Goal: Task Accomplishment & Management: Manage account settings

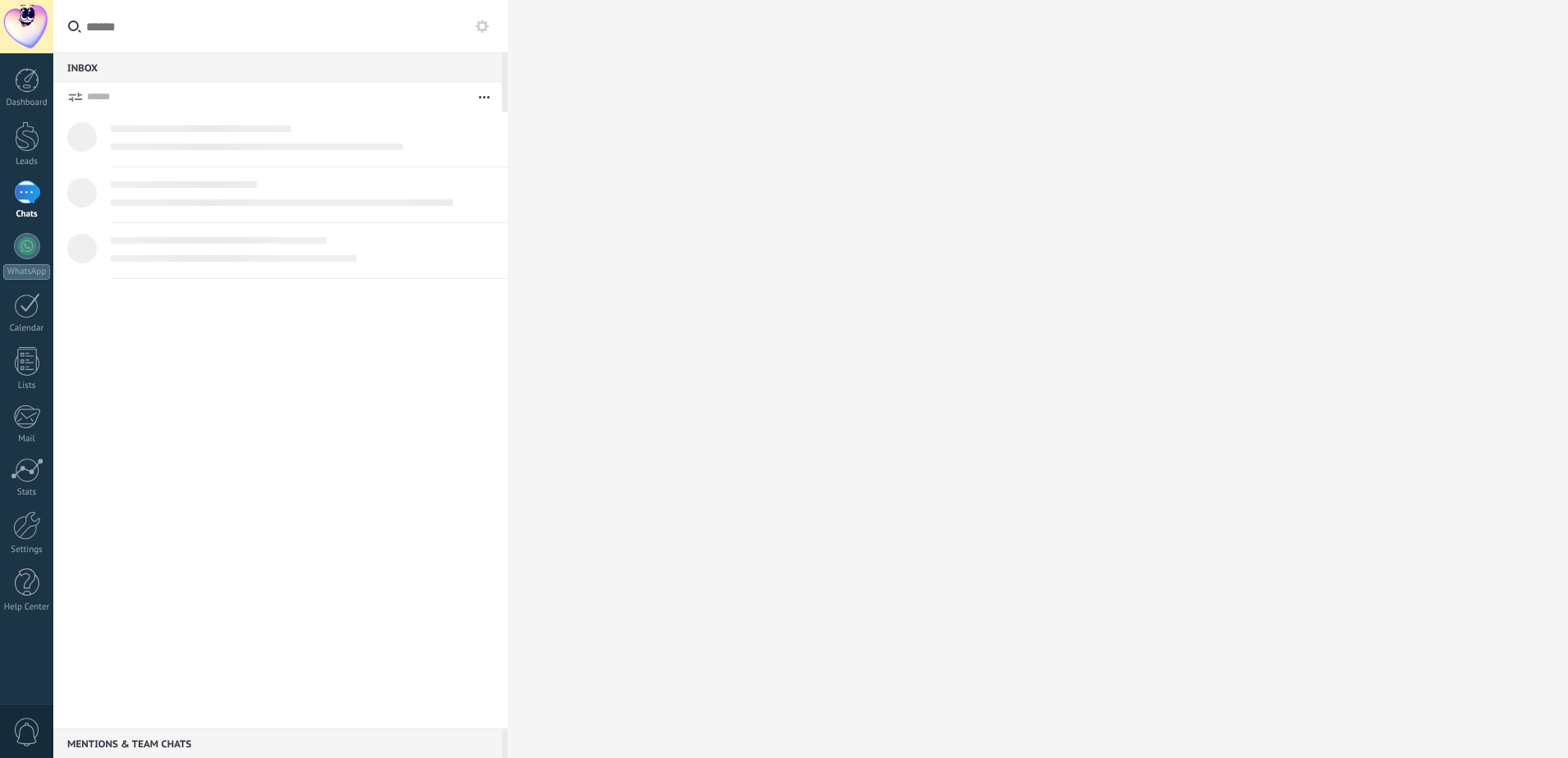
click at [22, 111] on div "Dashboard Leads Chats WhatsApp Customers" at bounding box center [27, 347] width 53 height 560
click at [24, 99] on div "Dashboard" at bounding box center [27, 102] width 48 height 11
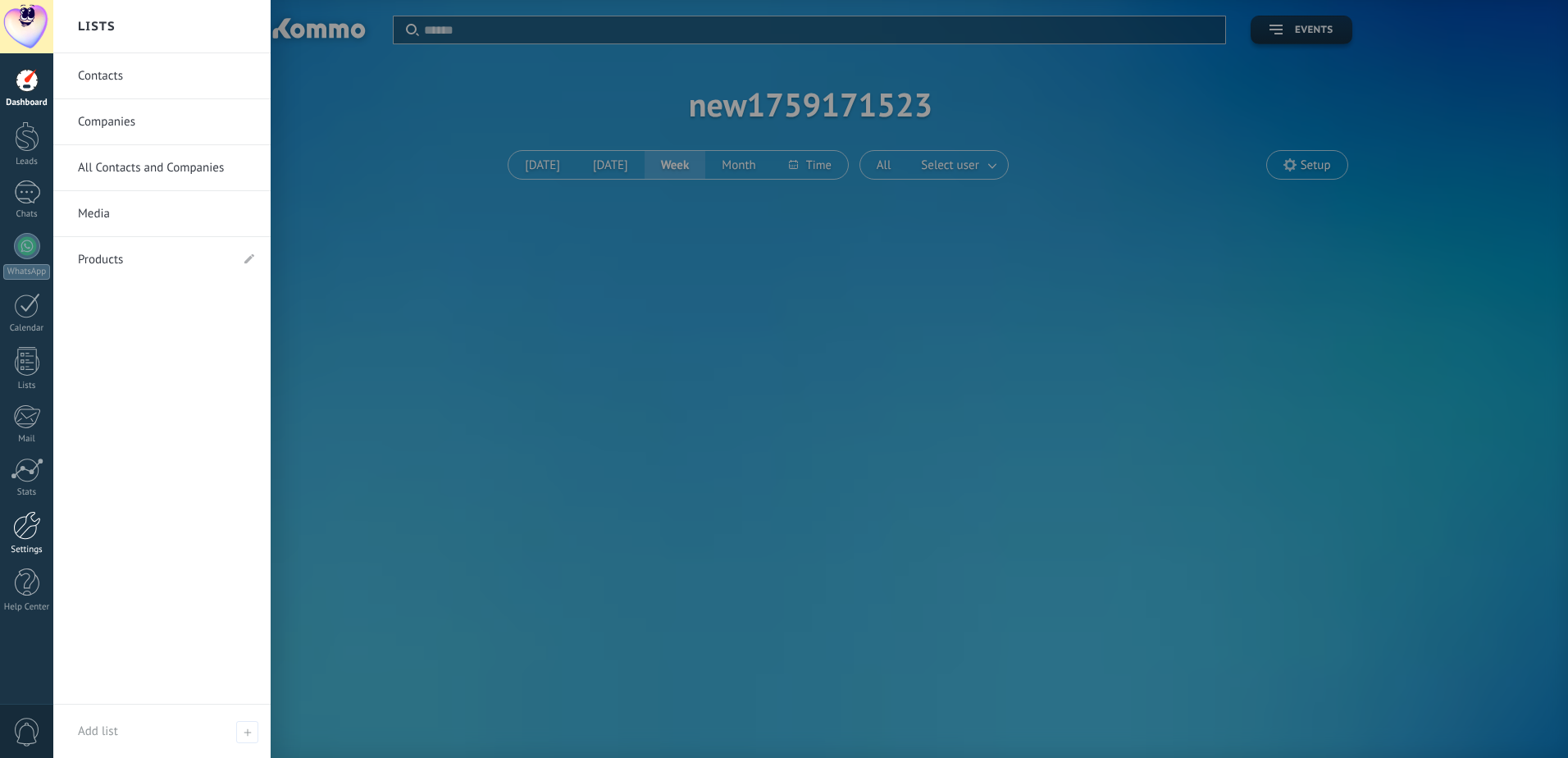
click at [0, 529] on html ".abccls-1,.abccls-2{fill-rule:evenodd}.abccls-2{fill:#fff} .abfcls-1{fill:none}…" at bounding box center [784, 379] width 1568 height 758
click at [10, 529] on link "Settings" at bounding box center [27, 533] width 53 height 44
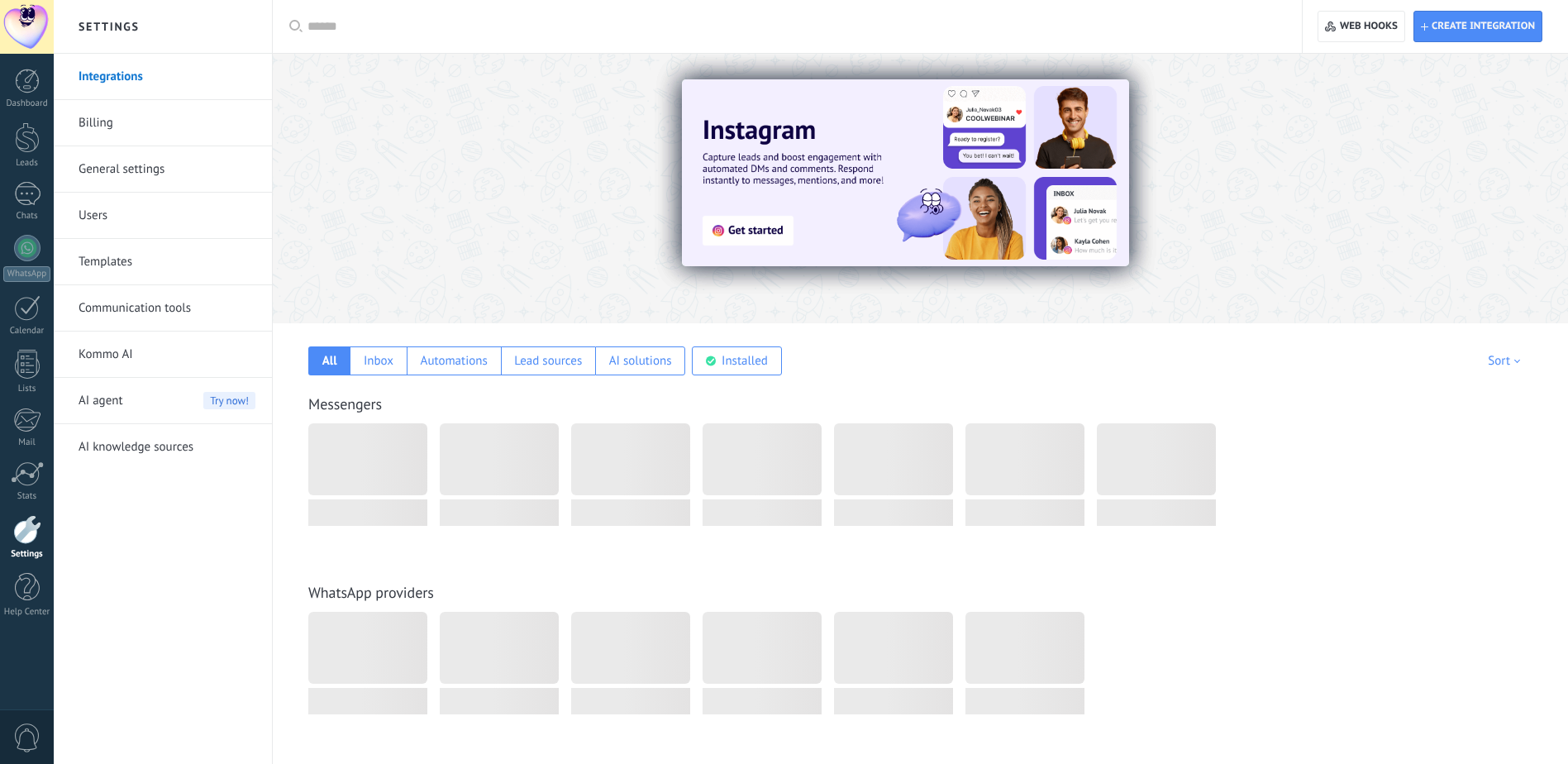
click at [396, 466] on div at bounding box center [368, 459] width 119 height 72
click at [472, 489] on div at bounding box center [500, 459] width 119 height 72
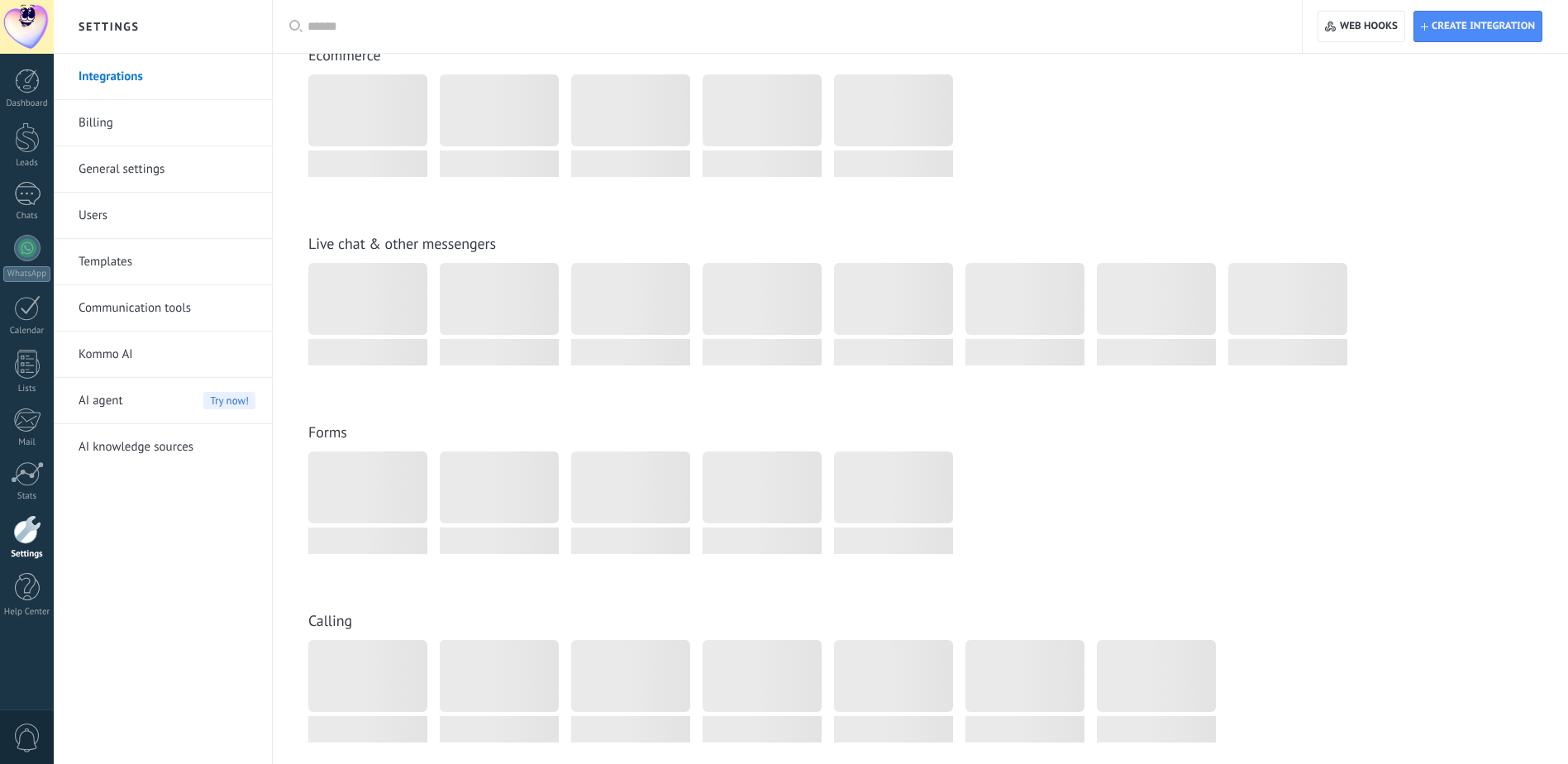
scroll to position [909, 0]
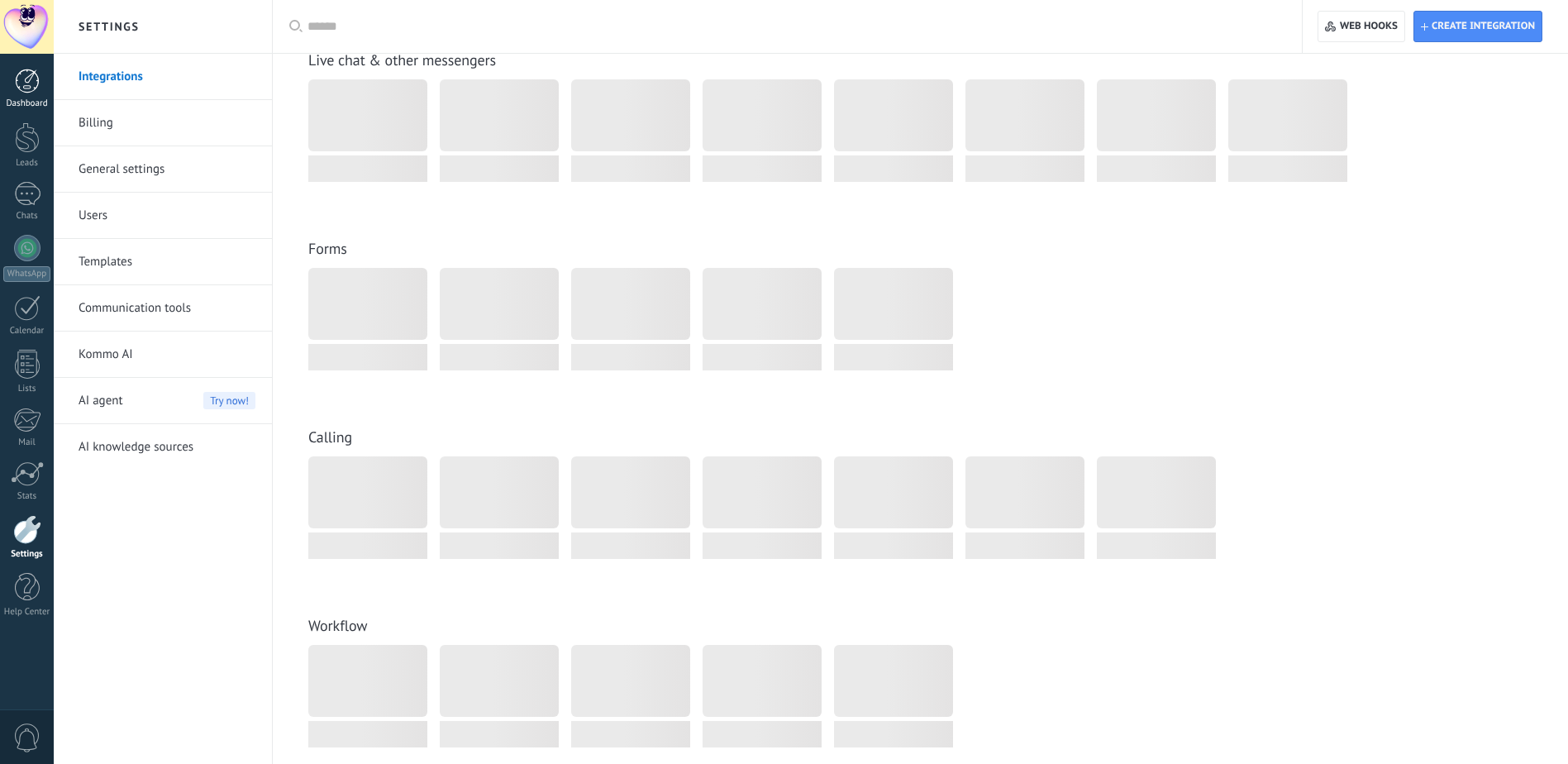
click at [22, 102] on div "Dashboard" at bounding box center [27, 103] width 48 height 11
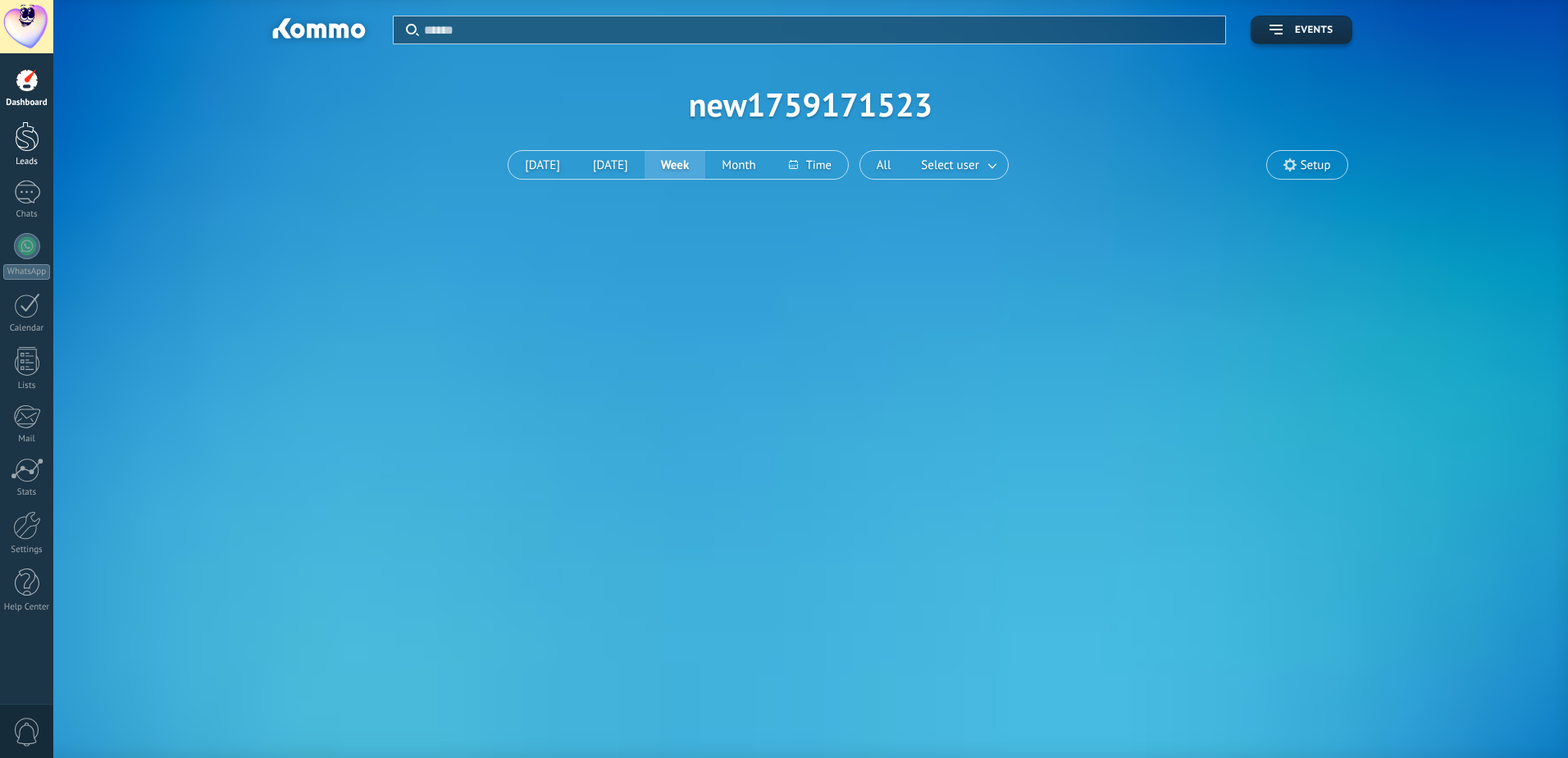
click at [18, 126] on div at bounding box center [27, 137] width 25 height 31
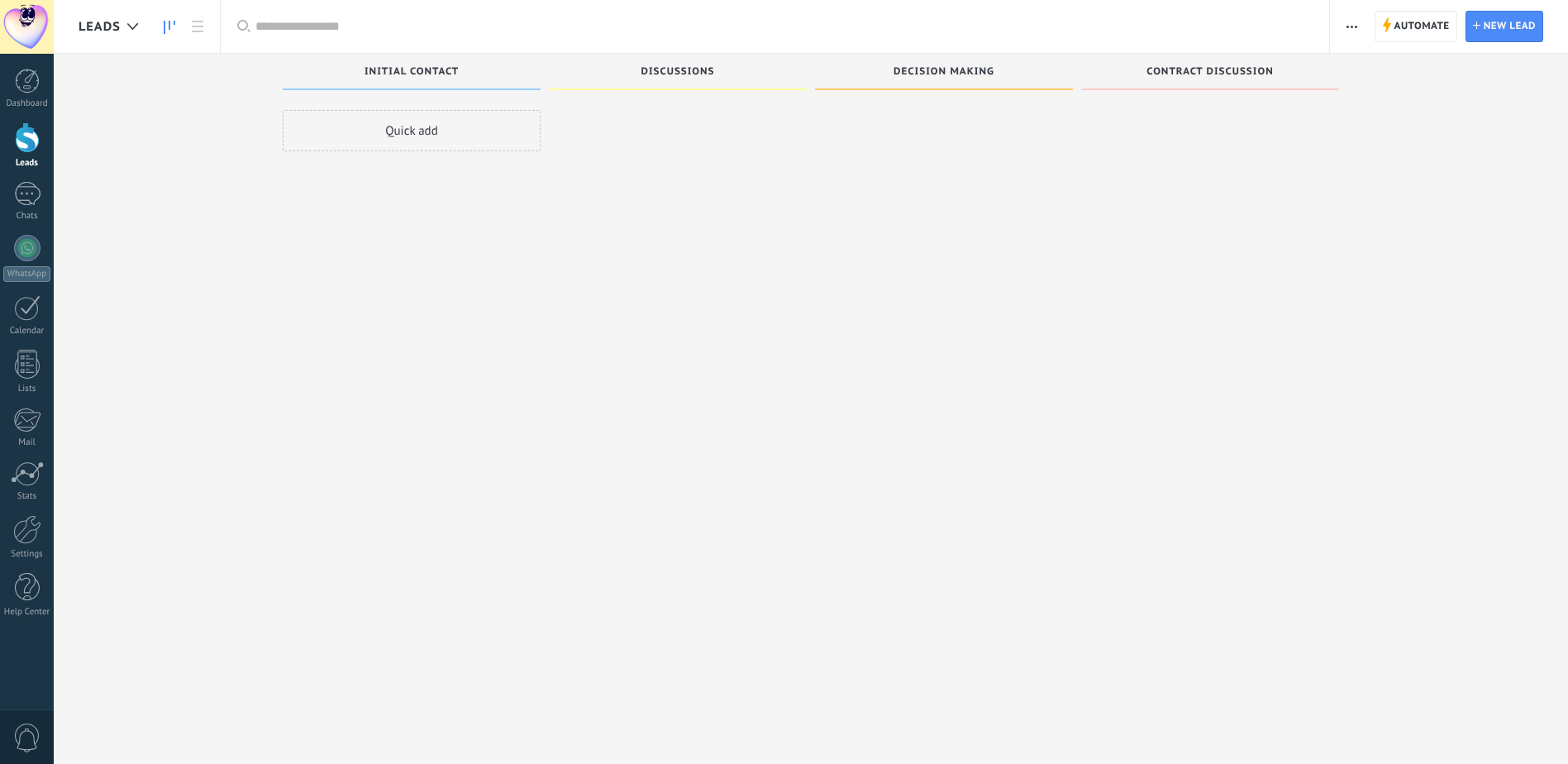
click at [444, 140] on div "Quick add" at bounding box center [412, 130] width 258 height 41
click at [46, 207] on link "Chats" at bounding box center [27, 201] width 54 height 39
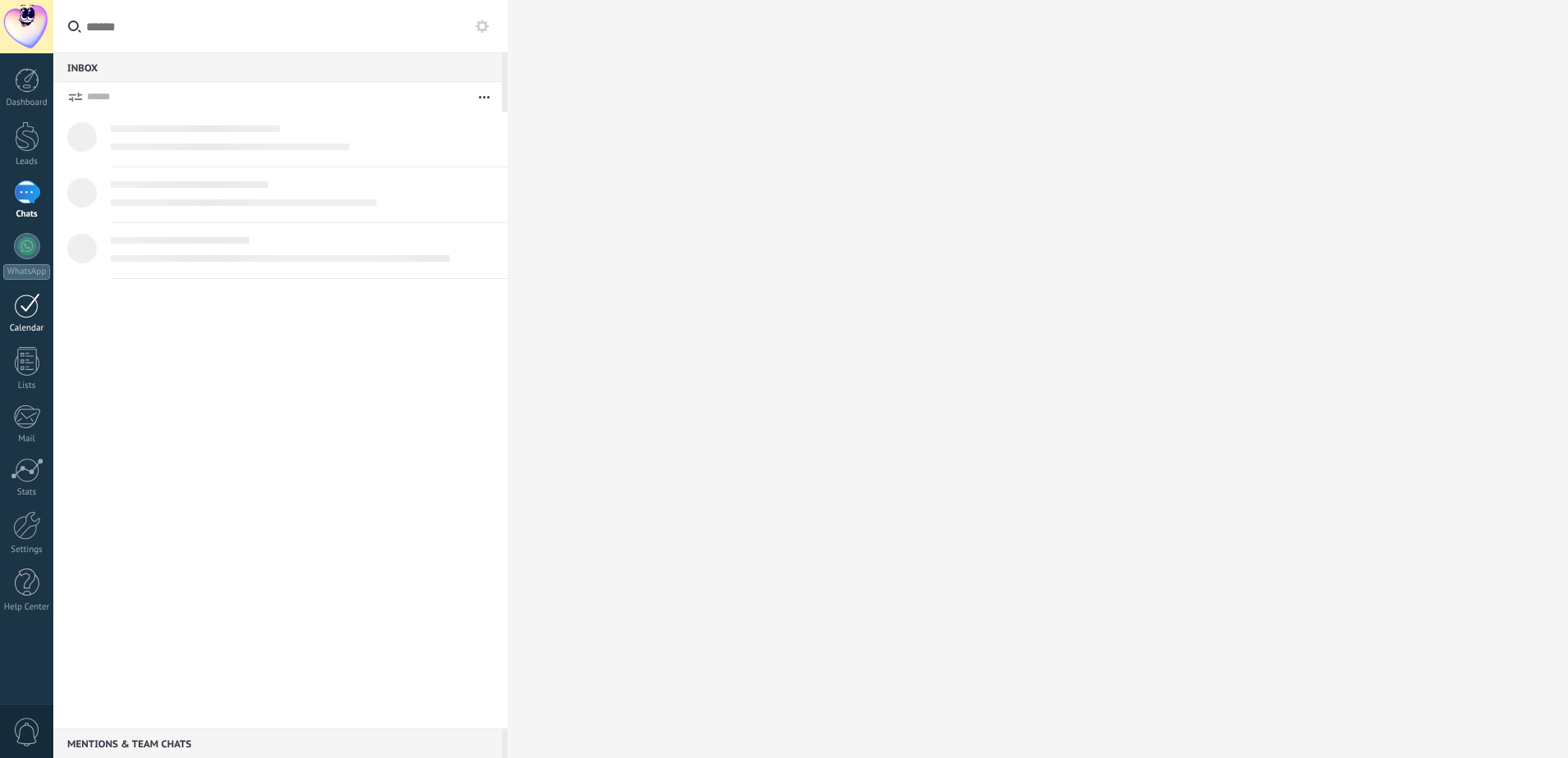
click at [15, 316] on div at bounding box center [27, 305] width 26 height 26
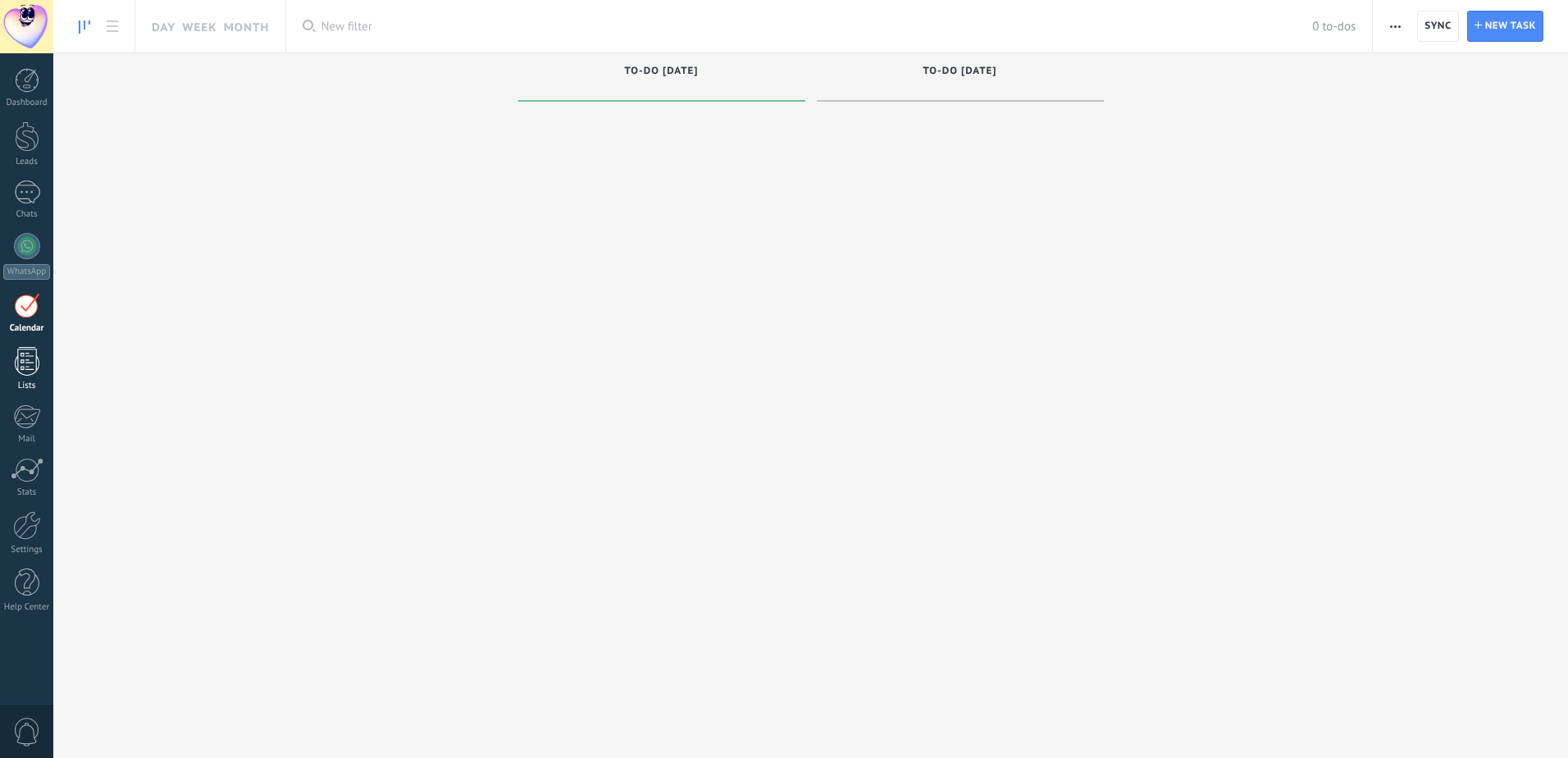
click at [24, 357] on div at bounding box center [27, 361] width 25 height 29
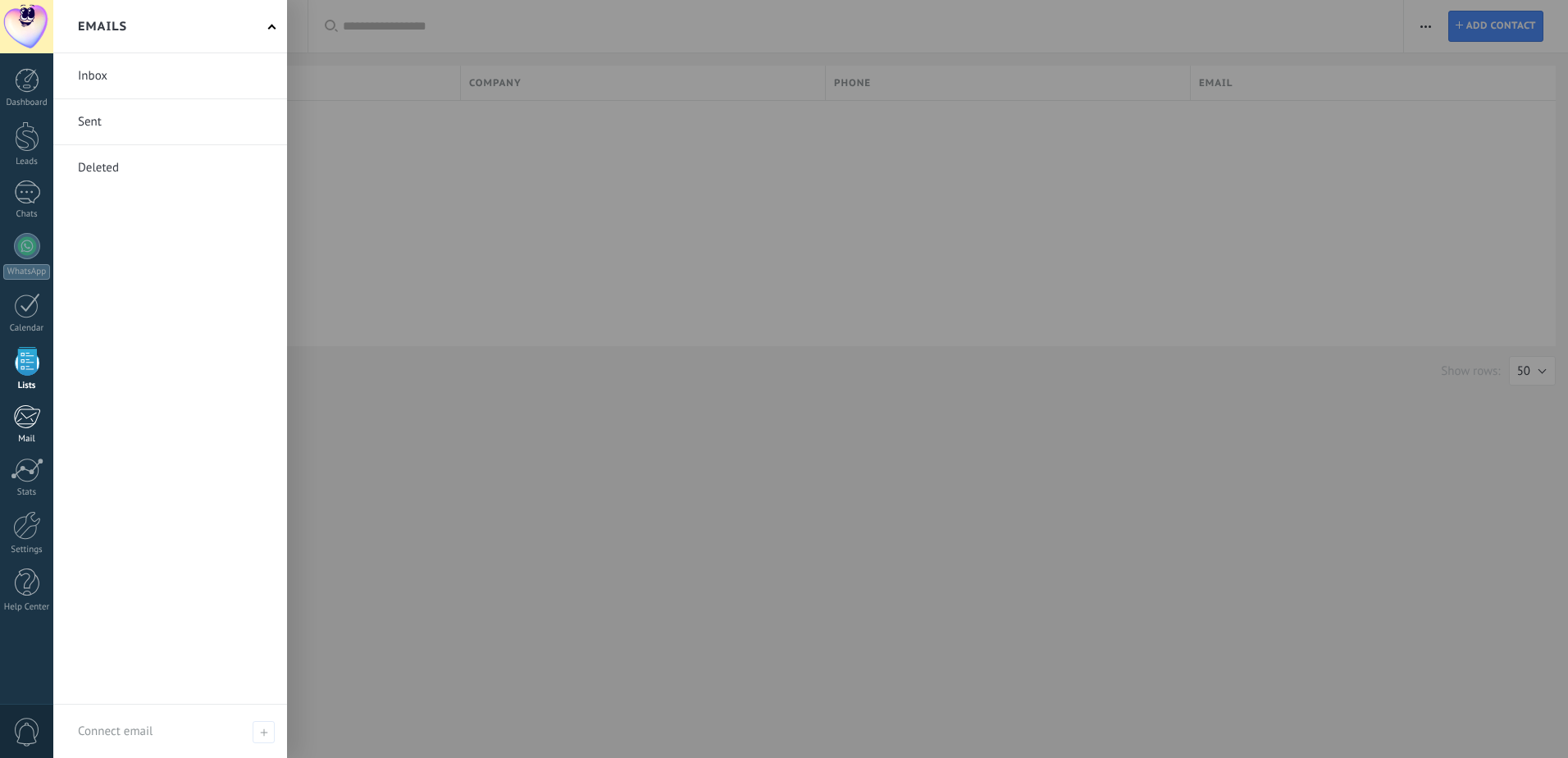
click at [26, 405] on div at bounding box center [27, 416] width 27 height 25
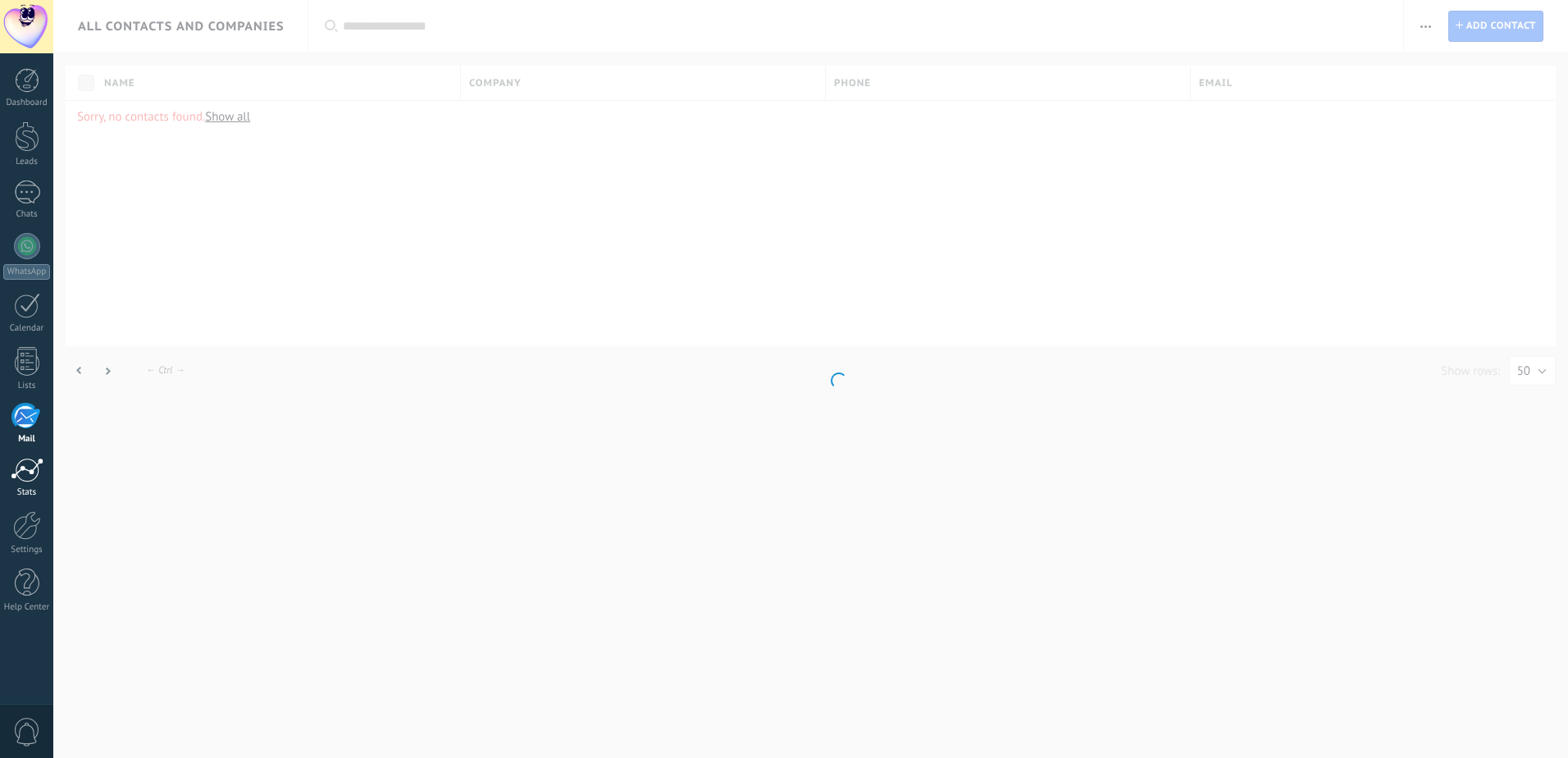
click at [25, 473] on div at bounding box center [27, 470] width 32 height 25
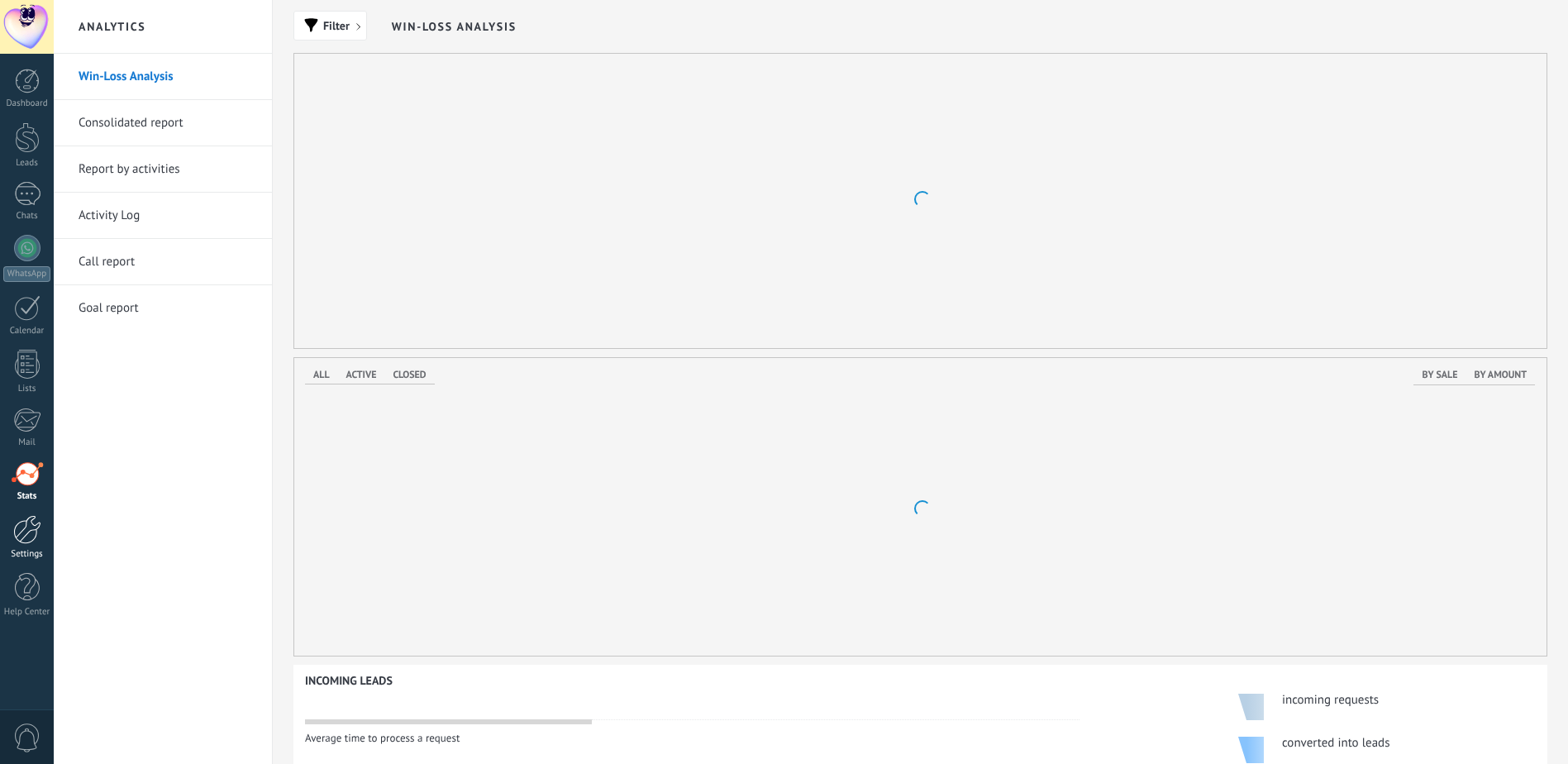
click at [24, 518] on div at bounding box center [27, 529] width 28 height 29
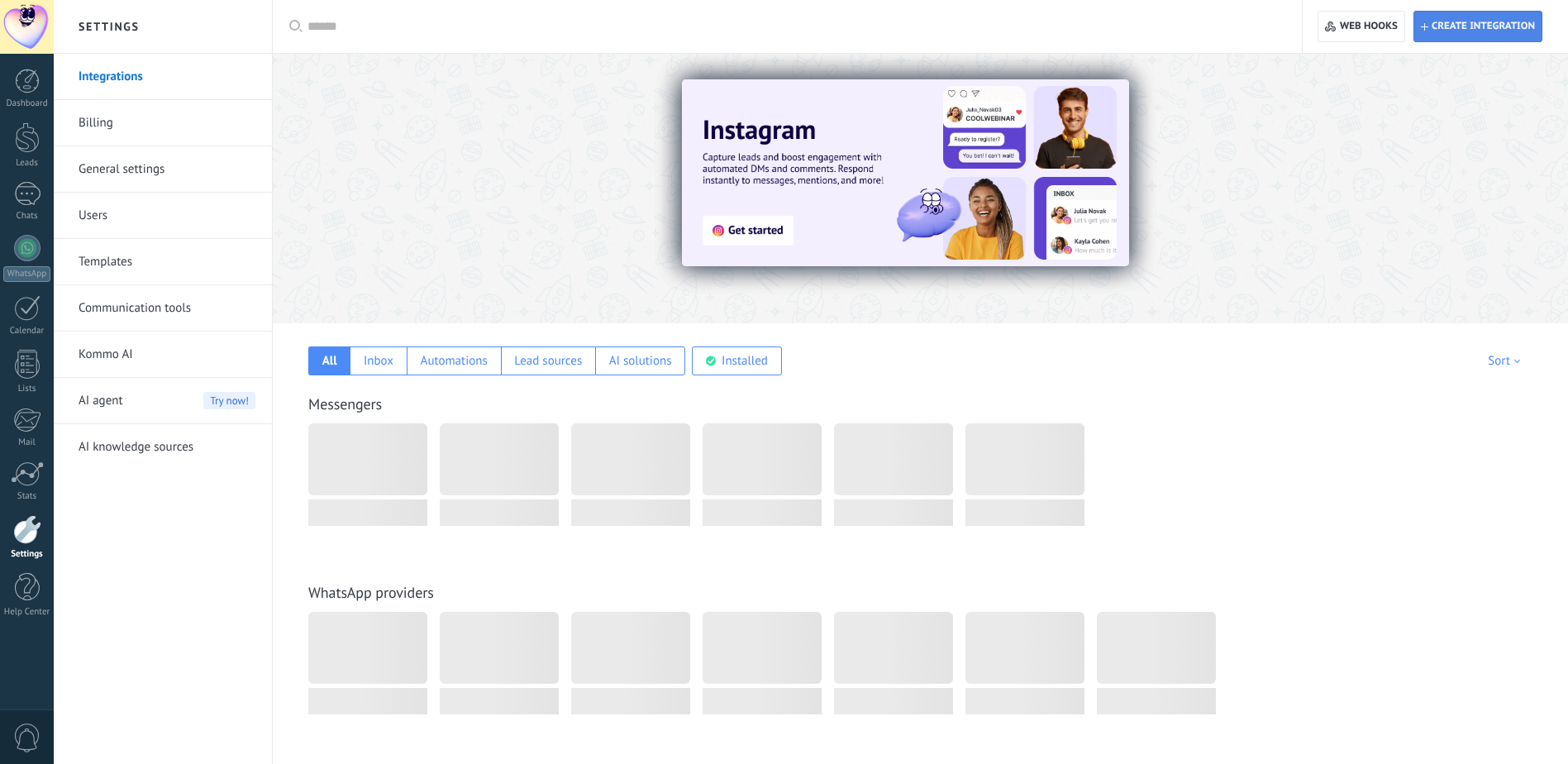
click at [1478, 32] on span "Create integration" at bounding box center [1483, 27] width 103 height 13
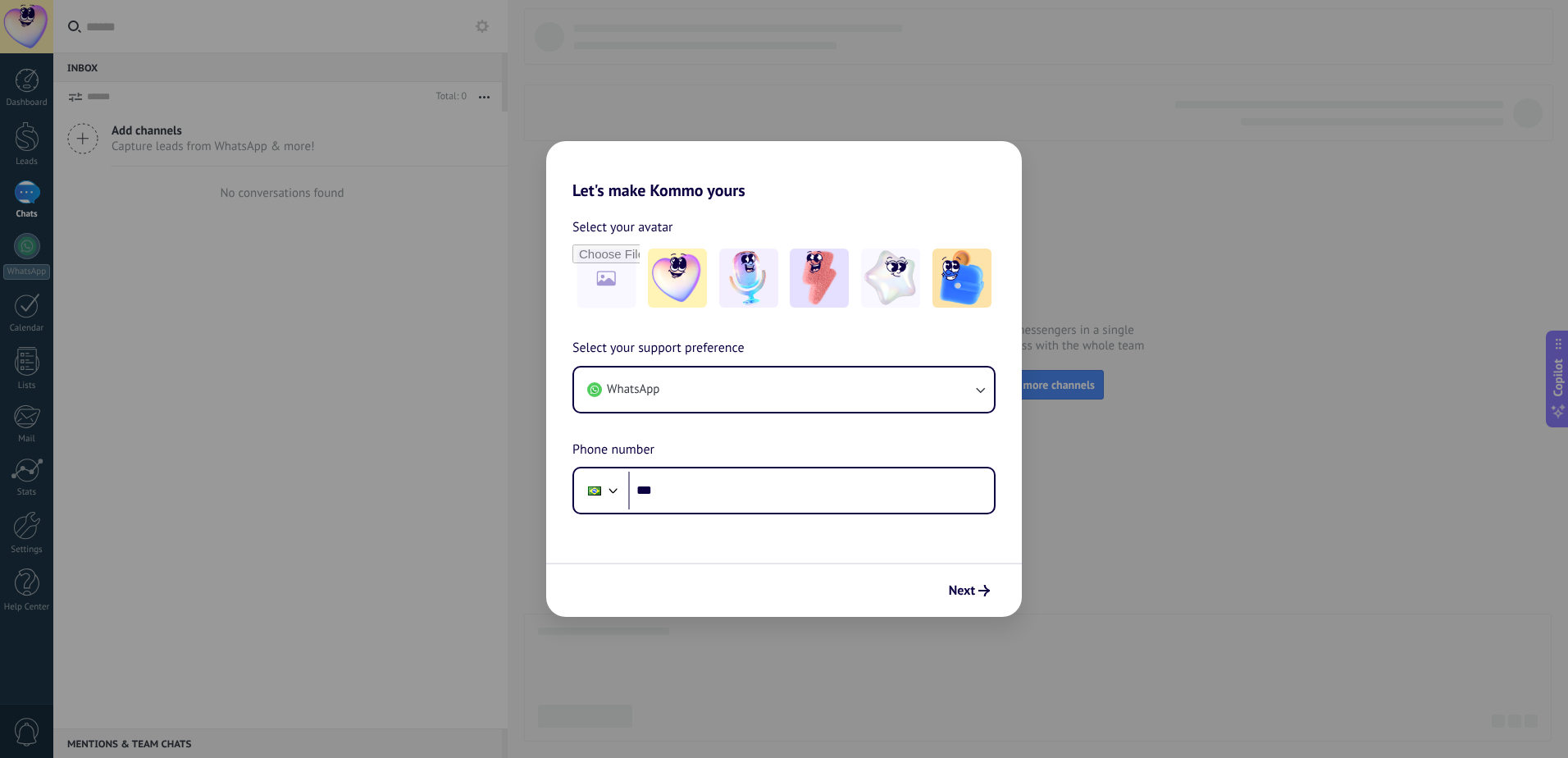
click at [979, 604] on div "Next" at bounding box center [784, 589] width 476 height 54
click at [981, 590] on use "submit" at bounding box center [985, 590] width 11 height 11
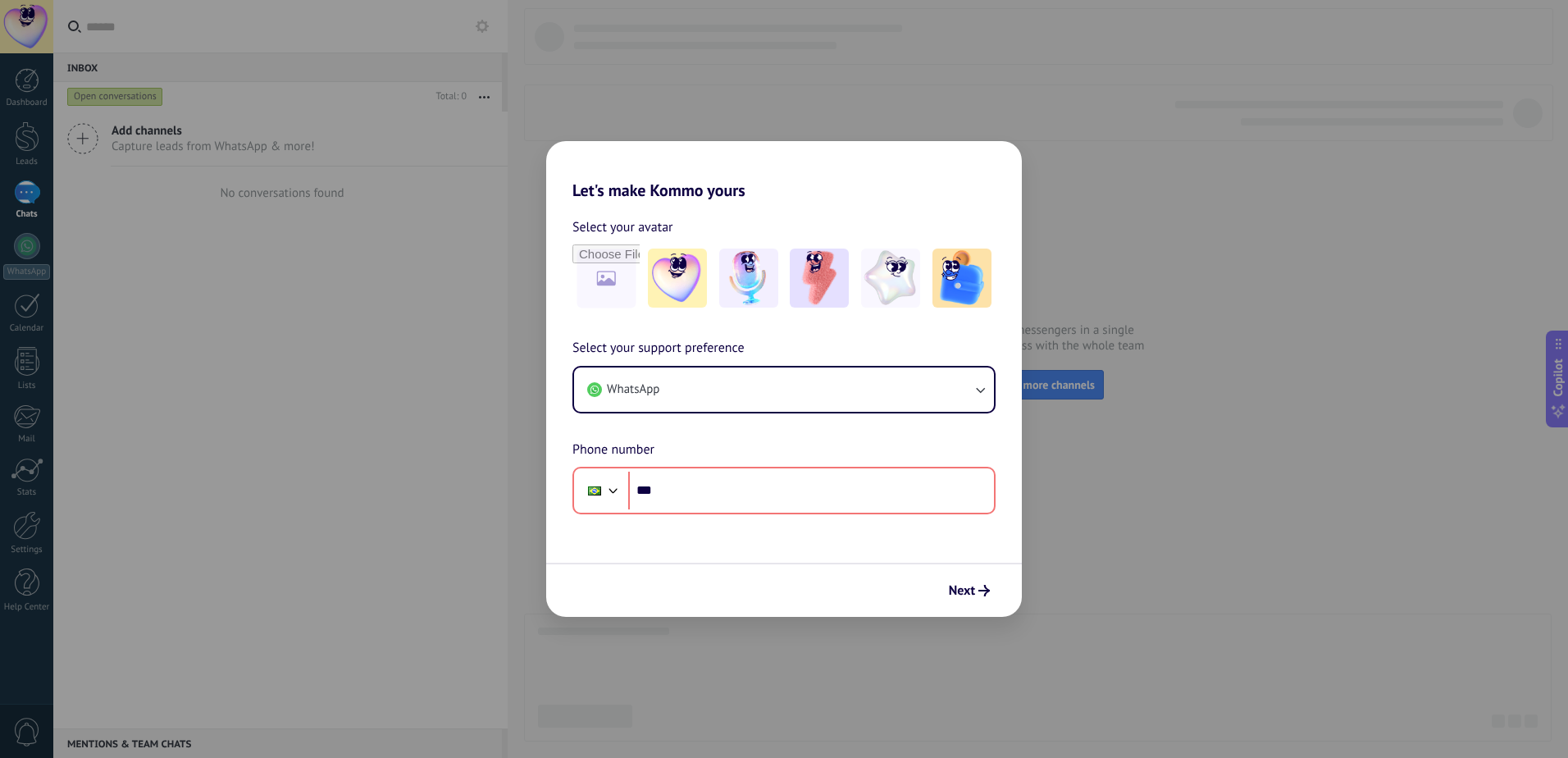
click at [1244, 545] on div "Let's make Kommo yours Select your avatar Select your support preference WhatsA…" at bounding box center [784, 379] width 1568 height 758
click at [830, 404] on button "WhatsApp" at bounding box center [784, 390] width 420 height 44
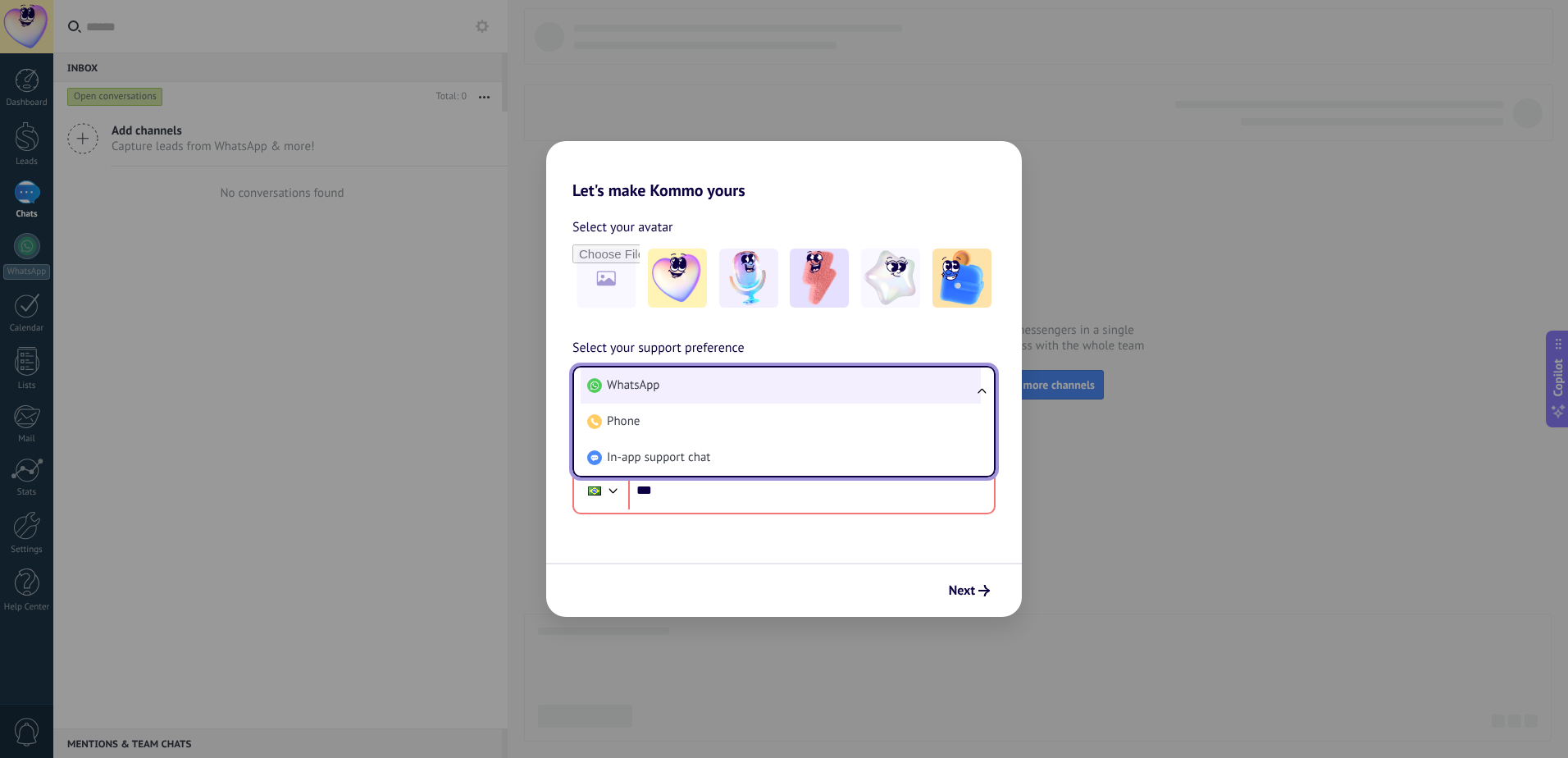
click at [839, 398] on li "WhatsApp" at bounding box center [780, 386] width 400 height 36
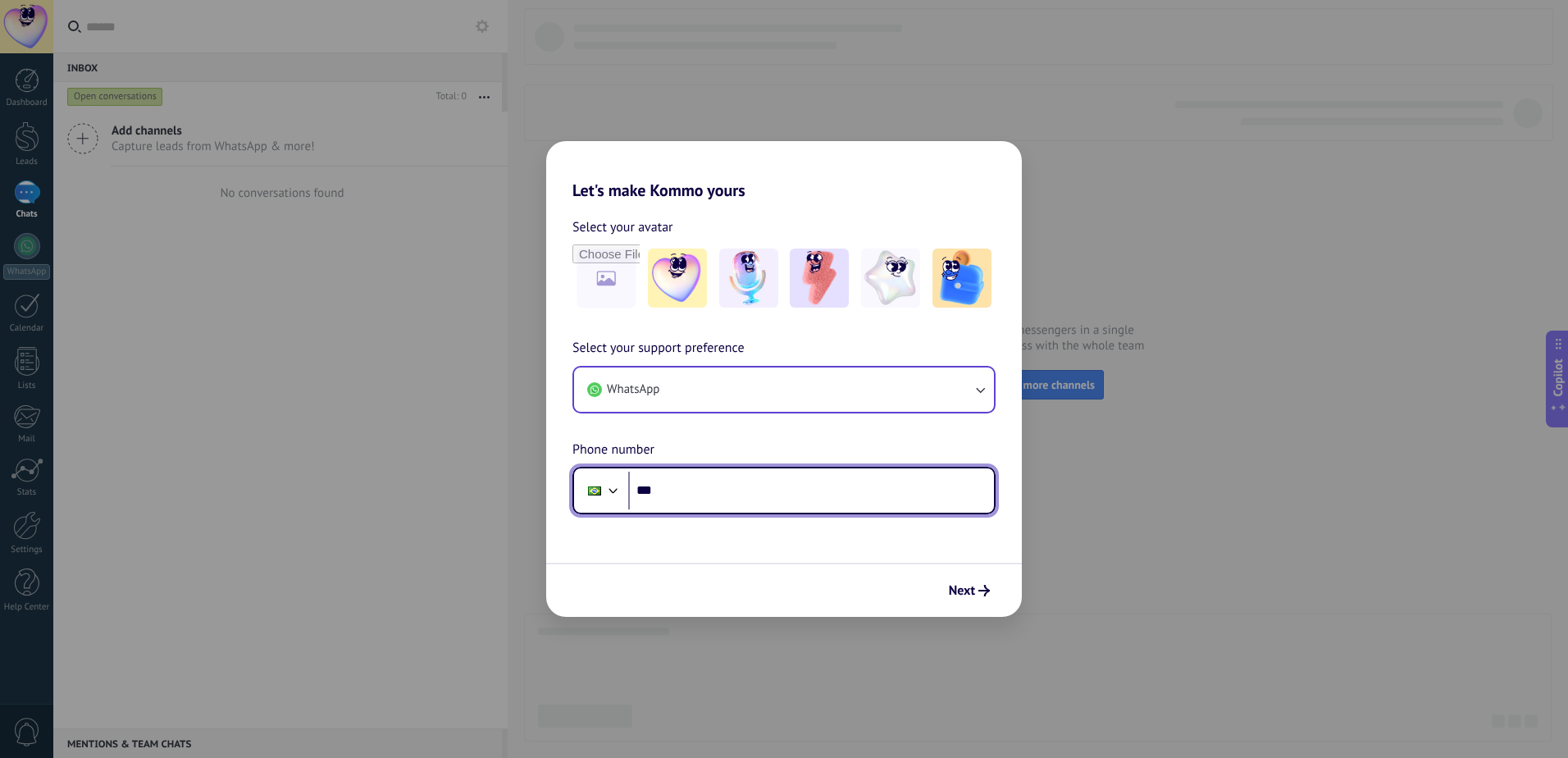
click at [698, 479] on input "***" at bounding box center [811, 491] width 366 height 38
type input "**********"
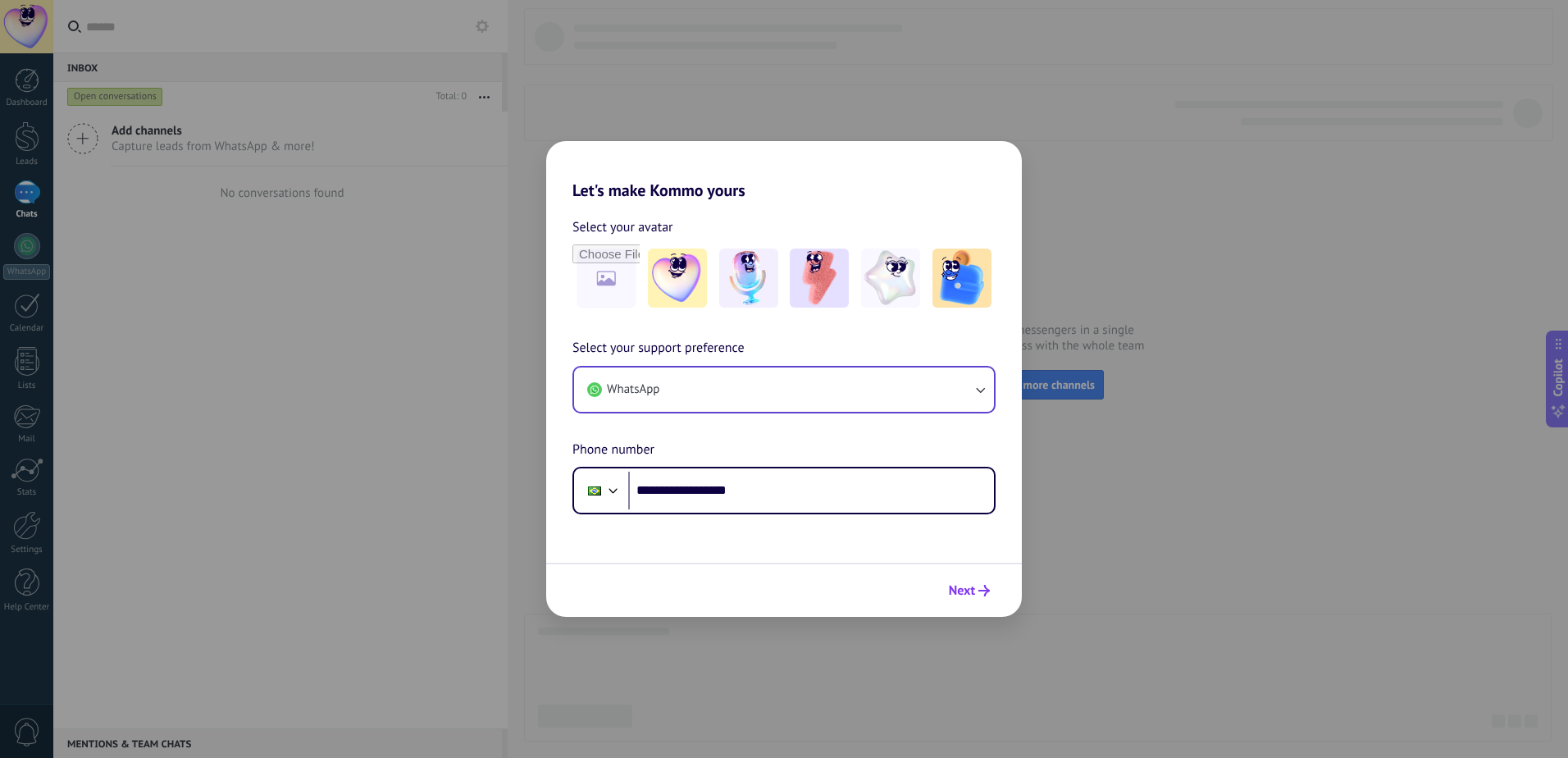
click at [956, 584] on span "Next" at bounding box center [962, 590] width 26 height 11
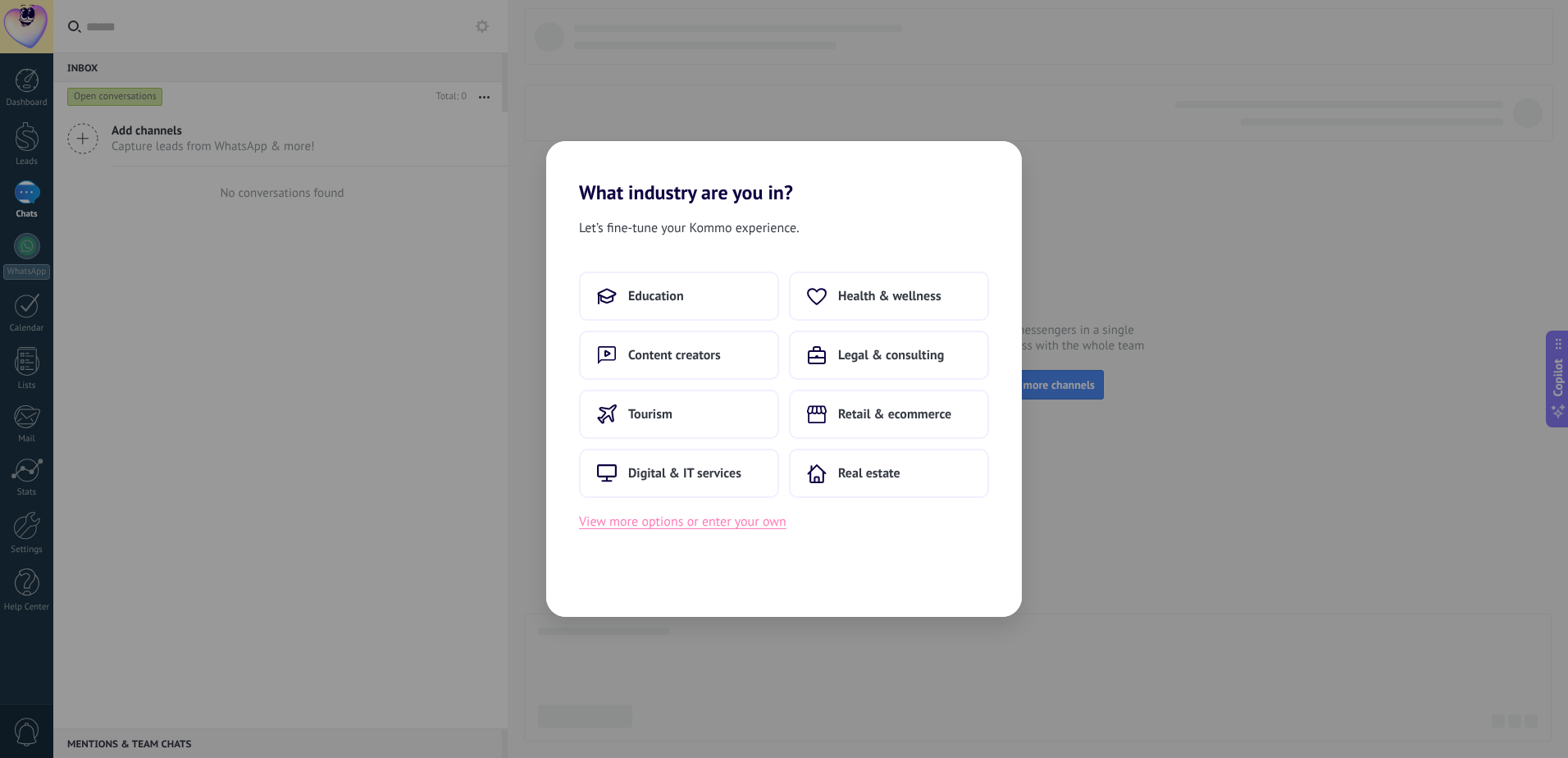
click at [671, 524] on button "View more options or enter your own" at bounding box center [682, 521] width 207 height 21
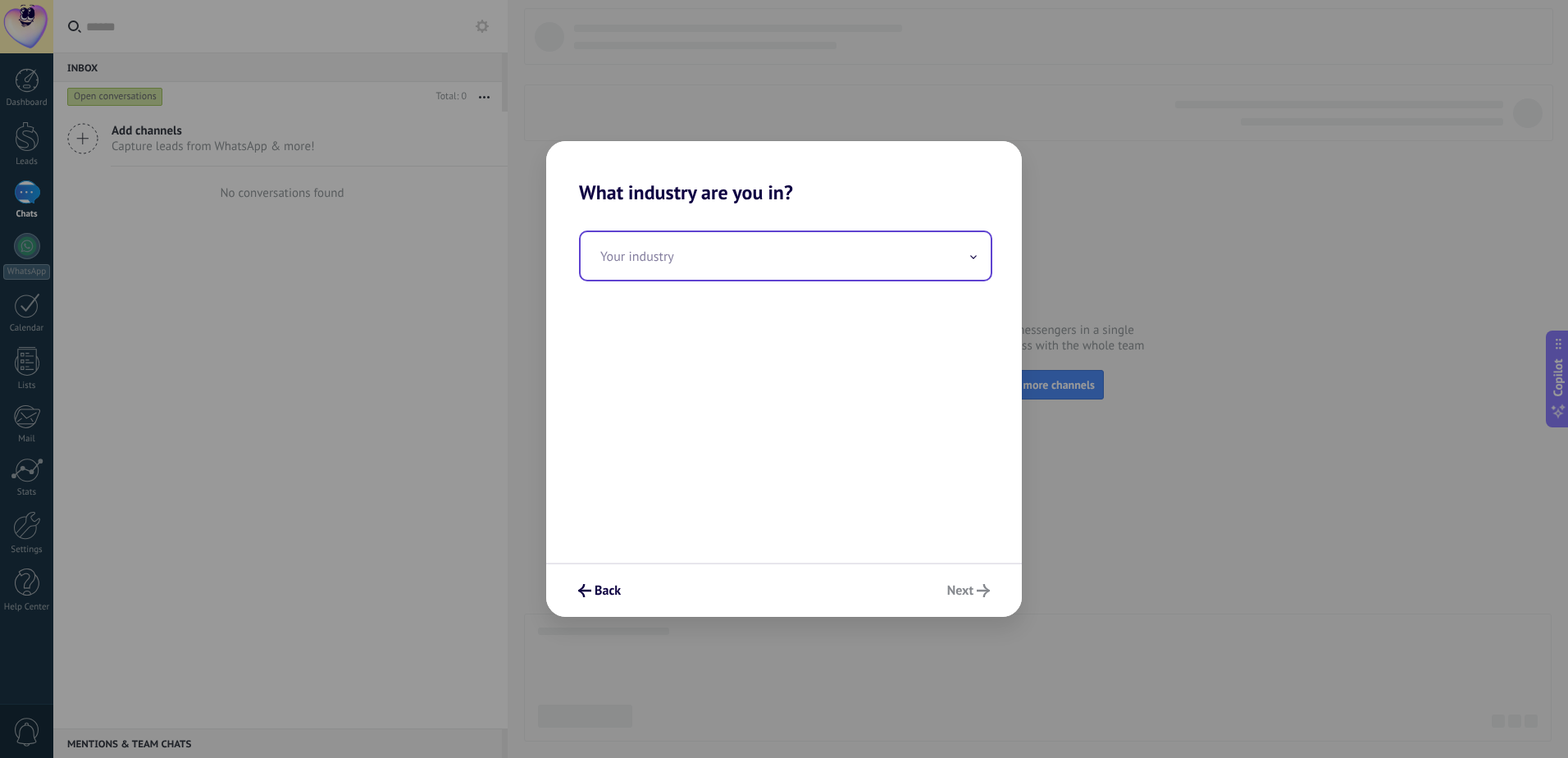
click at [764, 250] on input "text" at bounding box center [785, 256] width 410 height 48
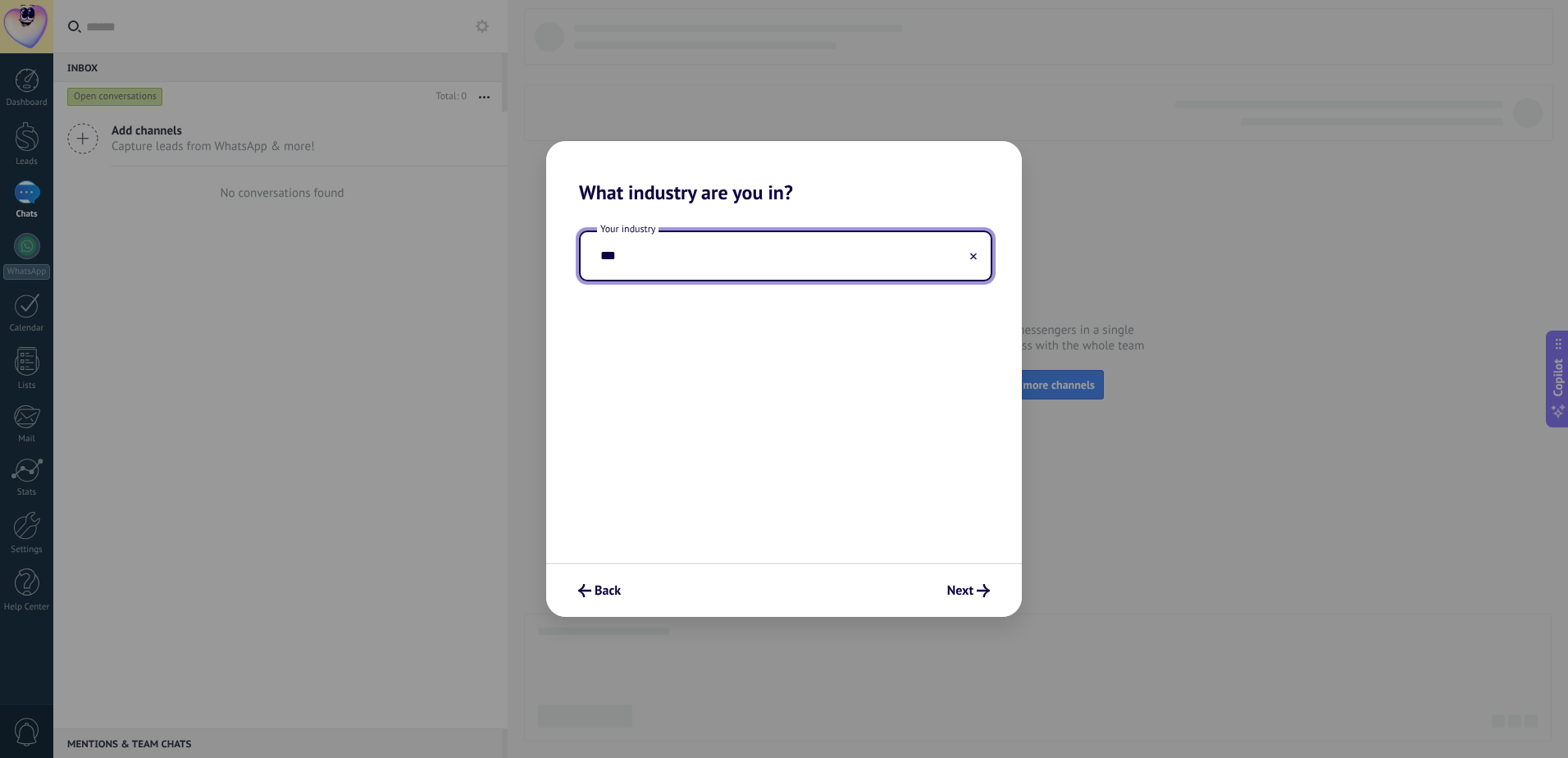
type input "****"
type input "*"
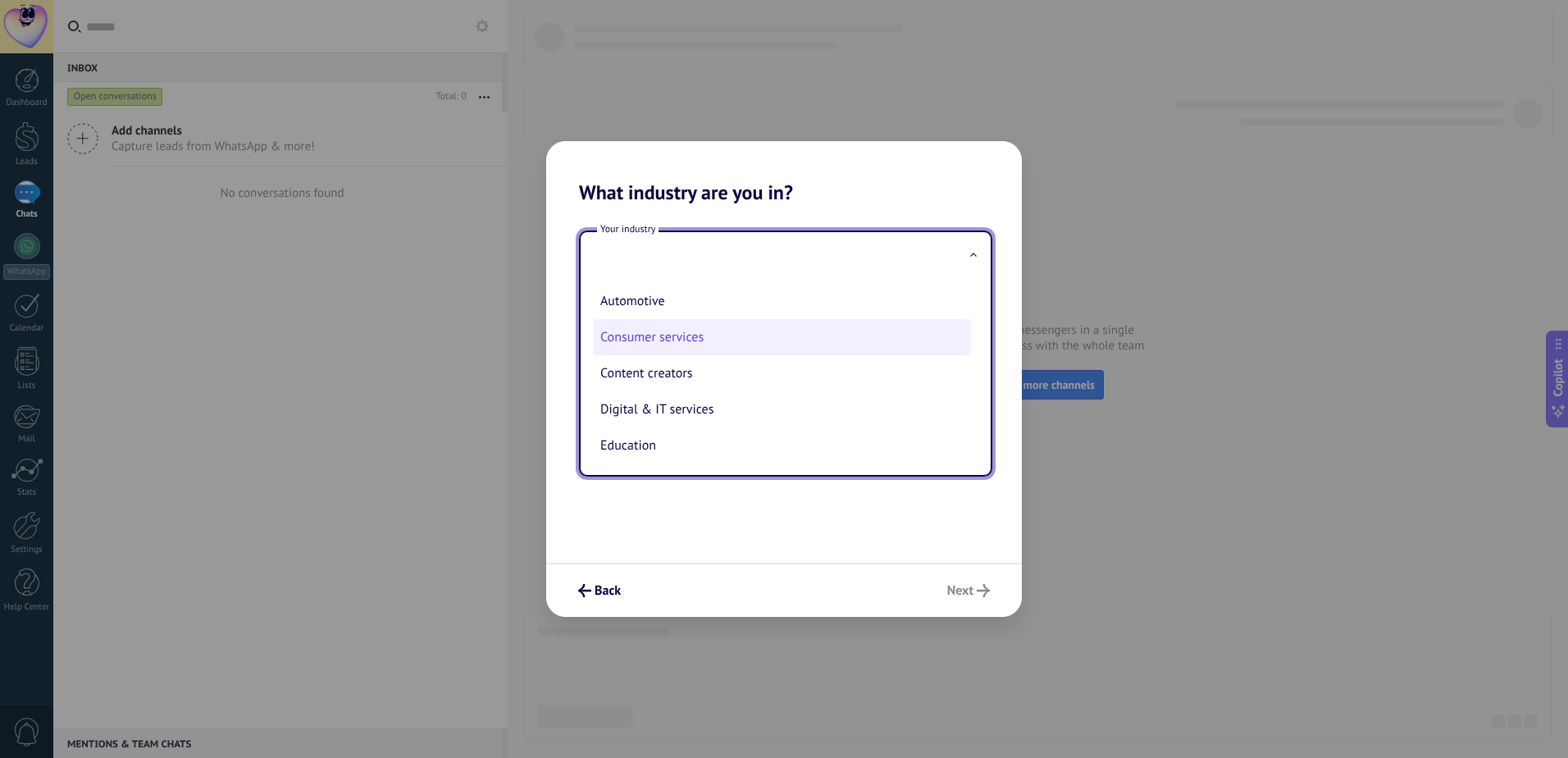
click at [780, 334] on li "Consumer services" at bounding box center [782, 337] width 377 height 36
type input "**********"
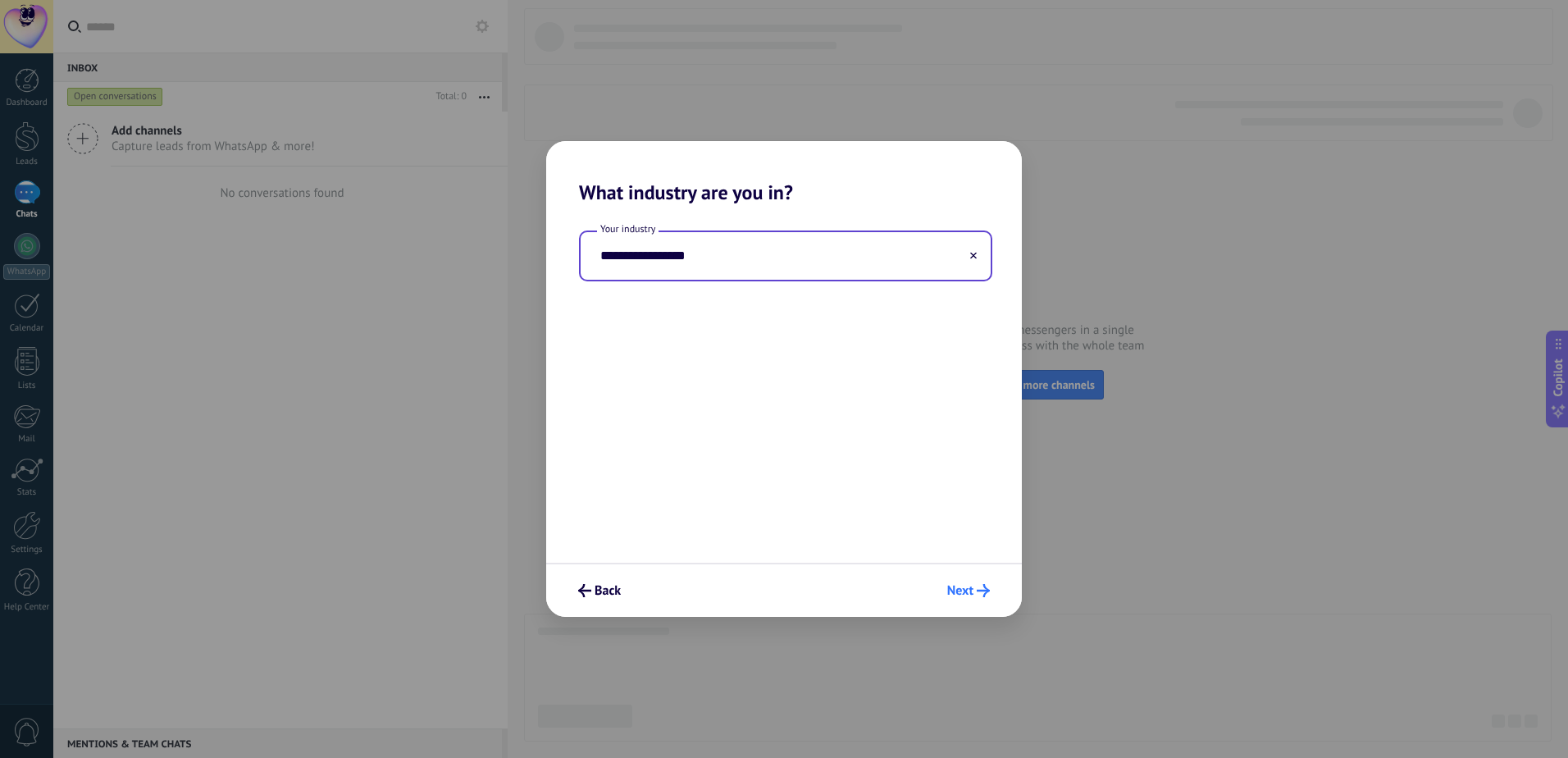
click at [959, 581] on button "Next" at bounding box center [968, 590] width 57 height 28
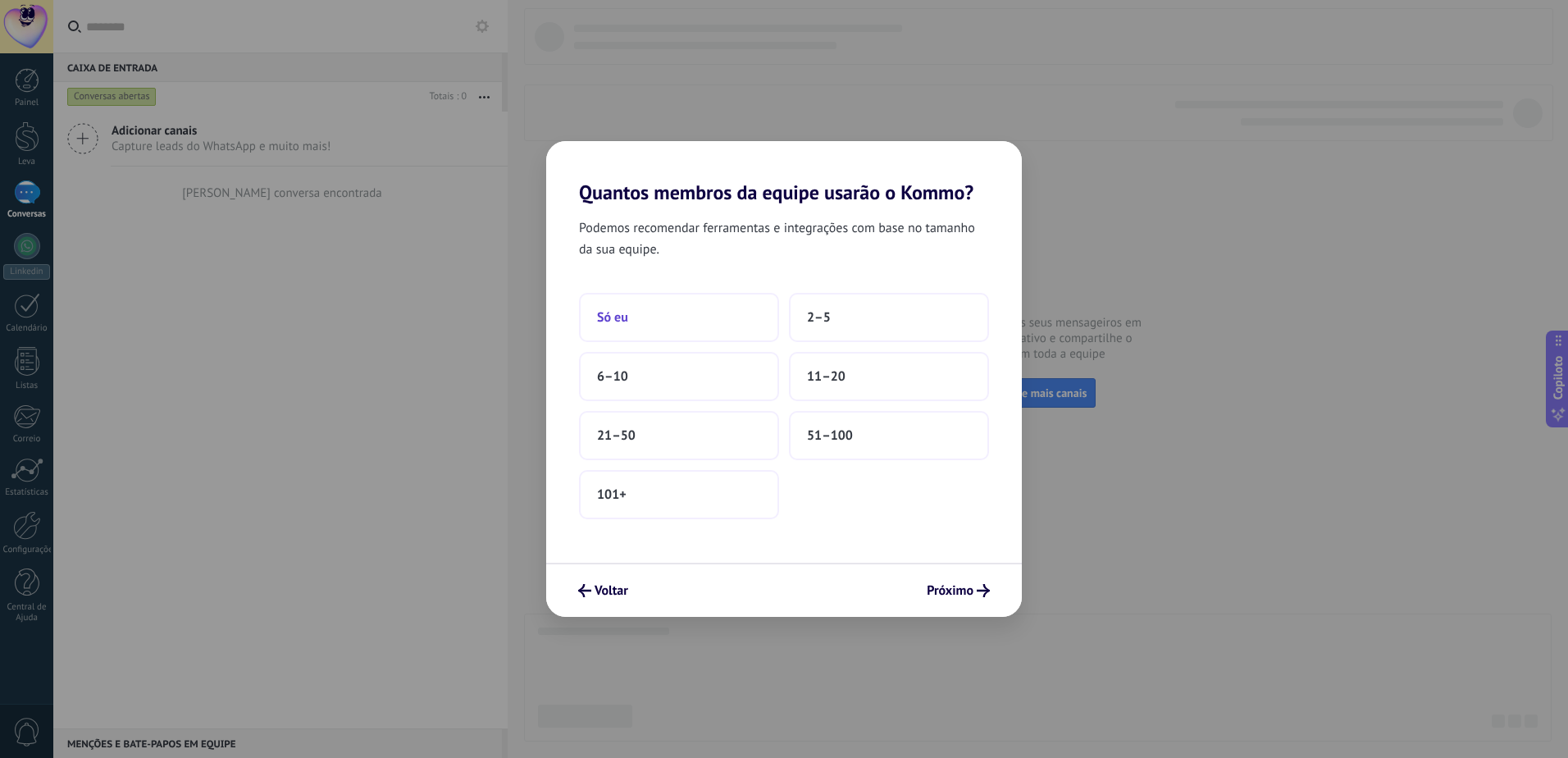
click at [663, 307] on button "Só eu" at bounding box center [679, 318] width 201 height 50
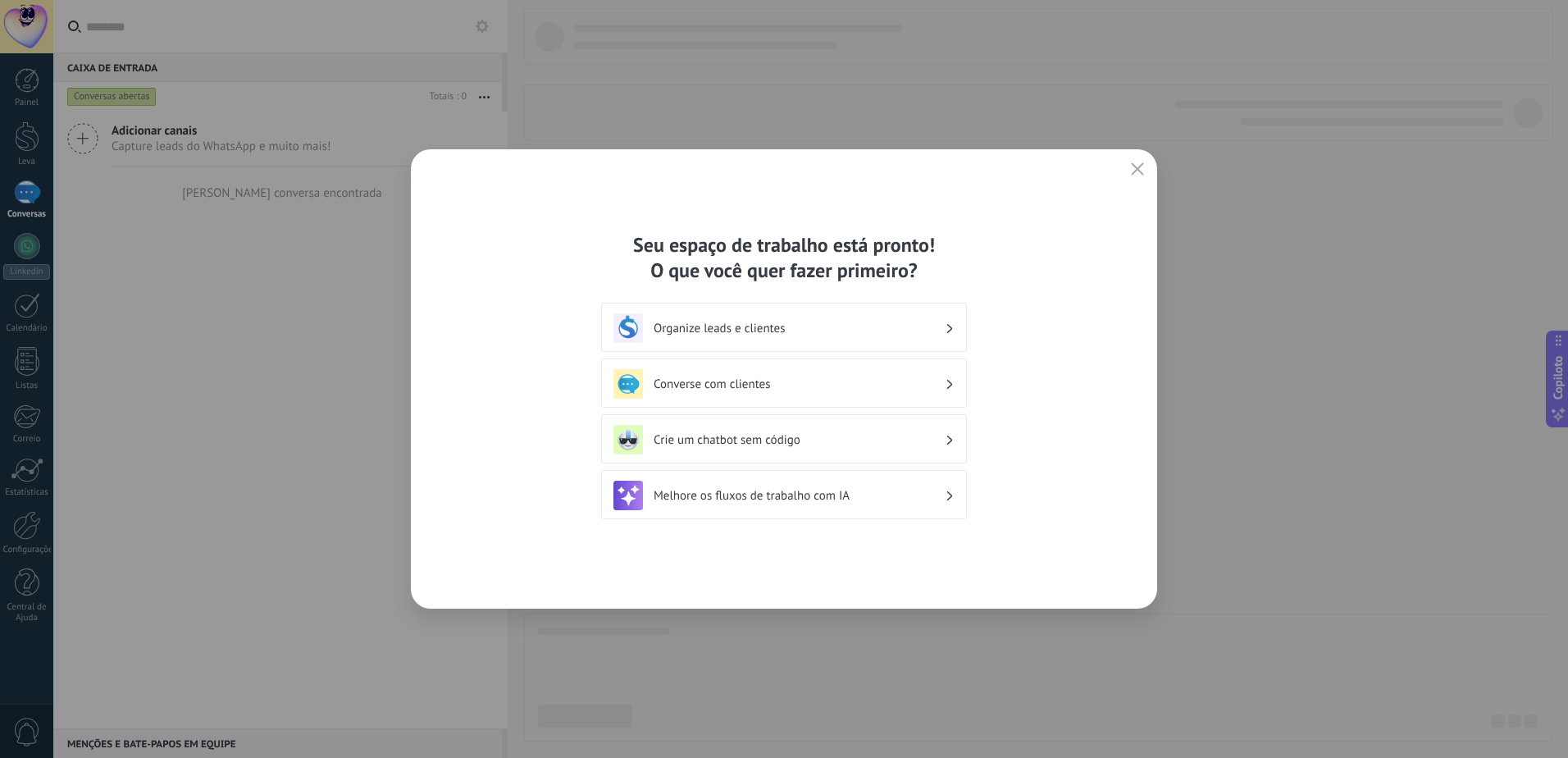
click at [765, 380] on h3 "Converse com clientes" at bounding box center [798, 384] width 291 height 15
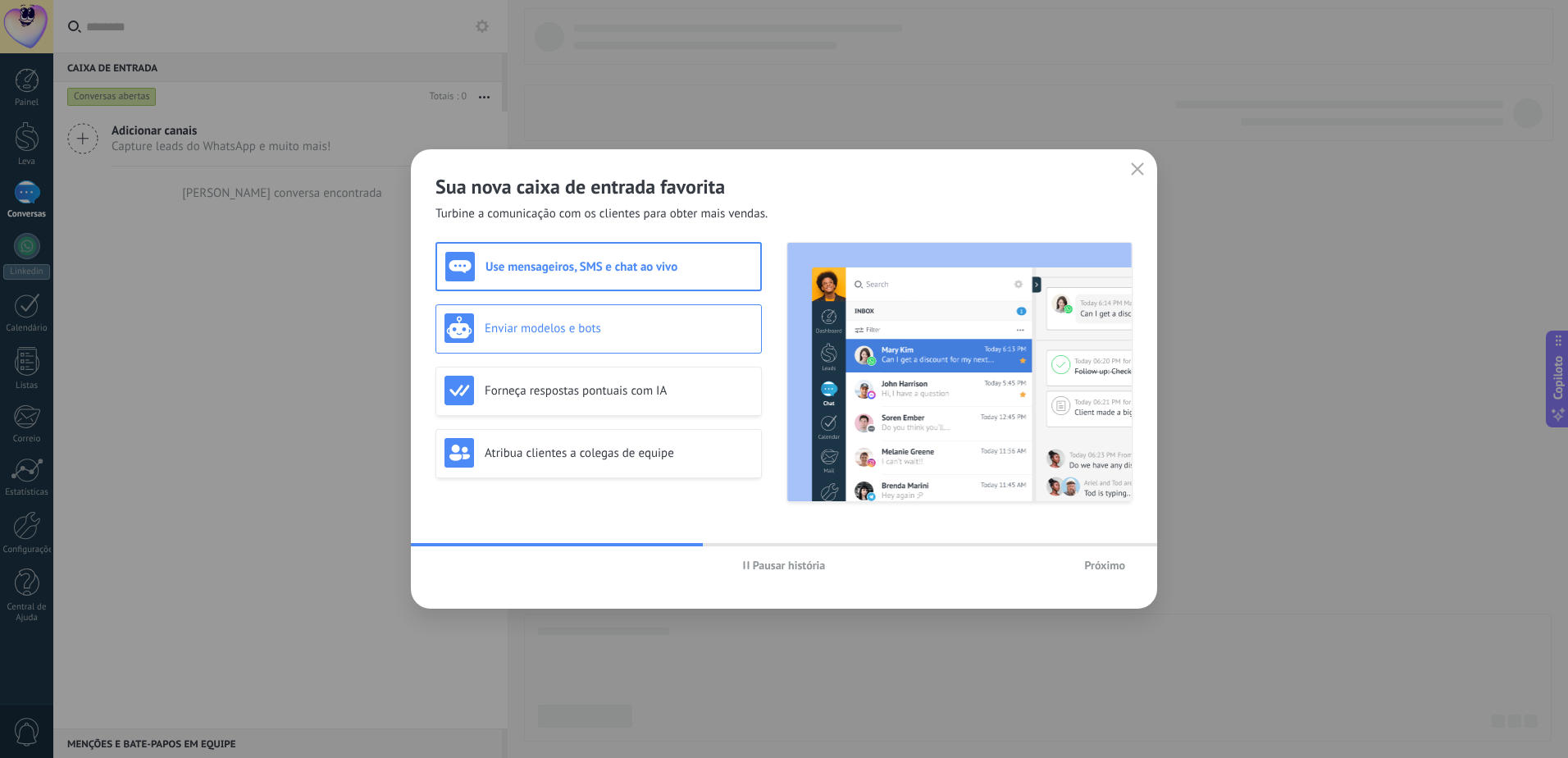
click at [688, 323] on h3 "Enviar modelos e bots" at bounding box center [619, 328] width 268 height 15
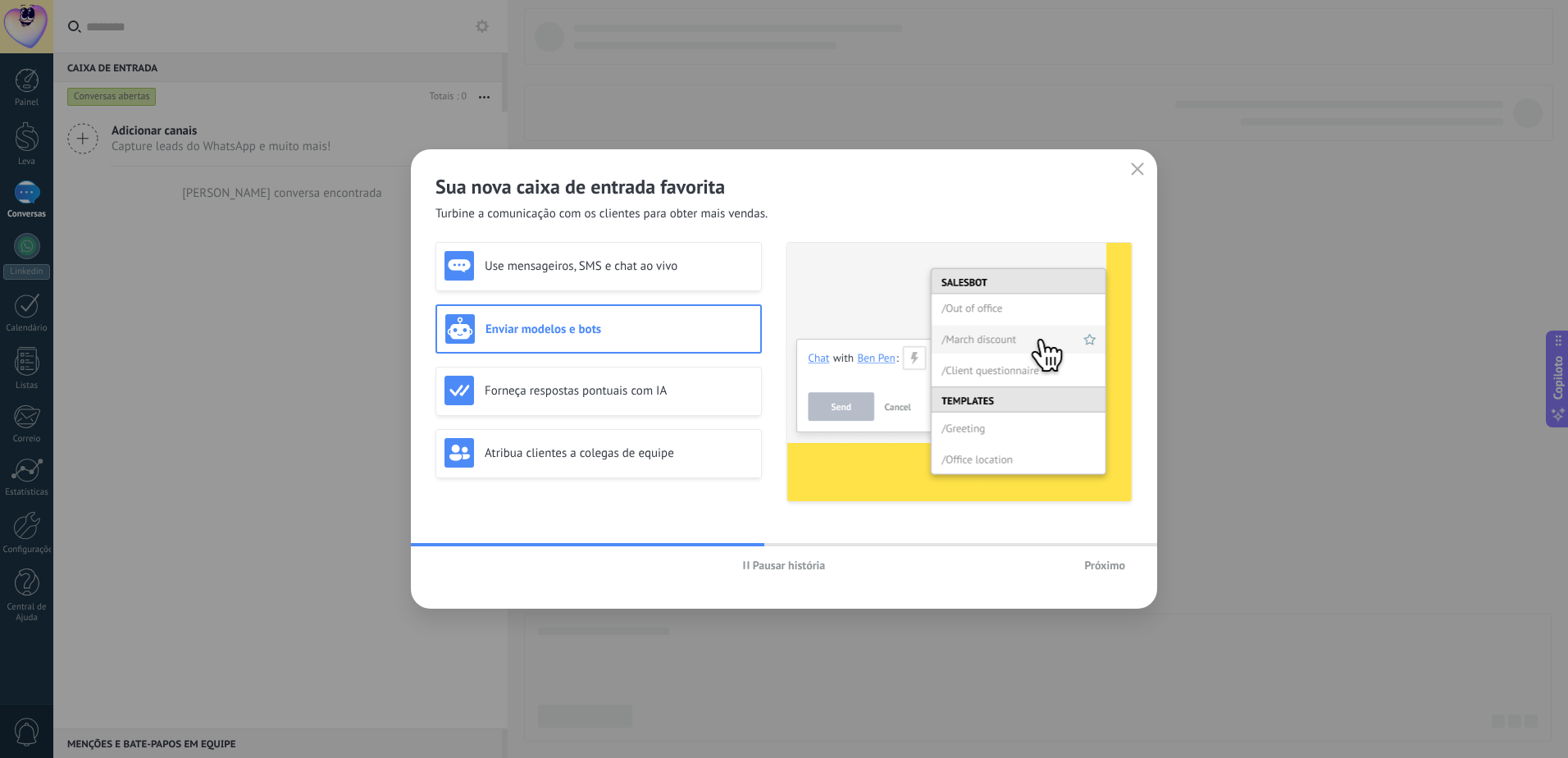
click at [747, 561] on icon "button" at bounding box center [746, 564] width 7 height 9
click at [662, 413] on div "Forneça respostas pontuais com IA" at bounding box center [599, 391] width 327 height 50
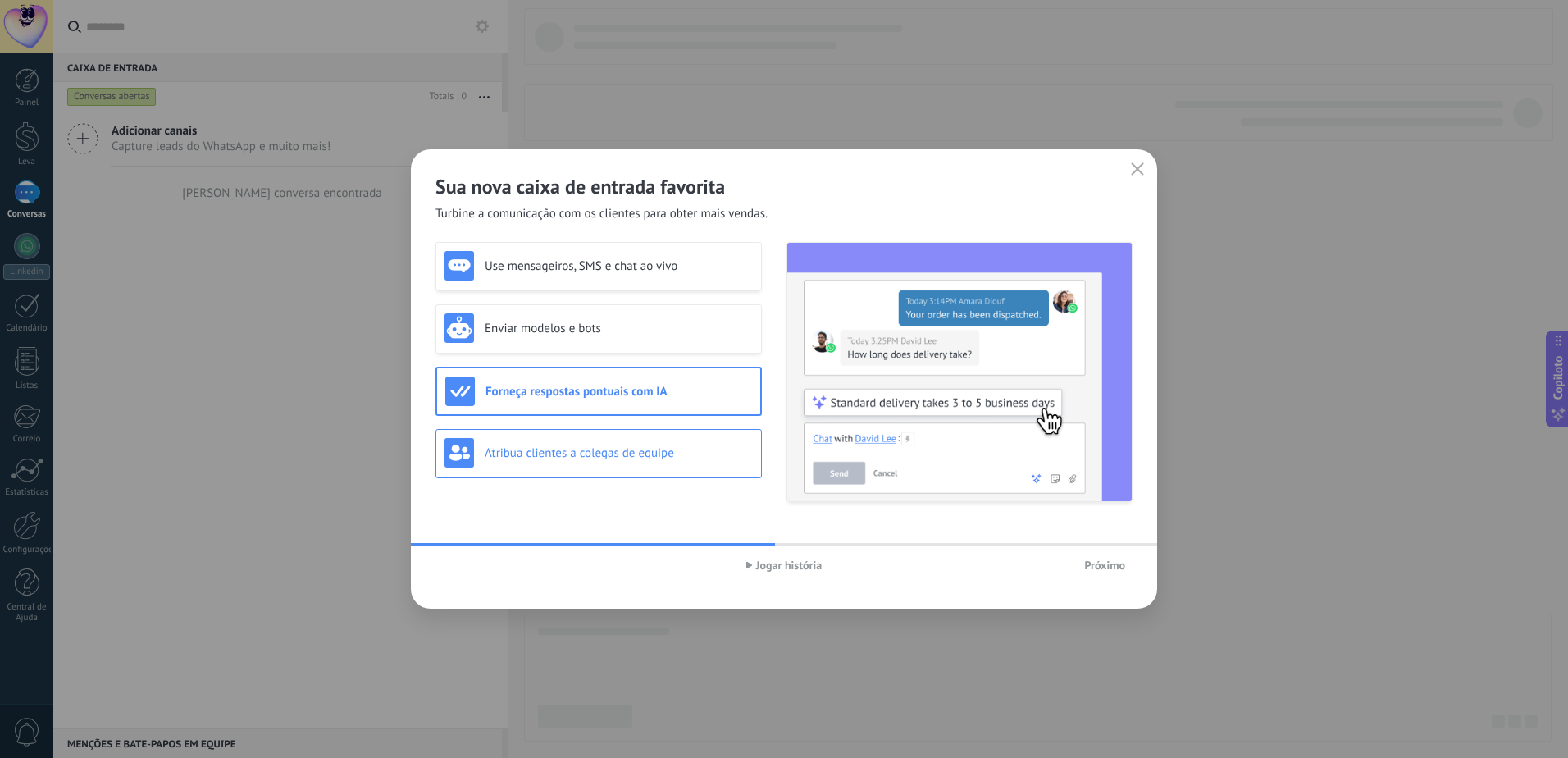
click at [637, 454] on h3 "Atribua clientes a colegas de equipe" at bounding box center [619, 453] width 268 height 15
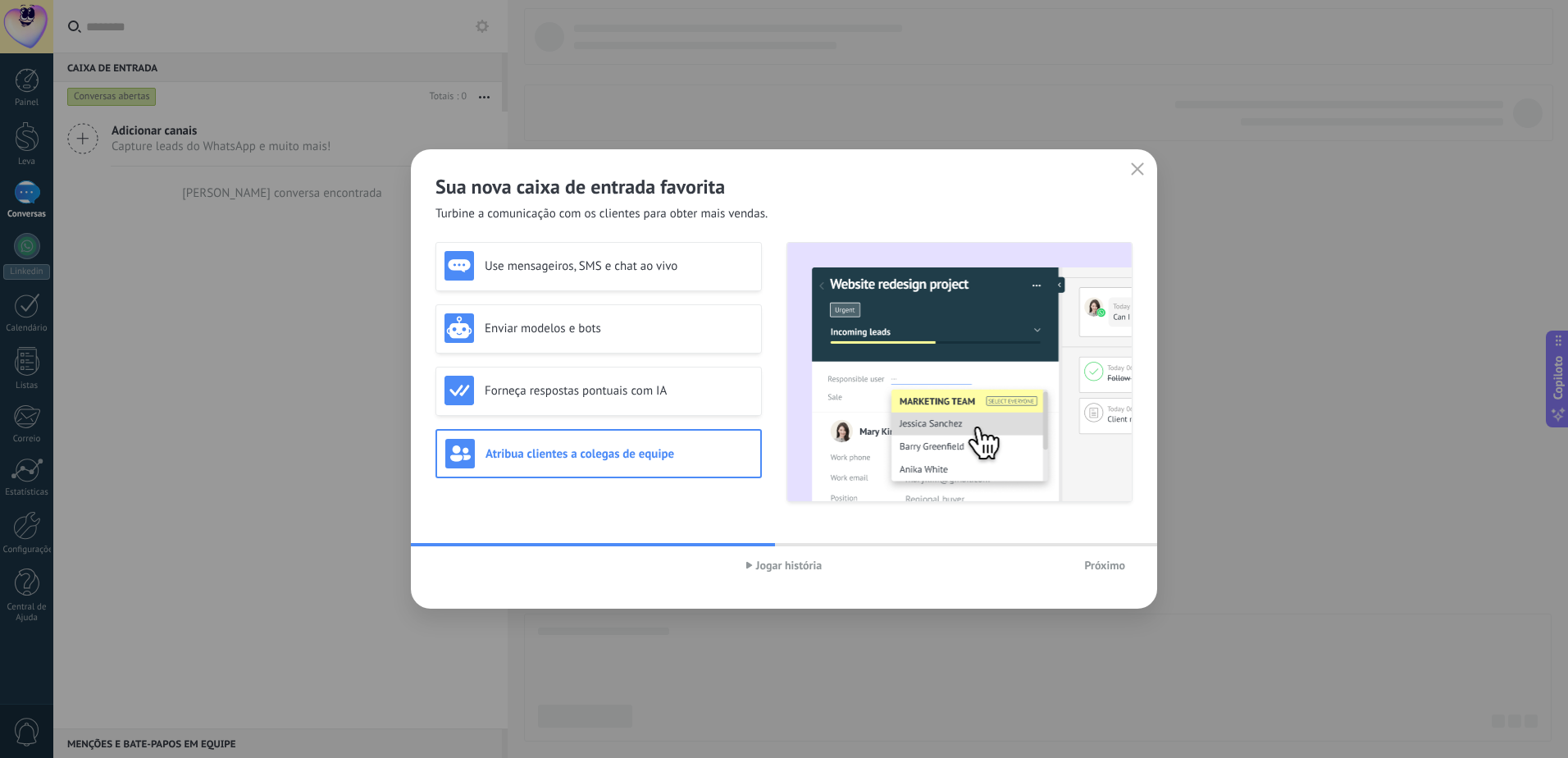
click at [774, 566] on span "Jogar história" at bounding box center [789, 565] width 66 height 11
click at [1124, 571] on span "Próximo" at bounding box center [1104, 565] width 41 height 11
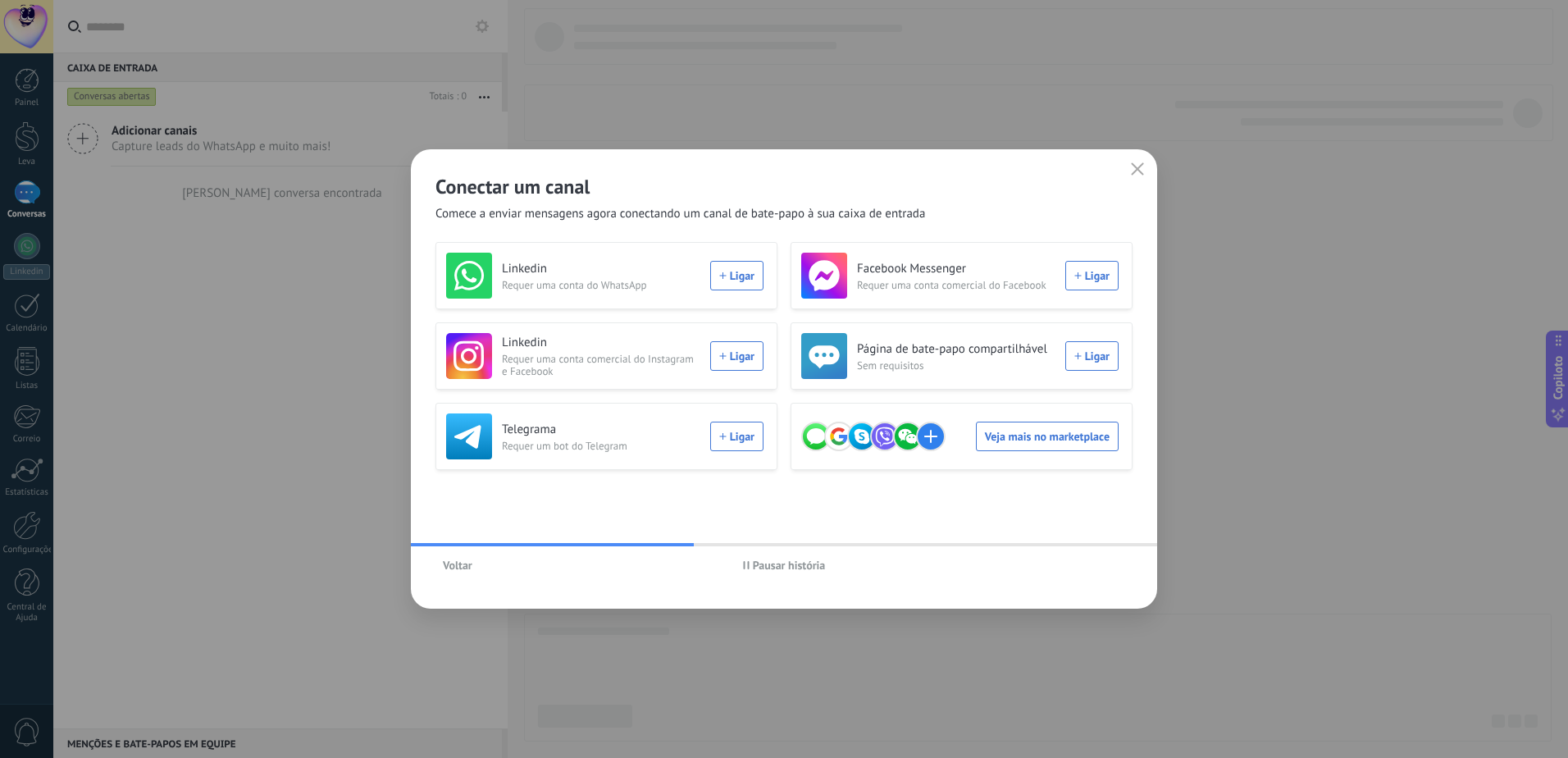
click at [774, 566] on span "Pausar história" at bounding box center [789, 565] width 73 height 11
click at [735, 286] on div "WhatsApp Requires a WhatsApp account Connect" at bounding box center [604, 276] width 317 height 46
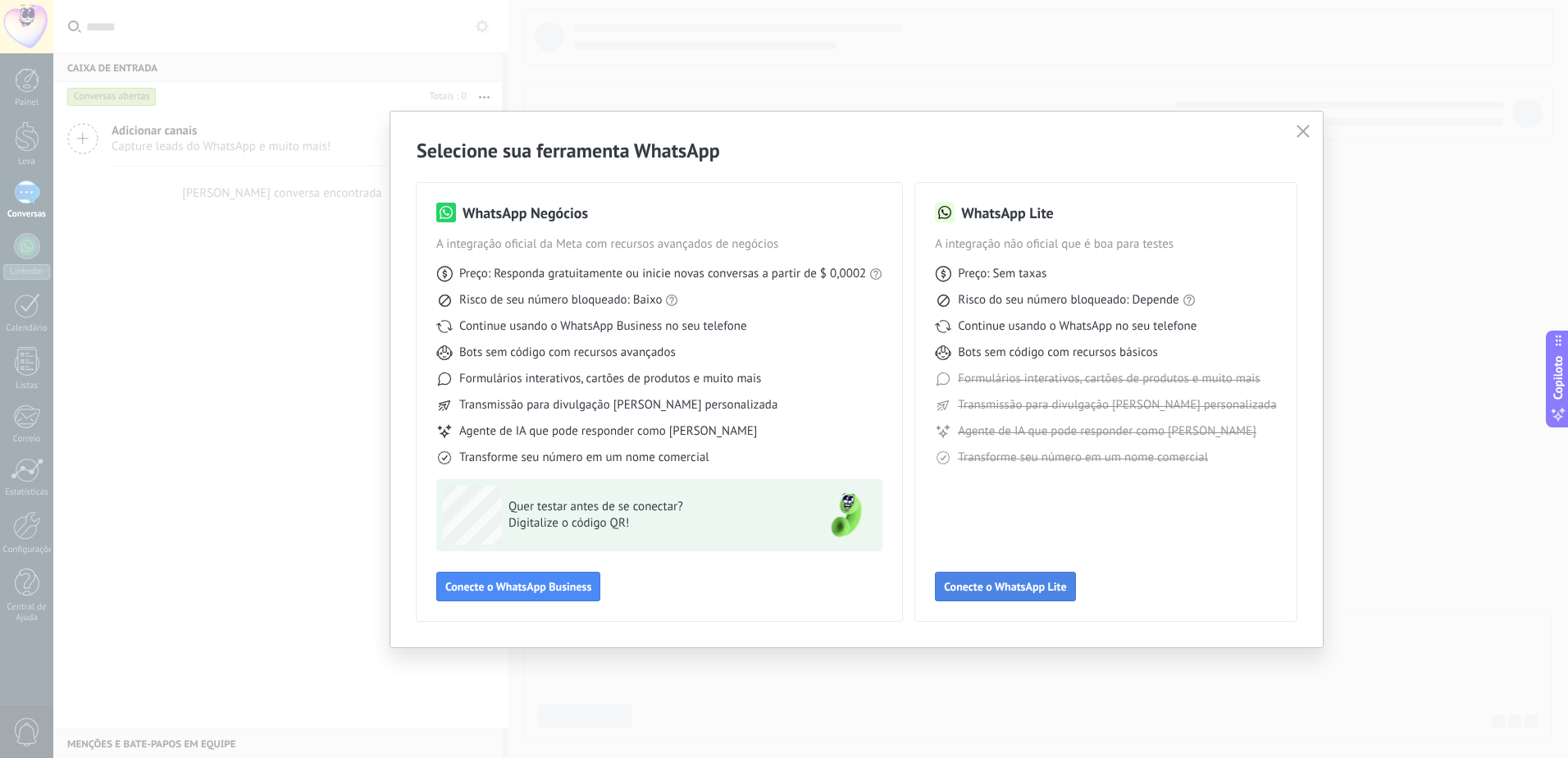
click at [1053, 587] on span "Conecte o WhatsApp Lite" at bounding box center [1006, 586] width 122 height 11
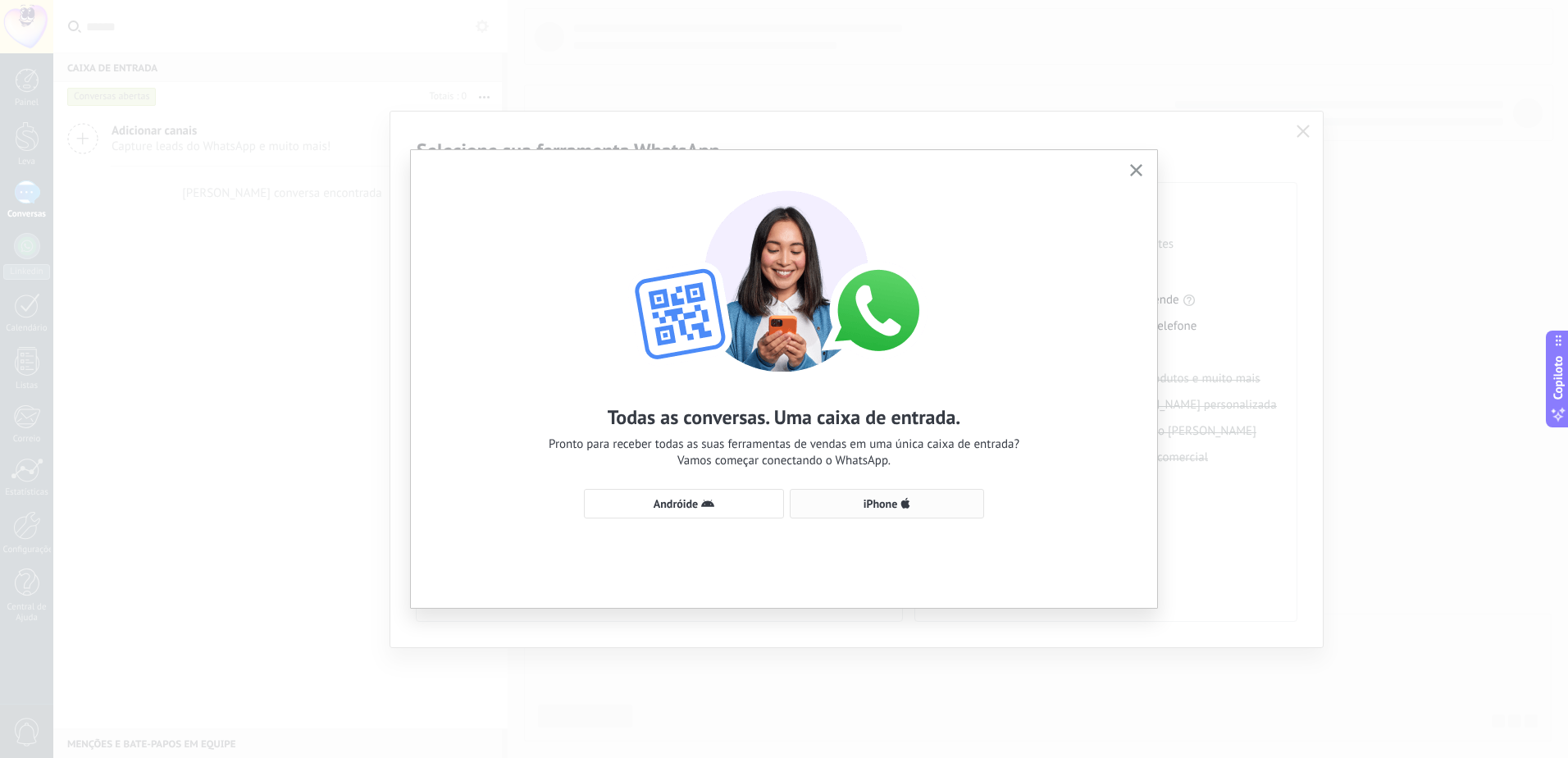
click at [834, 503] on span "iPhone" at bounding box center [887, 503] width 177 height 13
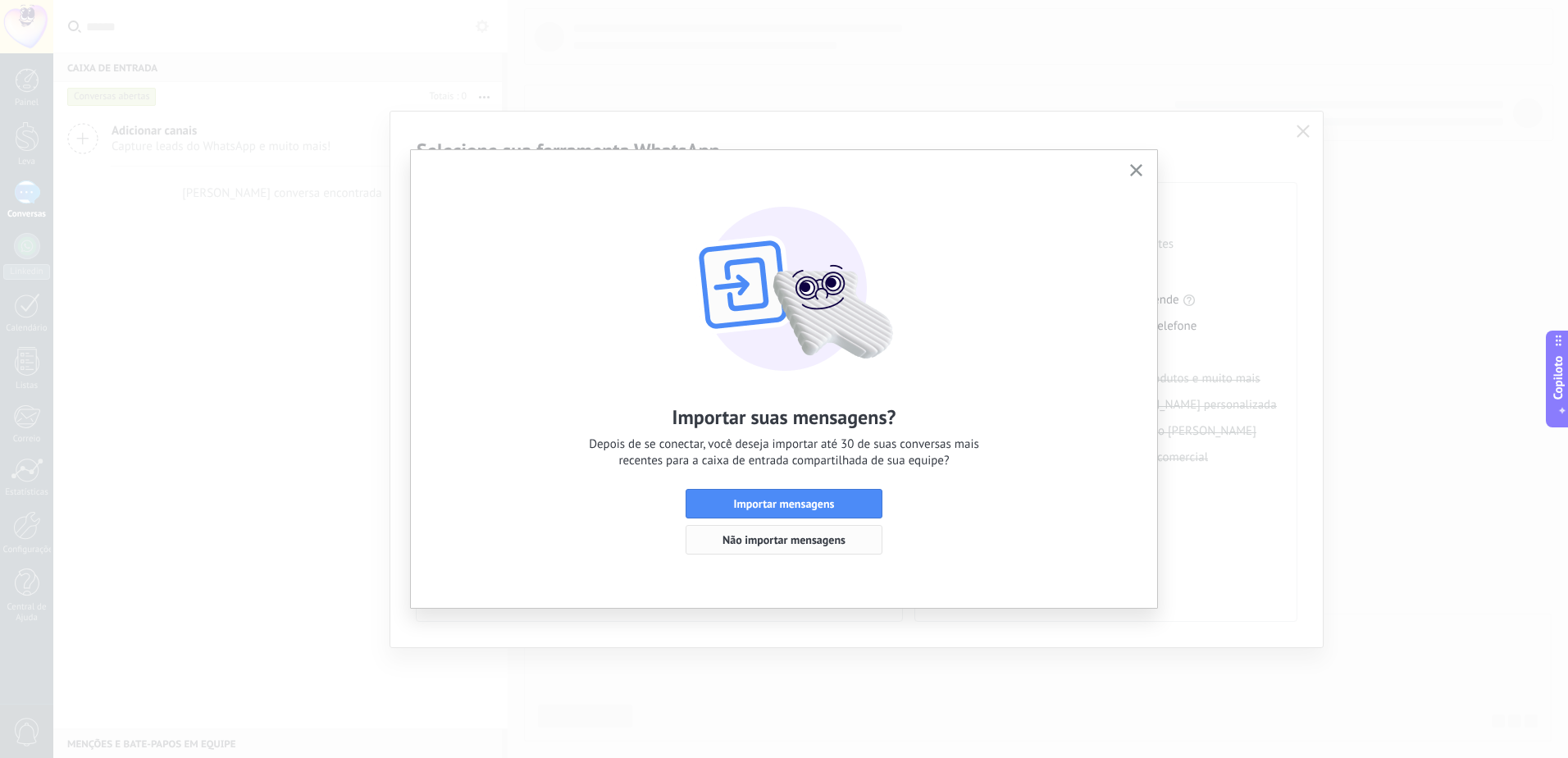
click at [790, 537] on span "Não importar mensagens" at bounding box center [784, 539] width 123 height 11
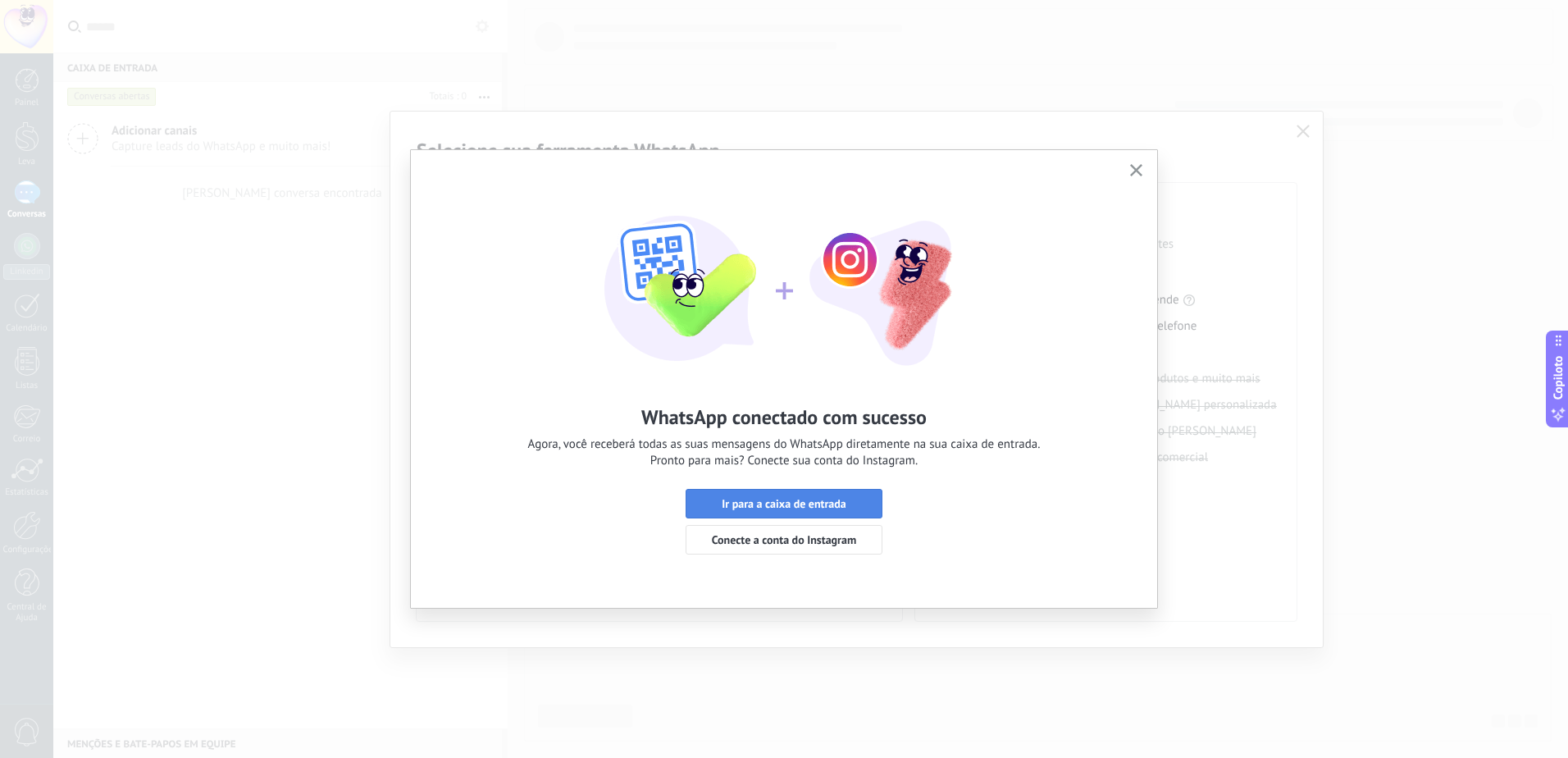
click at [840, 502] on span "Ir para a caixa de entrada" at bounding box center [784, 503] width 125 height 11
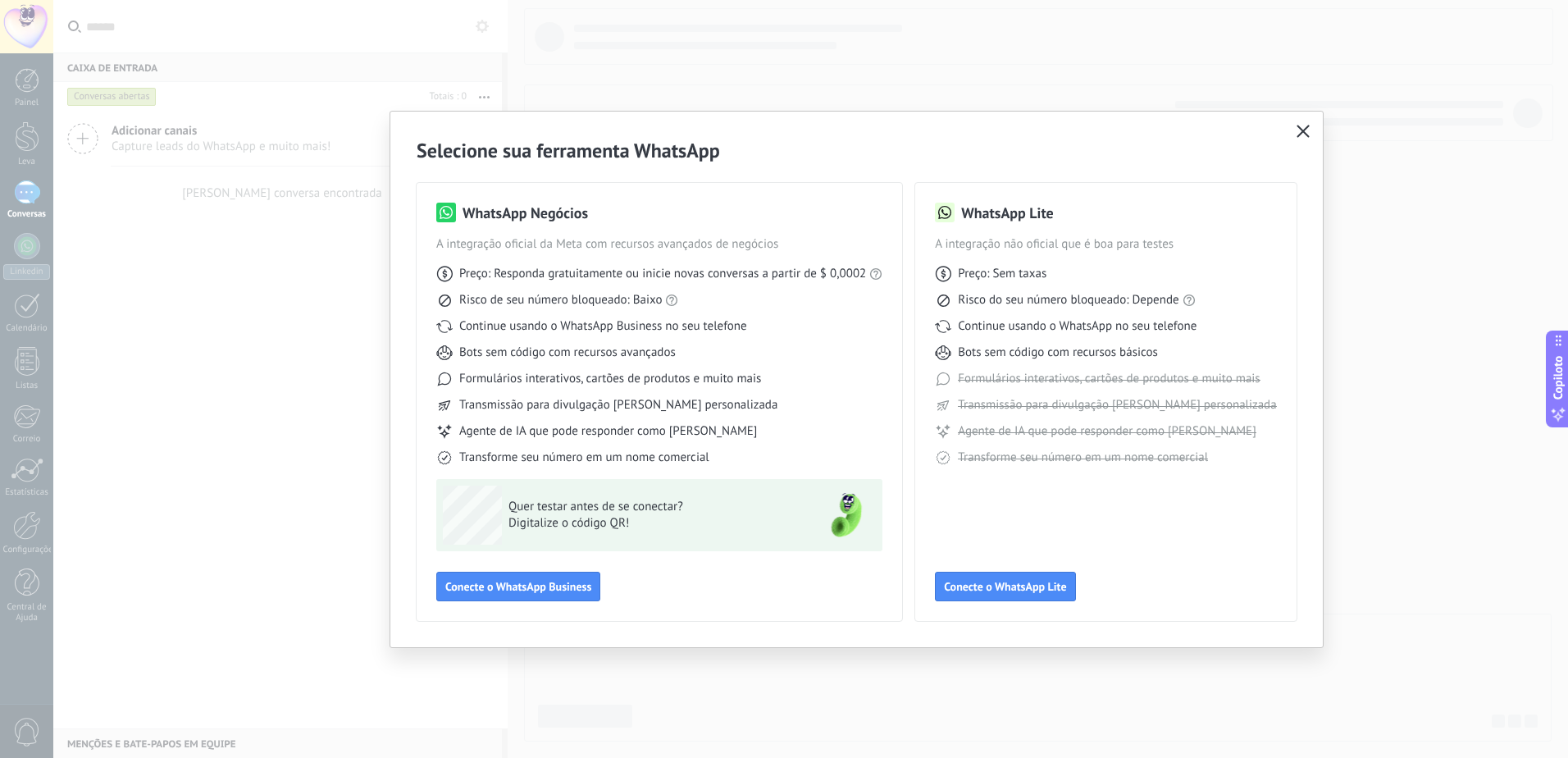
click at [1296, 136] on button "button" at bounding box center [1303, 132] width 21 height 23
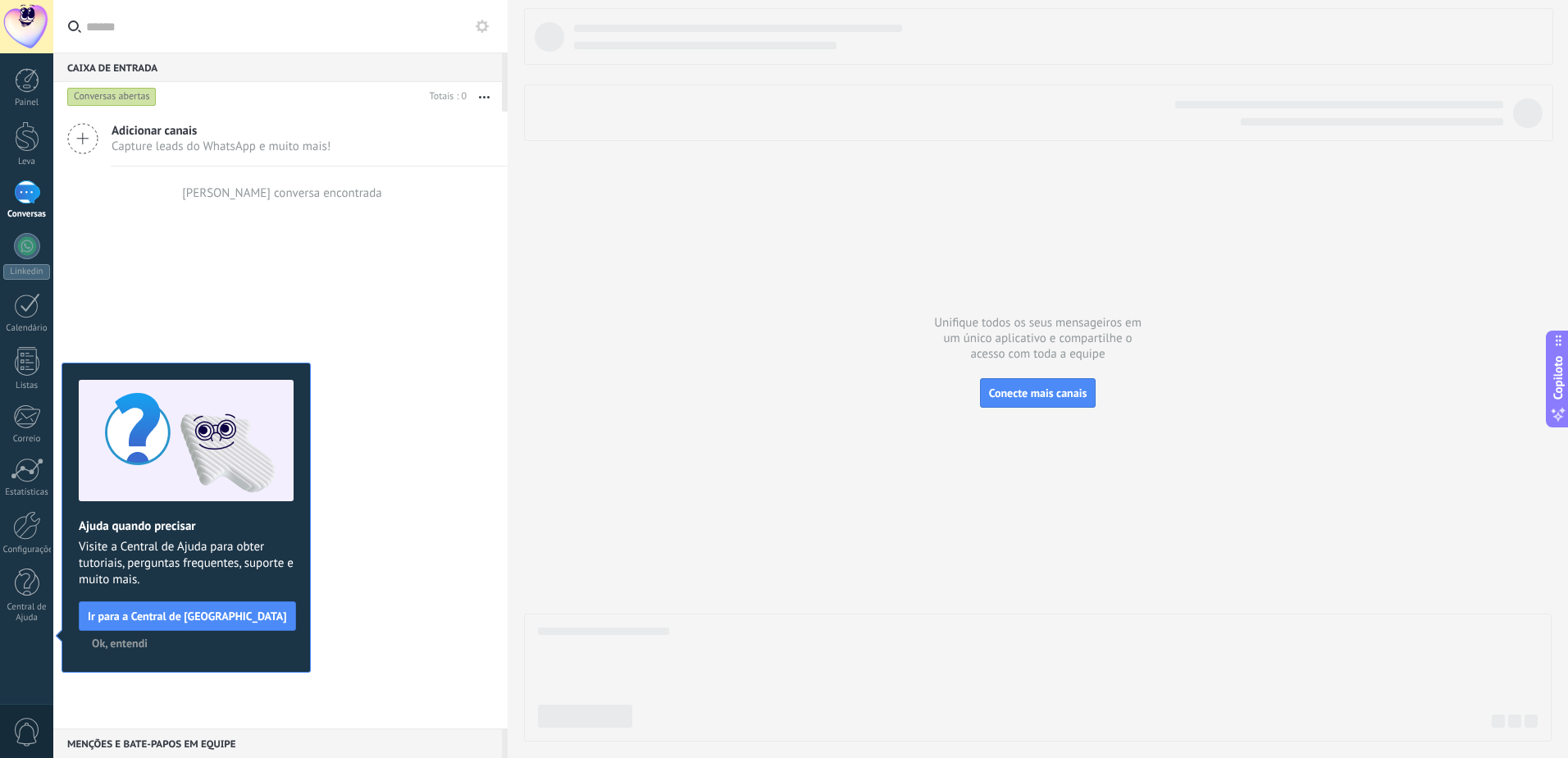
click at [129, 647] on span "Ok, entendi" at bounding box center [119, 642] width 55 height 11
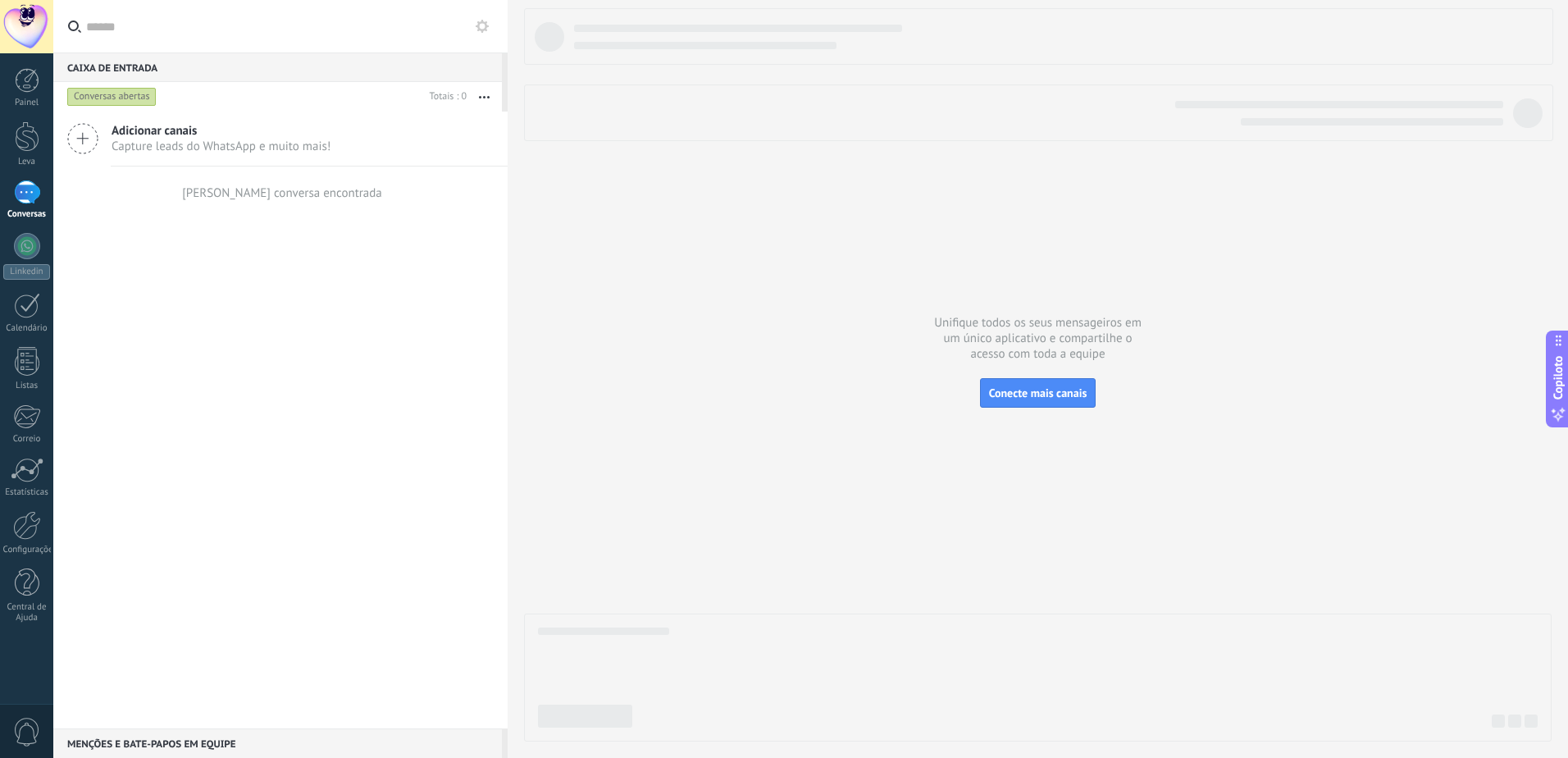
click at [28, 195] on div at bounding box center [27, 192] width 26 height 24
click at [40, 85] on link "Painel" at bounding box center [27, 88] width 53 height 40
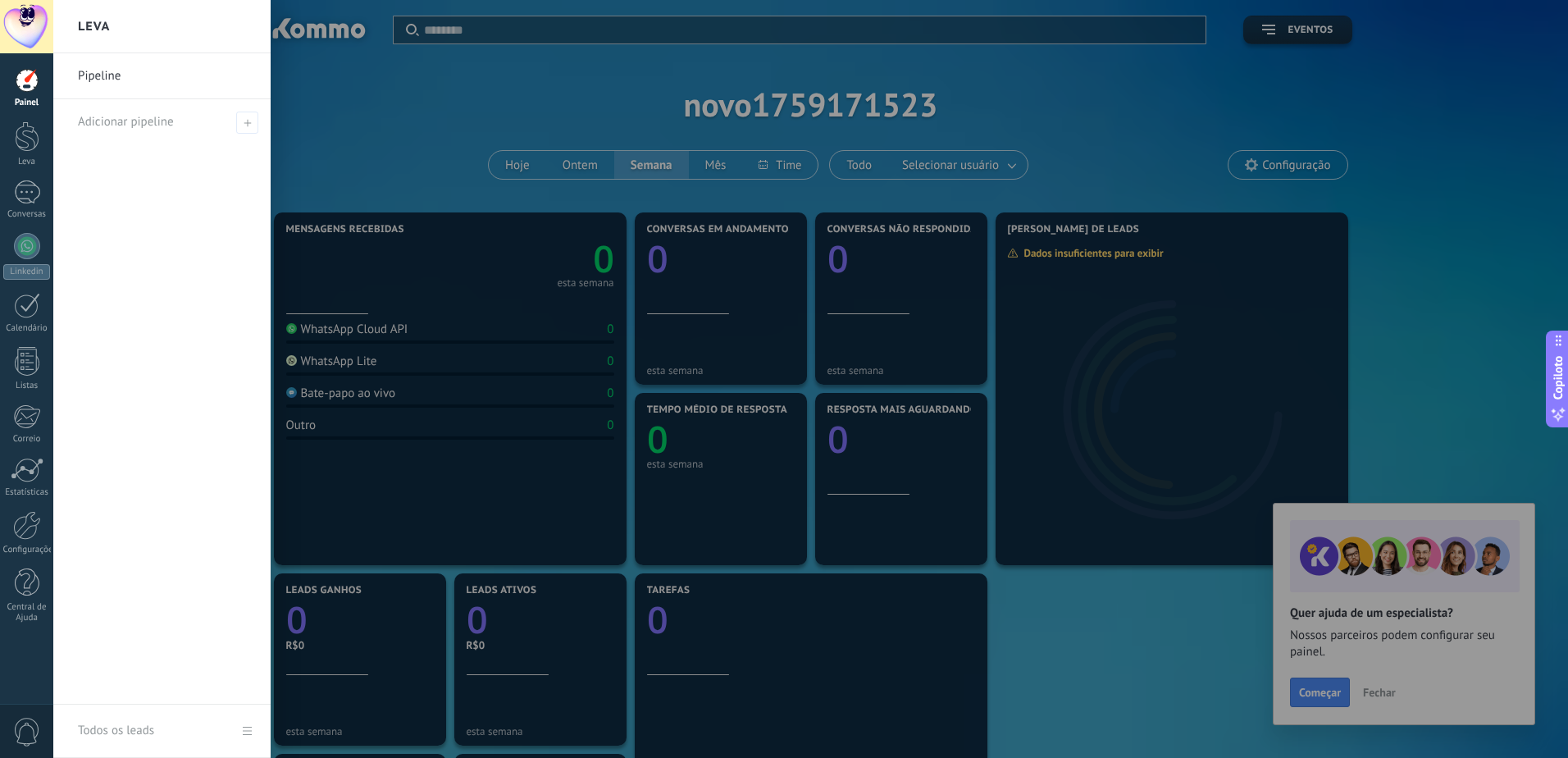
click at [1485, 54] on div at bounding box center [837, 379] width 1568 height 758
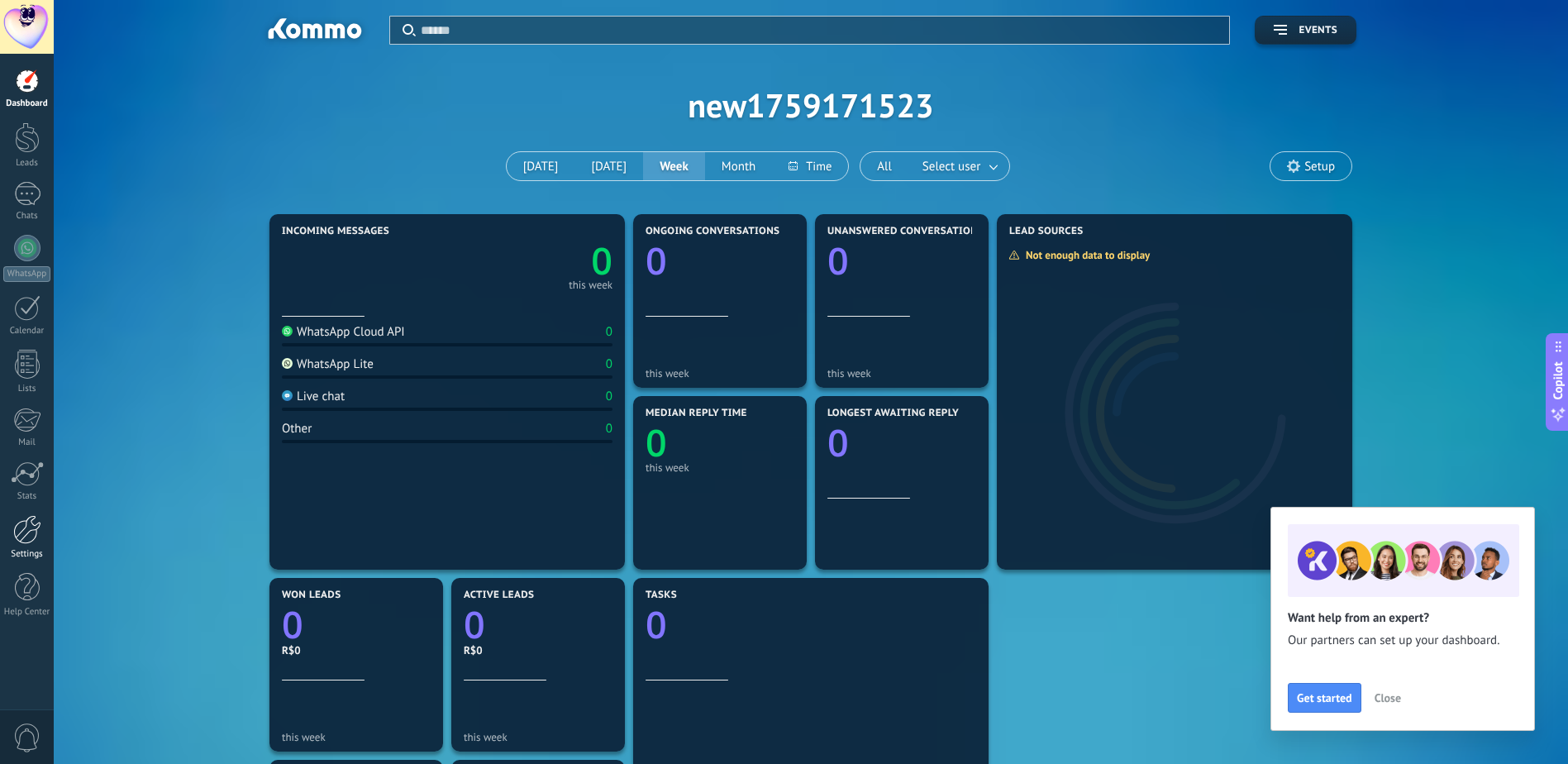
click at [25, 533] on div at bounding box center [27, 529] width 28 height 29
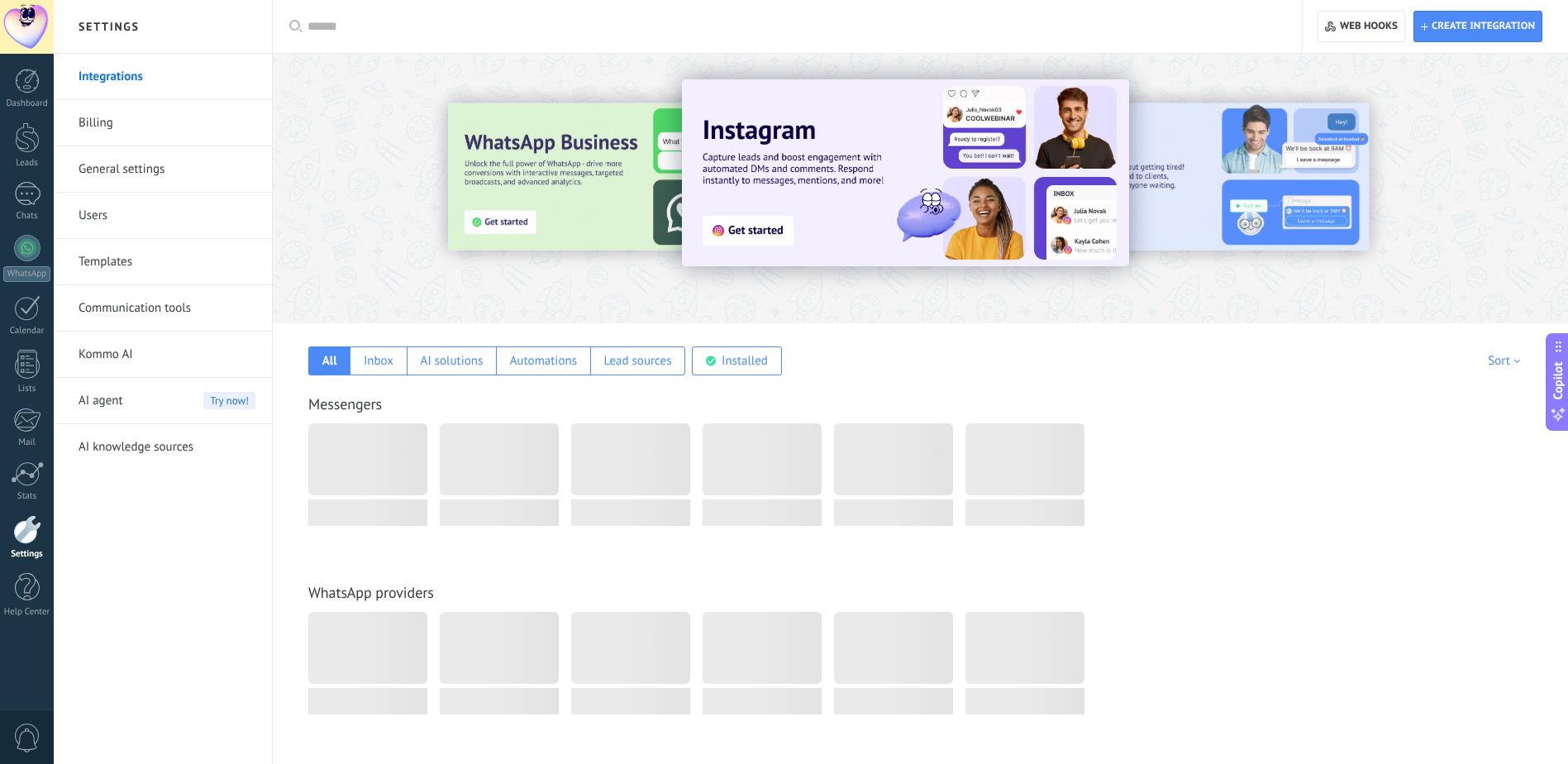
click at [133, 167] on link "General settings" at bounding box center [167, 169] width 177 height 46
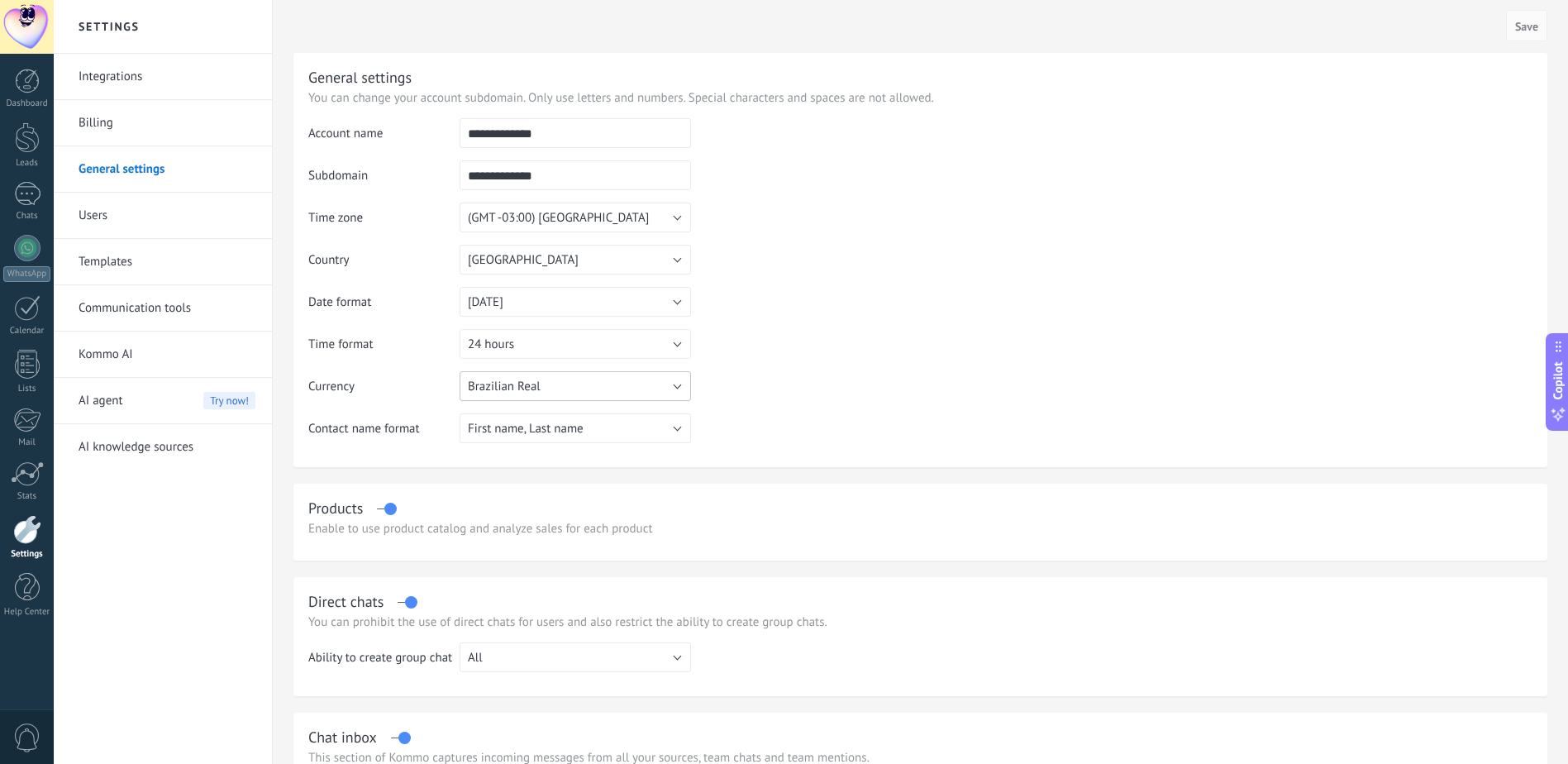
click at [602, 395] on button "Brazilian Real" at bounding box center [576, 386] width 231 height 30
click at [852, 358] on table "**********" at bounding box center [920, 287] width 1224 height 337
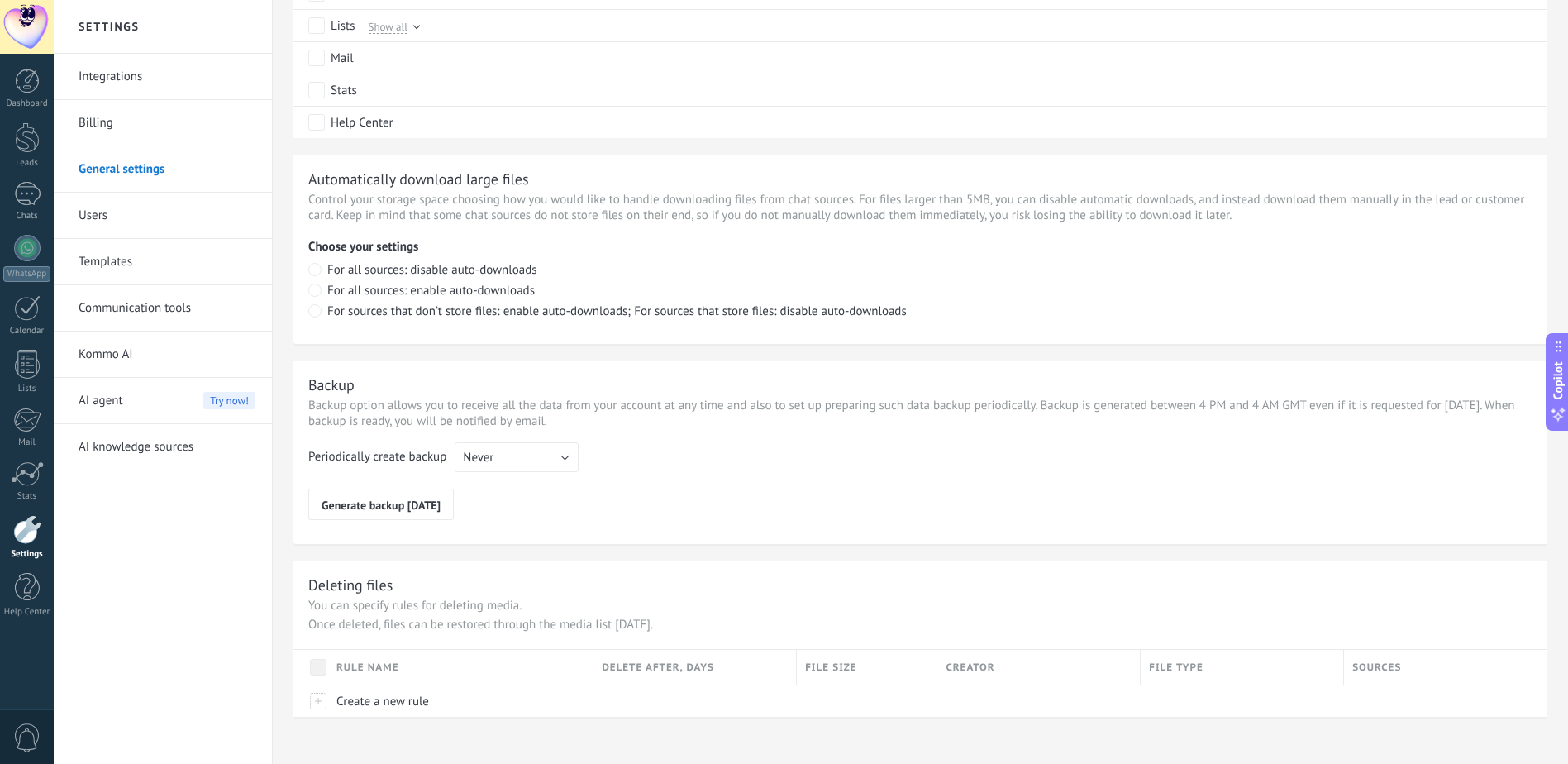
scroll to position [1007, 0]
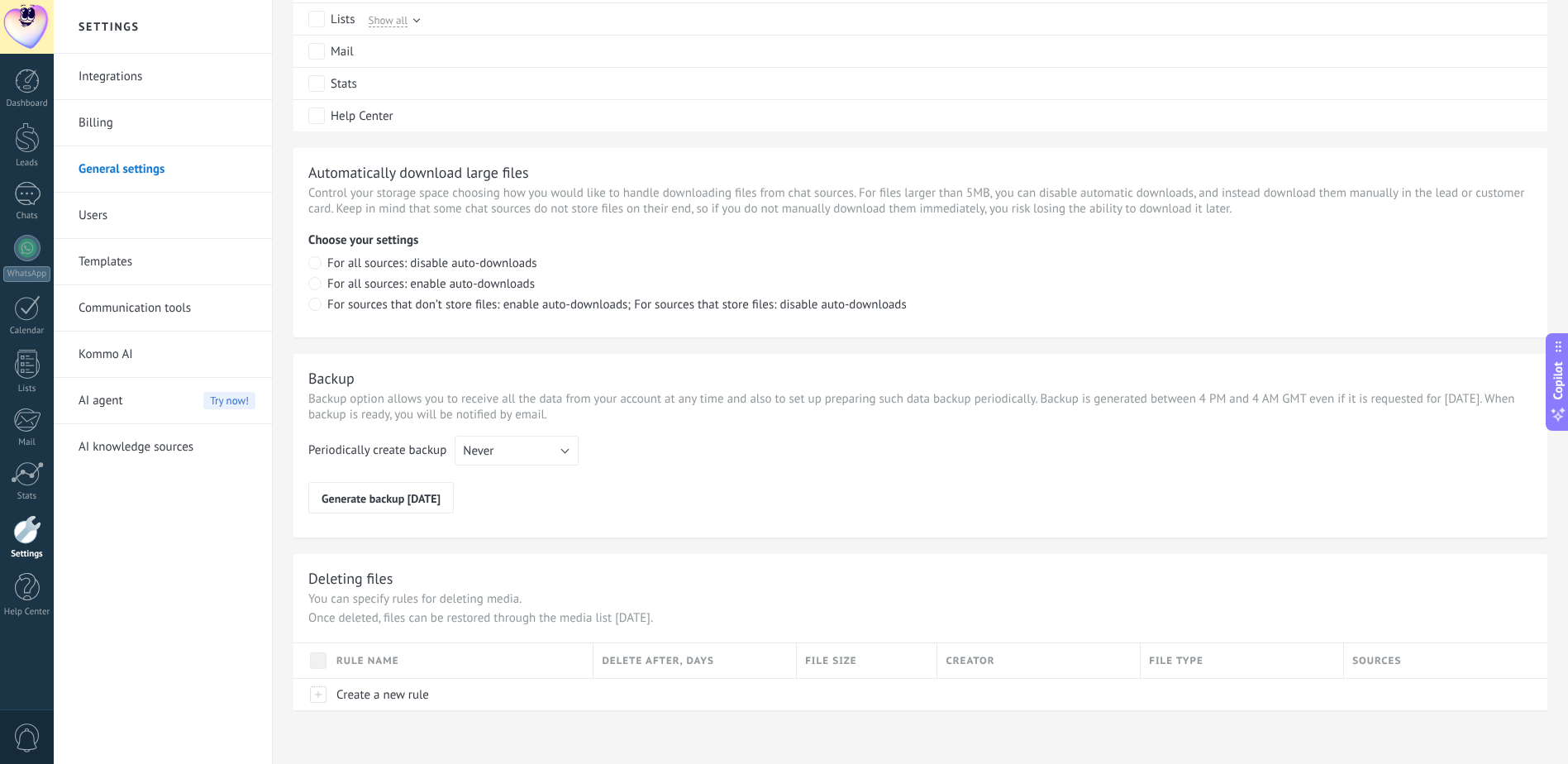
click at [139, 309] on link "Communication tools" at bounding box center [167, 308] width 177 height 46
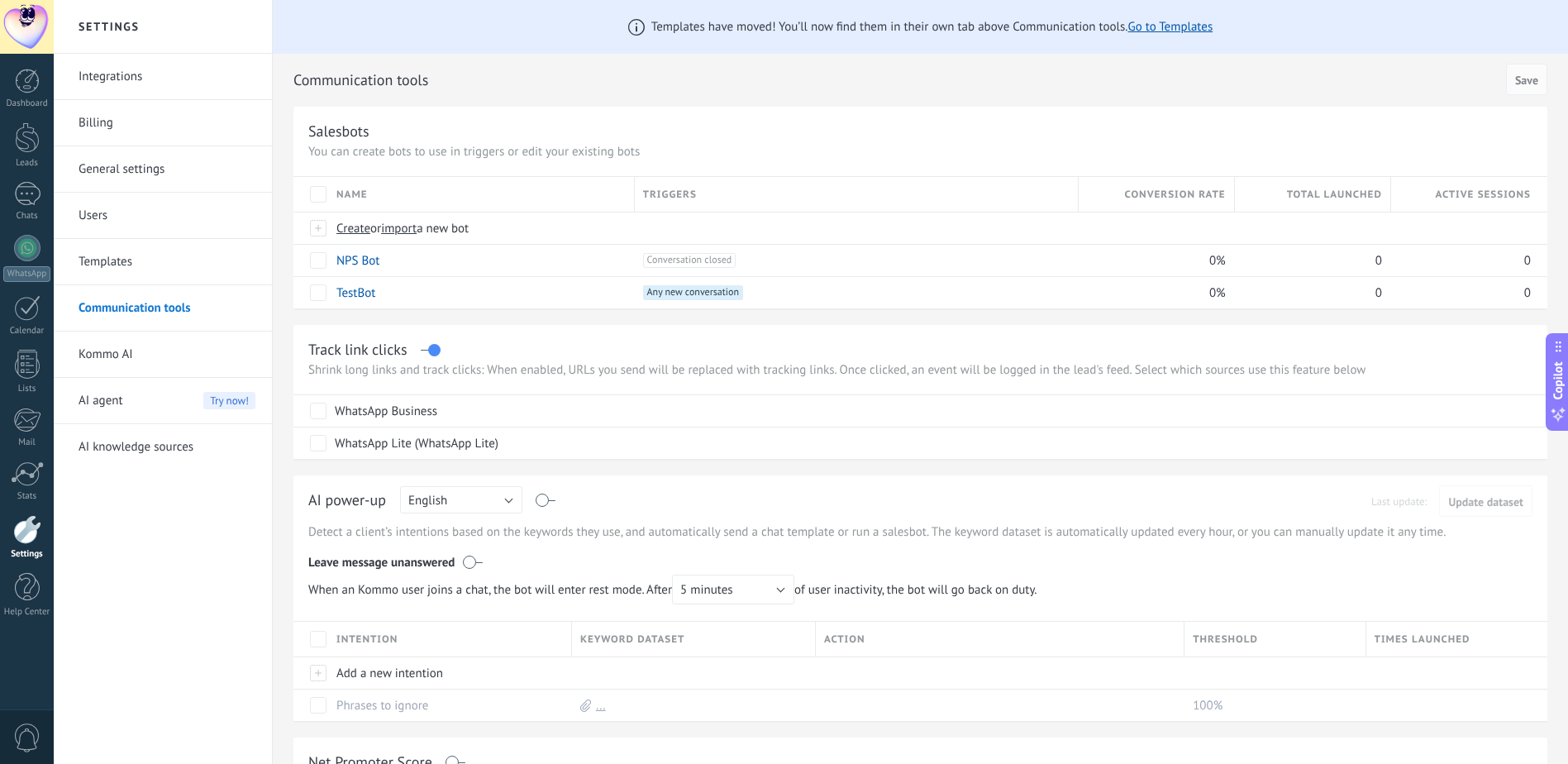
click at [151, 252] on link "Templates" at bounding box center [167, 262] width 177 height 46
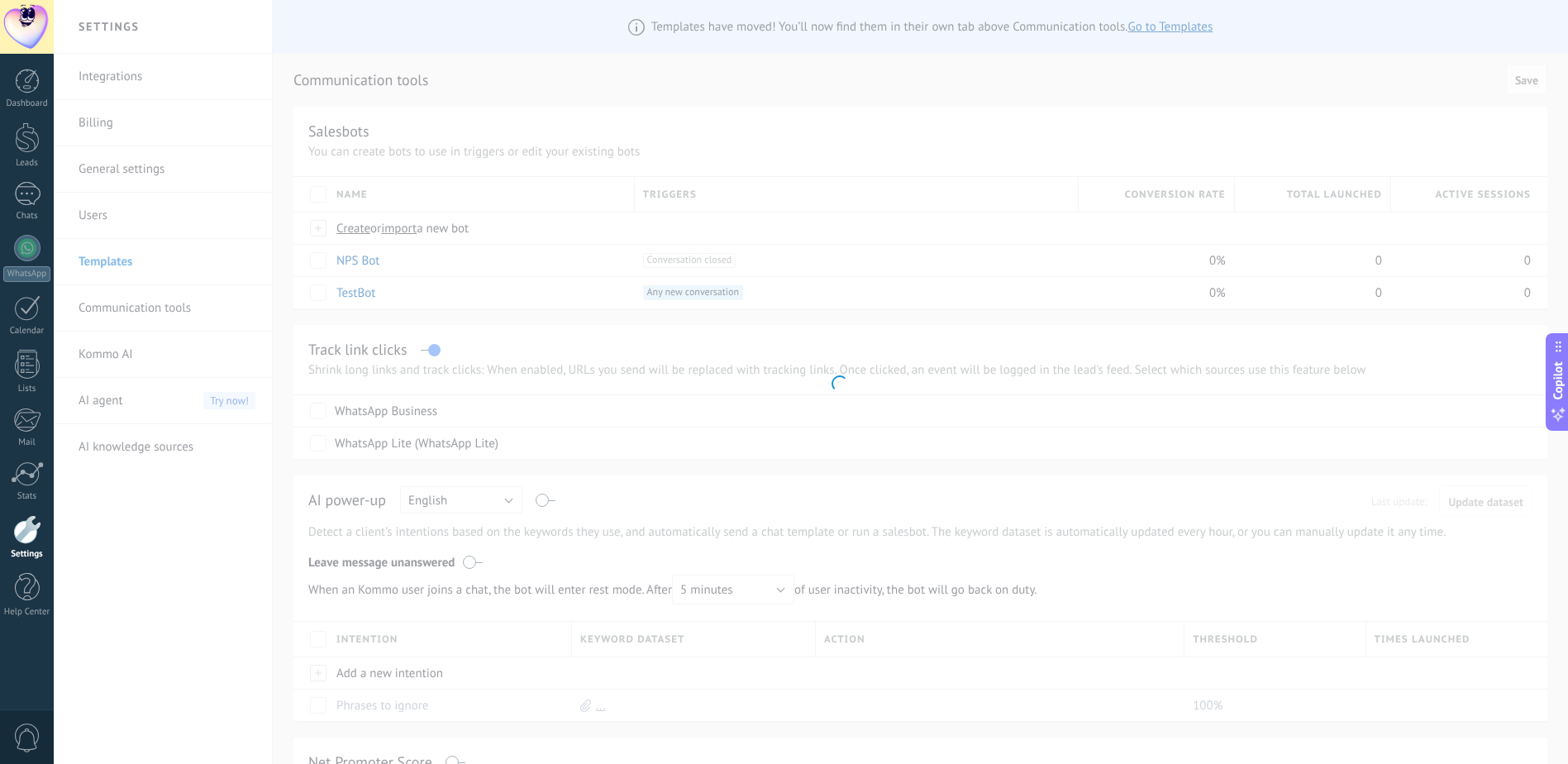
click at [147, 199] on body ".abccls-1,.abccls-2{fill-rule:evenodd}.abccls-2{fill:#fff} .abfcls-1{fill:none}…" at bounding box center [784, 382] width 1568 height 764
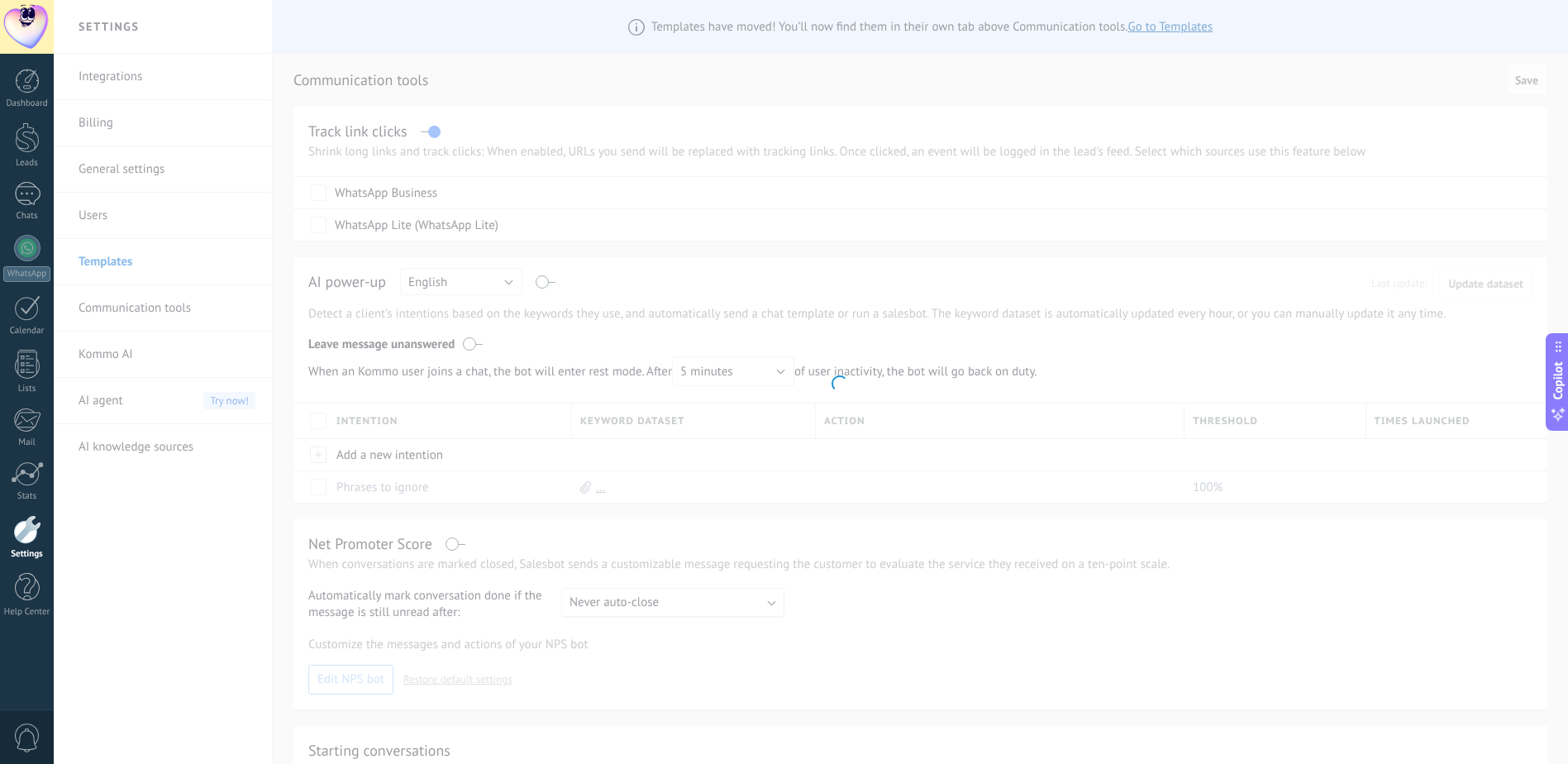
click at [103, 219] on body ".abccls-1,.abccls-2{fill-rule:evenodd}.abccls-2{fill:#fff} .abfcls-1{fill:none}…" at bounding box center [784, 382] width 1568 height 764
click at [95, 213] on body ".abccls-1,.abccls-2{fill-rule:evenodd}.abccls-2{fill:#fff} .abfcls-1{fill:none}…" at bounding box center [784, 382] width 1568 height 764
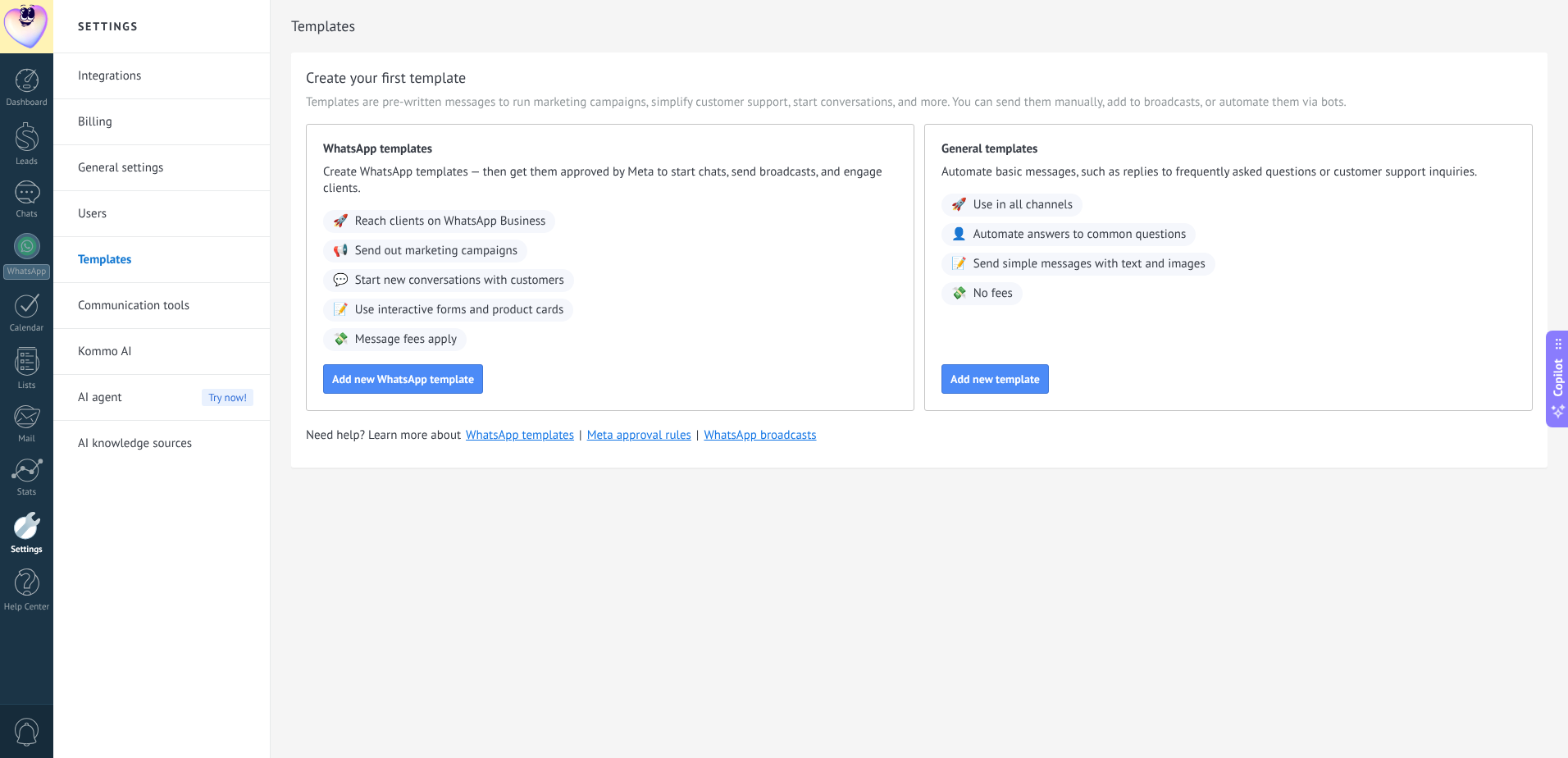
click at [113, 198] on link "Users" at bounding box center [166, 214] width 176 height 46
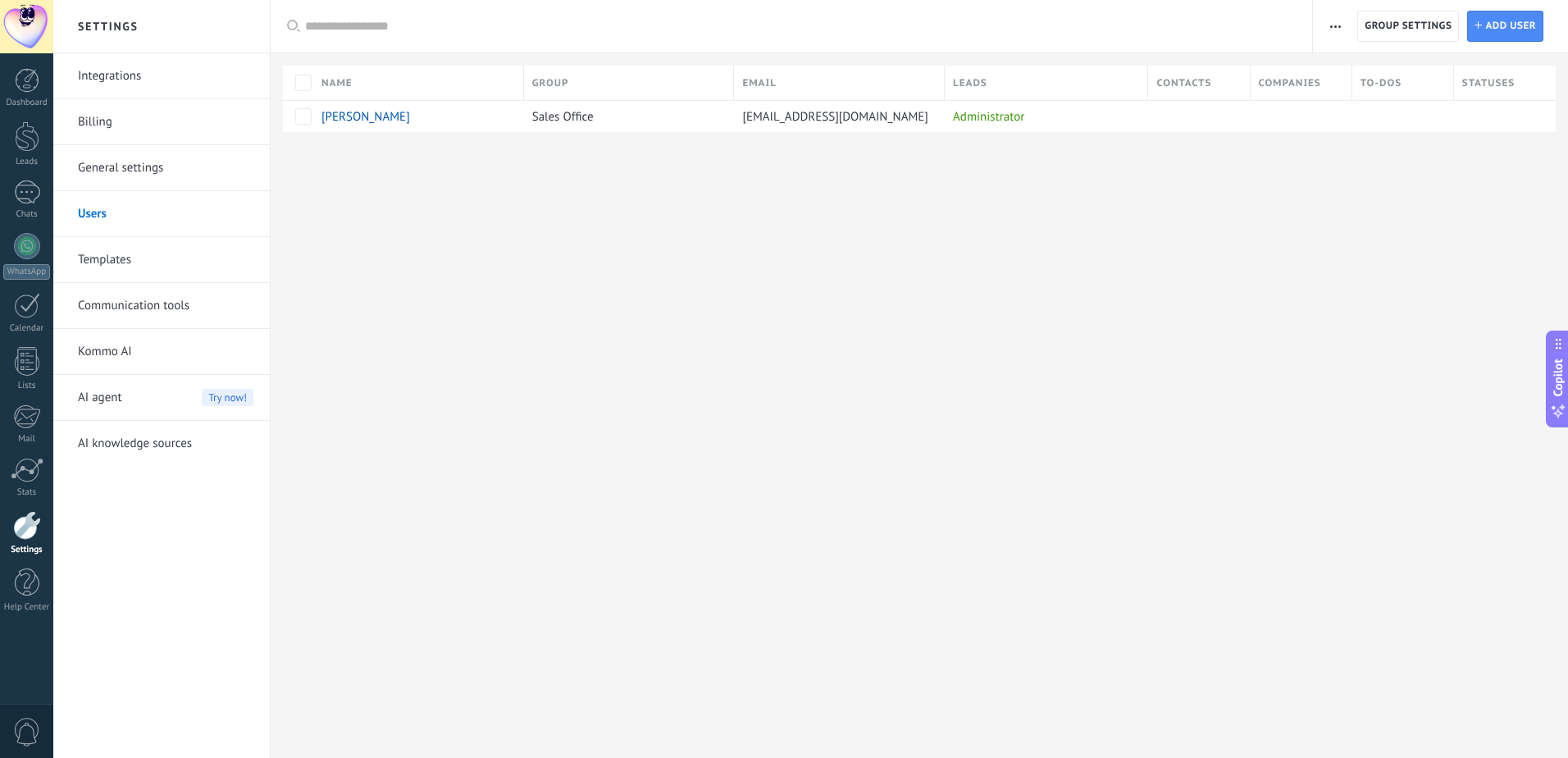
click at [1251, 132] on div at bounding box center [919, 158] width 1298 height 53
click at [1251, 111] on div at bounding box center [1298, 116] width 94 height 32
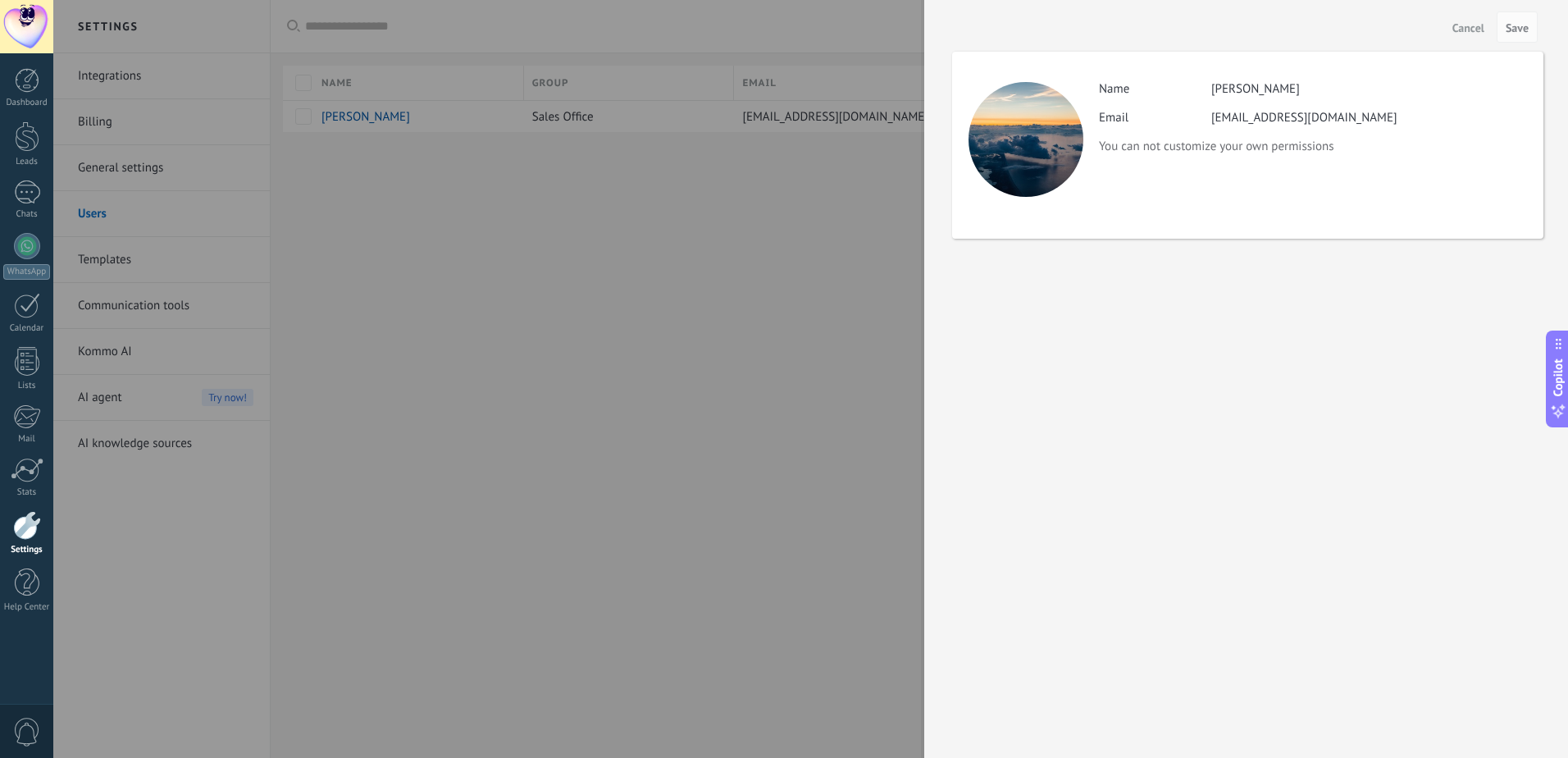
click at [787, 181] on div at bounding box center [784, 379] width 1568 height 758
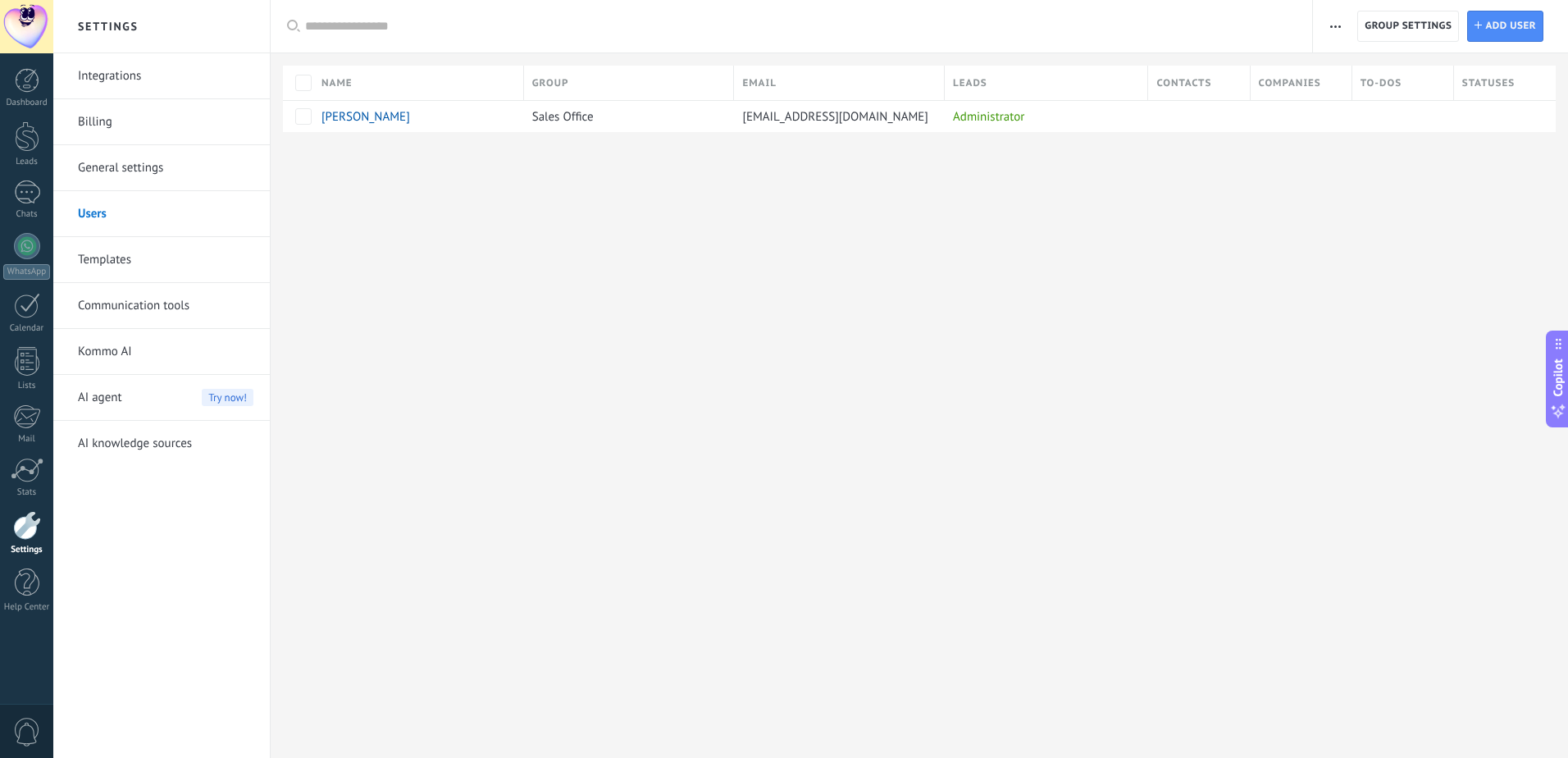
click at [1334, 30] on span "button" at bounding box center [1335, 26] width 11 height 32
drag, startPoint x: 875, startPoint y: 287, endPoint x: 904, endPoint y: 286, distance: 29.0
click at [875, 288] on div "Settings Integrations Billing General settings Users Templates Communication to…" at bounding box center [811, 379] width 1515 height 758
click at [109, 164] on link "General settings" at bounding box center [166, 168] width 176 height 46
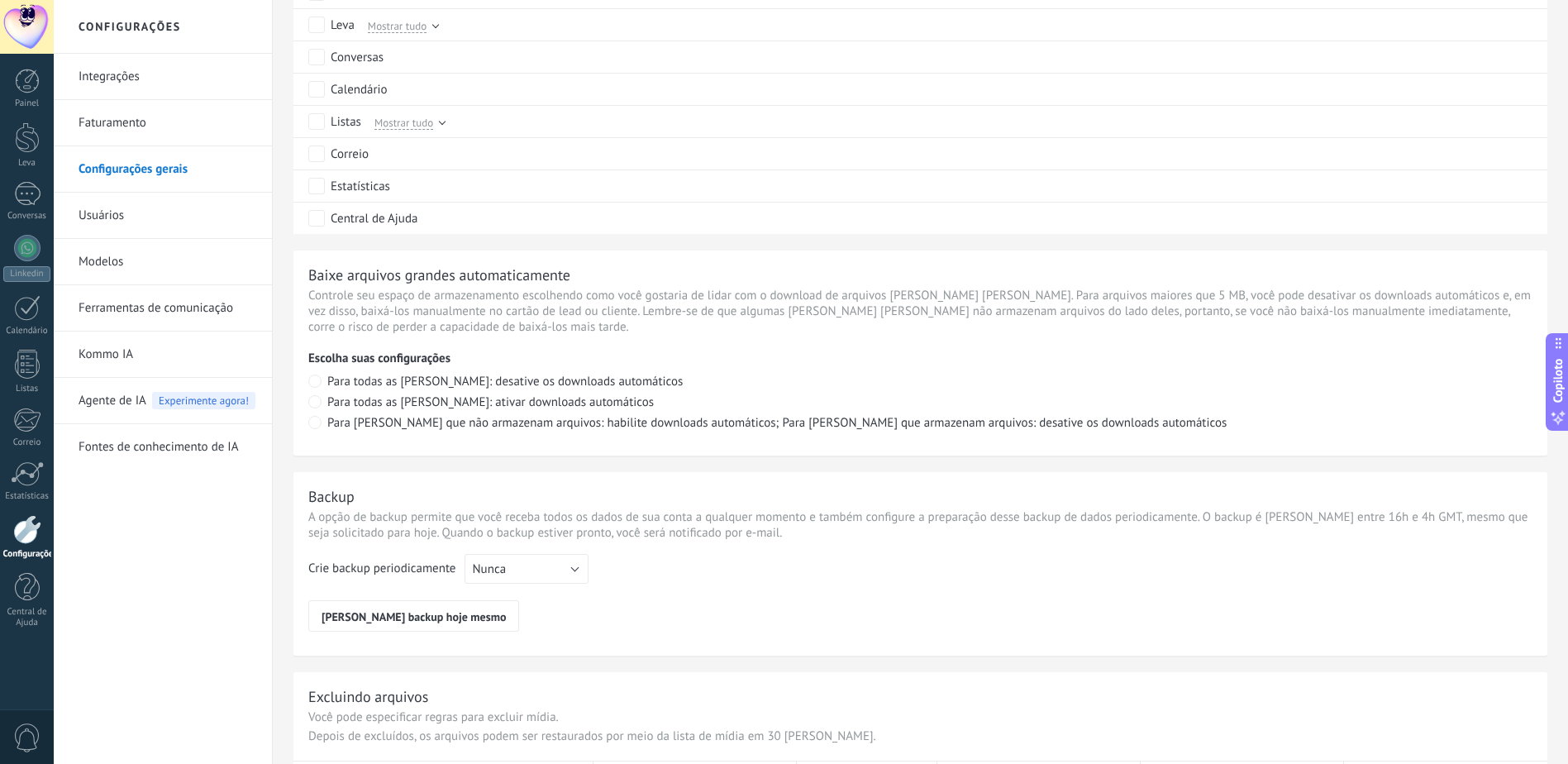
scroll to position [1041, 0]
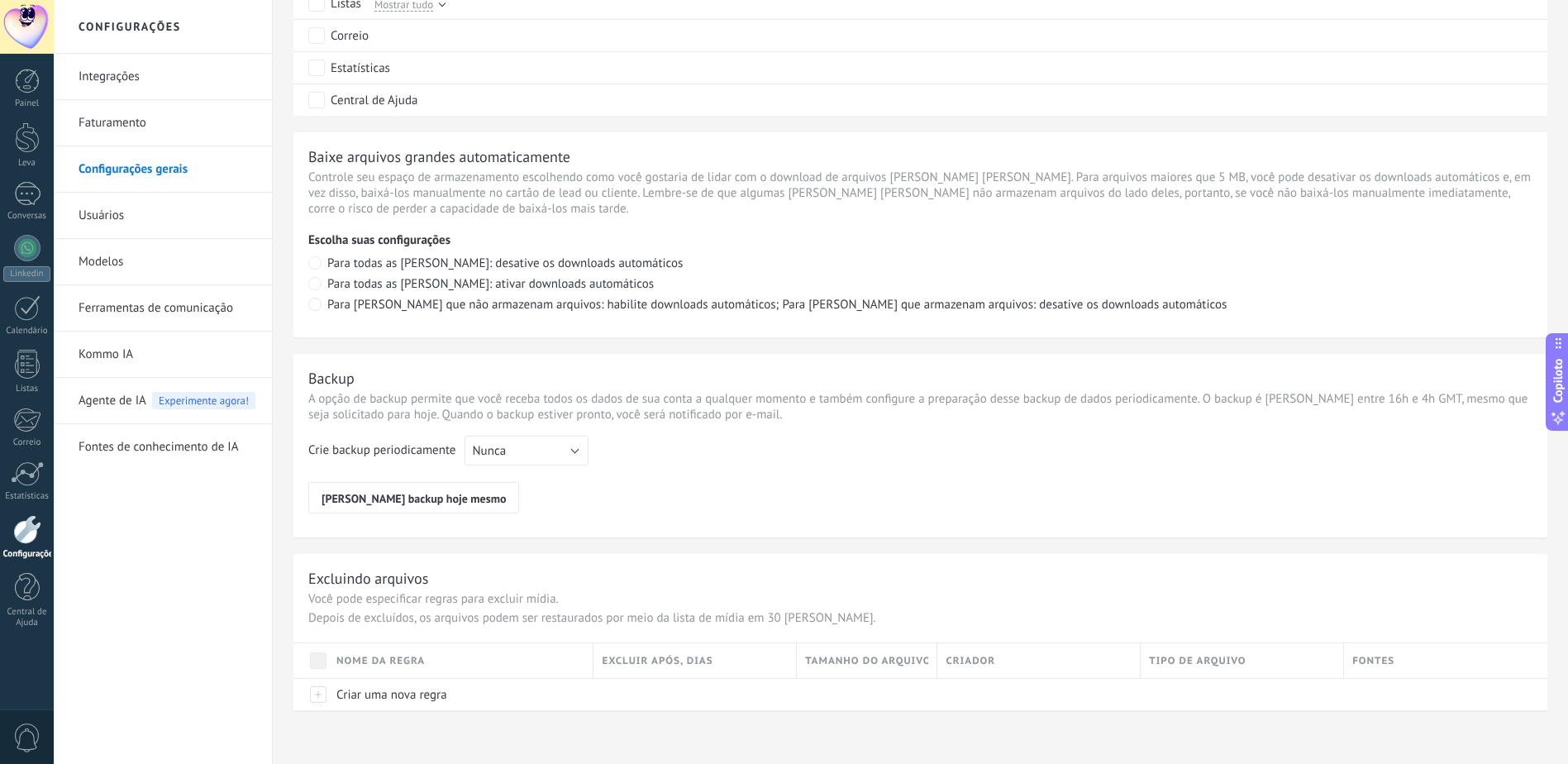
click at [36, 572] on div "Painel Leva Conversas Linkedin Customers Calendário" at bounding box center [27, 356] width 54 height 576
click at [31, 586] on div at bounding box center [27, 587] width 25 height 29
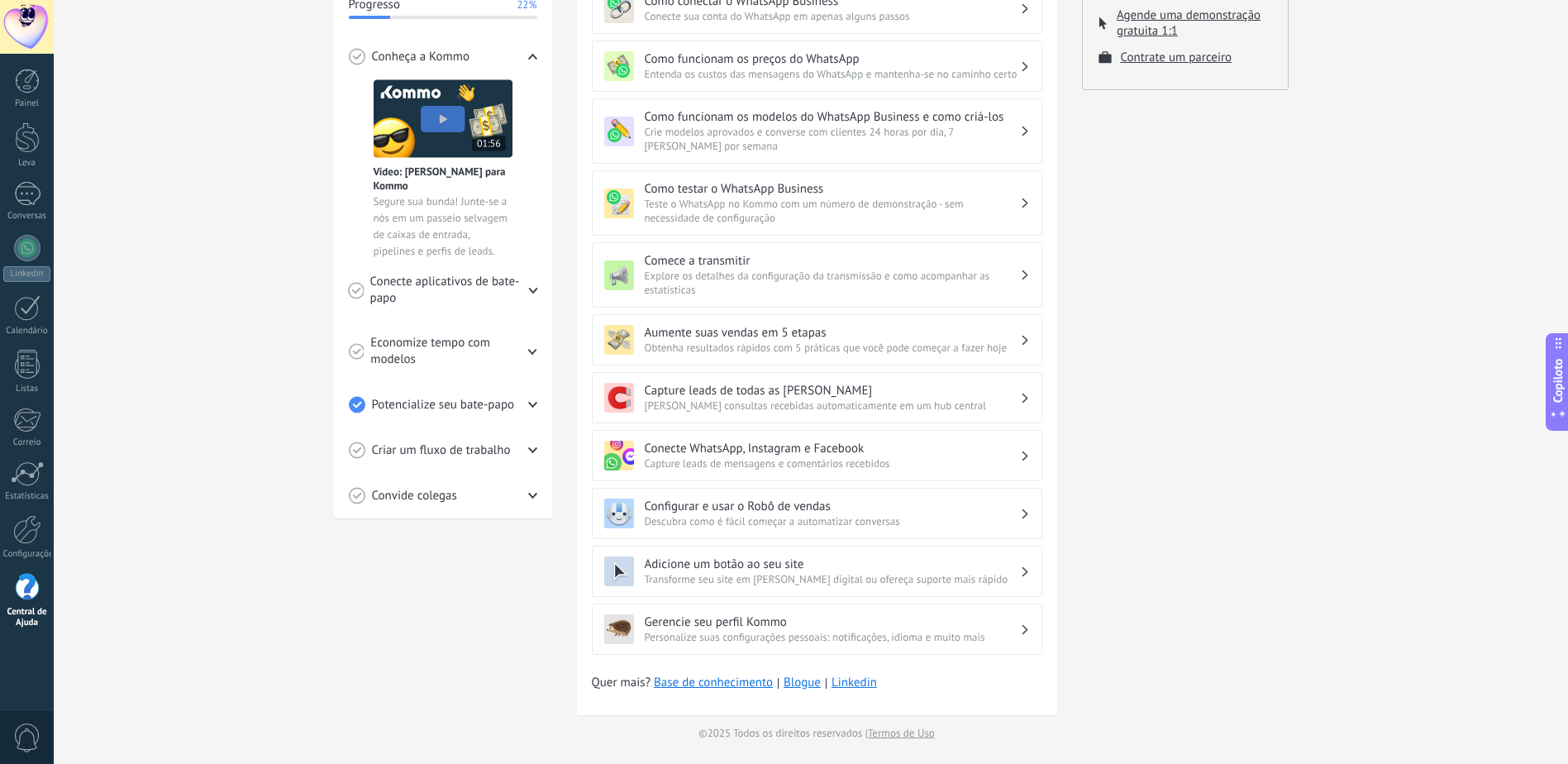
scroll to position [320, 0]
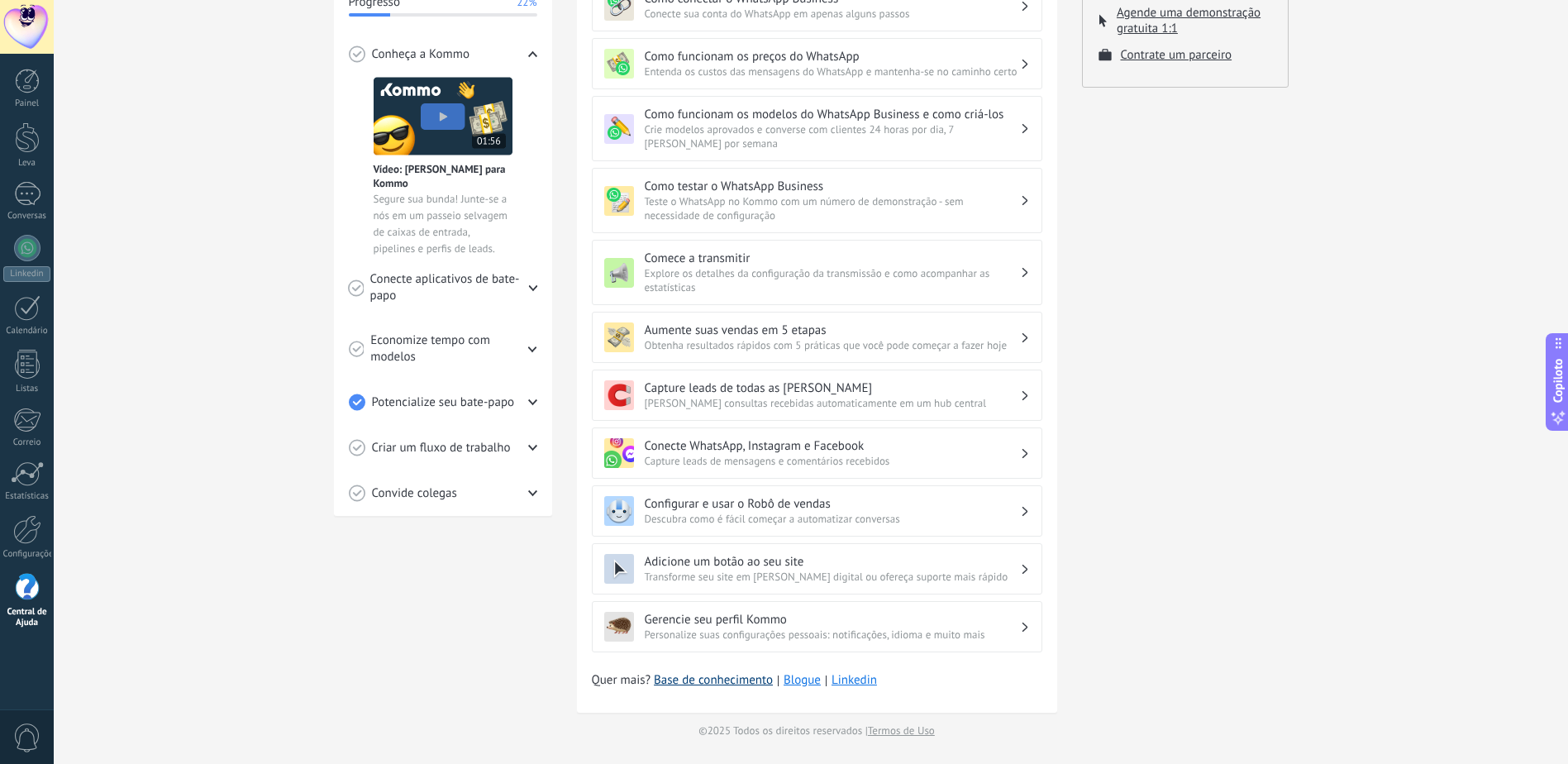
click at [740, 682] on link "Base de conhecimento" at bounding box center [713, 679] width 119 height 16
click at [32, 29] on div at bounding box center [27, 27] width 54 height 54
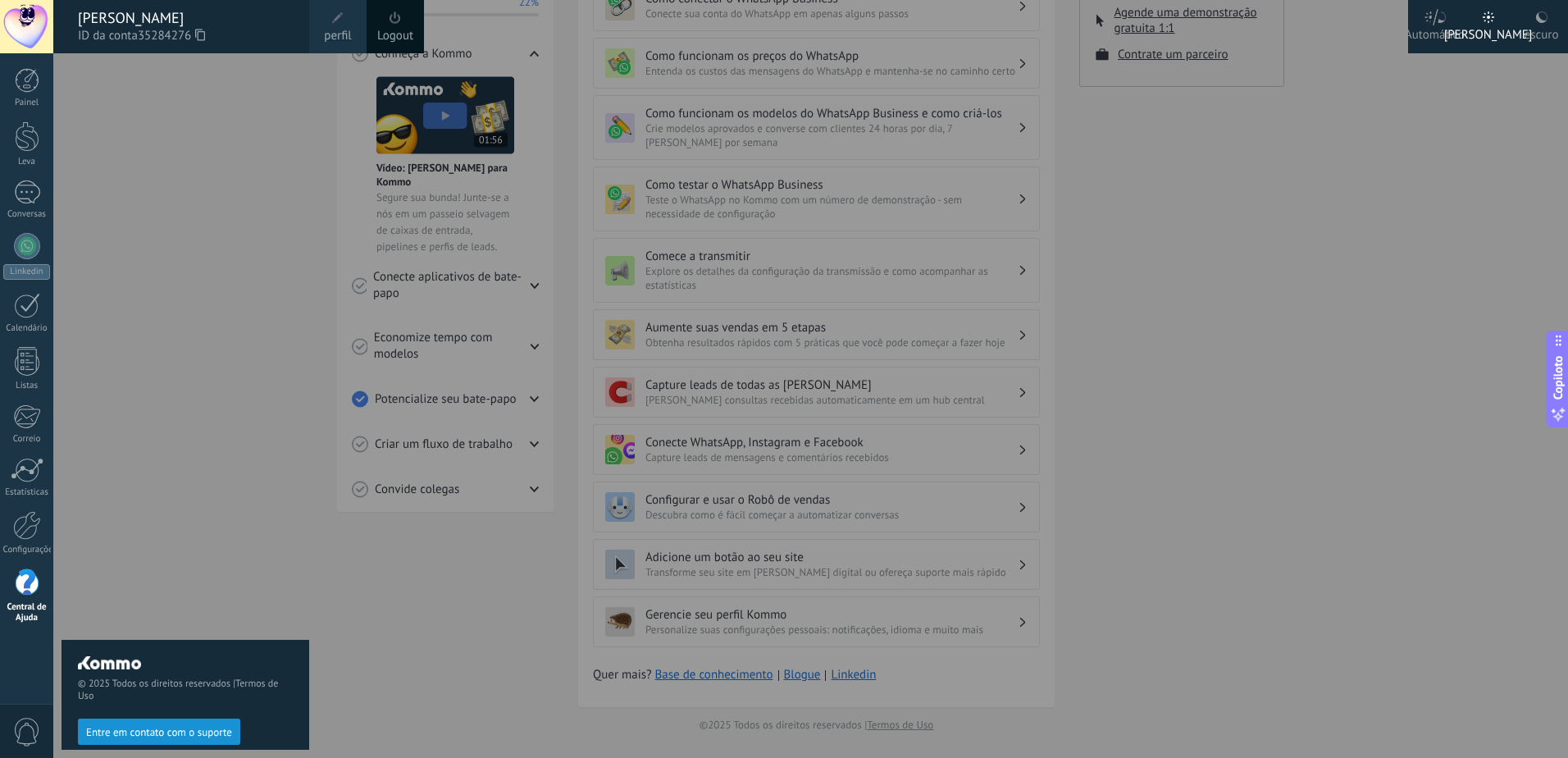
click at [330, 20] on span at bounding box center [337, 17] width 18 height 18
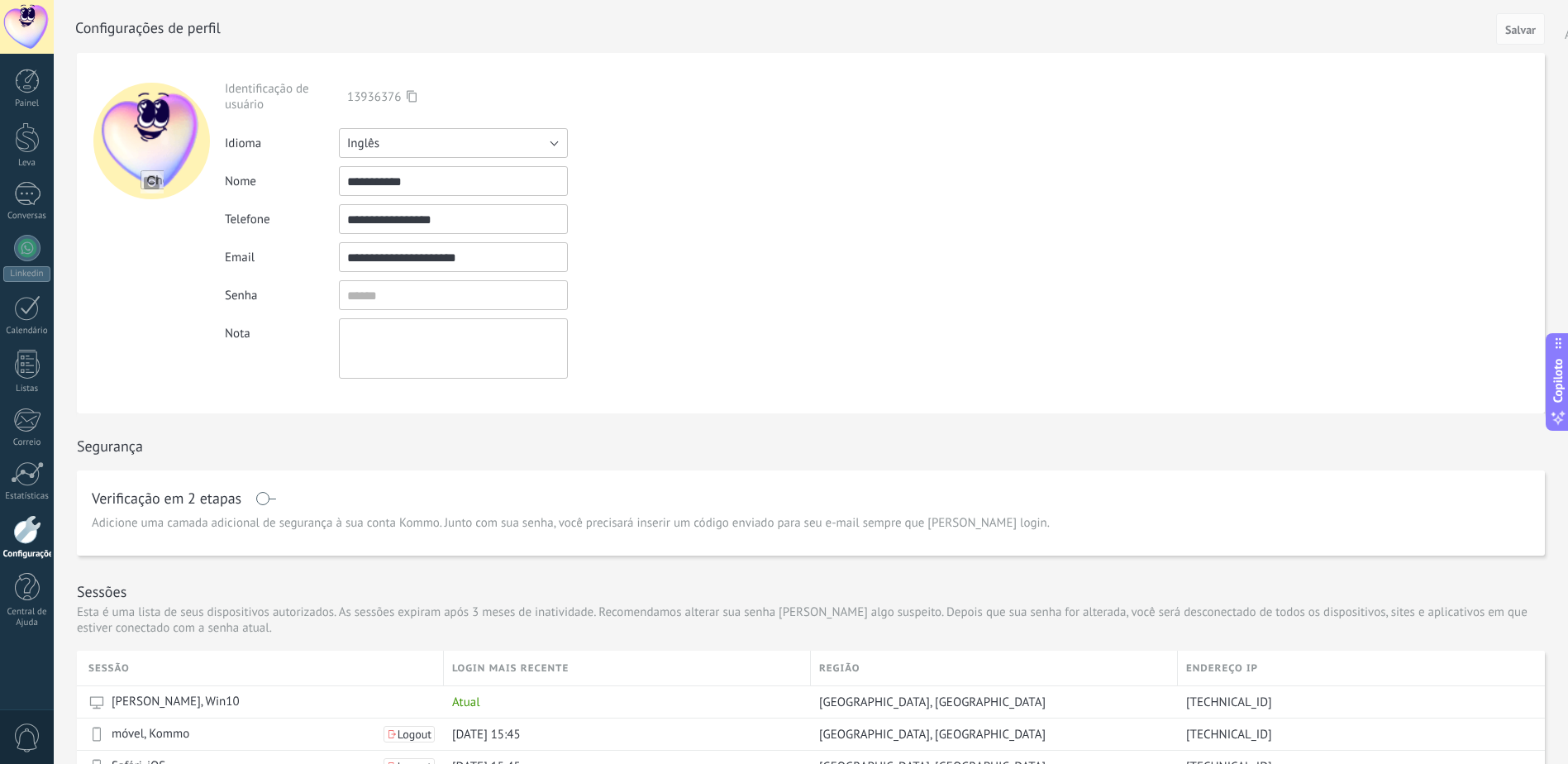
click at [438, 150] on button "Inglês" at bounding box center [453, 142] width 229 height 30
click at [398, 229] on span "Português" at bounding box center [446, 227] width 233 height 15
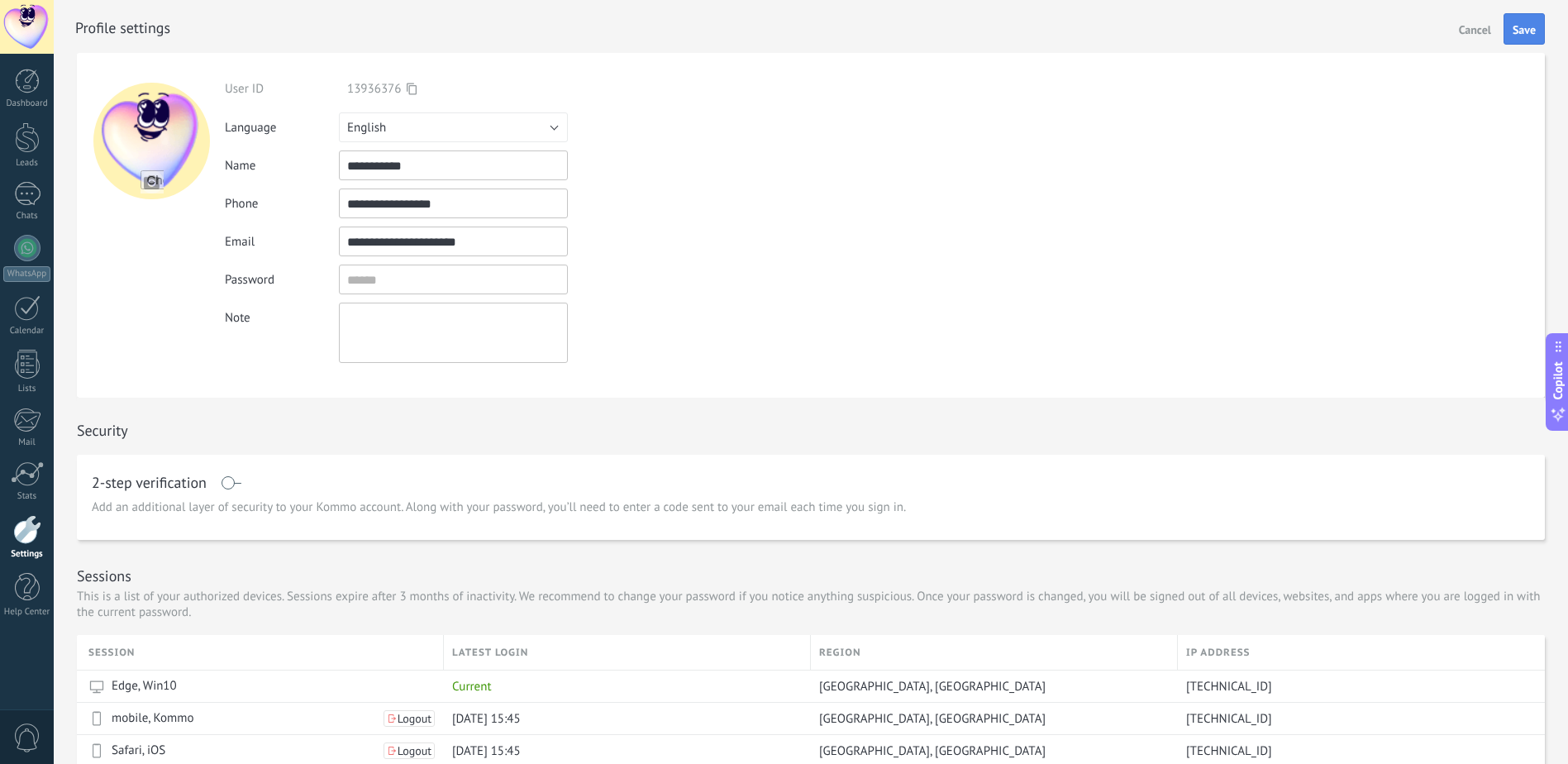
click at [1536, 32] on button "Save" at bounding box center [1524, 29] width 41 height 32
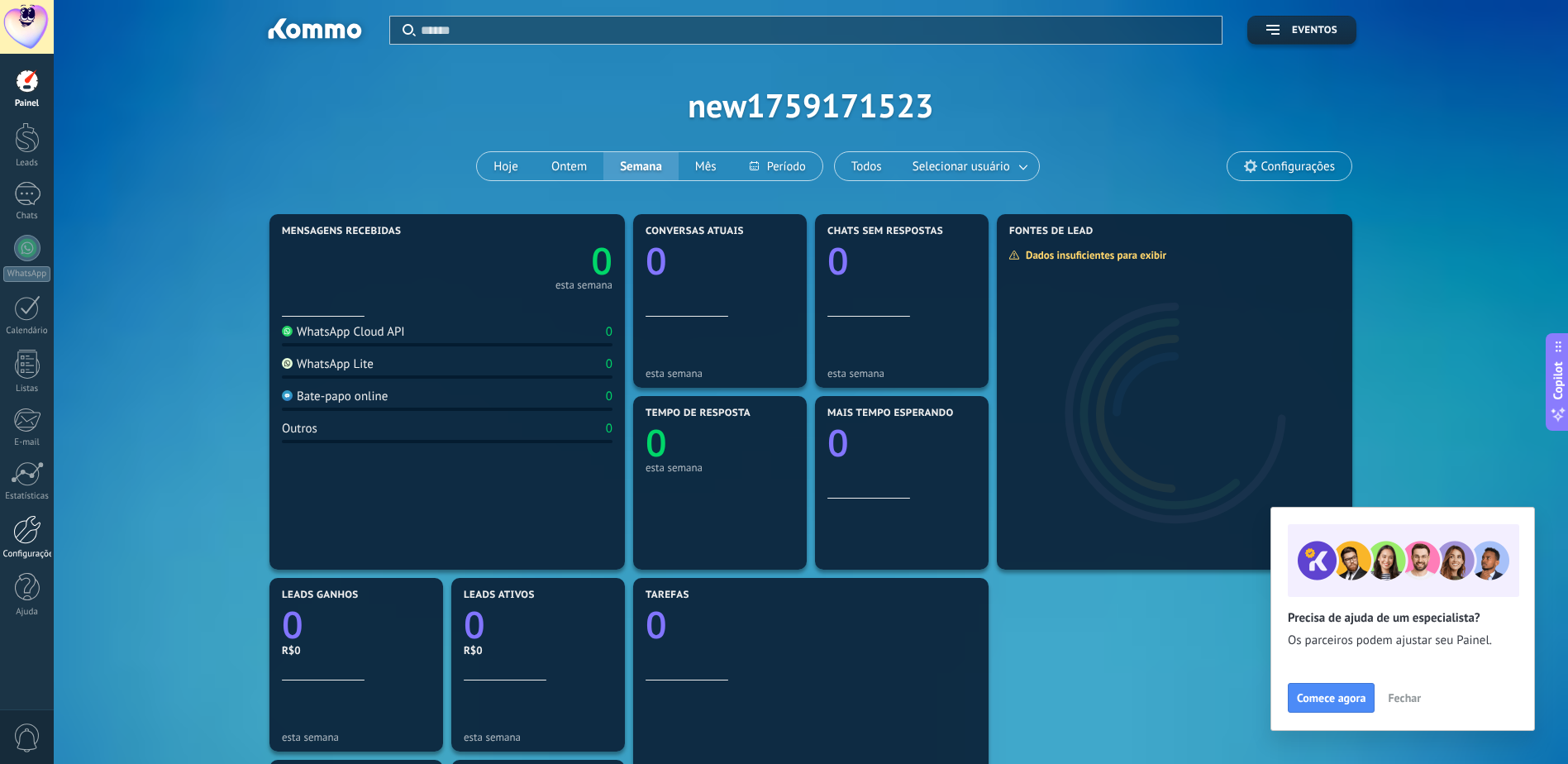
click at [16, 533] on div at bounding box center [27, 529] width 28 height 29
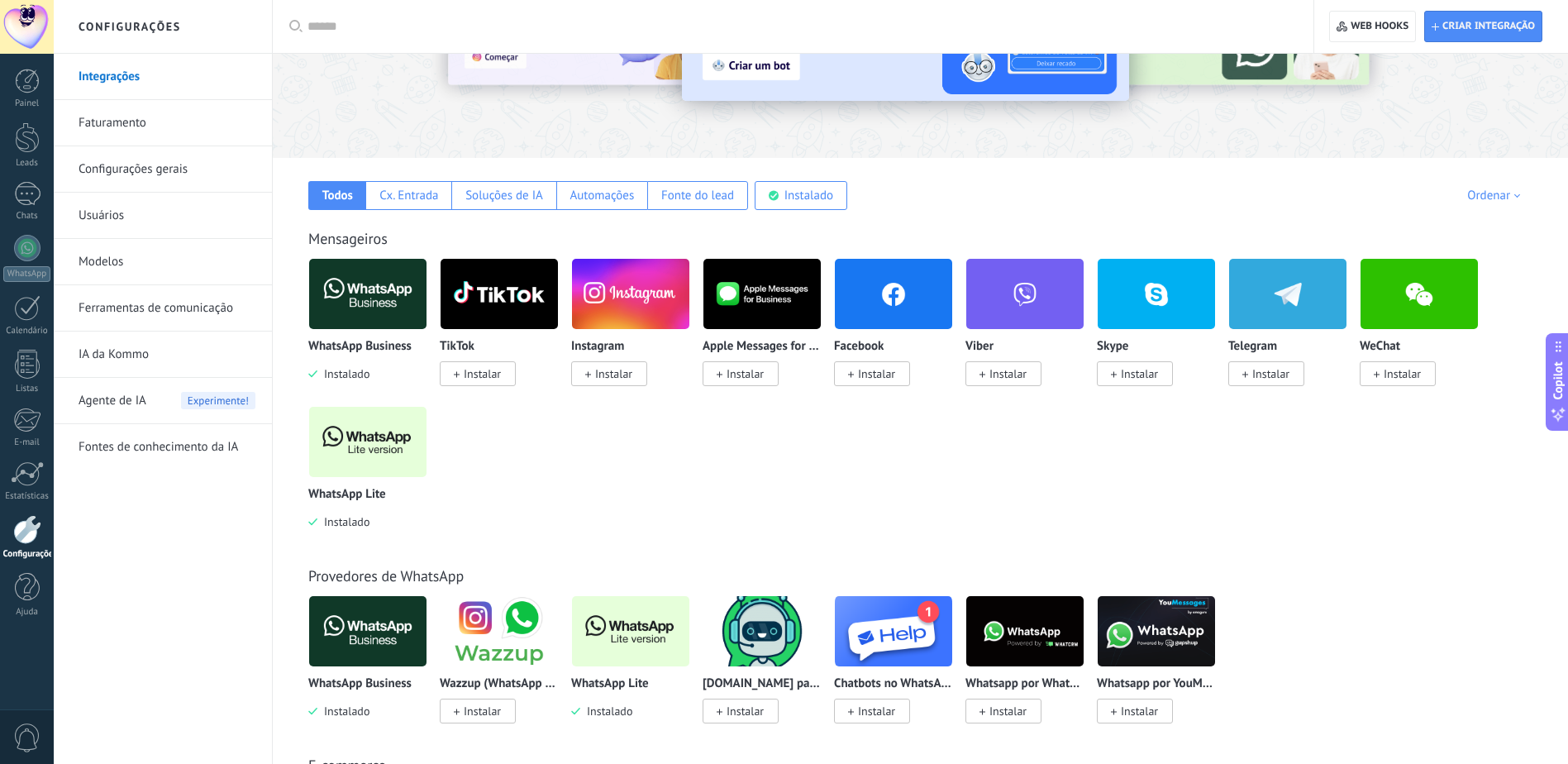
scroll to position [248, 0]
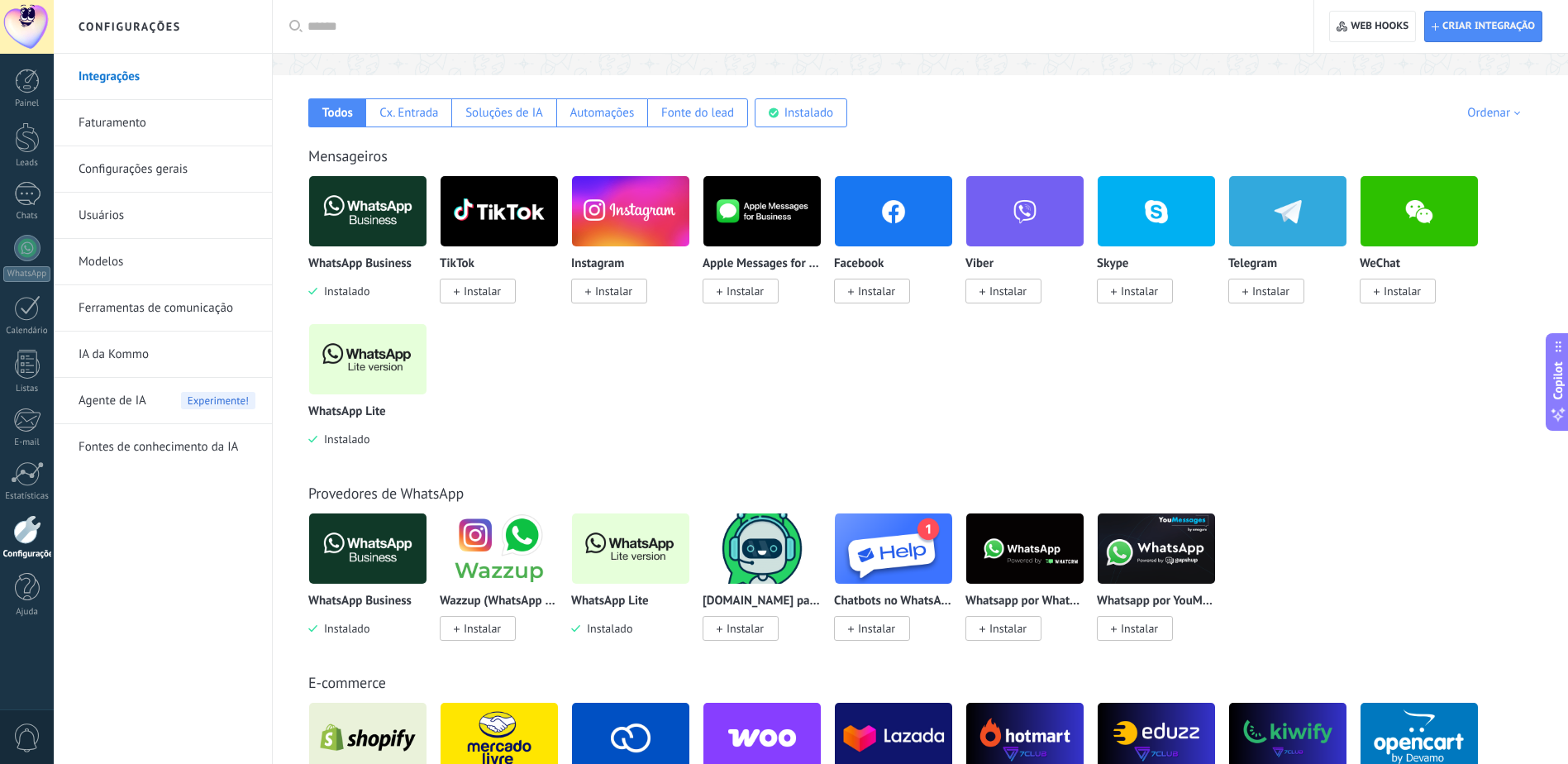
click at [1049, 558] on img at bounding box center [1025, 548] width 117 height 80
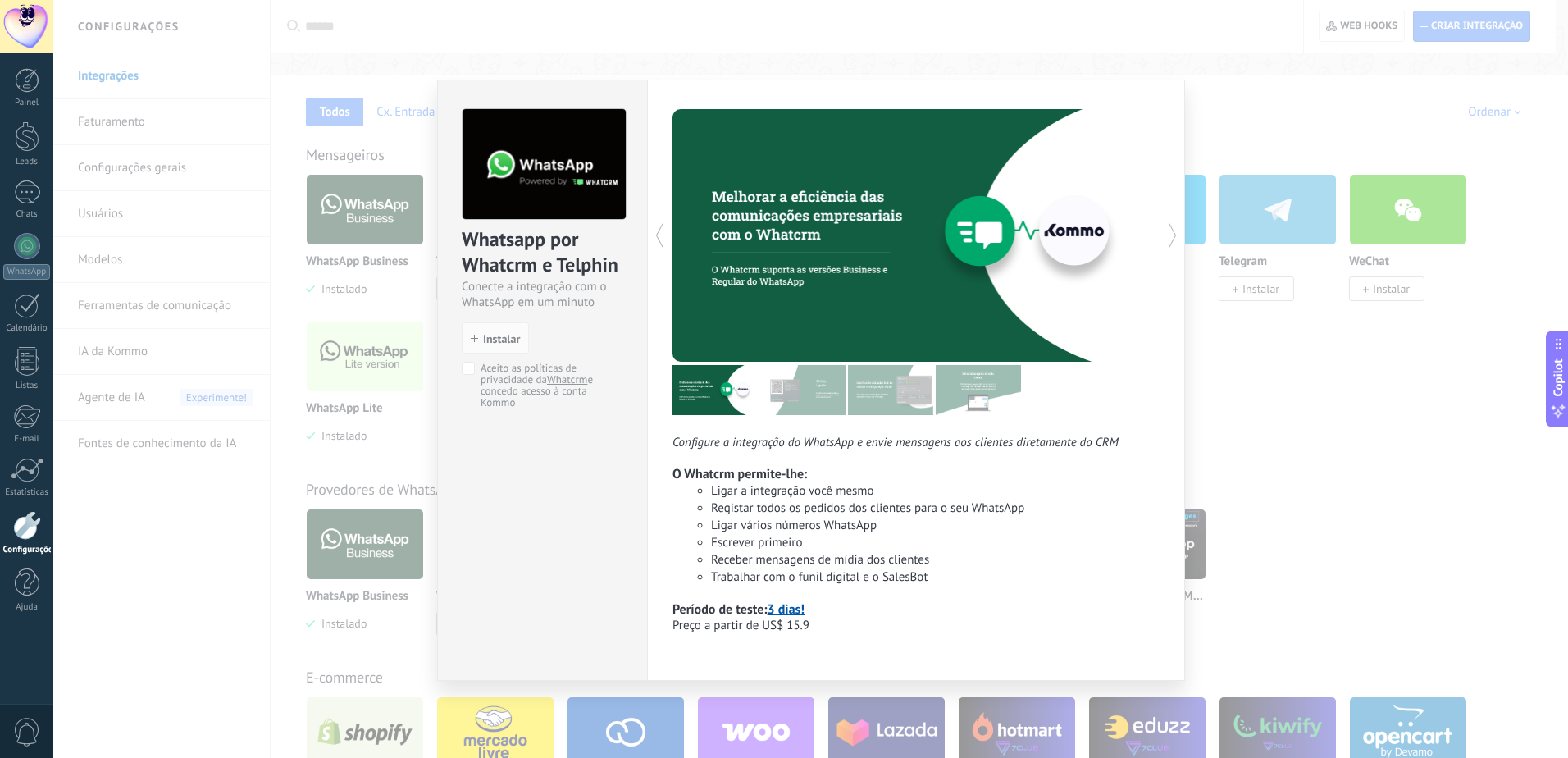
click at [1446, 456] on div "Whatsapp por Whatcrm e Telphin Conecte a integração com o WhatsApp em um minuto…" at bounding box center [811, 379] width 1515 height 758
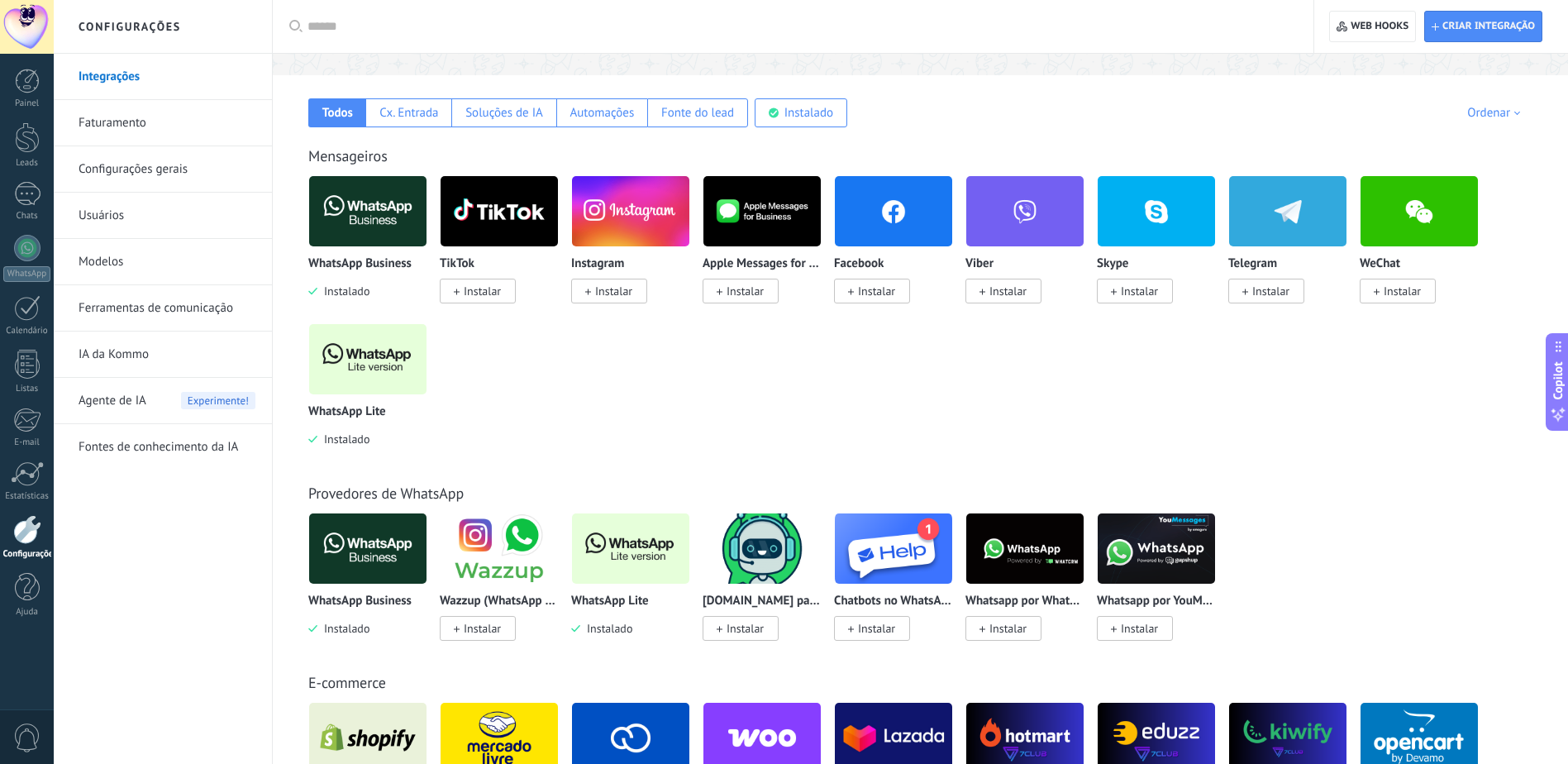
click at [1172, 531] on img at bounding box center [1157, 548] width 117 height 80
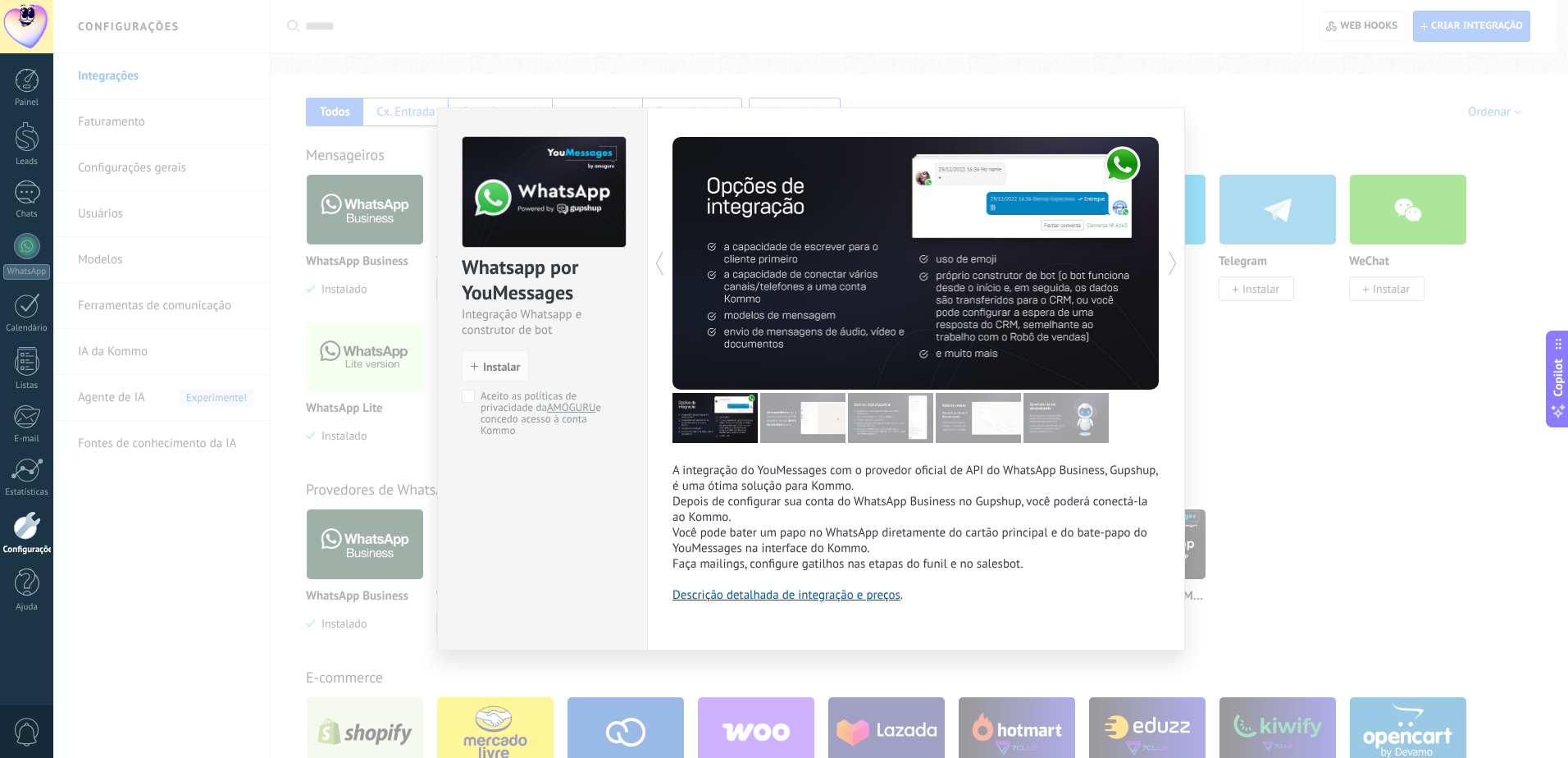
click at [1430, 596] on div "Whatsapp por YouMessages Integração Whatsapp e construtor de bot install Instal…" at bounding box center [811, 379] width 1515 height 758
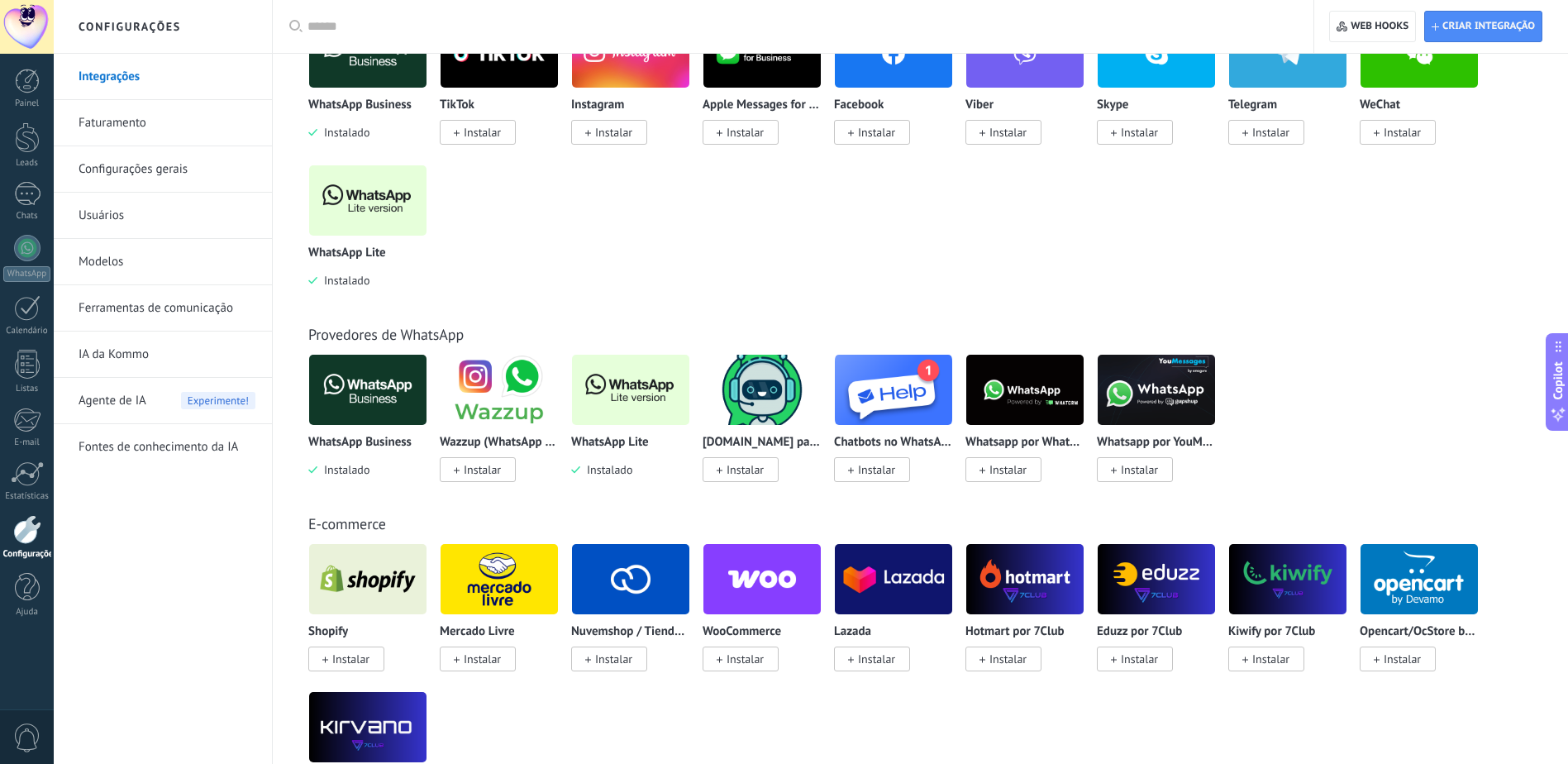
scroll to position [413, 0]
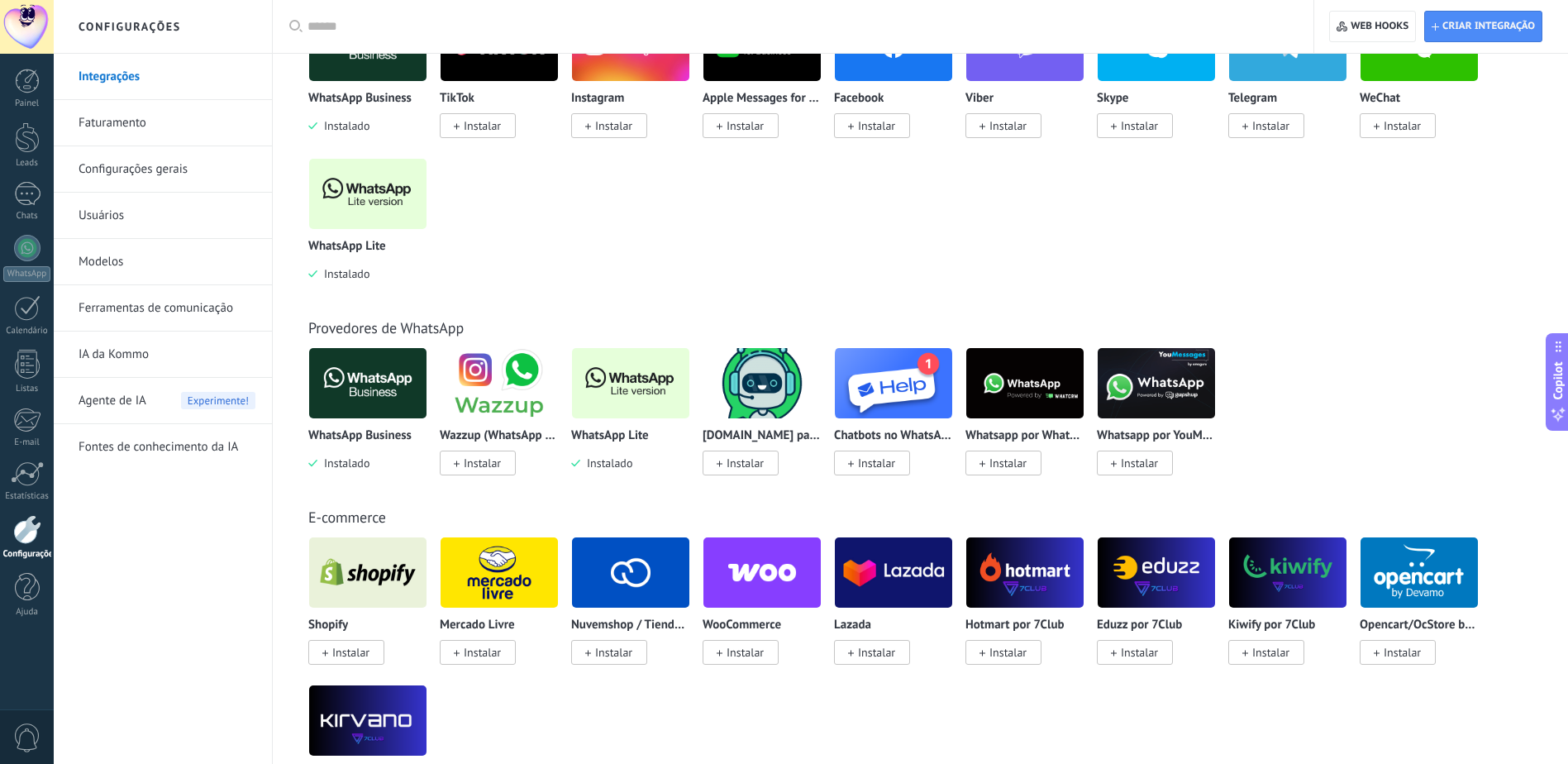
click at [885, 390] on img at bounding box center [893, 382] width 117 height 80
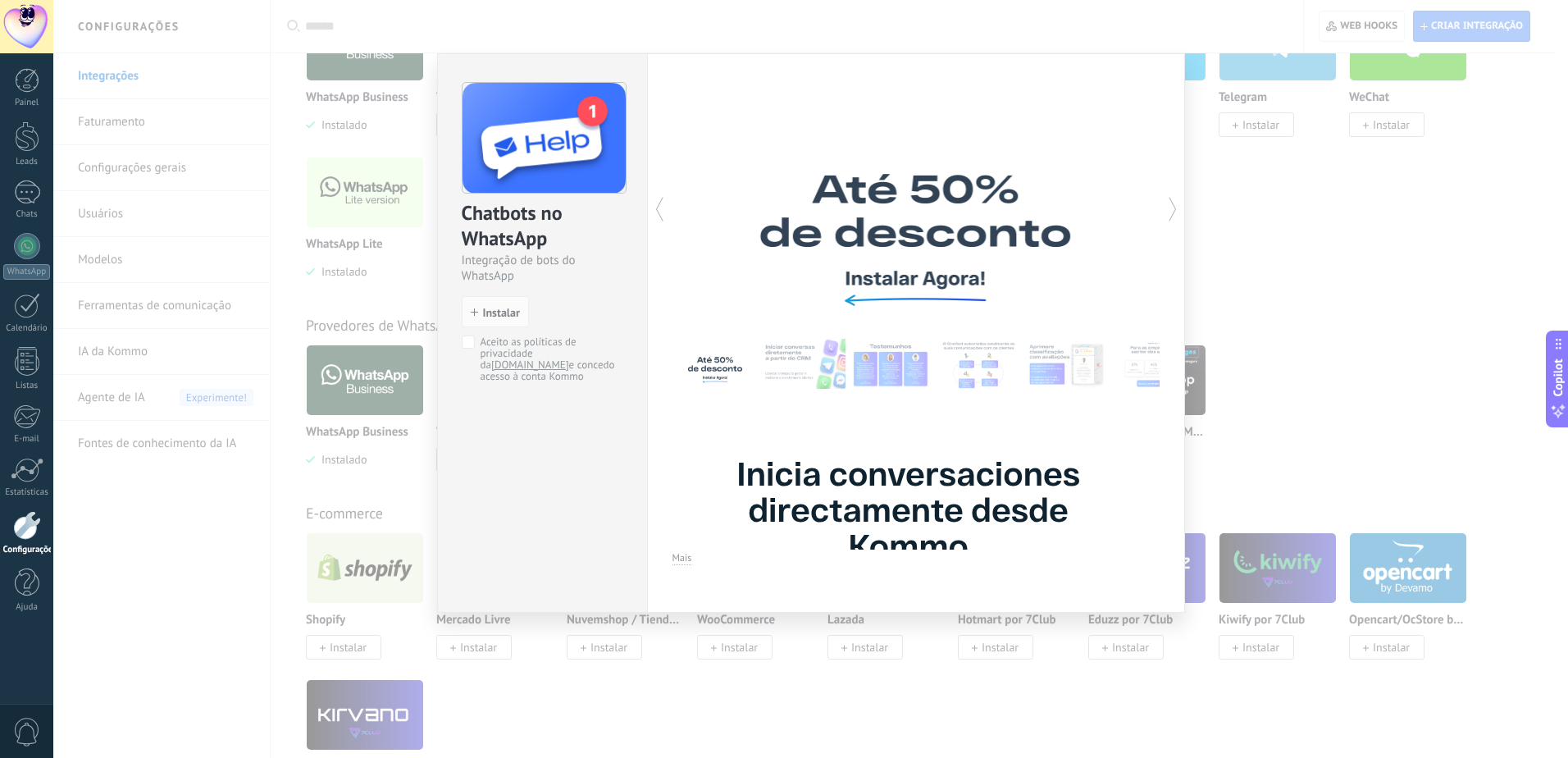
click at [1342, 378] on div "Chatbots no WhatsApp Integração de bots do WhatsApp install Instalar Aceito as …" at bounding box center [811, 379] width 1515 height 758
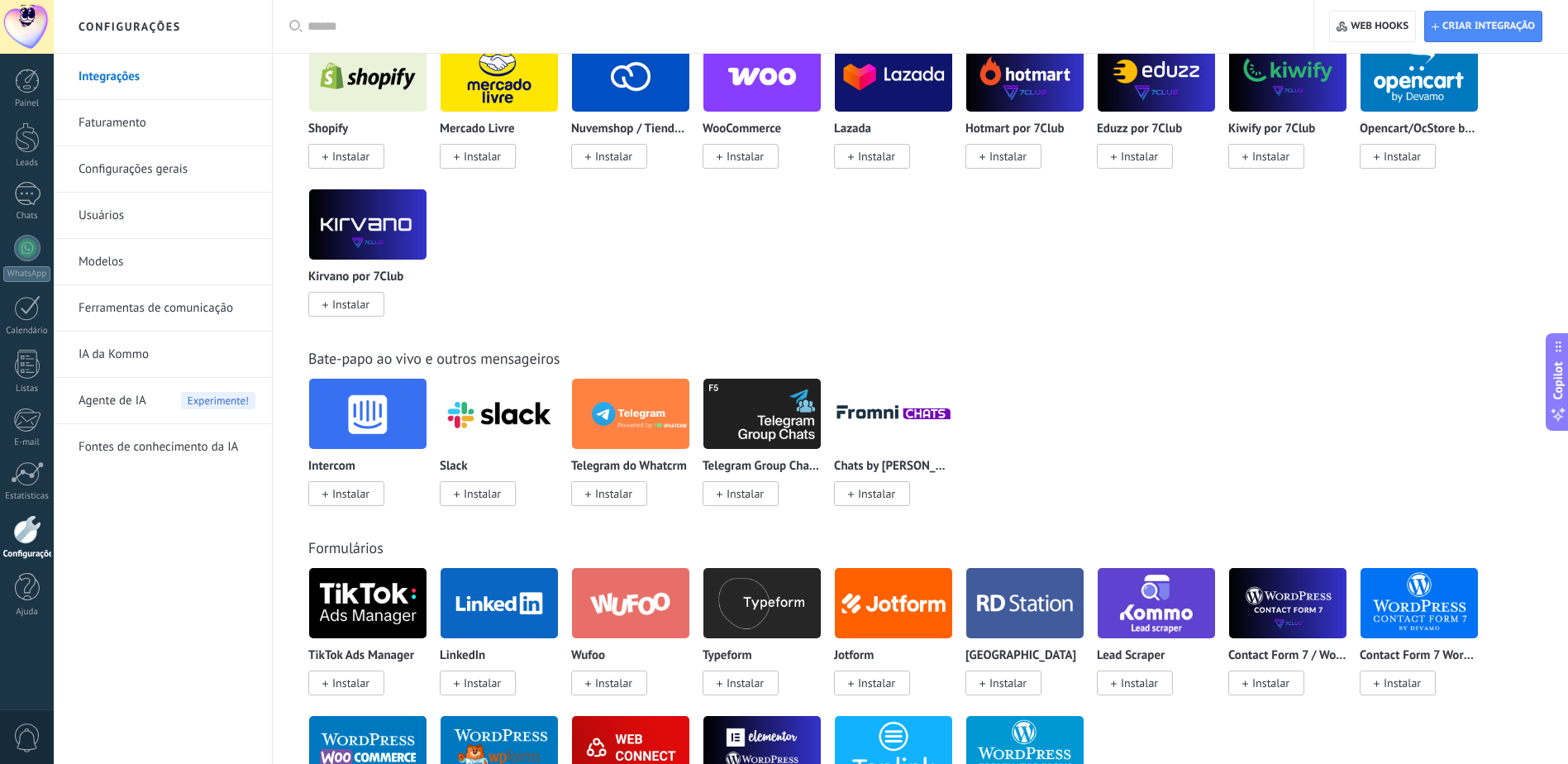
scroll to position [827, 0]
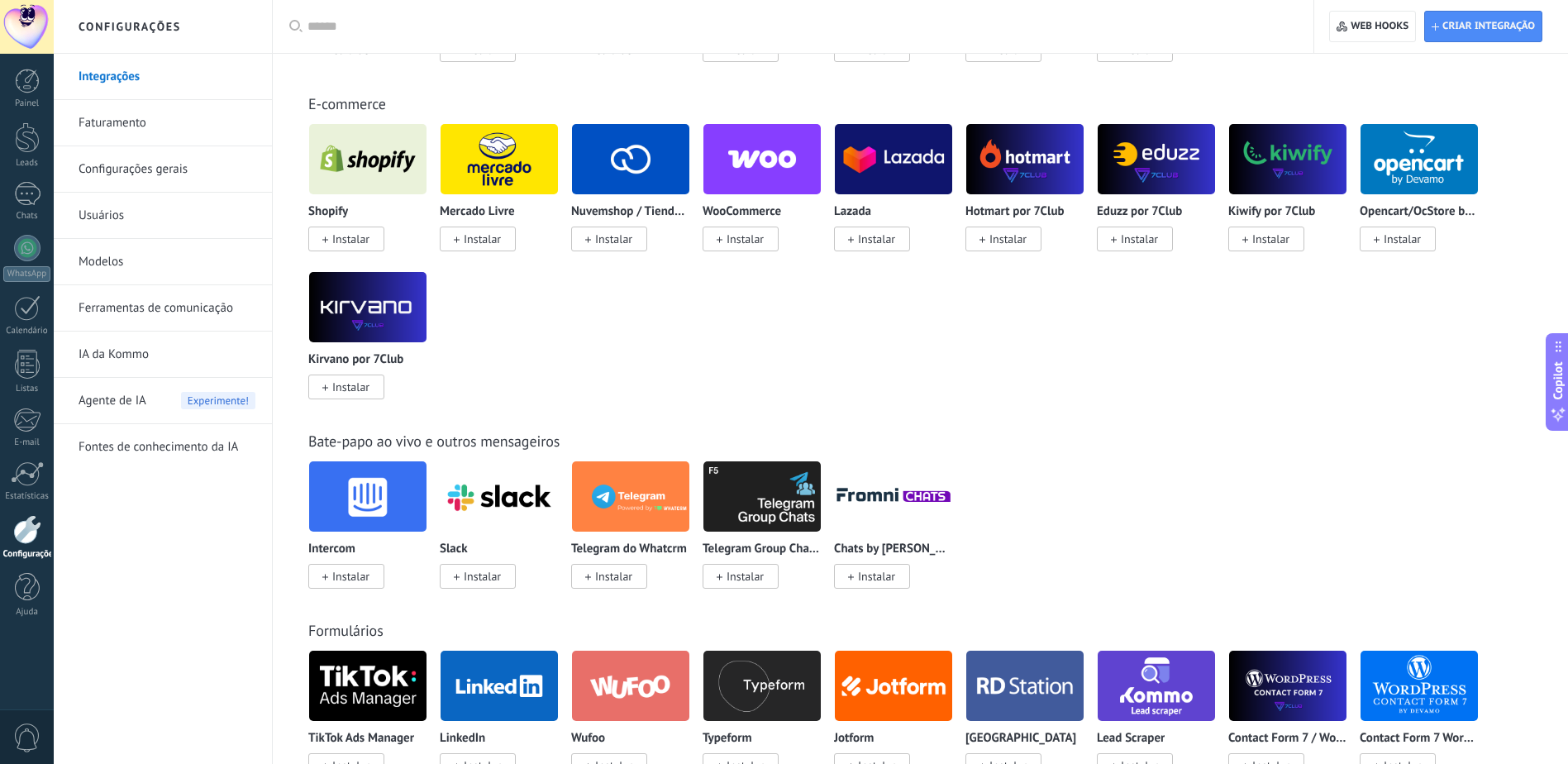
click at [642, 166] on img at bounding box center [630, 159] width 117 height 80
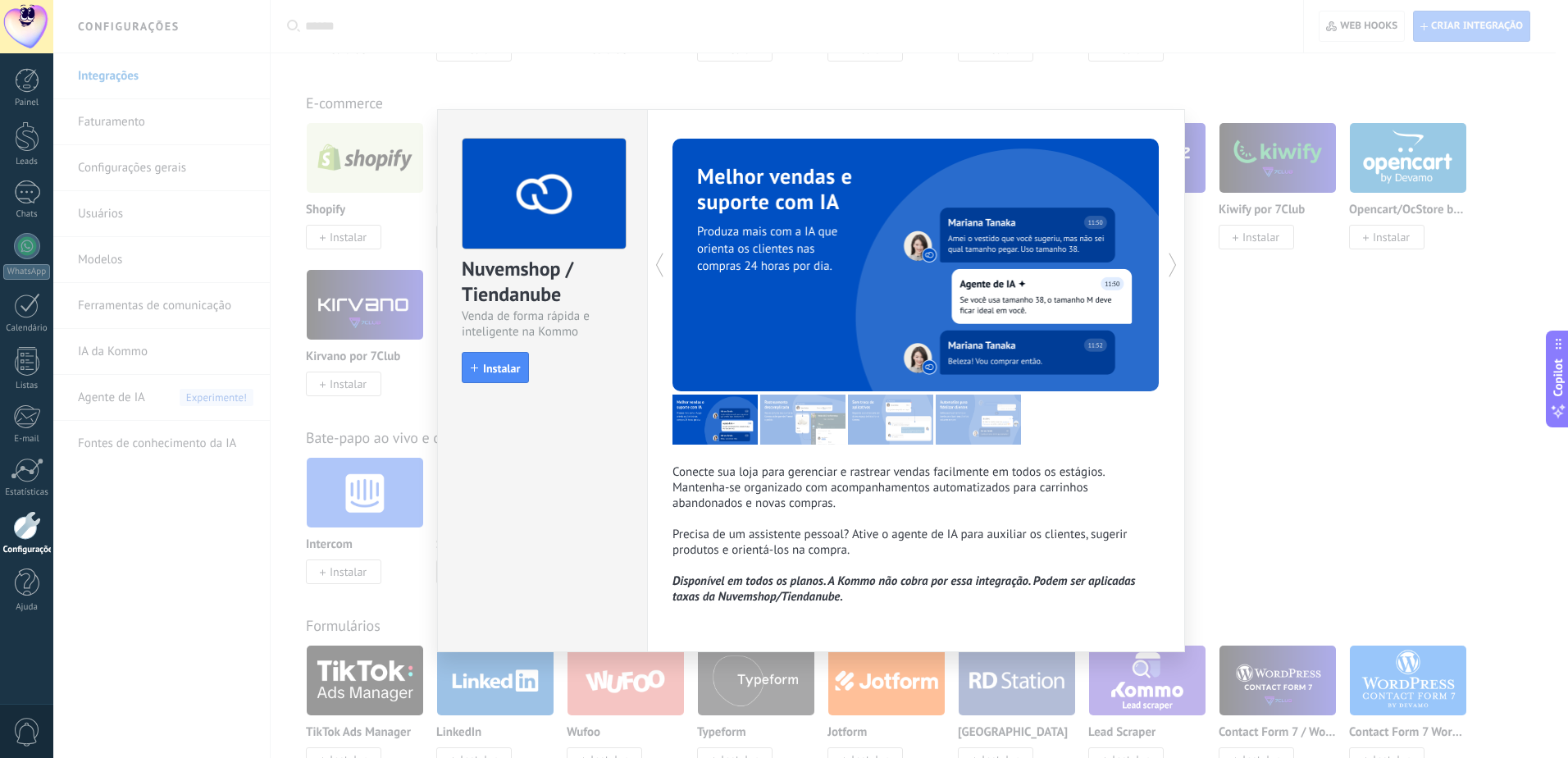
click at [1252, 451] on div "Nuvemshop / Tiendanube Venda de forma rápida e inteligente na Kommo install Ins…" at bounding box center [811, 379] width 1515 height 758
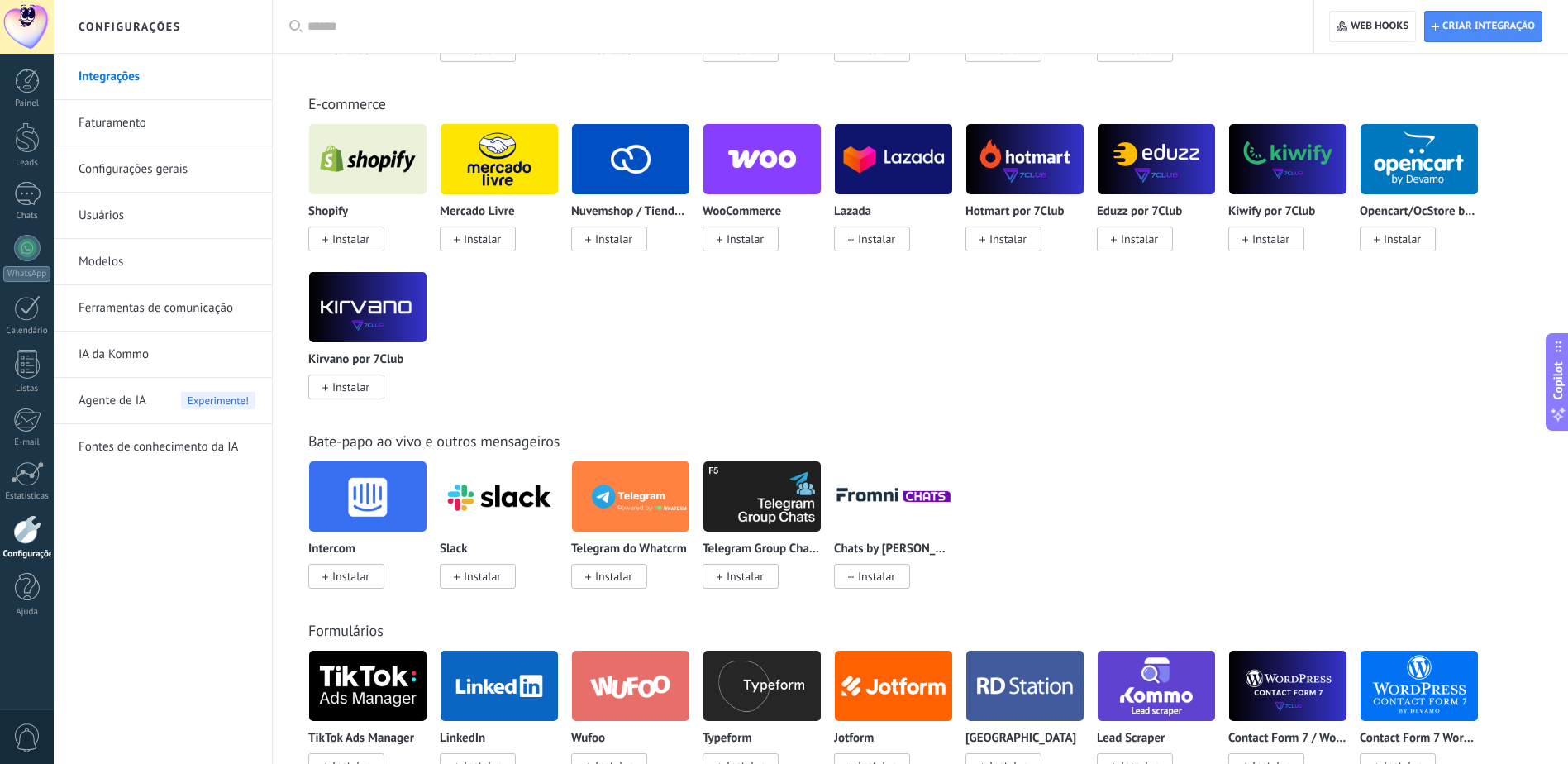
scroll to position [909, 0]
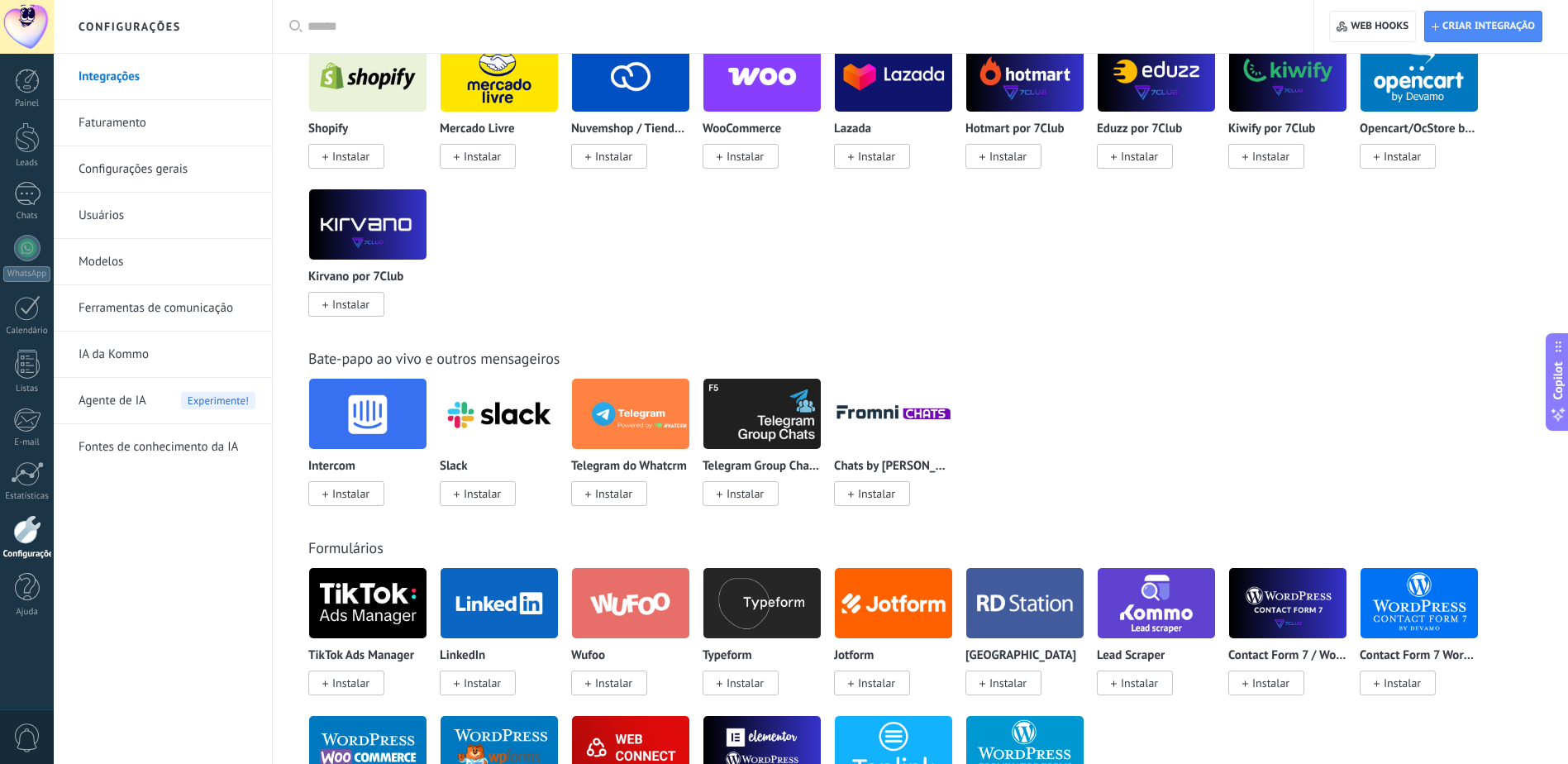
click at [505, 422] on img at bounding box center [500, 413] width 117 height 80
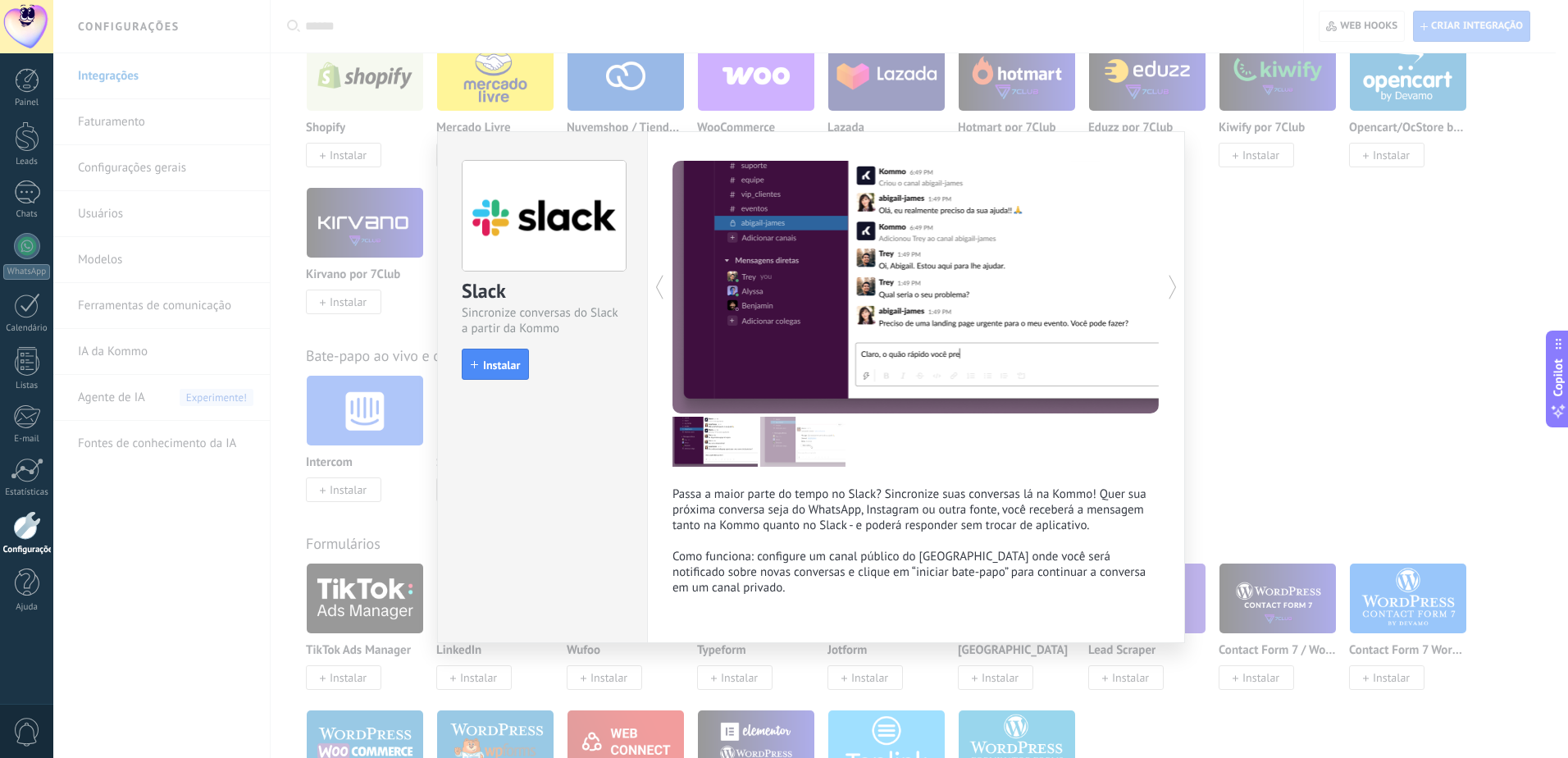
click at [1285, 433] on div "Slack Sincronize conversas do Slack a partir da Kommo install Instalar Passa a …" at bounding box center [811, 379] width 1515 height 758
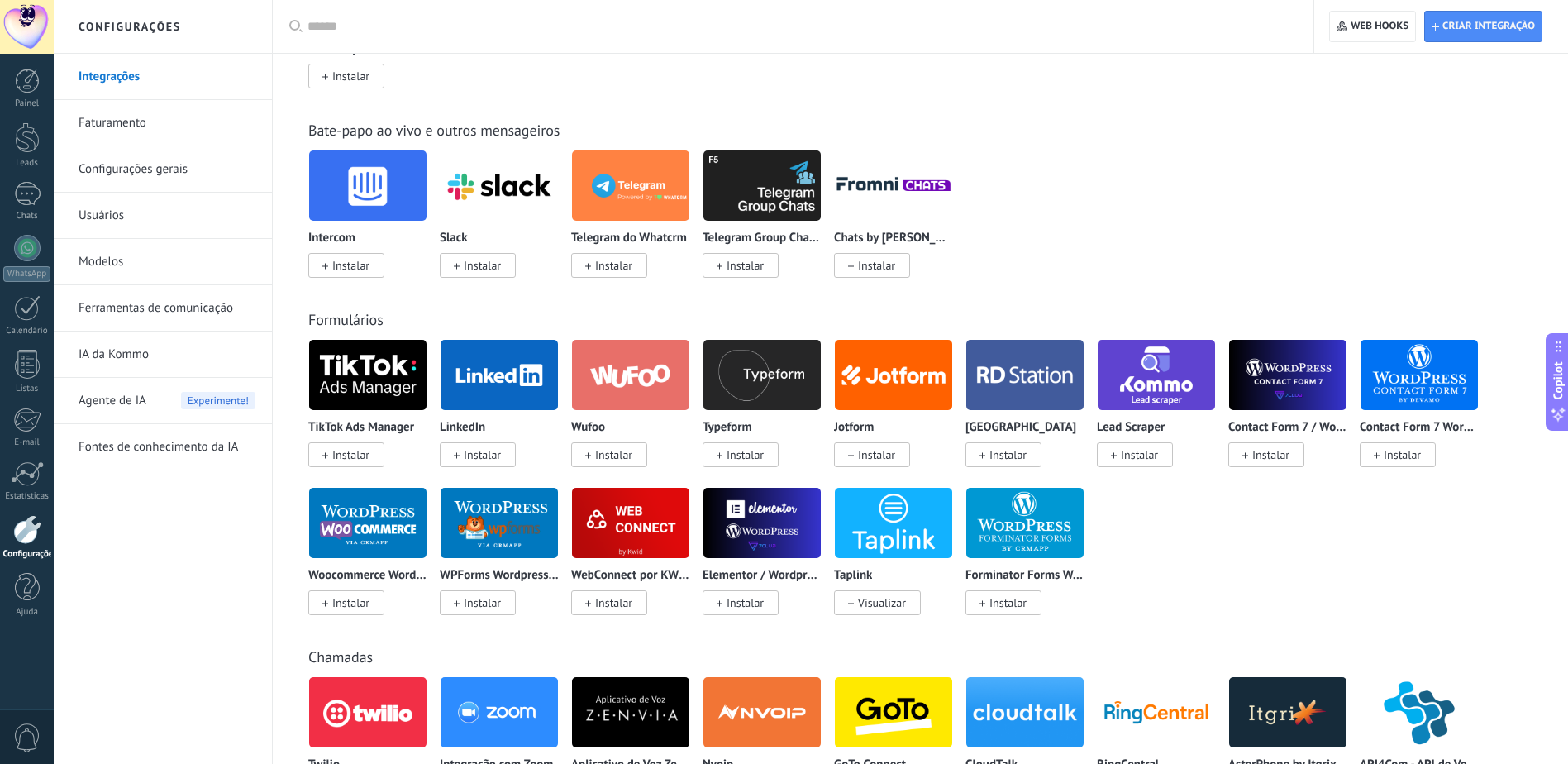
scroll to position [1157, 0]
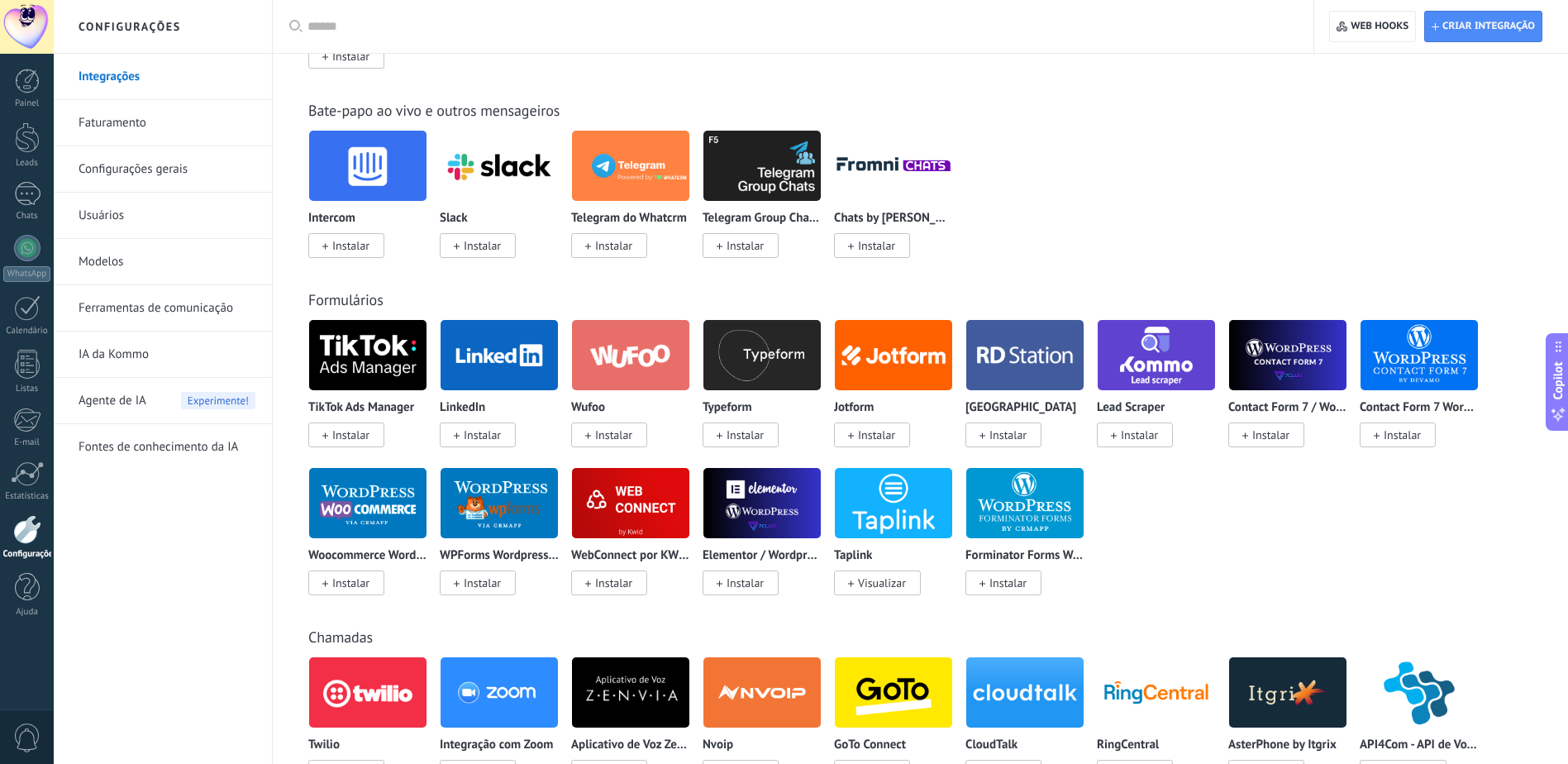
click at [1139, 349] on img at bounding box center [1157, 354] width 117 height 80
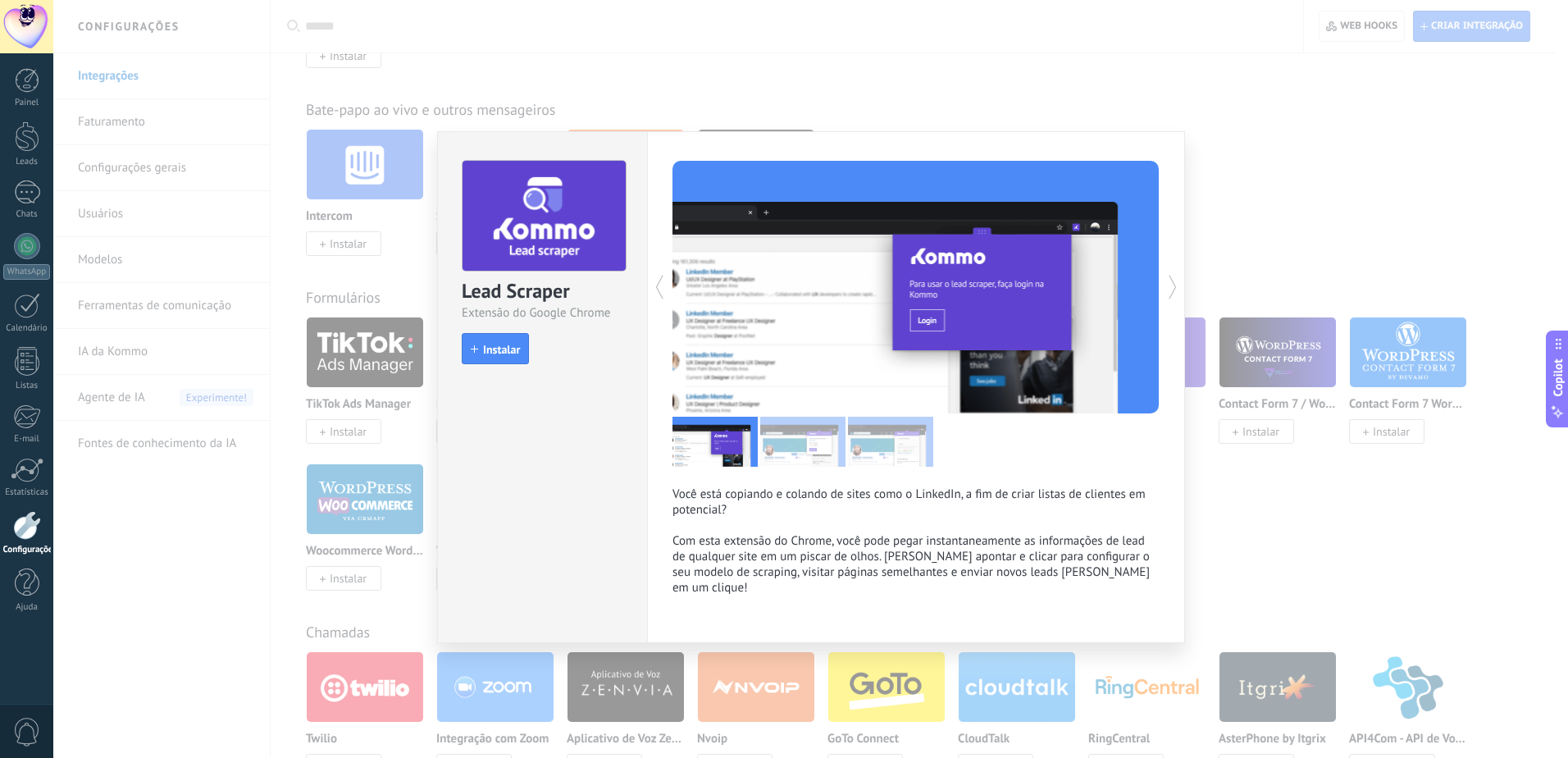
click at [1267, 327] on div "Lead Scraper Extensão do Google Chrome install Instalar Você está copiando e co…" at bounding box center [811, 379] width 1515 height 758
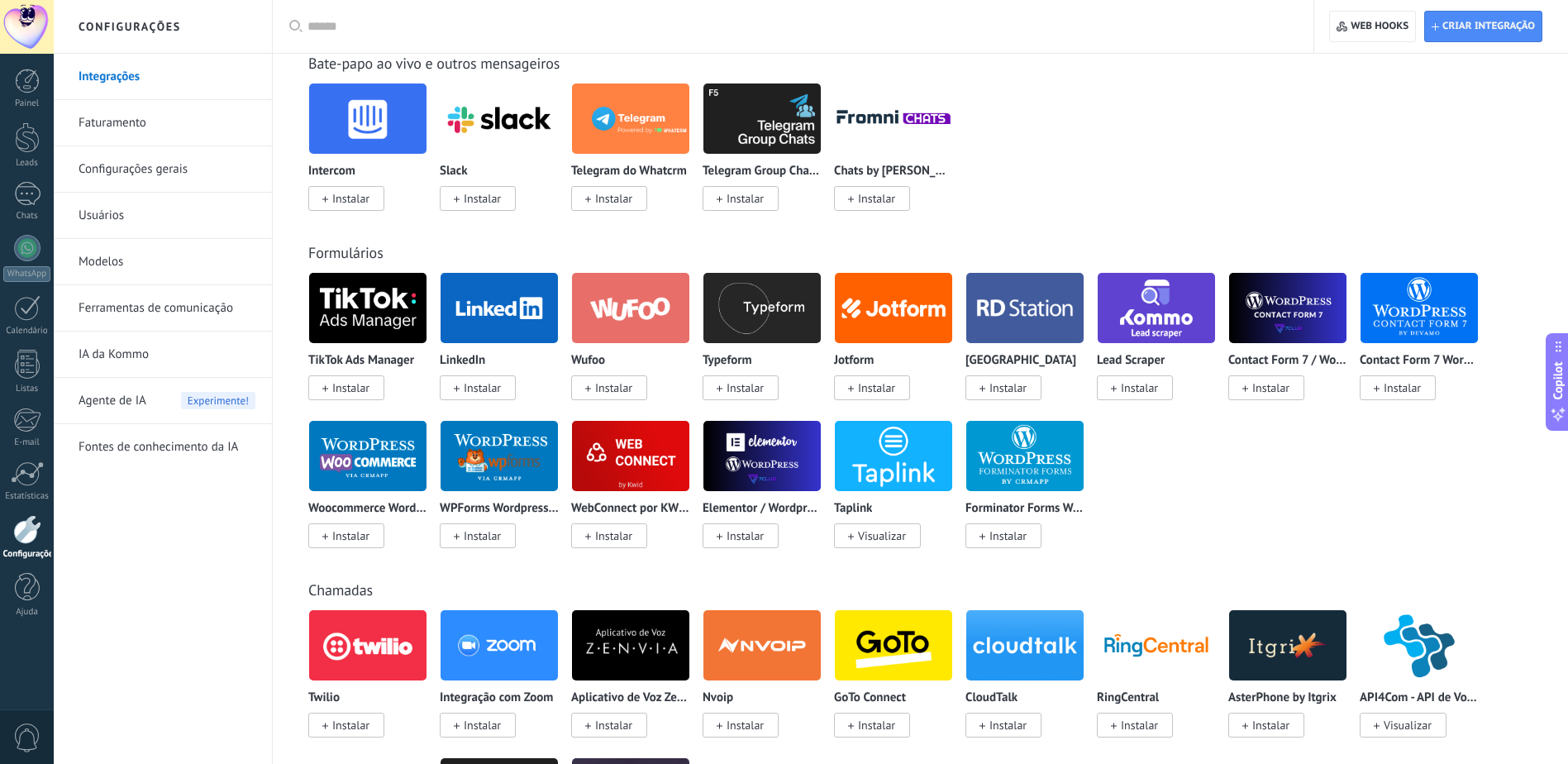
scroll to position [1239, 0]
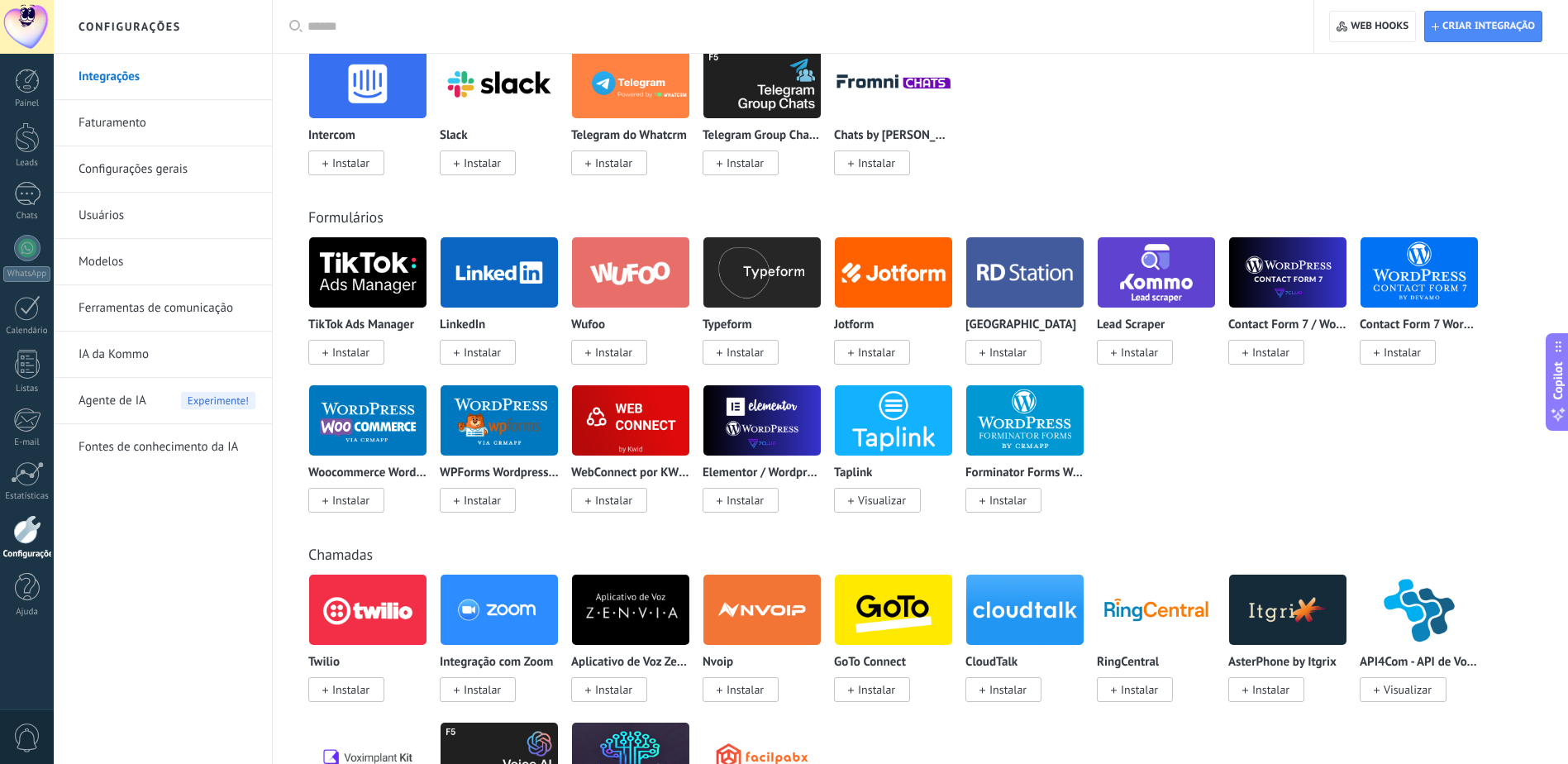
click at [664, 439] on img at bounding box center [630, 420] width 117 height 80
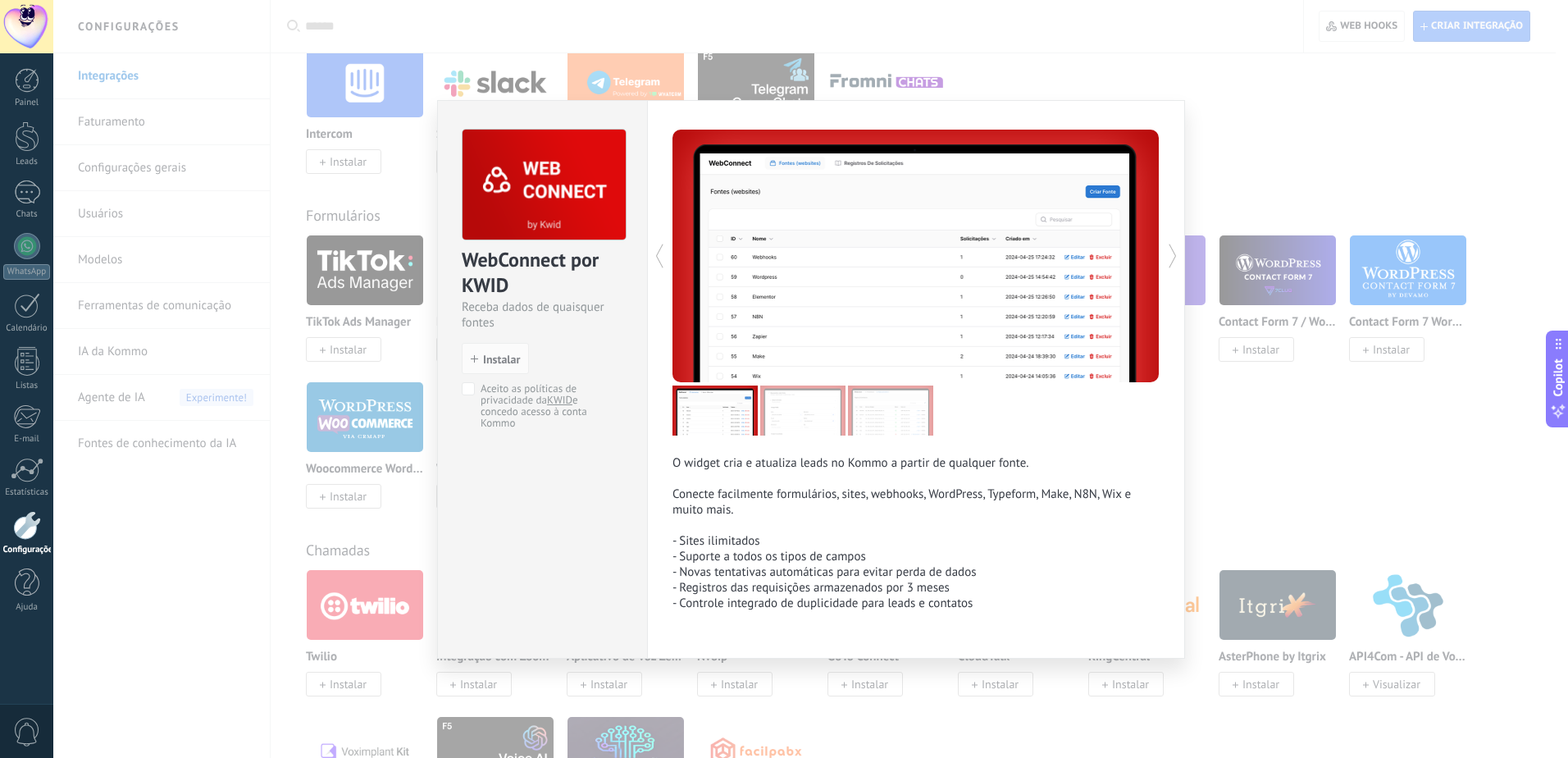
click at [1228, 444] on div "WebConnect por KWID Receba dados de quaisquer fontes install Instalar Aceito as…" at bounding box center [811, 379] width 1515 height 758
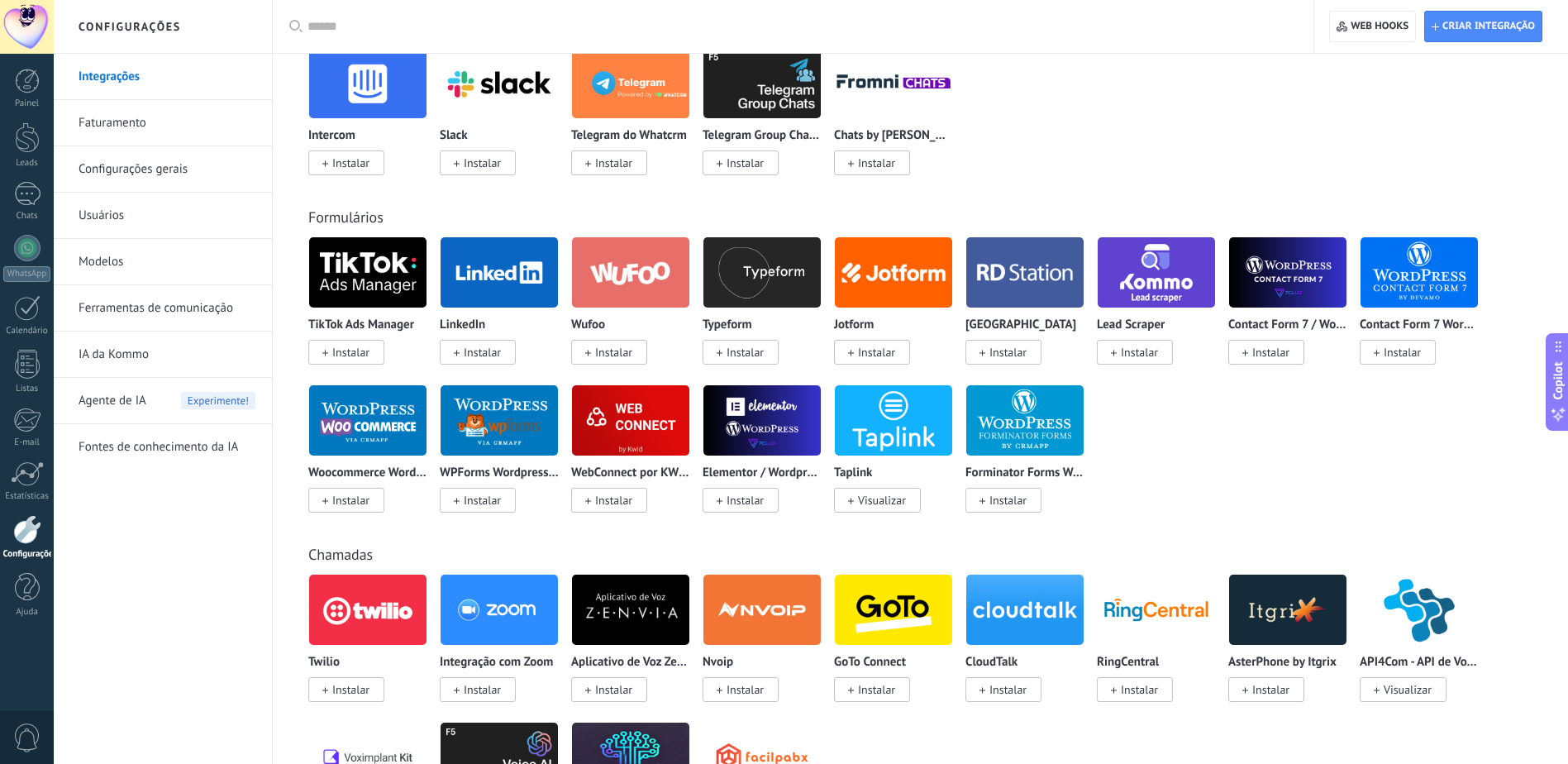
click at [536, 457] on div "WPForms Wordpress via CRMapp Instalar" at bounding box center [500, 446] width 119 height 124
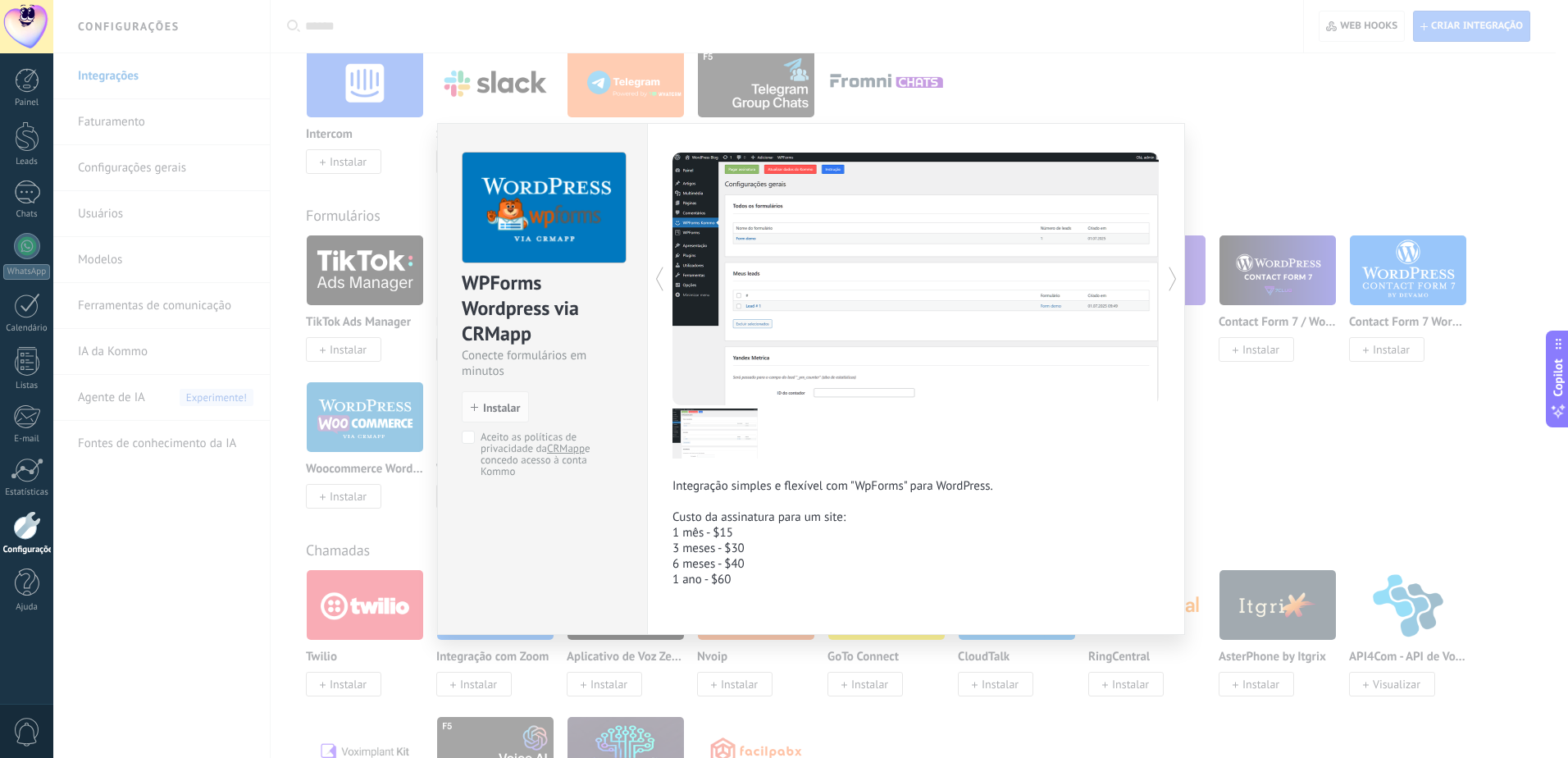
click at [692, 428] on img at bounding box center [714, 433] width 85 height 50
click at [1299, 405] on div "WPForms Wordpress via CRMapp Conecte formulários em minutos install Instalar Ac…" at bounding box center [811, 379] width 1515 height 758
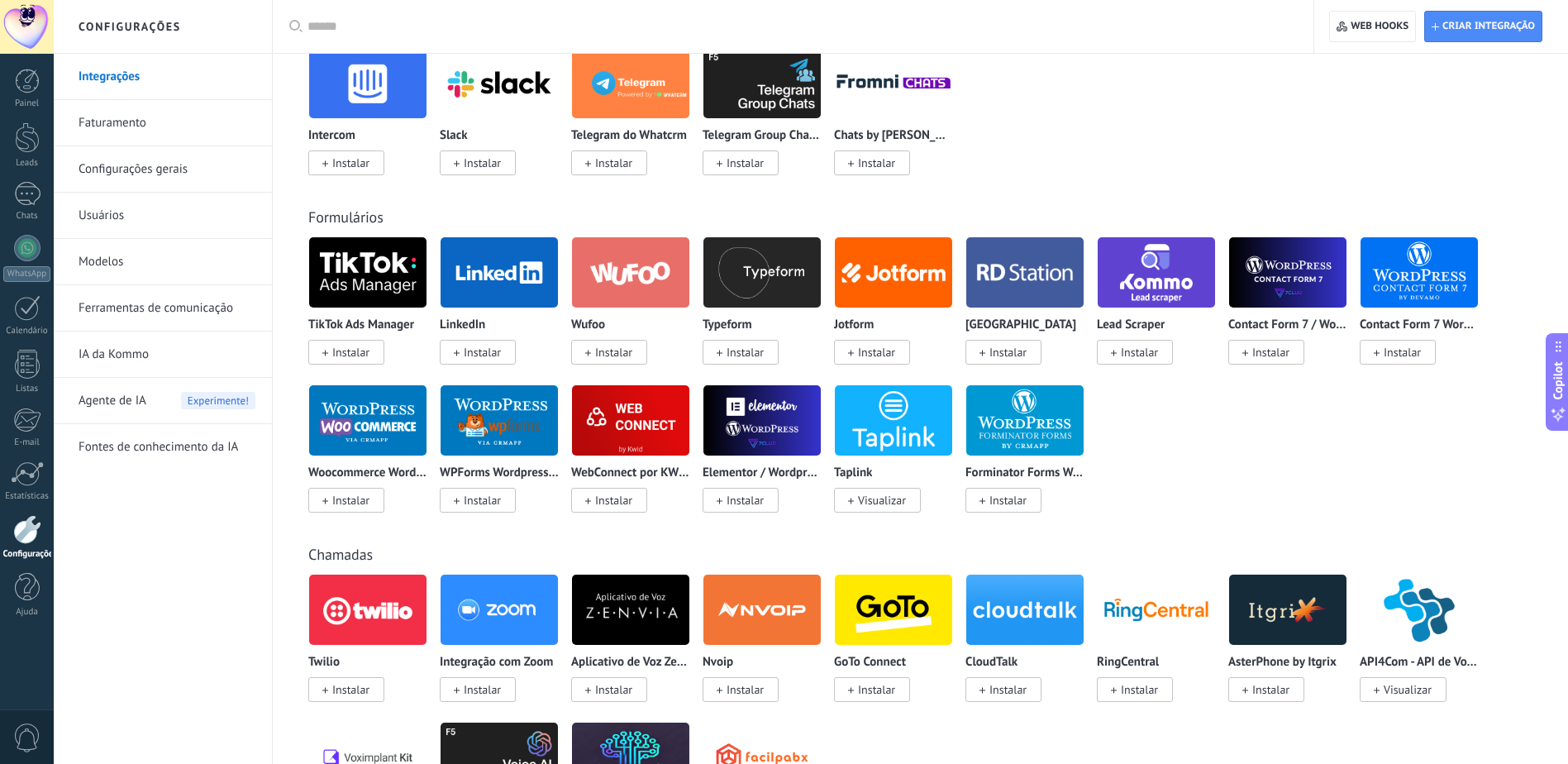
click at [635, 442] on img at bounding box center [630, 420] width 117 height 80
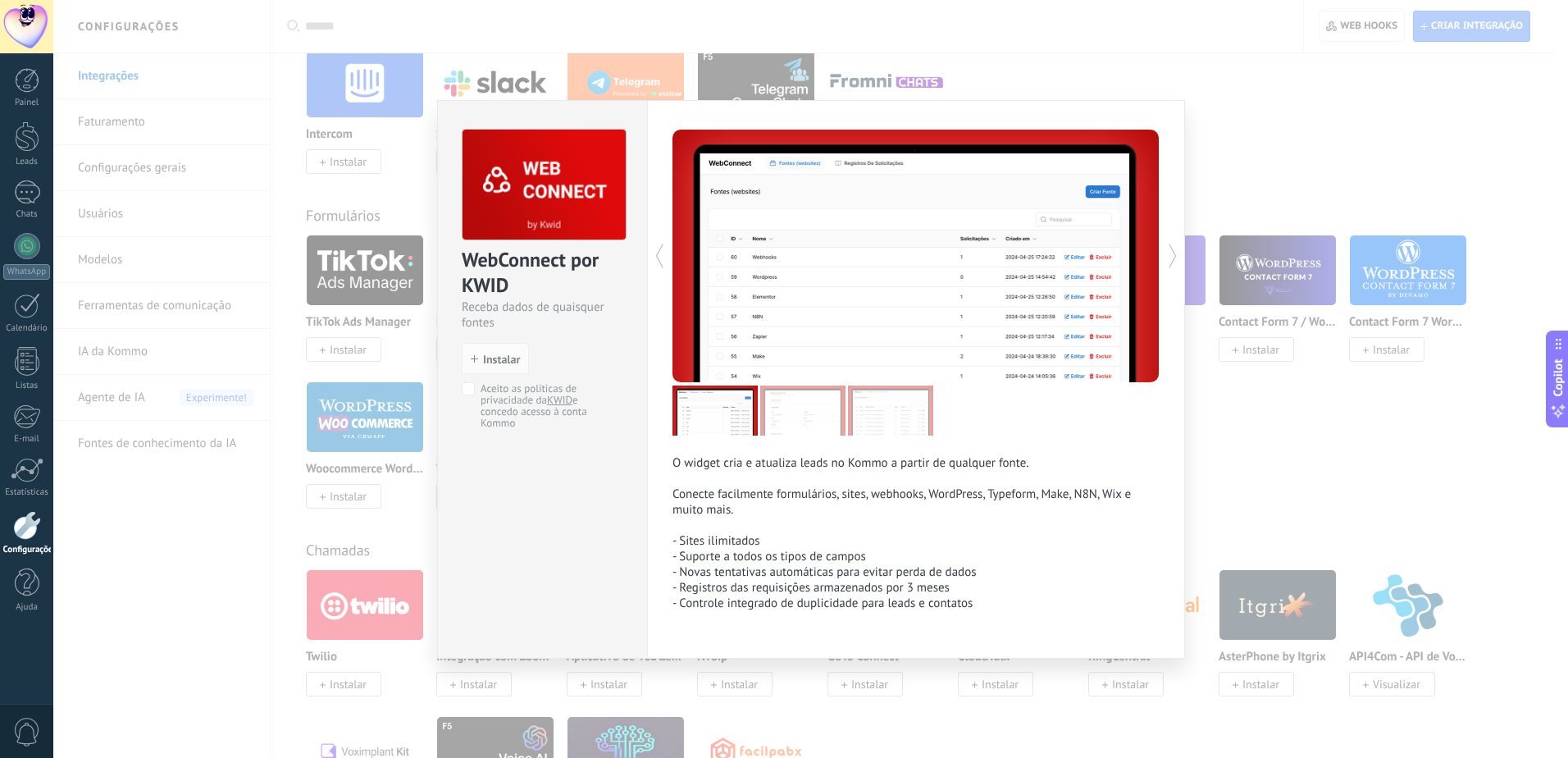
click at [1336, 409] on div "WebConnect por KWID Receba dados de quaisquer fontes install Instalar Aceito as…" at bounding box center [811, 379] width 1515 height 758
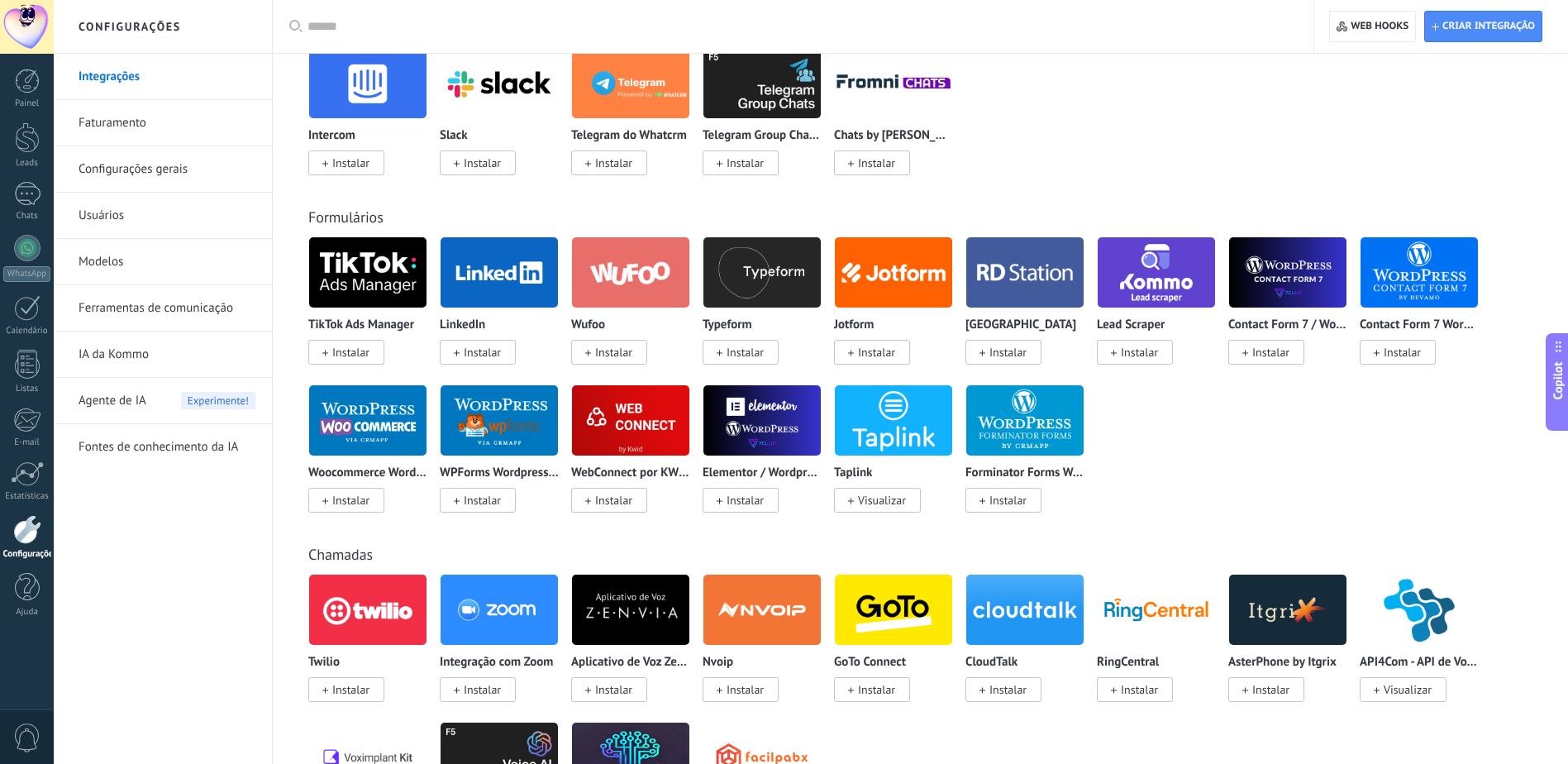
click at [879, 433] on img at bounding box center [893, 420] width 117 height 80
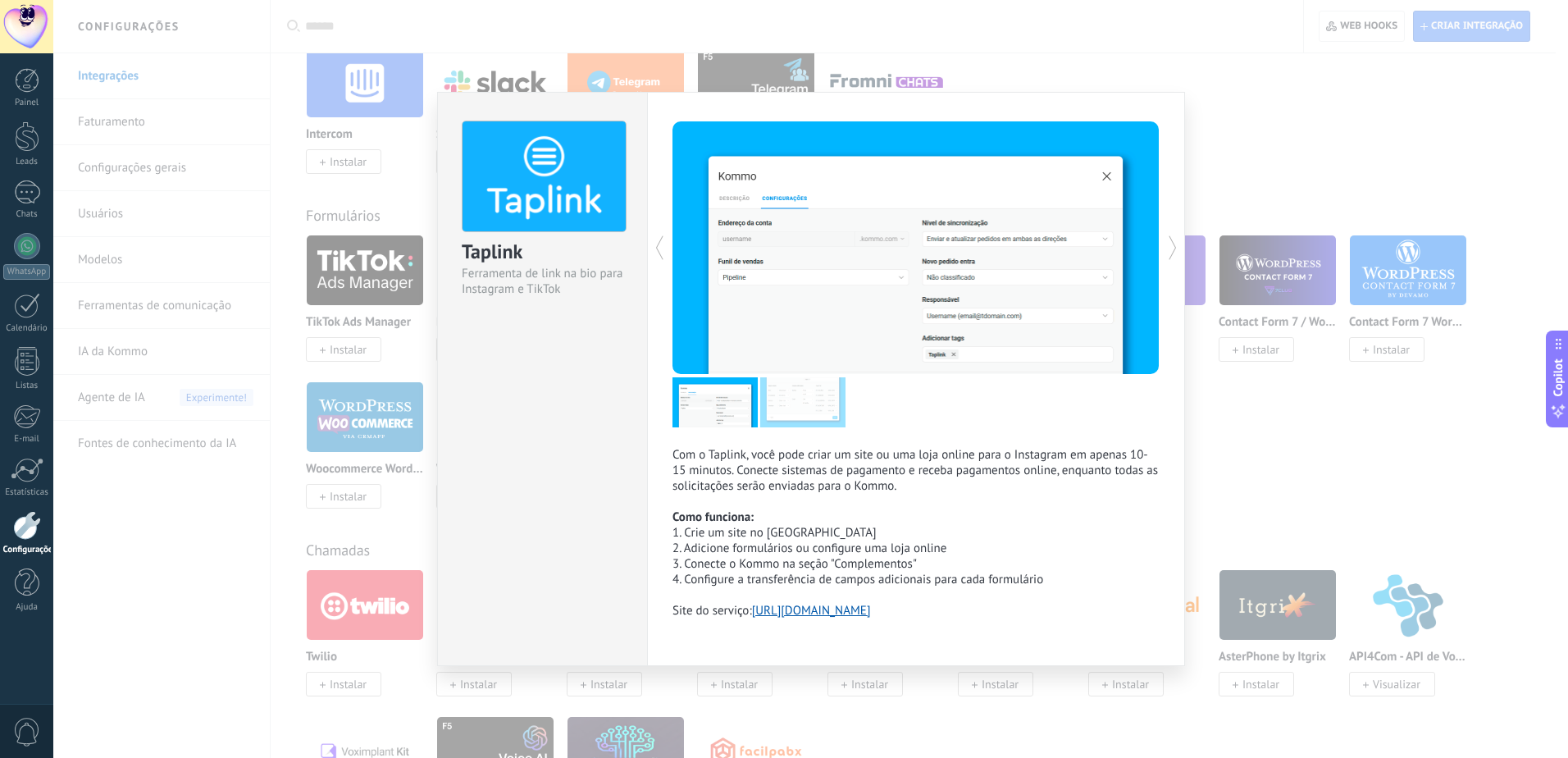
click at [1263, 433] on div "Taplink Ferramenta de link na bio para Instagram e TikTok Com o Taplink, você p…" at bounding box center [811, 379] width 1515 height 758
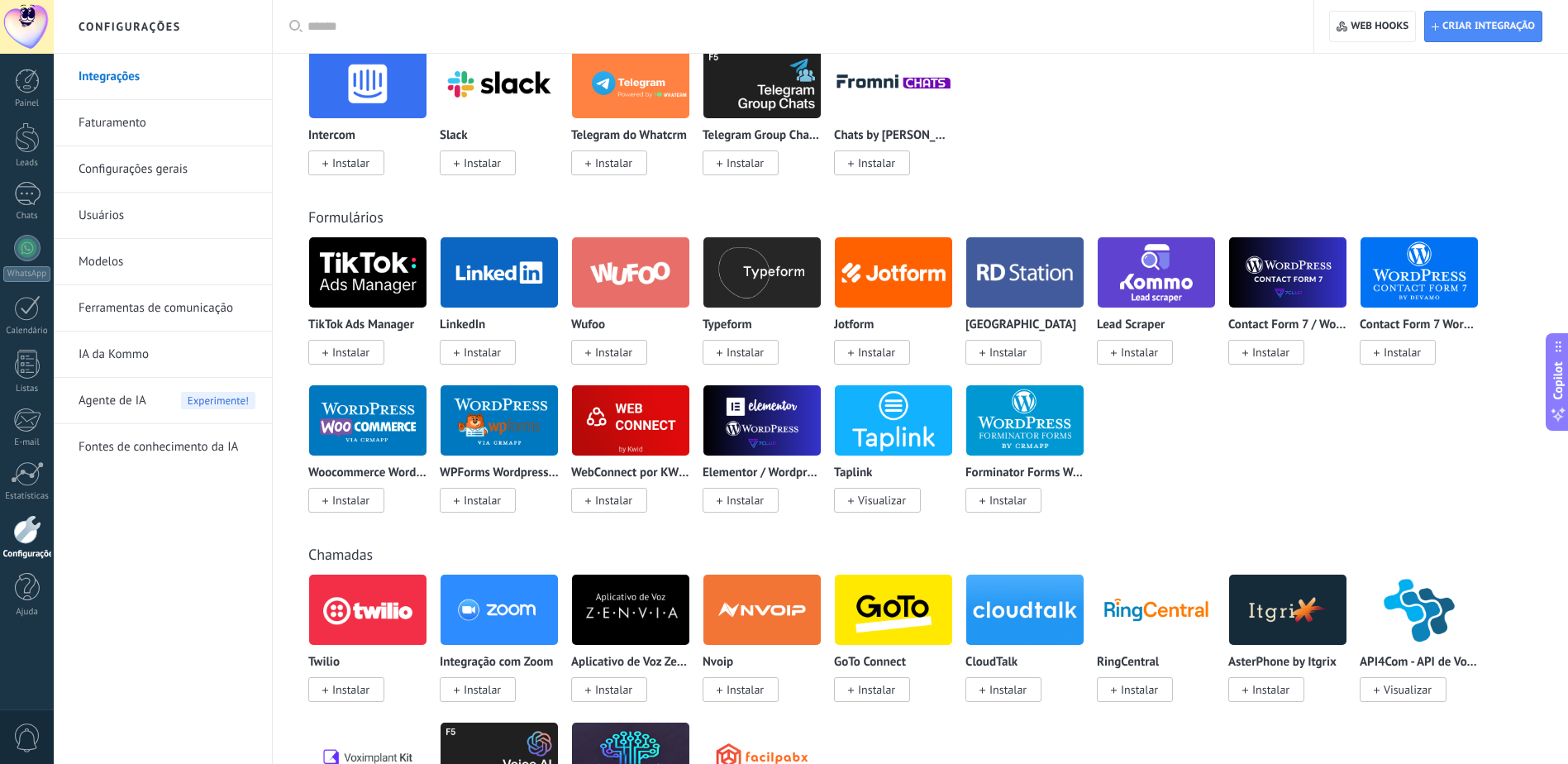
click at [460, 442] on img at bounding box center [500, 420] width 117 height 80
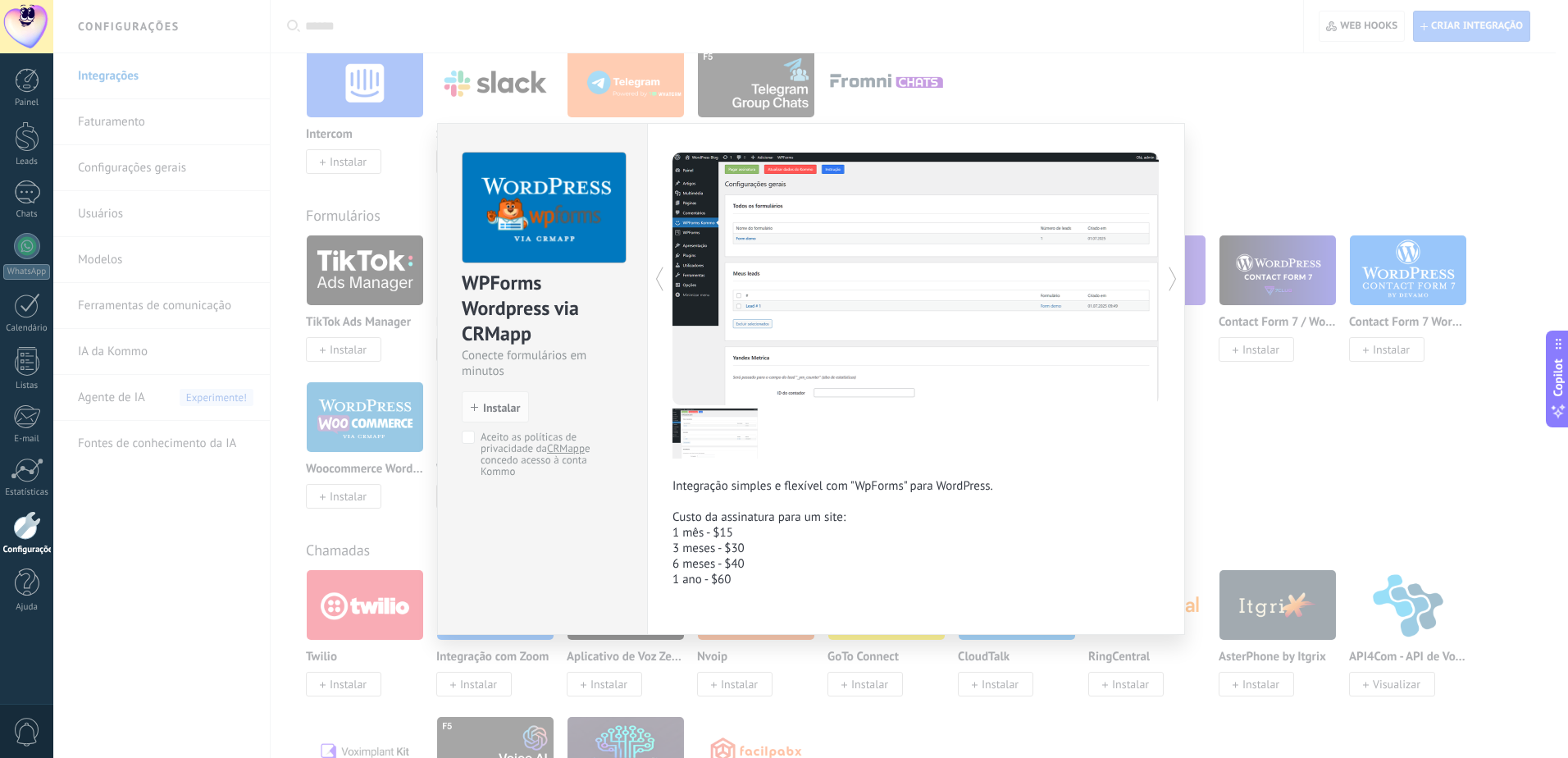
click at [1211, 448] on div "WPForms Wordpress via CRMapp Conecte formulários em minutos install Instalar Ac…" at bounding box center [811, 379] width 1515 height 758
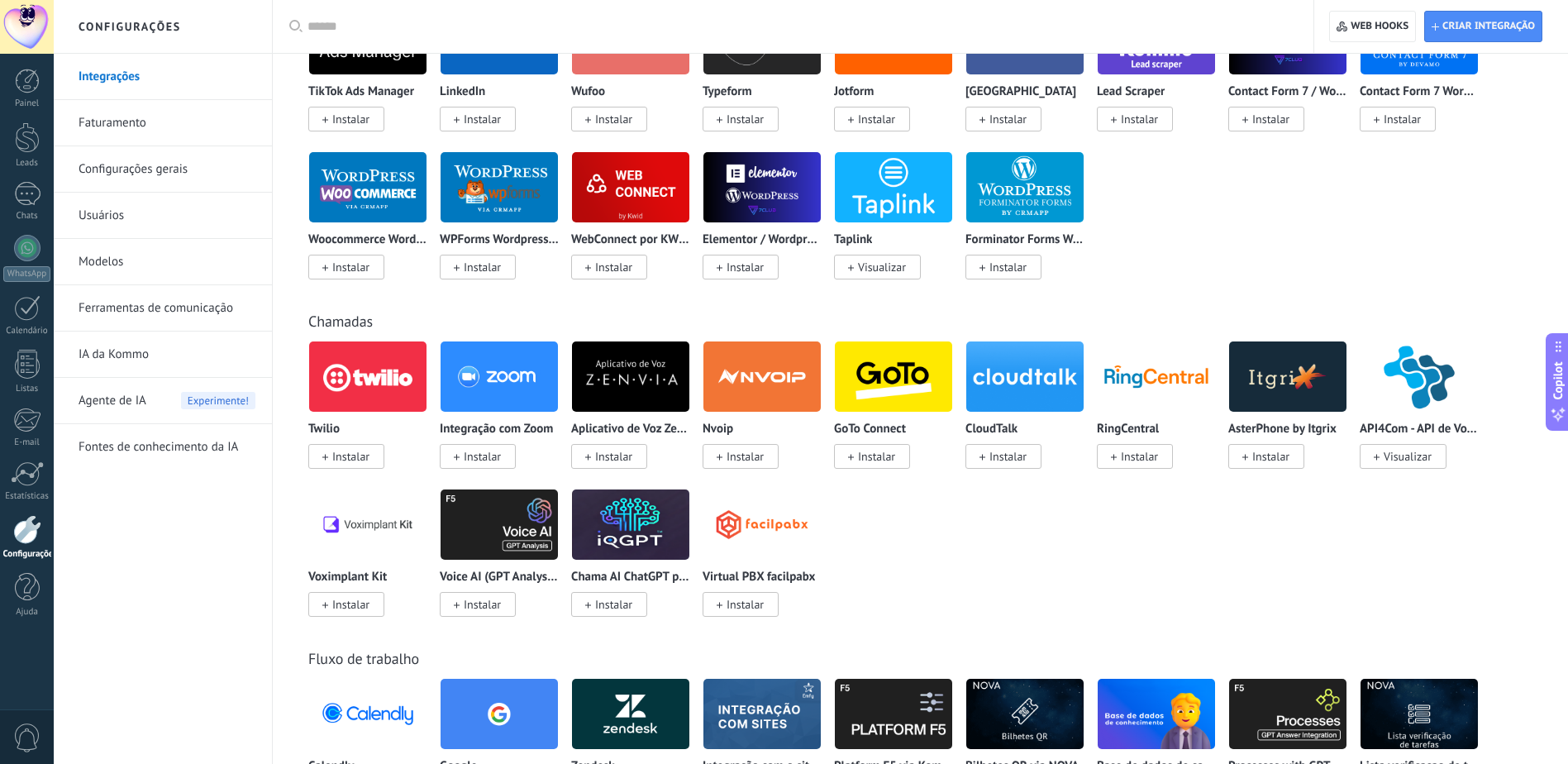
scroll to position [1488, 0]
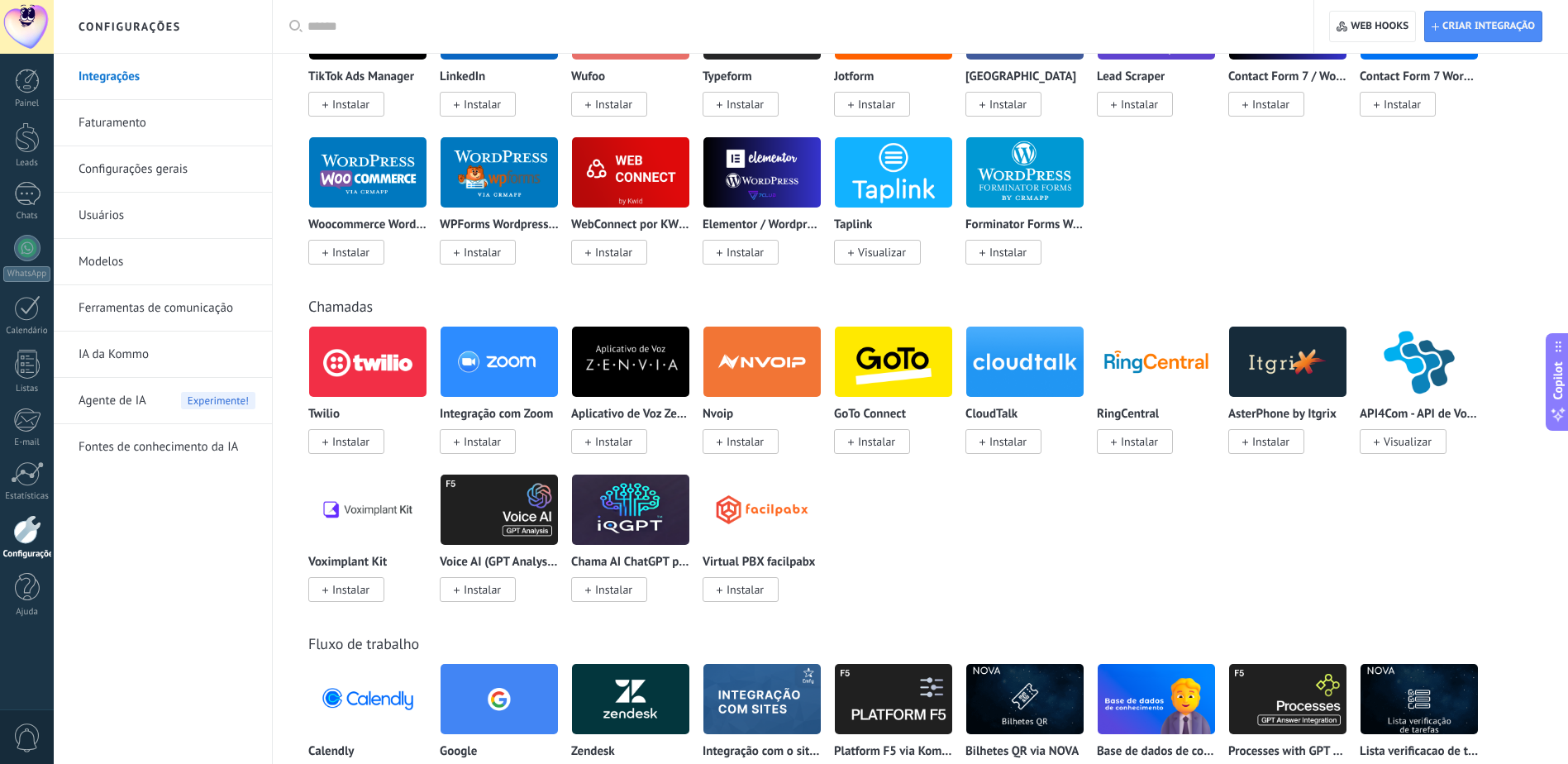
click at [339, 397] on div "Twilio Instalar" at bounding box center [368, 387] width 119 height 124
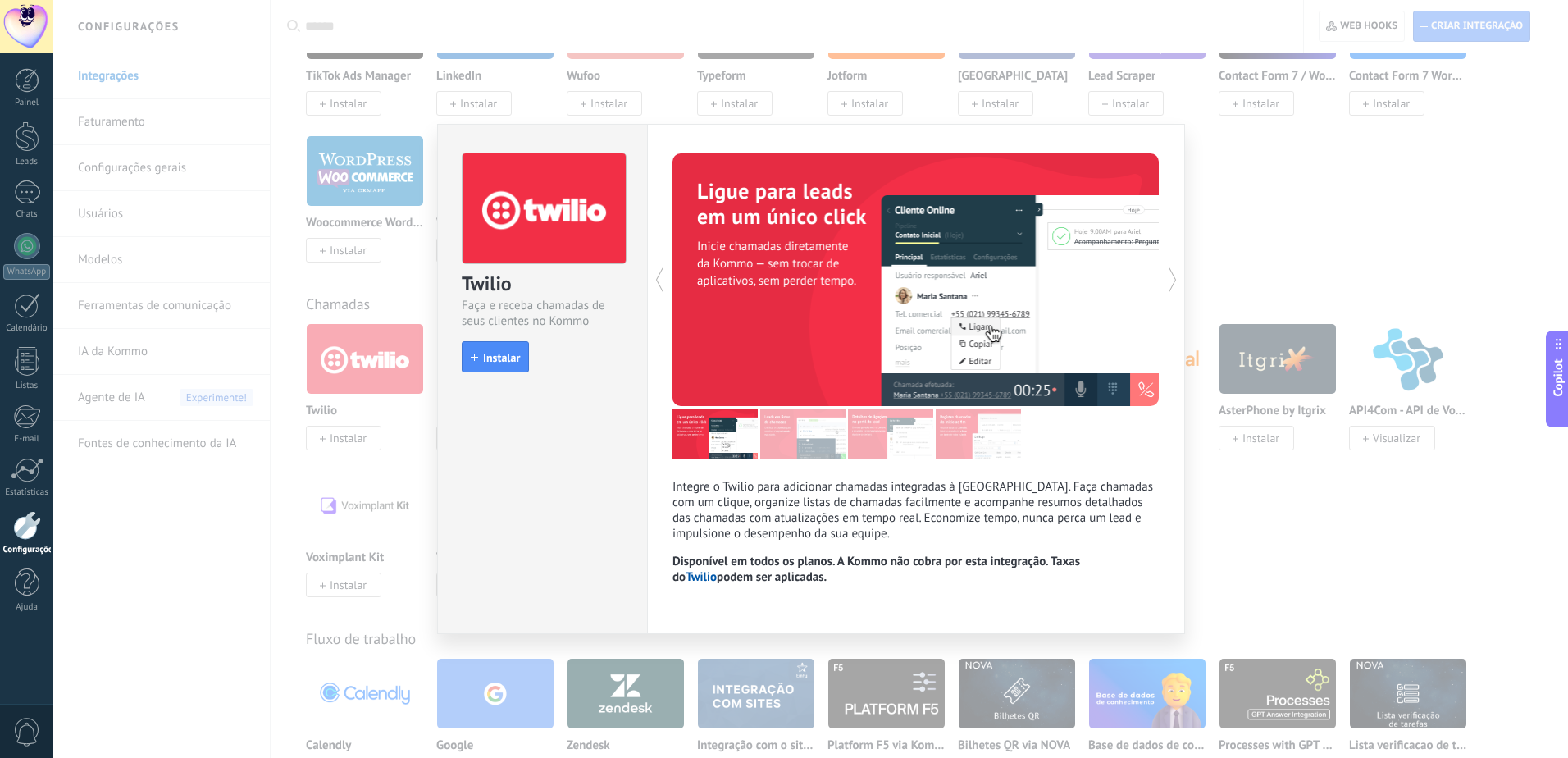
click at [1355, 347] on div "Twilio Faça e receba chamadas de seus clientes no Kommo install Instalar Integr…" at bounding box center [811, 379] width 1515 height 758
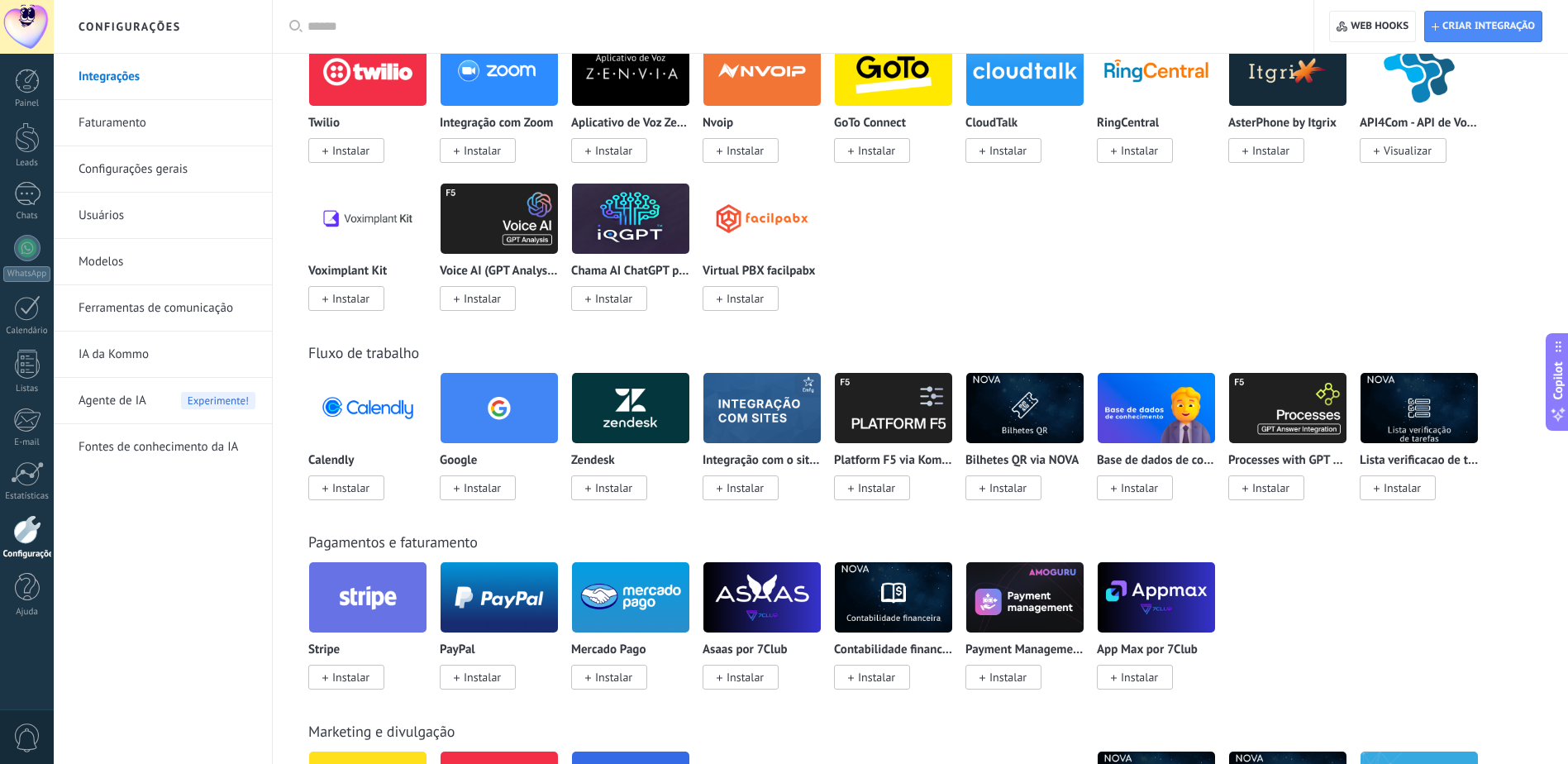
scroll to position [1818, 0]
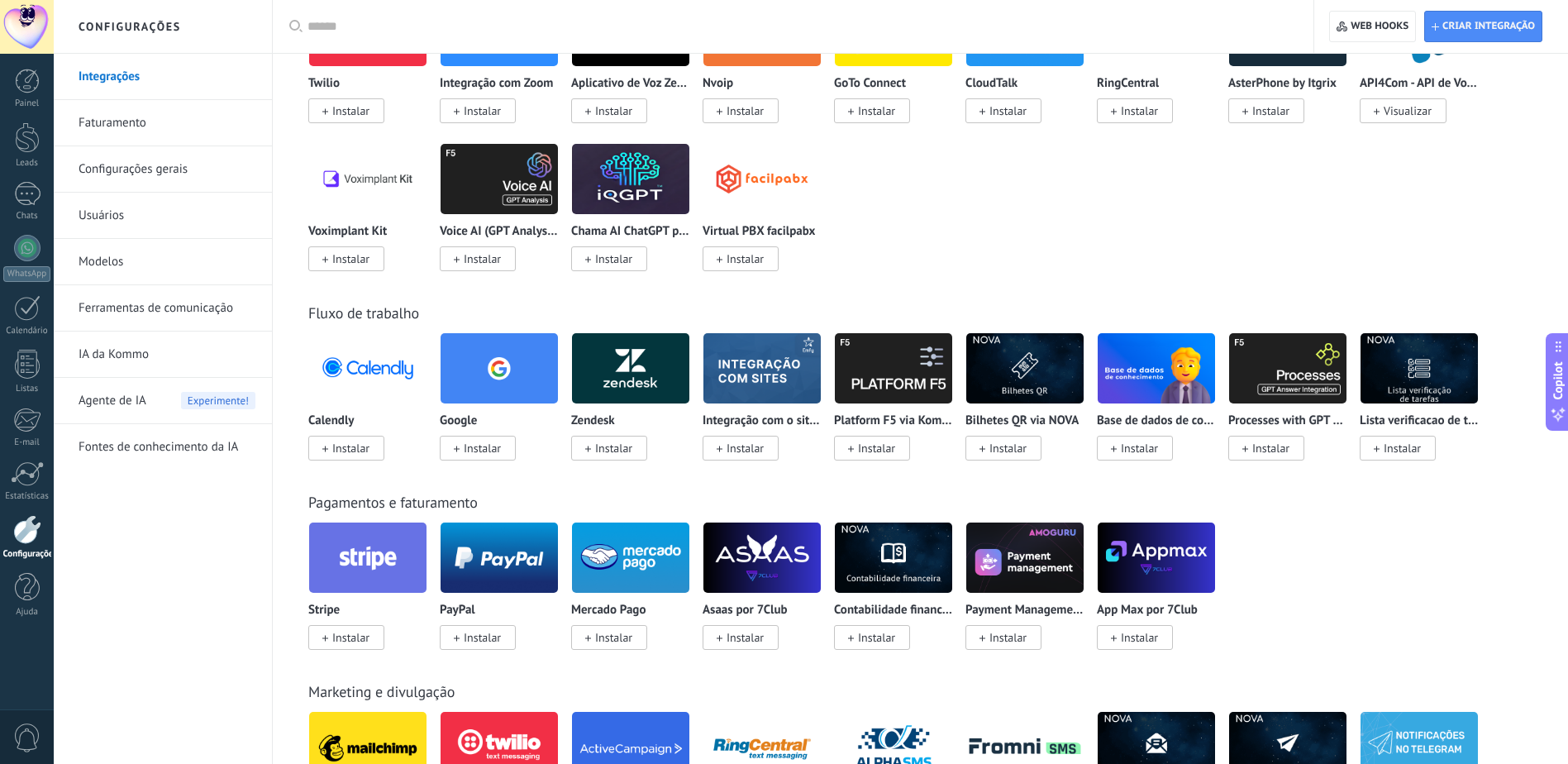
click at [546, 377] on img at bounding box center [500, 368] width 117 height 80
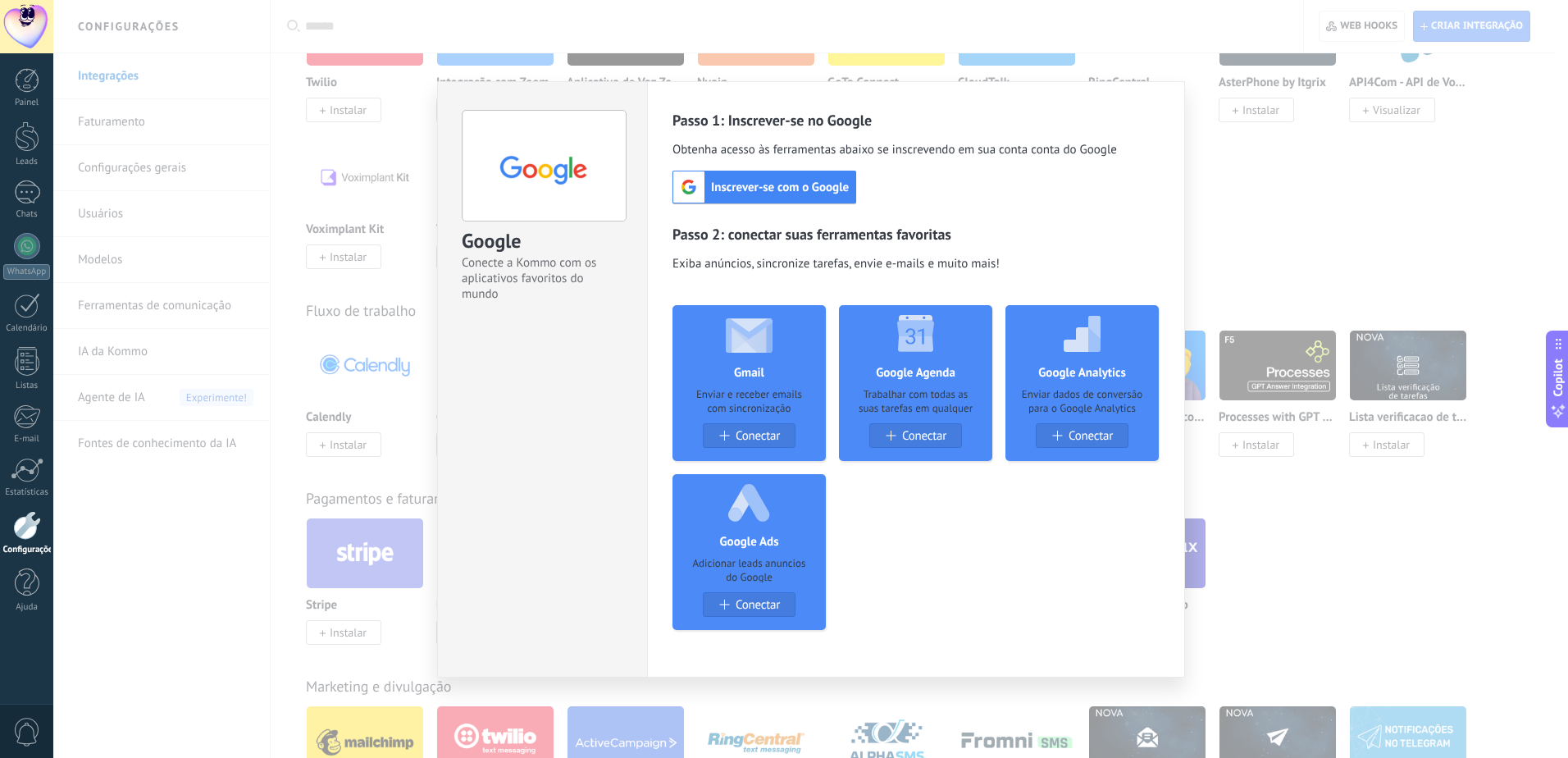
click at [1349, 442] on div "Google Conecte a Kommo com os aplicativos favoritos do mundo install Instalar P…" at bounding box center [811, 379] width 1515 height 758
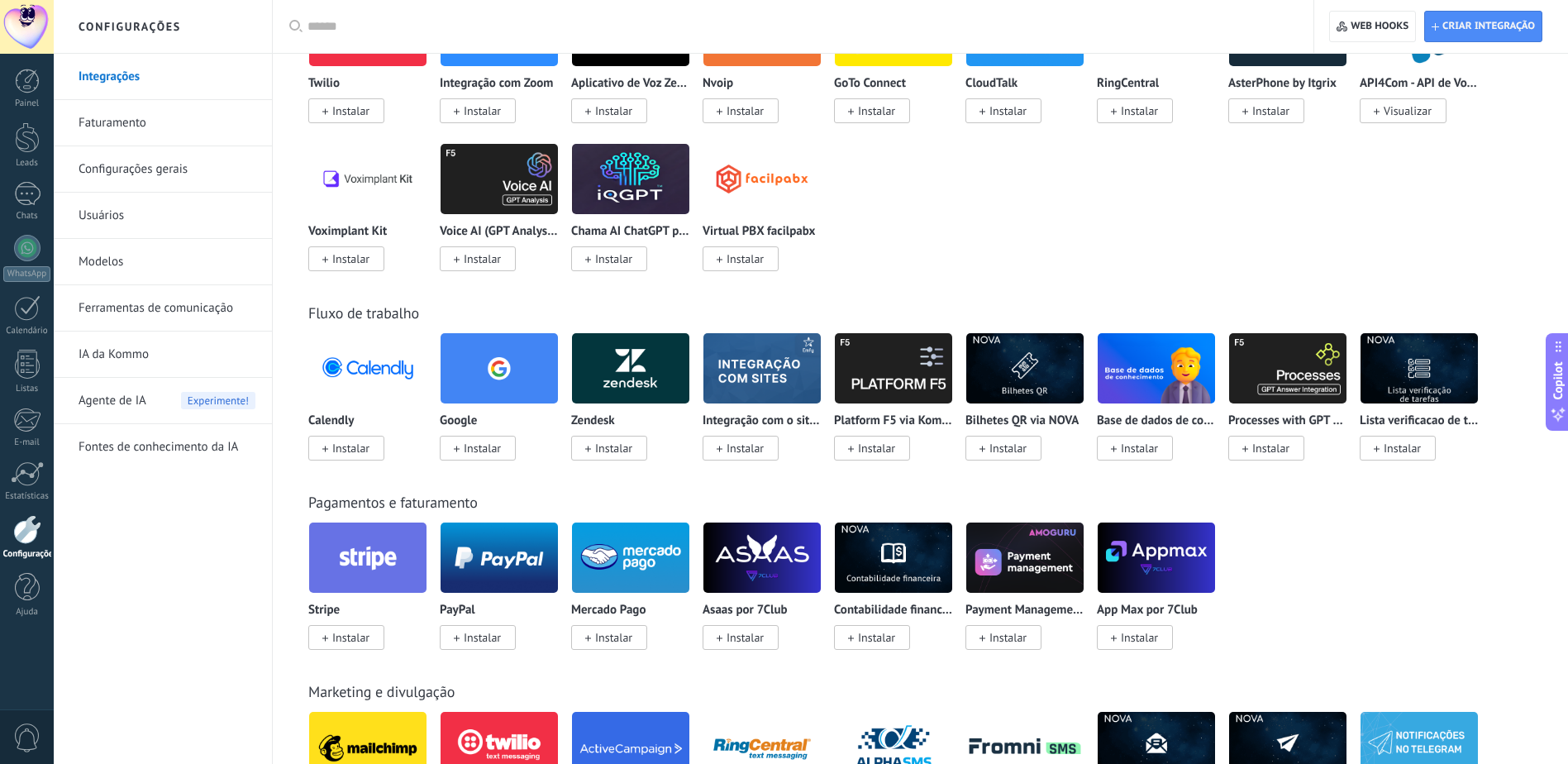
click at [337, 383] on img at bounding box center [368, 368] width 117 height 80
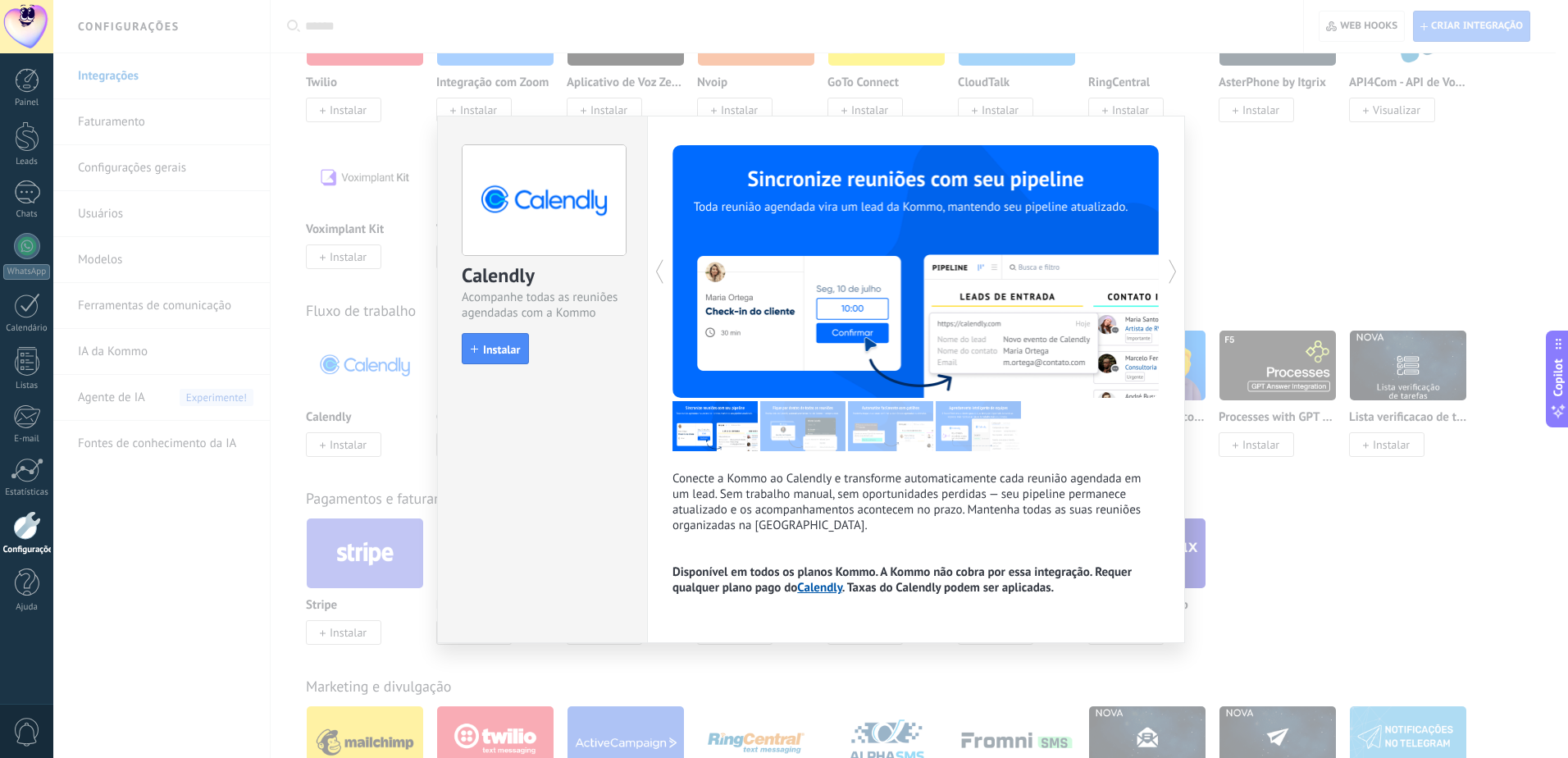
click at [1252, 392] on div "Calendly Acompanhe todas as reuniões agendadas com a Kommo install Instalar Con…" at bounding box center [811, 379] width 1515 height 758
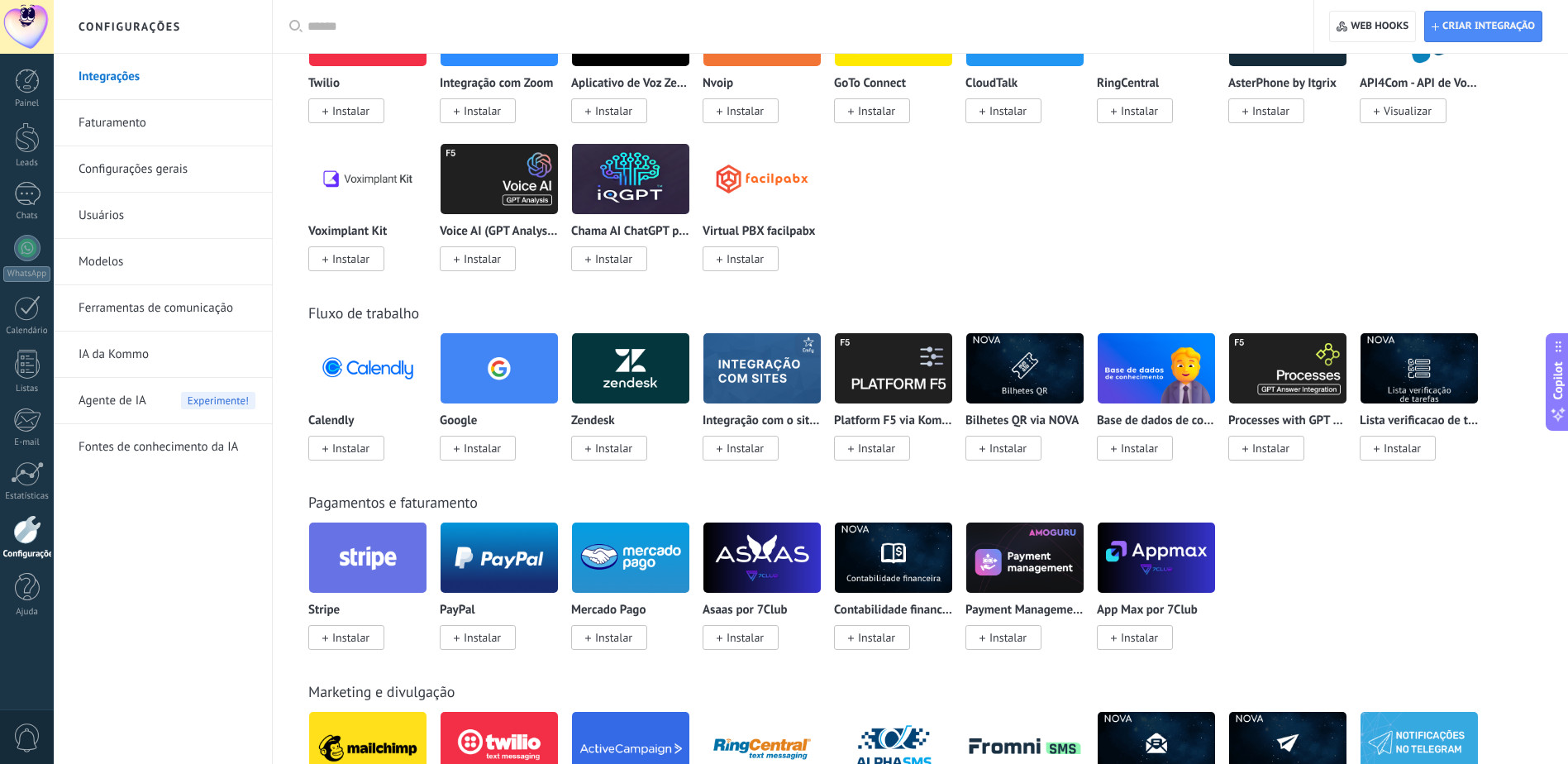
click at [671, 360] on img at bounding box center [630, 368] width 117 height 80
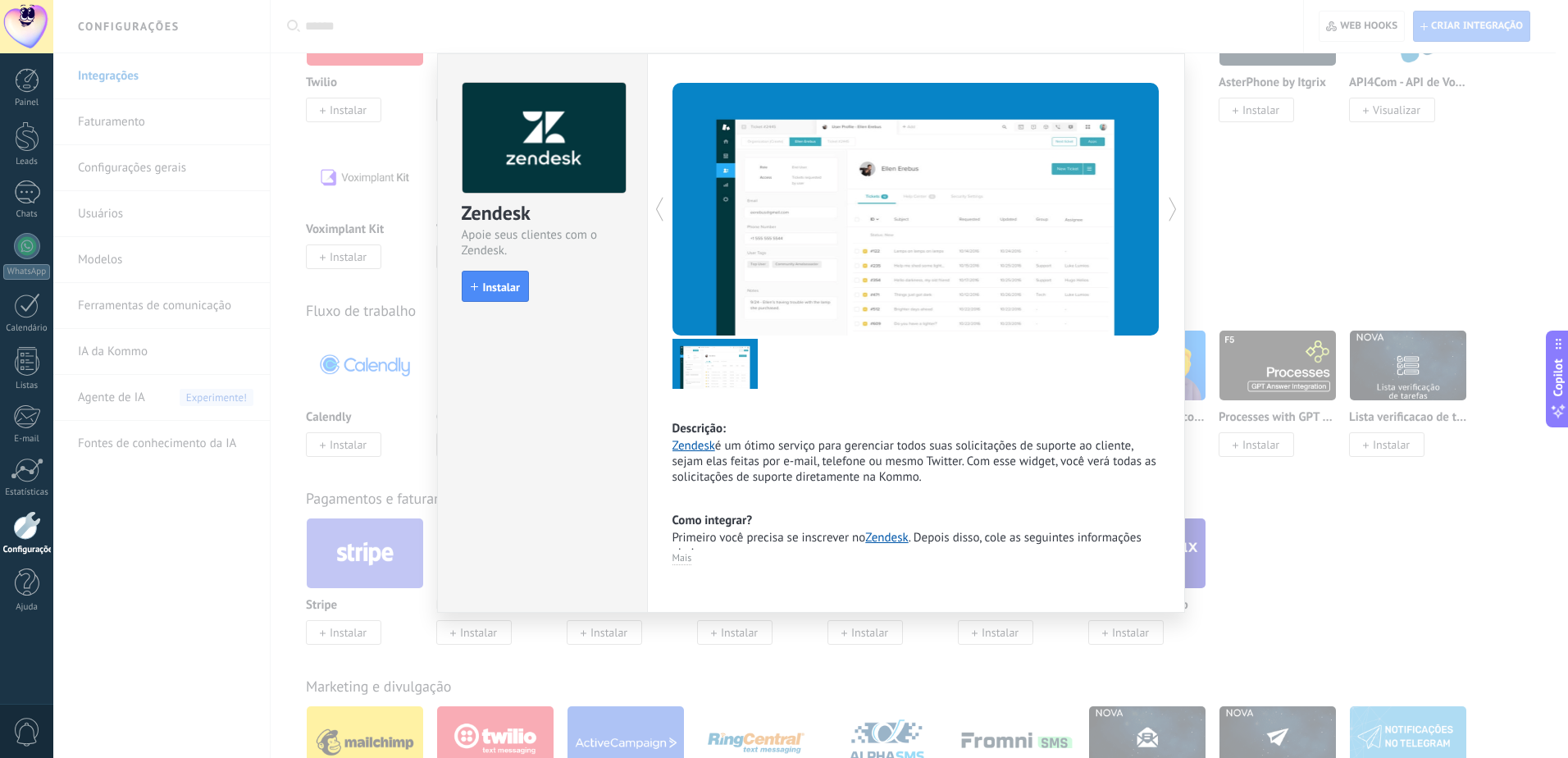
click at [1255, 401] on div "Zendesk Apoie seus clientes com o Zendesk. install Instalar Descrição: Zendesk …" at bounding box center [811, 379] width 1515 height 758
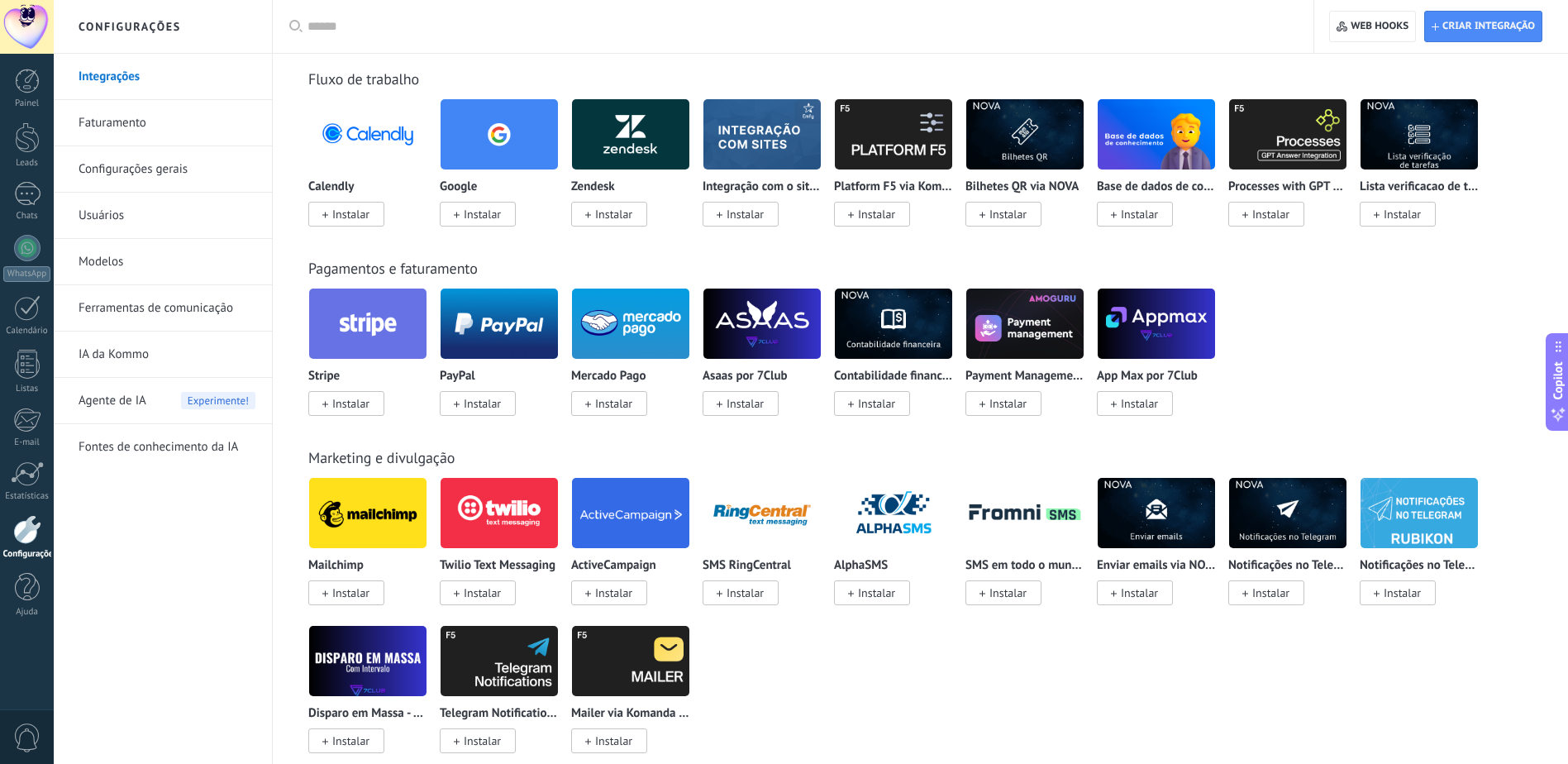
scroll to position [2066, 0]
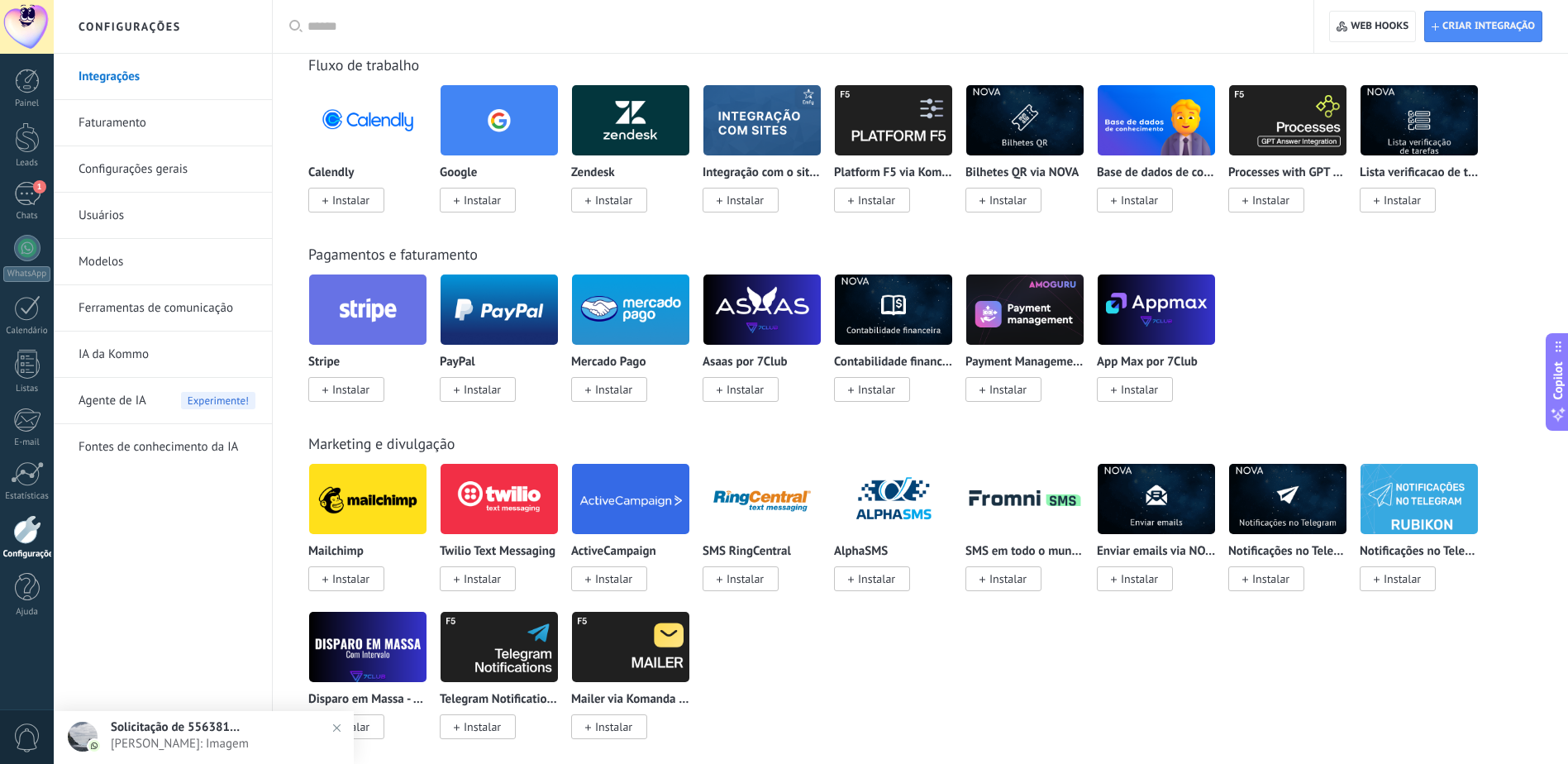
click at [637, 311] on img at bounding box center [630, 309] width 117 height 80
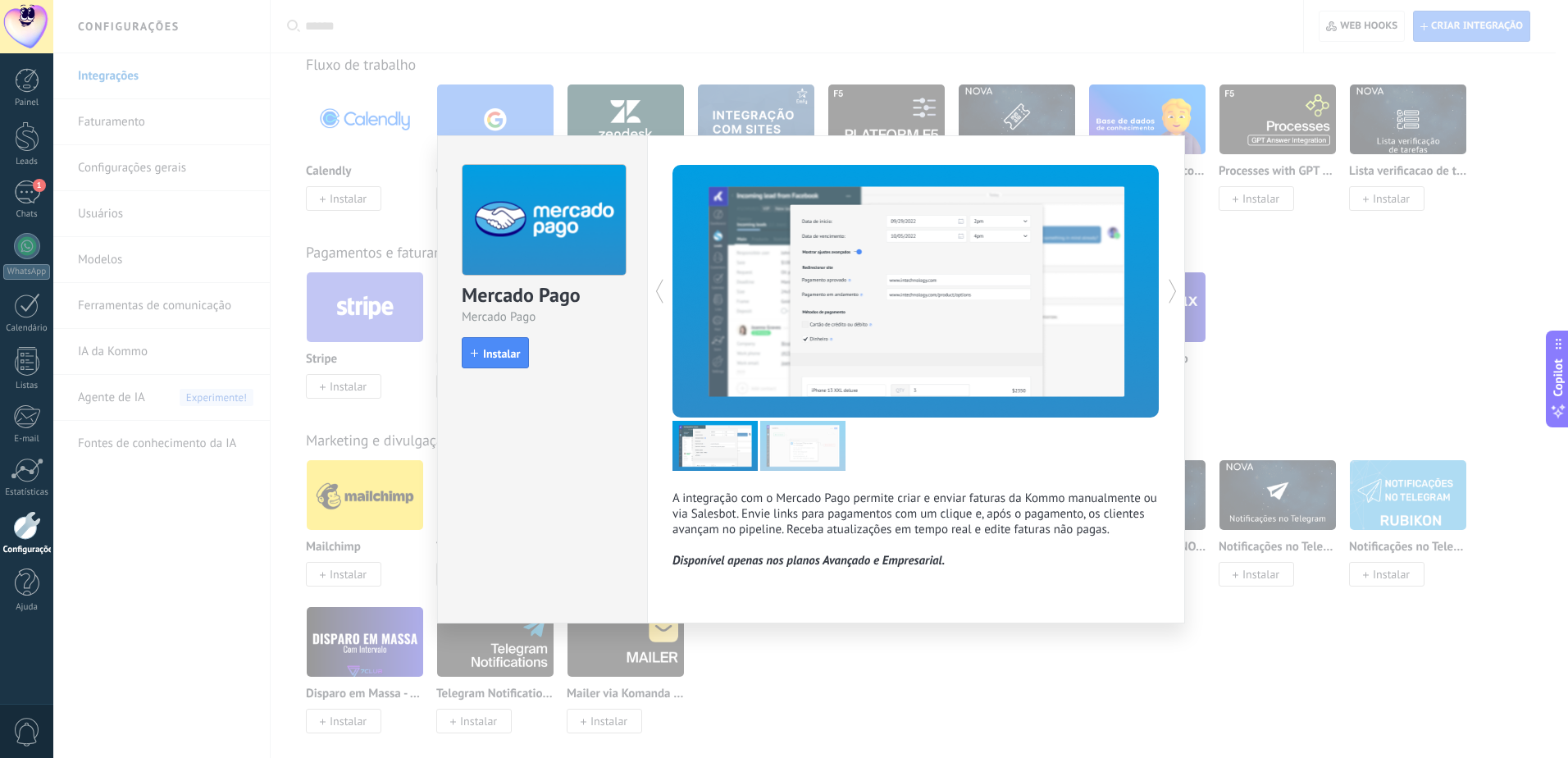
click at [1297, 305] on div "Mercado Pago Mercado Pago install Instalar A integração com o Mercado Pago perm…" at bounding box center [811, 379] width 1515 height 758
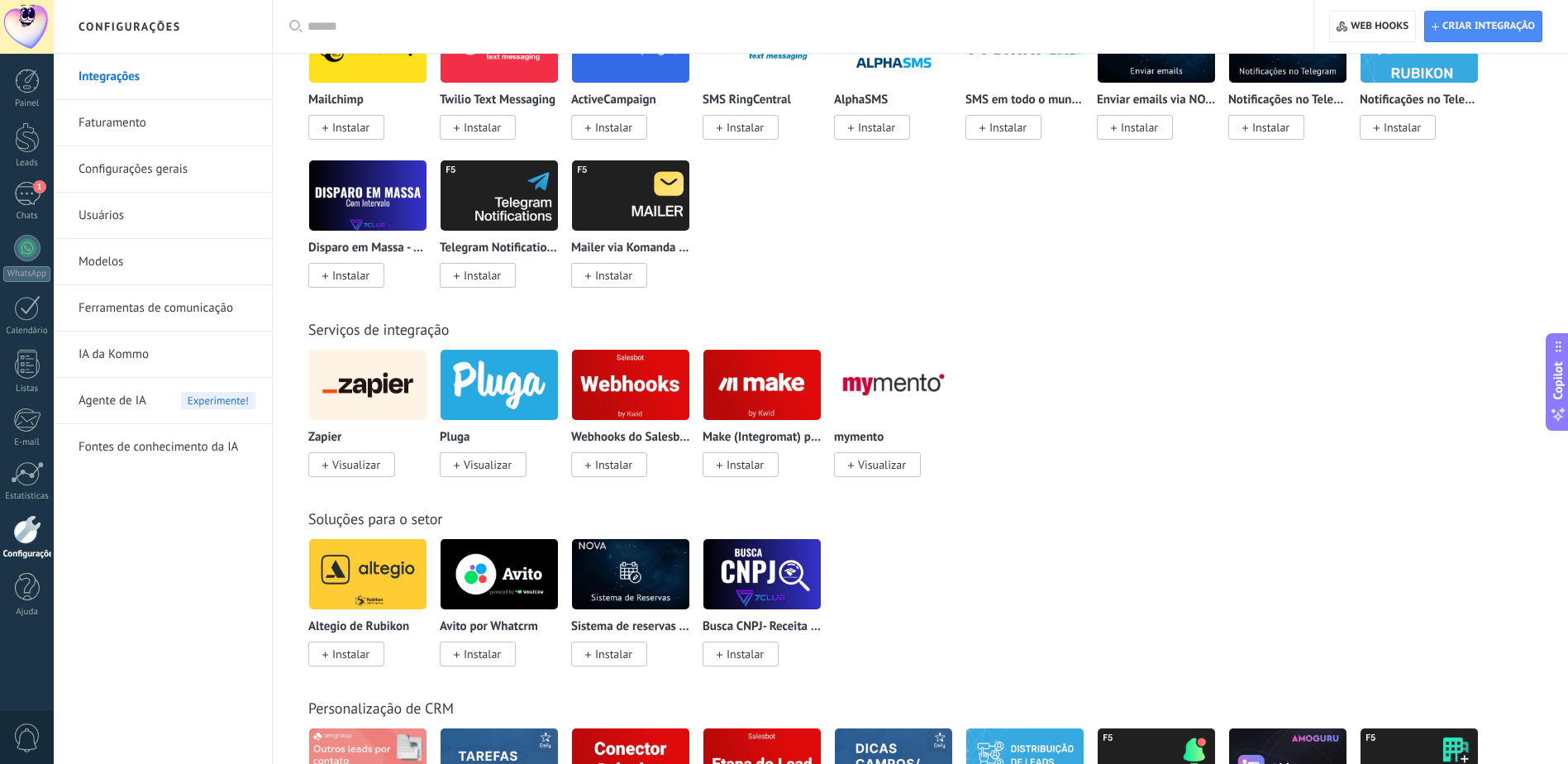
scroll to position [2561, 0]
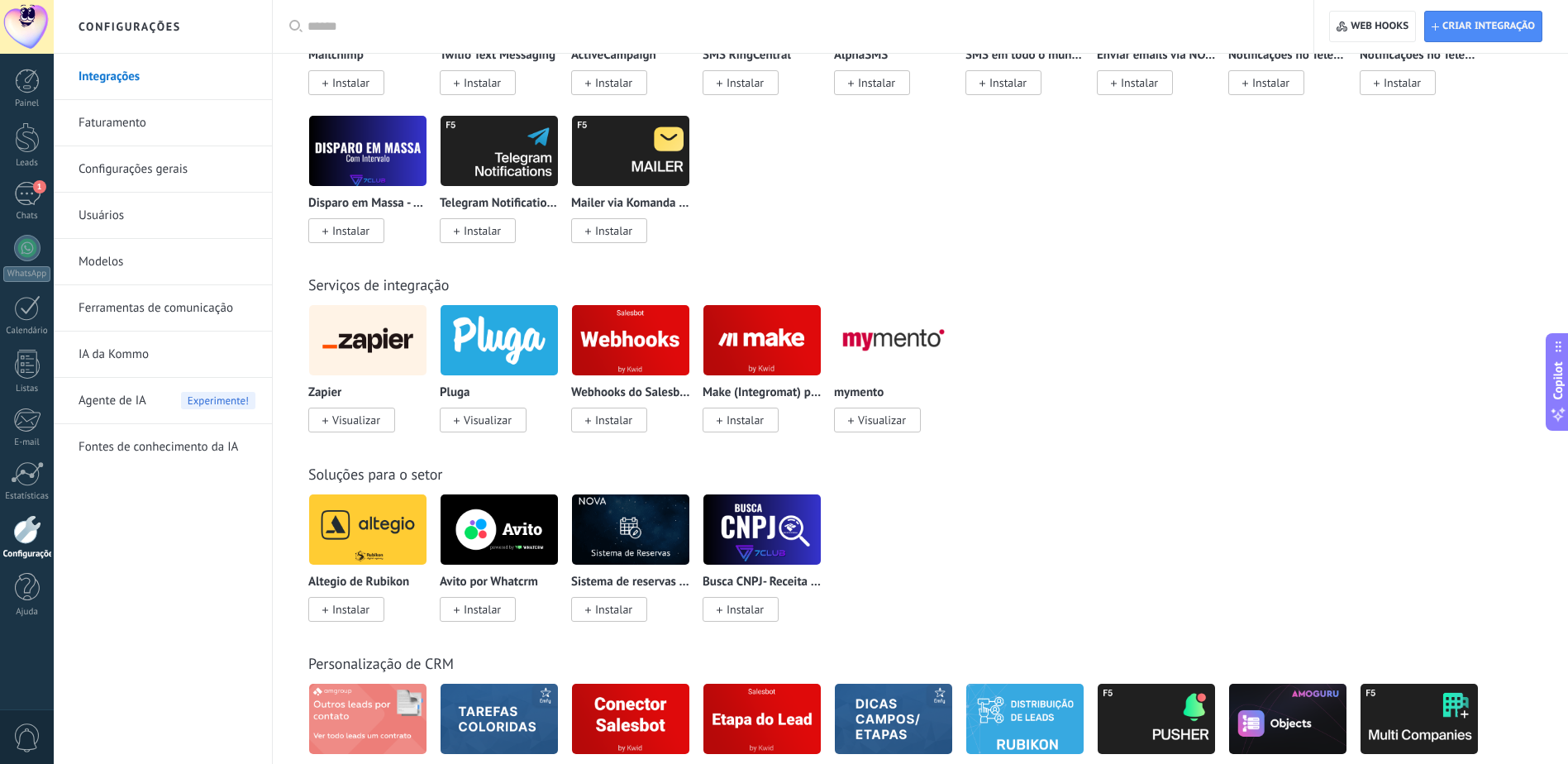
click at [626, 325] on img at bounding box center [630, 340] width 117 height 80
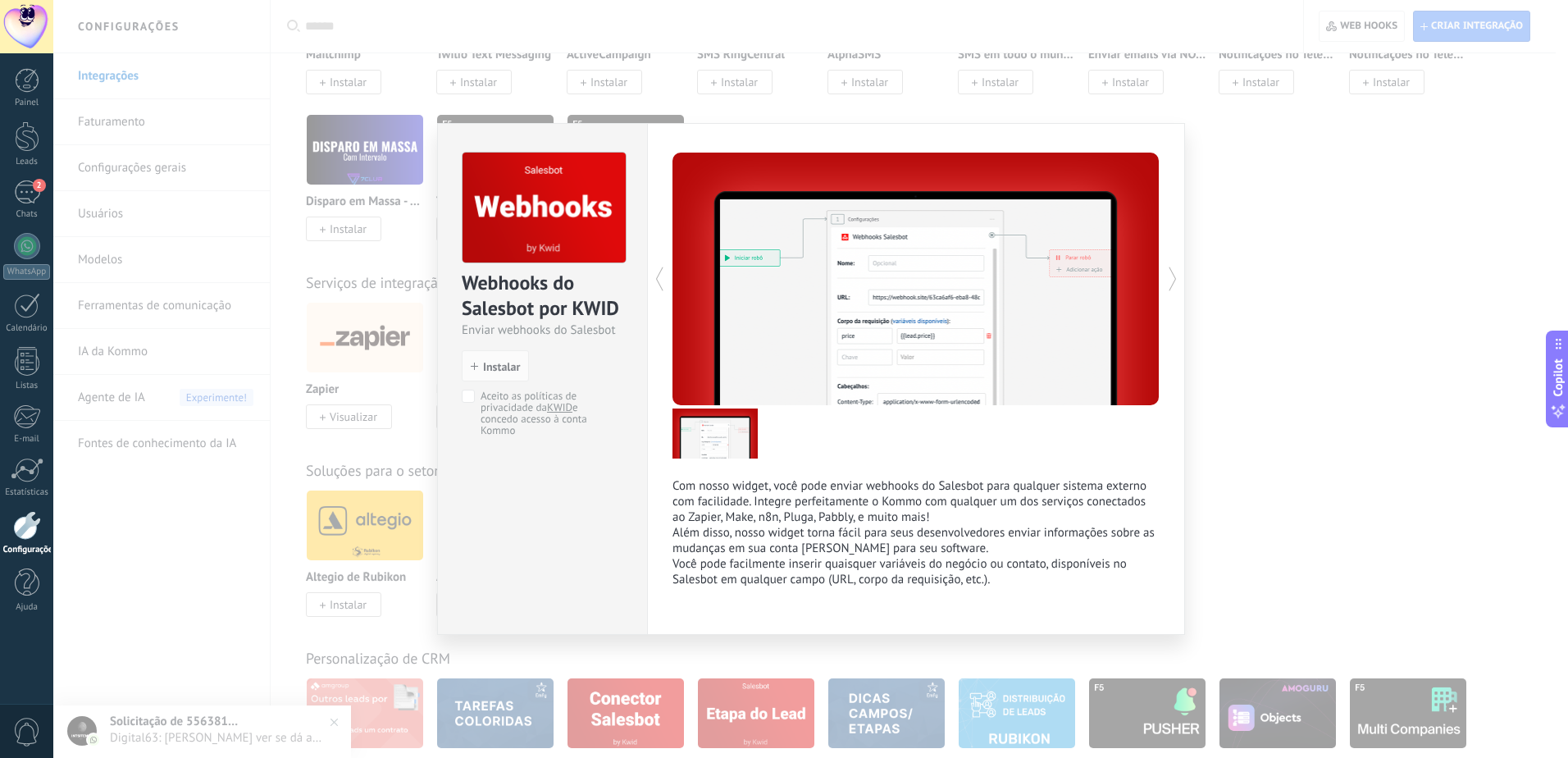
click at [1269, 328] on div "Webhooks do Salesbot por KWID Enviar webhooks do Salesbot install Instalar Acei…" at bounding box center [811, 379] width 1515 height 758
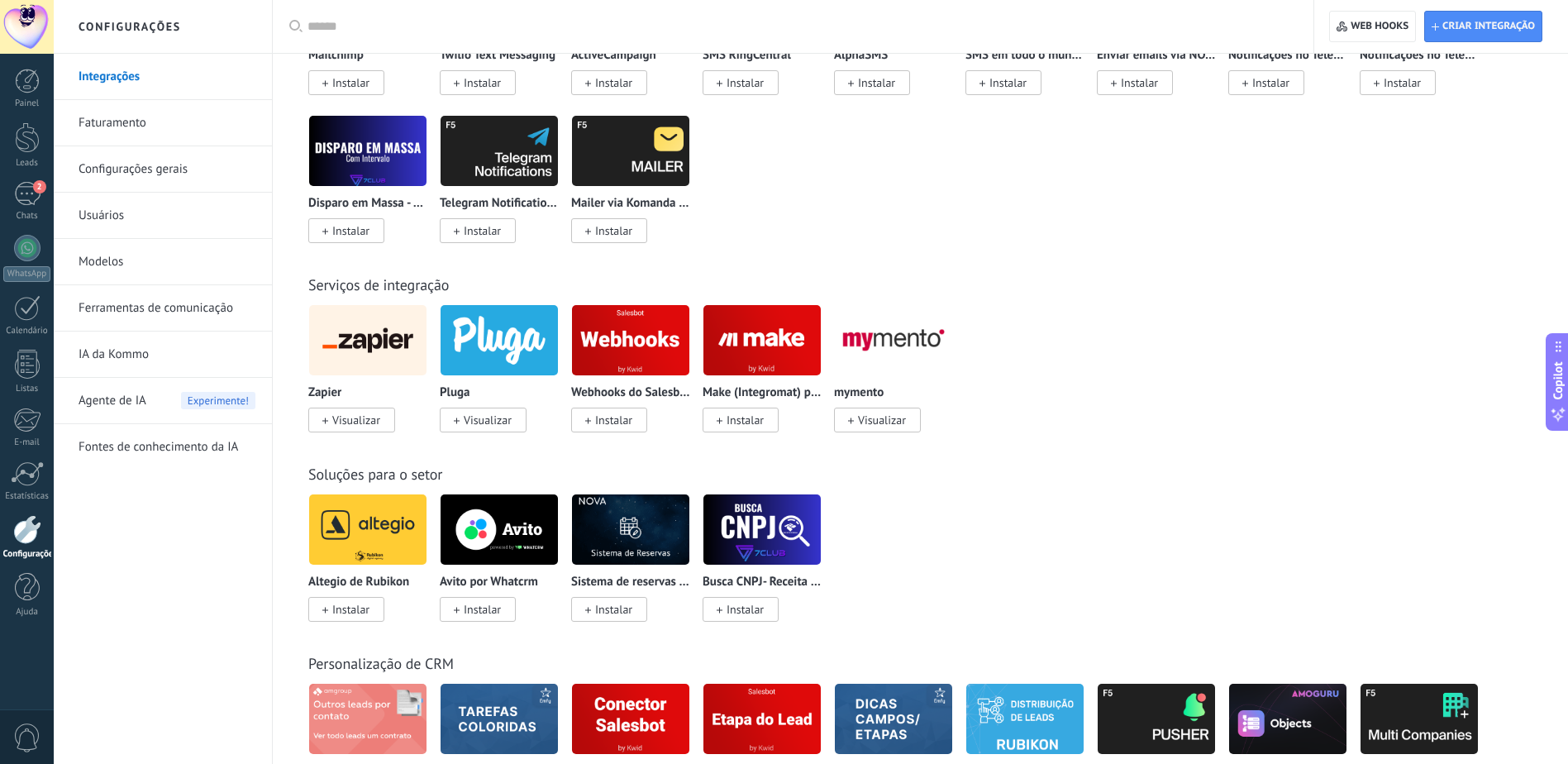
click at [807, 353] on img at bounding box center [762, 340] width 117 height 80
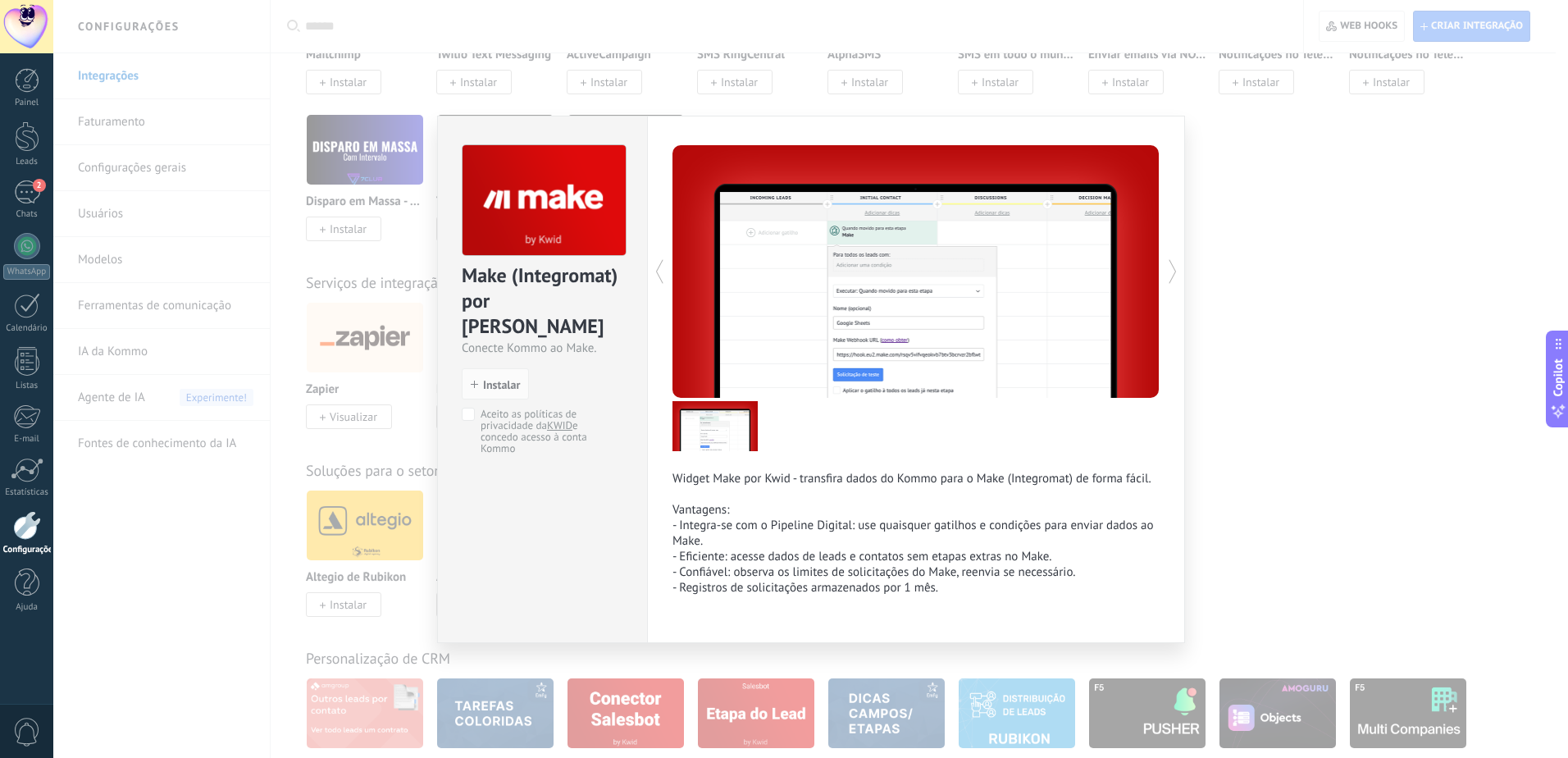
click at [1309, 358] on div "Make (Integromat) por Kwid Conecte Kommo ao Make. install Instalar Aceito as po…" at bounding box center [811, 379] width 1515 height 758
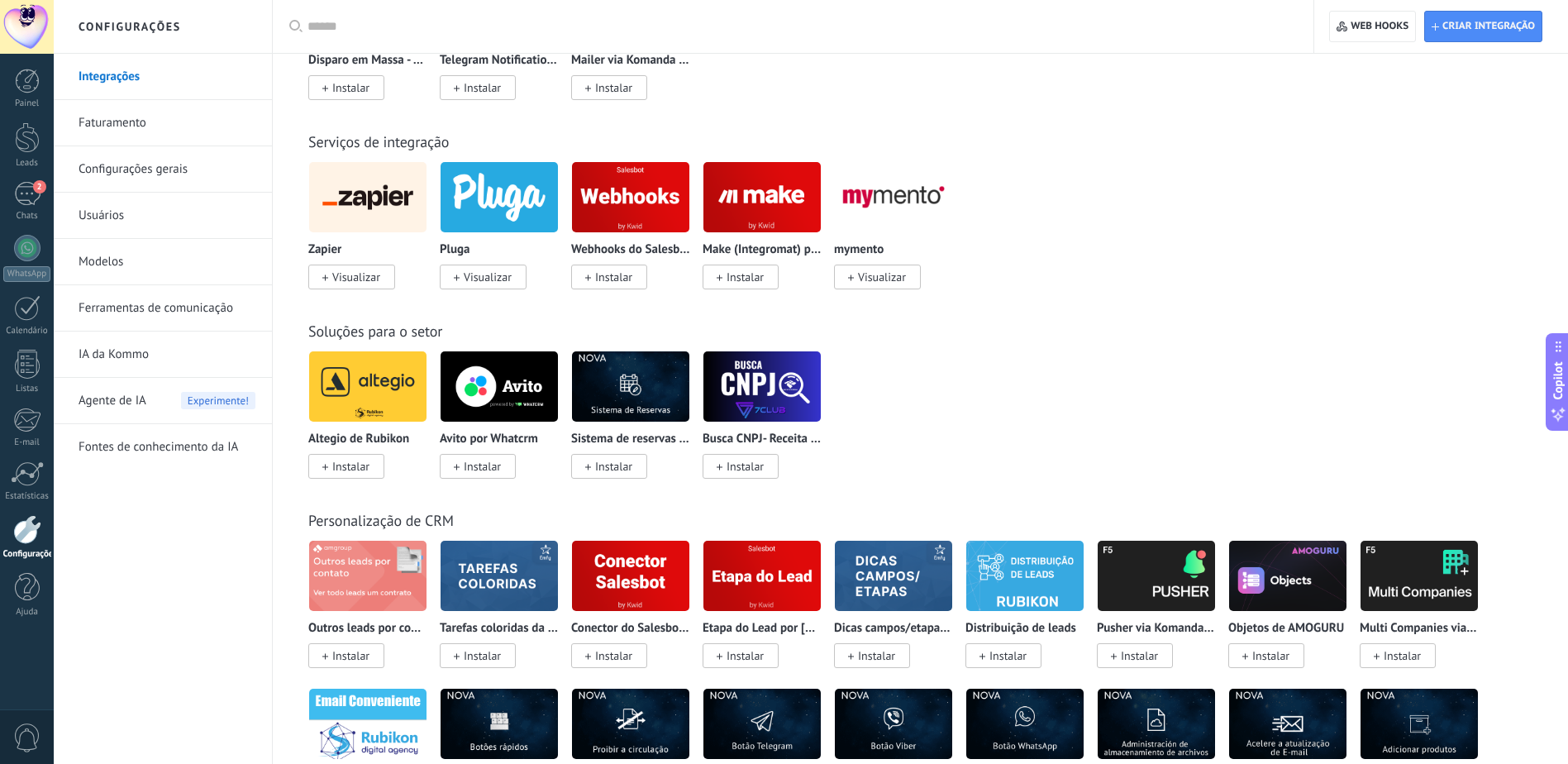
scroll to position [2727, 0]
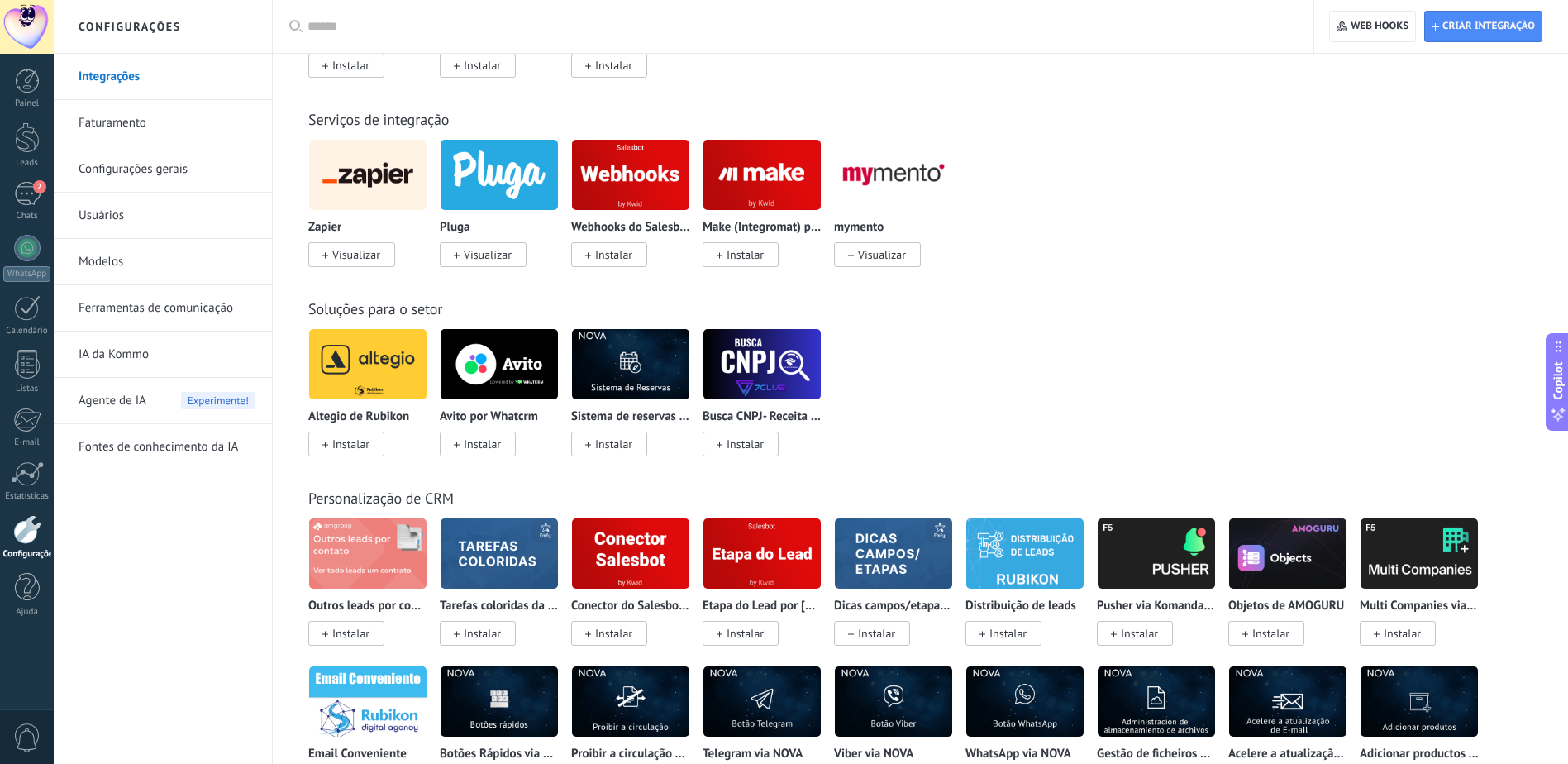
click at [775, 197] on img at bounding box center [762, 174] width 117 height 80
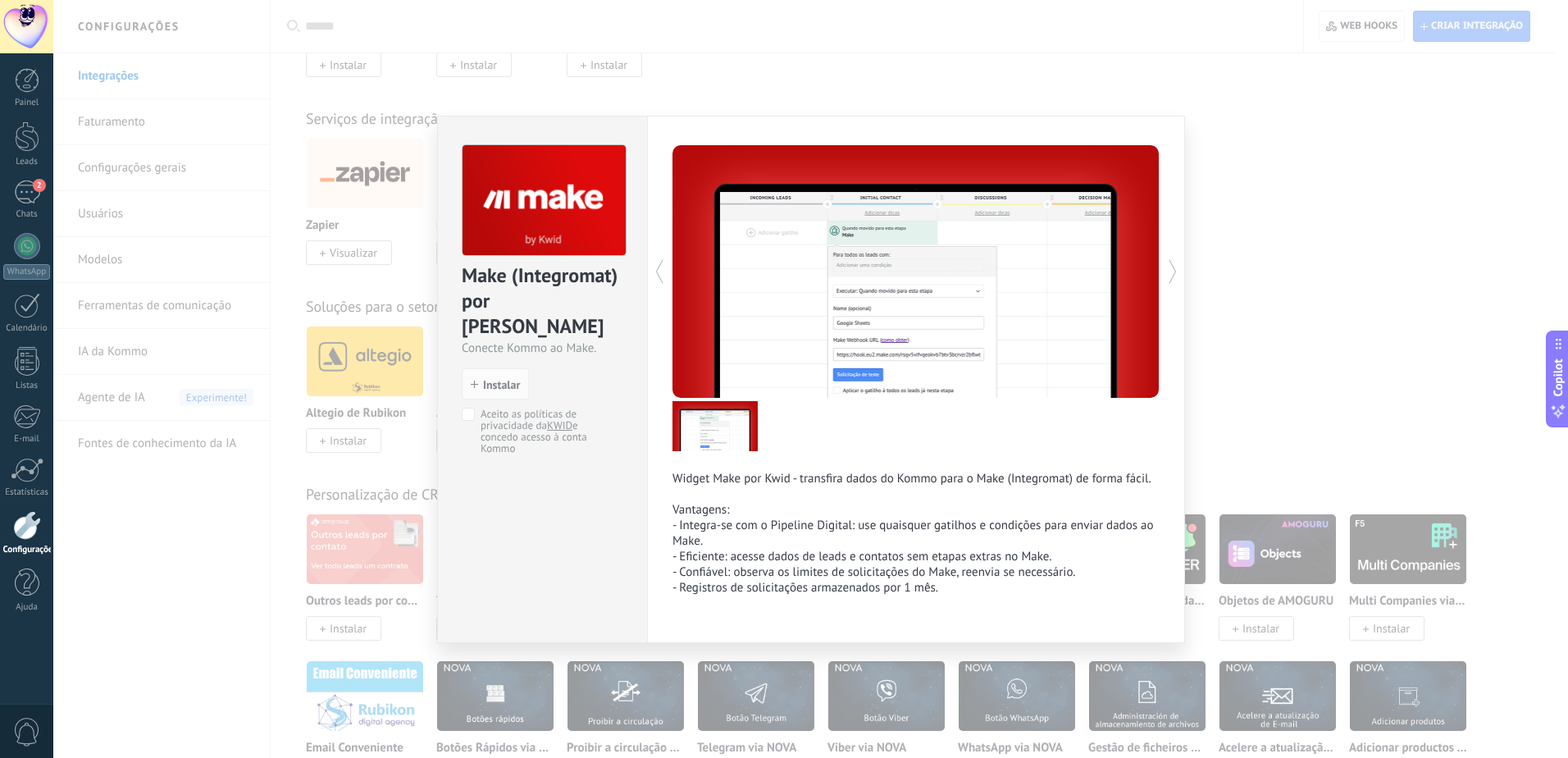
click at [1316, 267] on div "Make (Integromat) por Kwid Conecte Kommo ao Make. install Instalar Aceito as po…" at bounding box center [811, 379] width 1515 height 758
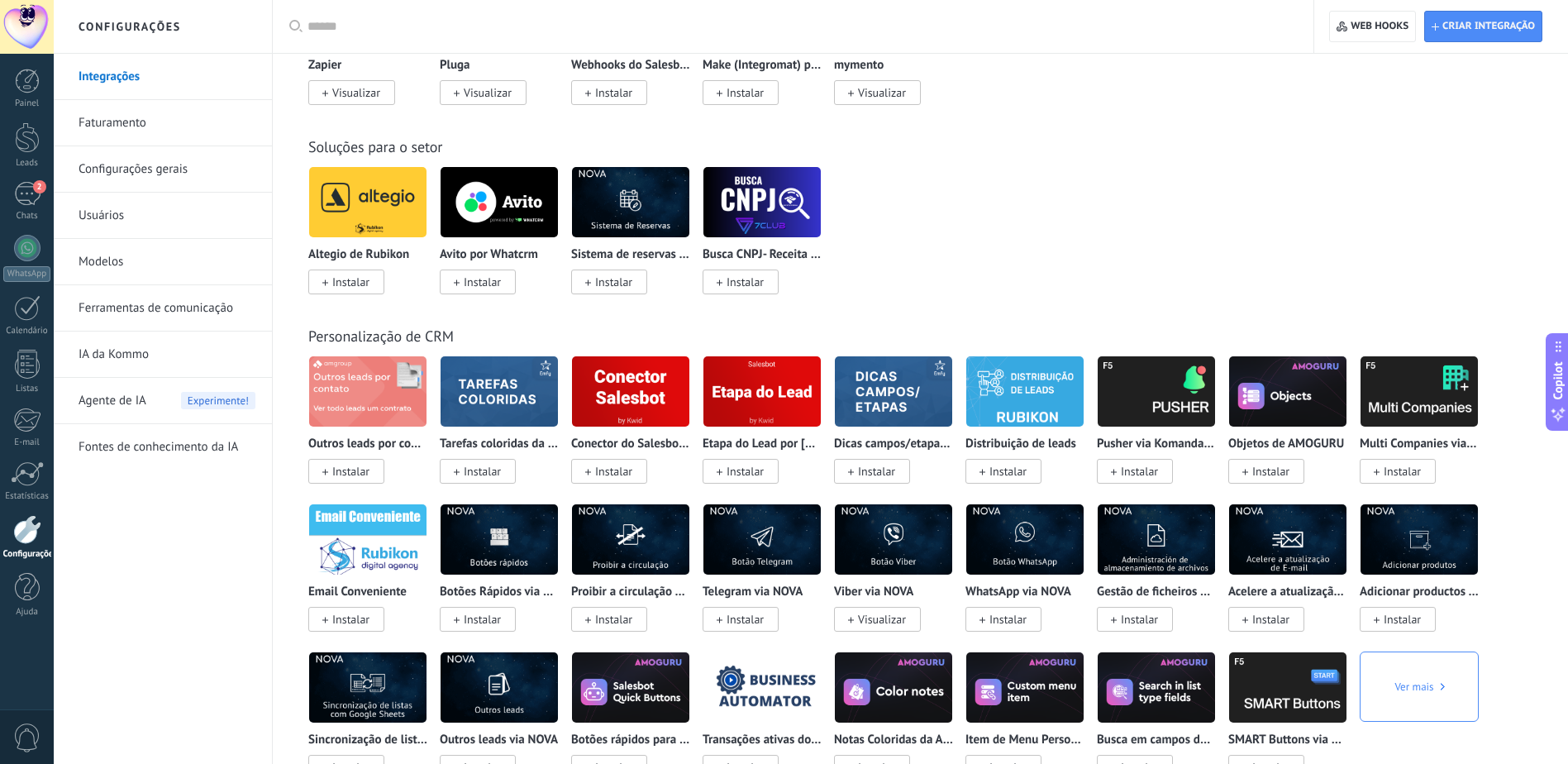
scroll to position [2892, 0]
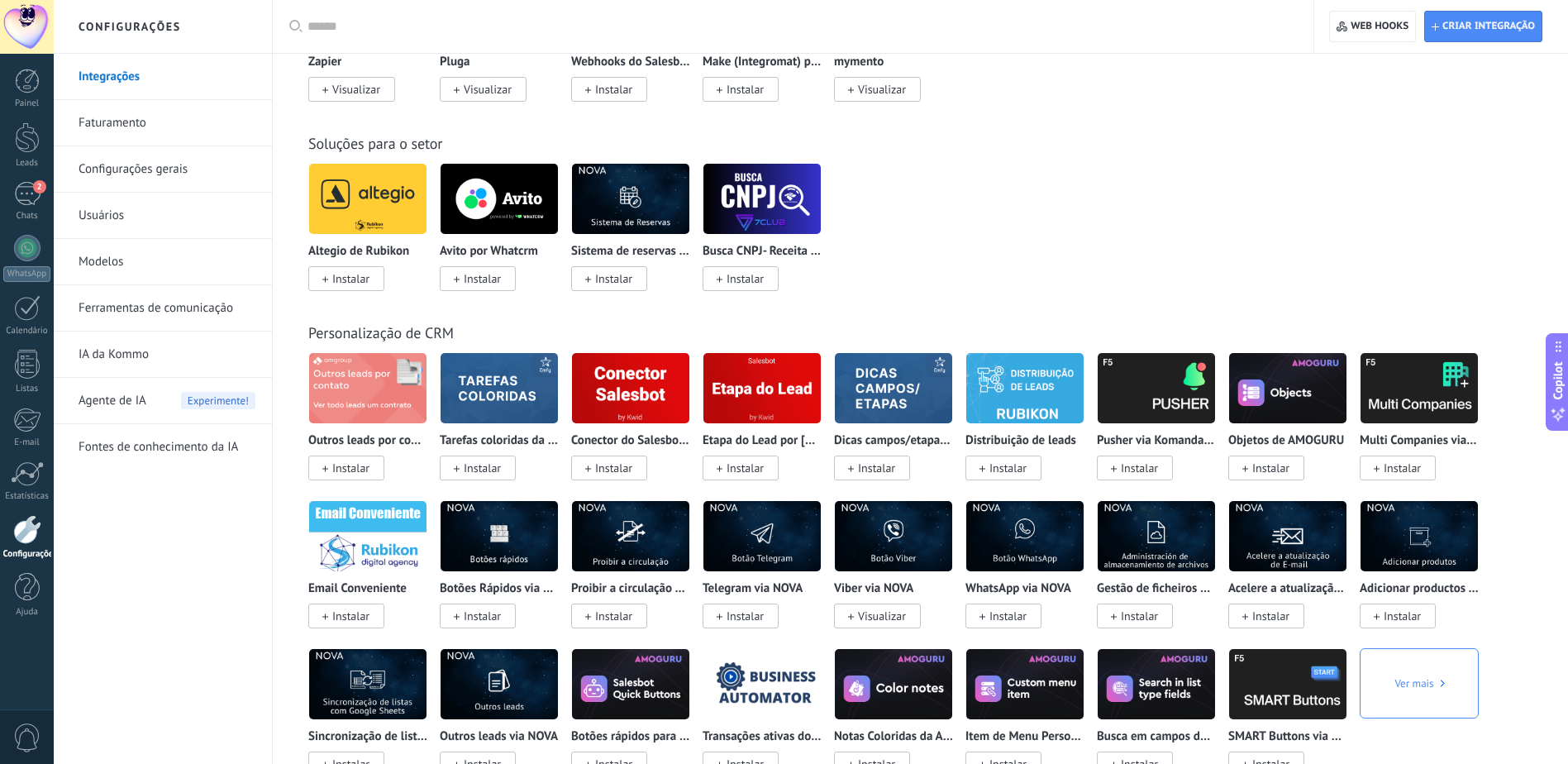
click at [747, 378] on img at bounding box center [762, 388] width 117 height 80
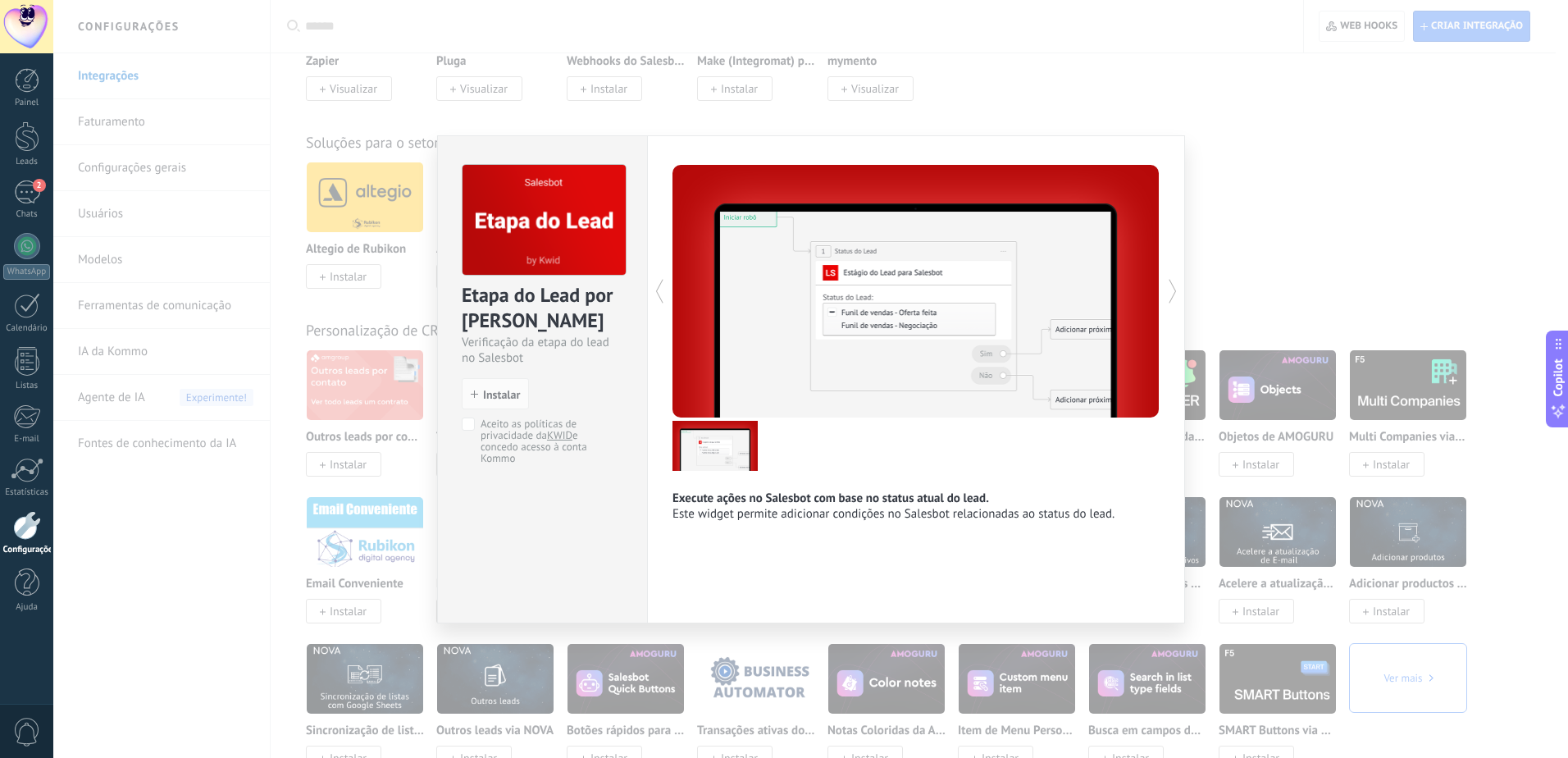
click at [1223, 214] on div "Etapa do Lead por KWID Verificação da etapa do lead no Salesbot install Instala…" at bounding box center [811, 379] width 1515 height 758
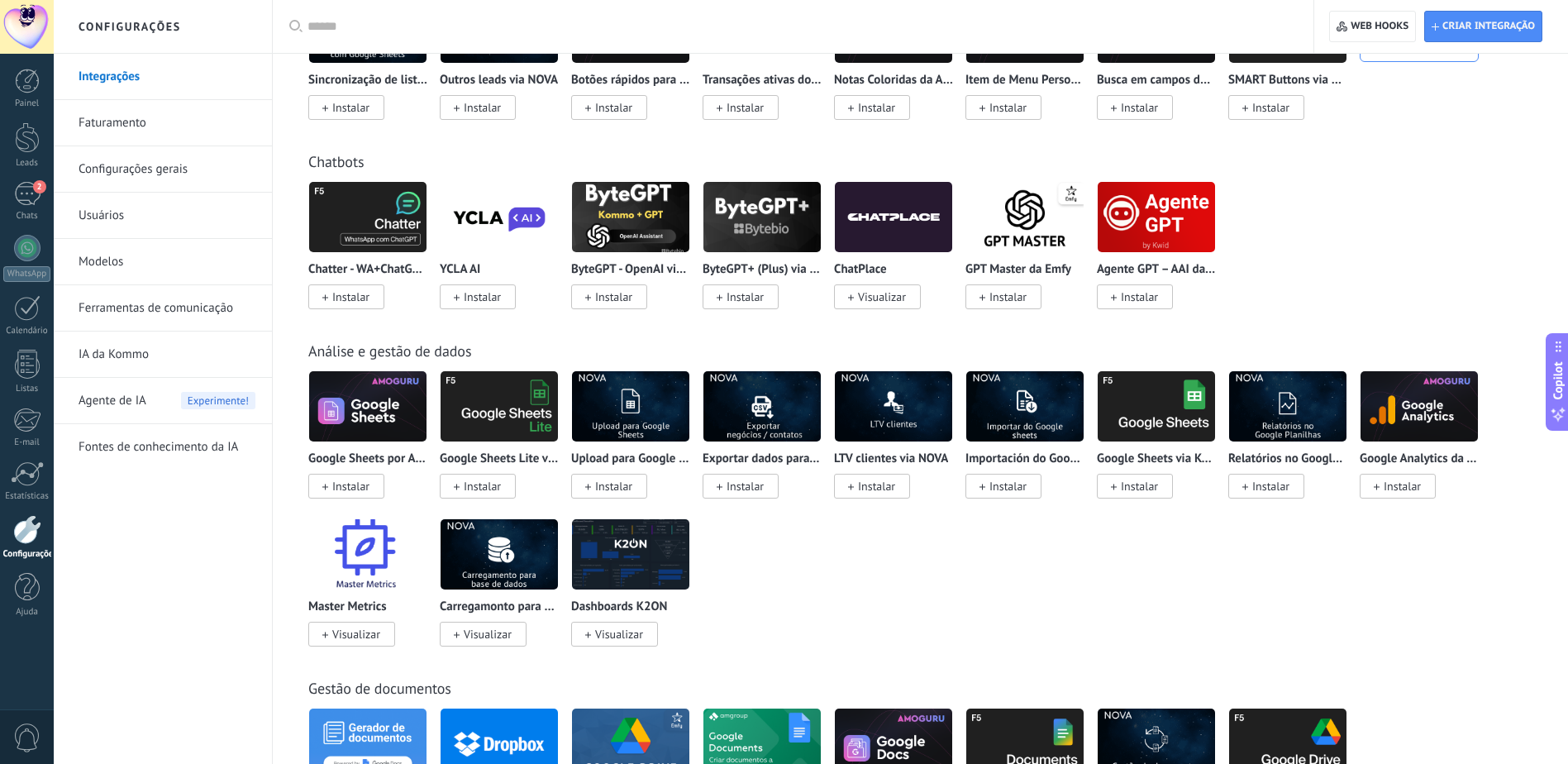
scroll to position [3553, 0]
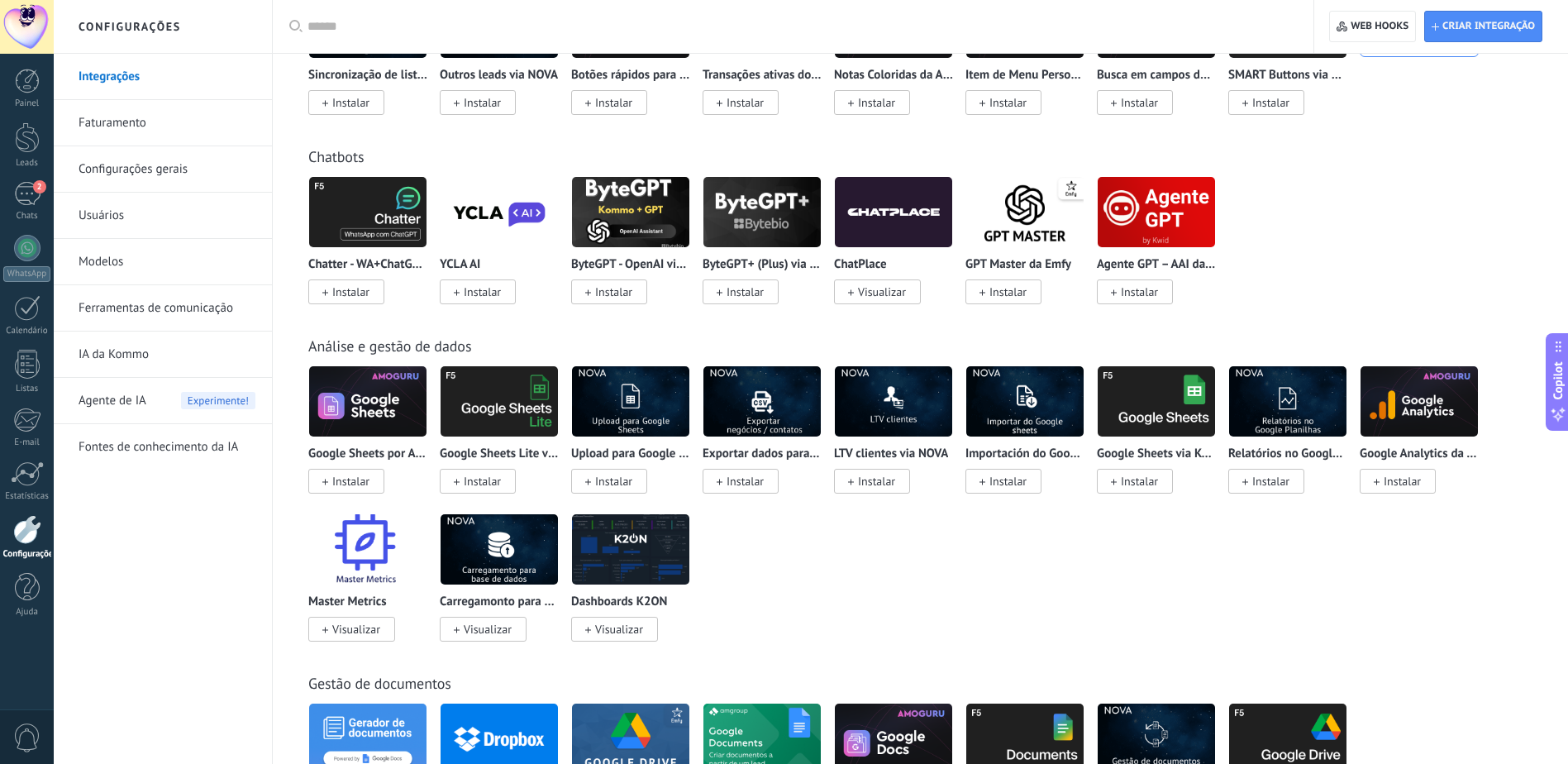
click at [522, 401] on img at bounding box center [500, 400] width 117 height 80
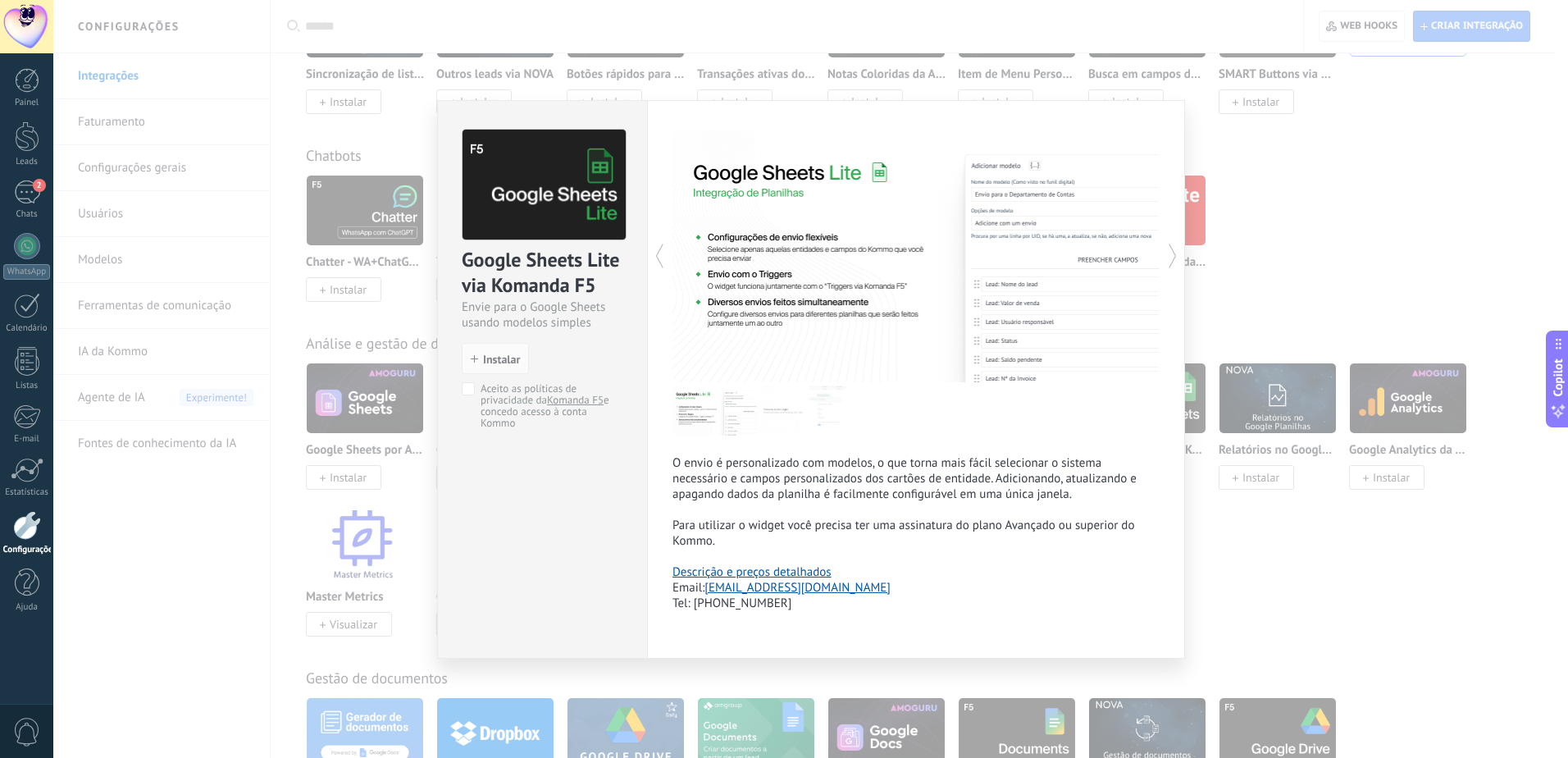
click at [1268, 255] on div "Google Sheets Lite via Komanda F5 Envie para o Google Sheets usando modelos sim…" at bounding box center [811, 379] width 1515 height 758
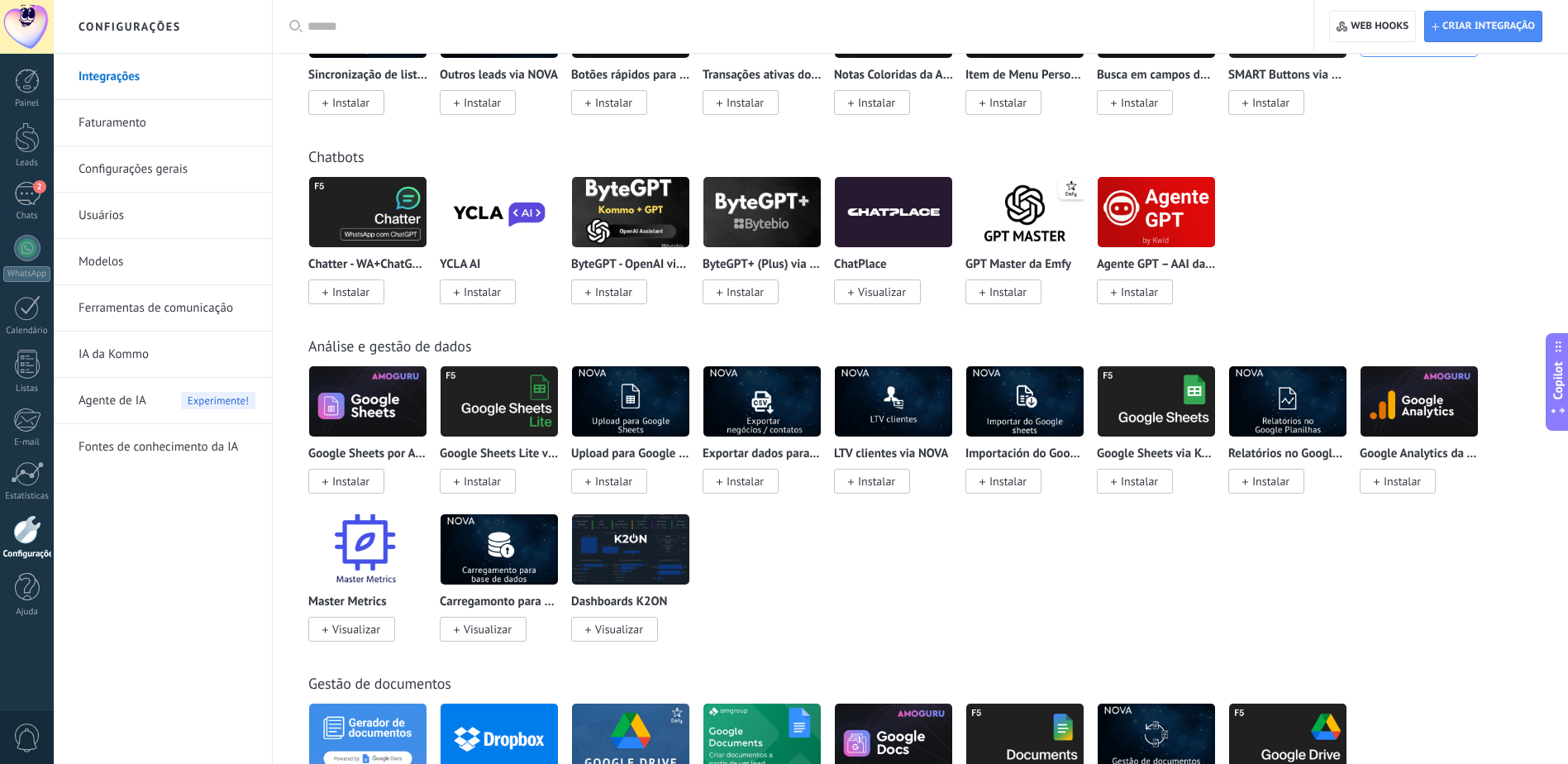
click at [1172, 397] on img at bounding box center [1157, 400] width 117 height 80
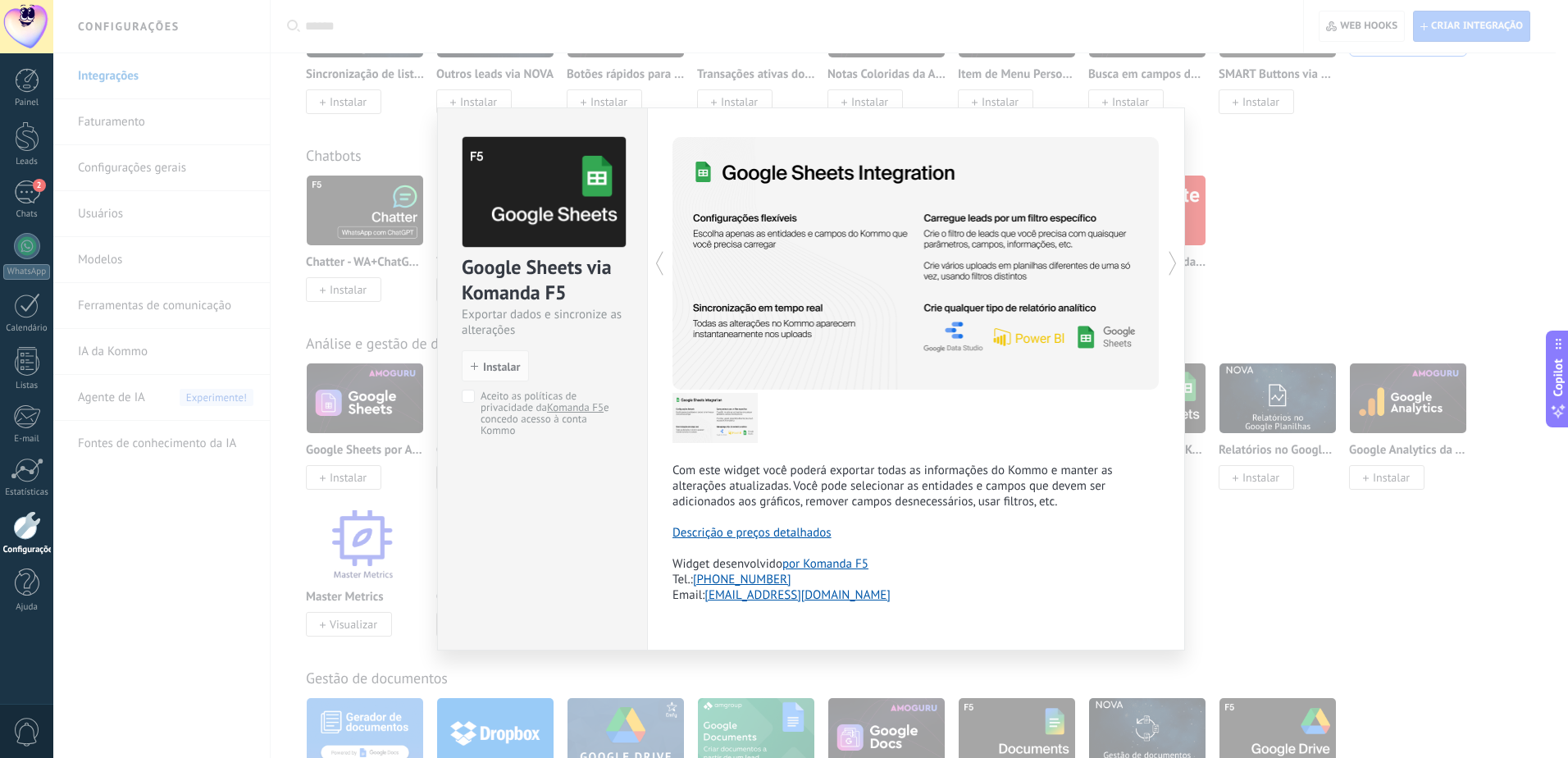
click at [1254, 292] on div "Google Sheets via Komanda F5 Exportar dados e sincronize as alterações install …" at bounding box center [811, 379] width 1515 height 758
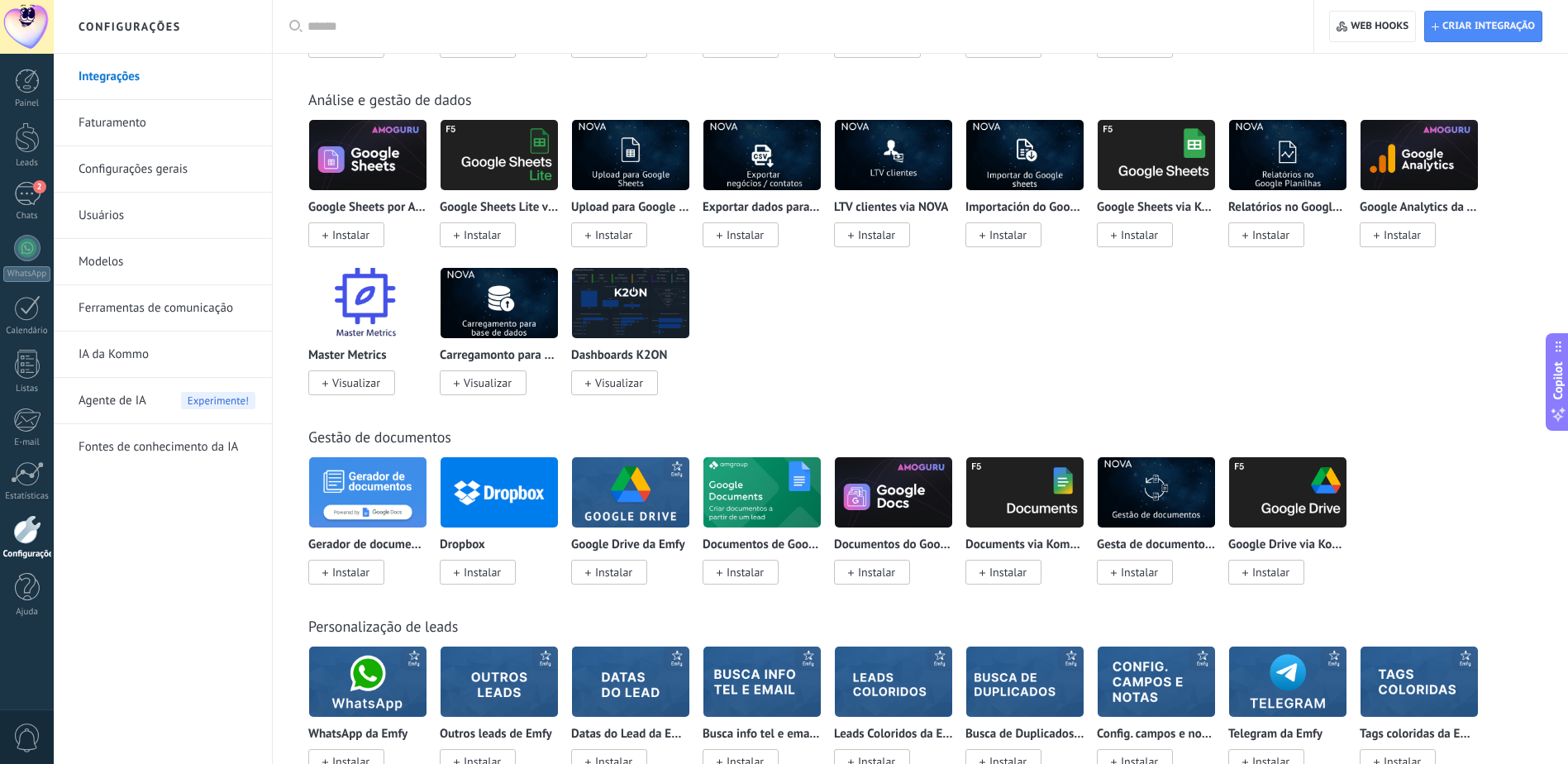
scroll to position [3802, 0]
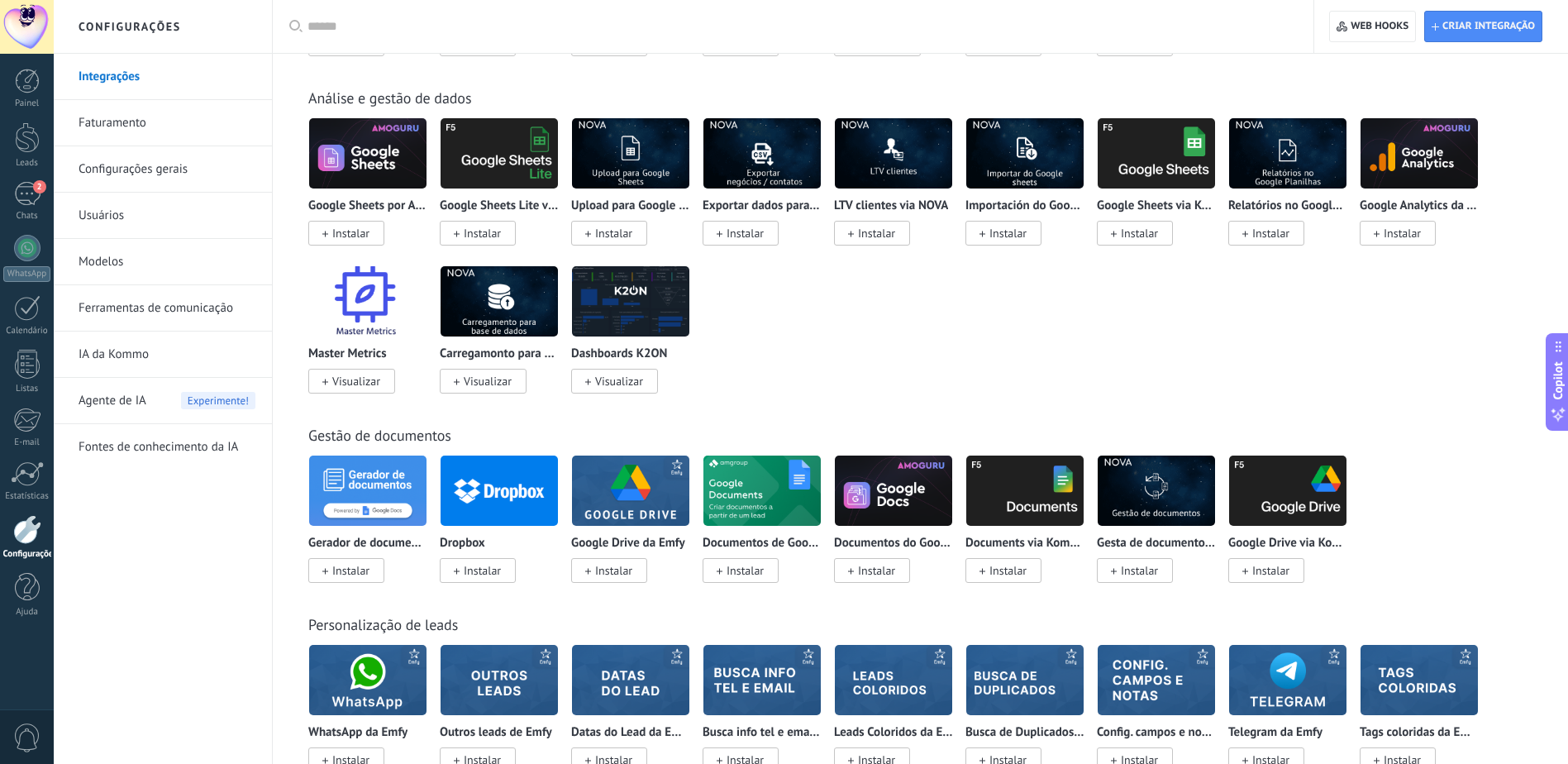
click at [618, 155] on img at bounding box center [630, 153] width 117 height 80
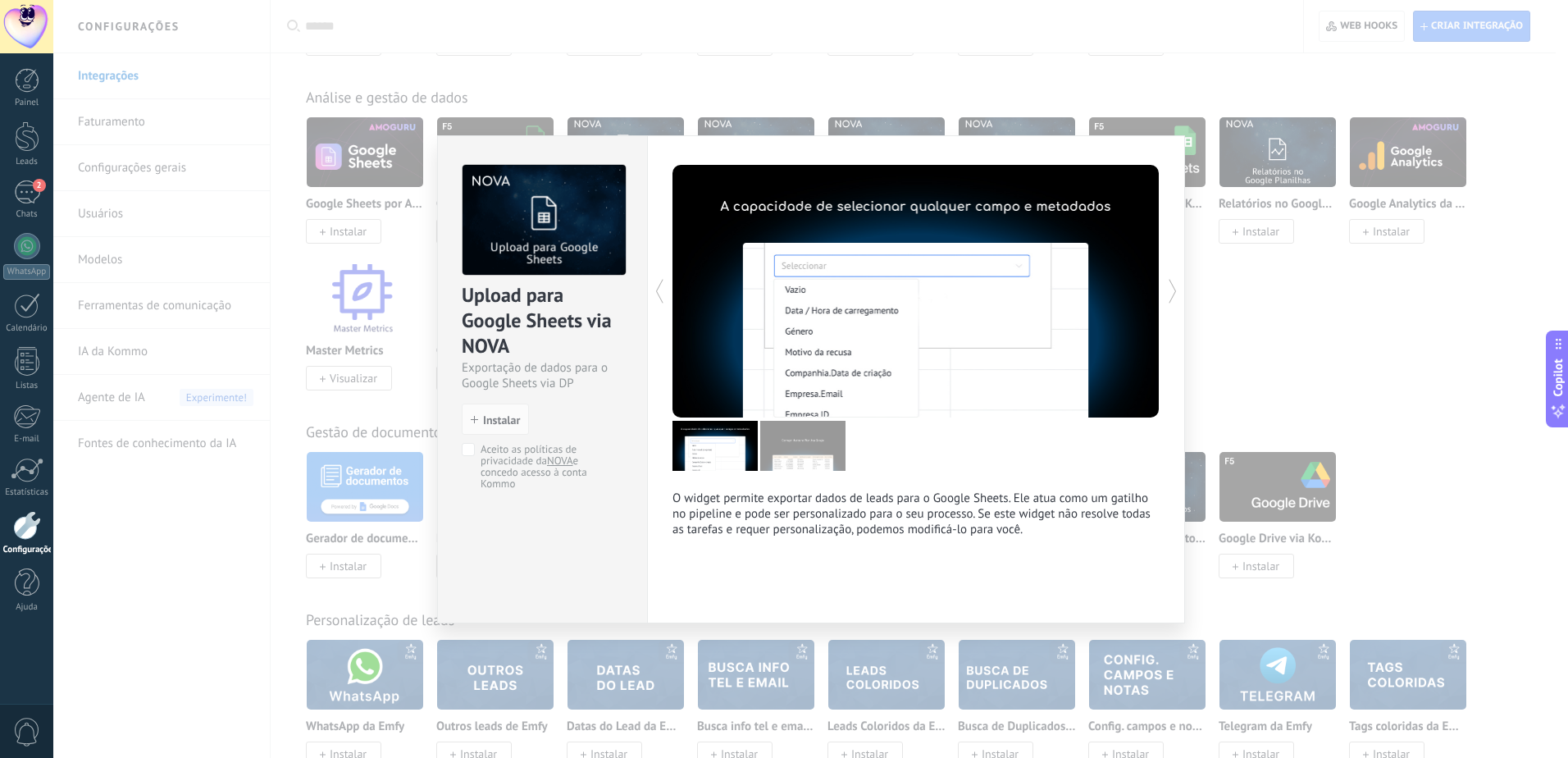
click at [1310, 243] on div "Upload para Google Sheets via NOVA Exportação de dados para o Google Sheets via…" at bounding box center [811, 379] width 1515 height 758
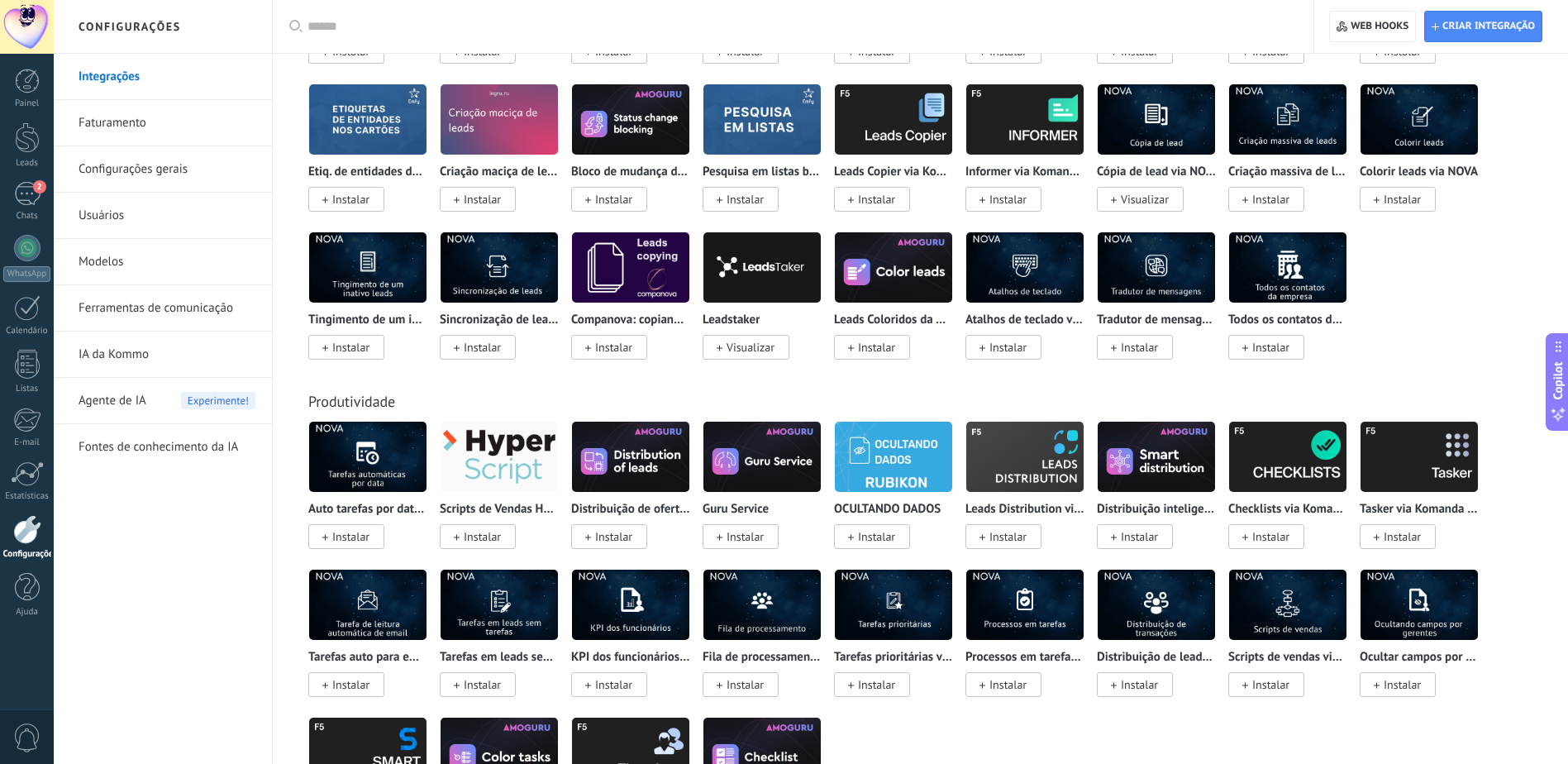
scroll to position [4546, 0]
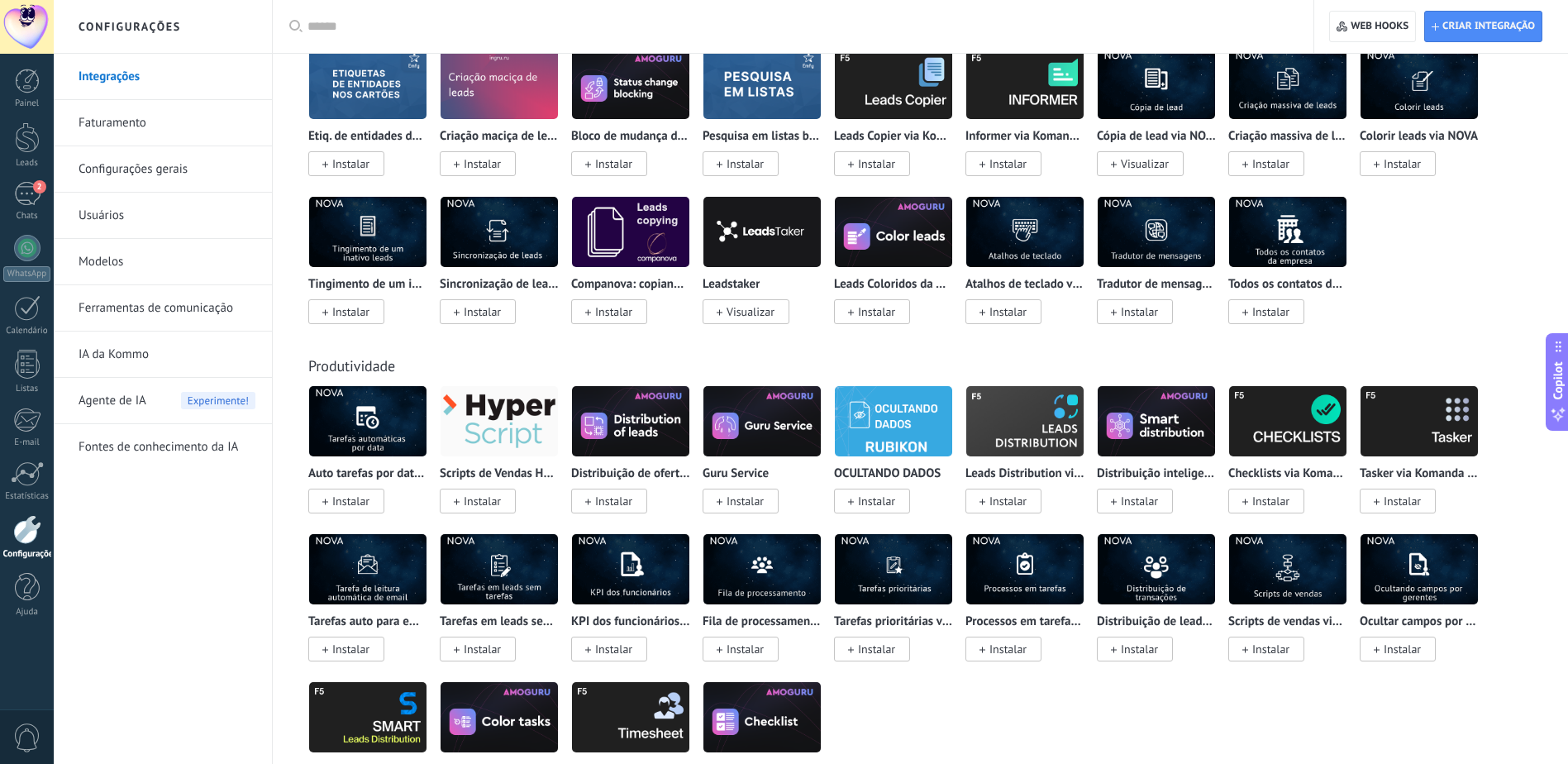
click at [610, 565] on img at bounding box center [630, 569] width 117 height 80
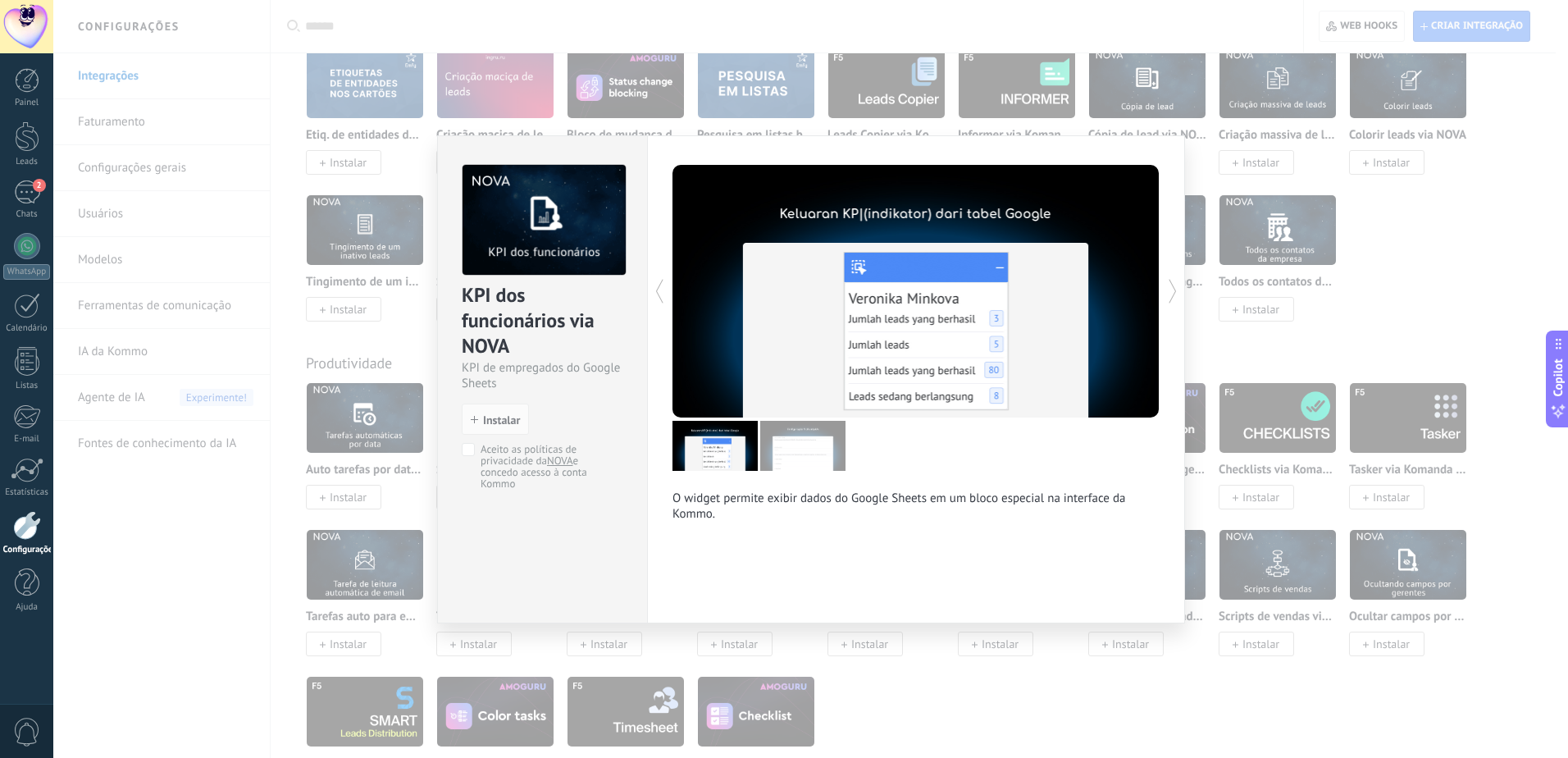
click at [1297, 421] on div "KPI dos funcionários via NOVA KPI de empregados do Google Sheets install Instal…" at bounding box center [811, 379] width 1515 height 758
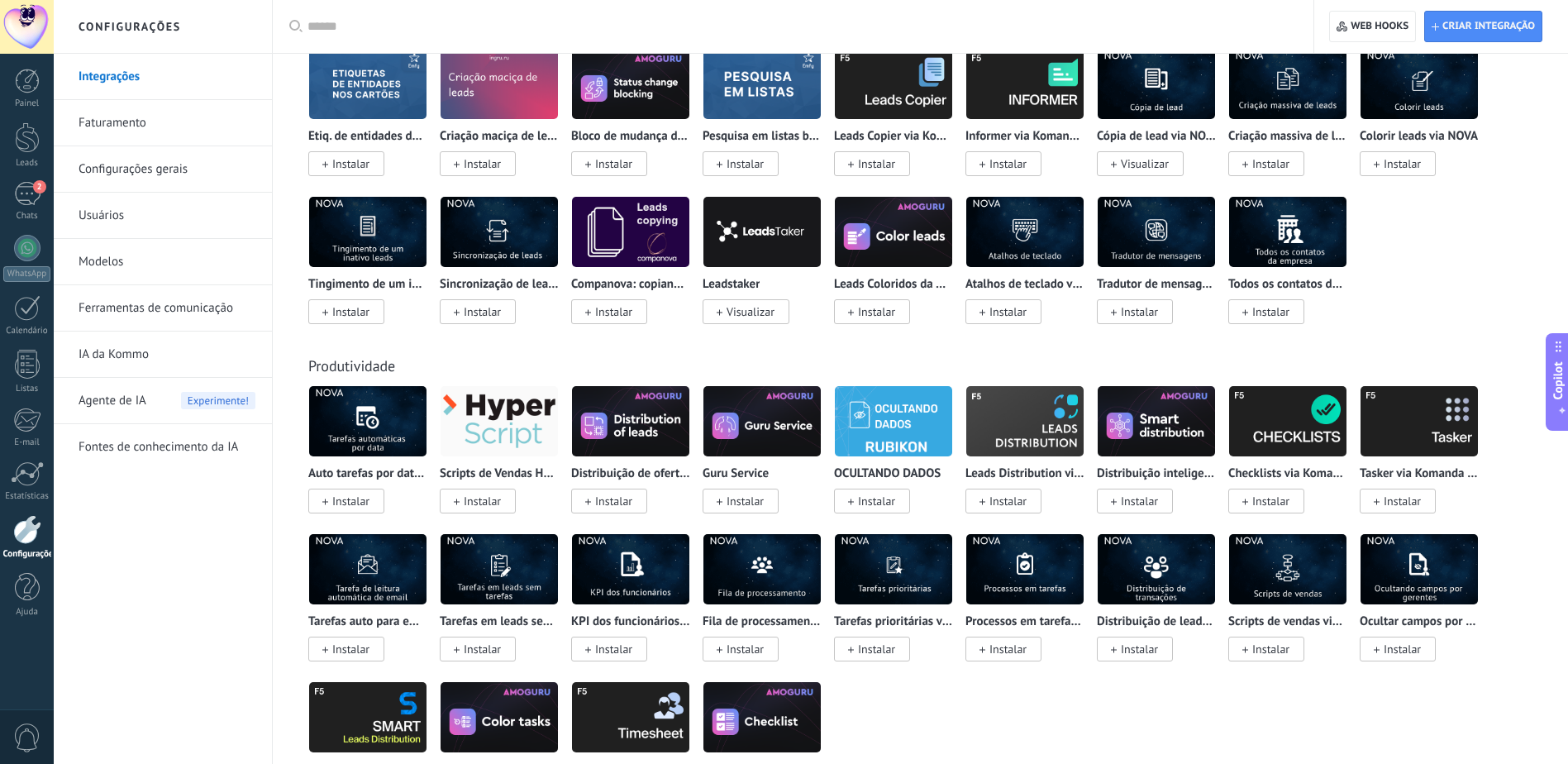
click at [1291, 601] on img at bounding box center [1288, 569] width 117 height 80
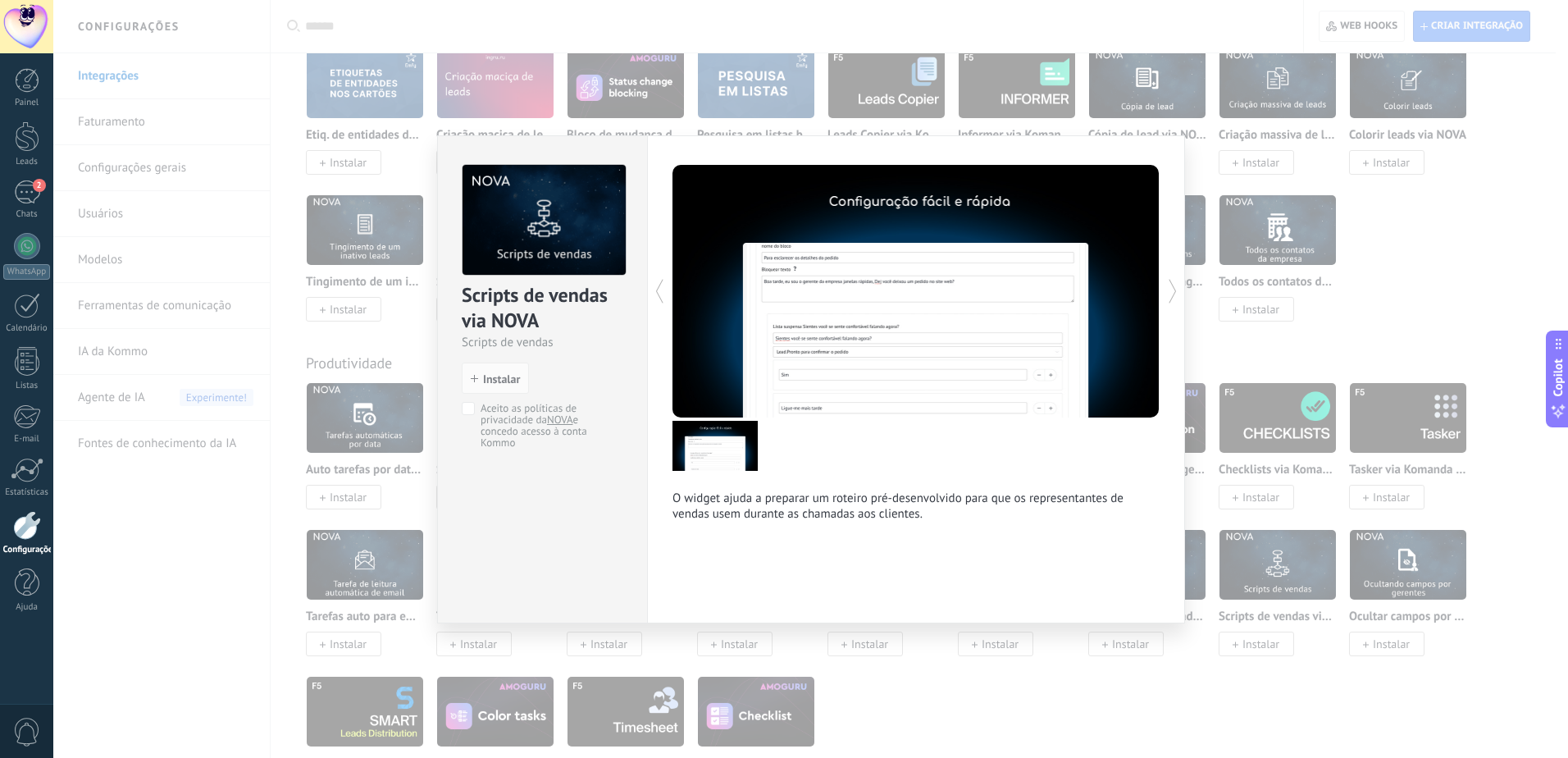
click at [1316, 456] on div "Scripts de vendas via NOVA Scripts de vendas install Instalar Aceito as polític…" at bounding box center [811, 379] width 1515 height 758
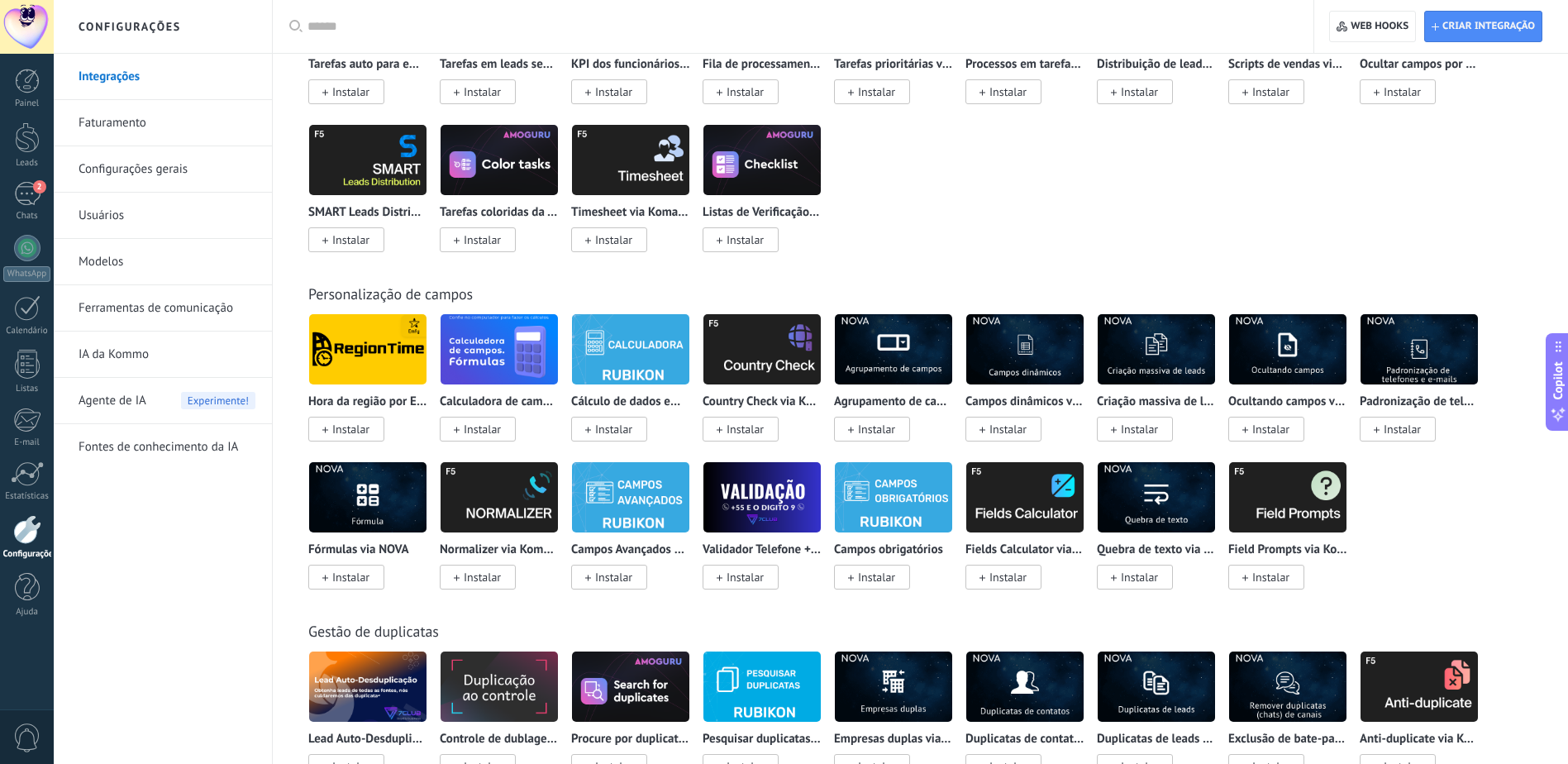
scroll to position [5099, 0]
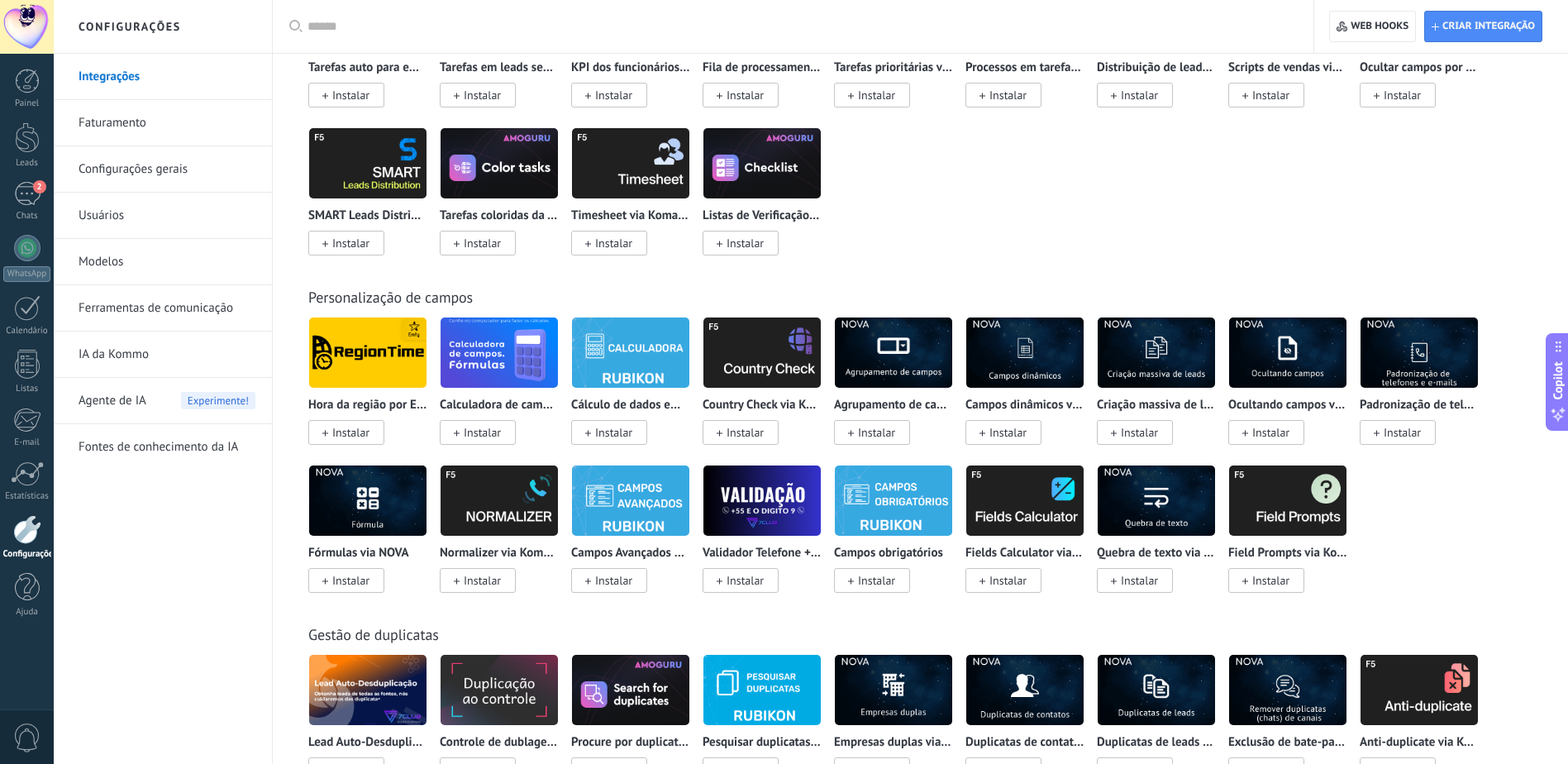
click at [109, 136] on link "Faturamento" at bounding box center [167, 123] width 177 height 46
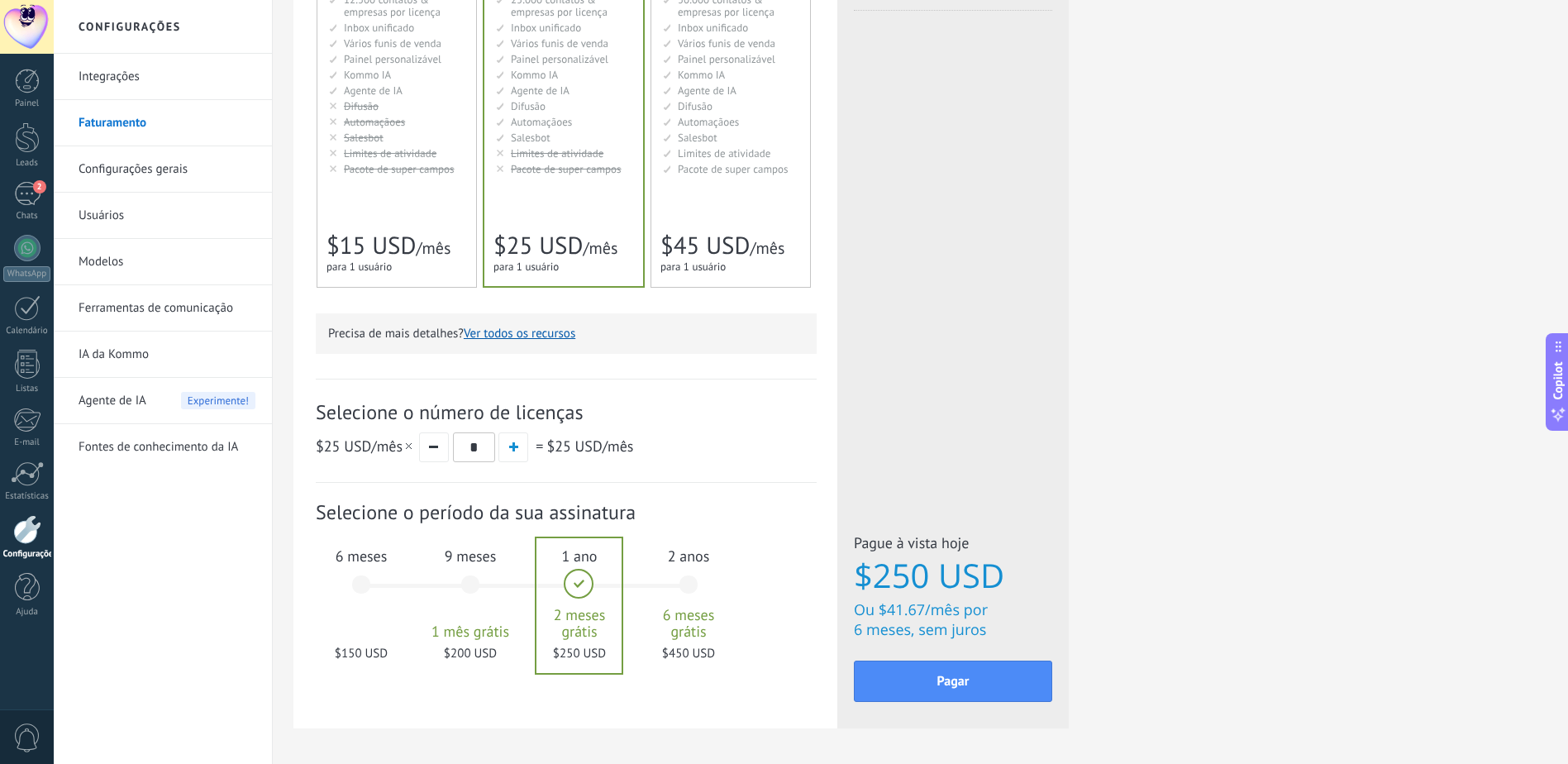
scroll to position [331, 0]
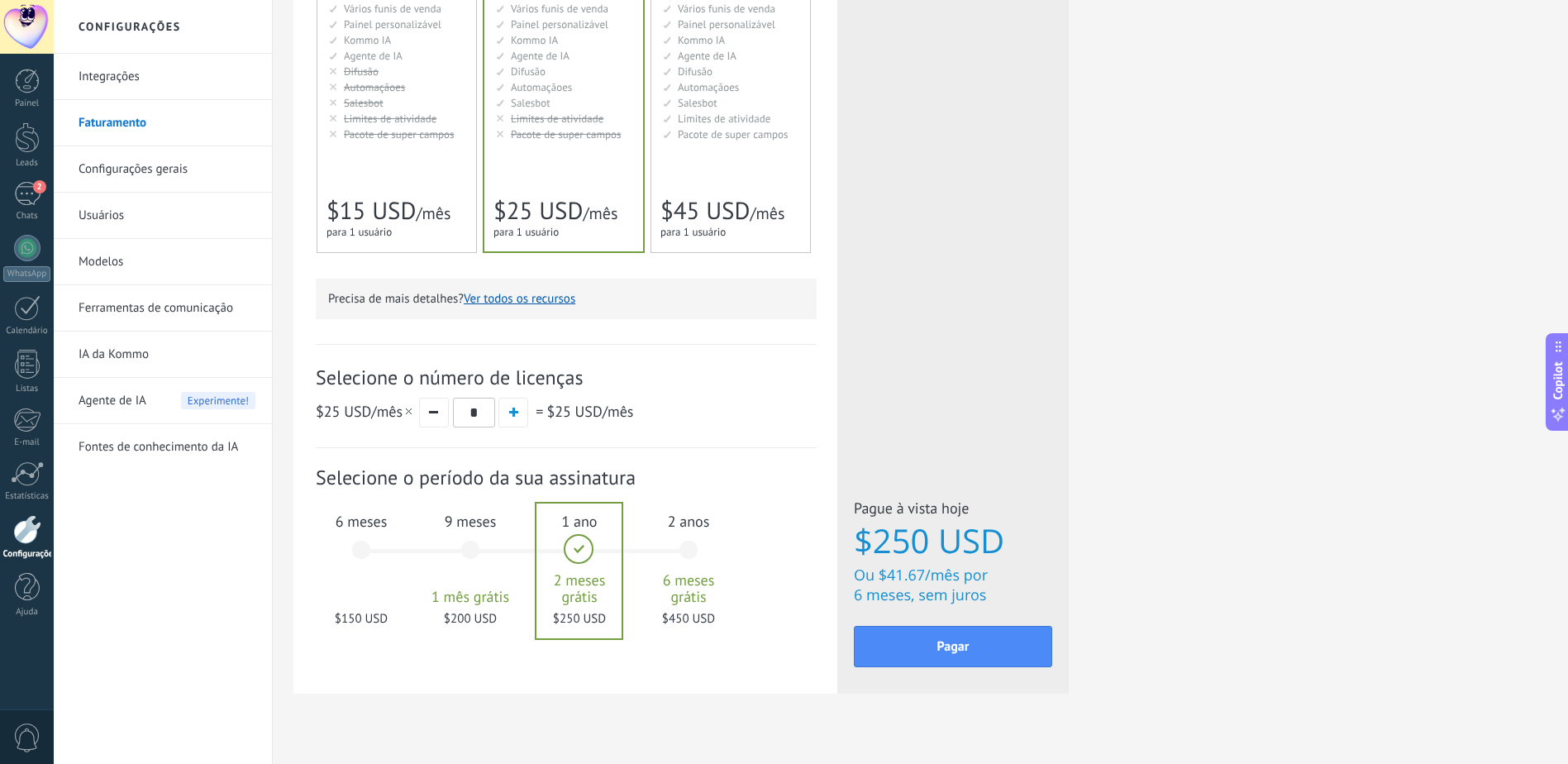
click at [411, 225] on span "$15 USD" at bounding box center [371, 211] width 90 height 32
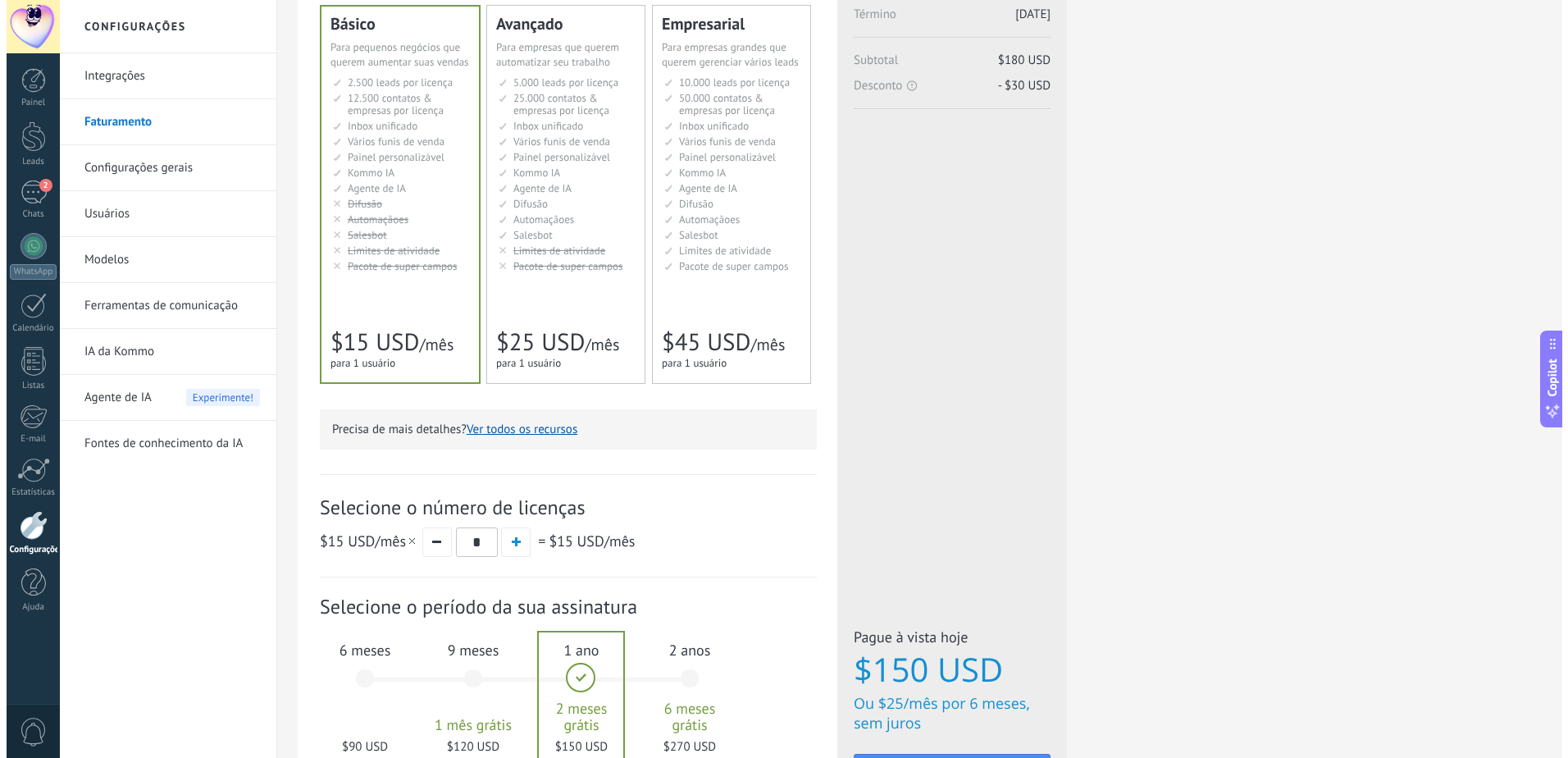
scroll to position [0, 0]
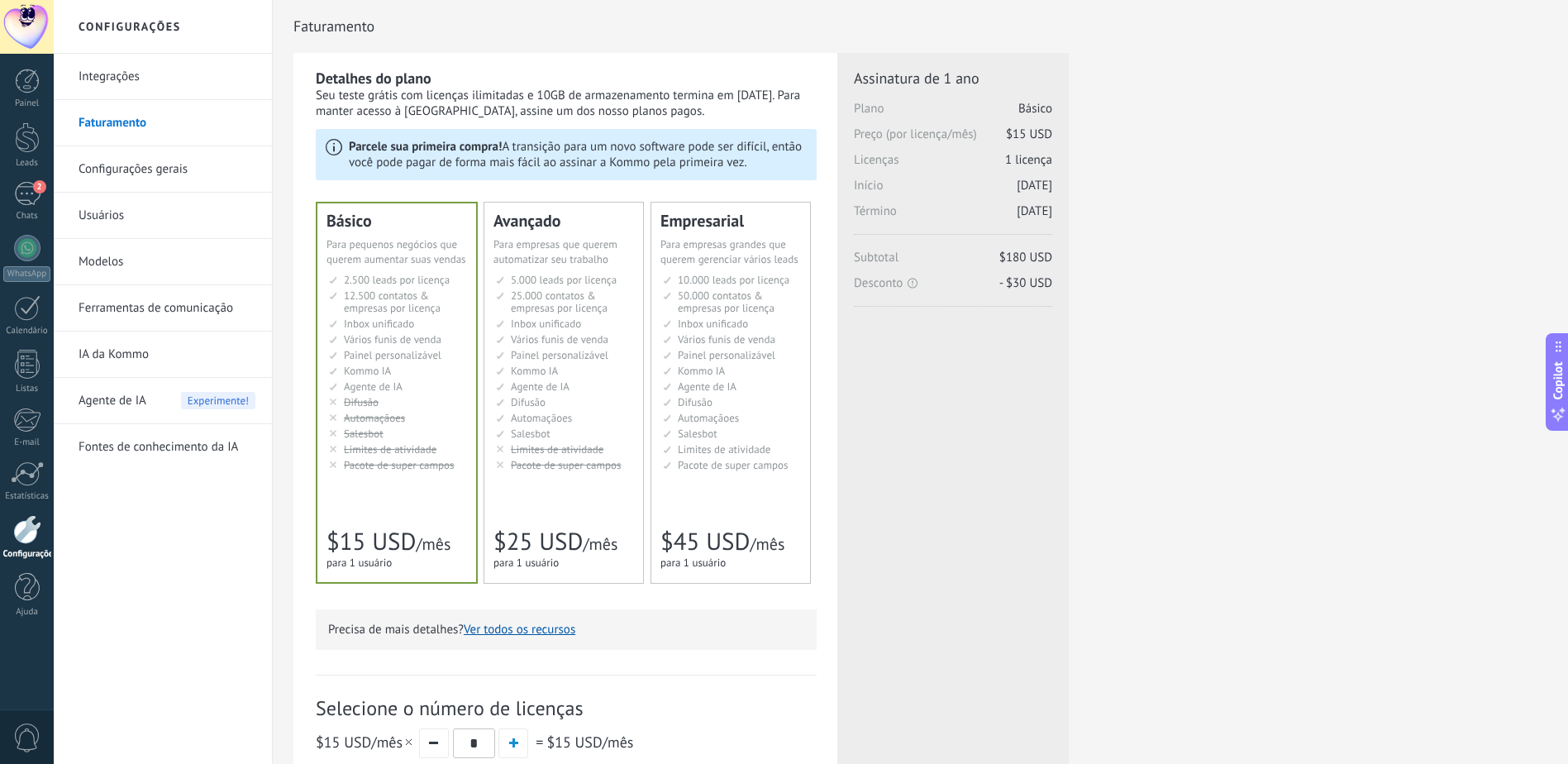
click at [130, 164] on link "Configurações gerais" at bounding box center [167, 169] width 177 height 46
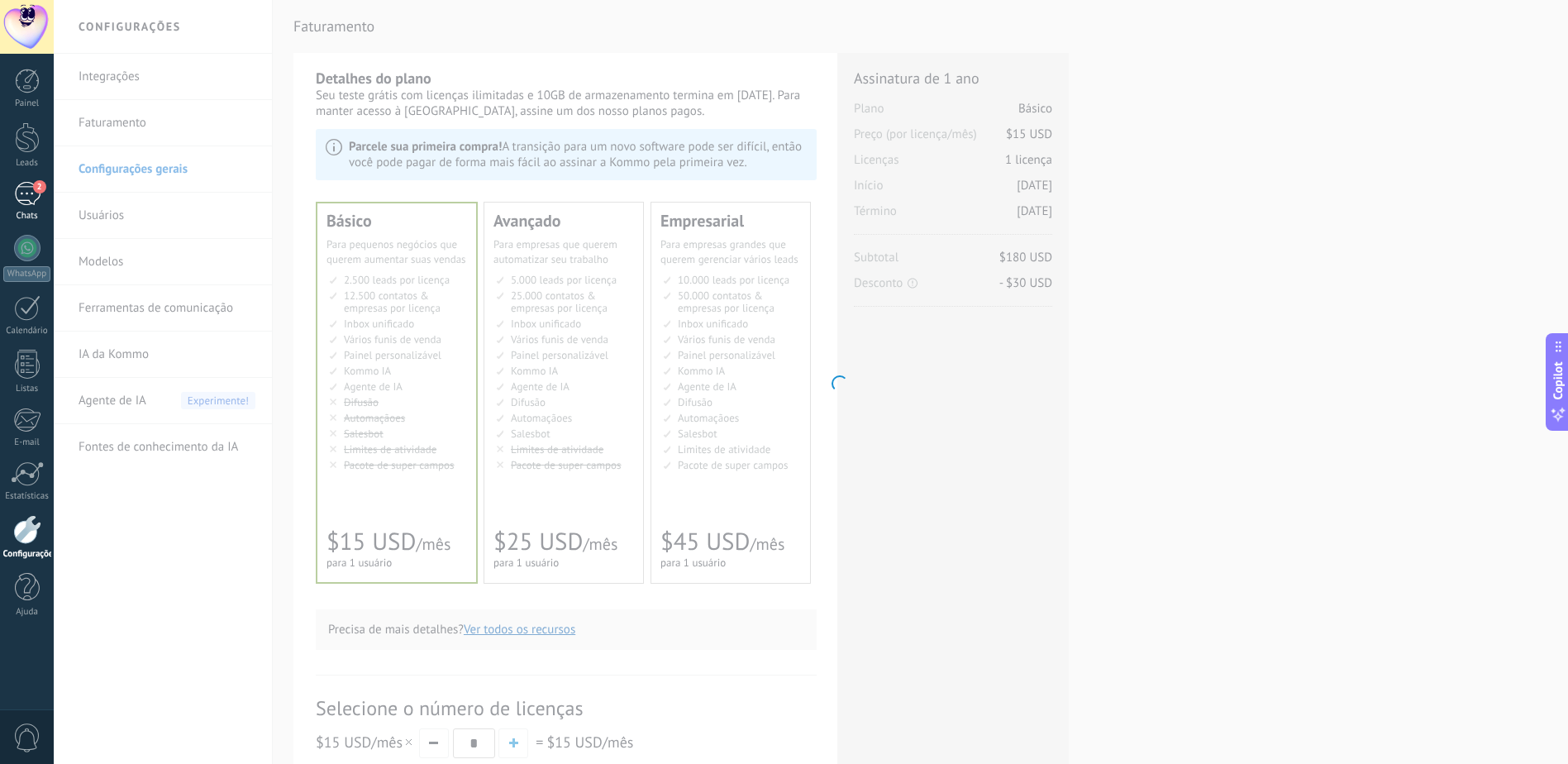
click at [21, 193] on div "2" at bounding box center [27, 193] width 26 height 24
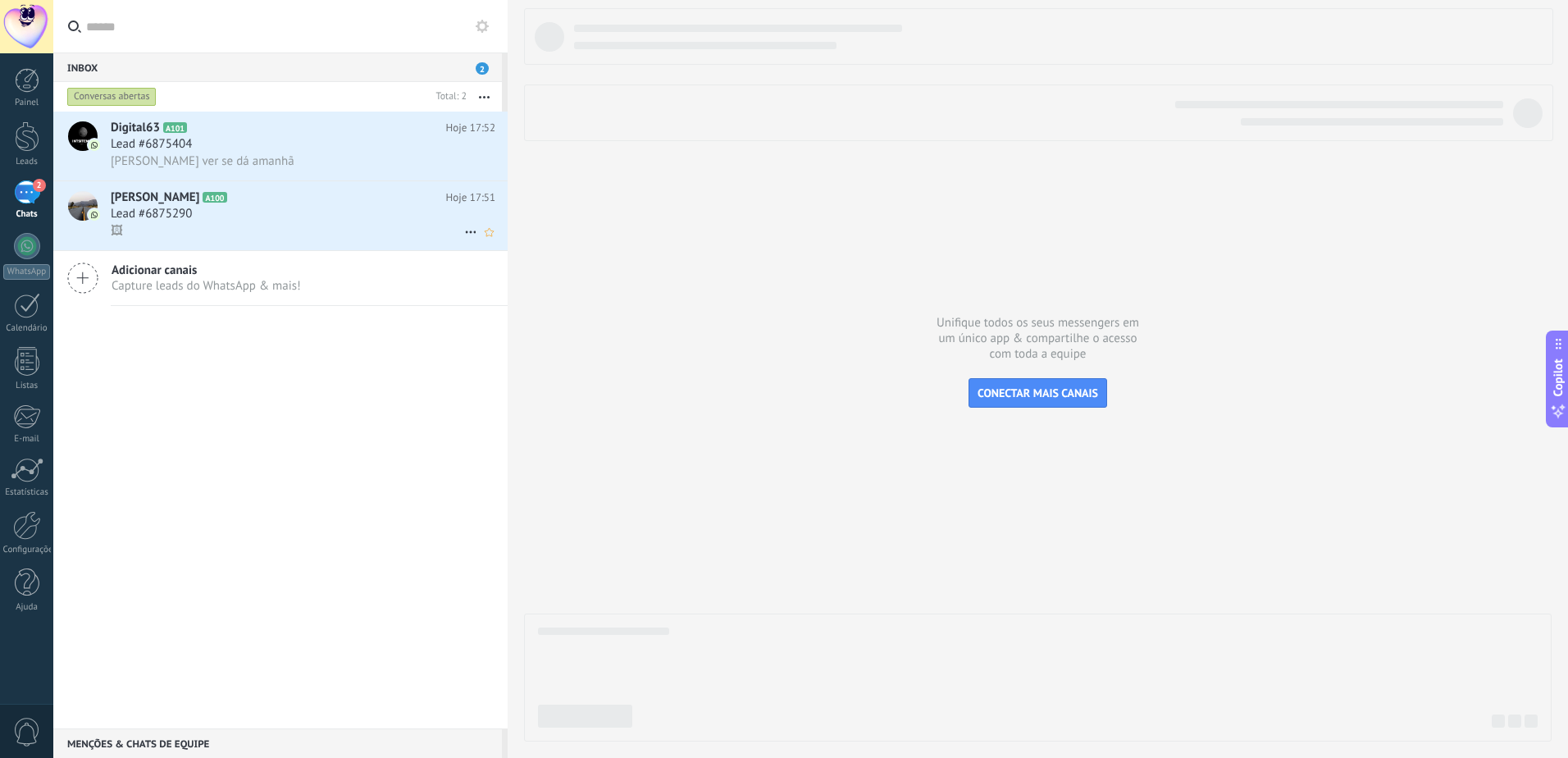
click at [259, 218] on div "Lead #6875290" at bounding box center [303, 214] width 385 height 16
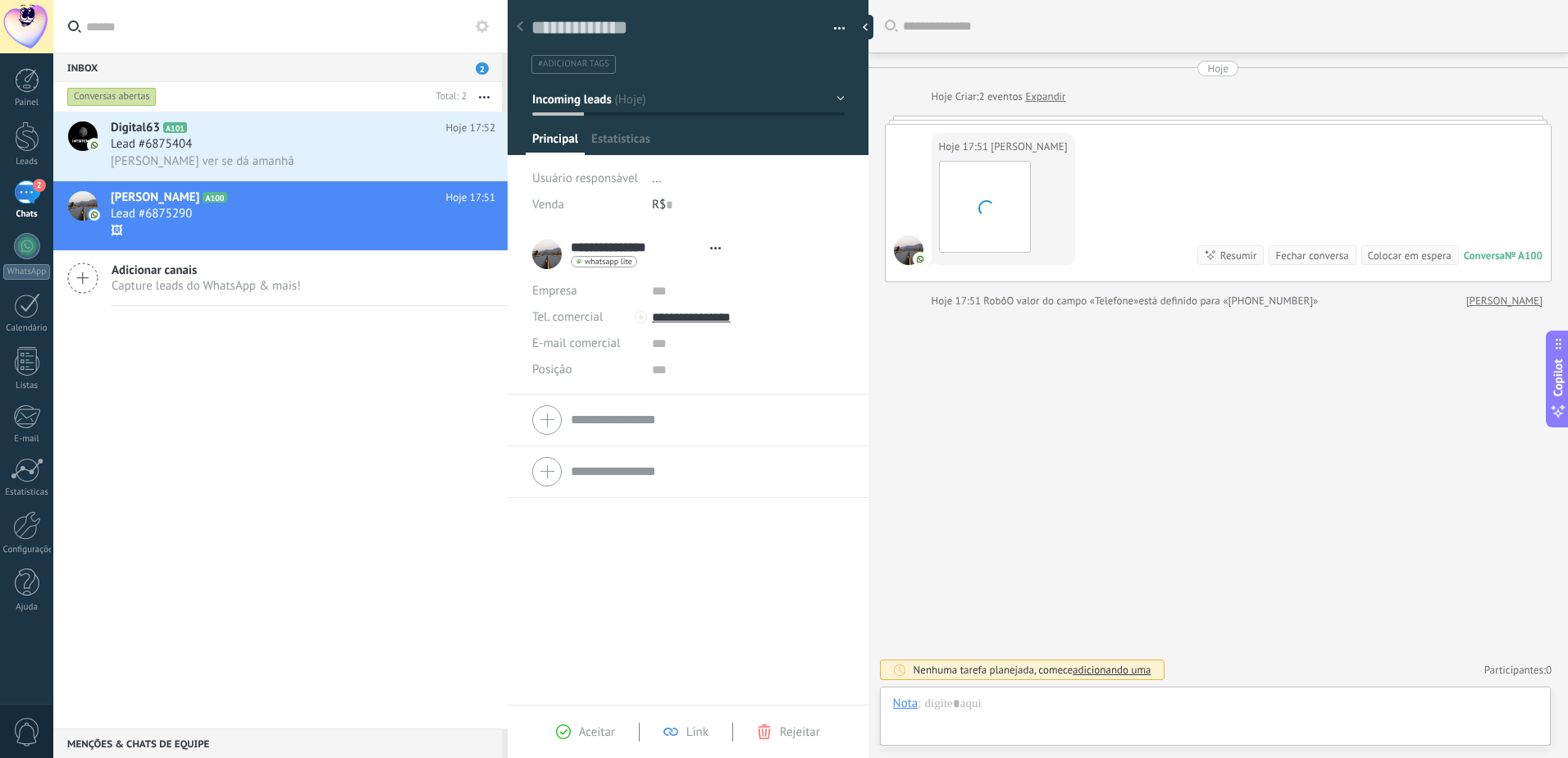
scroll to position [25, 0]
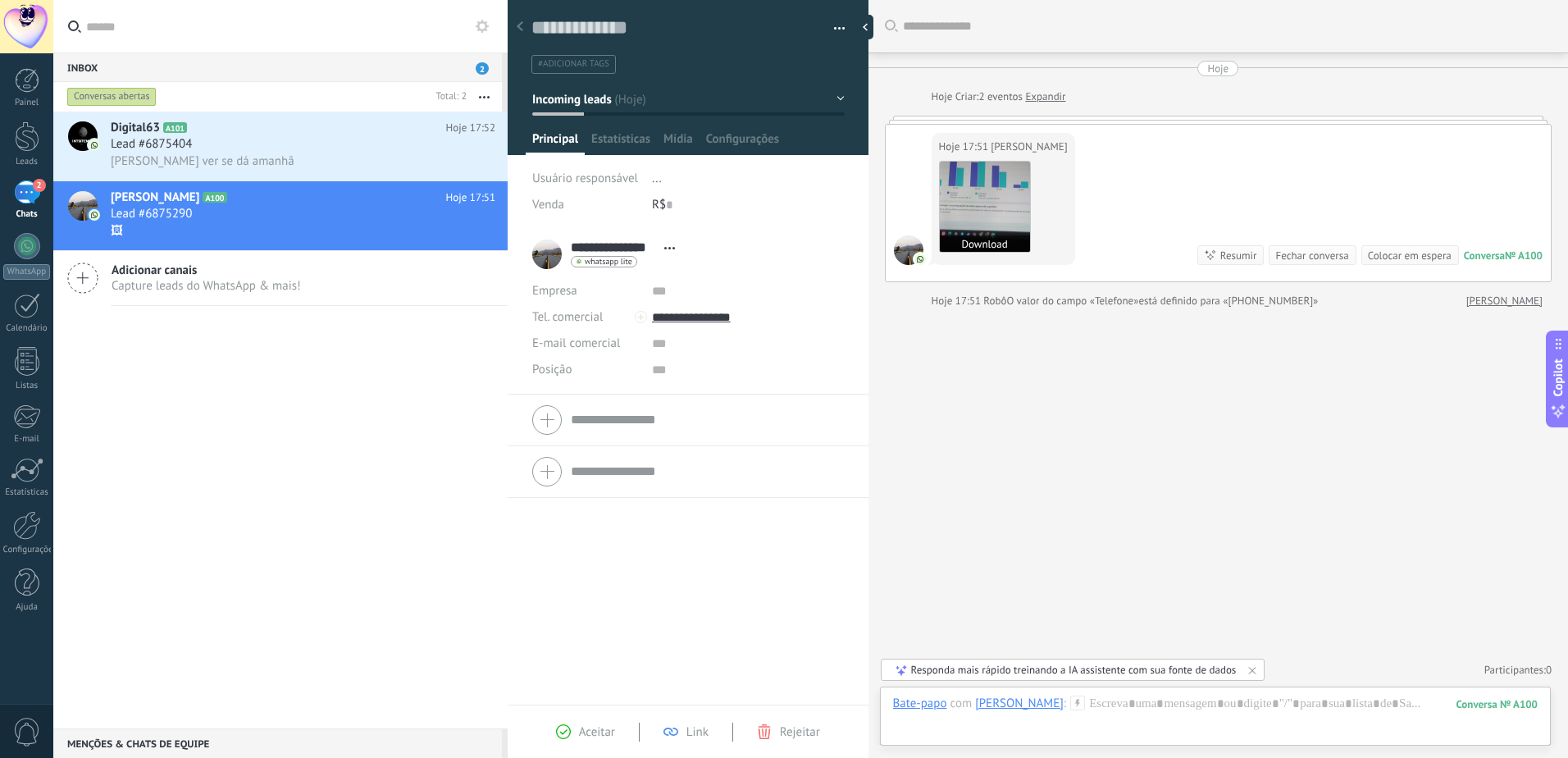
click at [982, 211] on img at bounding box center [985, 206] width 90 height 90
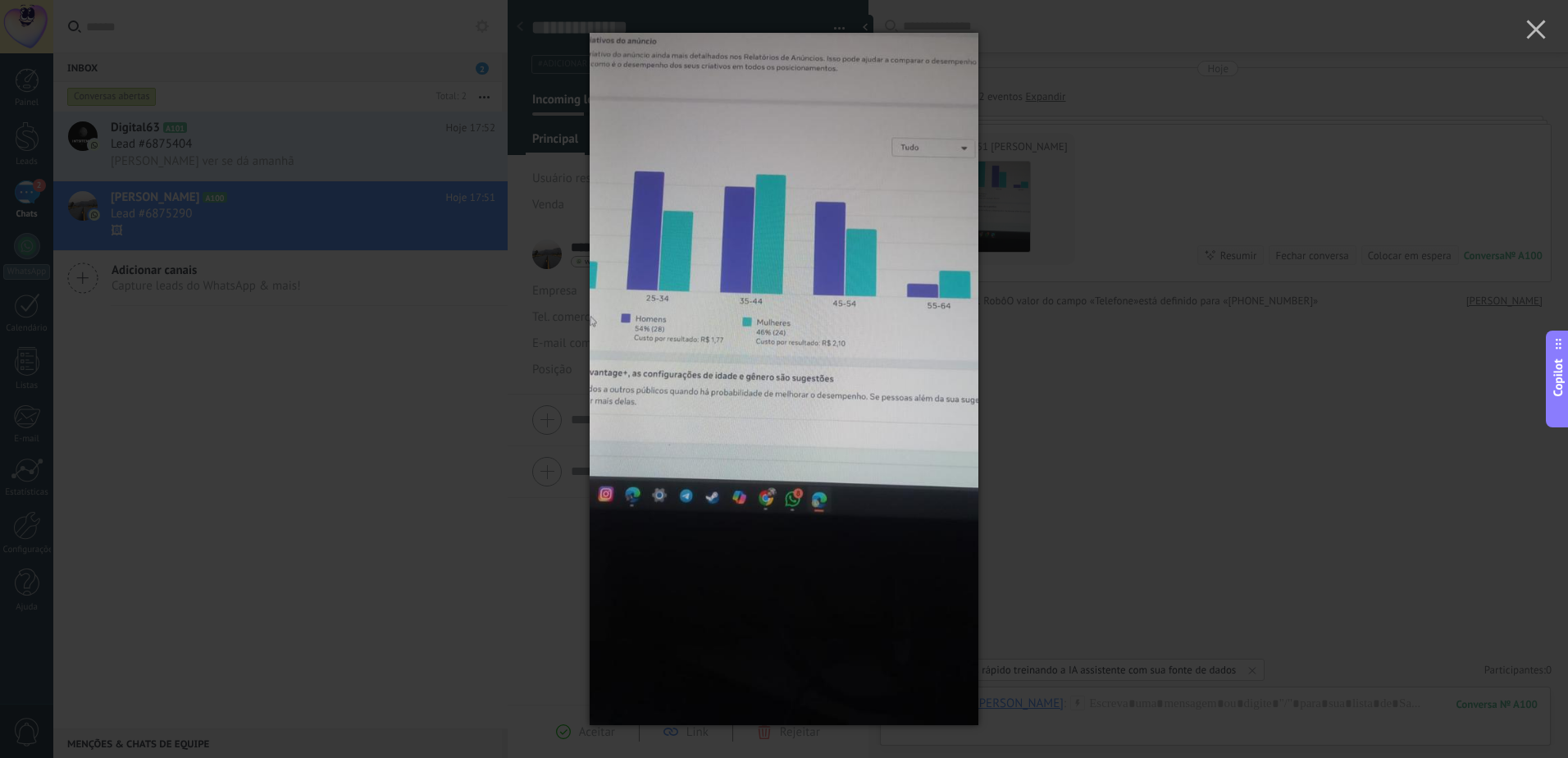
click at [1001, 199] on div at bounding box center [784, 379] width 1568 height 758
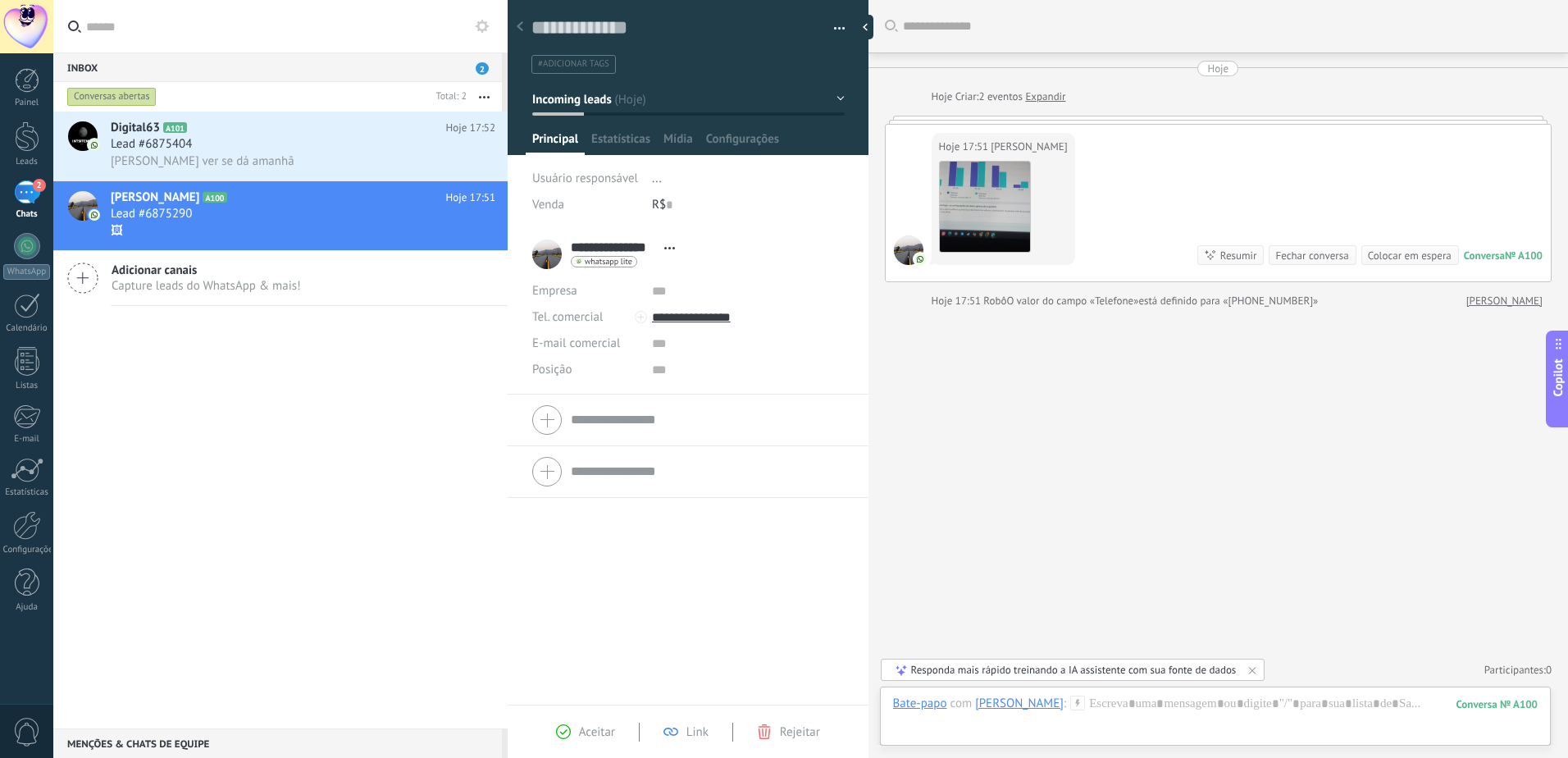
click at [1398, 256] on div "Colocar em espera" at bounding box center [1410, 255] width 84 height 15
click at [20, 145] on div at bounding box center [27, 137] width 25 height 31
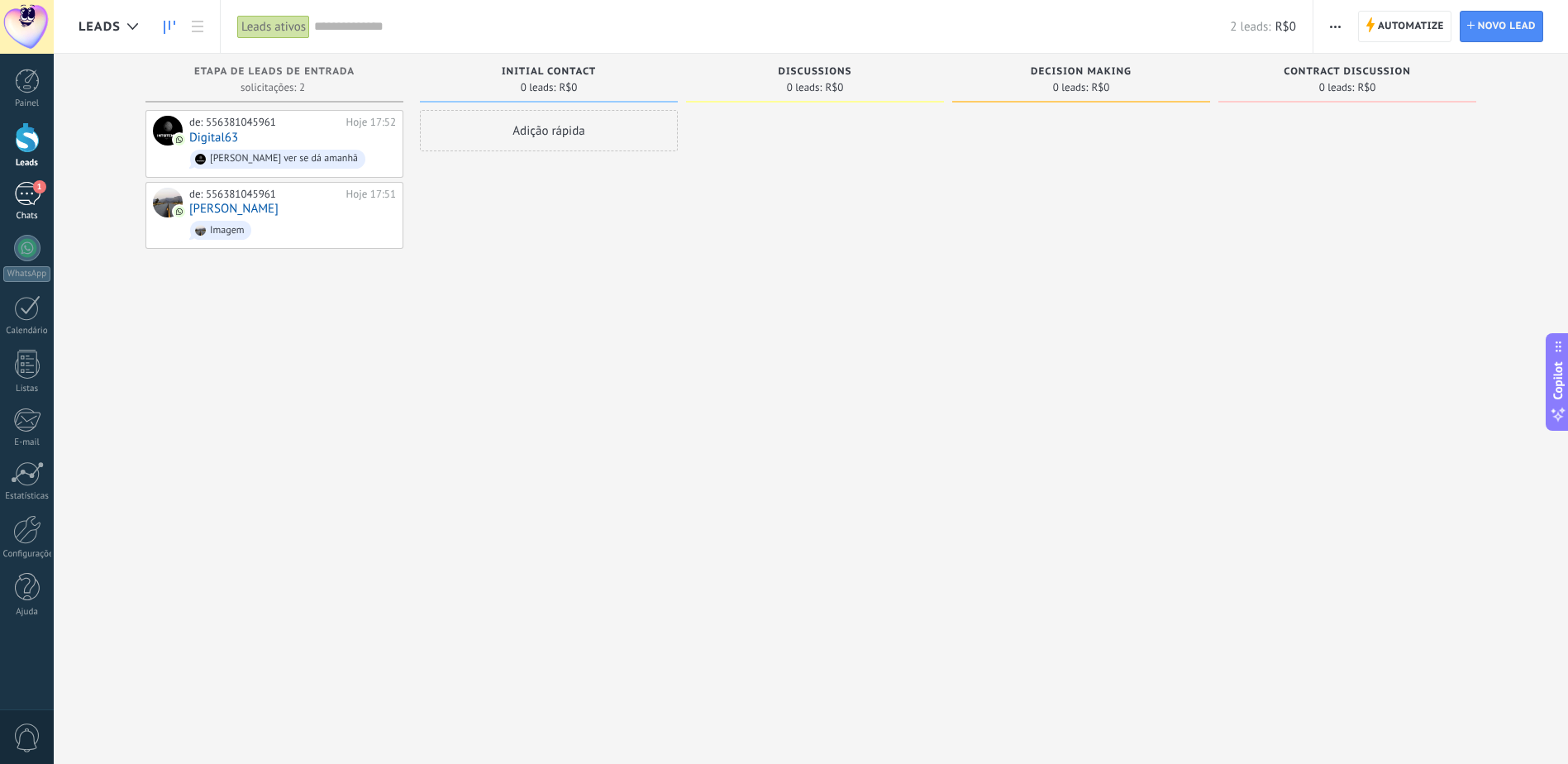
click at [16, 191] on div "1" at bounding box center [27, 193] width 26 height 24
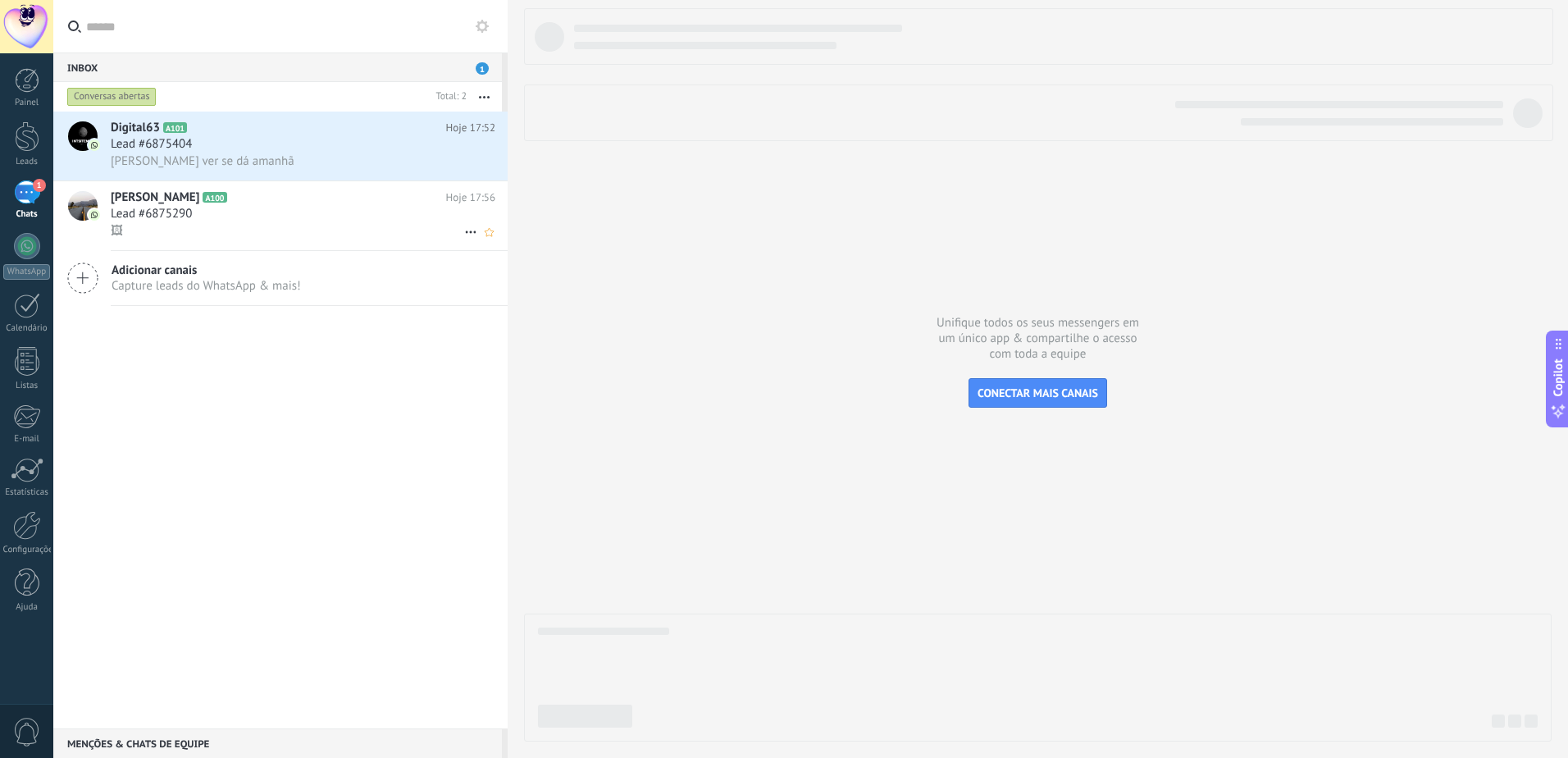
click at [438, 241] on div "[PERSON_NAME] A100 Hoje 17:56 Lead #6875290 🖼" at bounding box center [309, 216] width 397 height 69
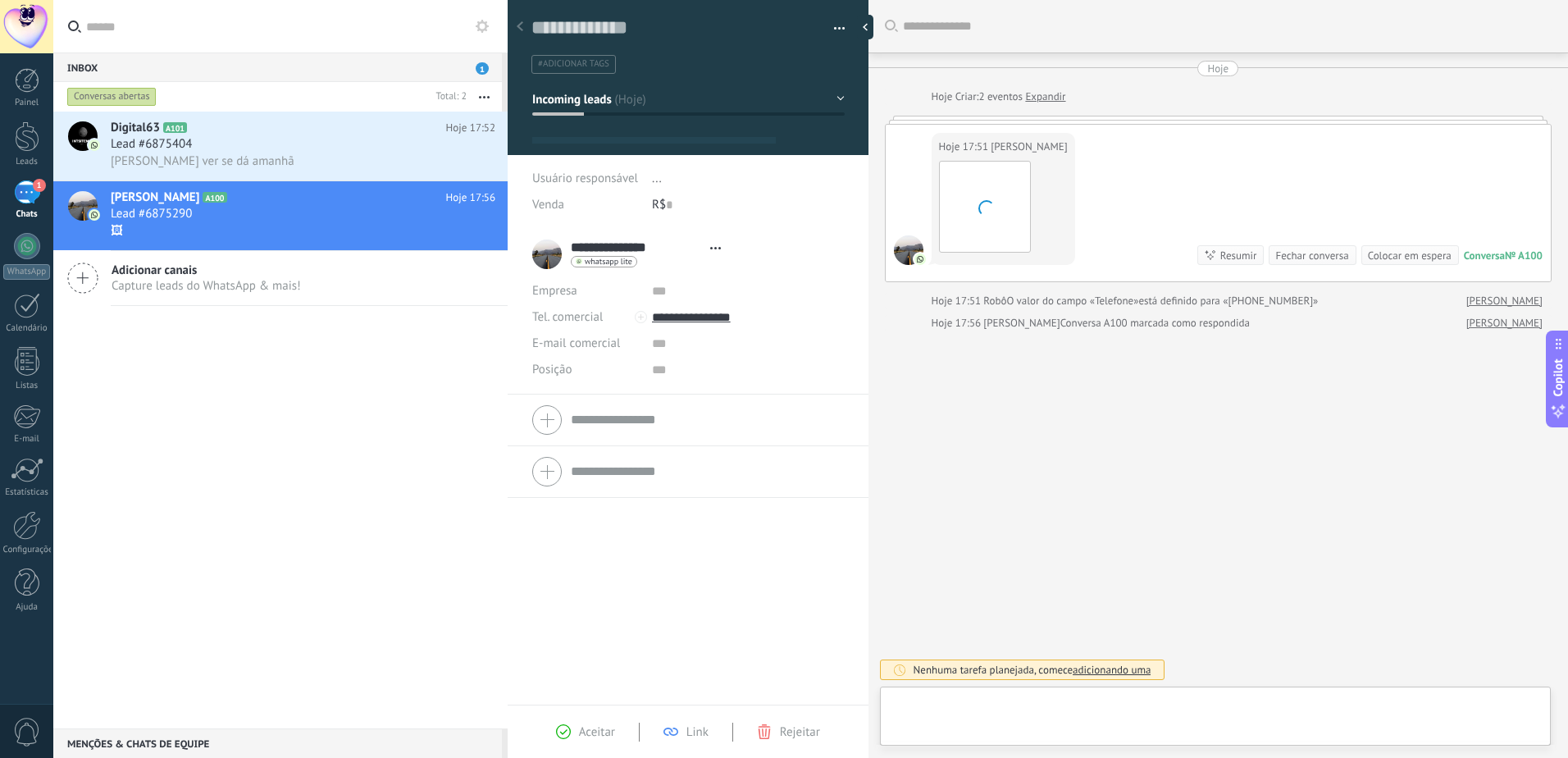
type textarea "**********"
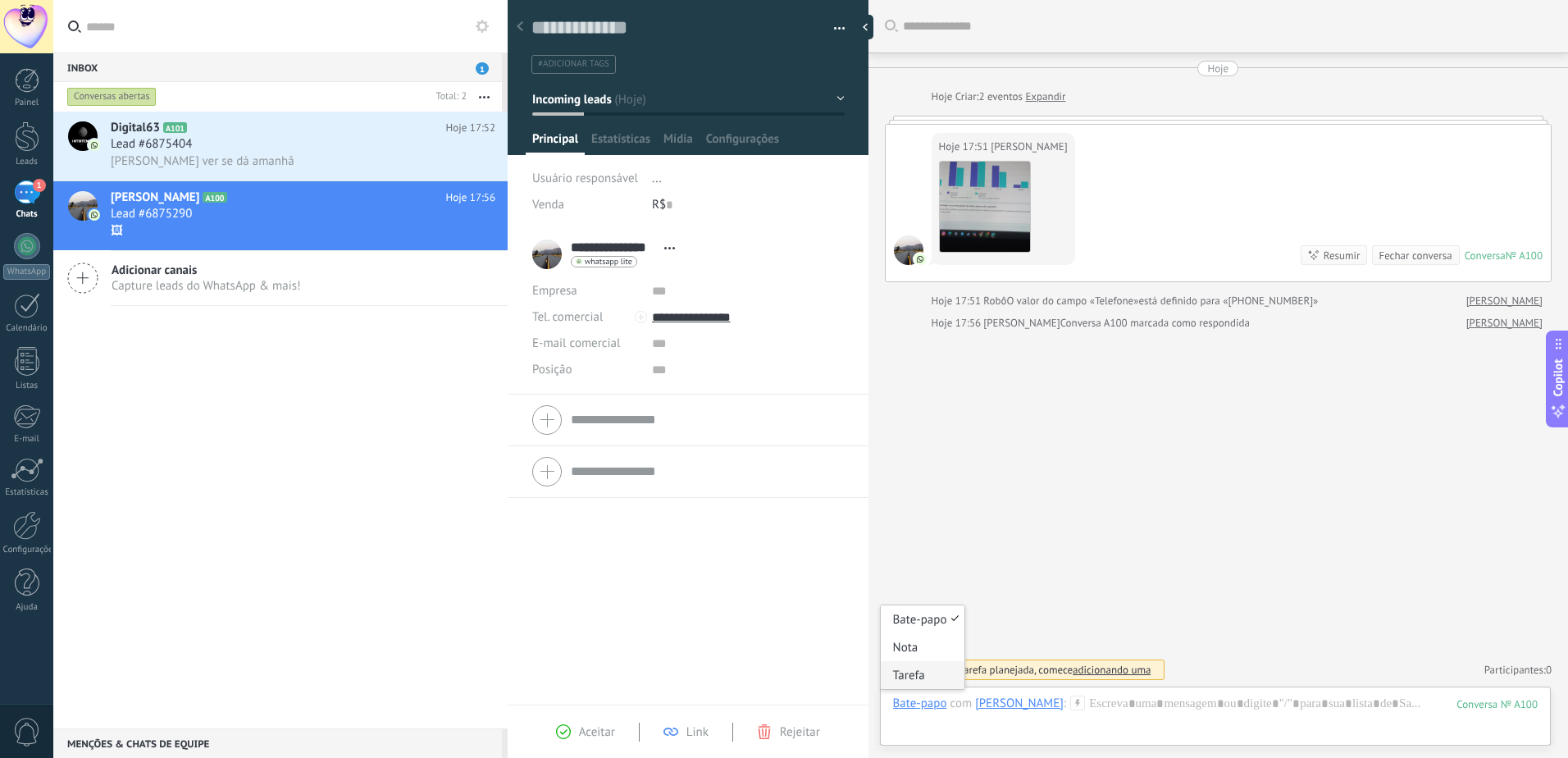
click at [911, 671] on div "Tarefa" at bounding box center [922, 674] width 84 height 28
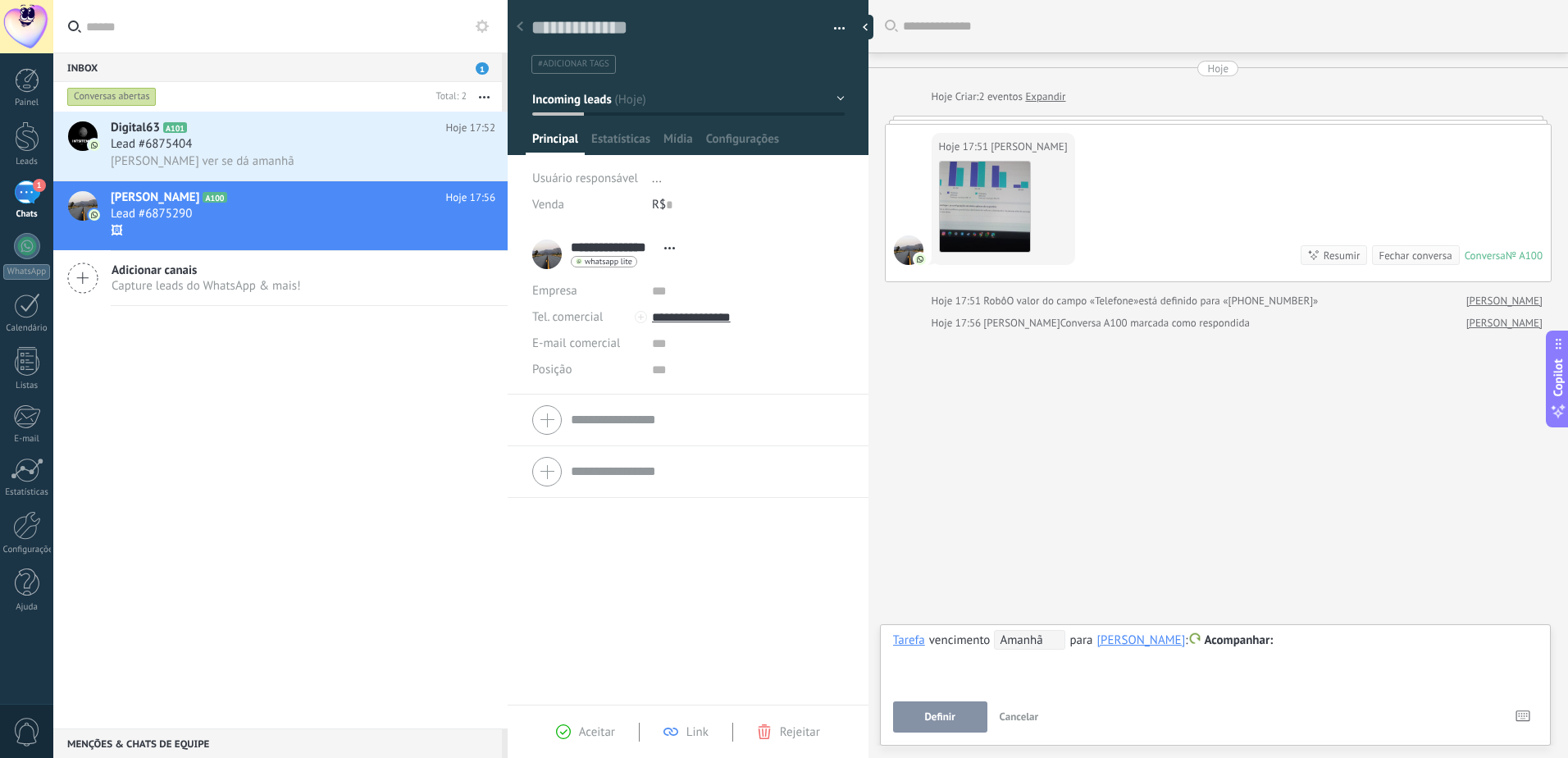
click at [1049, 642] on span "Amanhã" at bounding box center [1029, 640] width 72 height 20
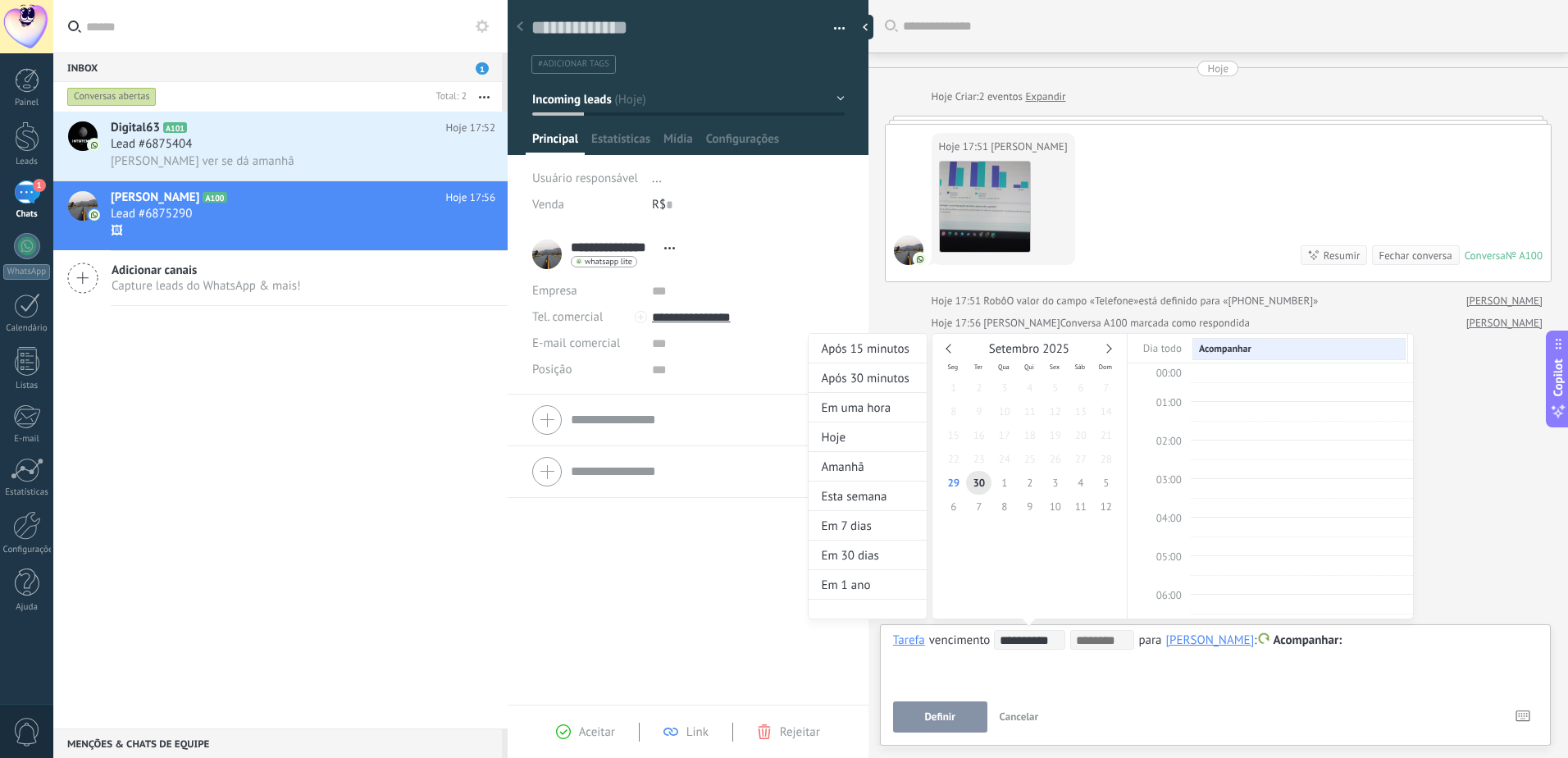
scroll to position [309, 0]
type input "**********"
click at [956, 485] on span "29" at bounding box center [953, 482] width 26 height 24
type input "**********"
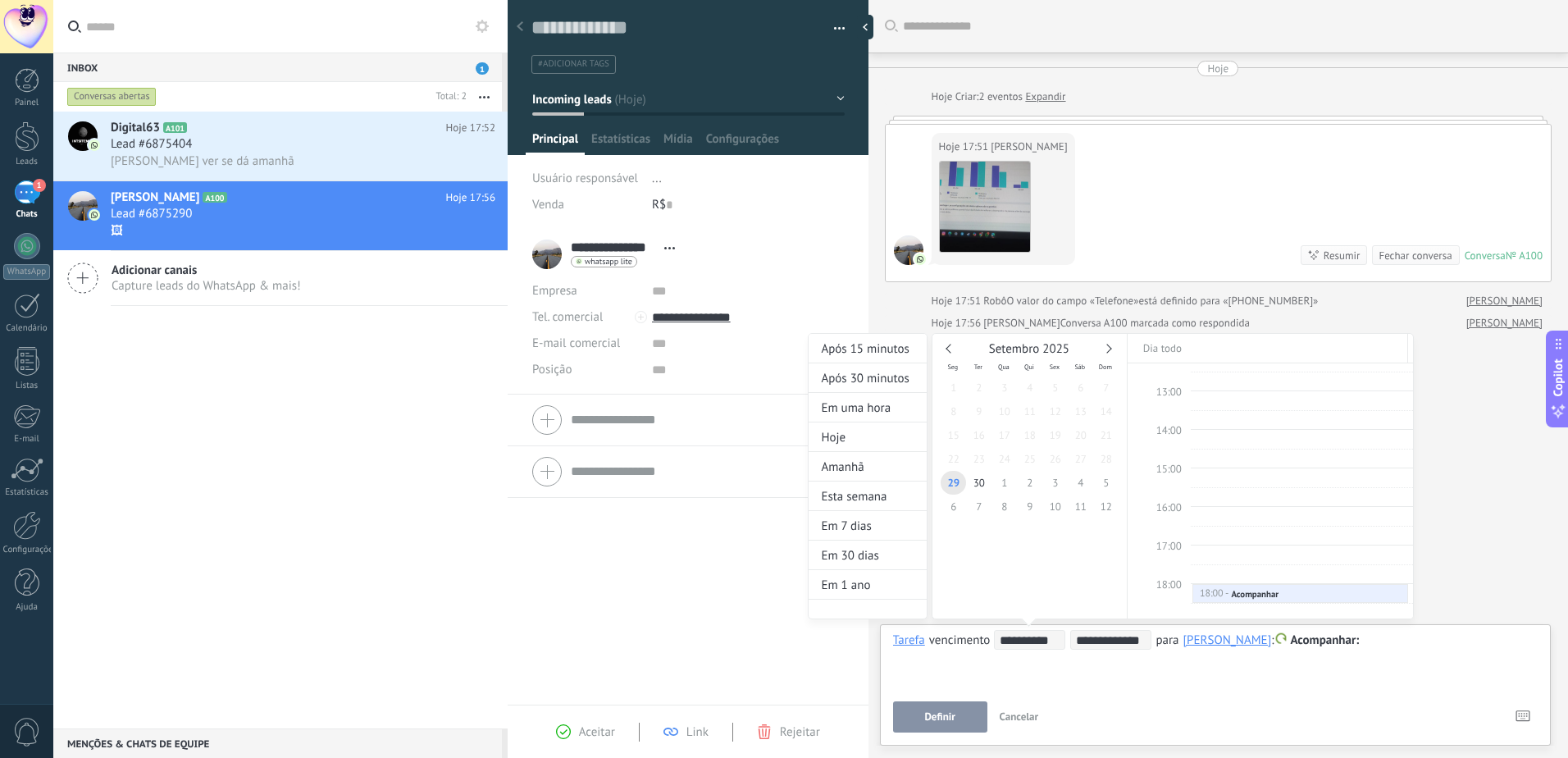
click at [1212, 643] on div "**********" at bounding box center [1111, 492] width 606 height 317
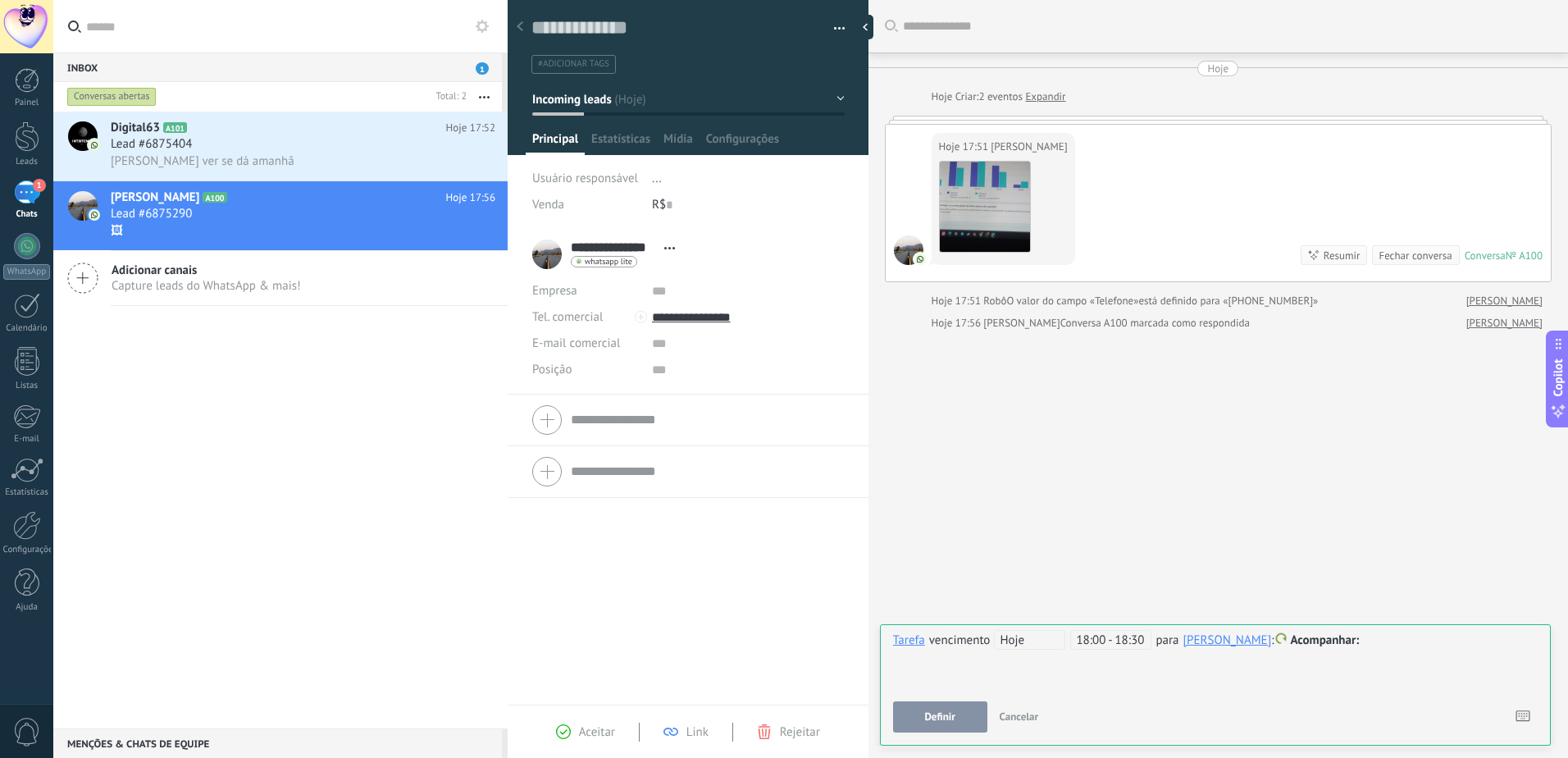
click at [1212, 643] on div "[PERSON_NAME]" at bounding box center [1227, 639] width 89 height 14
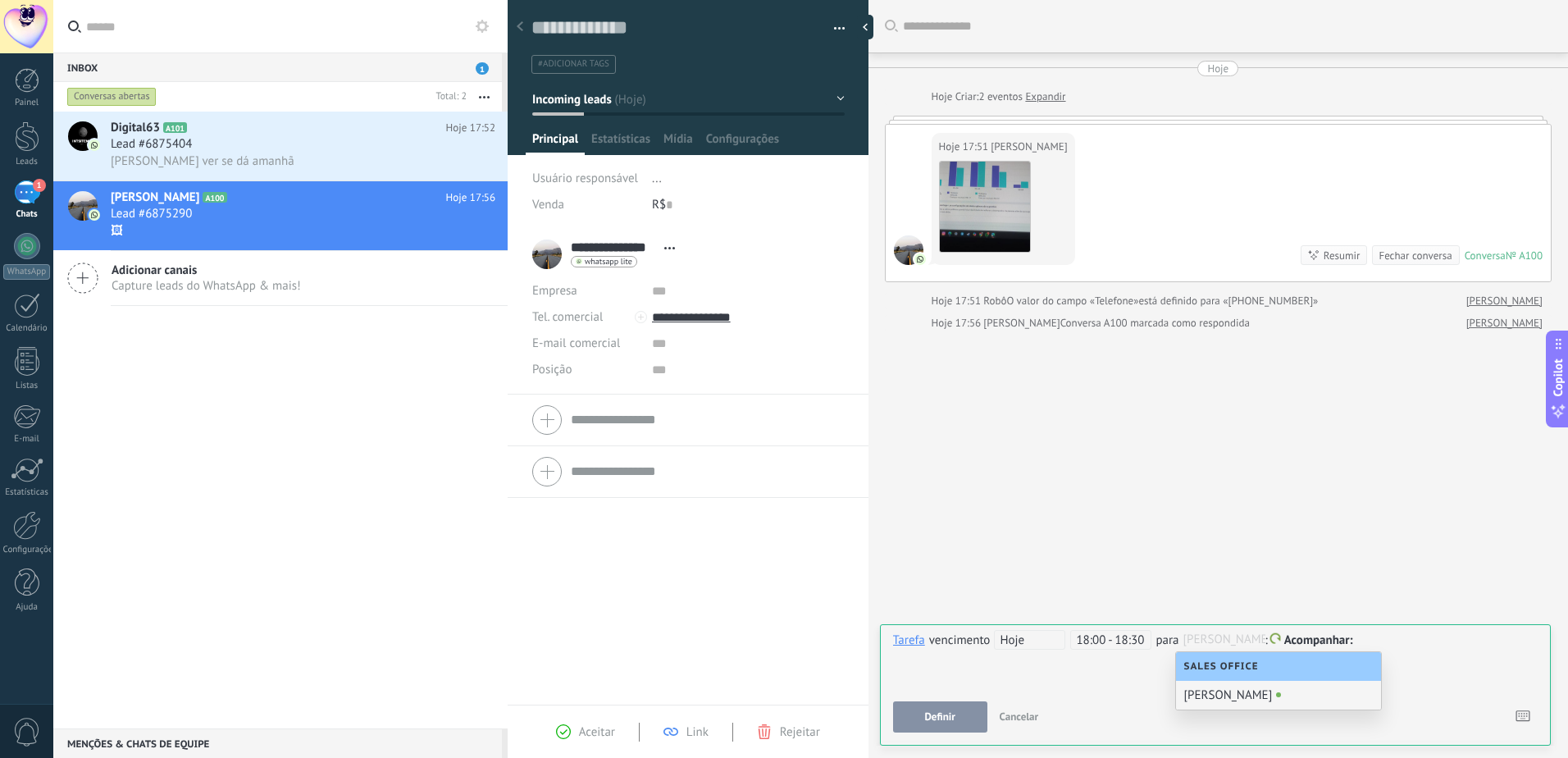
click at [1216, 688] on div "[PERSON_NAME]" at bounding box center [1279, 695] width 205 height 29
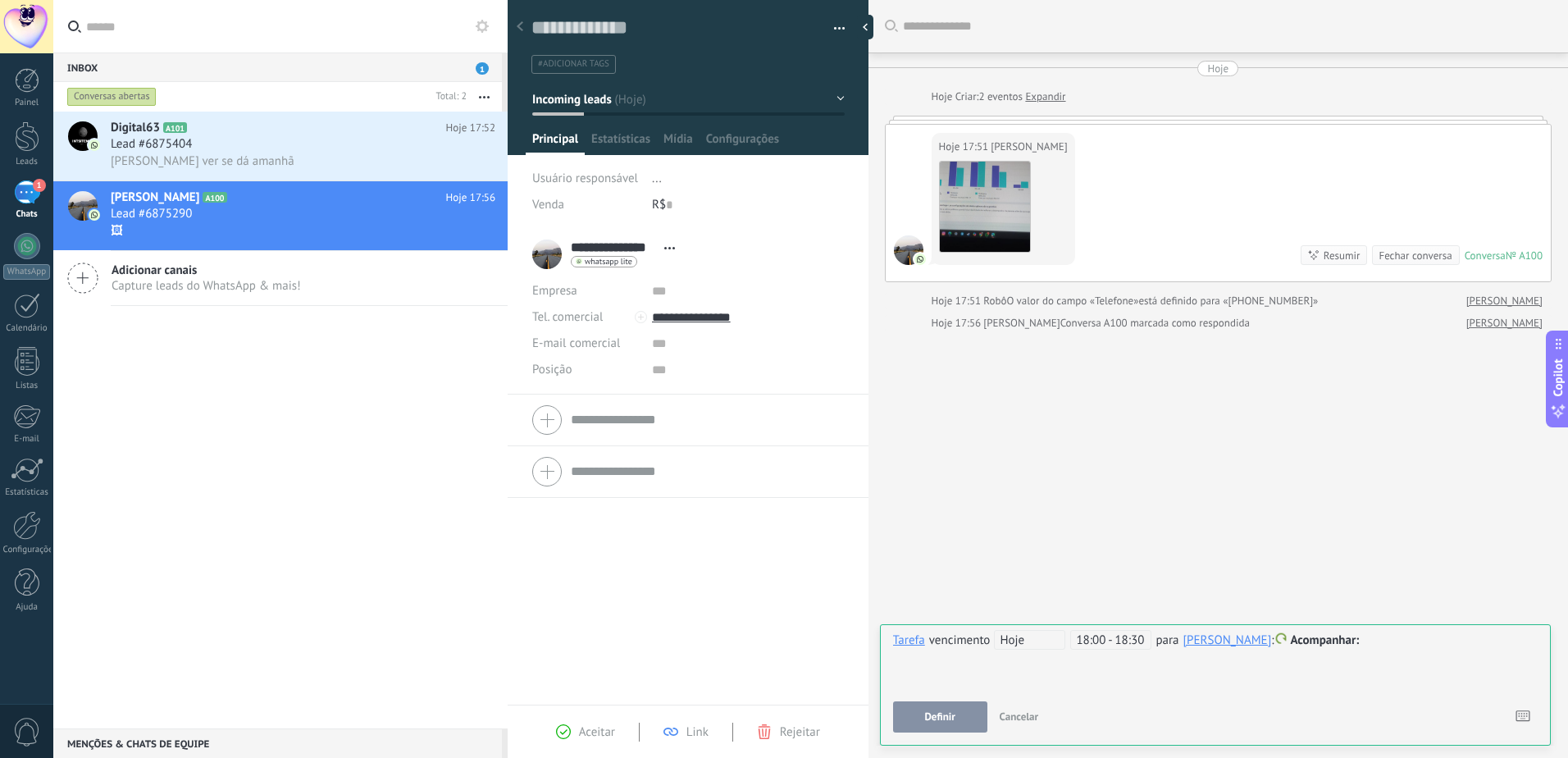
click at [1351, 645] on div at bounding box center [1215, 640] width 645 height 20
click at [1290, 636] on span "Acompanhar" at bounding box center [1324, 640] width 69 height 15
click at [1290, 691] on label "Personalizar" at bounding box center [1300, 704] width 148 height 32
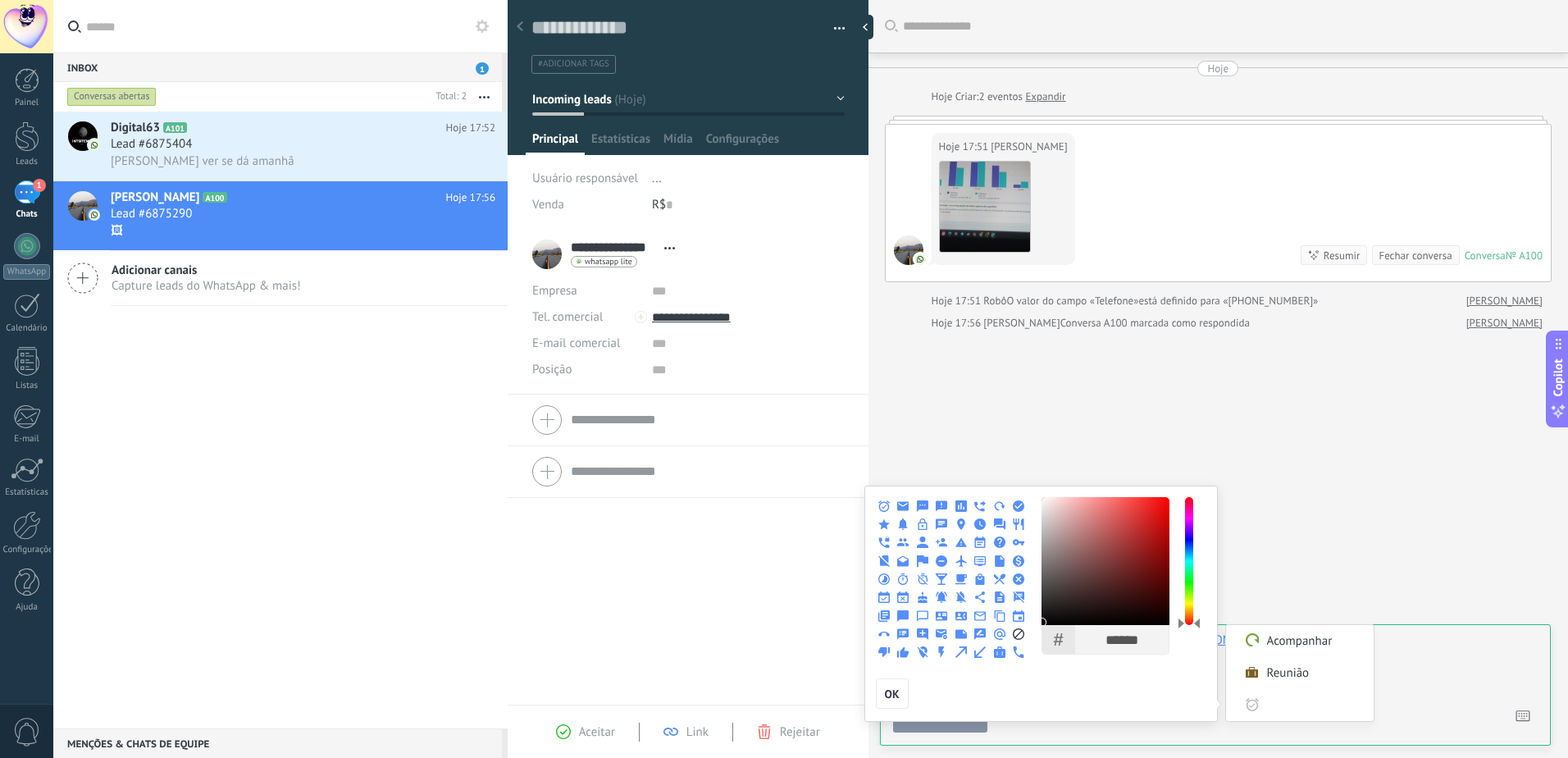
click at [1525, 650] on div at bounding box center [784, 379] width 1568 height 758
click at [1501, 650] on div at bounding box center [784, 379] width 1568 height 758
click at [1479, 653] on div at bounding box center [784, 379] width 1568 height 758
click at [901, 688] on button "OK" at bounding box center [892, 693] width 32 height 32
click at [895, 682] on button "OK" at bounding box center [892, 693] width 32 height 32
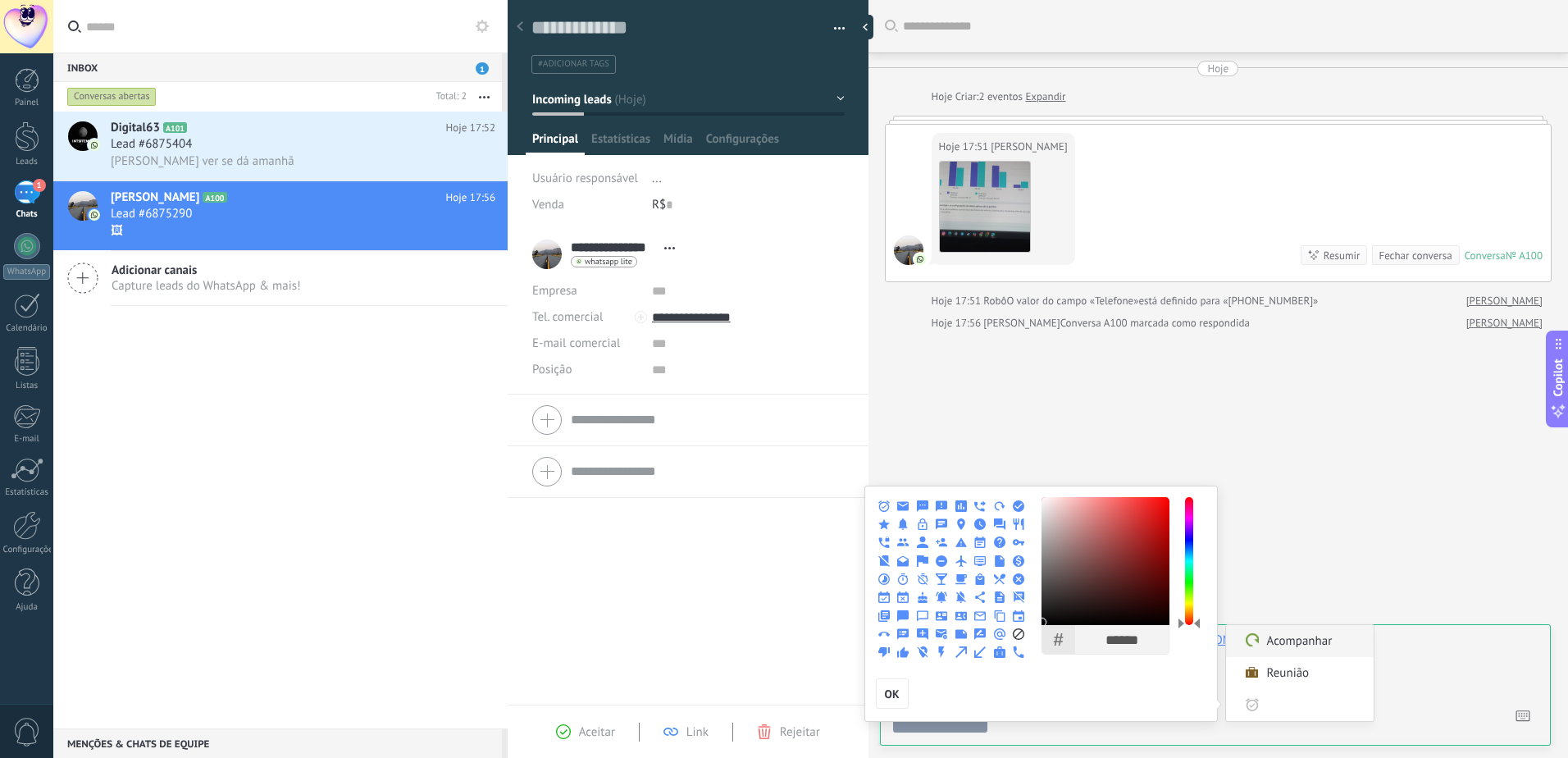
click at [1263, 624] on label "Acompanhar" at bounding box center [1300, 640] width 148 height 32
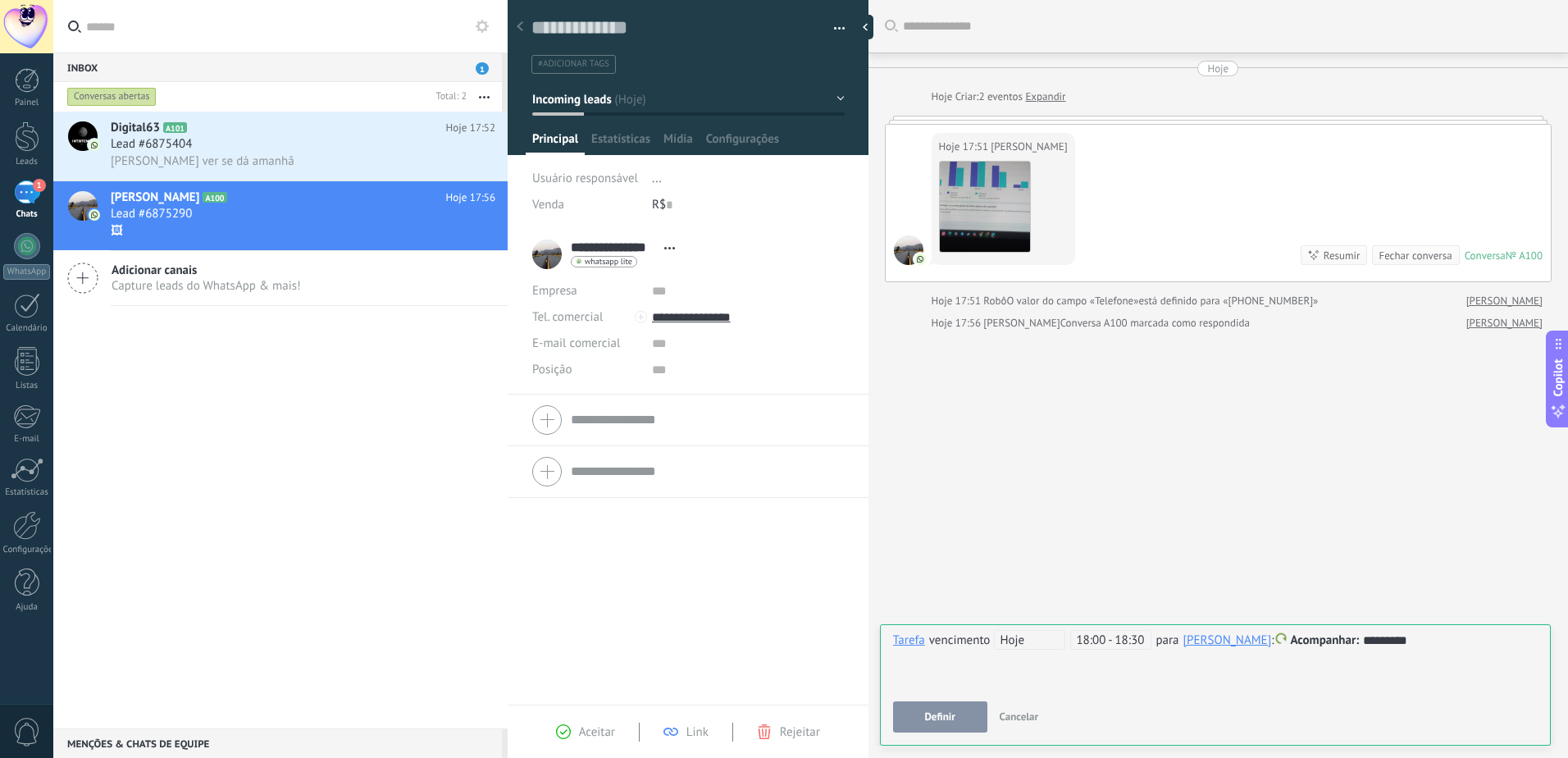
click at [932, 726] on button "Definir" at bounding box center [940, 716] width 95 height 32
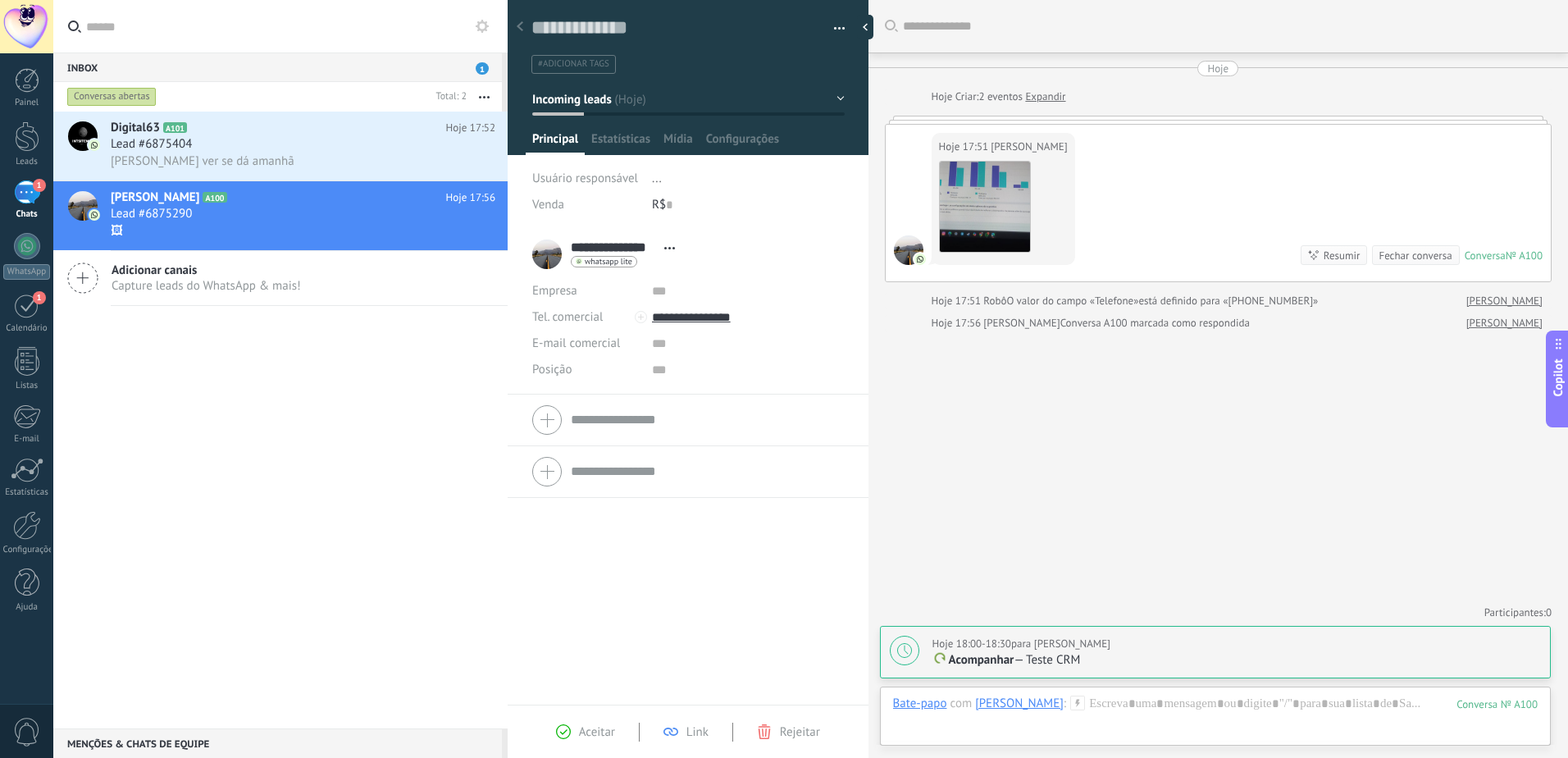
drag, startPoint x: 1092, startPoint y: 644, endPoint x: 1042, endPoint y: 636, distance: 50.6
click at [1042, 636] on div "Hoje 18:00-18:30 para [PERSON_NAME]" at bounding box center [1021, 643] width 178 height 16
type textarea "**********"
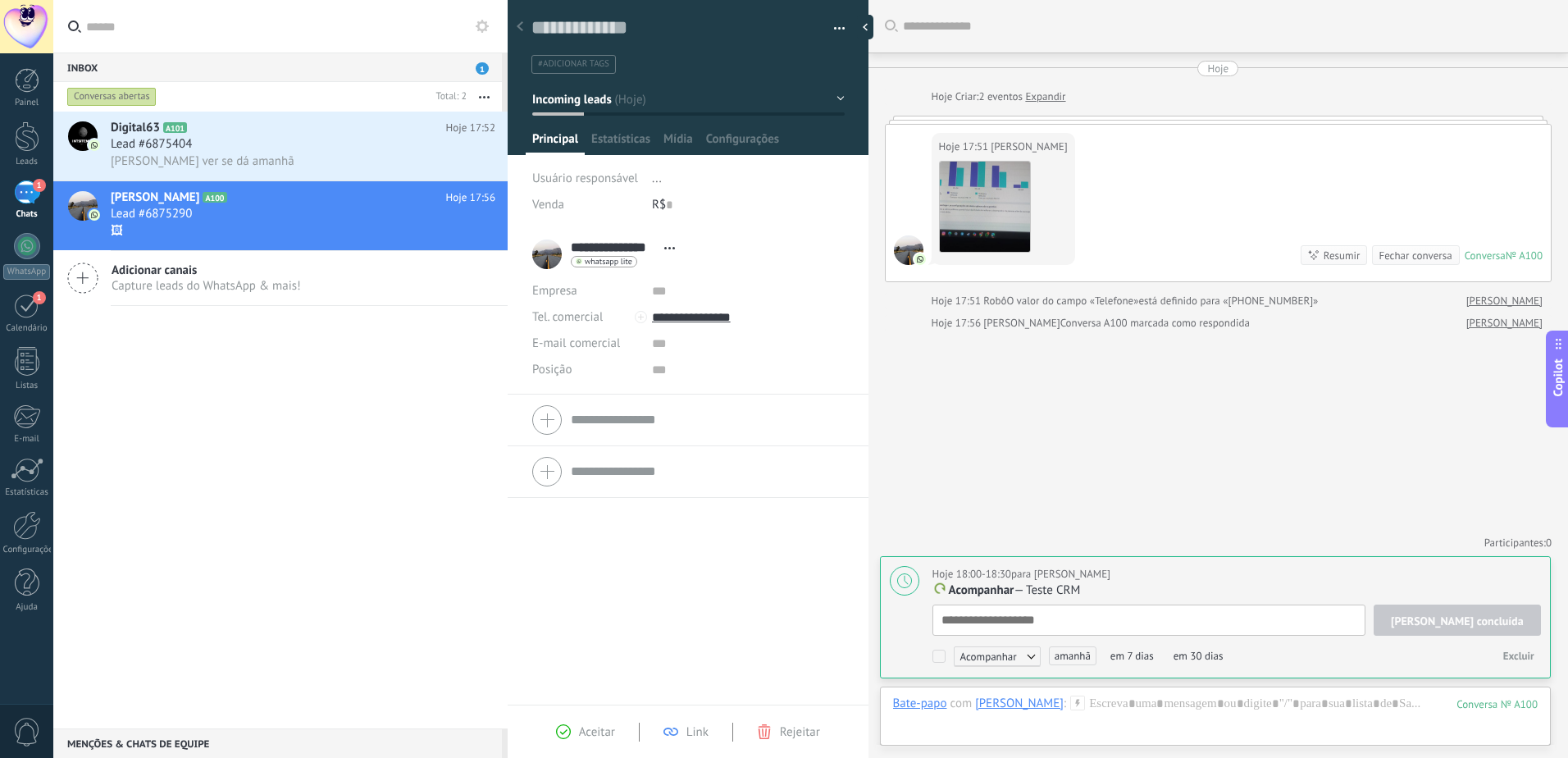
scroll to position [16, 0]
click at [920, 709] on div "Bate-papo" at bounding box center [920, 702] width 54 height 14
click at [933, 710] on div "Bate-papo" at bounding box center [920, 702] width 54 height 14
click at [1149, 714] on div at bounding box center [1215, 720] width 645 height 50
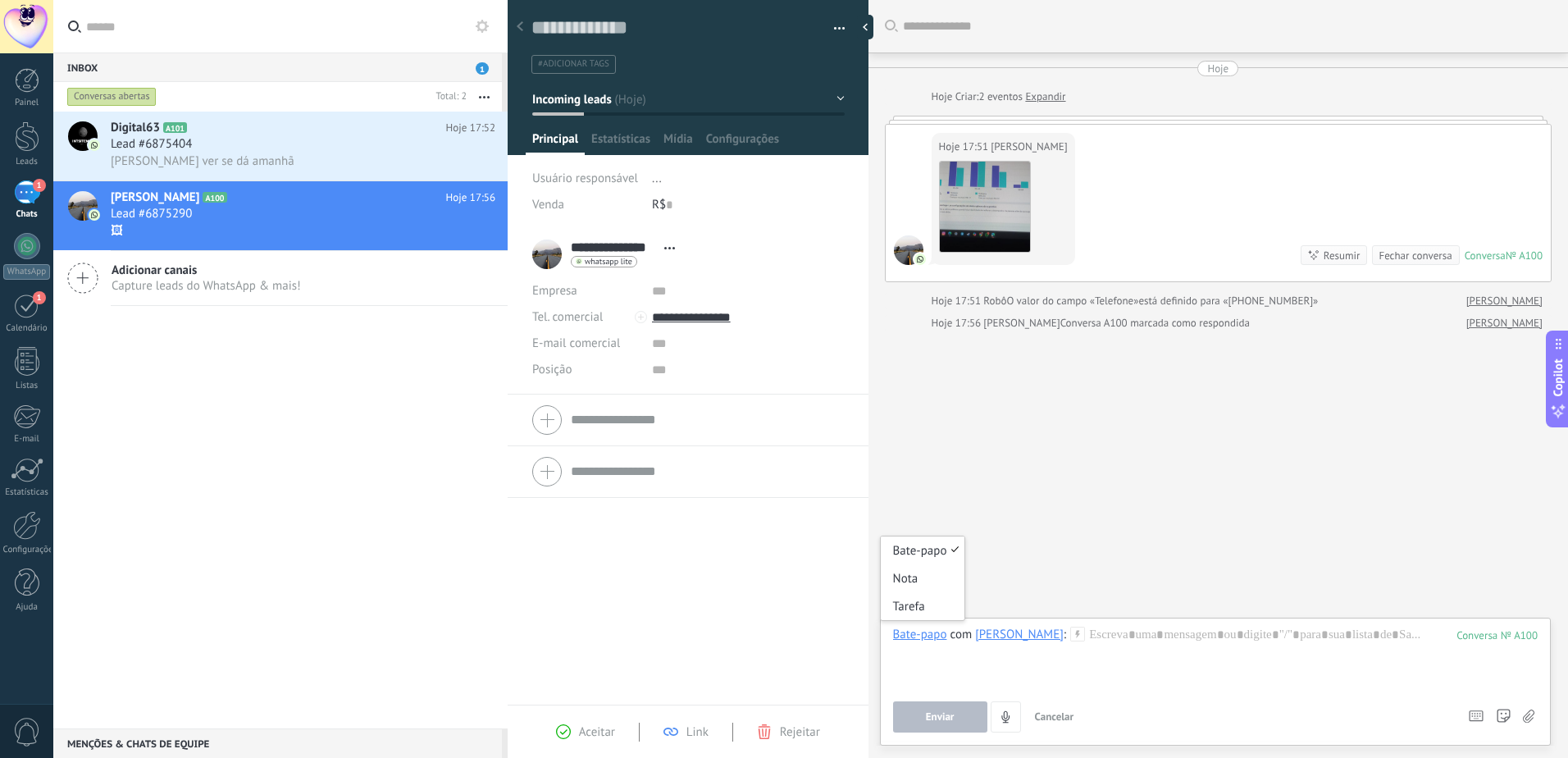
click at [935, 637] on div "Bate-papo" at bounding box center [920, 633] width 54 height 14
drag, startPoint x: 936, startPoint y: 605, endPoint x: 934, endPoint y: 586, distance: 19.1
click at [934, 586] on div "Bate-papo E-mail Nota Tarefa" at bounding box center [923, 578] width 86 height 85
click at [926, 637] on div "Bate-papo" at bounding box center [920, 633] width 54 height 14
click at [923, 575] on div "Nota" at bounding box center [922, 578] width 84 height 28
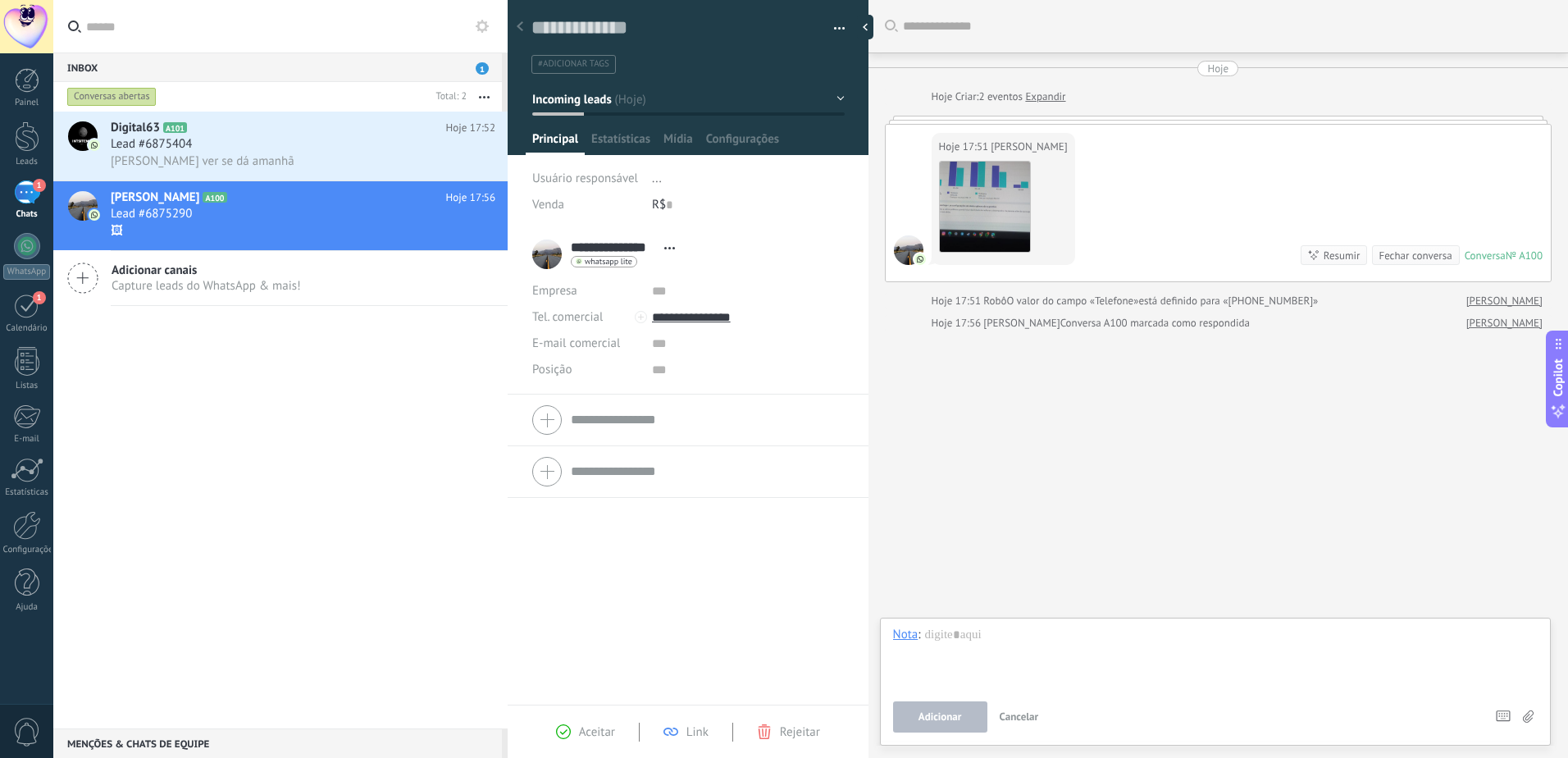
click at [1027, 641] on div at bounding box center [1215, 657] width 645 height 62
click at [962, 705] on button "Adicionar" at bounding box center [940, 716] width 95 height 32
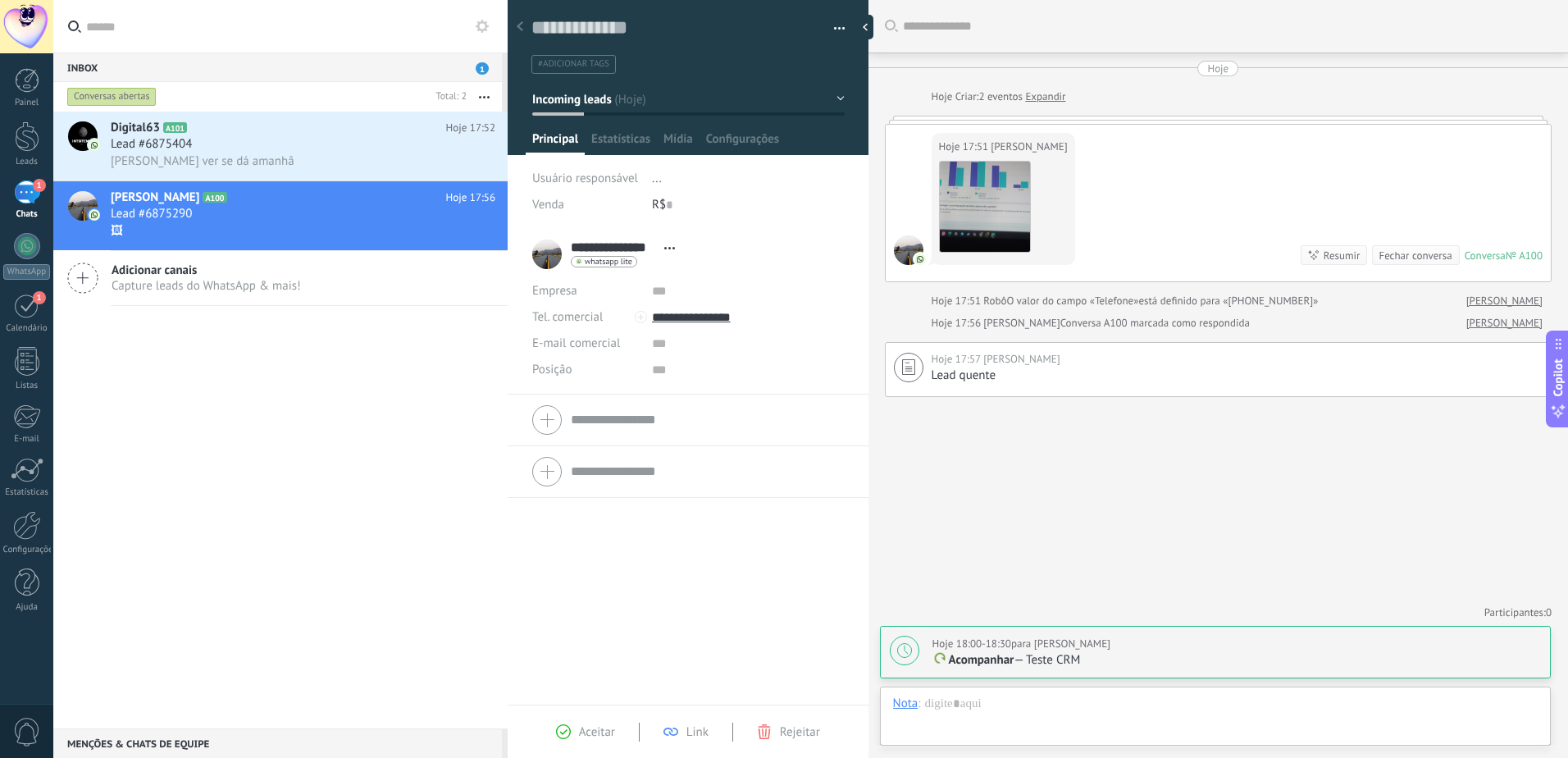
click at [597, 125] on div at bounding box center [689, 72] width 362 height 165
click at [622, 140] on span "Estatísticas" at bounding box center [621, 142] width 59 height 24
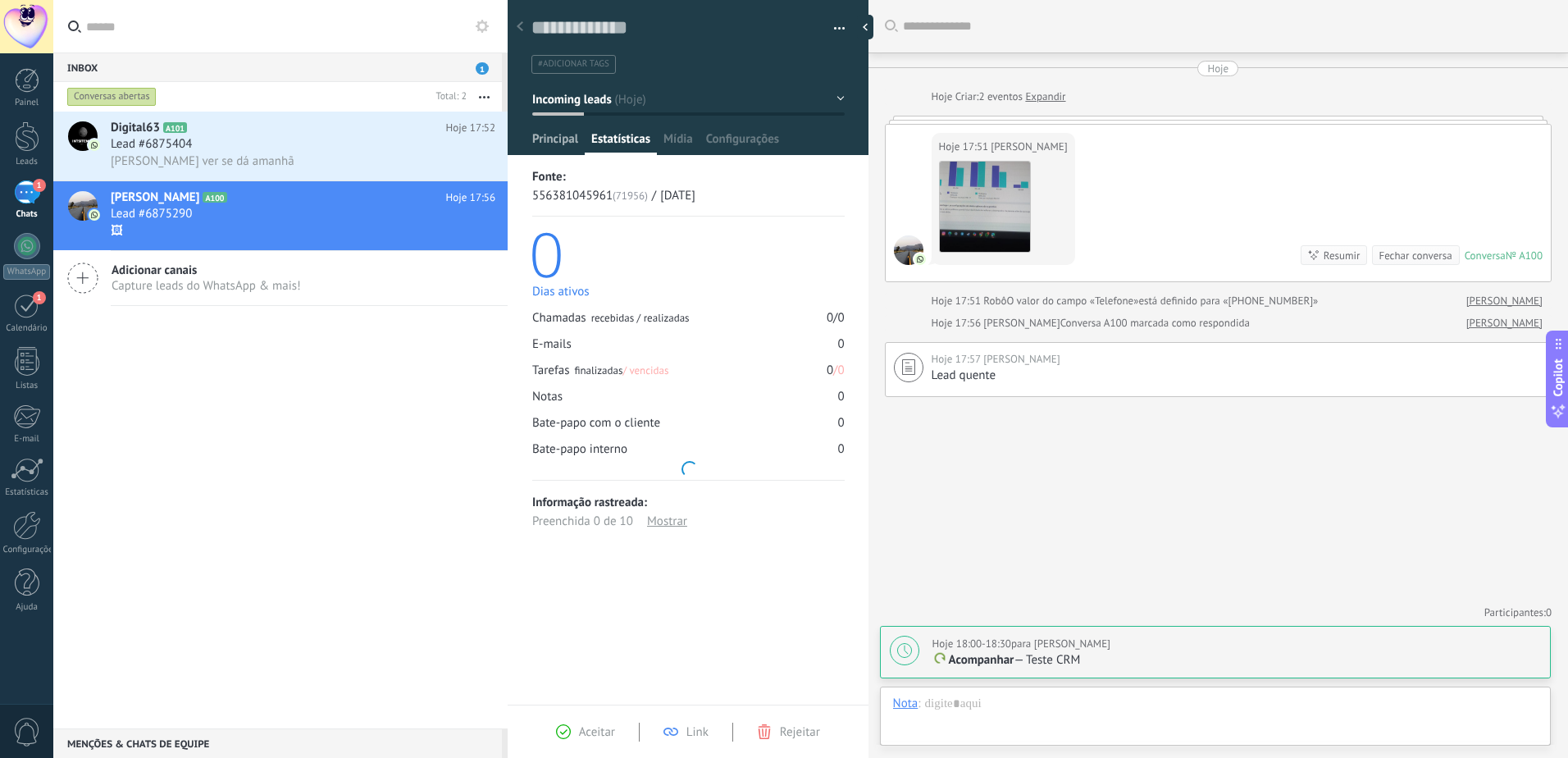
click at [561, 139] on span "Principal" at bounding box center [555, 142] width 46 height 24
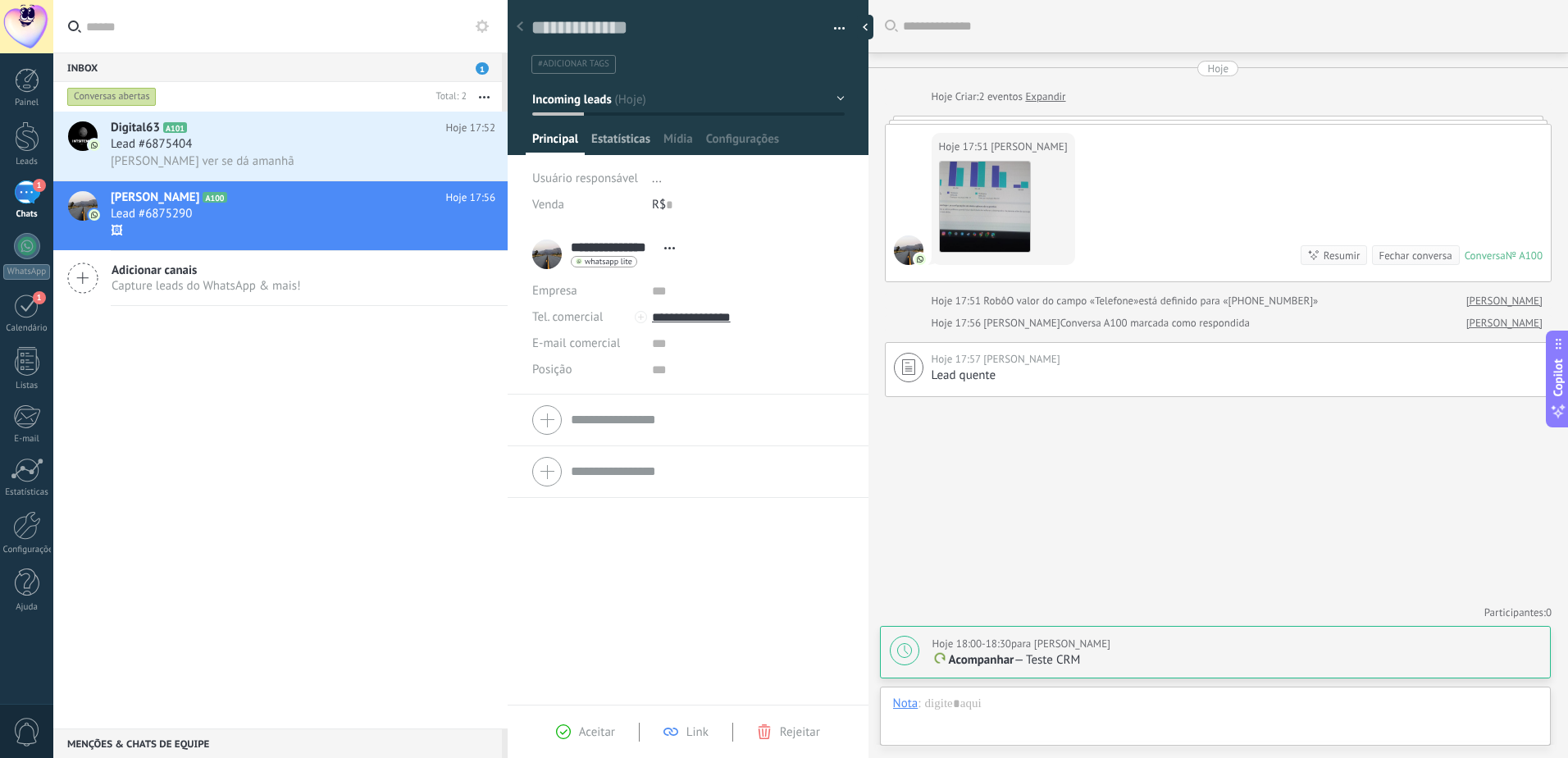
click at [623, 142] on span "Estatísticas" at bounding box center [621, 142] width 59 height 24
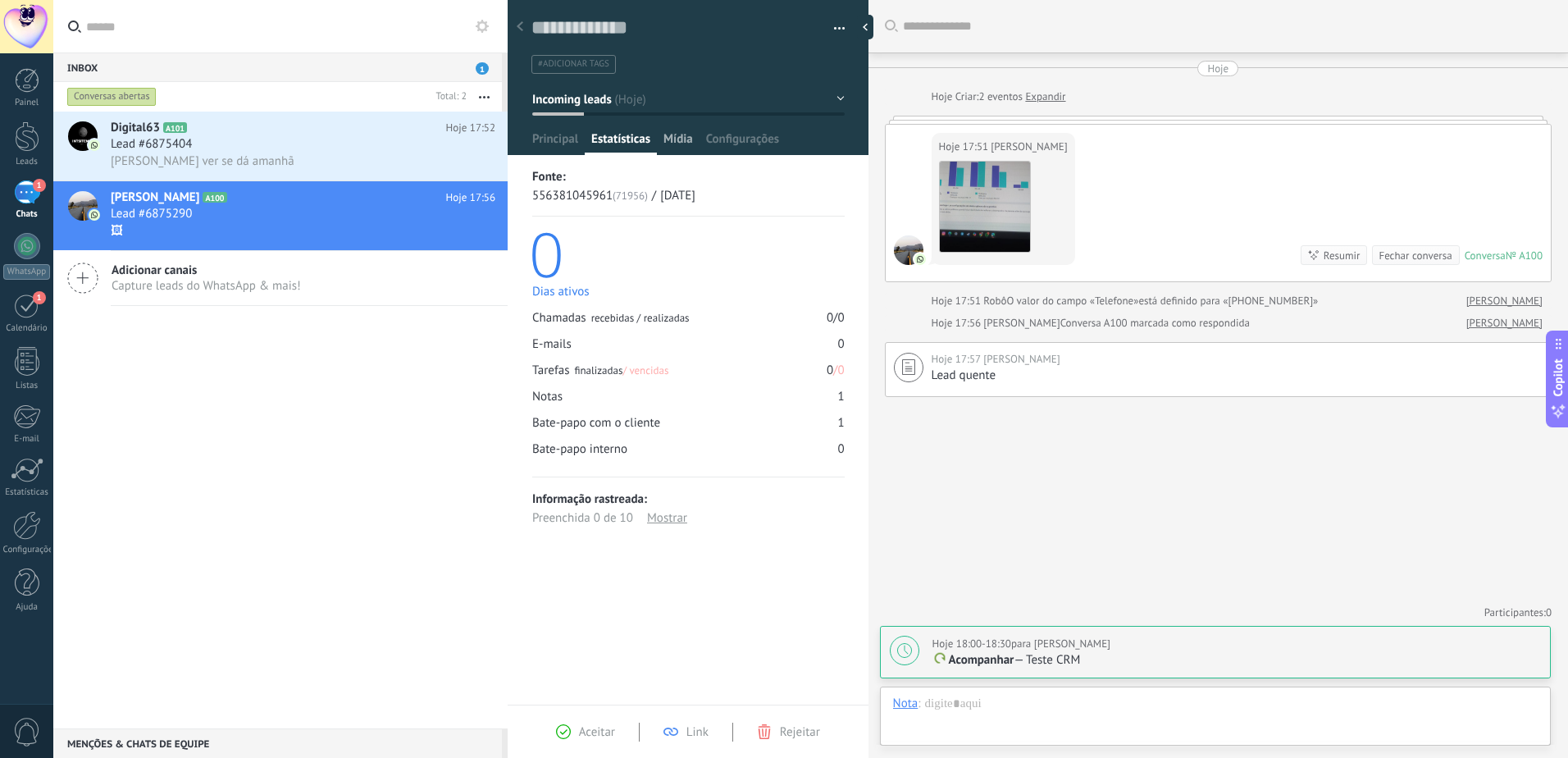
click at [666, 142] on span "Mídia" at bounding box center [678, 142] width 30 height 24
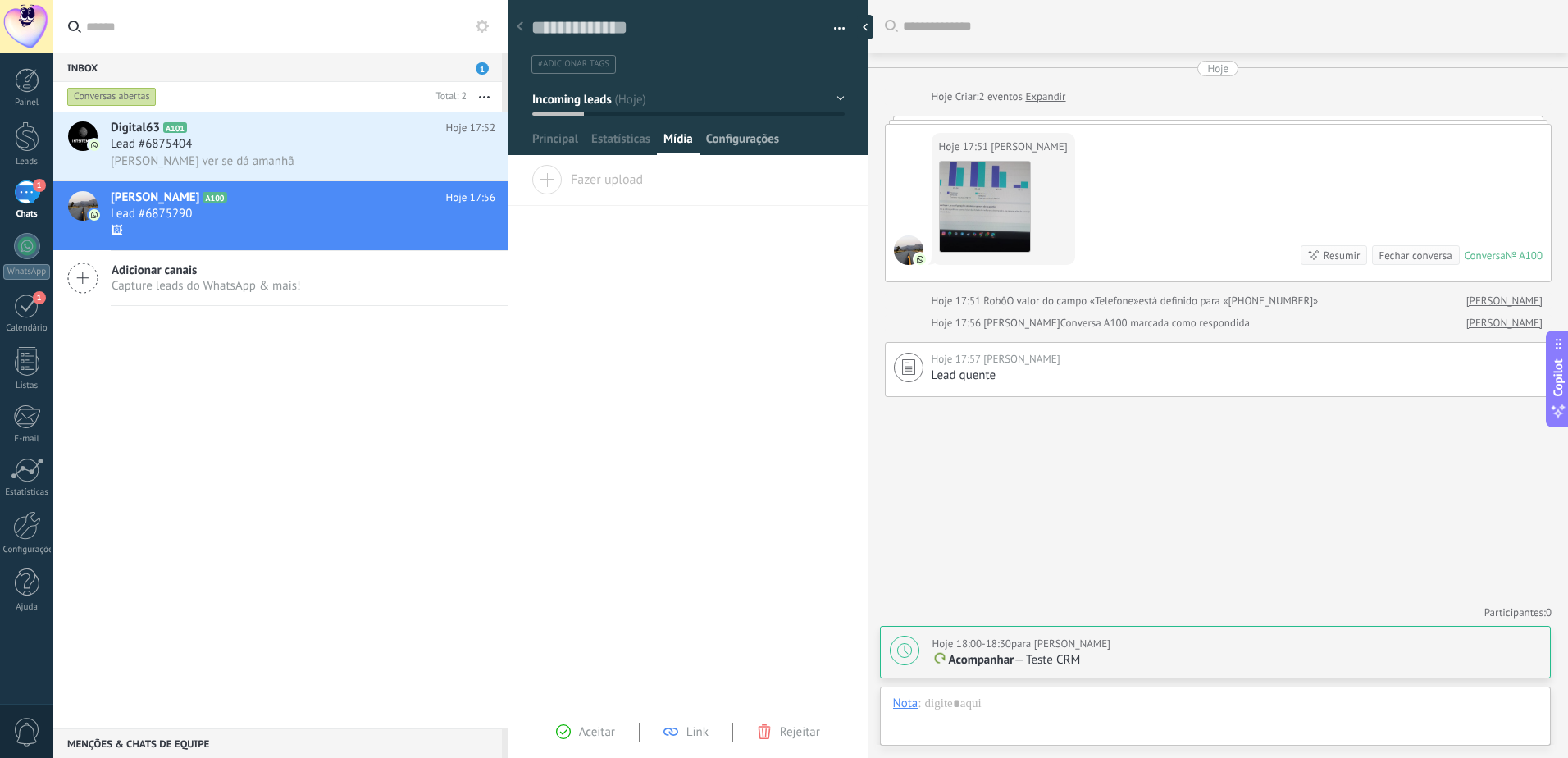
click at [714, 147] on span "Configurações" at bounding box center [742, 142] width 73 height 24
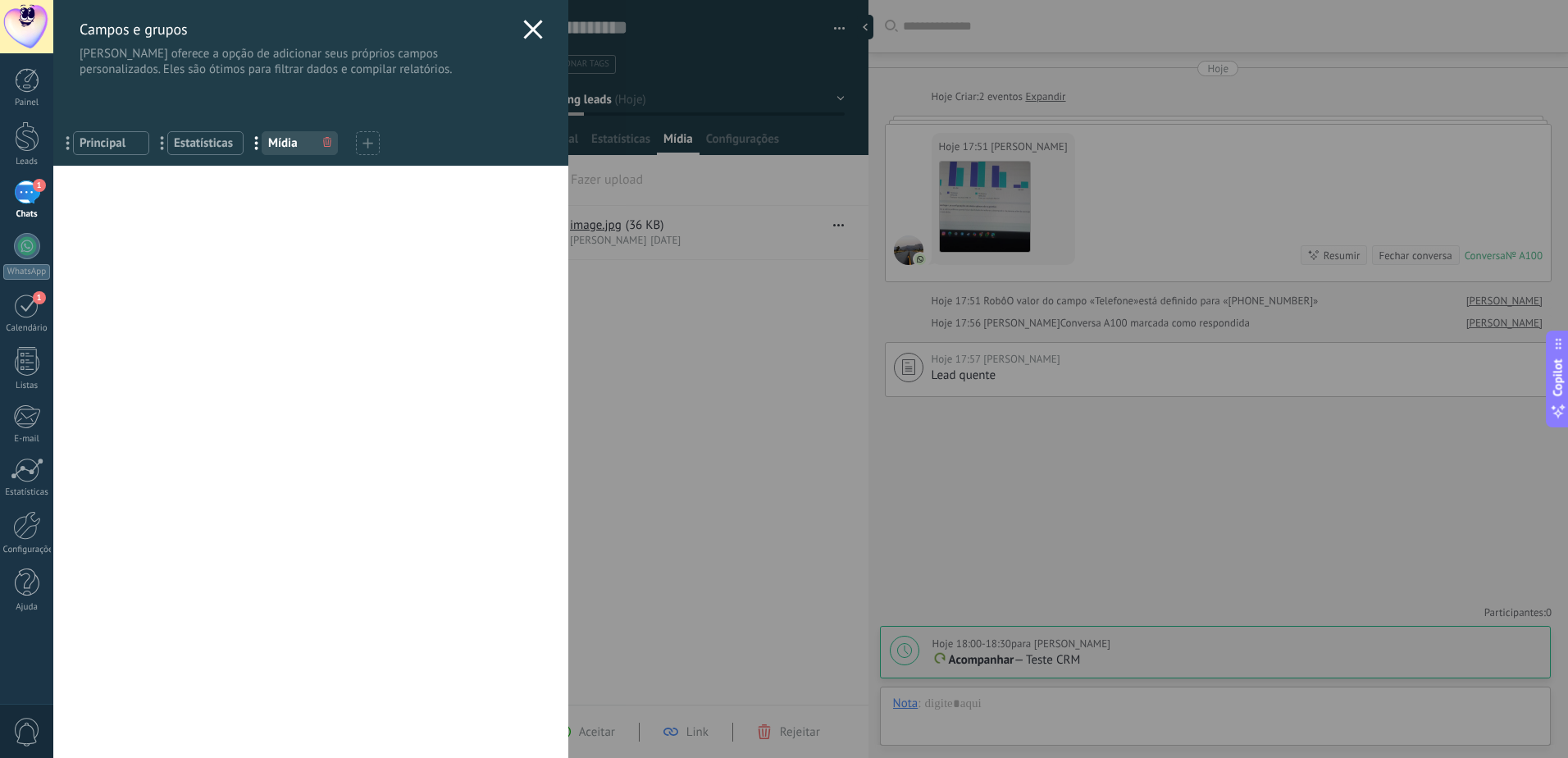
click at [628, 81] on div "[PERSON_NAME] e grupos Kommo oferece a opção de adicionar seus próprios campos …" at bounding box center [811, 379] width 1515 height 758
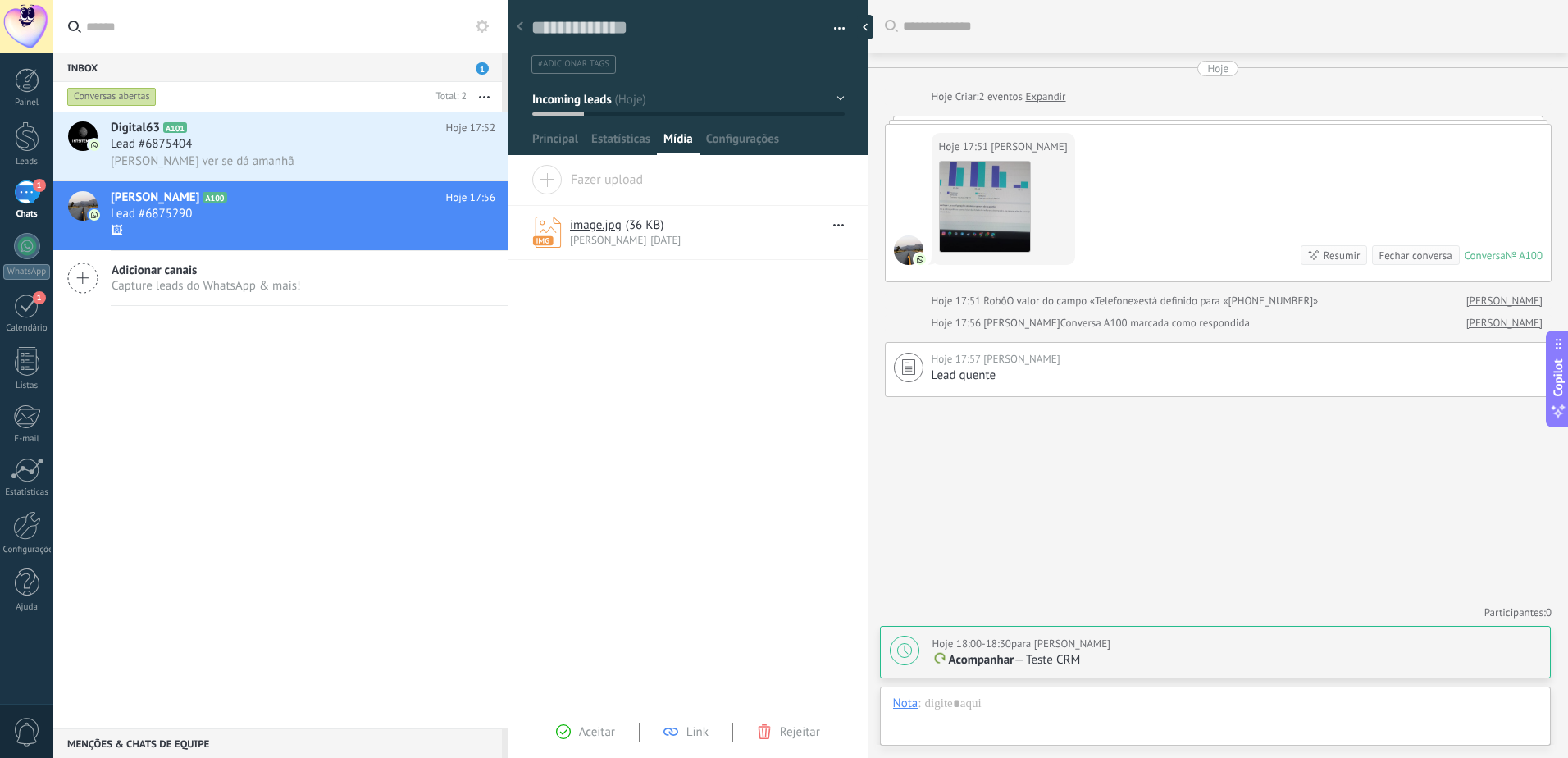
click at [571, 128] on div at bounding box center [689, 72] width 362 height 165
click at [735, 129] on div at bounding box center [689, 72] width 362 height 165
click at [736, 137] on span "Configurações" at bounding box center [742, 142] width 73 height 24
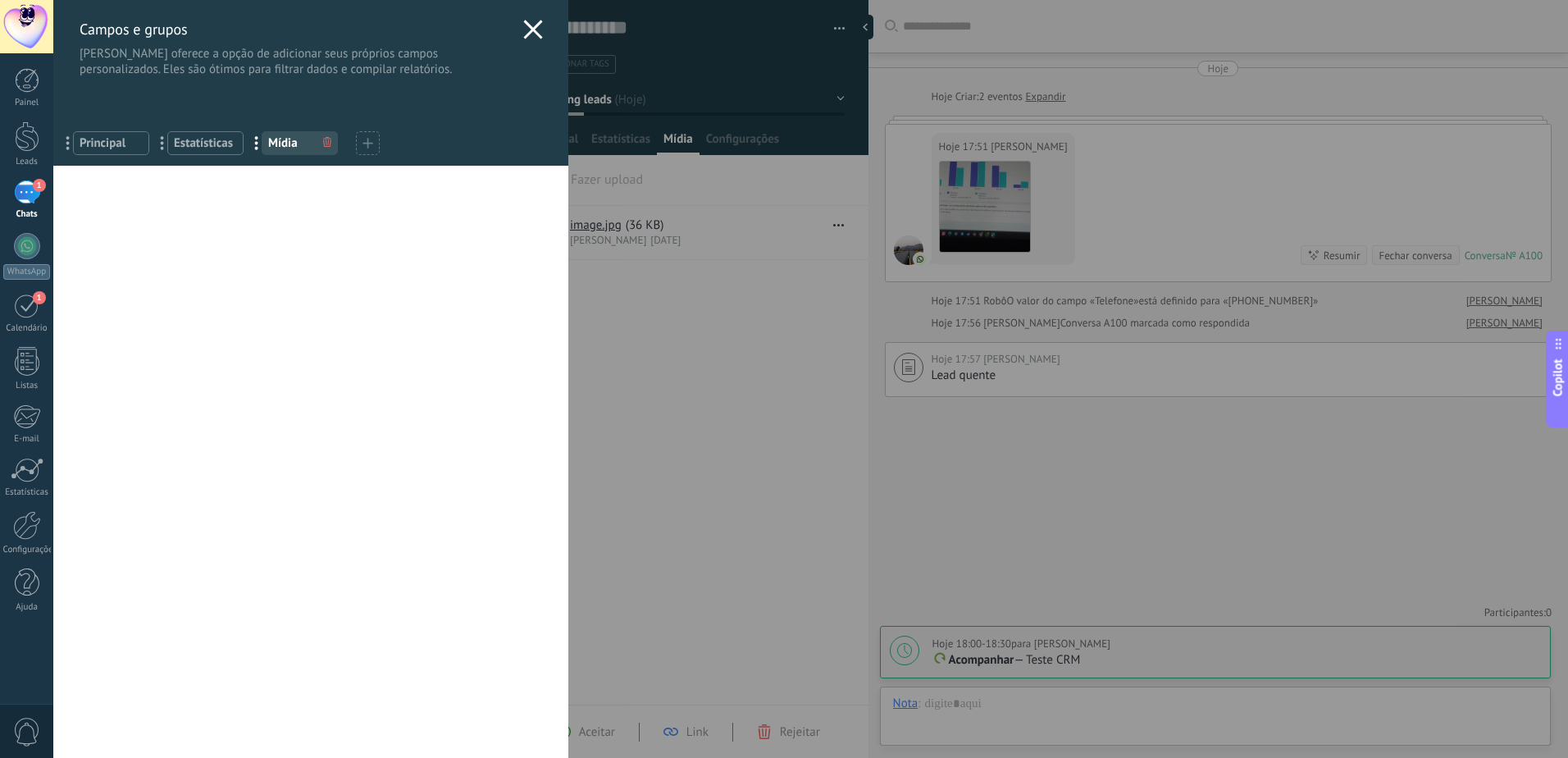
click at [212, 141] on span "Estatísticas" at bounding box center [205, 143] width 63 height 15
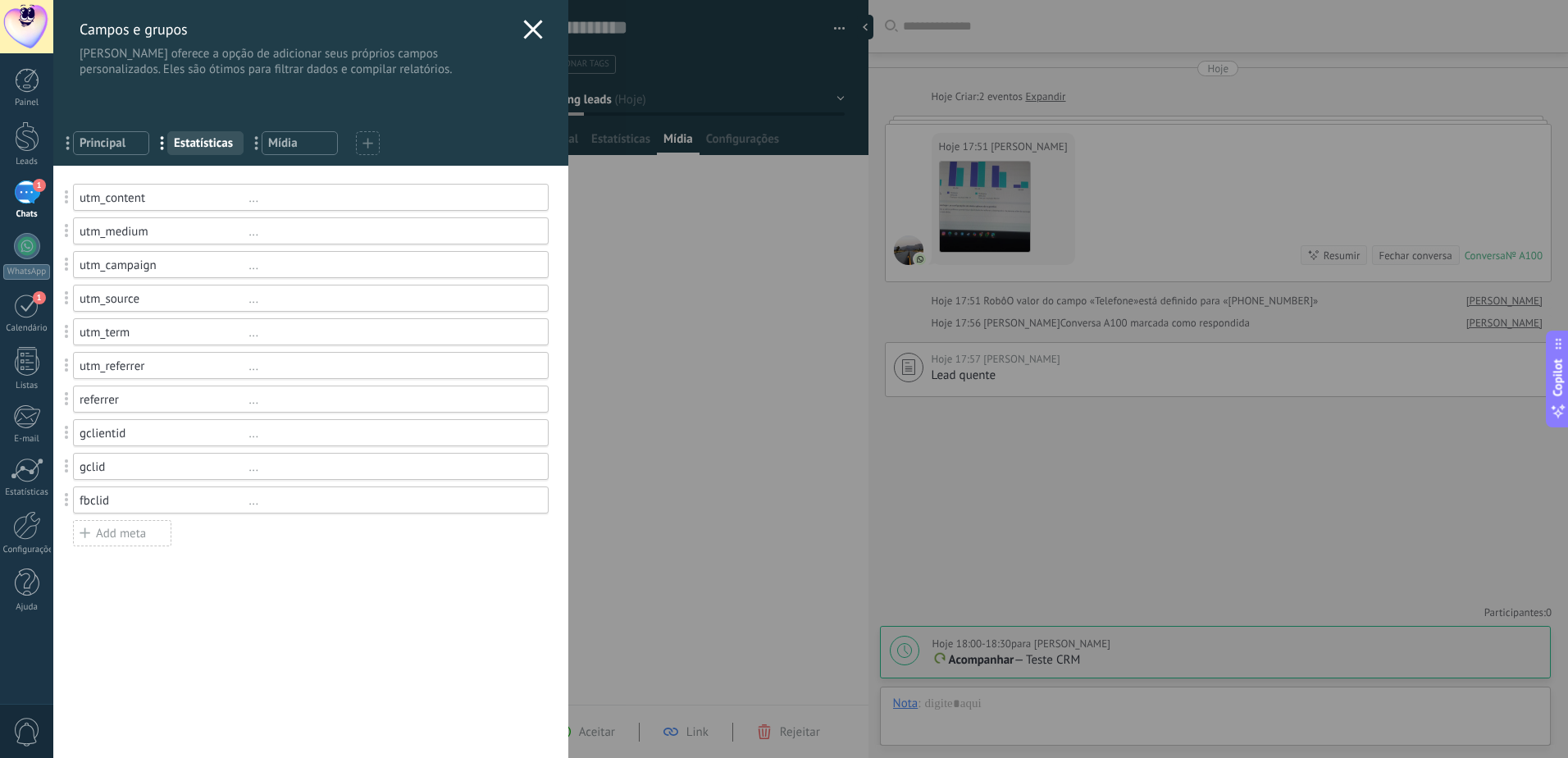
click at [99, 136] on span "Principal" at bounding box center [111, 143] width 63 height 15
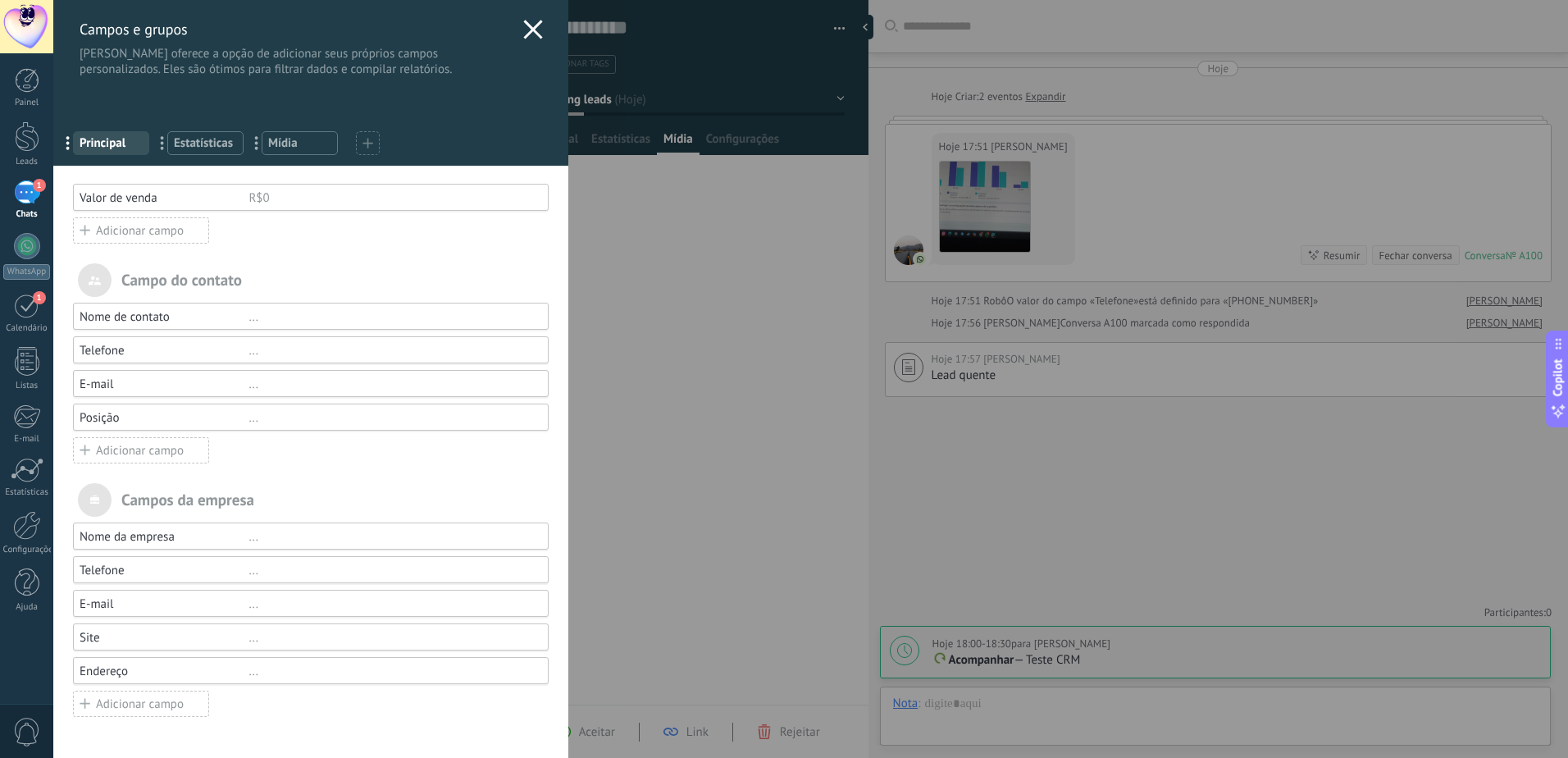
click at [526, 32] on use at bounding box center [533, 30] width 19 height 19
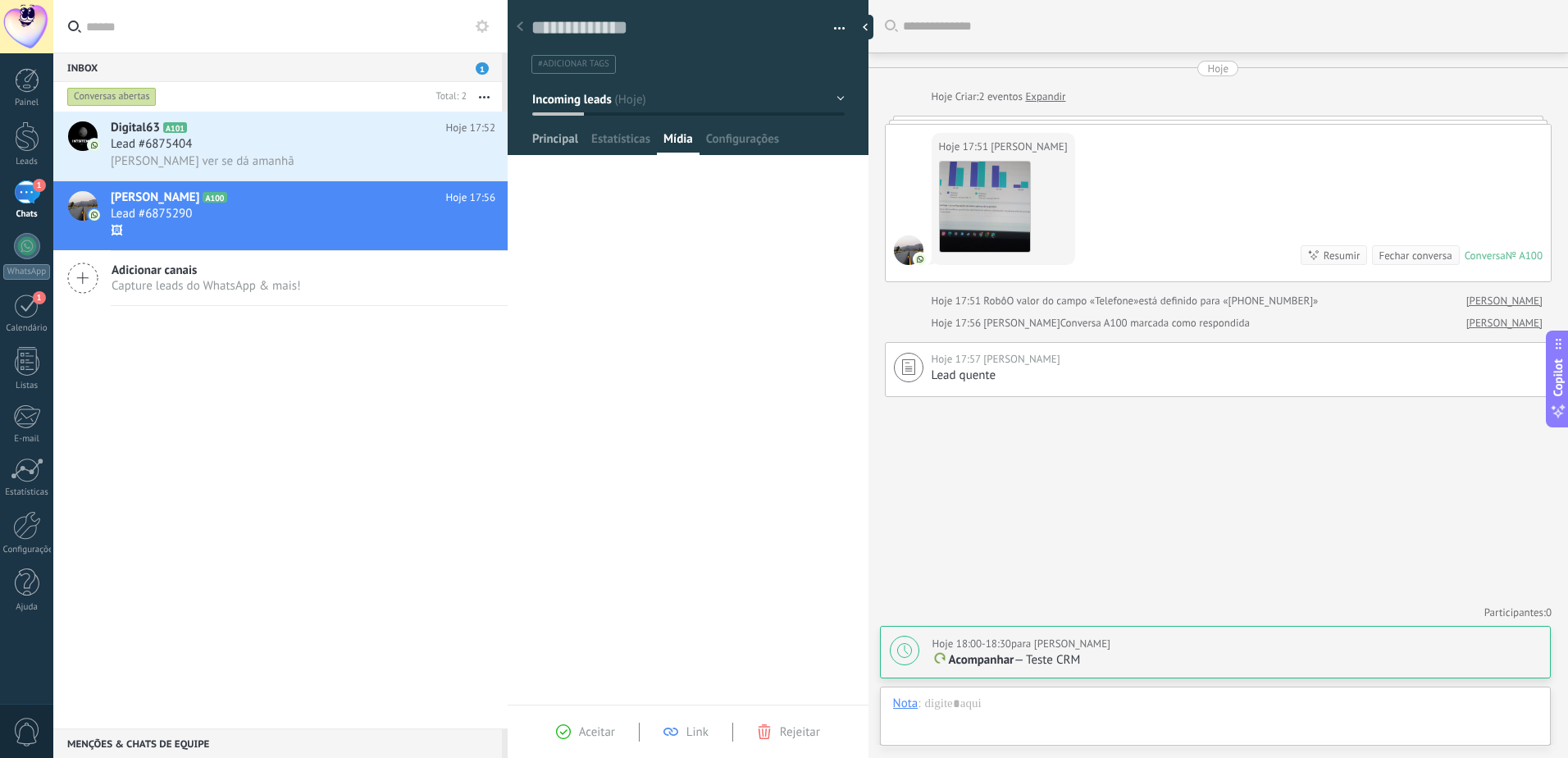
click at [558, 142] on span "Principal" at bounding box center [555, 142] width 46 height 24
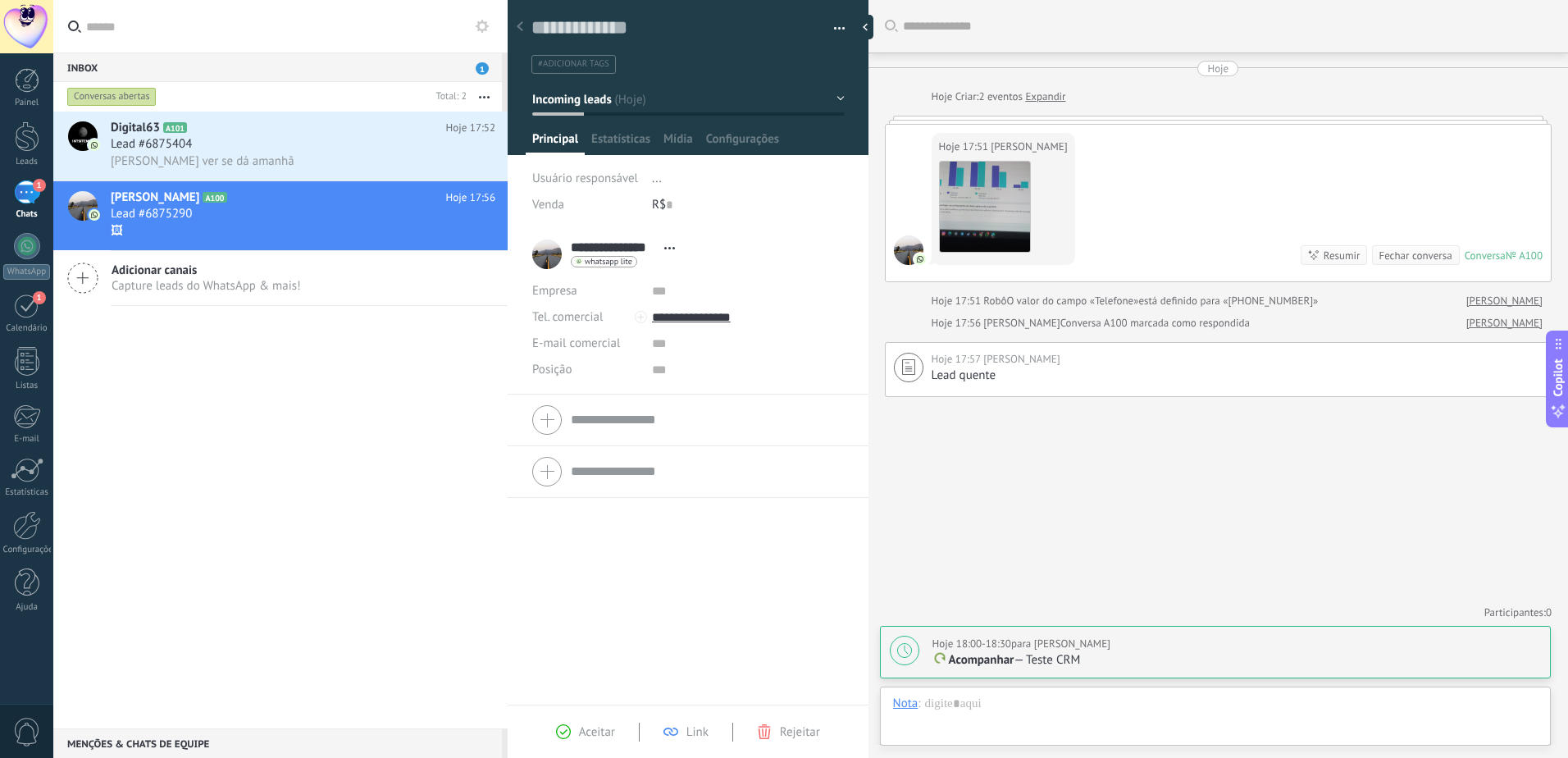
click at [644, 178] on div "Usuário responsável ..." at bounding box center [688, 178] width 312 height 26
click at [660, 178] on li "..." at bounding box center [749, 178] width 193 height 26
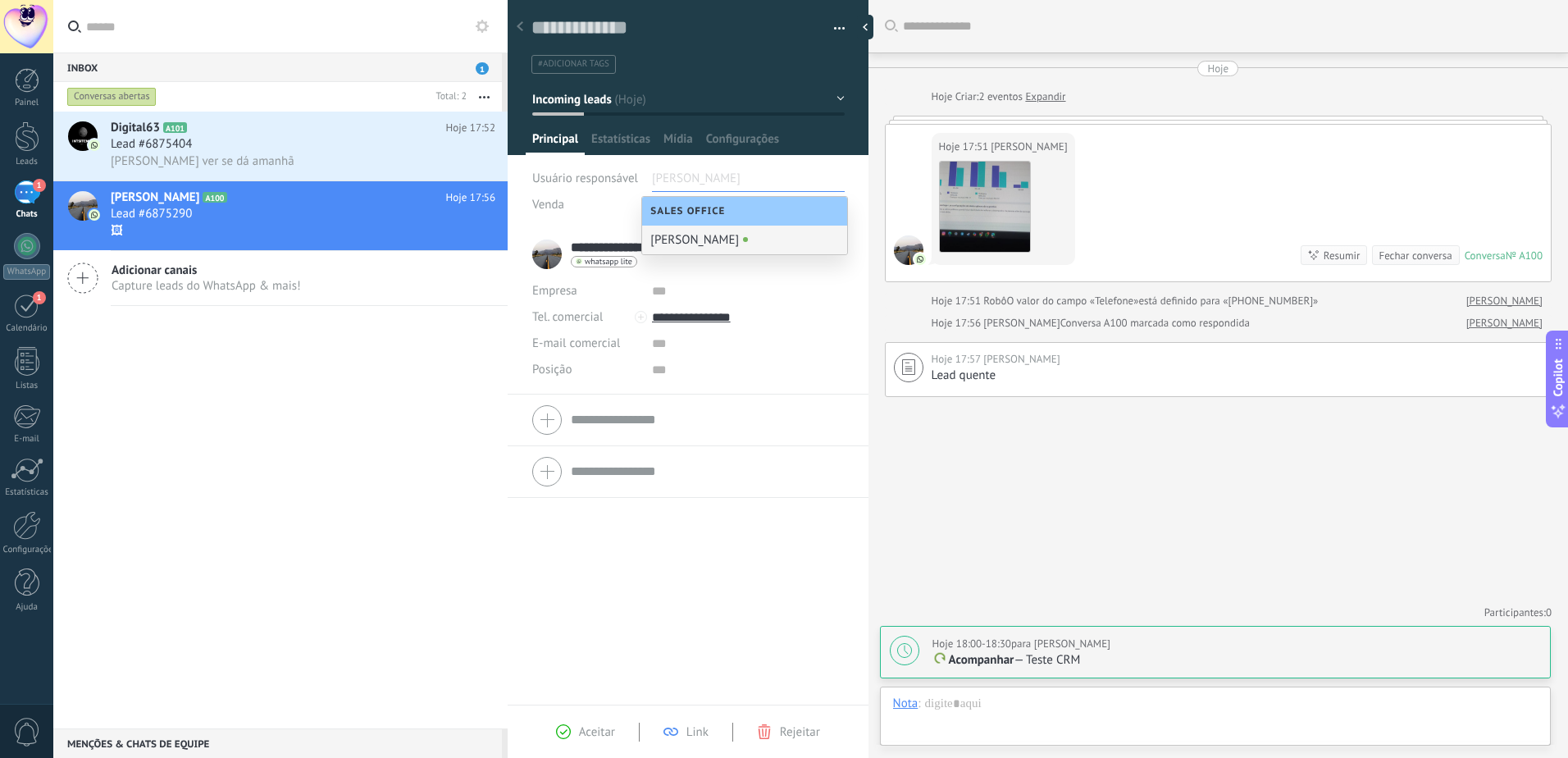
click at [828, 29] on button "button" at bounding box center [834, 29] width 24 height 25
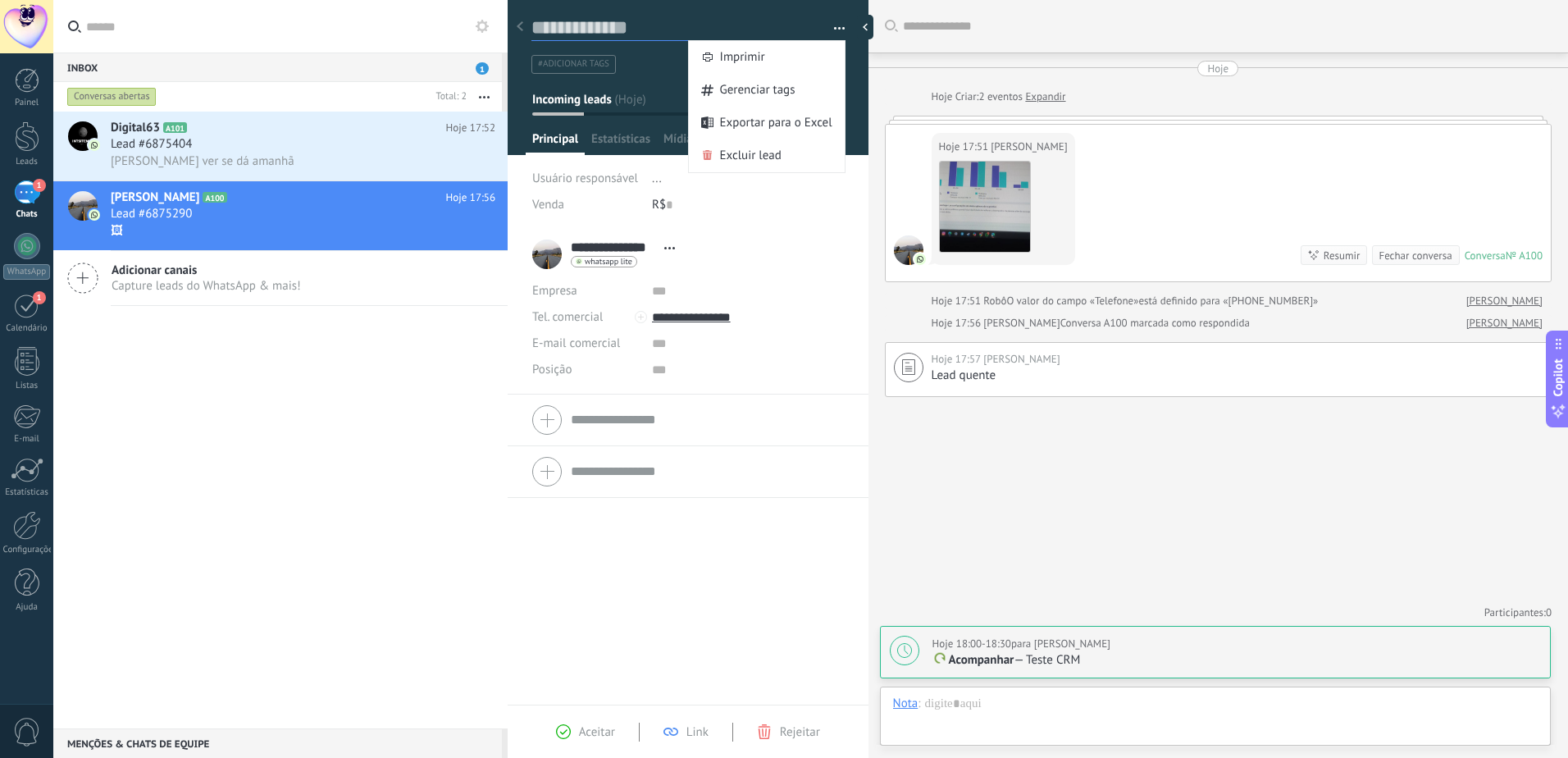
click at [806, 21] on textarea at bounding box center [677, 28] width 290 height 26
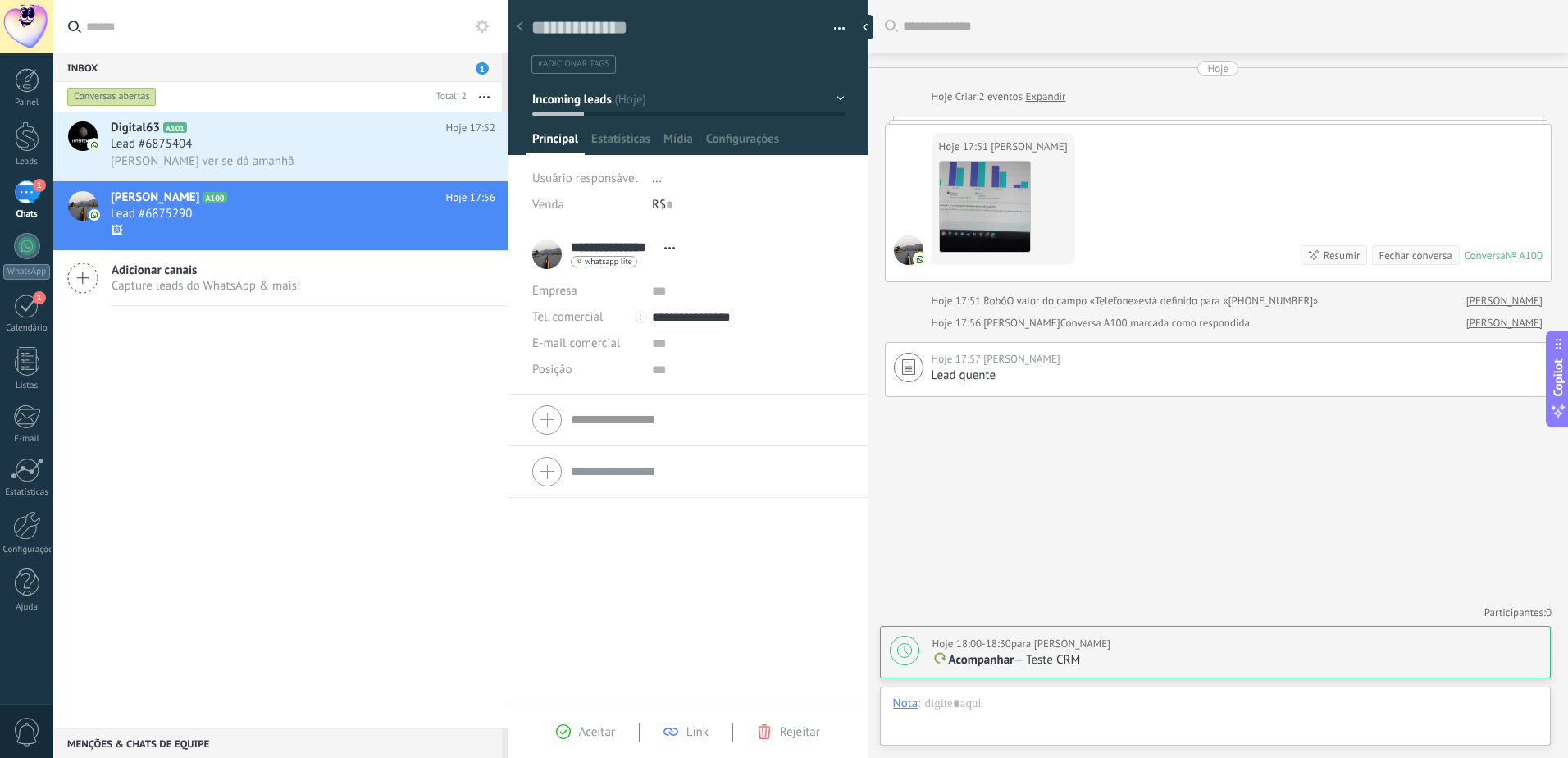
click at [676, 209] on div "R$ 0" at bounding box center [749, 204] width 193 height 26
click at [667, 207] on input "text" at bounding box center [668, 204] width 7 height 26
click at [654, 203] on div "R$ 0" at bounding box center [749, 204] width 193 height 26
click at [653, 169] on li "..." at bounding box center [749, 178] width 193 height 26
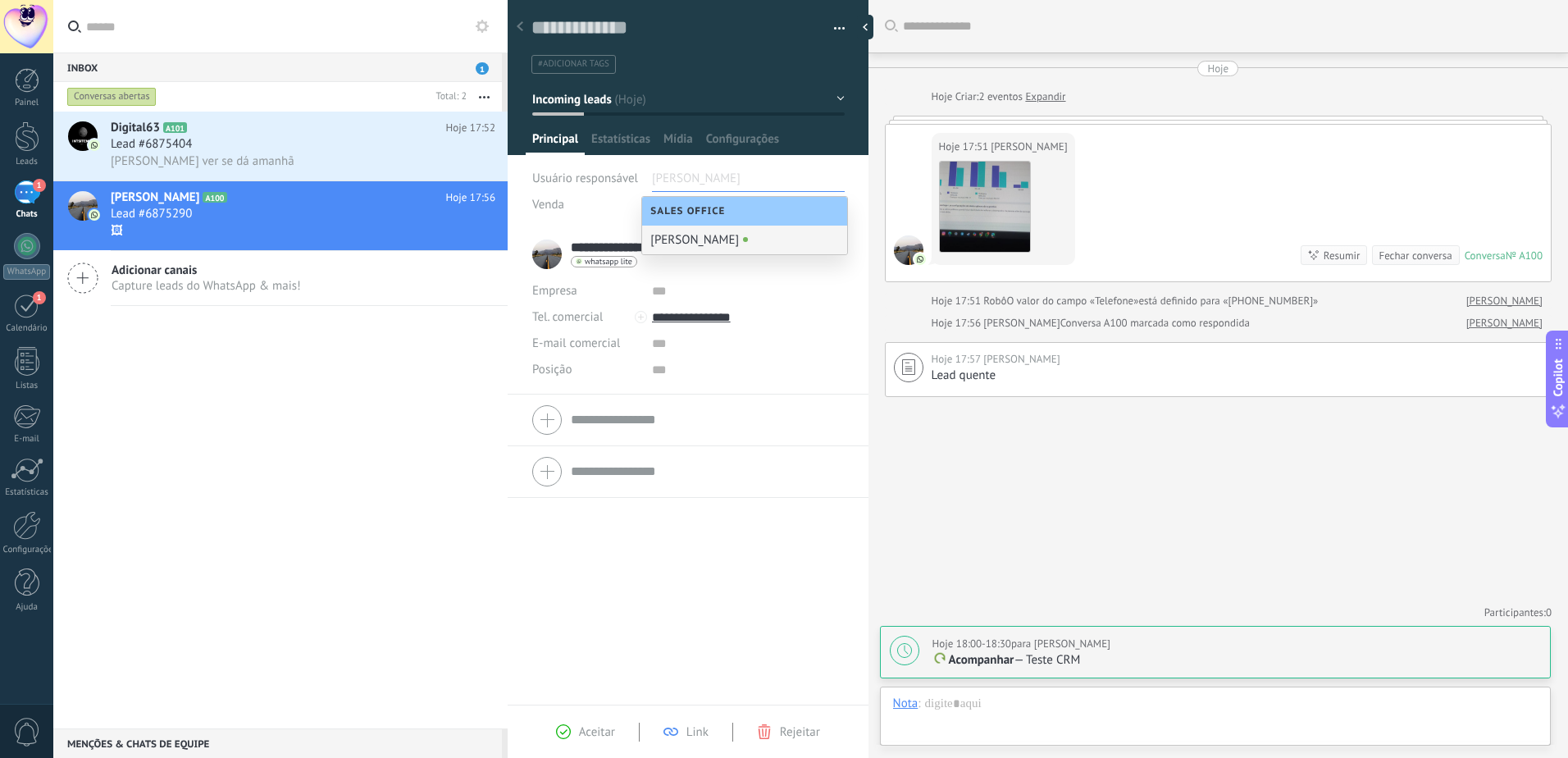
click at [699, 239] on div "[PERSON_NAME]" at bounding box center [744, 240] width 205 height 29
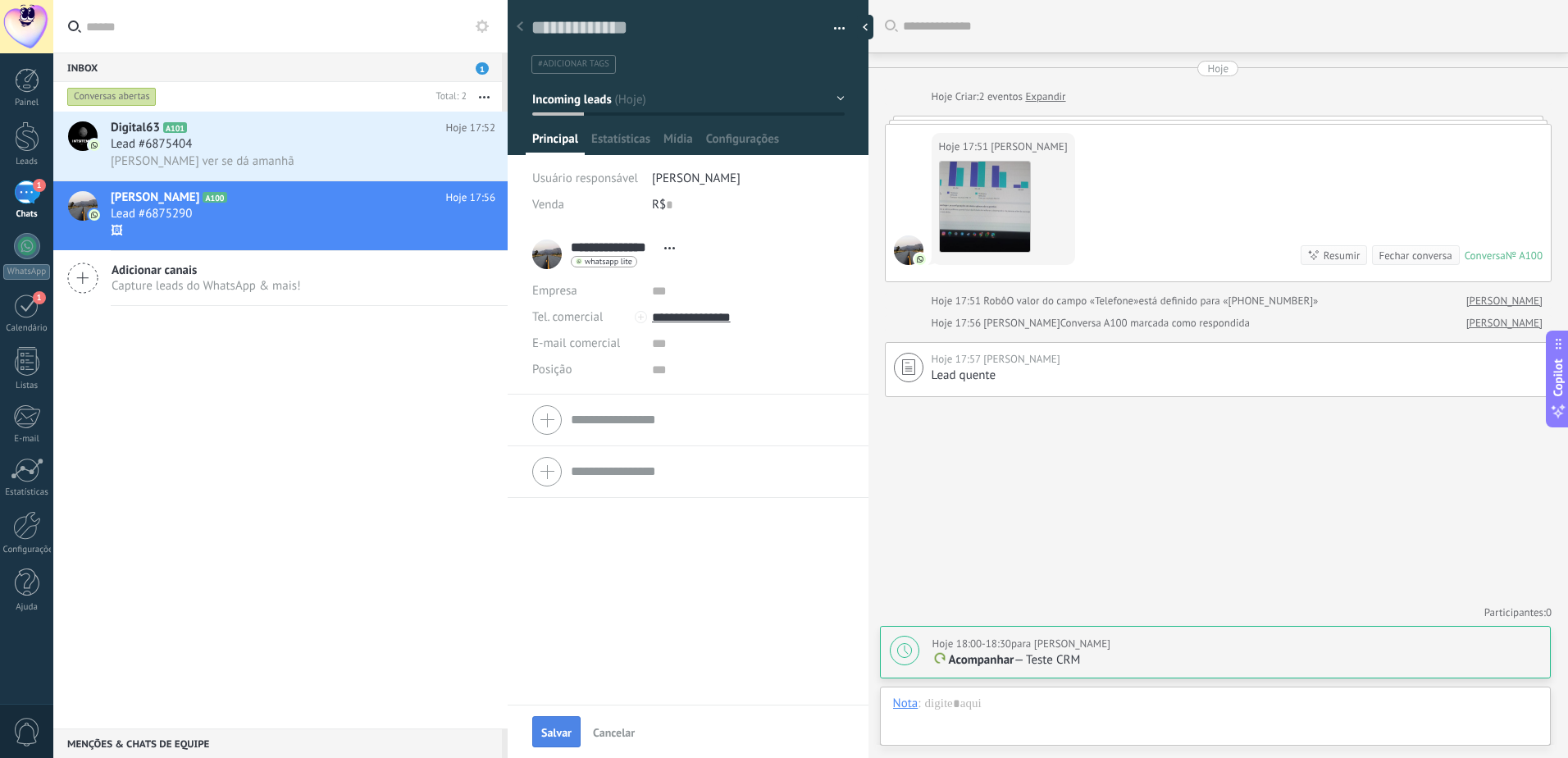
click at [549, 729] on span "Salvar" at bounding box center [557, 732] width 31 height 11
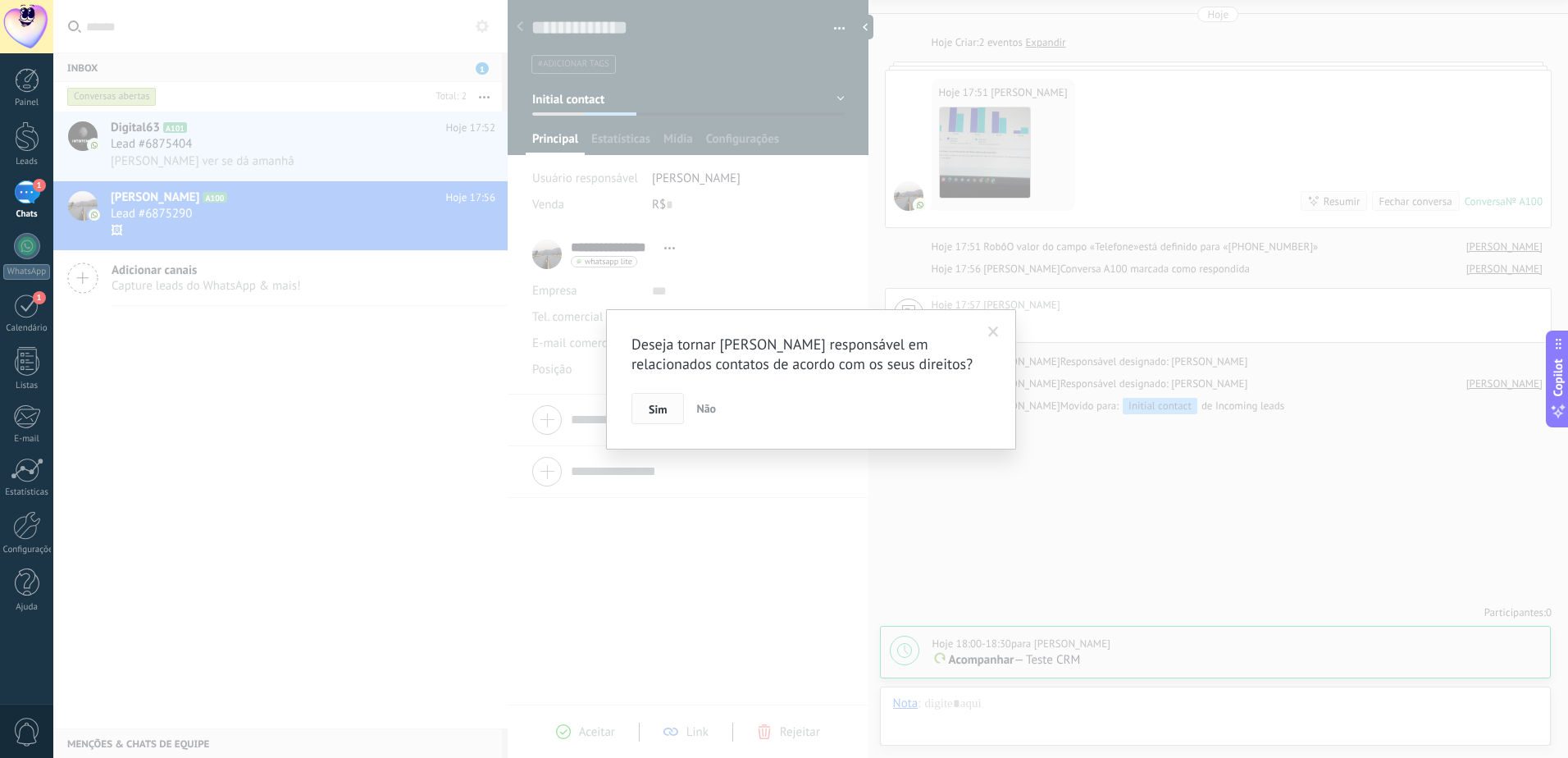
click at [653, 407] on span "Sim" at bounding box center [657, 410] width 18 height 11
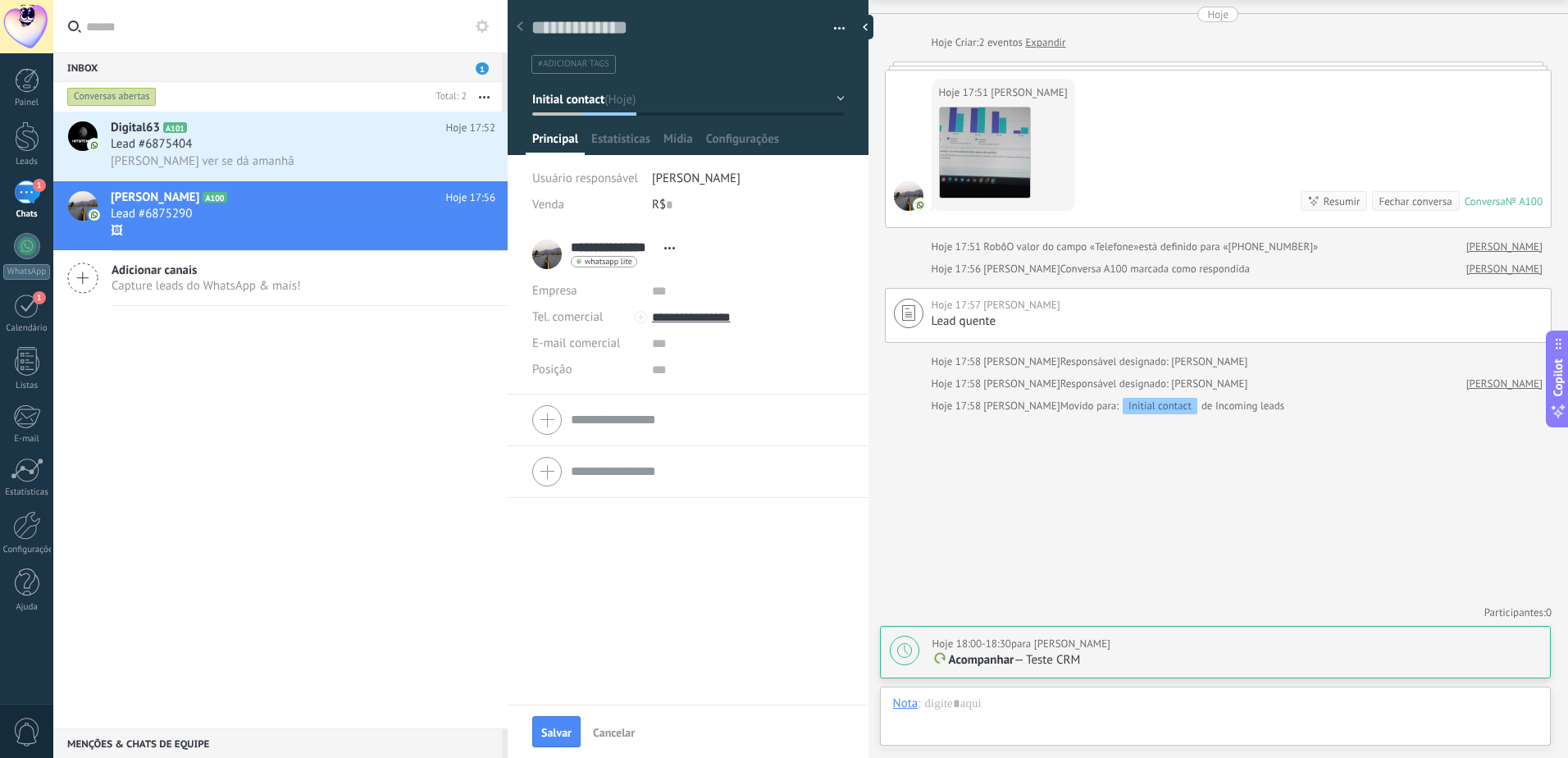
click at [647, 370] on div "Posição" at bounding box center [688, 369] width 311 height 26
click at [659, 377] on input "text" at bounding box center [748, 369] width 192 height 26
click at [828, 12] on div "Salvar e criar Imprimir Gerenciar tags Exportar para o Excel" at bounding box center [689, 32] width 362 height 84
click at [844, 33] on div "Salvar e criar Imprimir Gerenciar tags Exportar para o Excel" at bounding box center [689, 32] width 362 height 84
click at [831, 26] on button "button" at bounding box center [834, 29] width 24 height 25
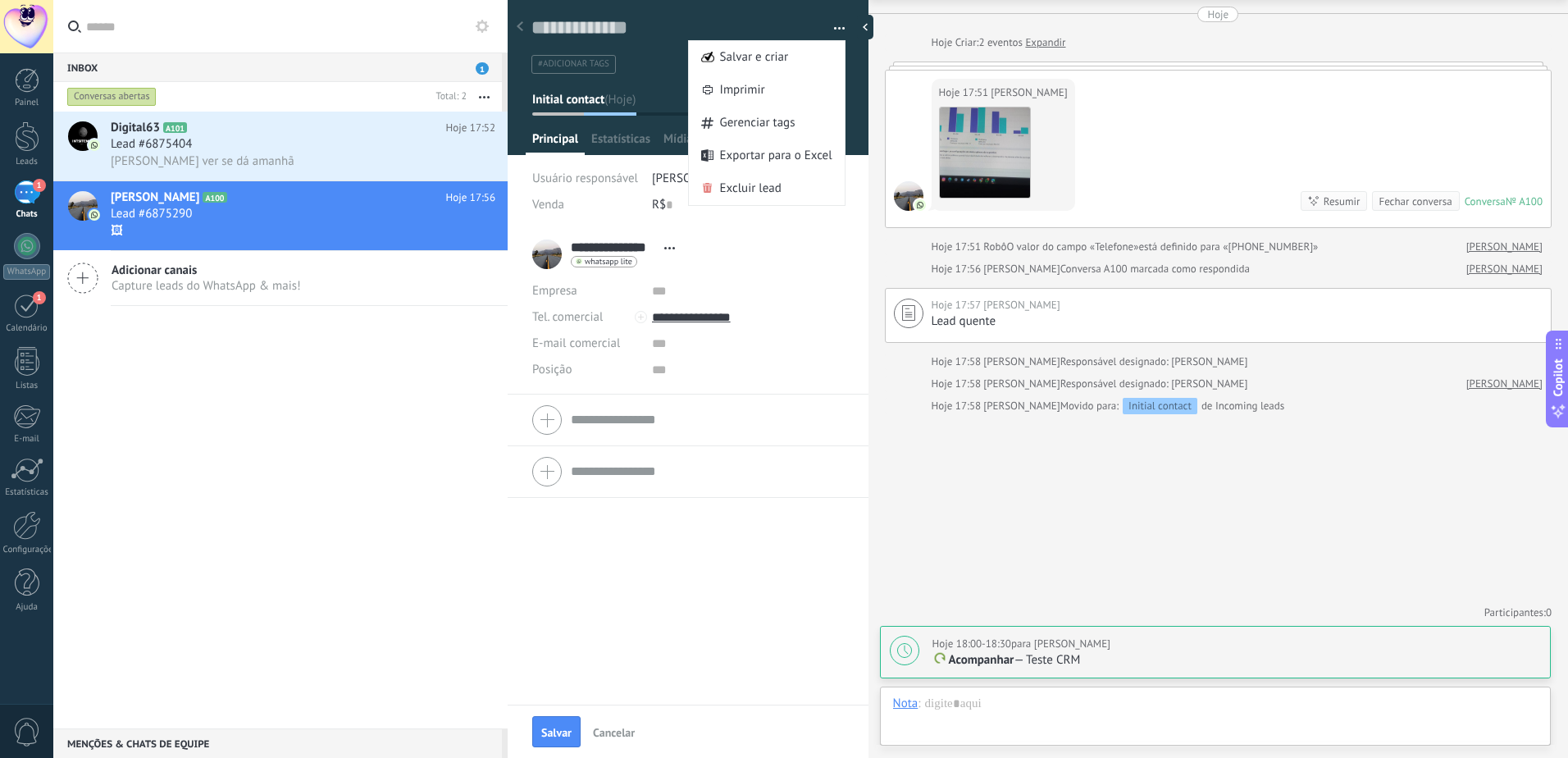
click at [561, 63] on span "#adicionar tags" at bounding box center [573, 64] width 72 height 11
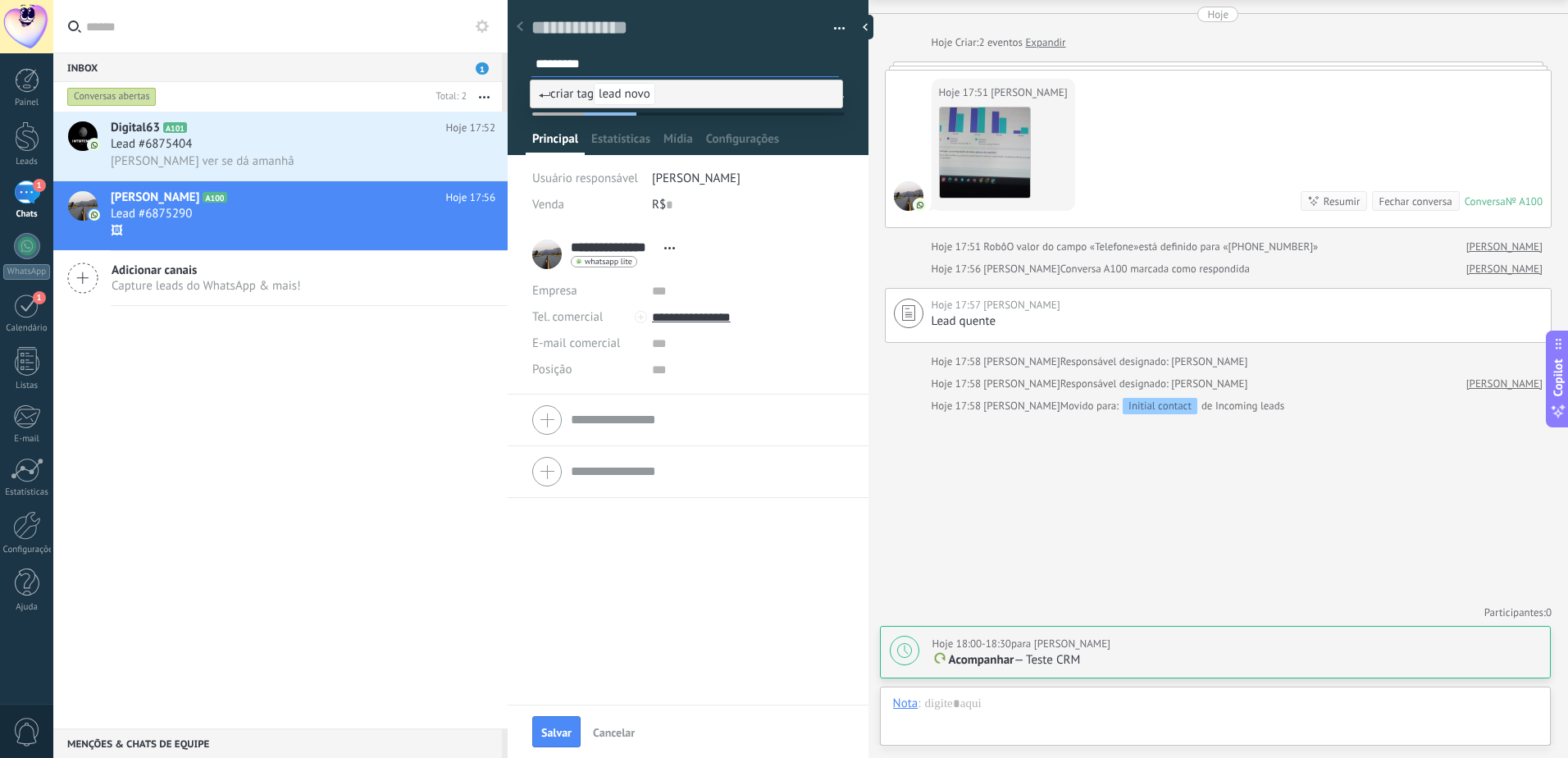
type input "*********"
click at [642, 95] on span "lead novo" at bounding box center [625, 94] width 61 height 22
click at [775, 257] on div "**********" at bounding box center [688, 254] width 311 height 41
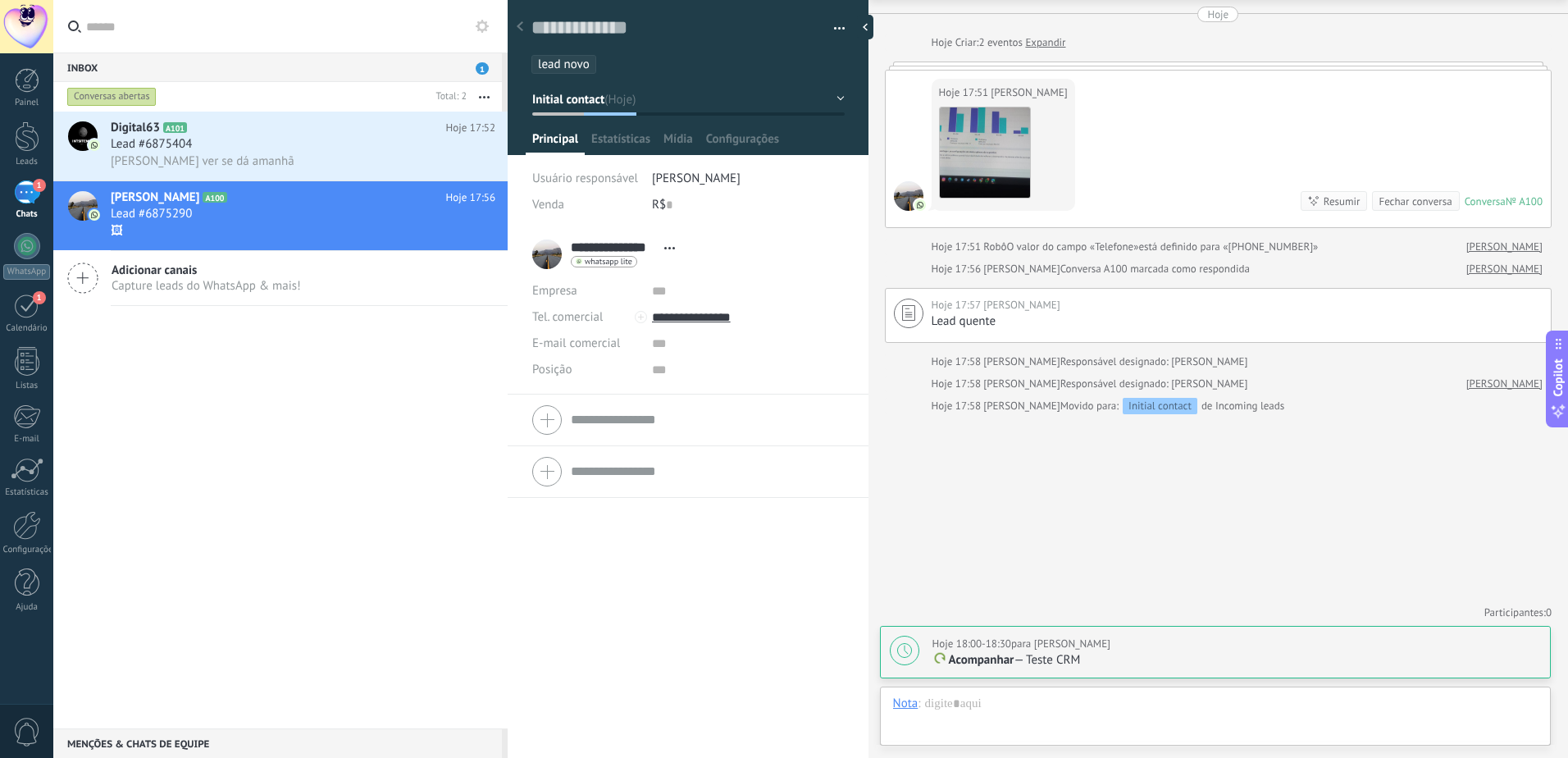
click at [560, 721] on div "**********" at bounding box center [689, 494] width 361 height 530
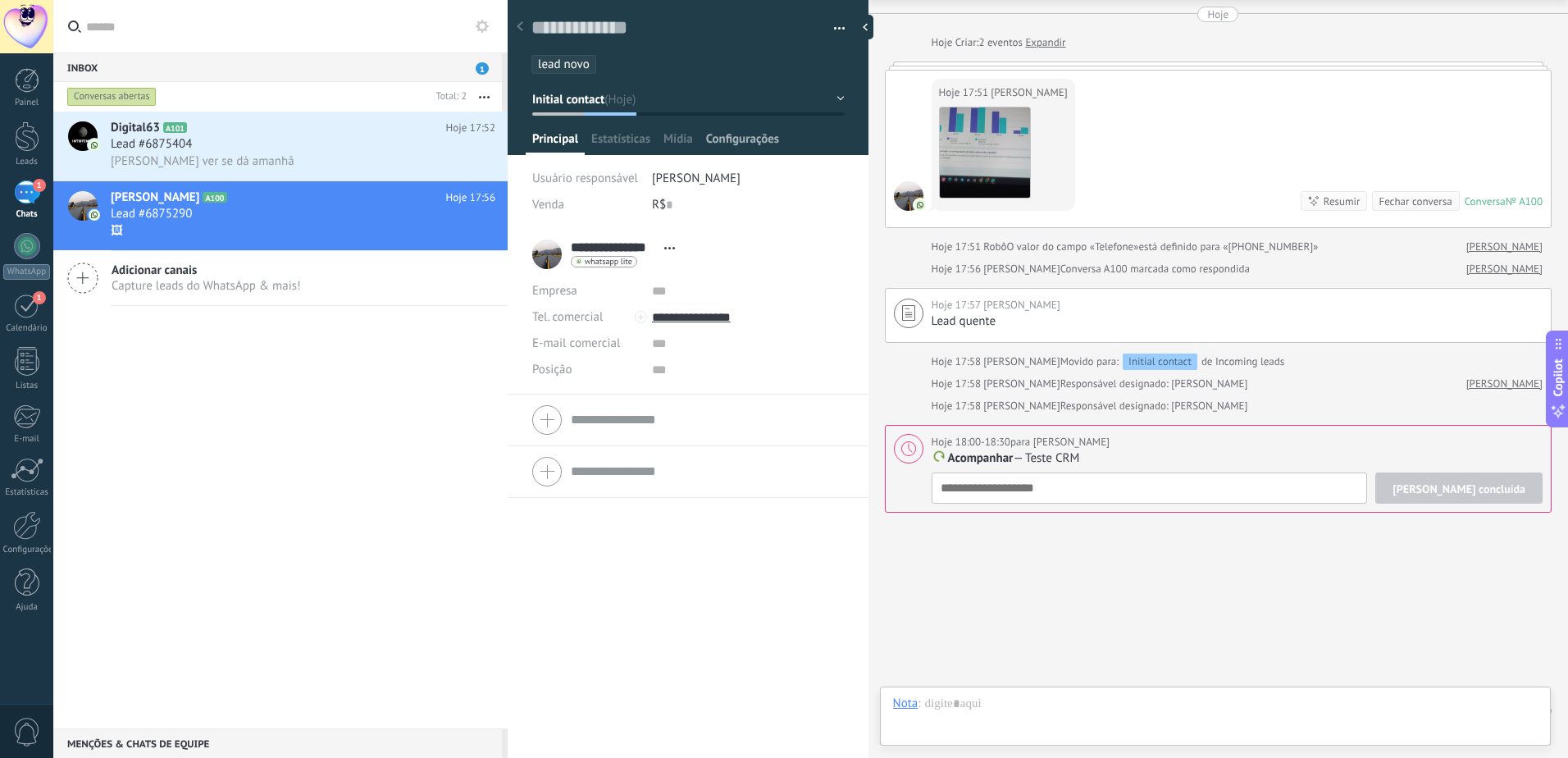
click at [730, 132] on span "Configurações" at bounding box center [742, 142] width 73 height 24
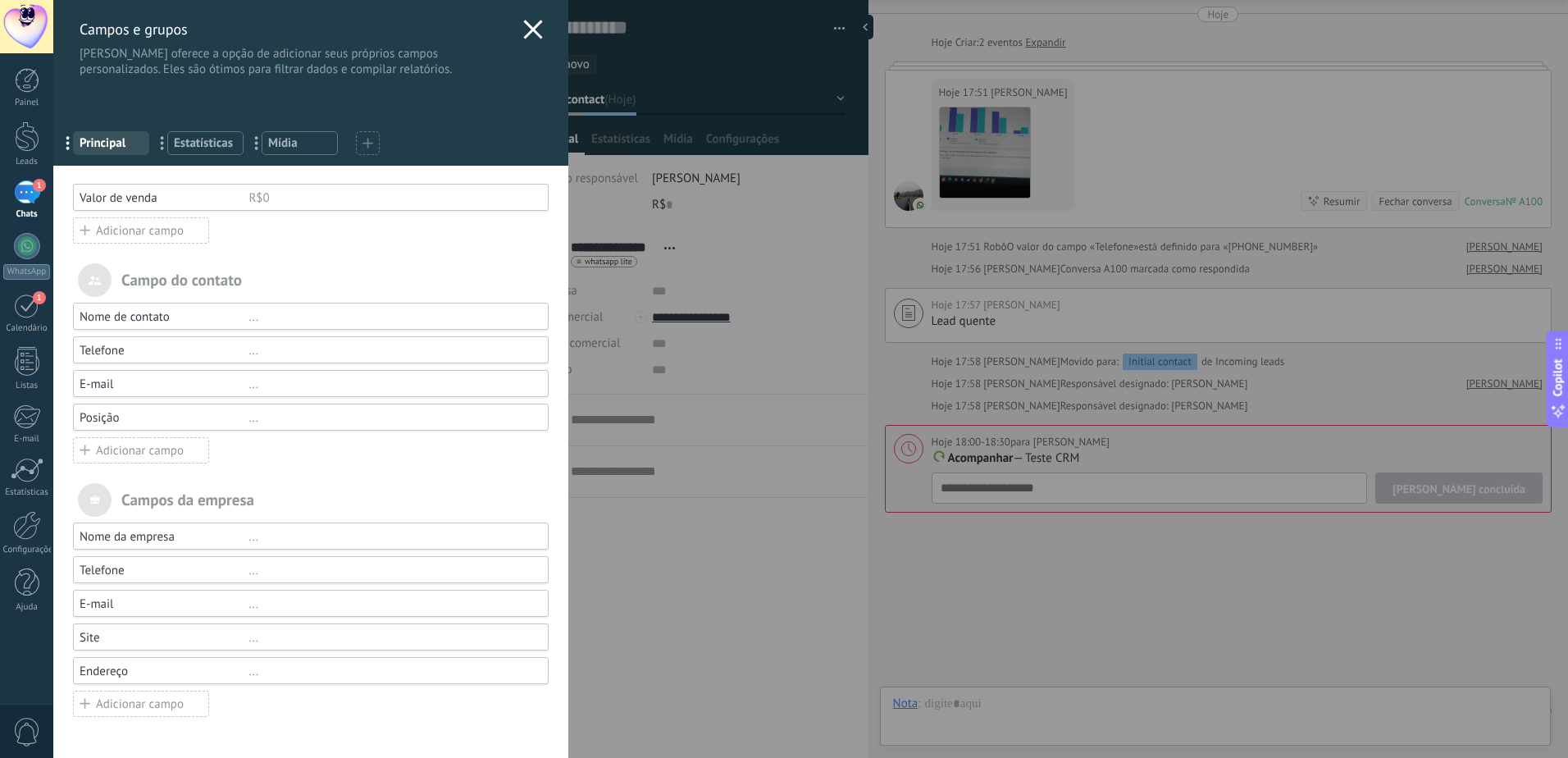
click at [209, 155] on div "... Principal ... Estatísticas ... [GEOGRAPHIC_DATA]" at bounding box center [310, 139] width 515 height 51
click at [201, 149] on span "Estatísticas" at bounding box center [205, 143] width 63 height 15
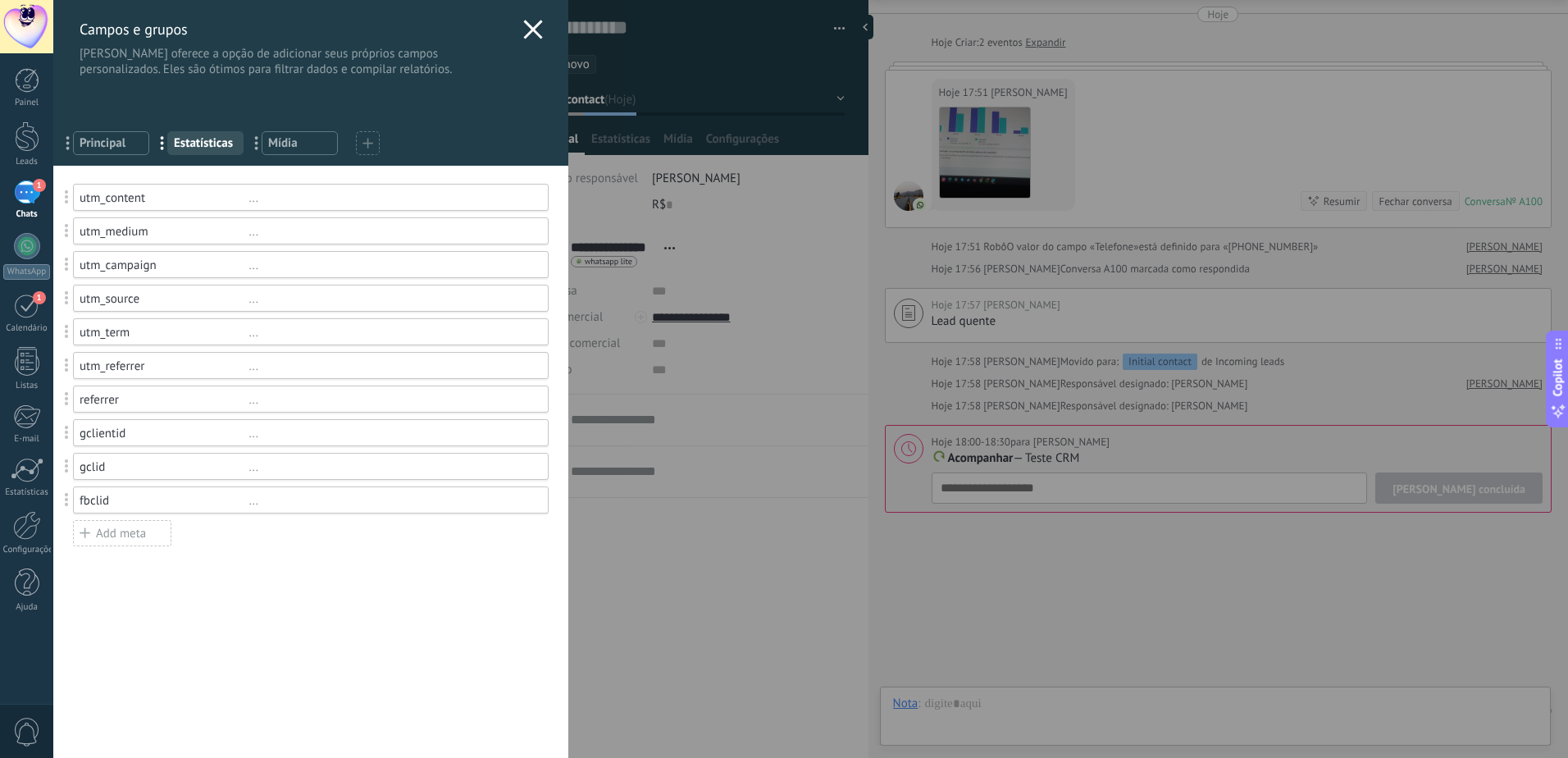
drag, startPoint x: 278, startPoint y: 138, endPoint x: 461, endPoint y: 159, distance: 184.2
click at [282, 138] on span "Mídia" at bounding box center [300, 143] width 63 height 15
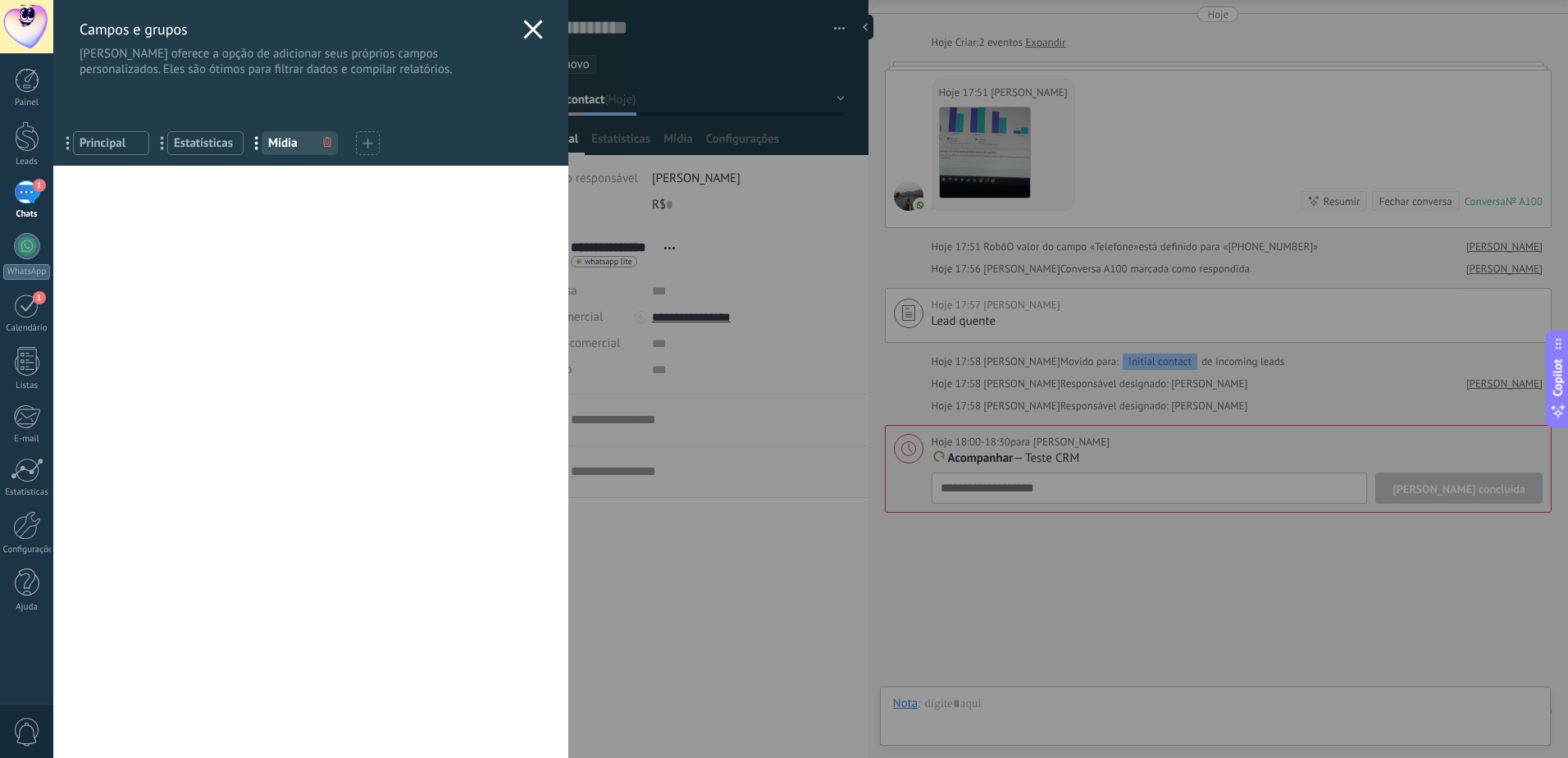
click at [362, 146] on div at bounding box center [368, 142] width 24 height 24
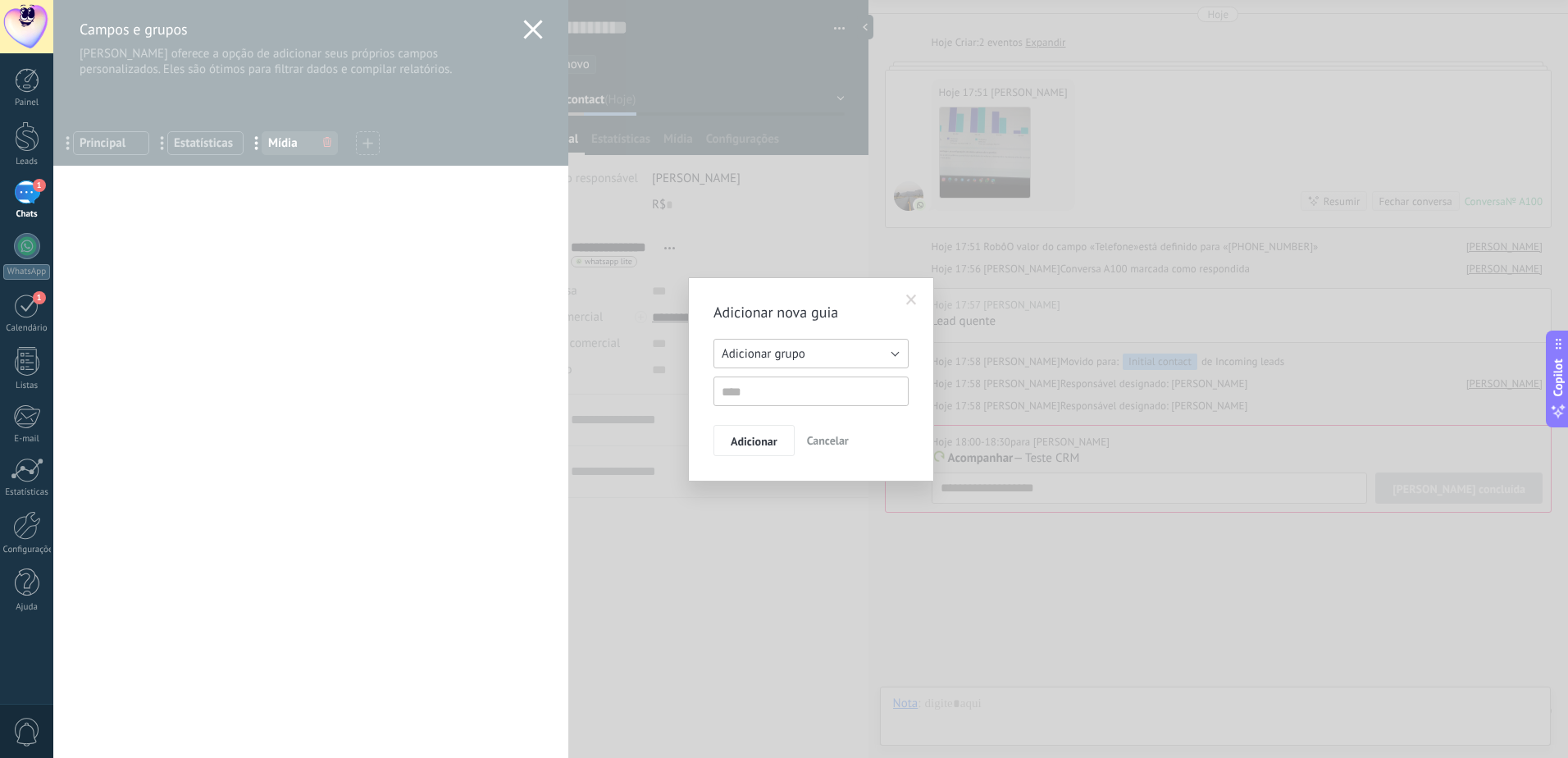
click at [827, 348] on button "Adicionar grupo" at bounding box center [811, 353] width 195 height 30
click at [787, 317] on h2 "Adicionar nova guia" at bounding box center [802, 312] width 179 height 20
click at [829, 432] on button "Cancelar" at bounding box center [828, 440] width 55 height 32
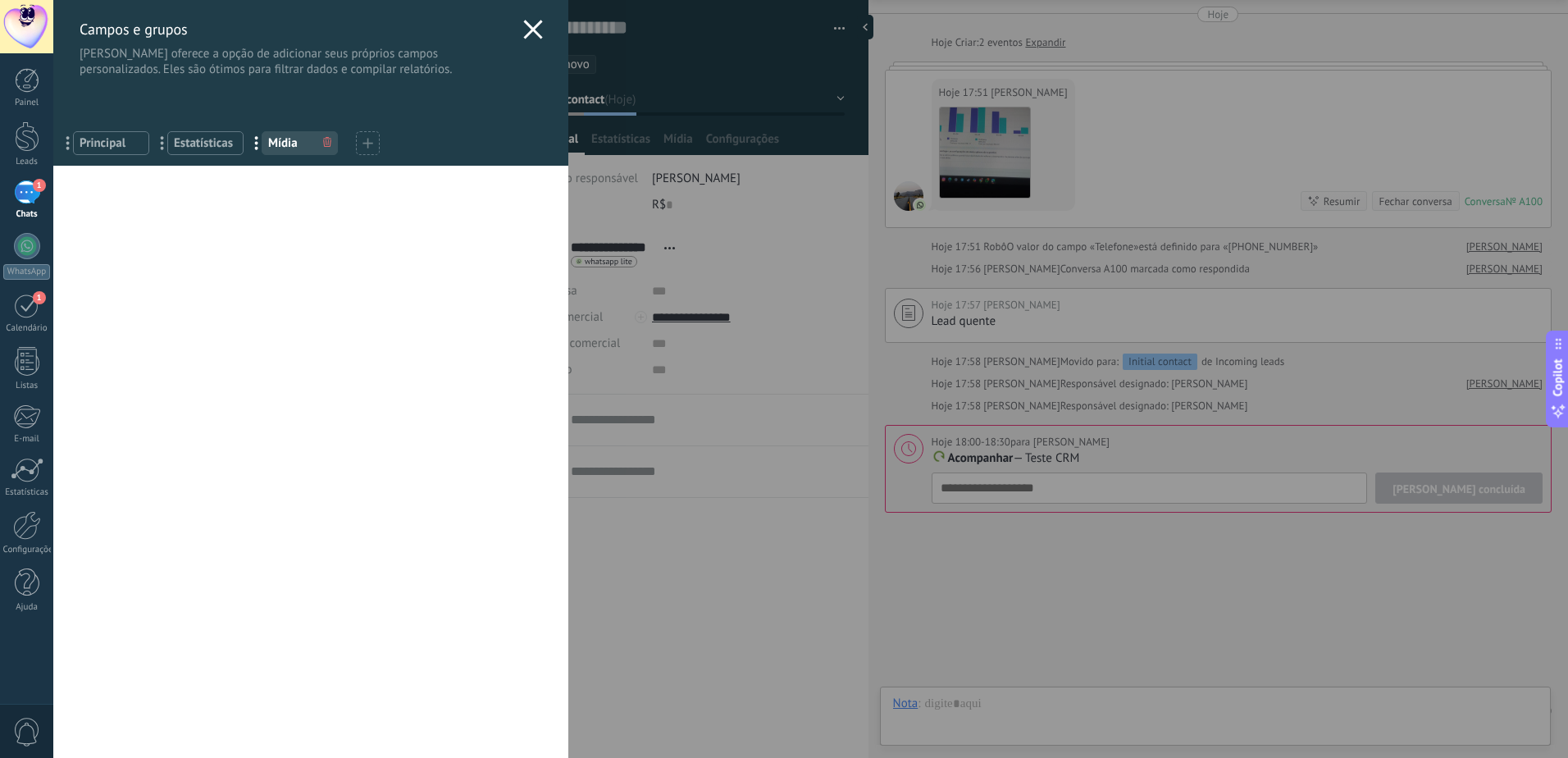
click at [212, 152] on div "... Estatísticas" at bounding box center [205, 142] width 76 height 24
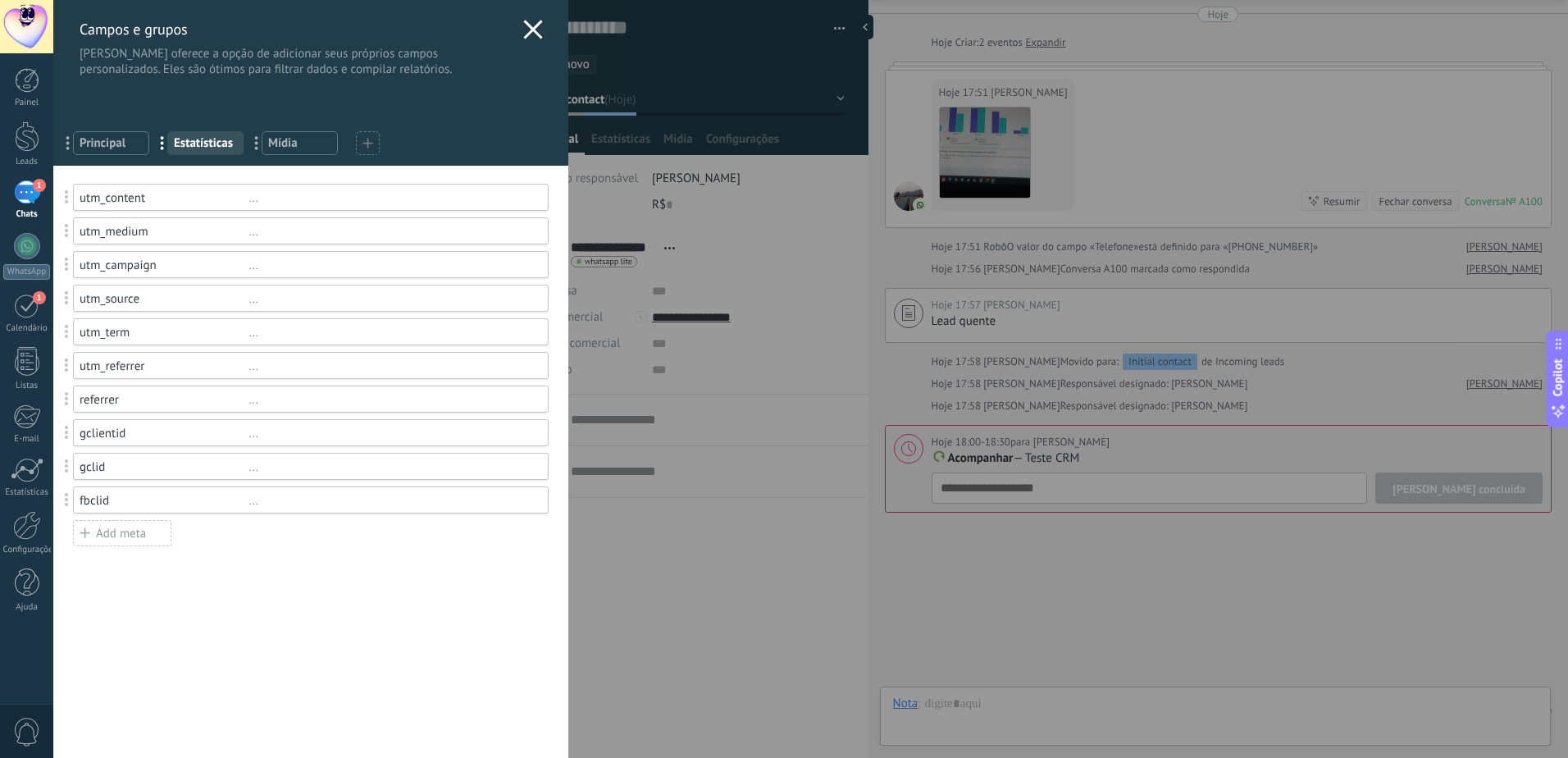
click at [125, 144] on span "Principal" at bounding box center [111, 143] width 63 height 15
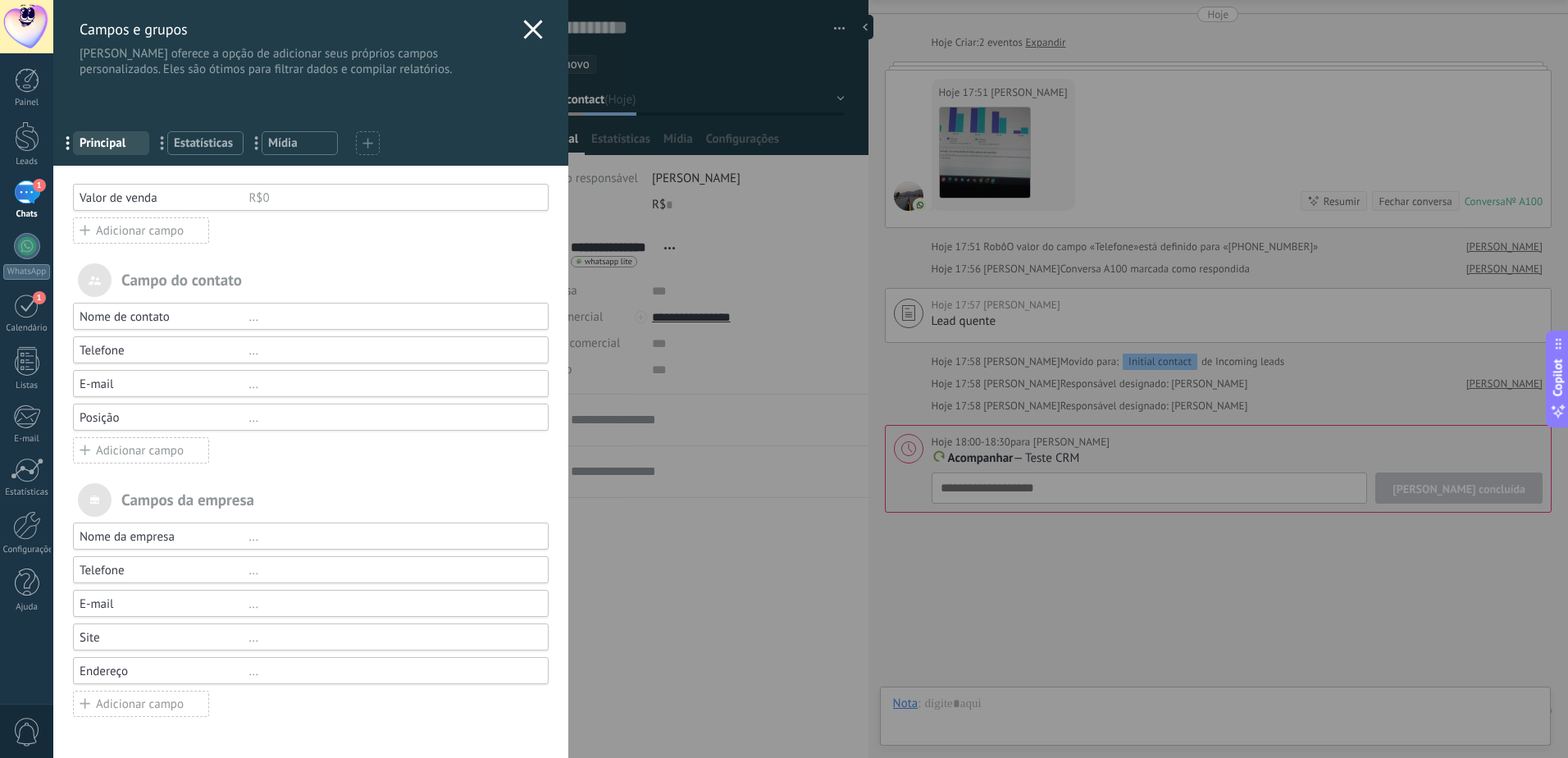
click at [132, 705] on div "Adicionar campo" at bounding box center [140, 703] width 137 height 26
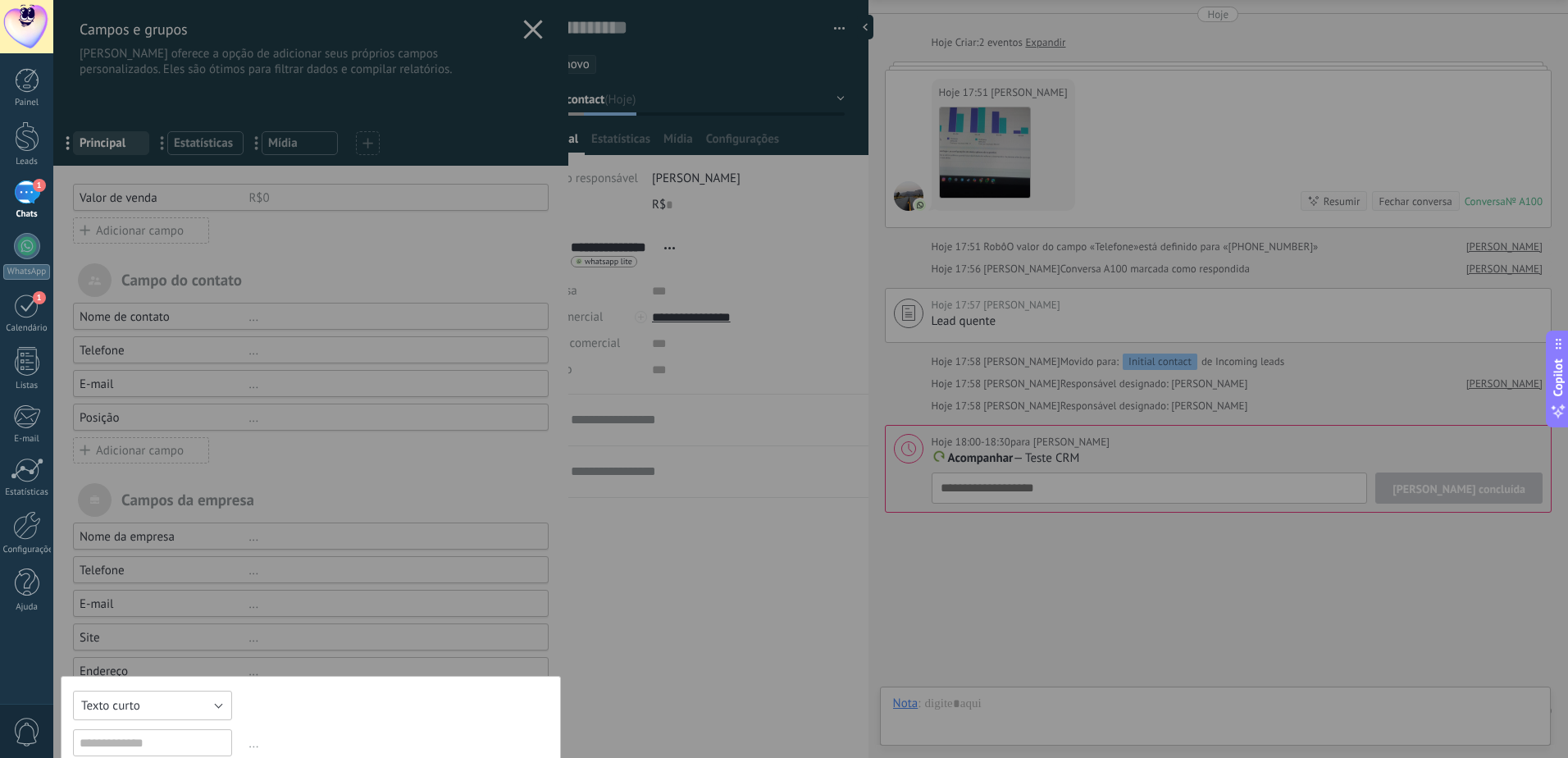
click at [155, 694] on button "Texto curto" at bounding box center [152, 705] width 159 height 30
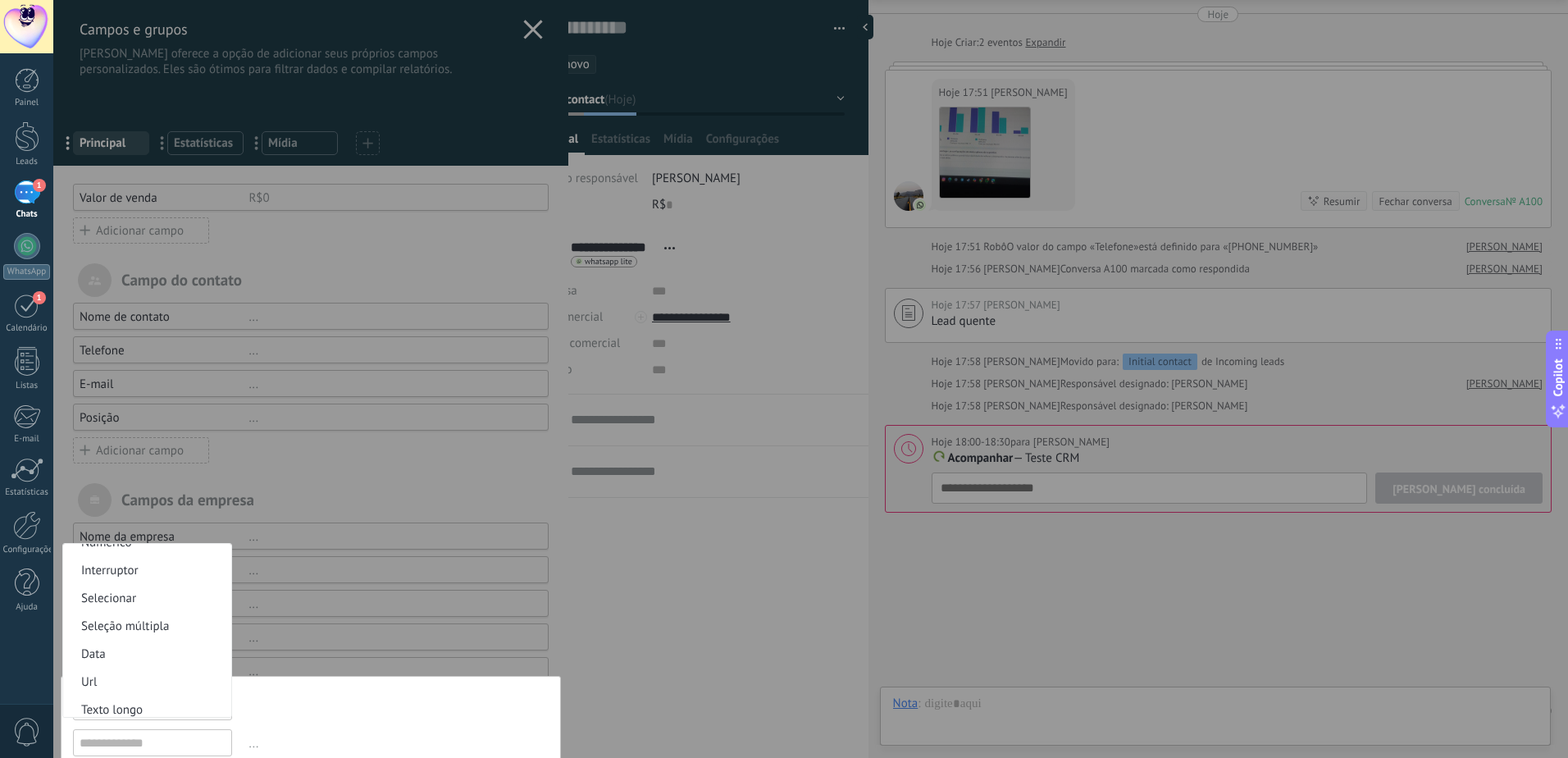
scroll to position [27, 0]
click at [158, 560] on span "Numérico" at bounding box center [144, 558] width 163 height 15
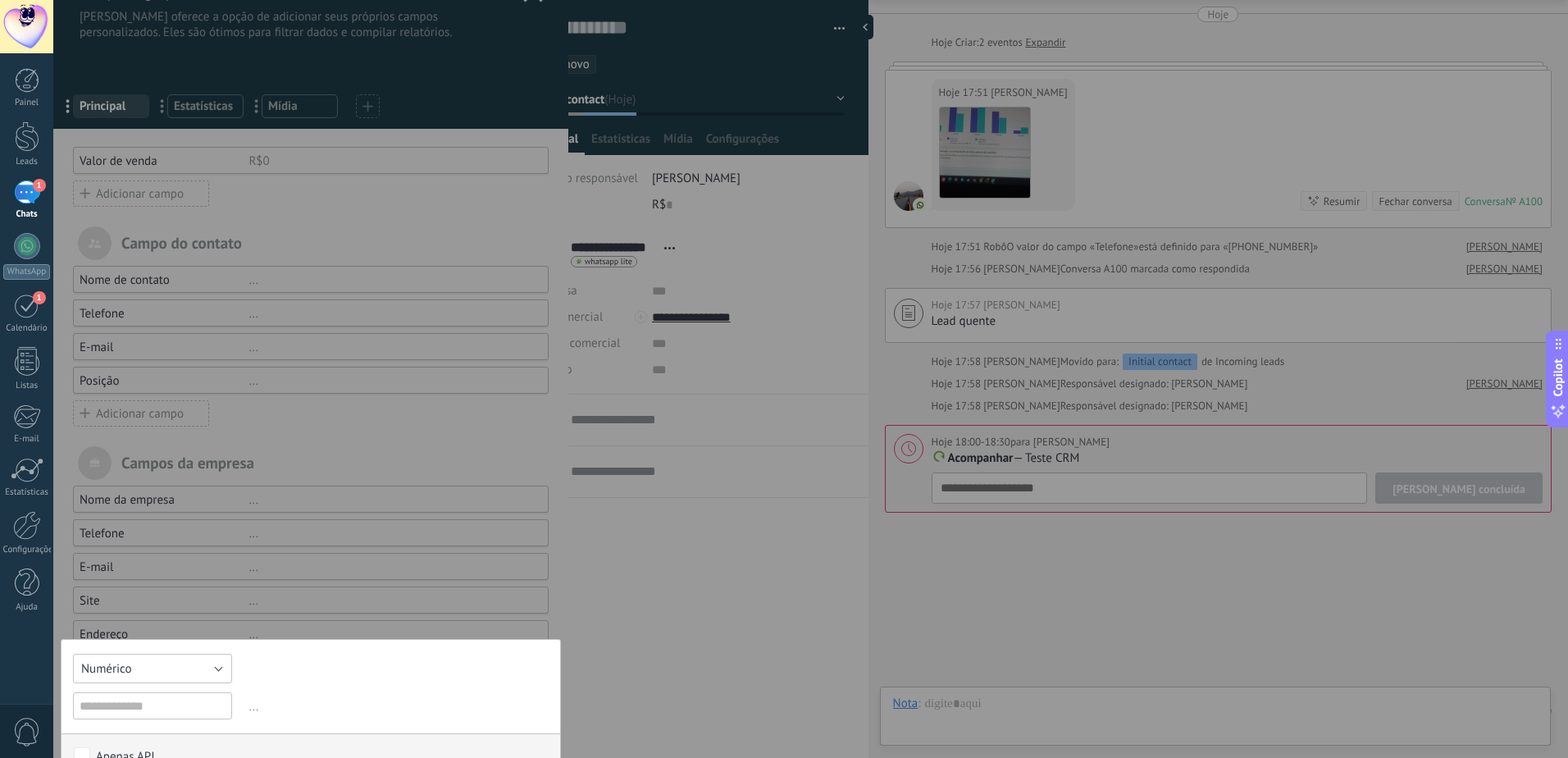
scroll to position [82, 0]
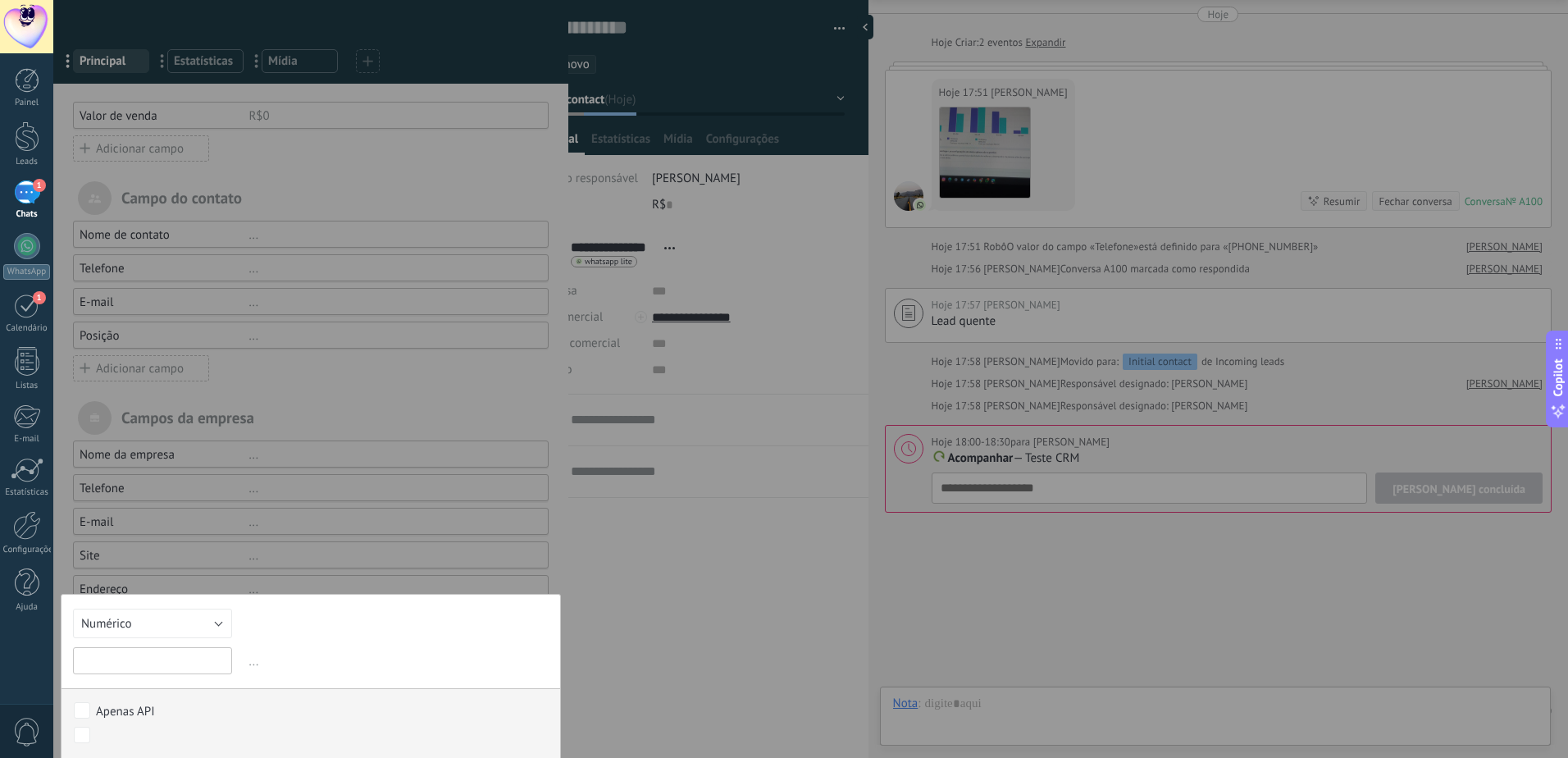
click at [154, 661] on input "text" at bounding box center [152, 661] width 159 height 27
click at [160, 665] on input "text" at bounding box center [152, 661] width 159 height 27
click at [254, 651] on span "..." at bounding box center [397, 661] width 303 height 27
click at [185, 648] on input "text" at bounding box center [152, 661] width 159 height 27
type input "**********"
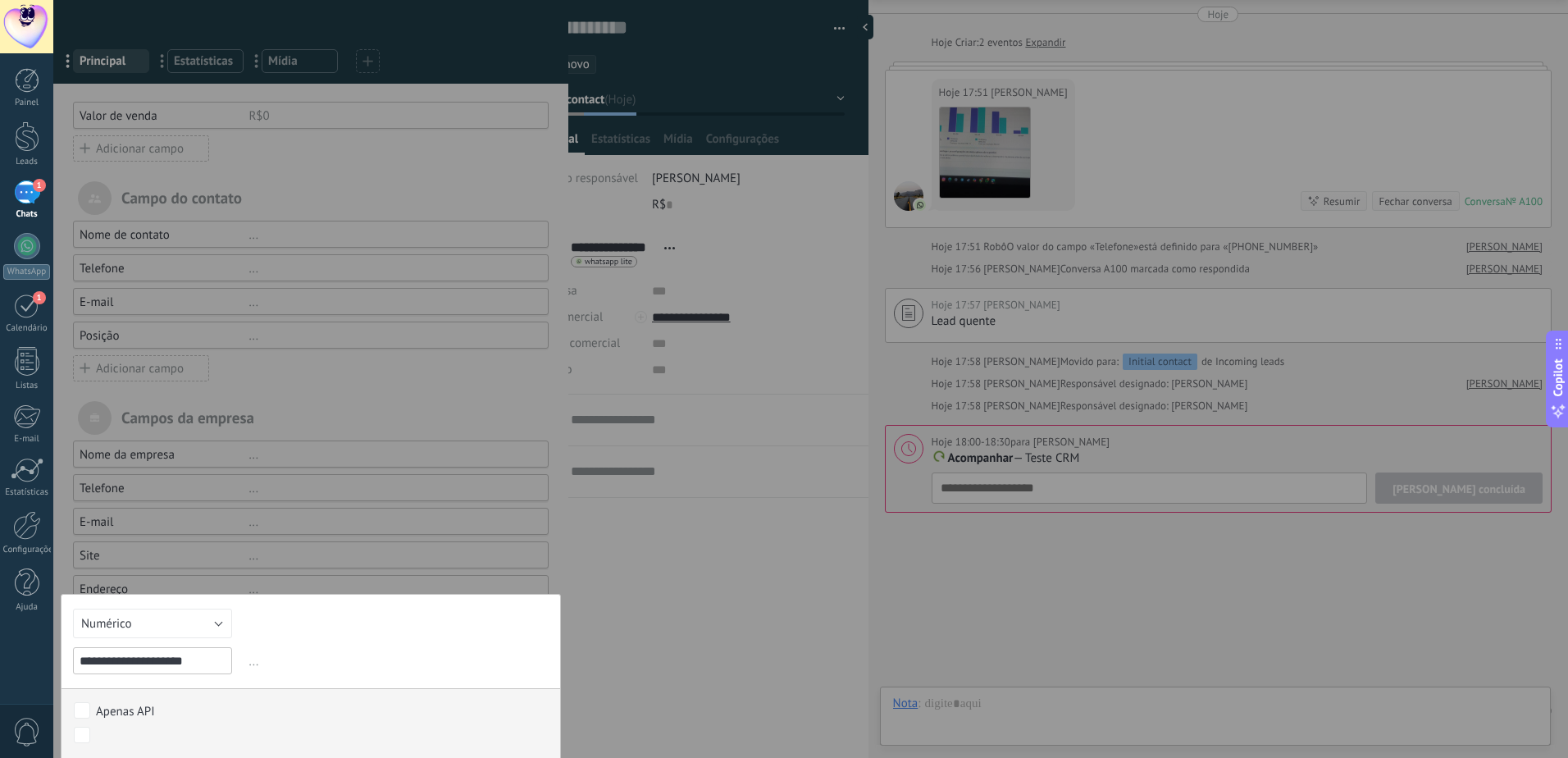
click at [256, 665] on span "..." at bounding box center [397, 661] width 303 height 27
click at [249, 662] on span "..." at bounding box center [397, 661] width 303 height 27
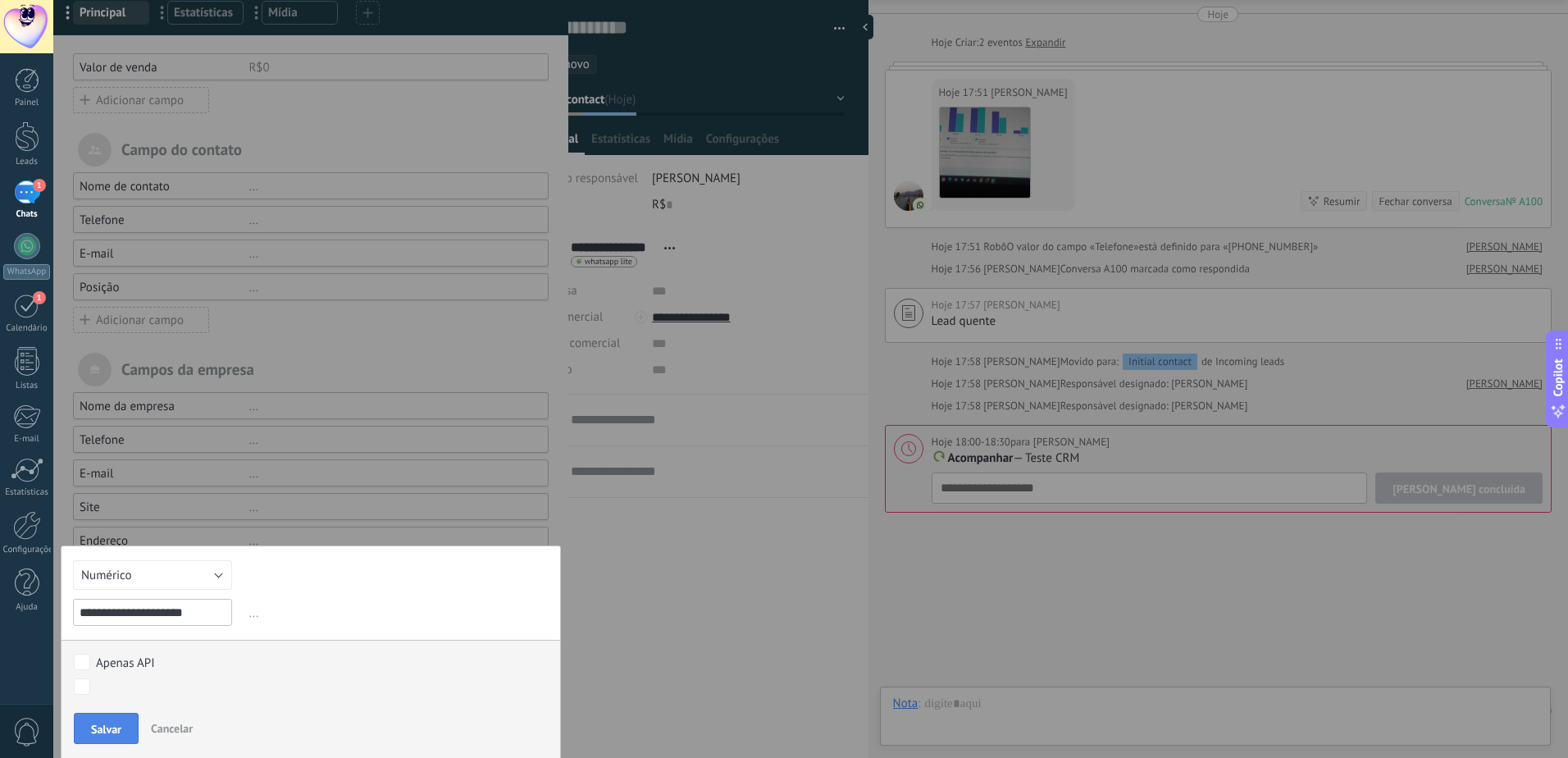
click at [94, 718] on button "Salvar" at bounding box center [106, 727] width 65 height 32
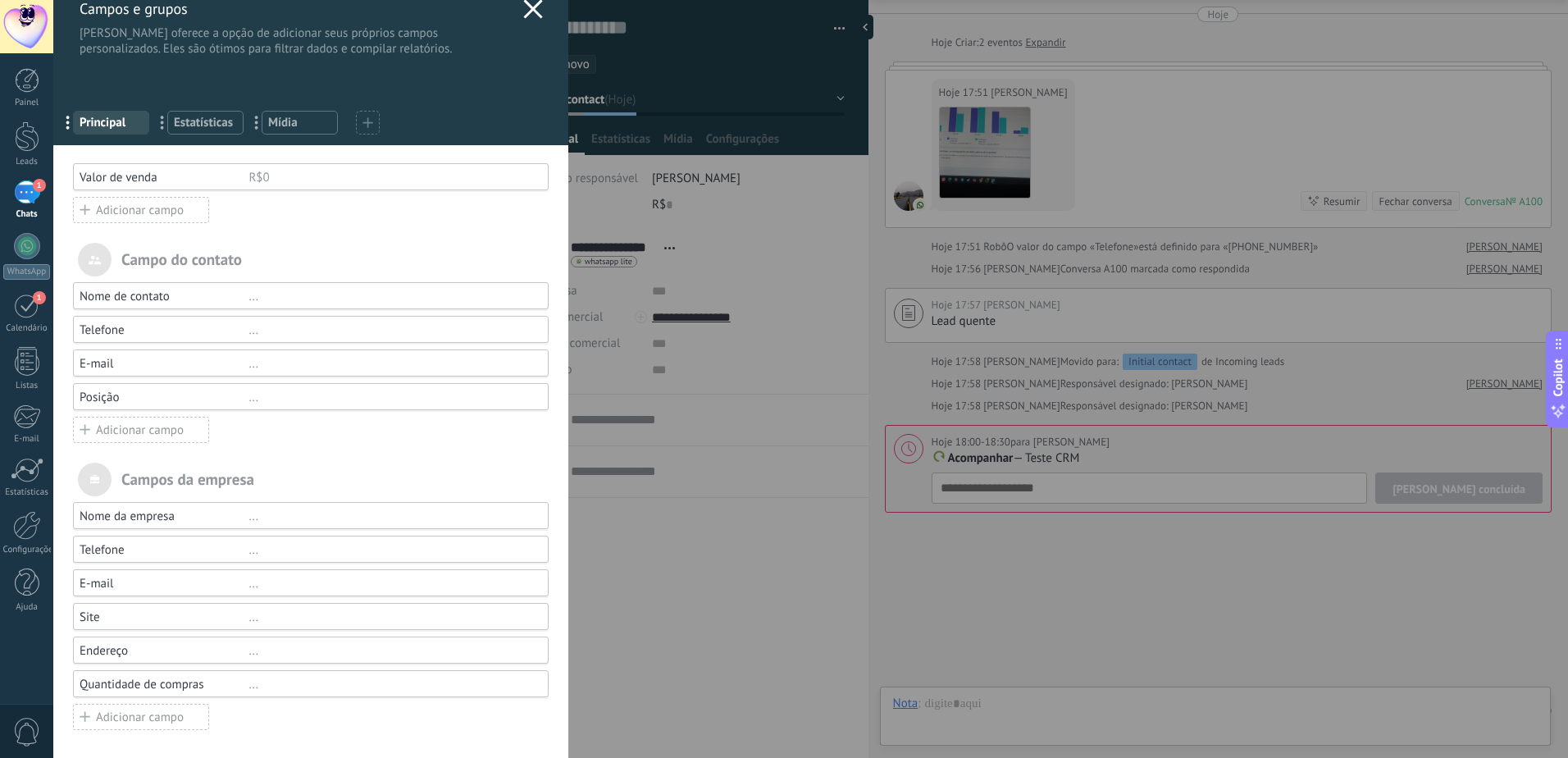
click at [514, 9] on div "[PERSON_NAME] e grupos Kommo oferece a opção de adicionar seus próprios campos …" at bounding box center [310, 18] width 515 height 77
click at [525, 11] on use at bounding box center [533, 9] width 19 height 19
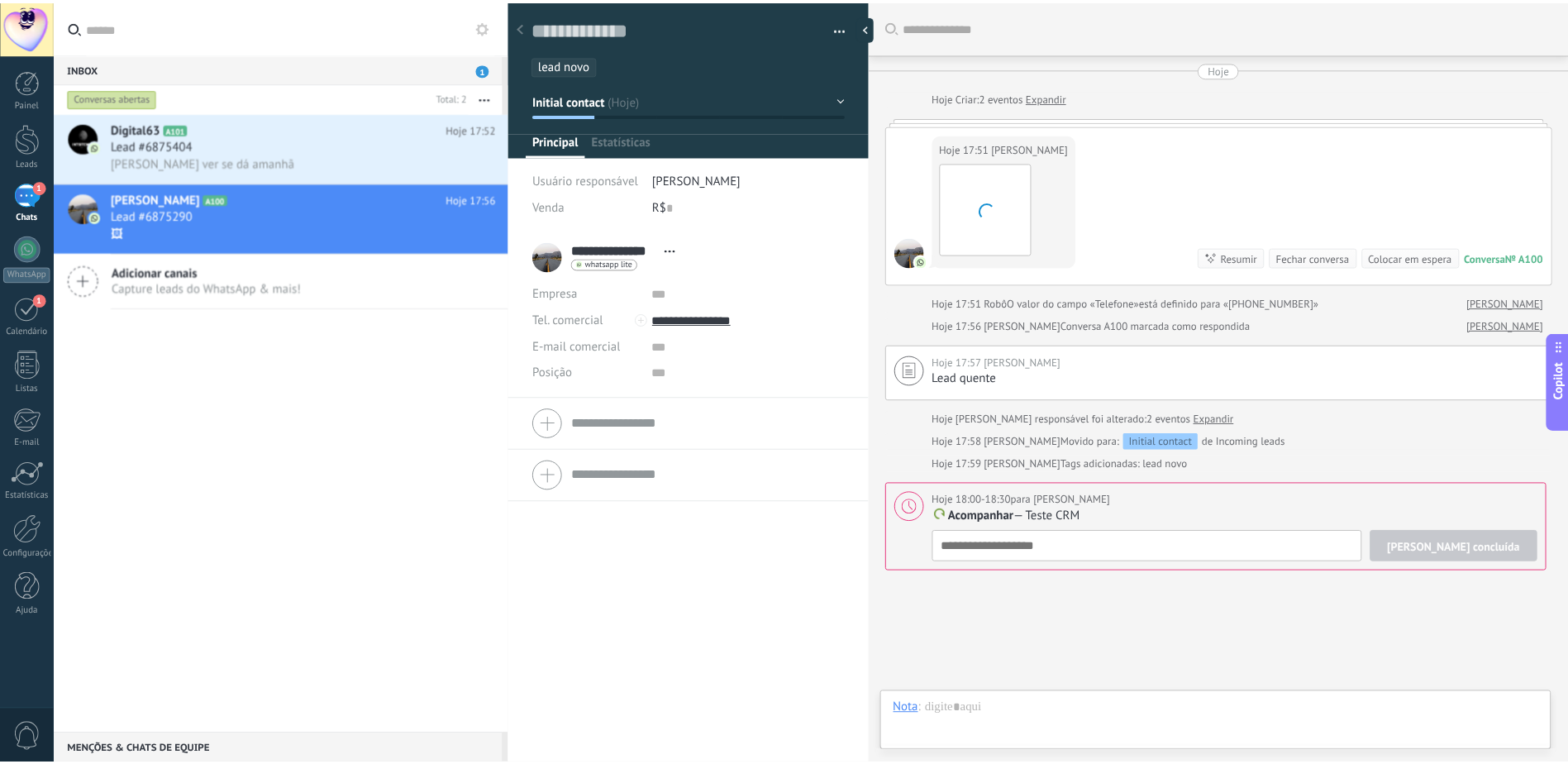
scroll to position [25, 0]
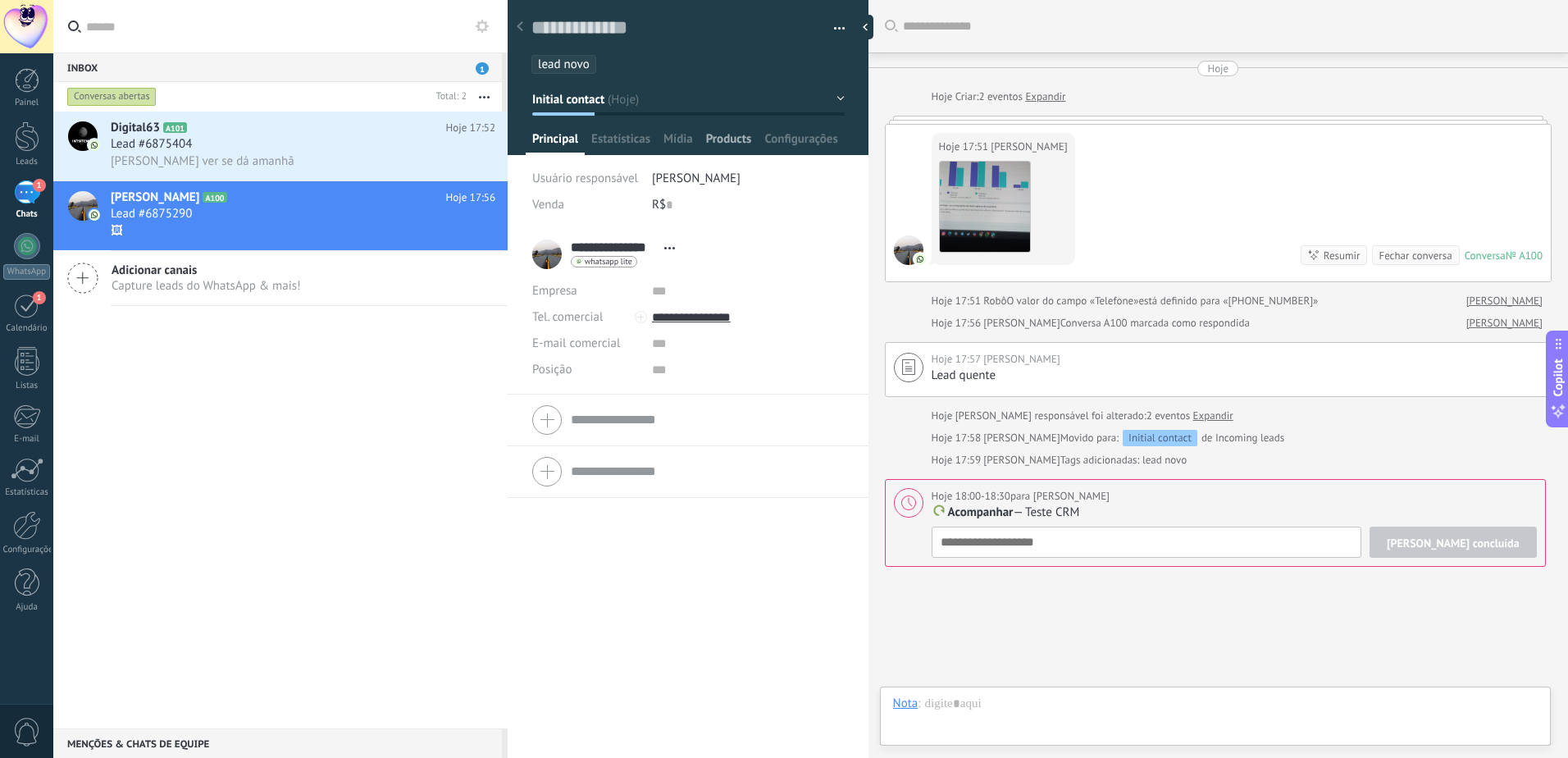
click at [732, 143] on span "Products" at bounding box center [729, 142] width 46 height 24
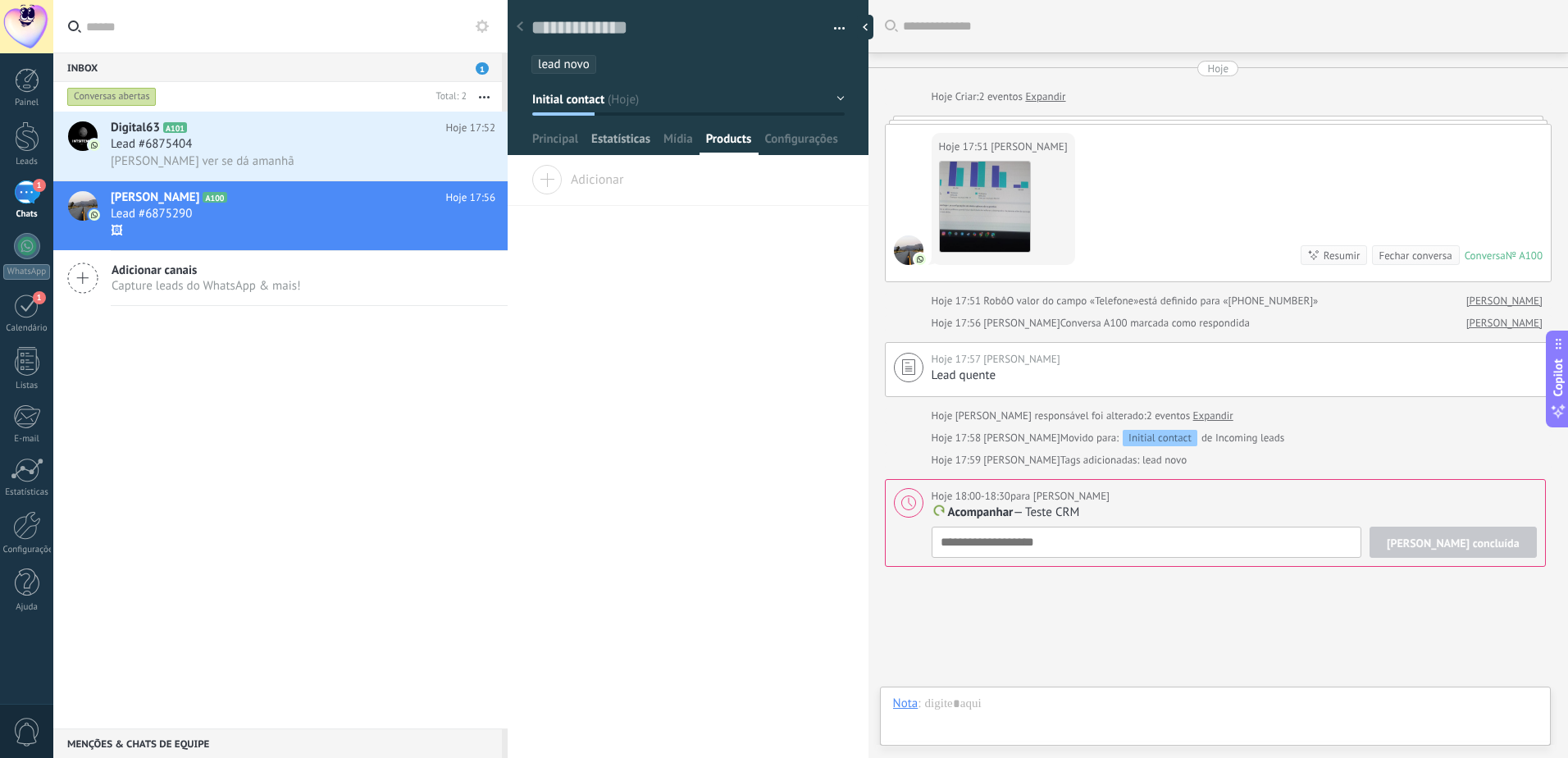
click at [637, 140] on span "Estatísticas" at bounding box center [621, 142] width 59 height 24
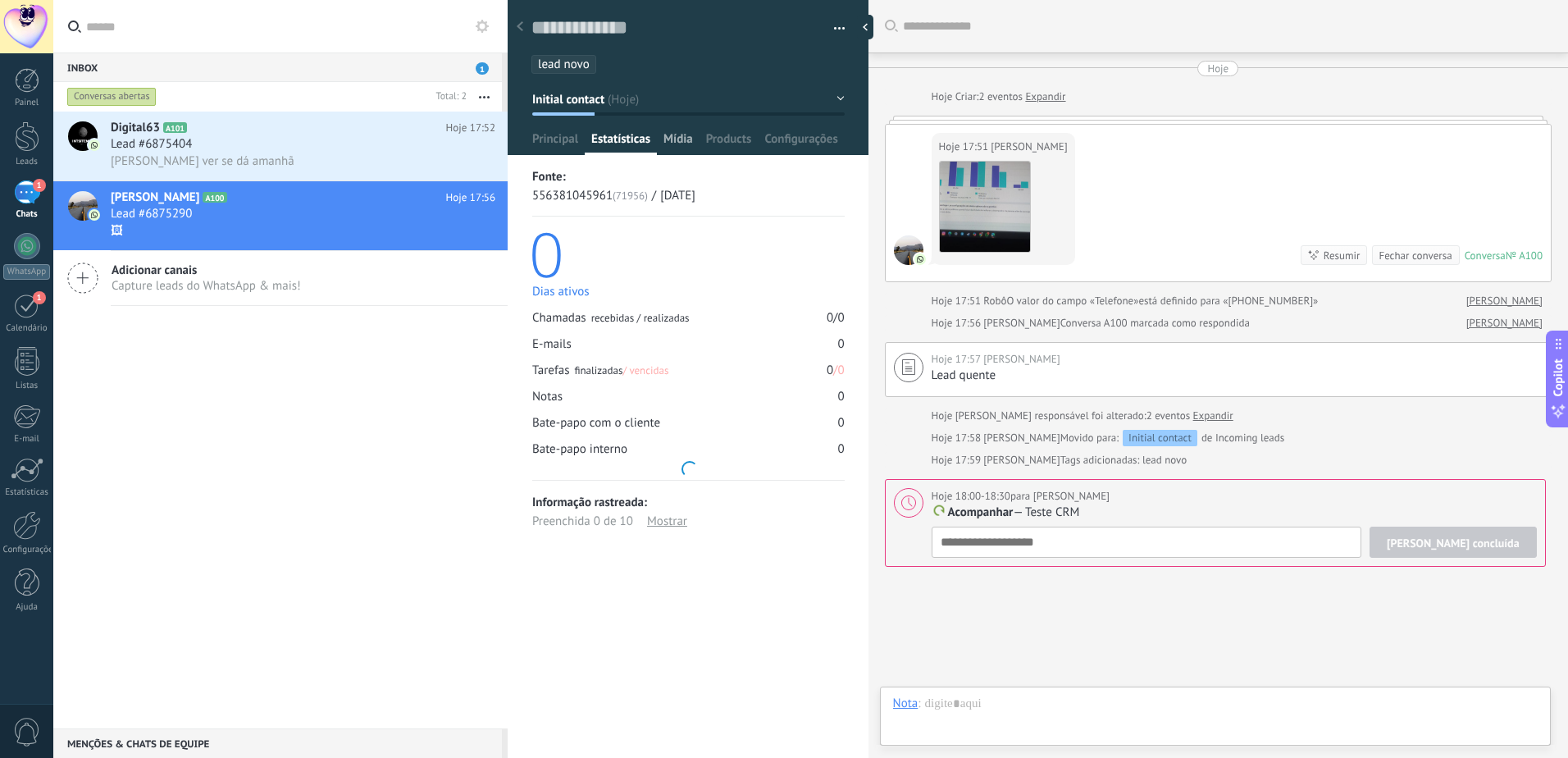
click at [675, 133] on span "Mídia" at bounding box center [678, 142] width 30 height 24
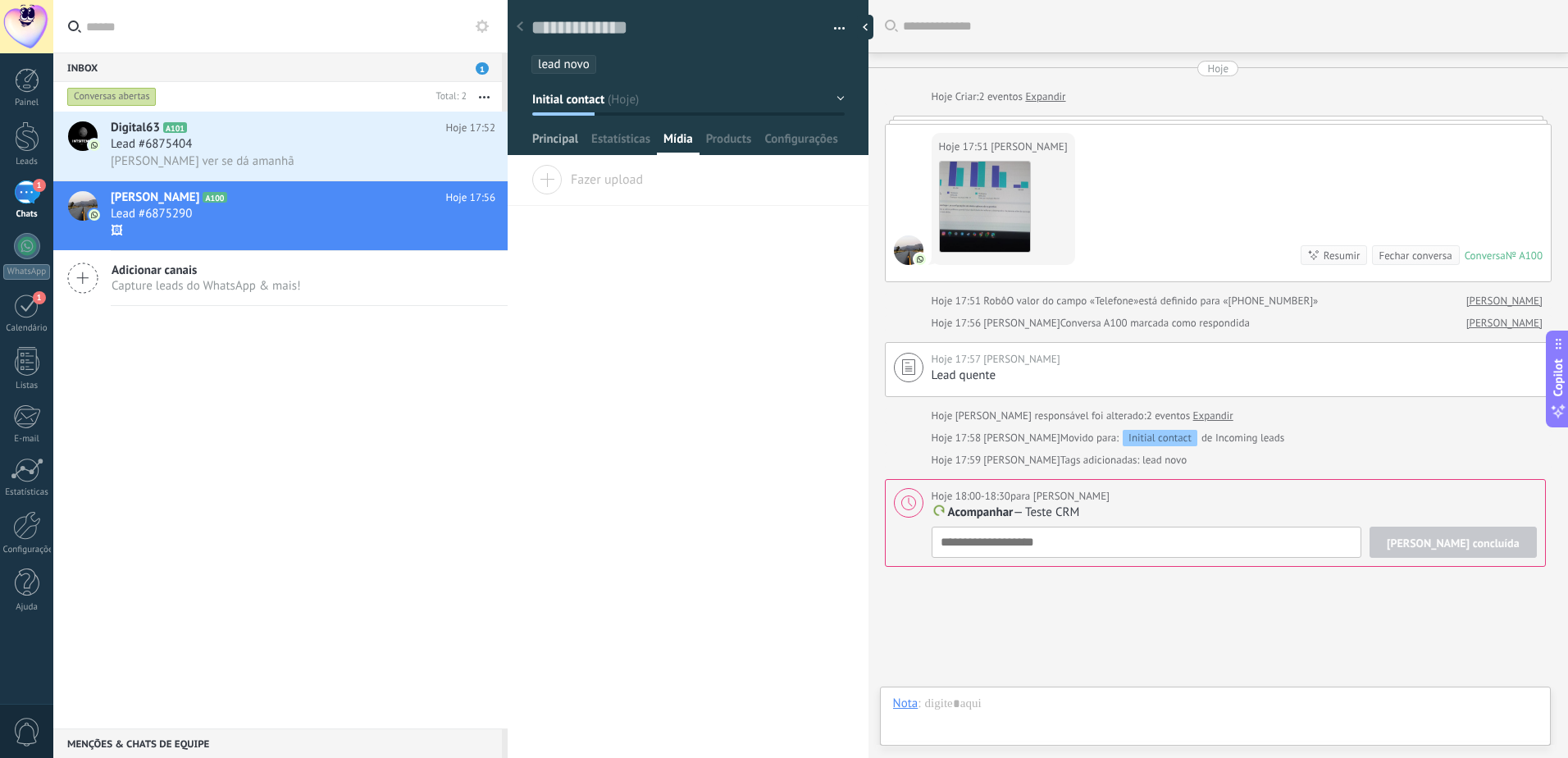
click at [566, 137] on span "Principal" at bounding box center [555, 142] width 46 height 24
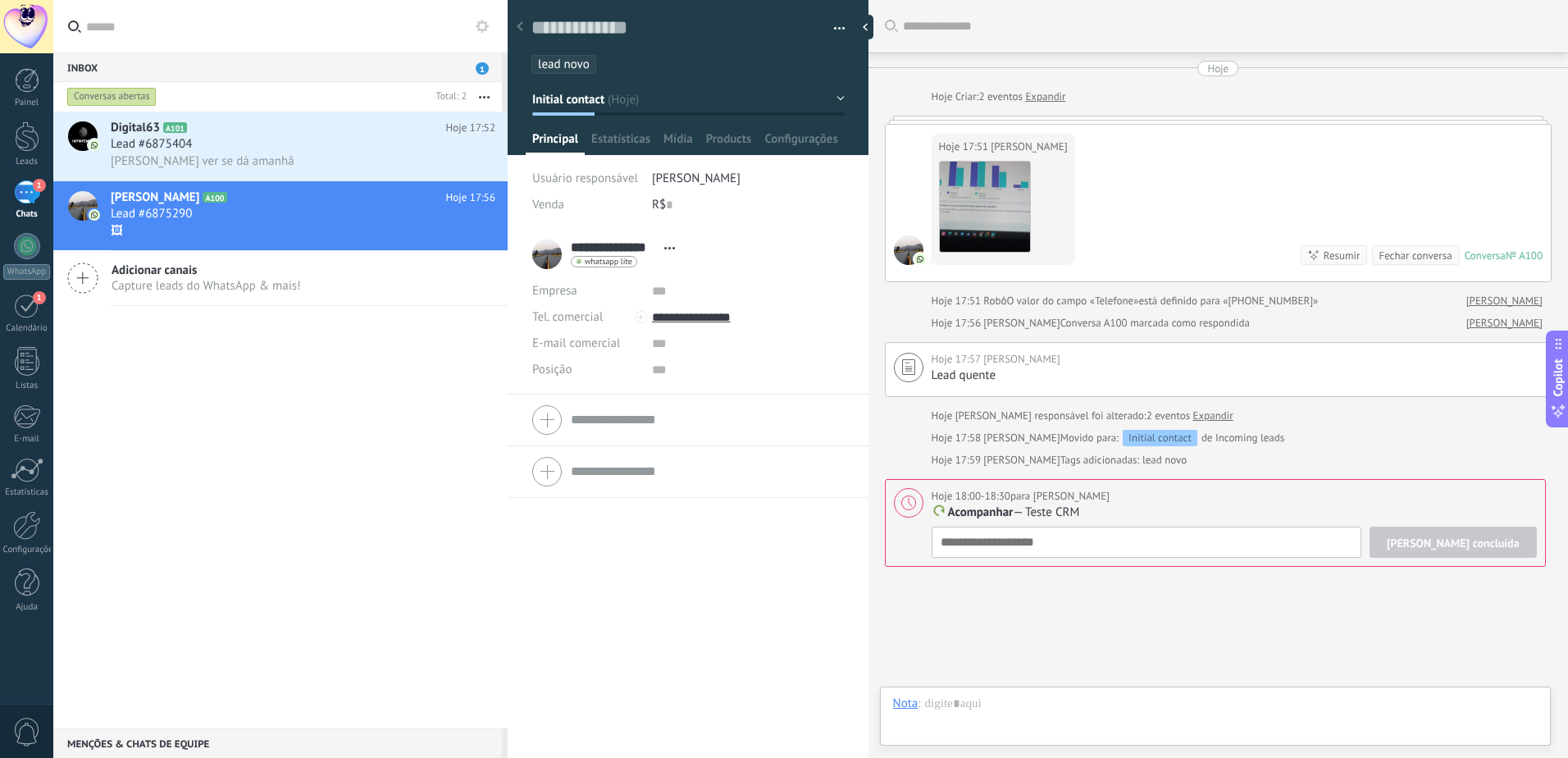
click at [573, 411] on form "Empresa Tel. comercial Comercial direto Celular Faz Casa Outros Tel. comercial …" at bounding box center [688, 419] width 311 height 41
click at [701, 251] on div "**********" at bounding box center [688, 254] width 311 height 41
click at [618, 467] on form "Tel. comercial Comercial direto Celular Faz Casa Outros Tel. comercial Ligar Co…" at bounding box center [688, 523] width 311 height 193
click at [619, 501] on span "Quantidade de compras" at bounding box center [594, 498] width 125 height 12
click at [777, 139] on span "Configurações" at bounding box center [800, 142] width 73 height 24
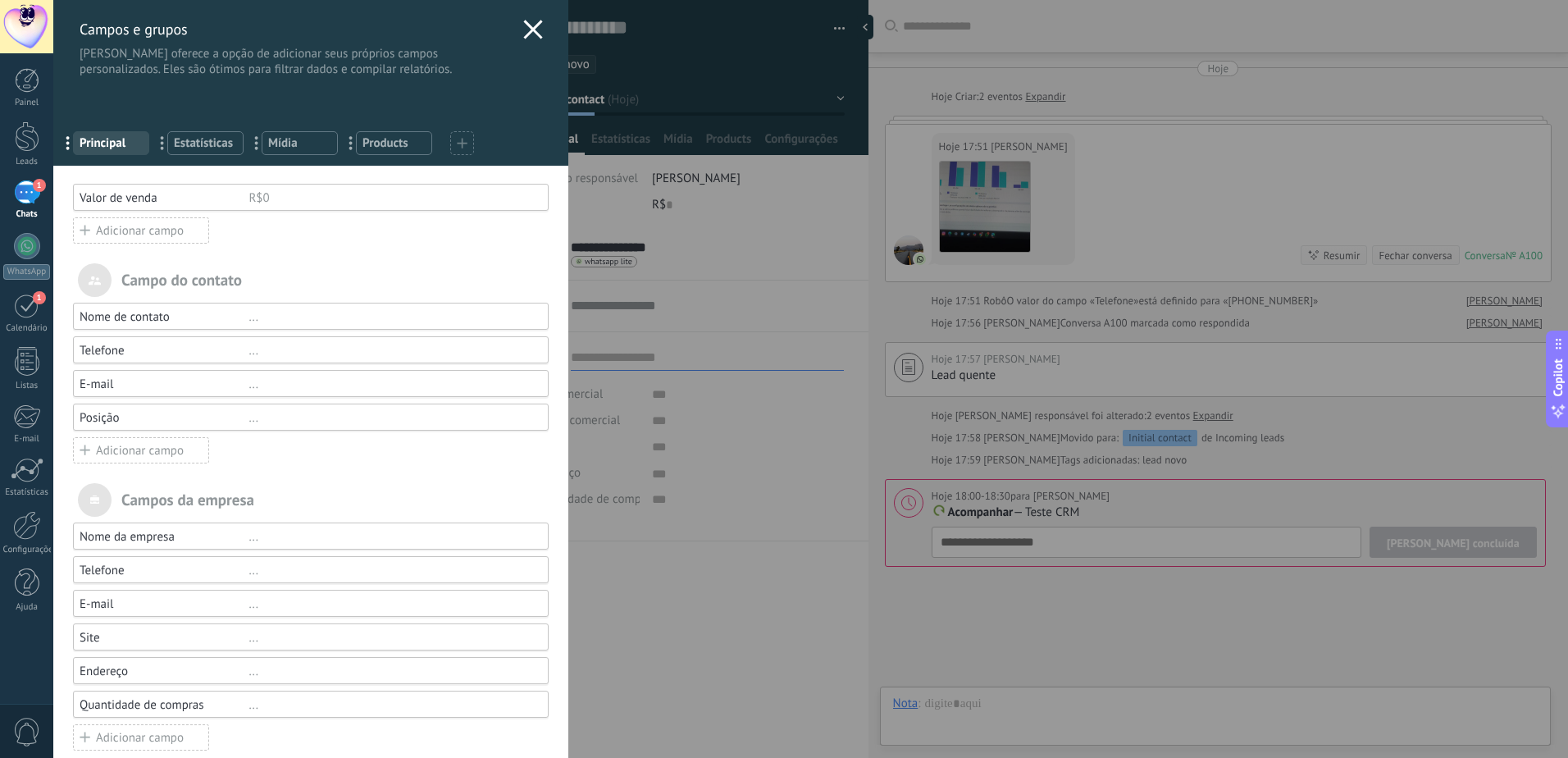
click at [192, 144] on span "Estatísticas" at bounding box center [205, 143] width 63 height 15
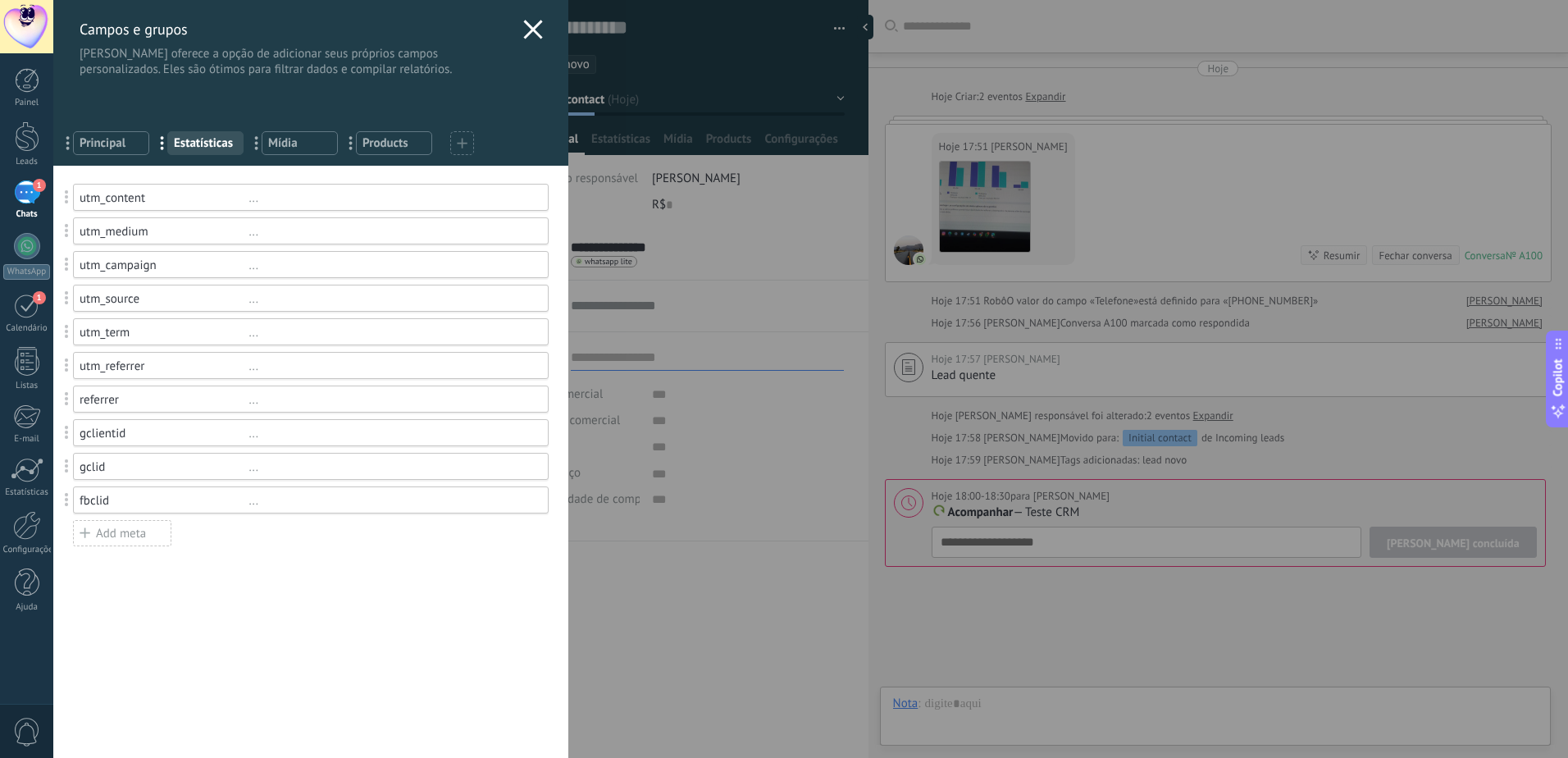
click at [121, 145] on span "Principal" at bounding box center [111, 143] width 63 height 15
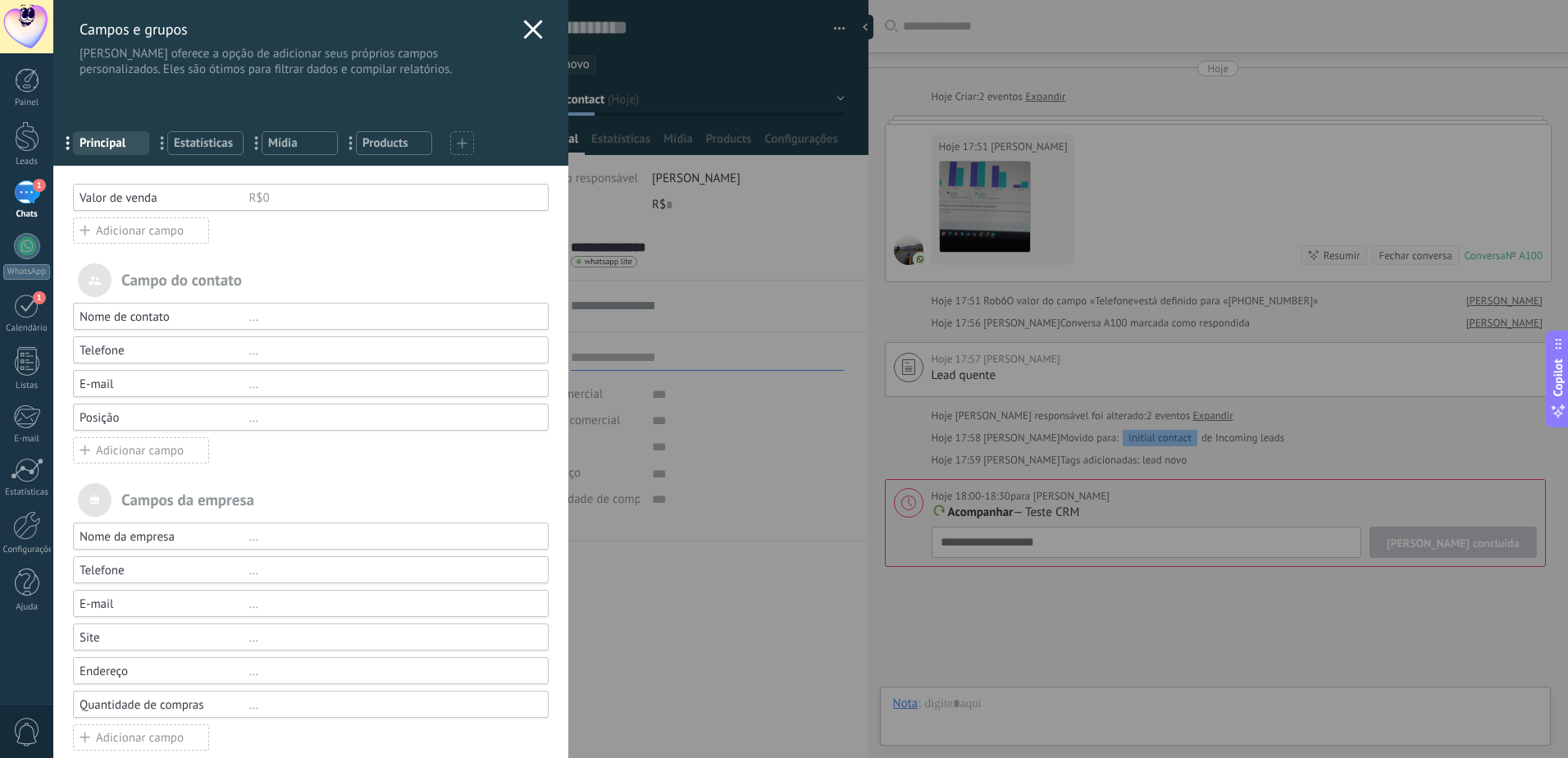
click at [442, 701] on div "..." at bounding box center [391, 705] width 286 height 15
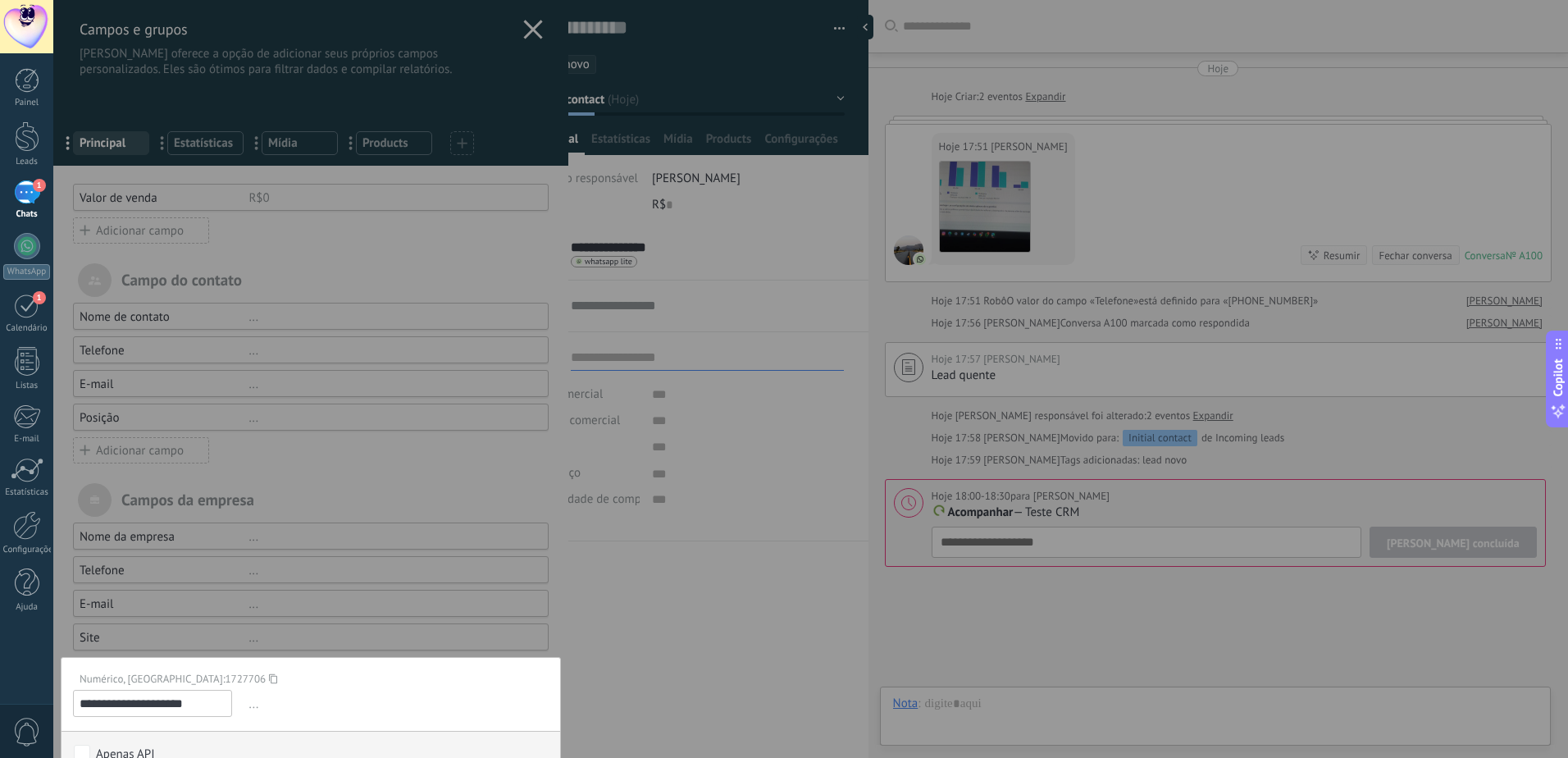
click at [325, 612] on div at bounding box center [310, 390] width 515 height 781
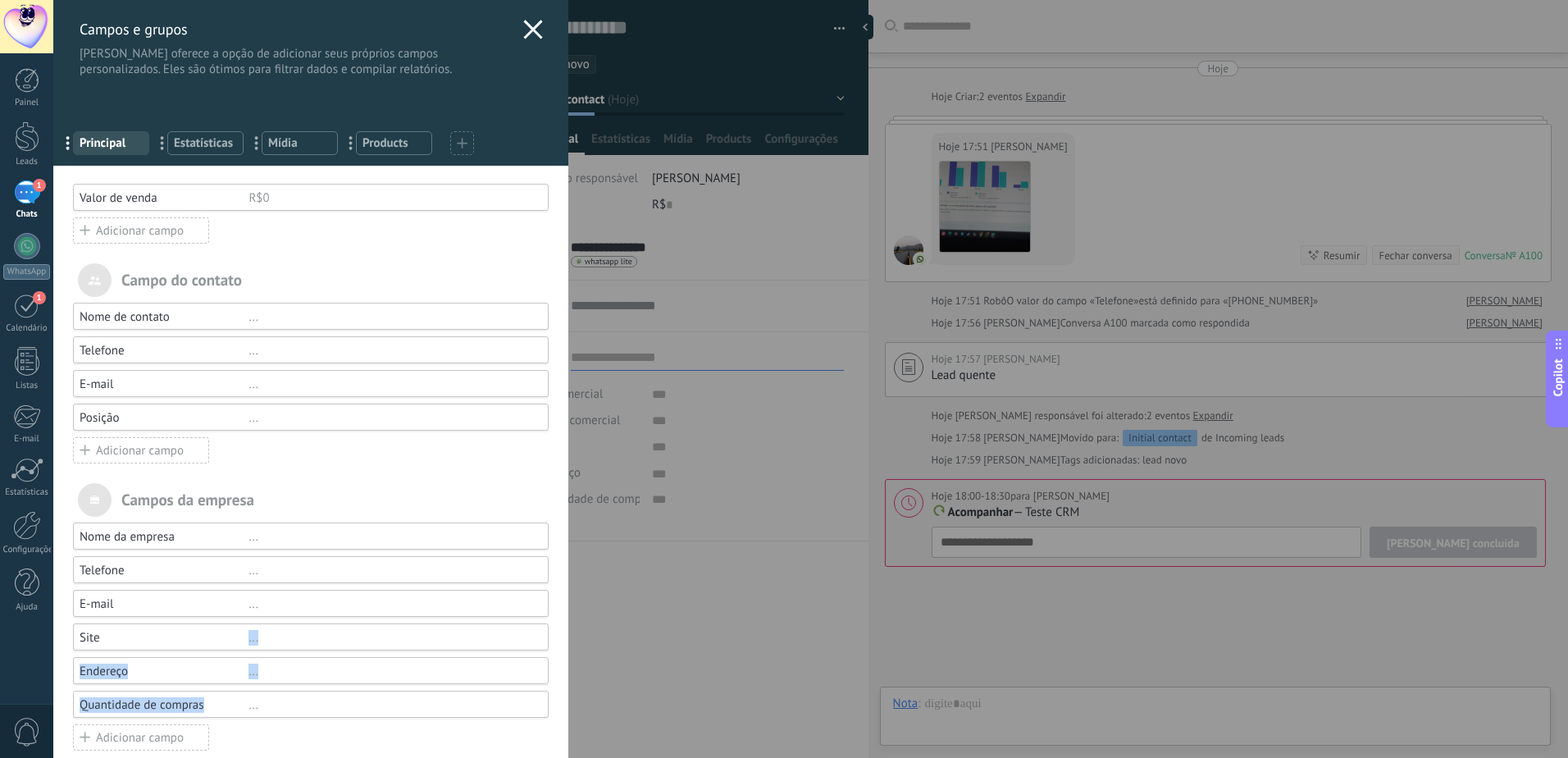
drag, startPoint x: 229, startPoint y: 702, endPoint x: 238, endPoint y: 647, distance: 55.7
click at [238, 647] on div "Nome da empresa ... Telefone ... E-mail ... Site ... Endereço ... Quantidade de…" at bounding box center [310, 637] width 476 height 229
drag, startPoint x: 238, startPoint y: 647, endPoint x: 263, endPoint y: 717, distance: 74.3
click at [263, 717] on div at bounding box center [302, 720] width 492 height 9
drag, startPoint x: 295, startPoint y: 711, endPoint x: 398, endPoint y: 673, distance: 109.8
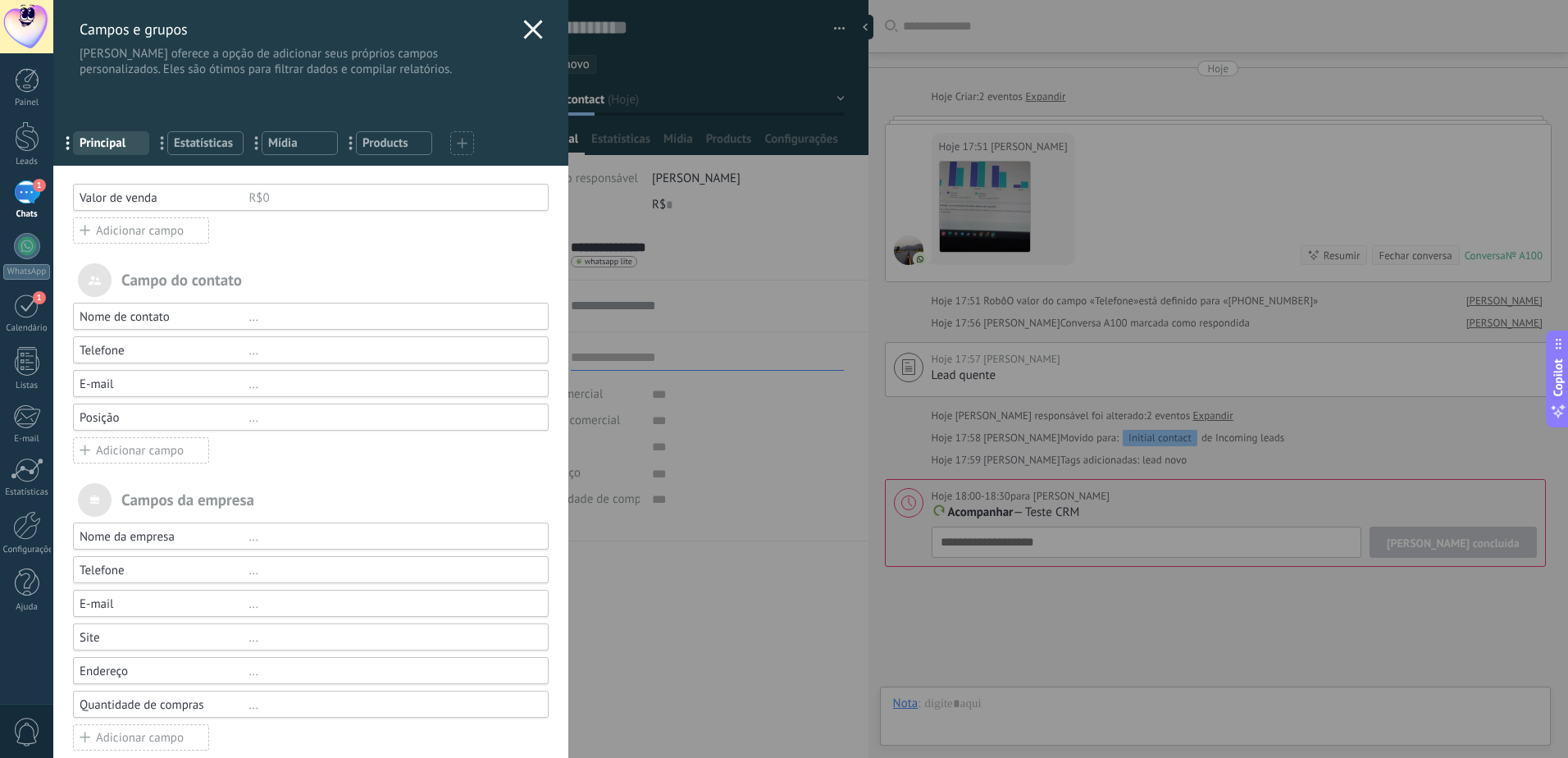
click at [381, 677] on div "Nome da empresa ... Telefone ... E-mail ... Site ... Endereço ... Quantidade de…" at bounding box center [310, 637] width 476 height 229
click at [728, 441] on div "[PERSON_NAME] e grupos Kommo oferece a opção de adicionar seus próprios campos …" at bounding box center [811, 379] width 1515 height 758
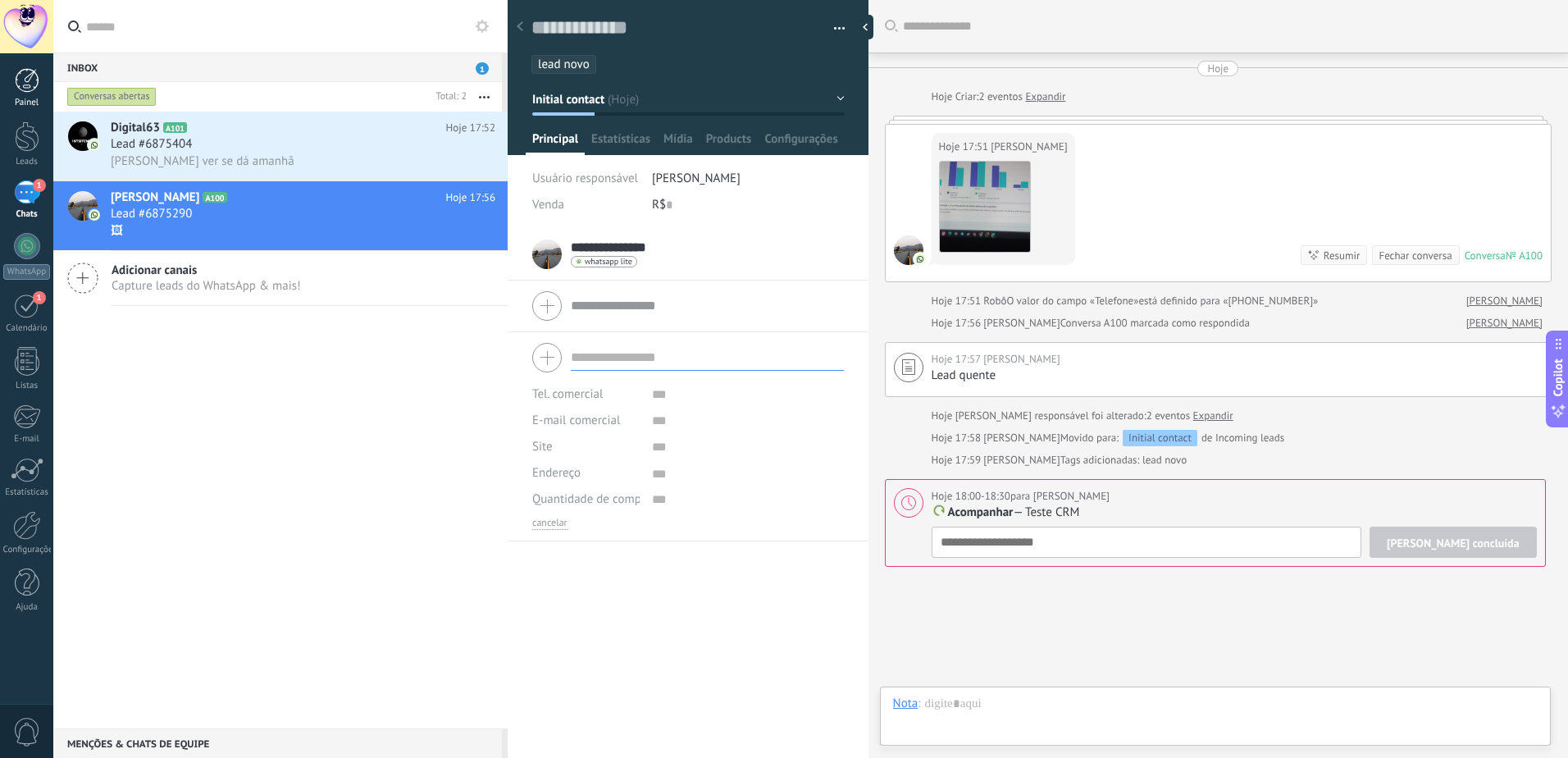
click at [14, 78] on div at bounding box center [27, 80] width 25 height 25
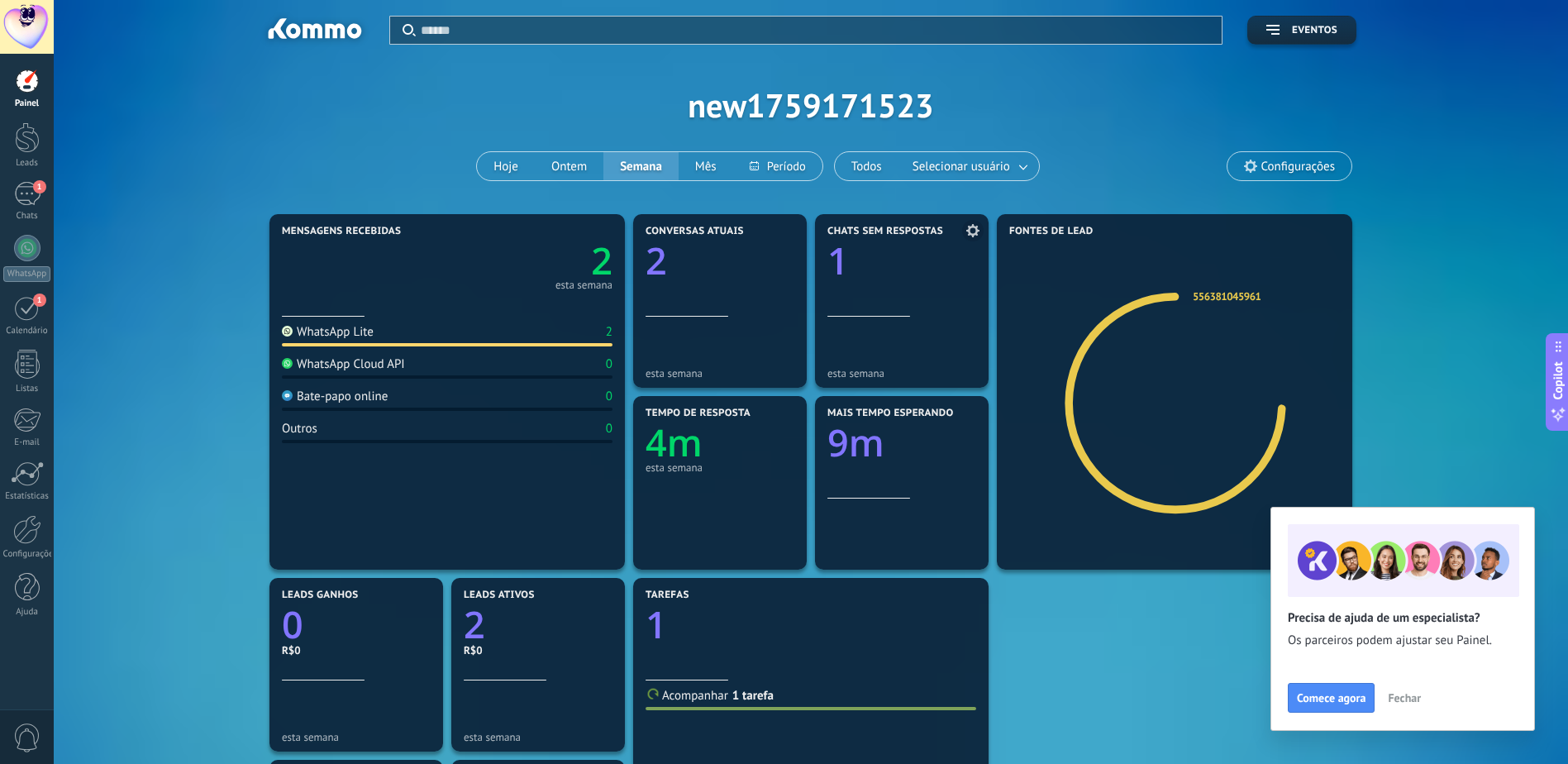
click at [909, 276] on div "Chats sem respostas 1" at bounding box center [902, 270] width 149 height 90
click at [841, 237] on span "Chats sem respostas" at bounding box center [886, 231] width 116 height 12
click at [888, 236] on span "Chats sem respostas" at bounding box center [886, 231] width 116 height 12
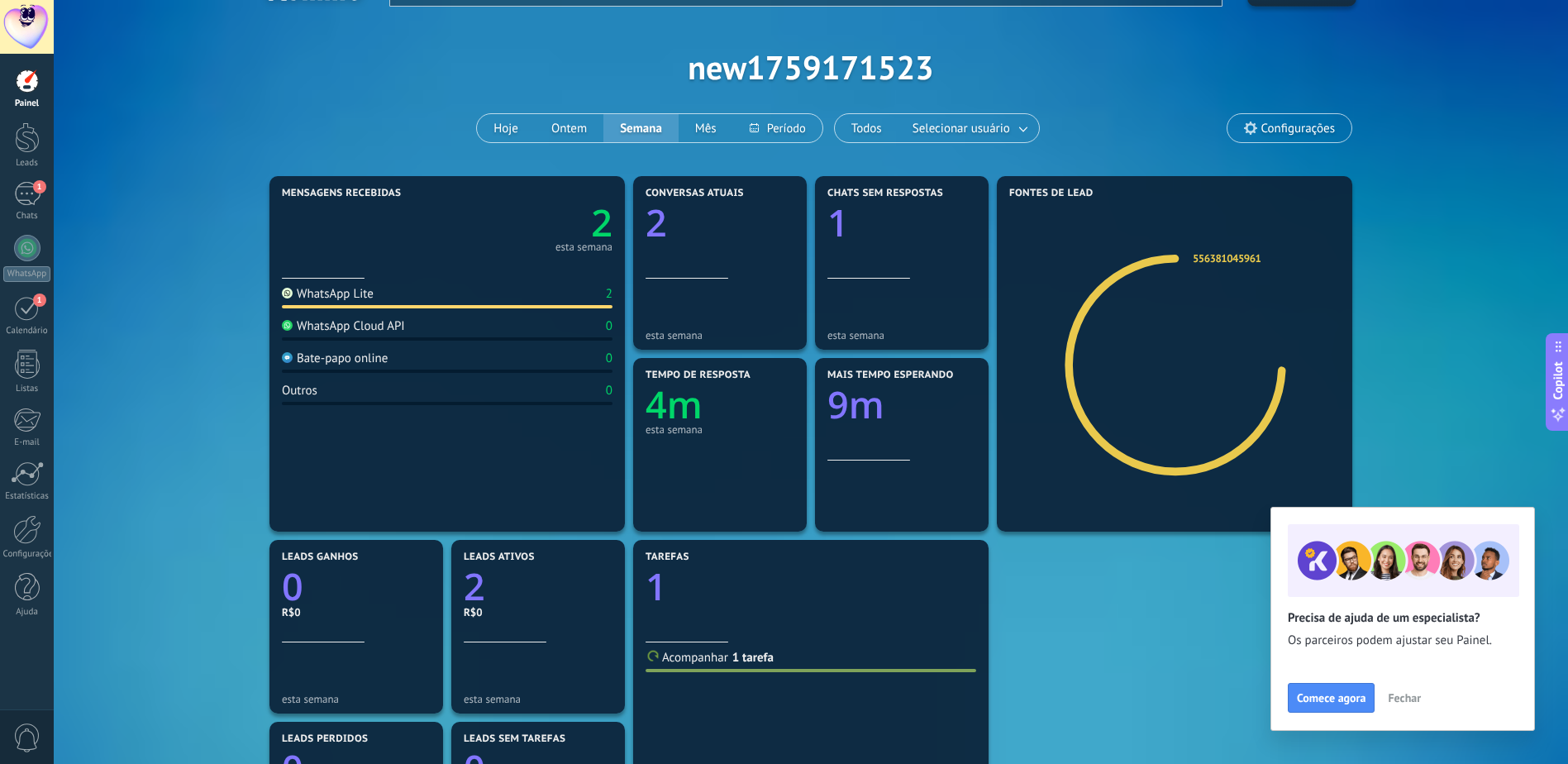
scroll to position [83, 0]
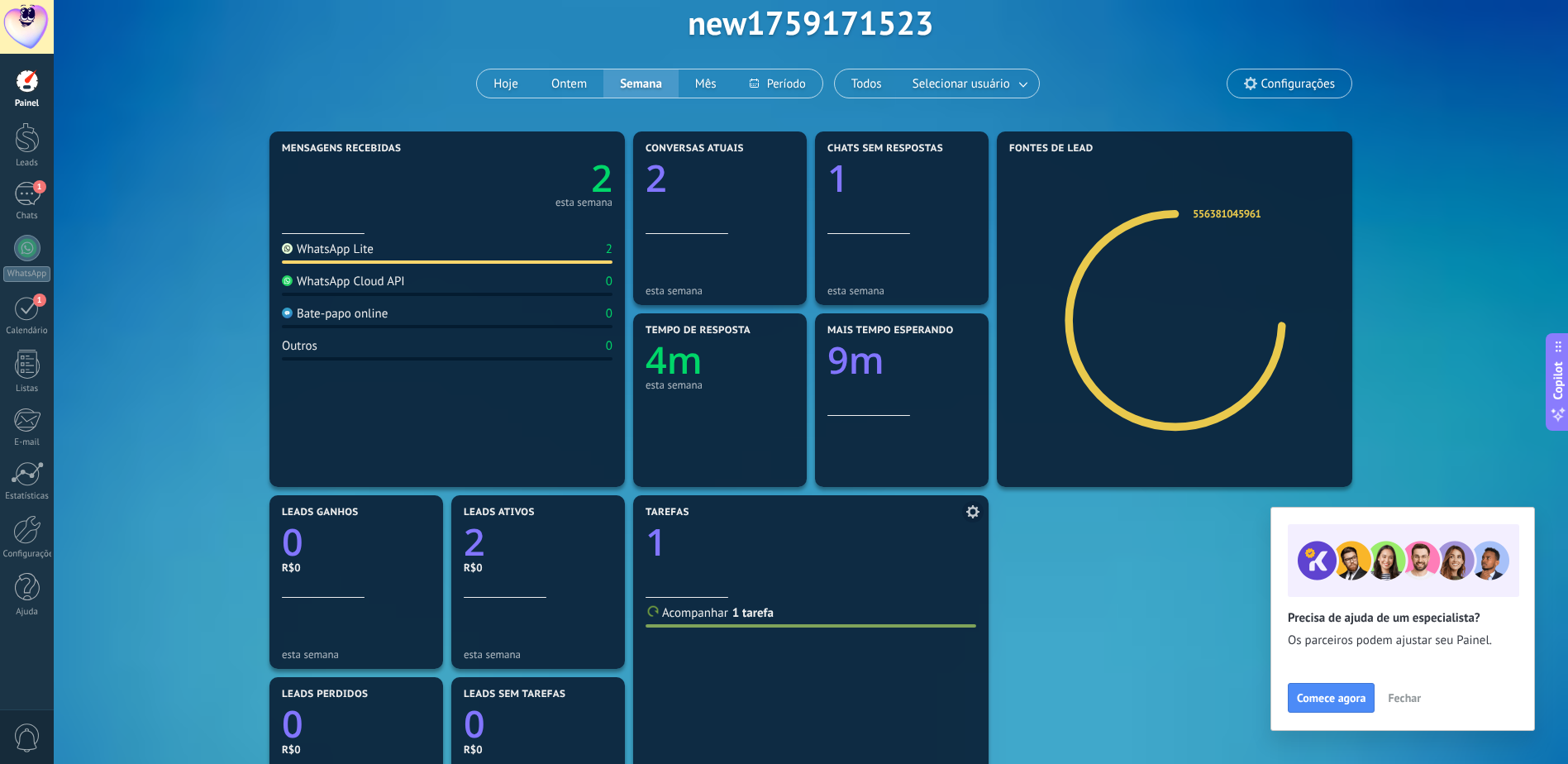
click at [833, 631] on div "Acompanhar 1 tarefa" at bounding box center [811, 719] width 331 height 242
click at [765, 618] on link "1 tarefa" at bounding box center [753, 613] width 41 height 15
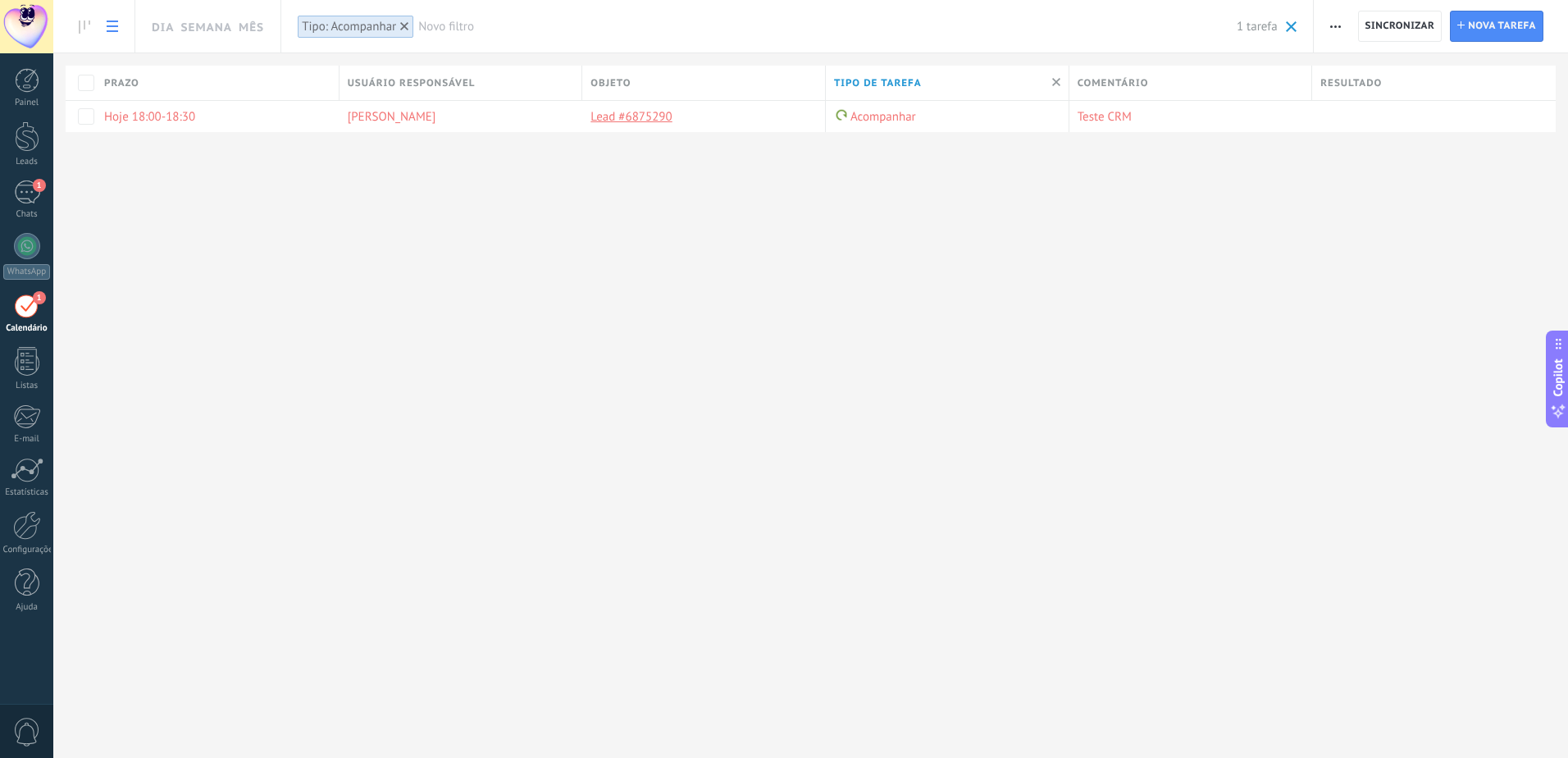
click at [31, 308] on div "1" at bounding box center [27, 305] width 26 height 26
click at [537, 111] on div "[PERSON_NAME]" at bounding box center [457, 116] width 235 height 32
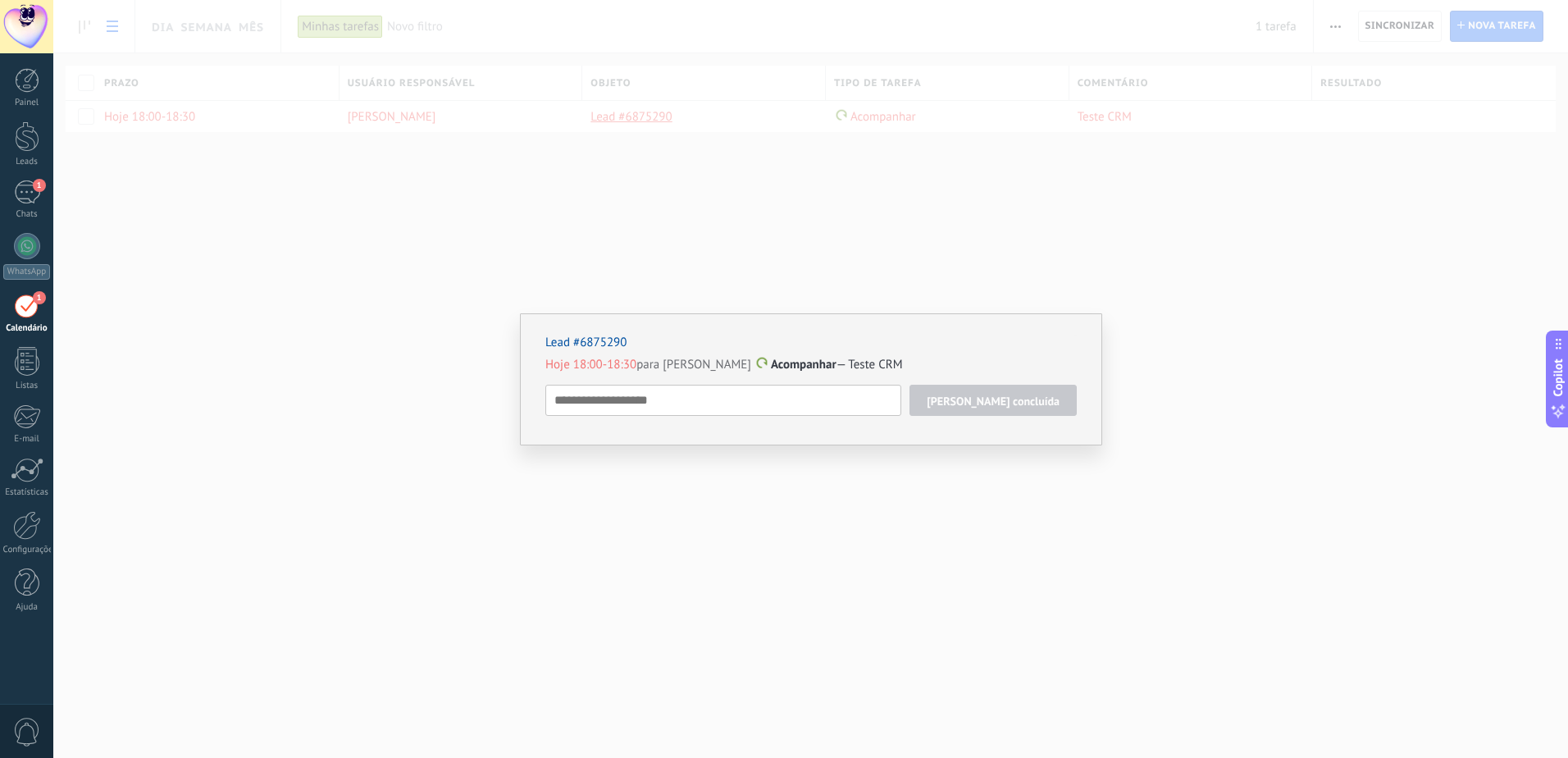
click at [634, 403] on textarea at bounding box center [723, 400] width 356 height 32
click at [1047, 434] on span "Excluir" at bounding box center [1054, 435] width 32 height 14
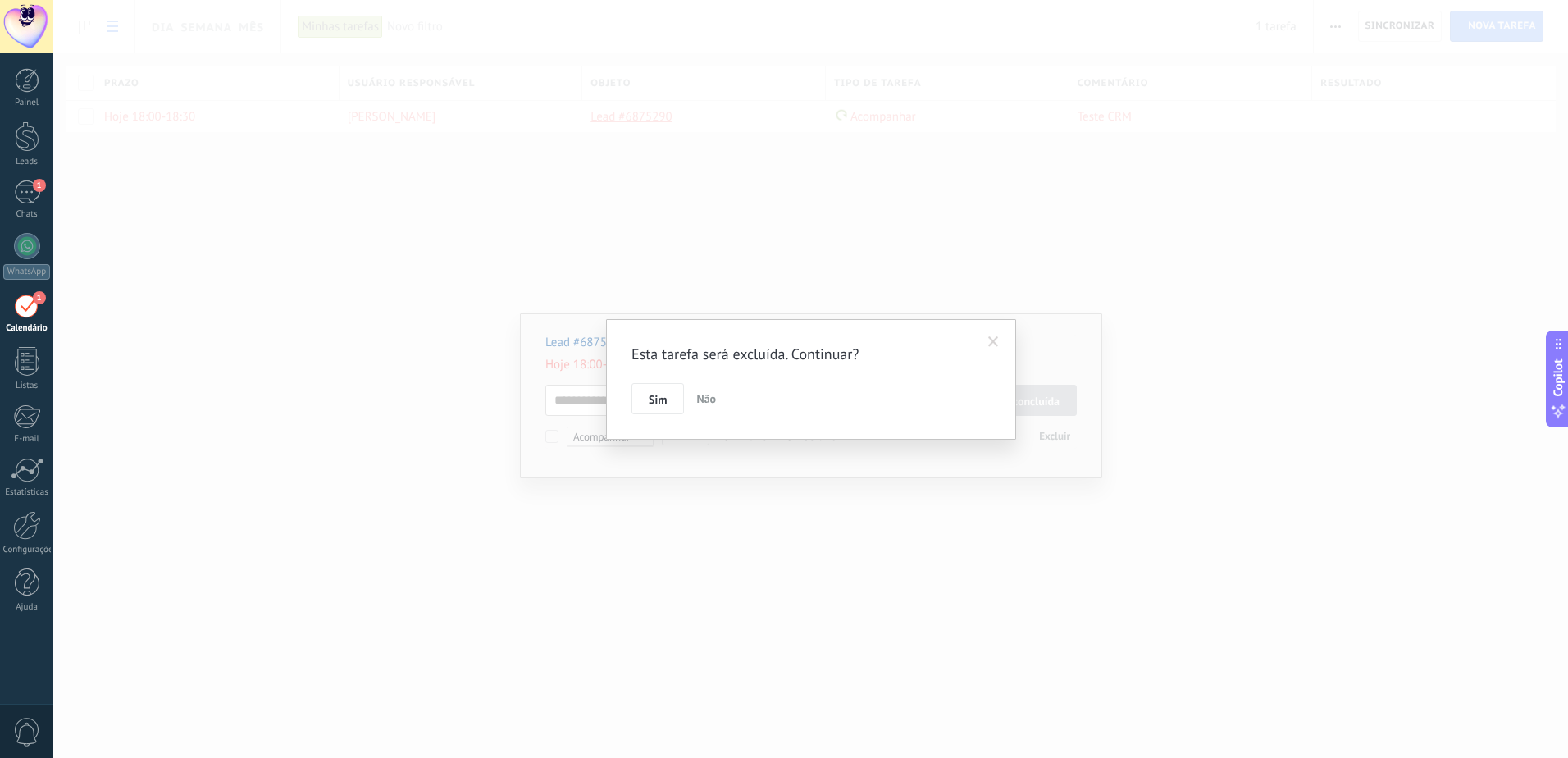
click at [708, 405] on span "Não" at bounding box center [706, 398] width 20 height 14
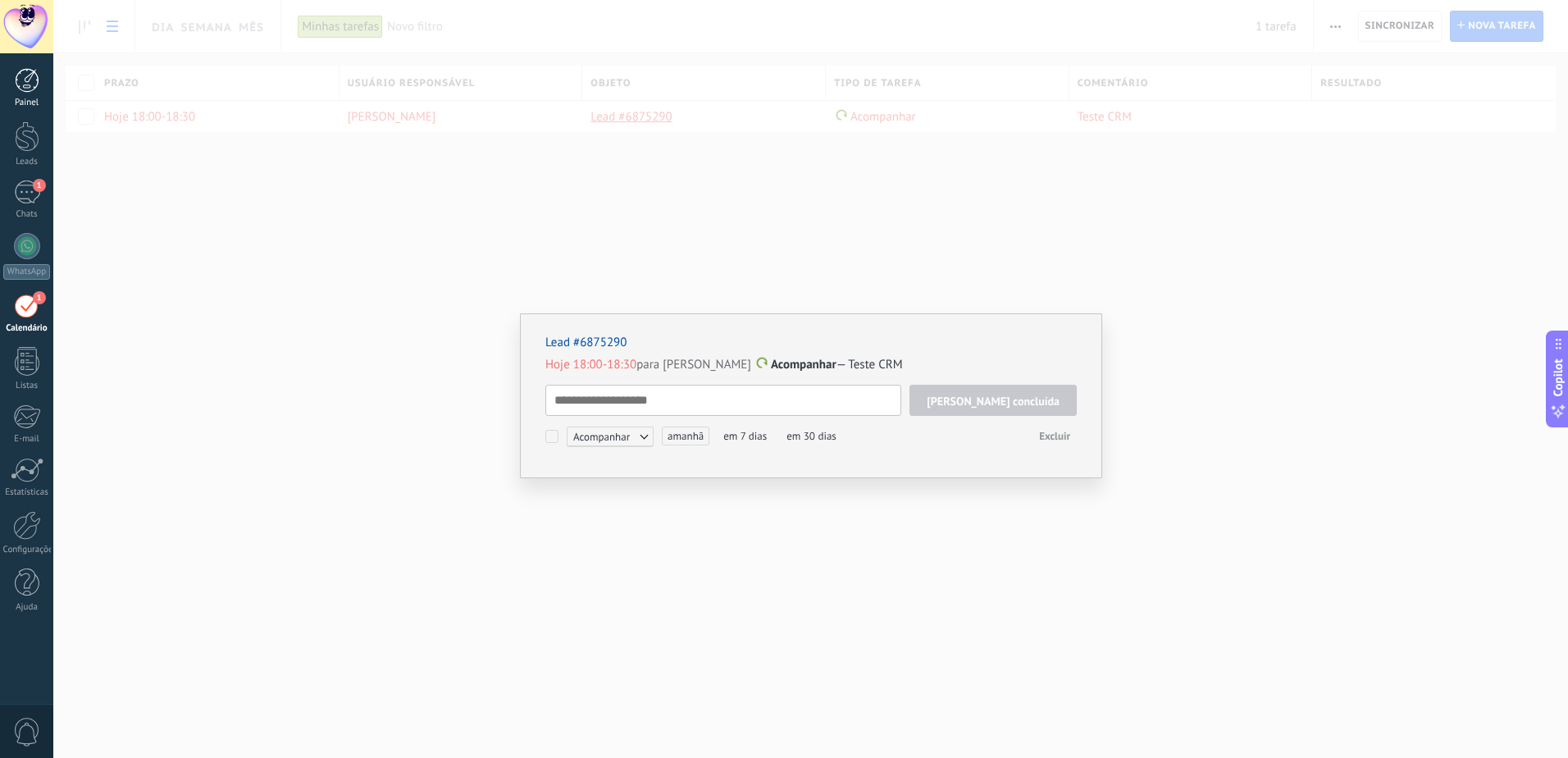
click at [31, 96] on link "Painel" at bounding box center [27, 88] width 53 height 40
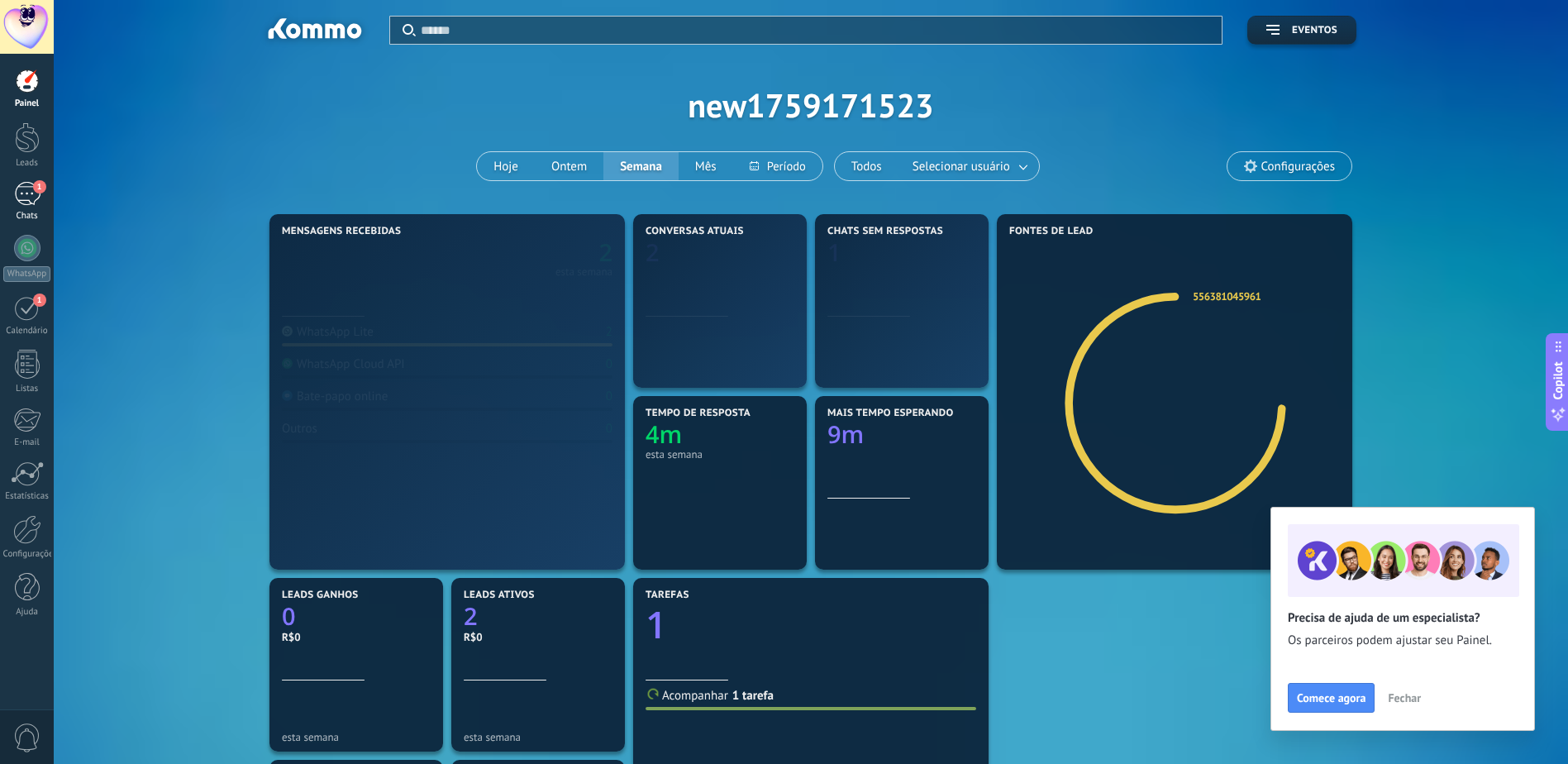
click at [23, 201] on div "1" at bounding box center [27, 193] width 26 height 24
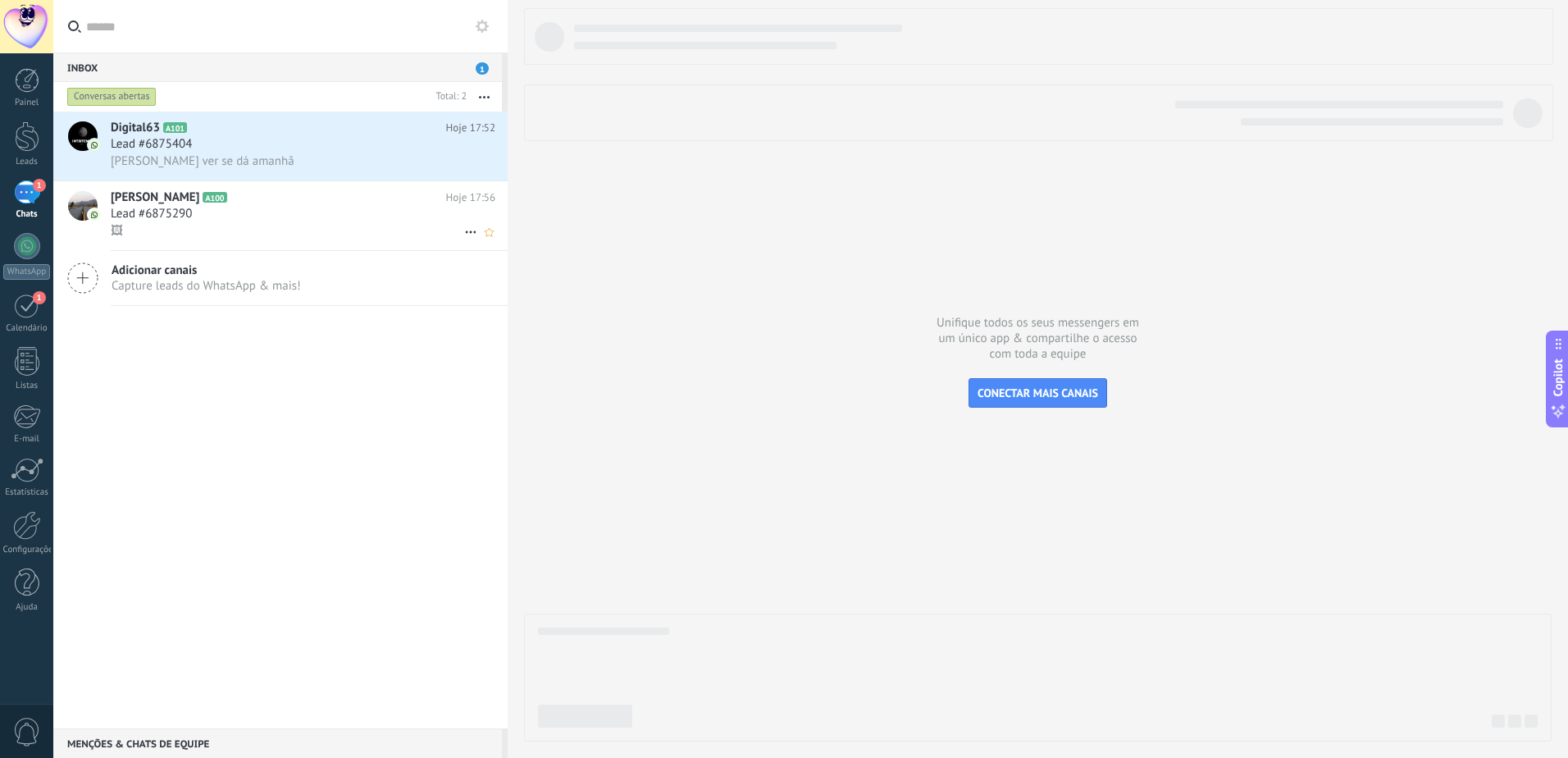
click at [241, 201] on h2 "Tiago Cirqueira A100" at bounding box center [278, 197] width 335 height 16
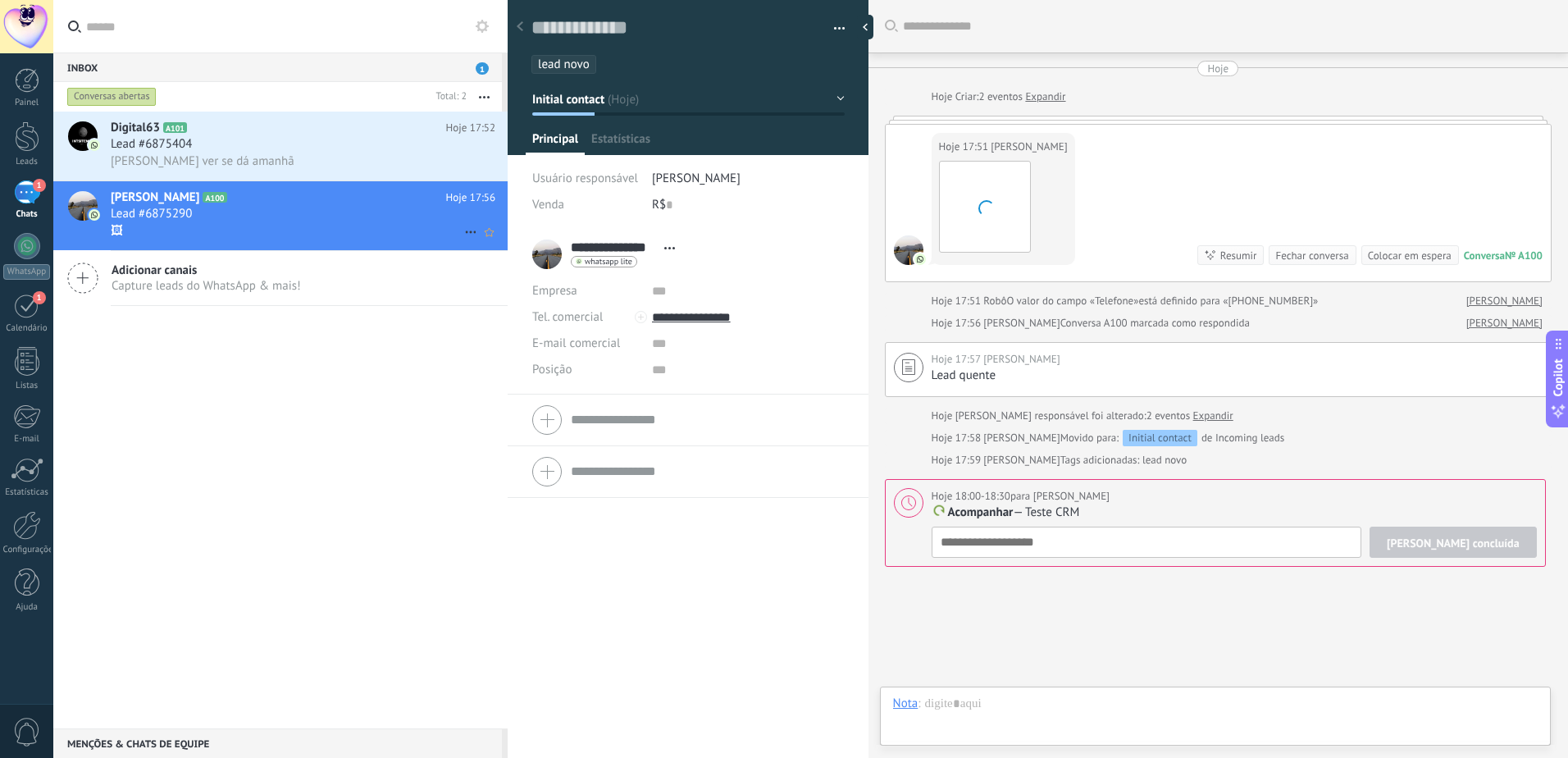
scroll to position [95, 0]
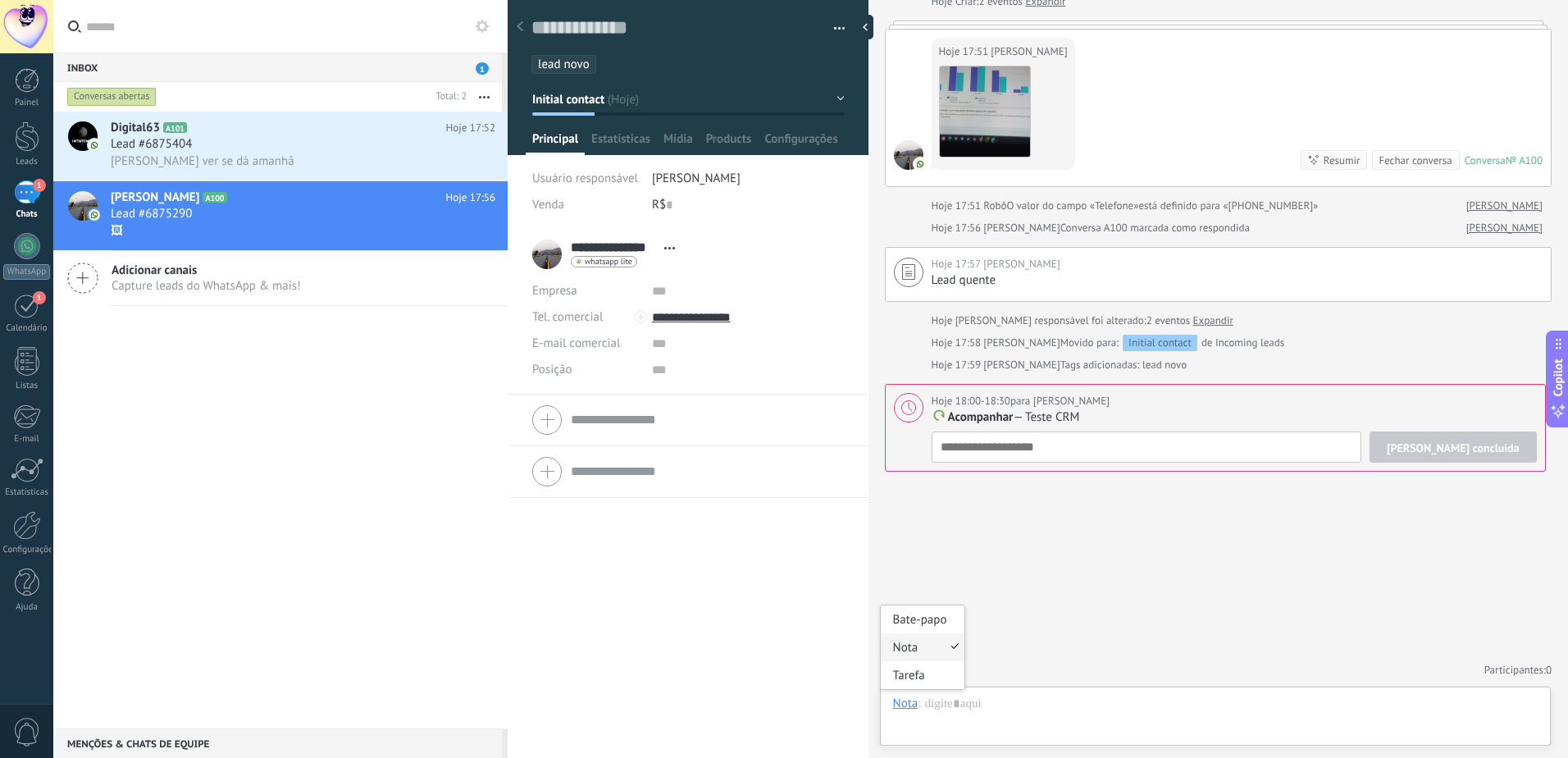
click at [911, 703] on div "Nota" at bounding box center [905, 702] width 26 height 14
click at [929, 622] on div "Bate-papo" at bounding box center [922, 619] width 84 height 28
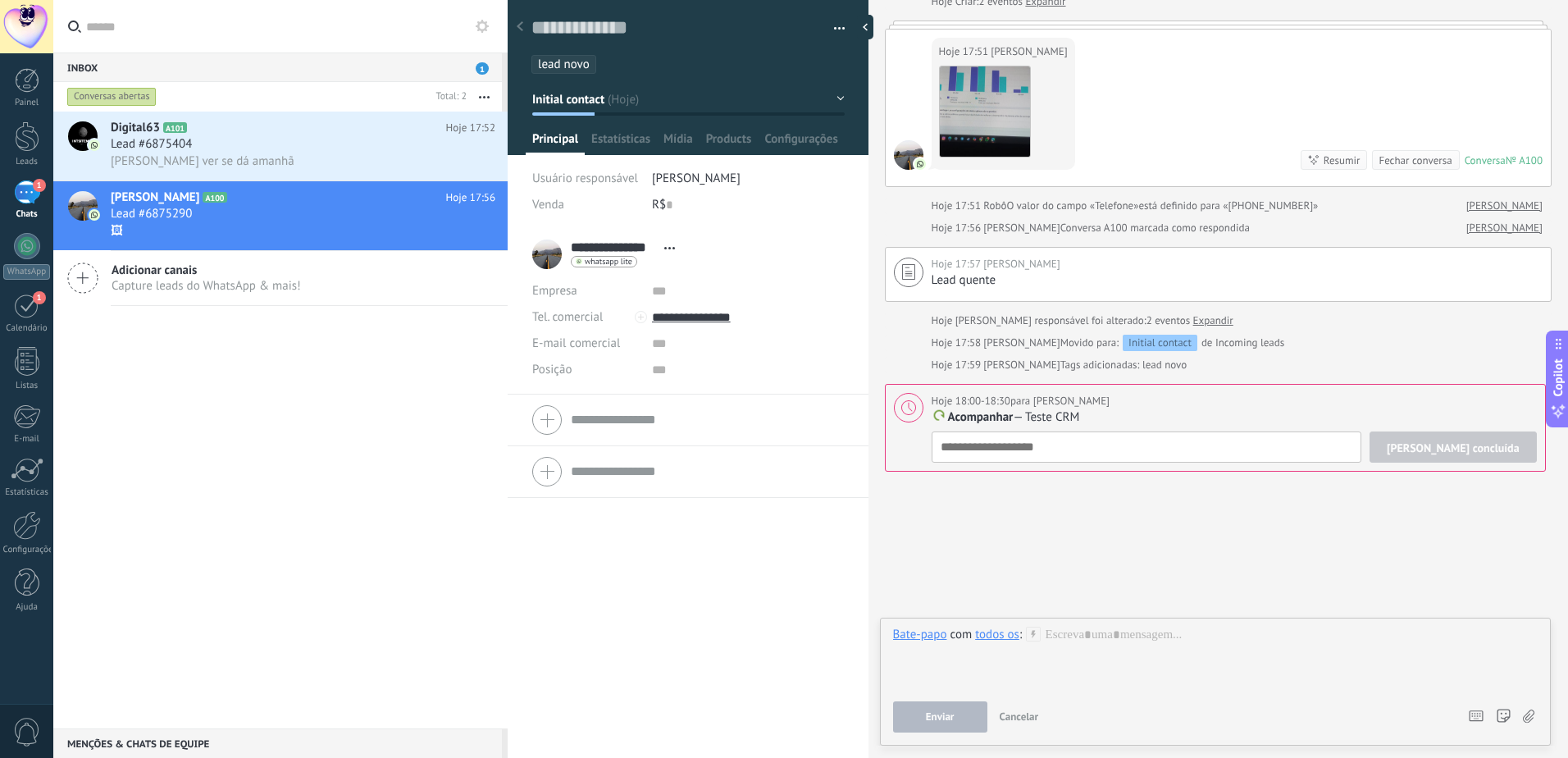
click at [1008, 637] on div "todos os" at bounding box center [997, 633] width 44 height 14
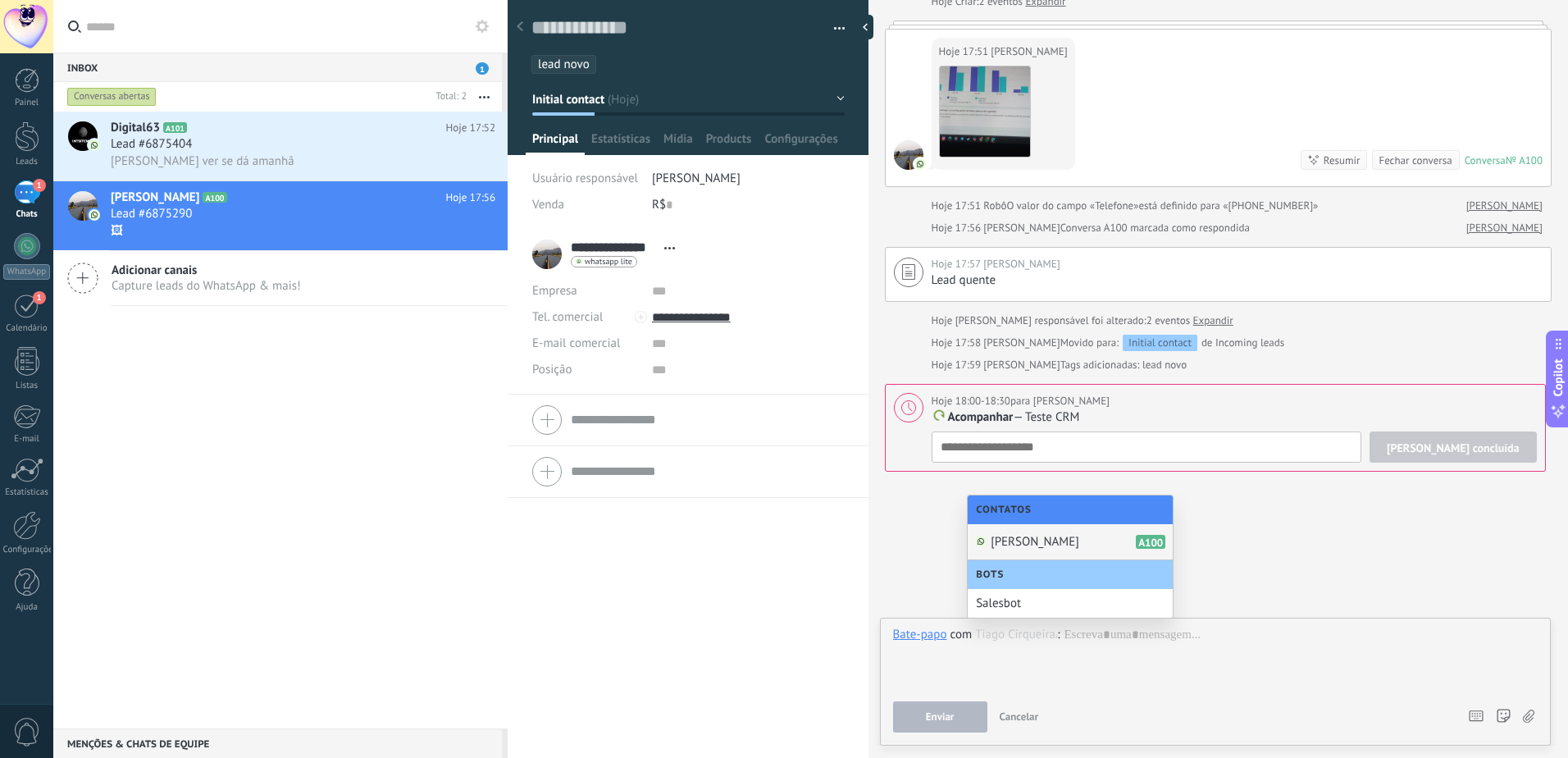
click at [1031, 537] on span "[PERSON_NAME]" at bounding box center [1034, 541] width 89 height 15
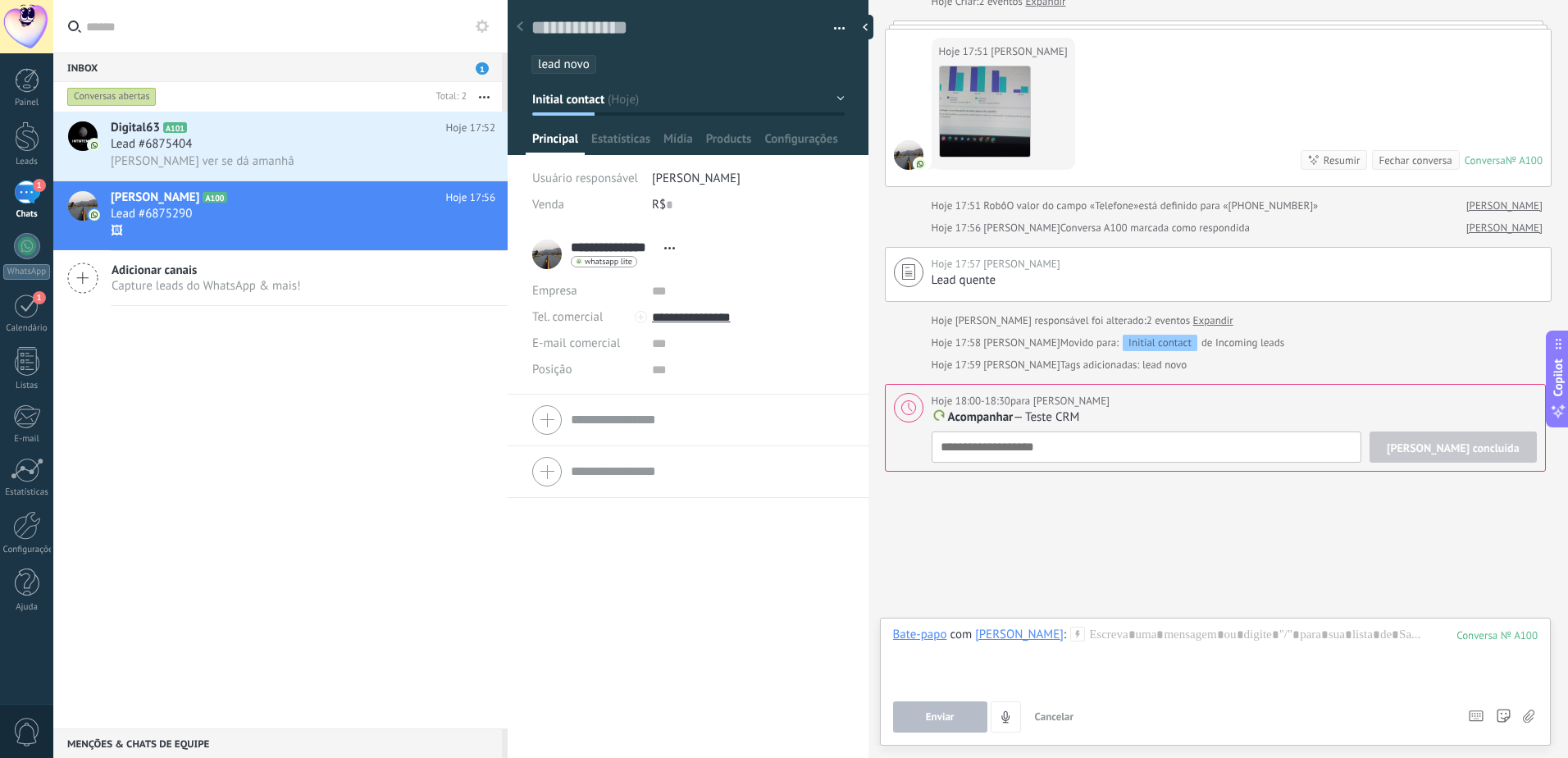
click at [1070, 635] on icon at bounding box center [1077, 633] width 14 height 14
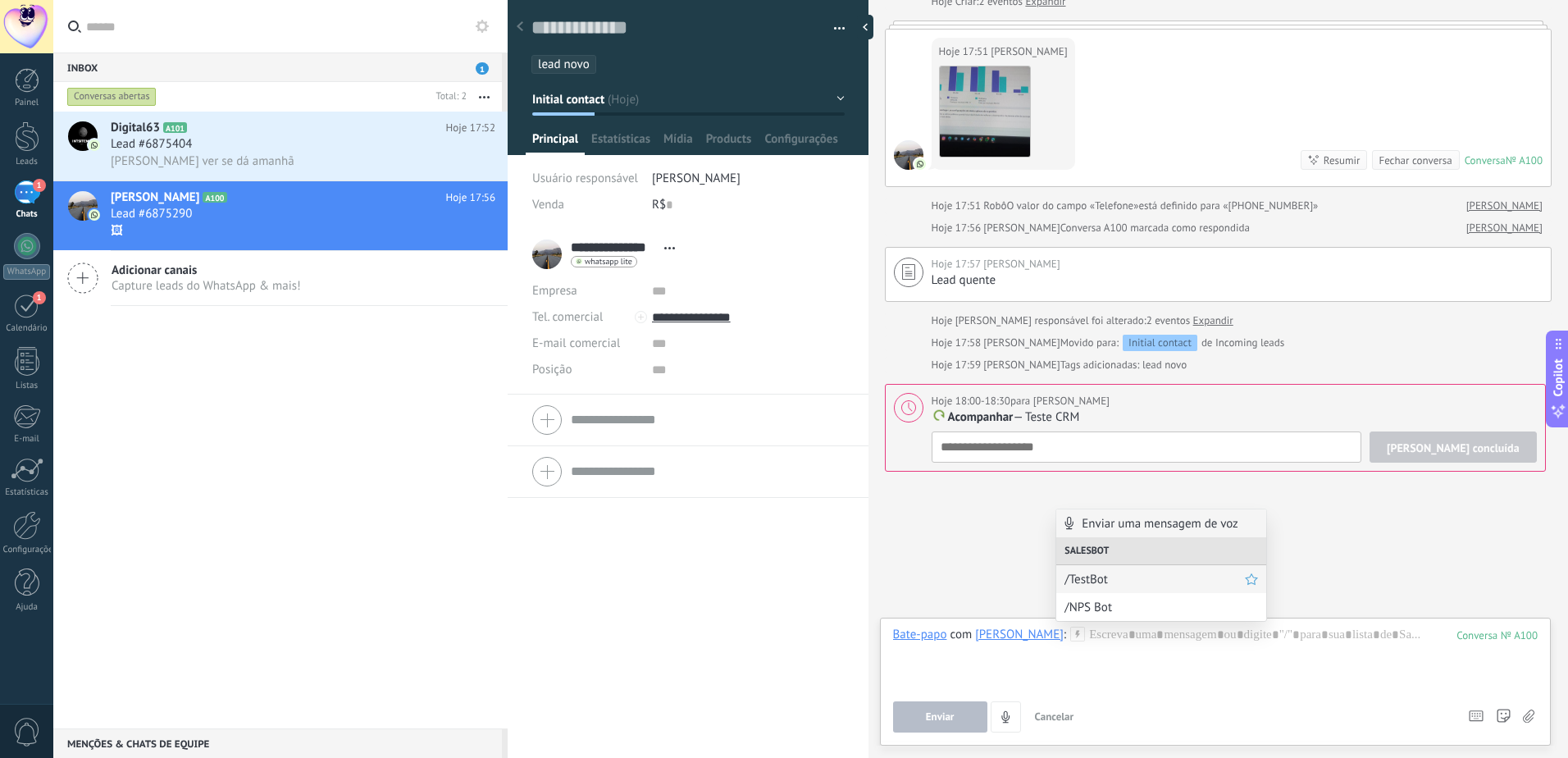
click at [1110, 583] on span "/TestBot" at bounding box center [1155, 579] width 180 height 15
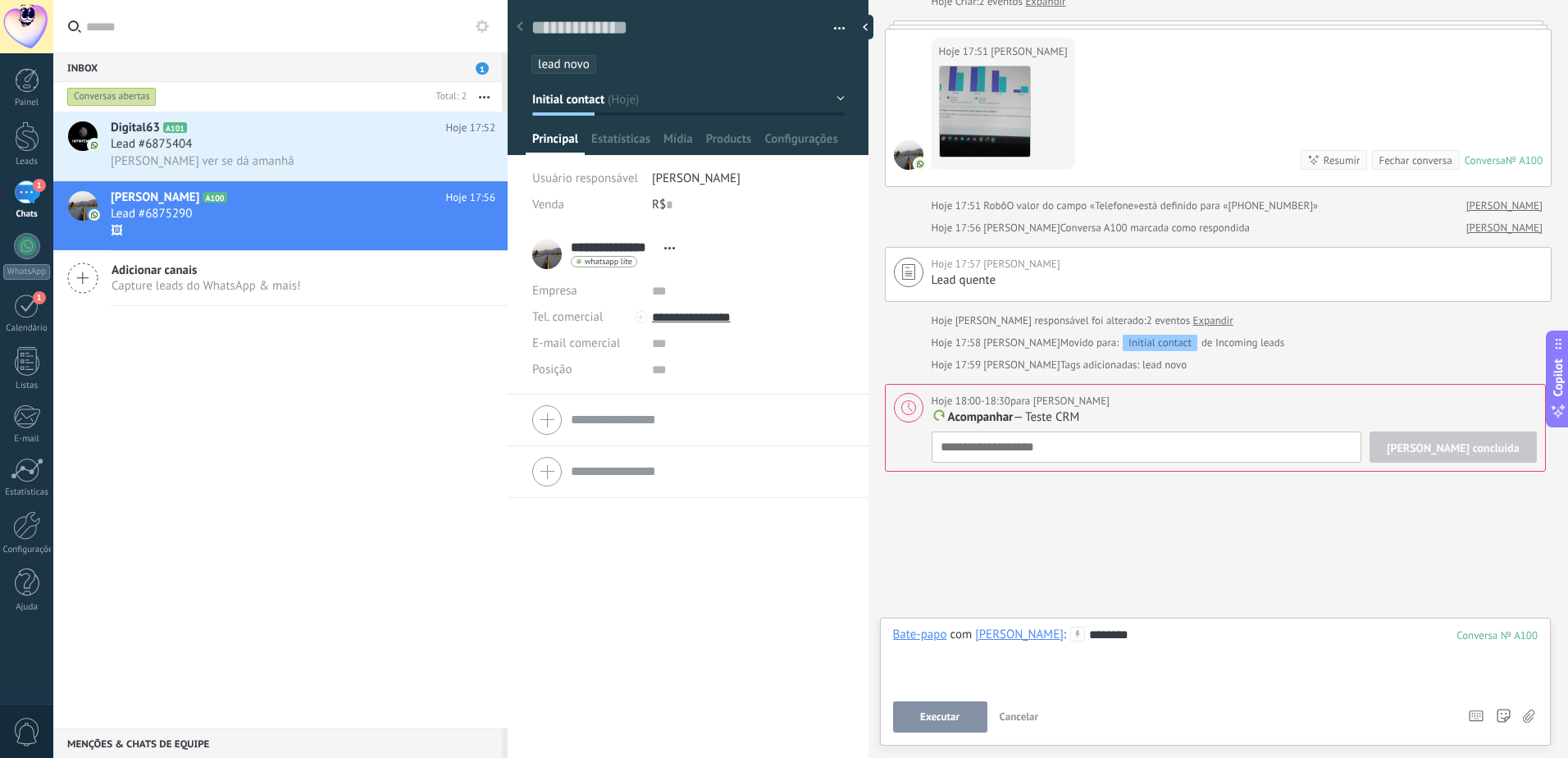
click at [974, 722] on button "Executar" at bounding box center [940, 716] width 95 height 32
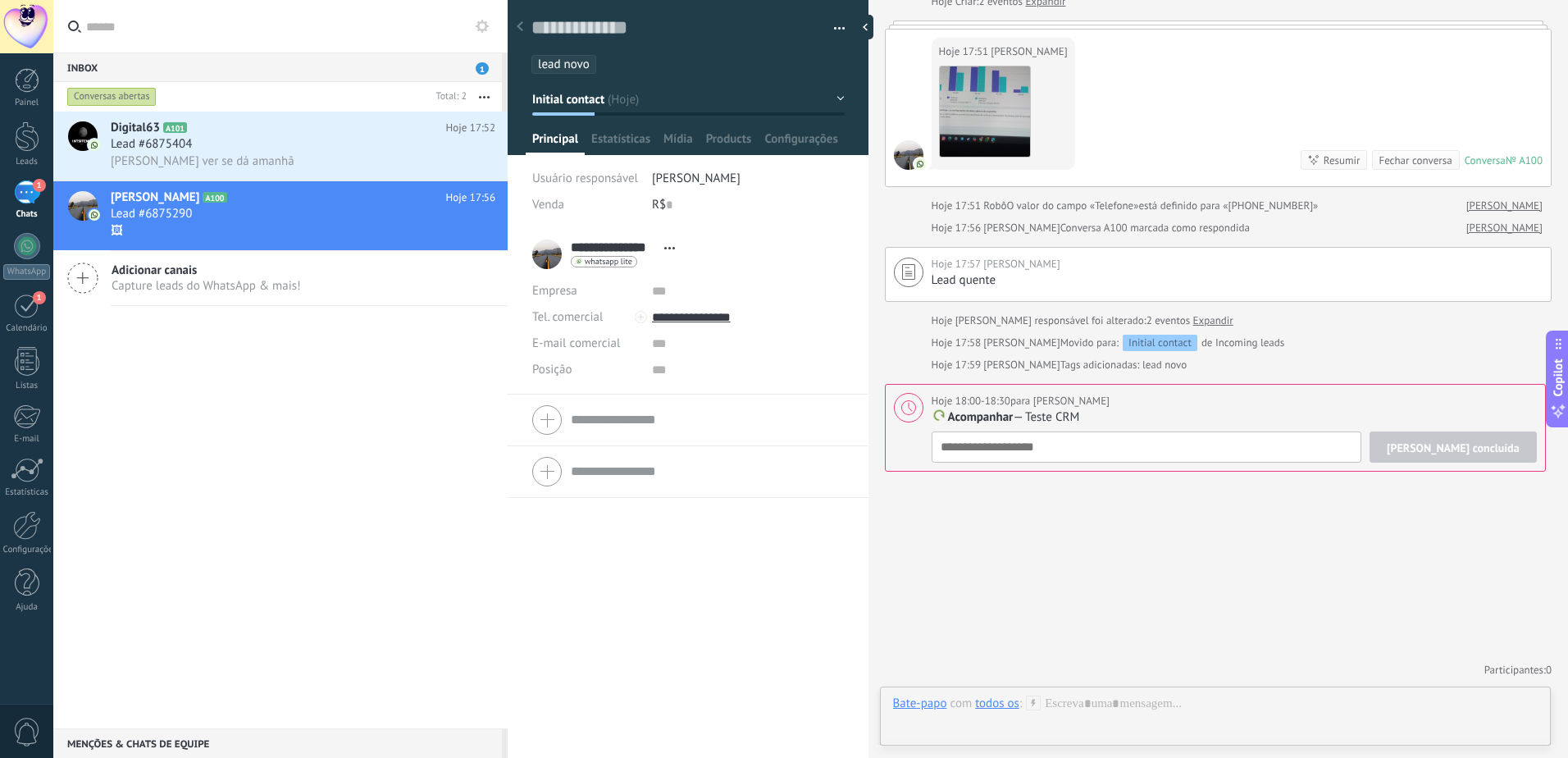
scroll to position [128, 0]
click at [1048, 444] on div "[PERSON_NAME] concluída Acompanhar Acompanhar Reunião Personalizar amanhã em 7 …" at bounding box center [1235, 447] width 605 height 32
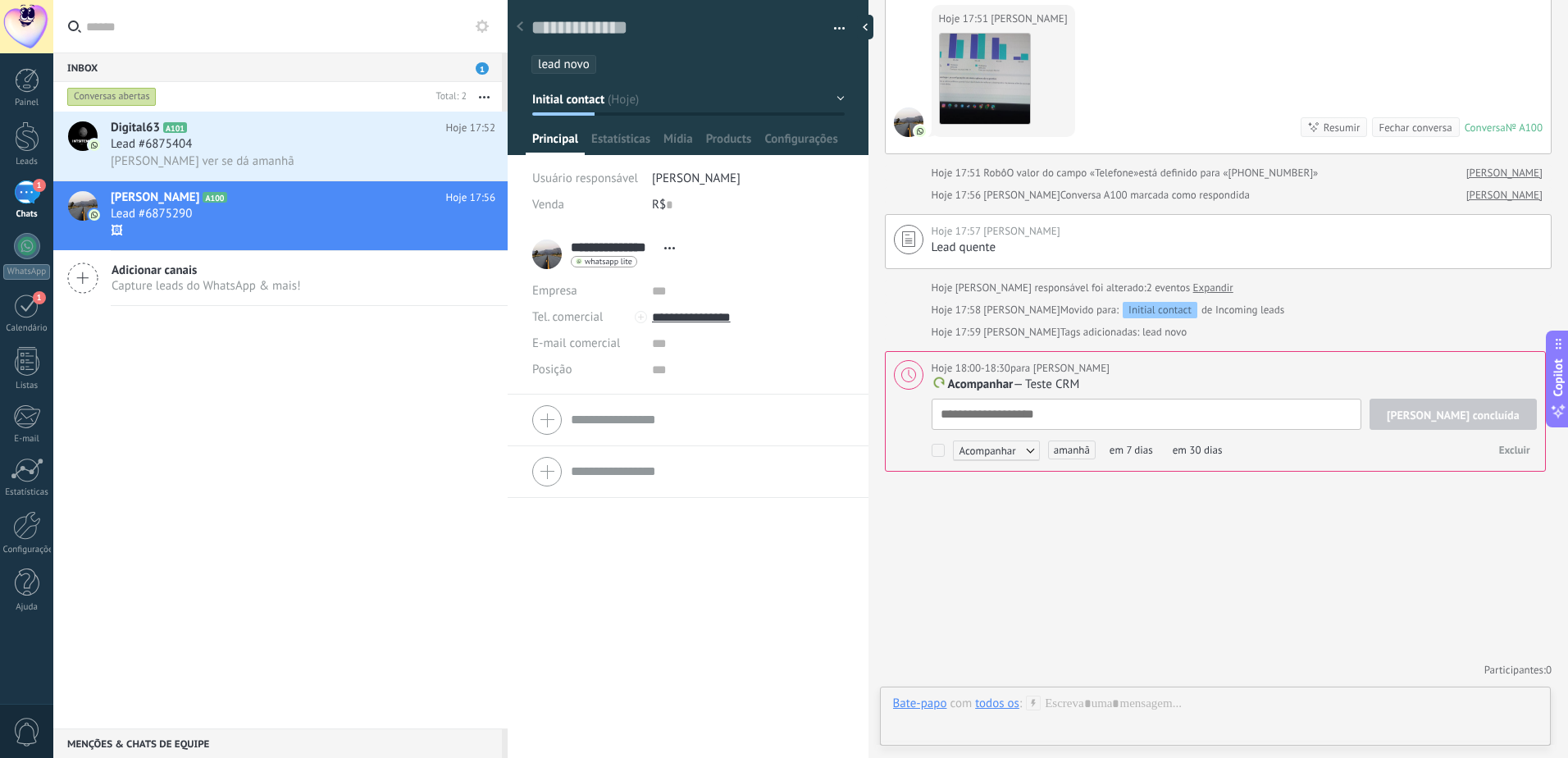
type textarea "*"
type textarea "**"
type textarea "***"
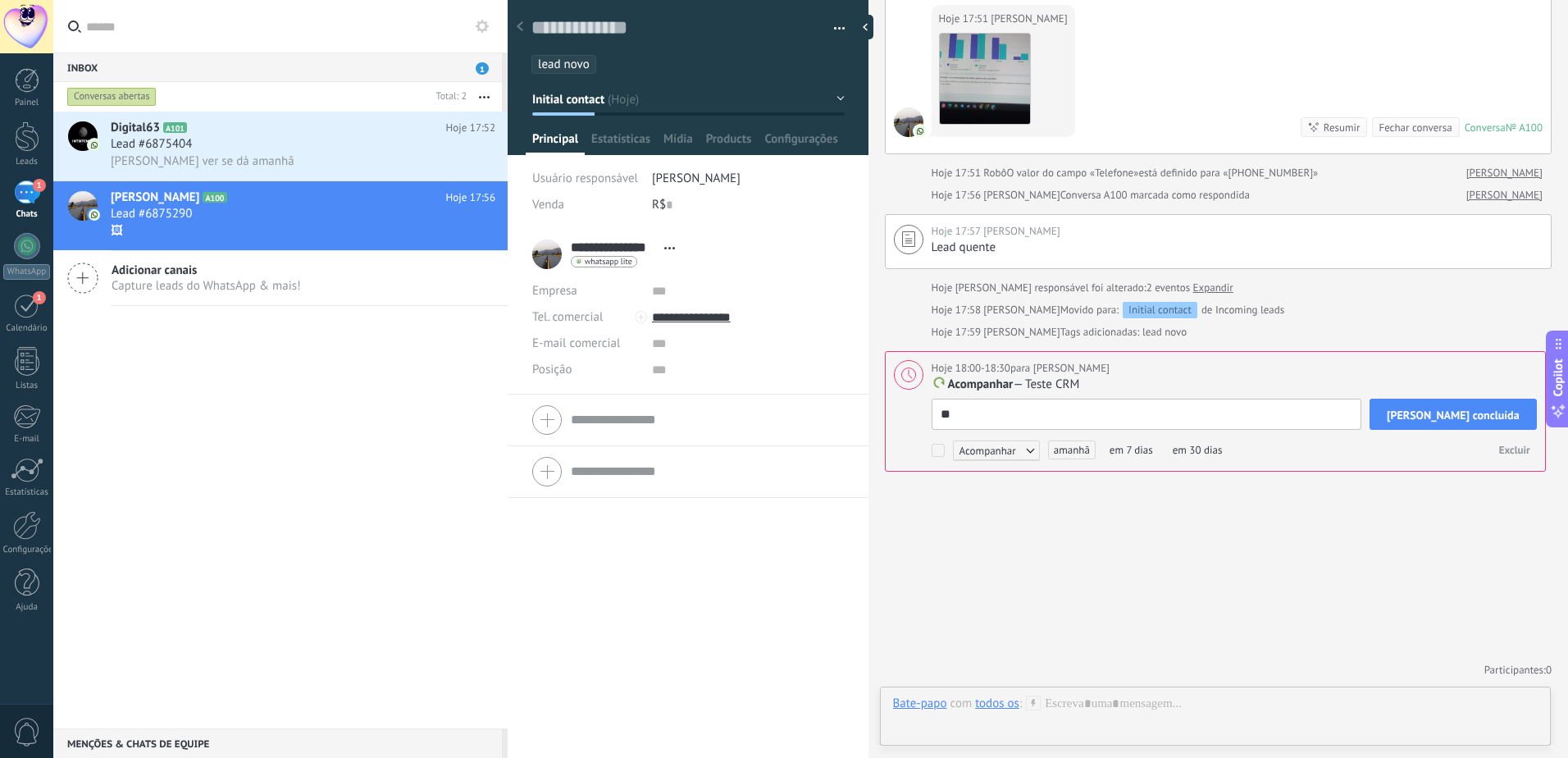
type textarea "***"
type textarea "*****"
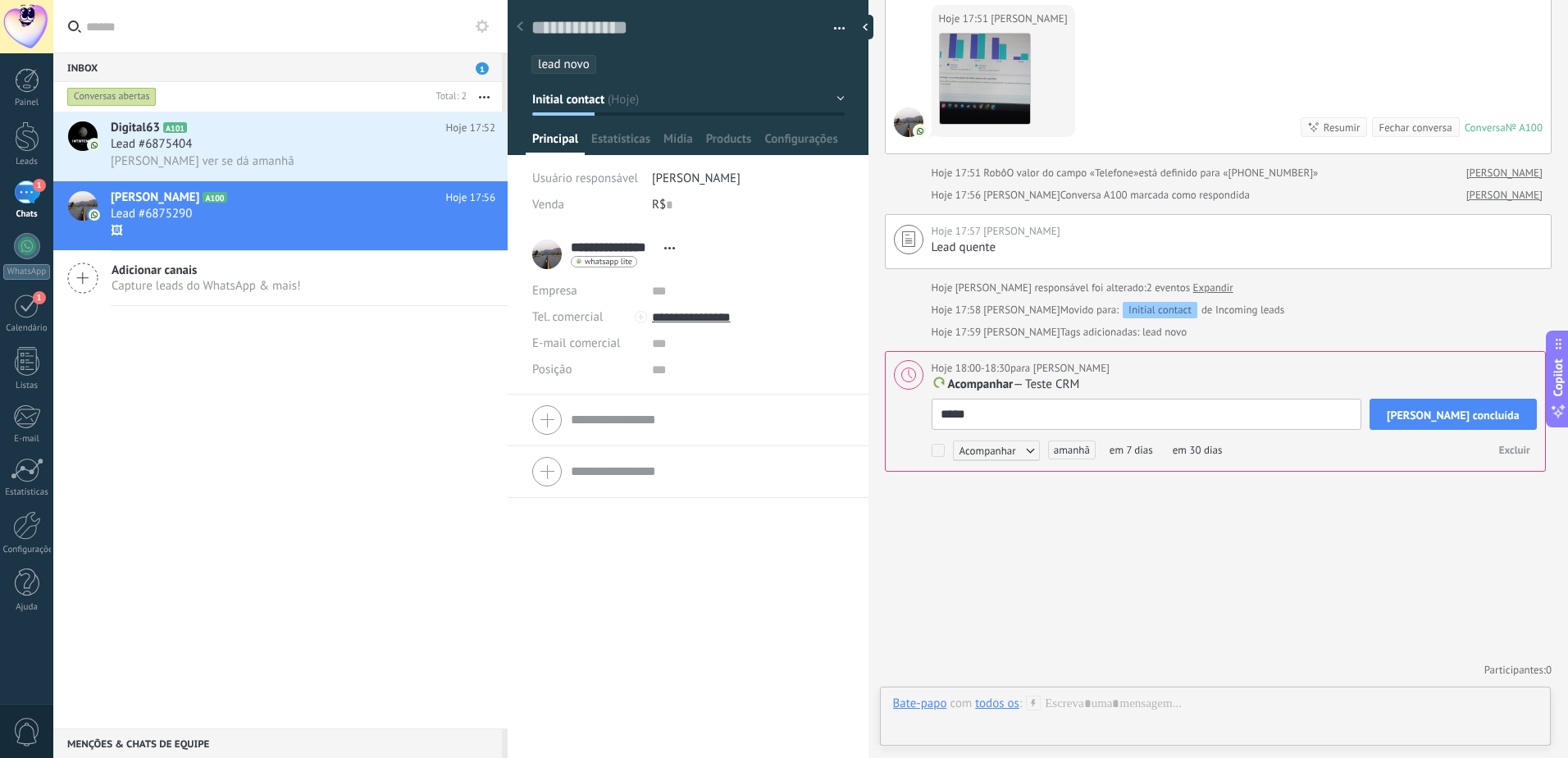
type textarea "******"
type textarea "*******"
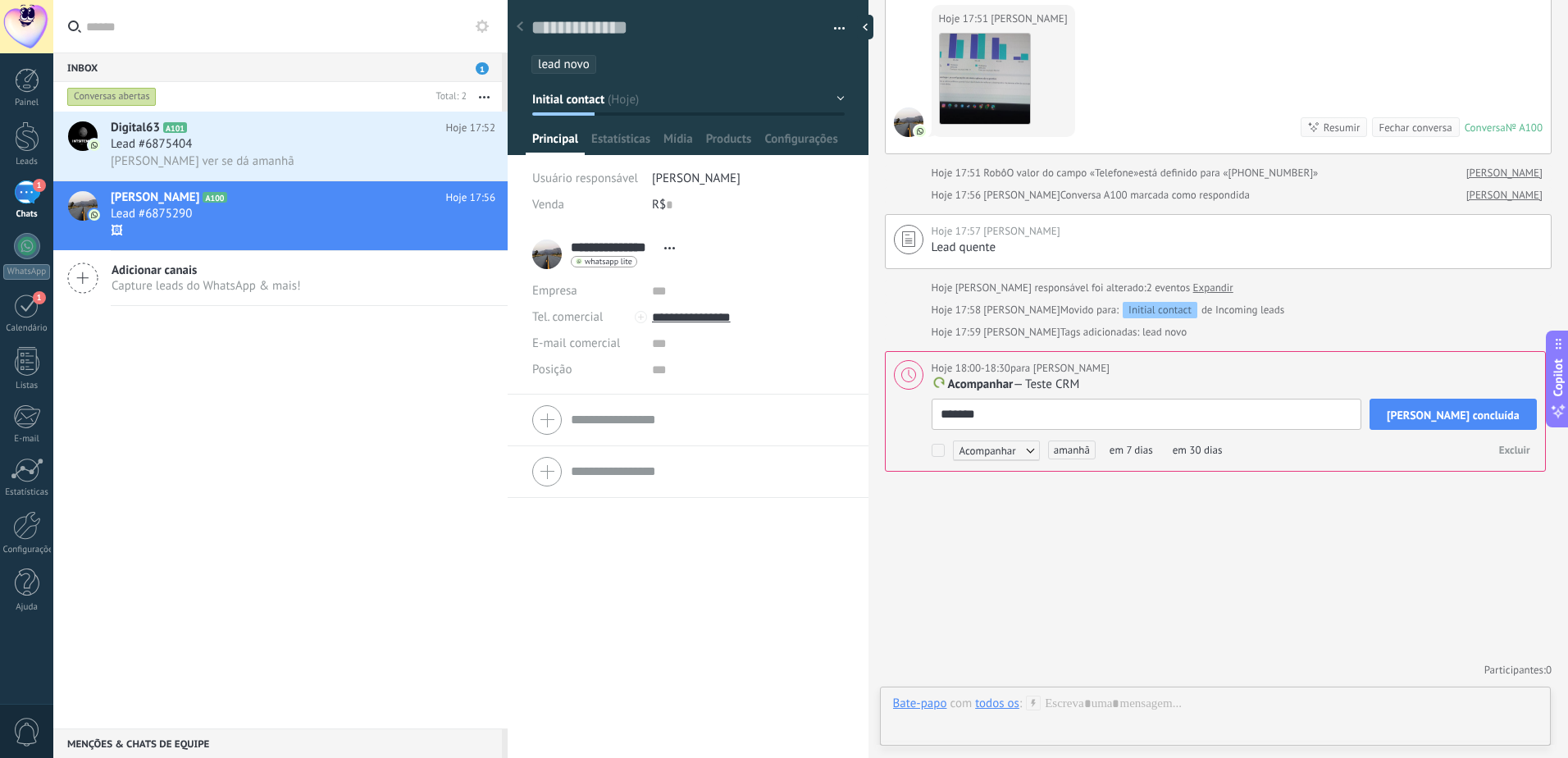
click at [1505, 404] on button "[PERSON_NAME] concluída" at bounding box center [1452, 413] width 167 height 32
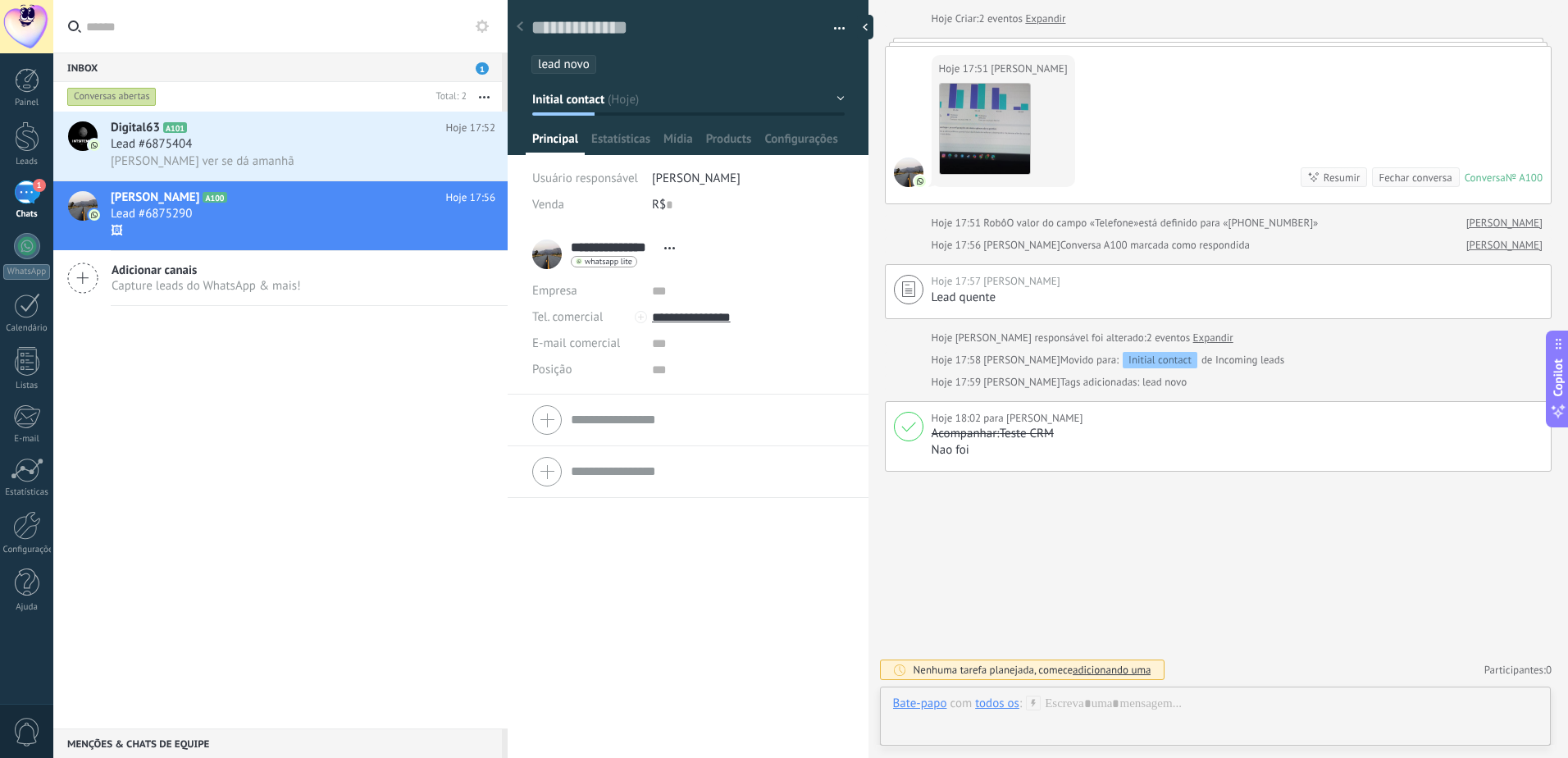
drag, startPoint x: 1090, startPoint y: 669, endPoint x: 1074, endPoint y: 582, distance: 88.5
click at [1075, 582] on div "Buscar Carregar mais Hoje Hoje Criar: 2 eventos Expandir Hoje 17:51 [PERSON_NAM…" at bounding box center [1218, 339] width 700 height 835
click at [933, 705] on div "Bate-papo" at bounding box center [920, 702] width 54 height 14
click at [940, 674] on div "Tarefa" at bounding box center [922, 674] width 84 height 28
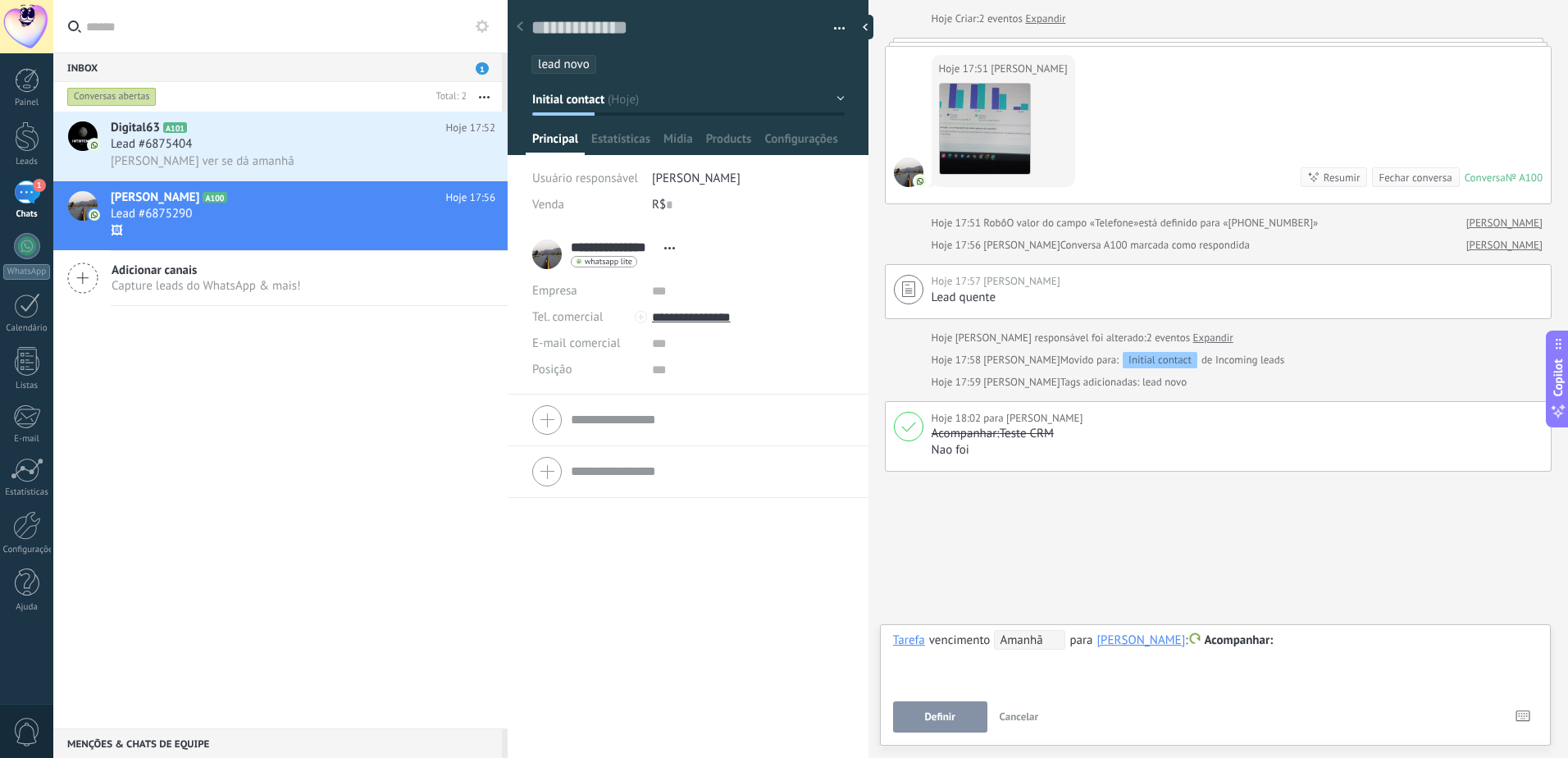
click at [1031, 640] on span "Amanhã" at bounding box center [1029, 640] width 72 height 20
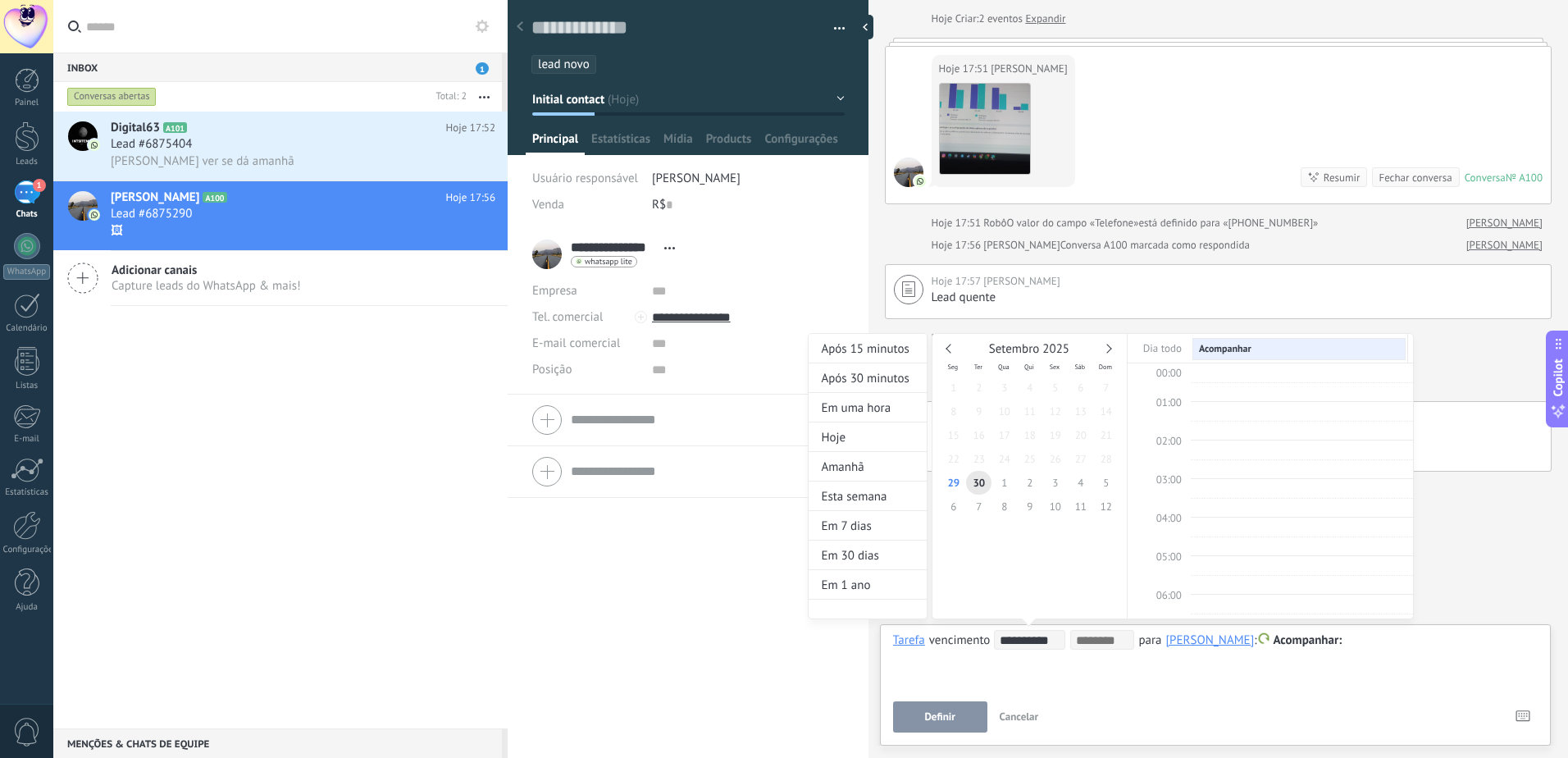
scroll to position [309, 0]
type input "**********"
drag, startPoint x: 962, startPoint y: 488, endPoint x: 996, endPoint y: 453, distance: 48.8
click at [996, 453] on div "1 2 3 4 5 6 7 8 9 10 11 12 13 14 15 16 17 18 19 20 21 22 23 24 25 26 27 28 29 3…" at bounding box center [1029, 446] width 178 height 142
click at [869, 346] on div "Após 15 minutos" at bounding box center [868, 348] width 118 height 30
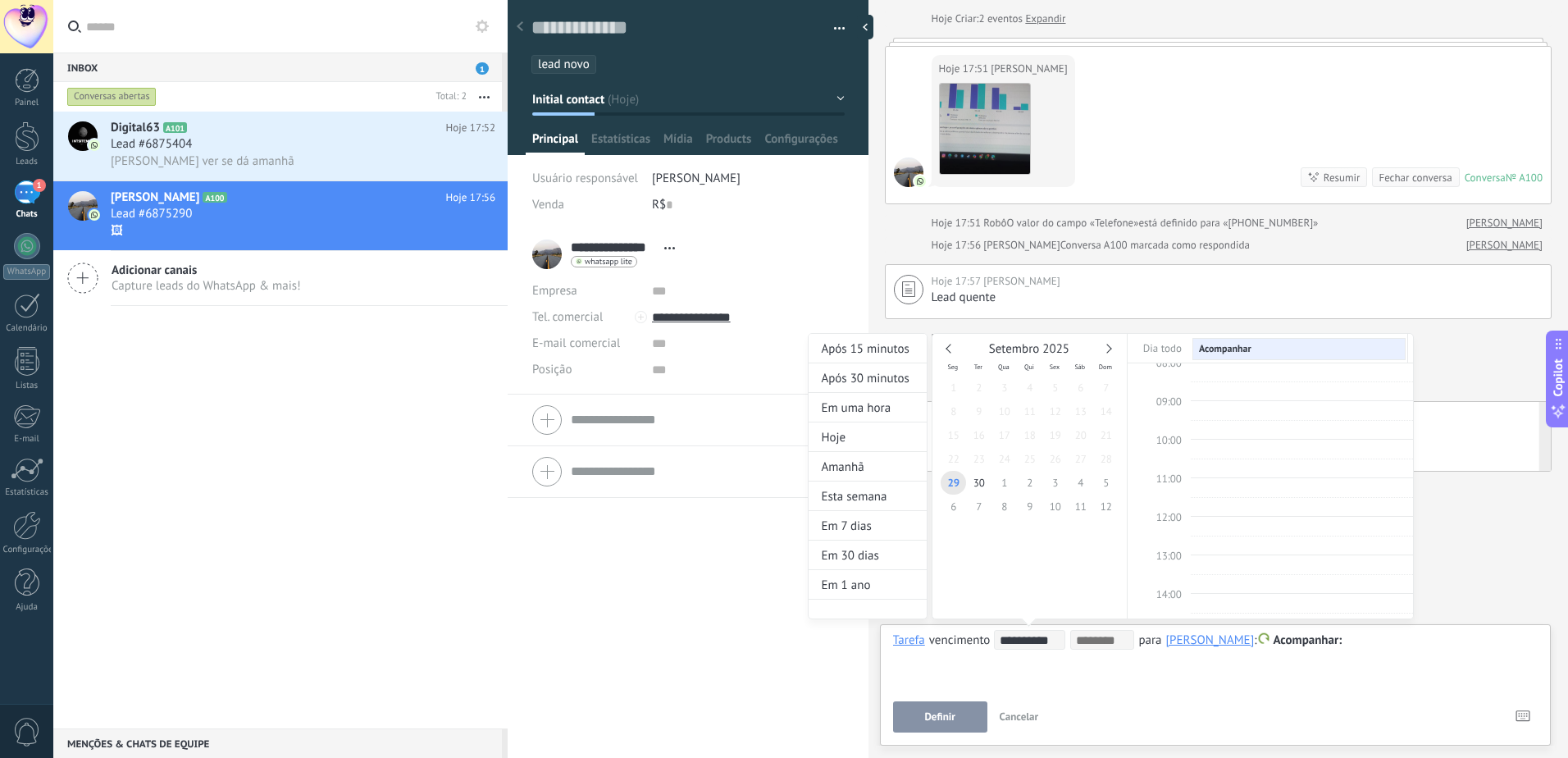
type input "**********"
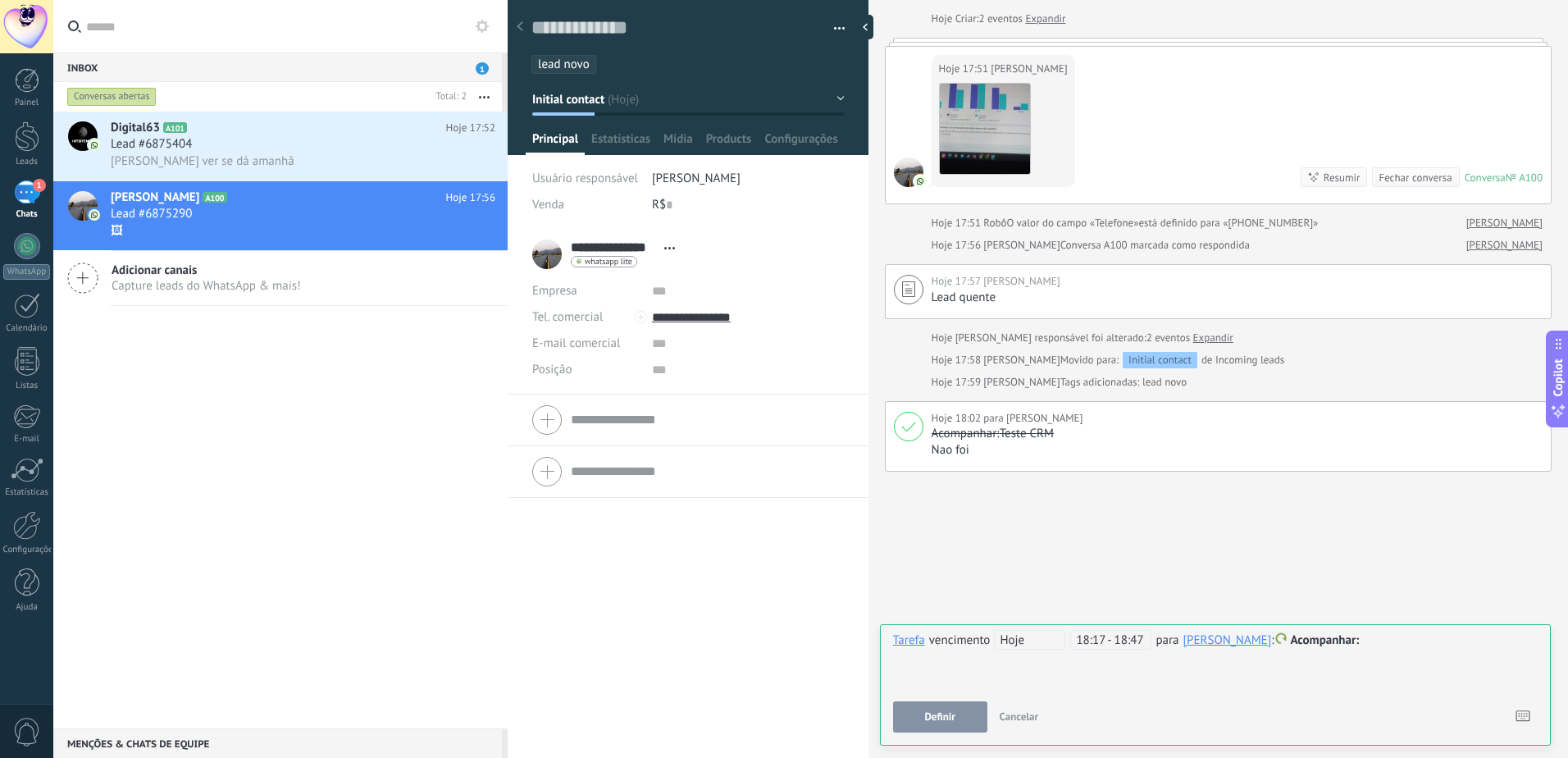
click at [1039, 636] on span "Hoje" at bounding box center [1029, 640] width 72 height 20
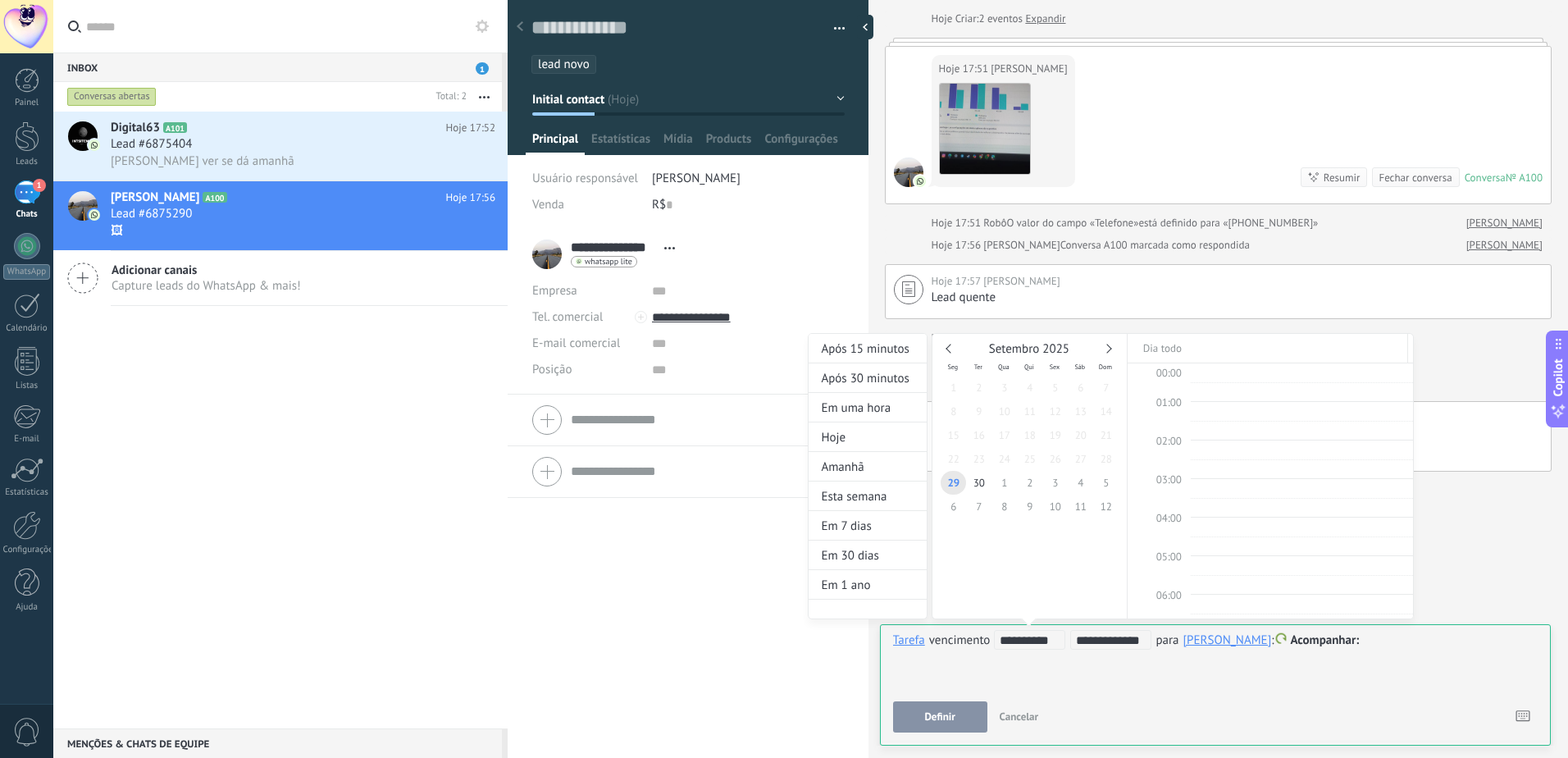
scroll to position [667, 0]
click at [1101, 629] on div "**********" at bounding box center [1111, 492] width 606 height 317
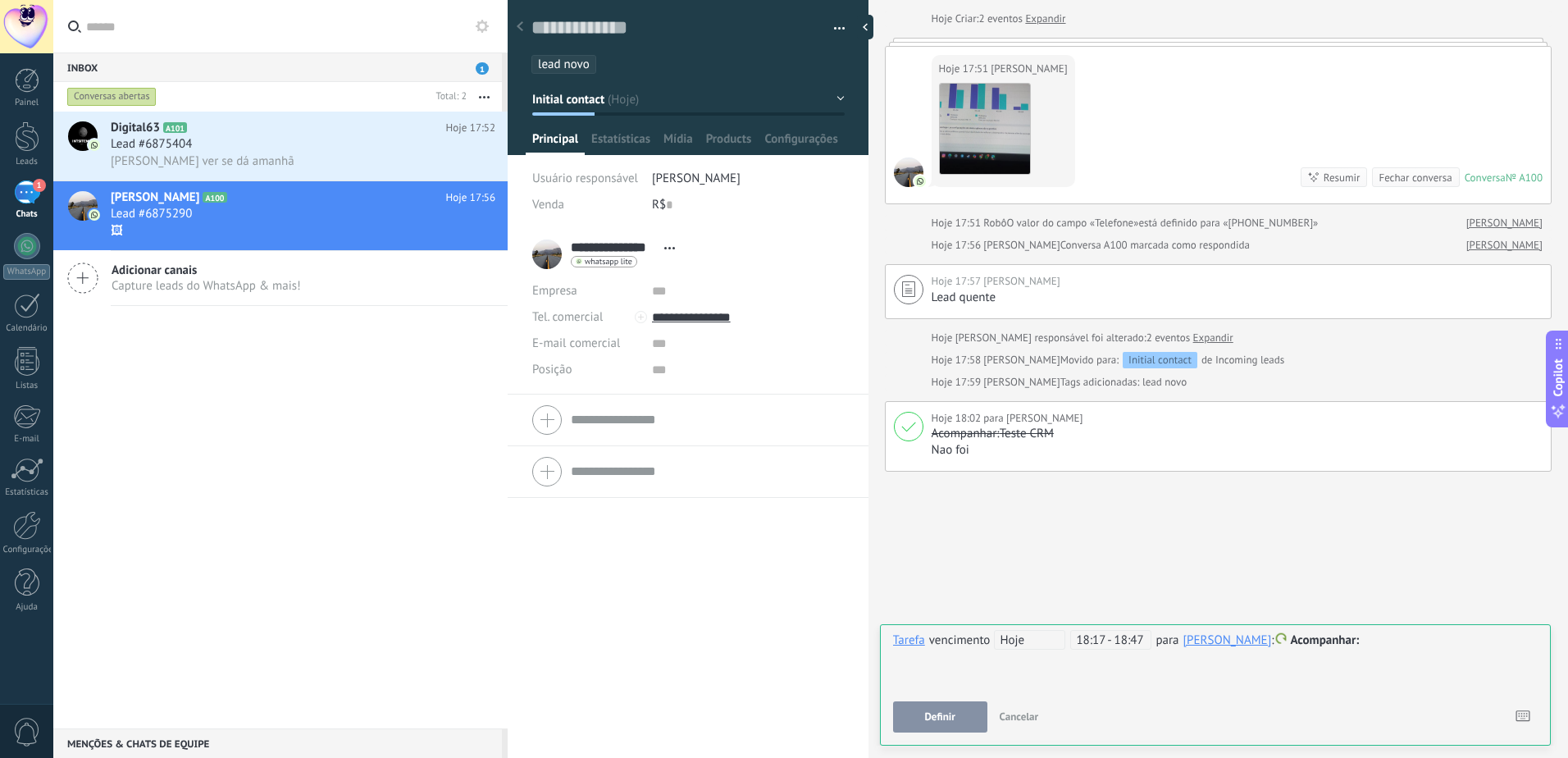
click at [1099, 639] on span "18:17 - 18:47" at bounding box center [1111, 640] width 81 height 20
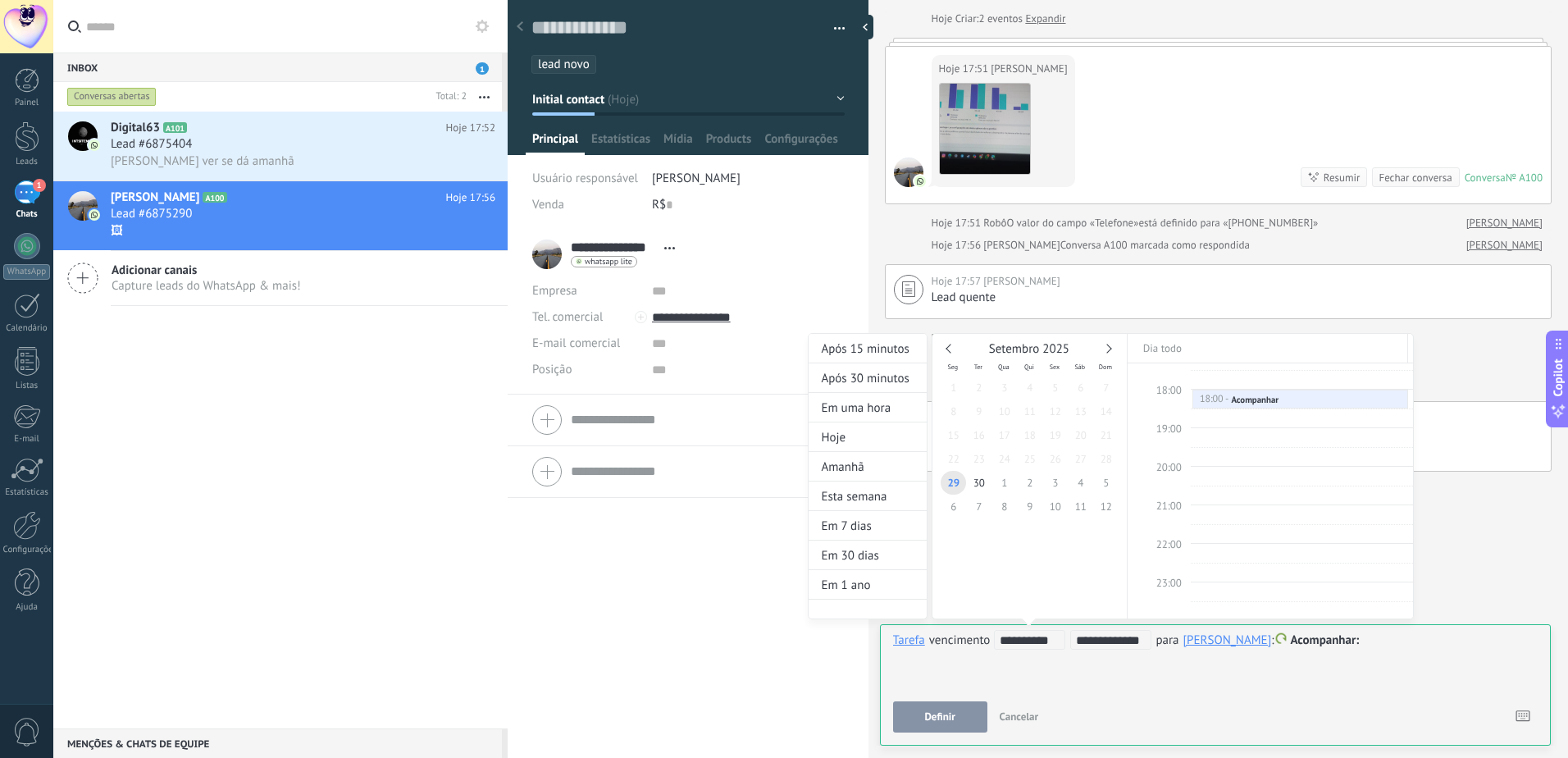
click at [1108, 642] on input "**********" at bounding box center [1111, 641] width 70 height 13
drag, startPoint x: 1147, startPoint y: 642, endPoint x: 1122, endPoint y: 642, distance: 25.0
click at [1122, 642] on div "**********" at bounding box center [1111, 640] width 81 height 20
click at [1103, 640] on input "**********" at bounding box center [1111, 641] width 70 height 13
click at [1105, 640] on input "**********" at bounding box center [1111, 641] width 70 height 13
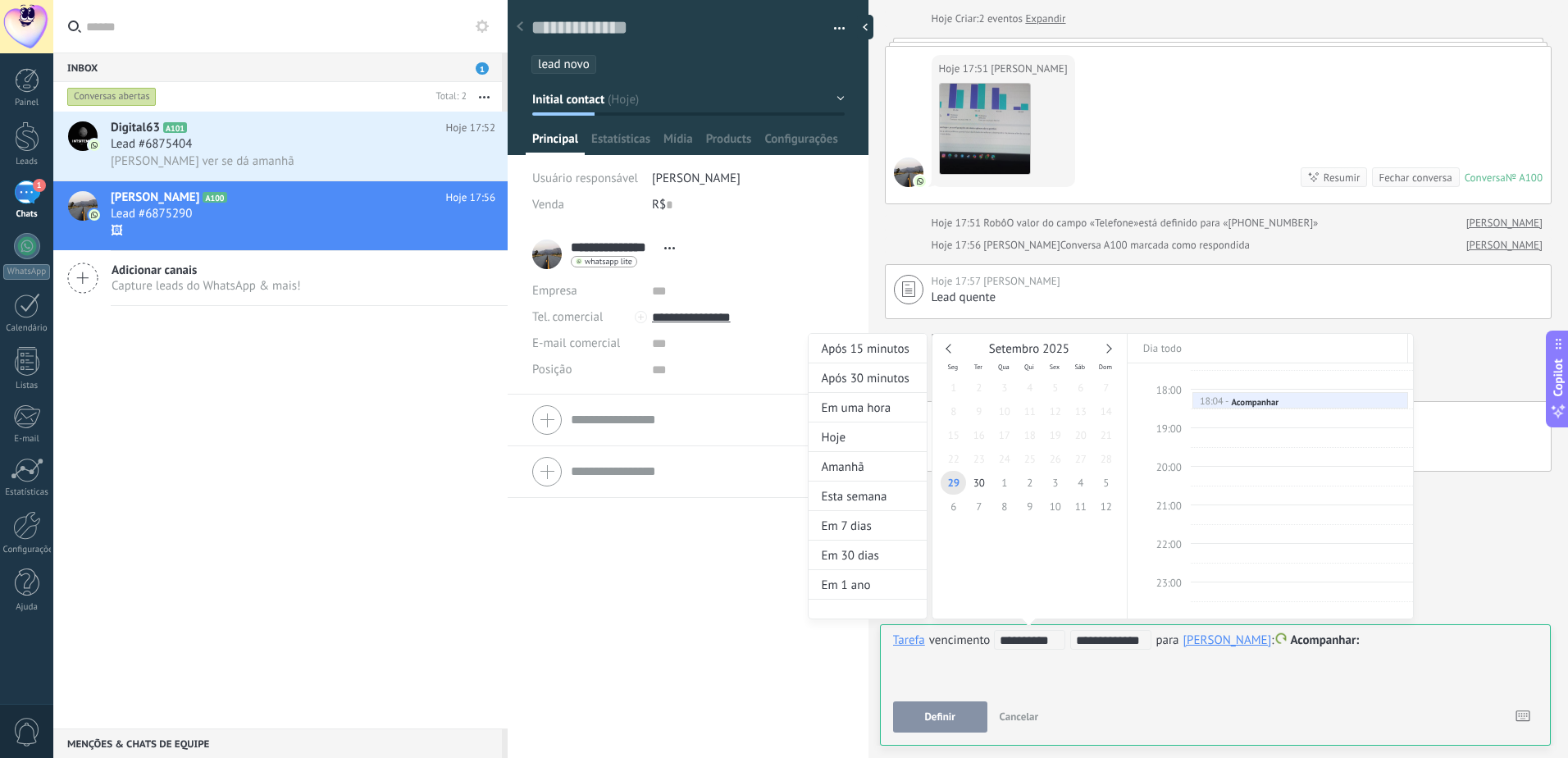
type input "**********"
click at [1253, 632] on div "**********" at bounding box center [1111, 492] width 606 height 317
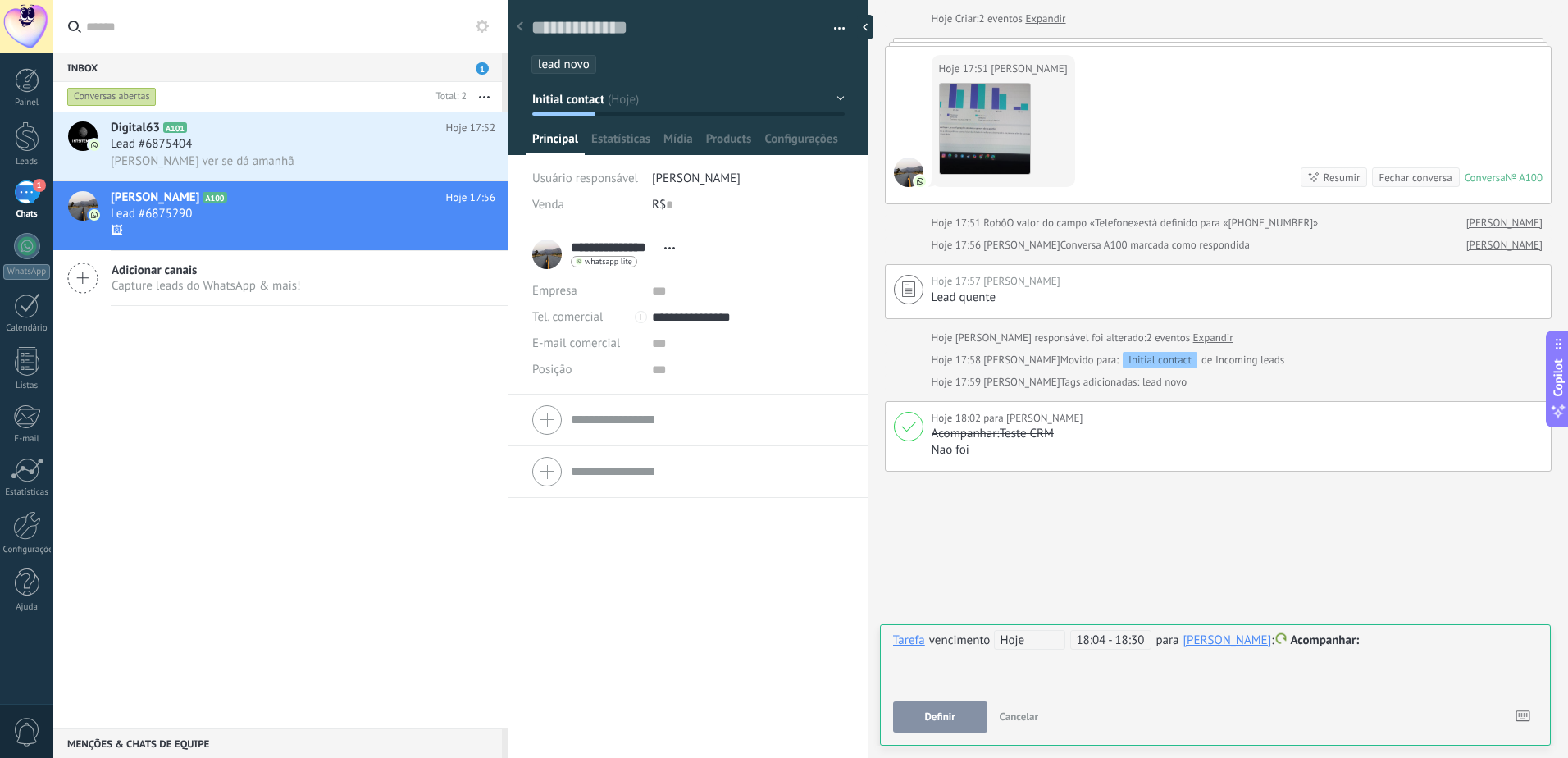
click at [1297, 634] on span "Acompanhar" at bounding box center [1324, 640] width 69 height 15
click at [1274, 681] on label "Reunião" at bounding box center [1300, 672] width 148 height 32
click at [1290, 645] on span "Reunião" at bounding box center [1313, 640] width 46 height 15
click at [1282, 698] on label "Personalizar" at bounding box center [1300, 704] width 148 height 32
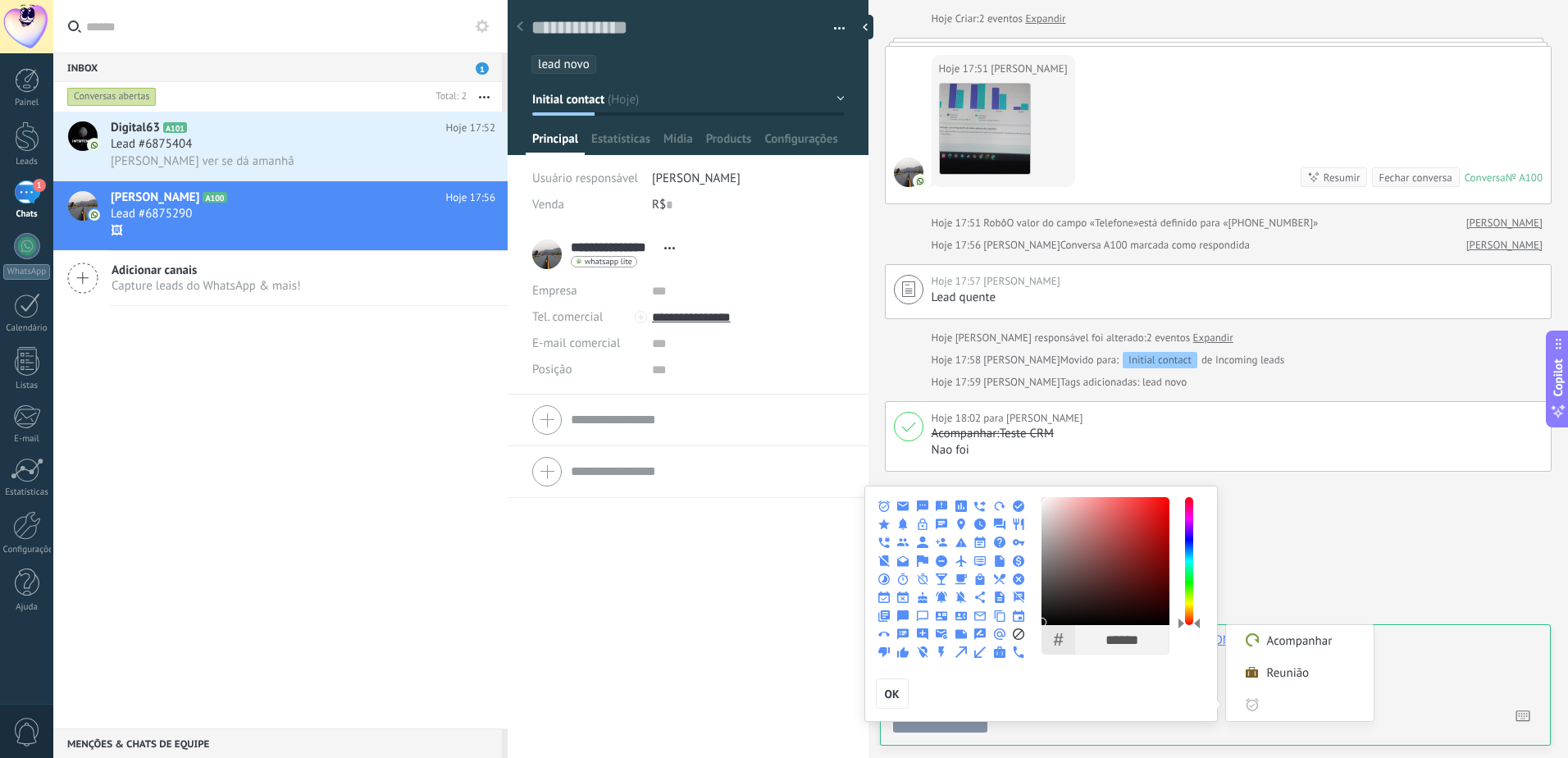
drag, startPoint x: 922, startPoint y: 505, endPoint x: 1265, endPoint y: 583, distance: 351.8
click at [922, 505] on use at bounding box center [922, 506] width 11 height 11
click at [903, 694] on button "OK" at bounding box center [892, 693] width 32 height 32
click at [892, 688] on span "OK" at bounding box center [892, 694] width 14 height 11
click at [1252, 703] on icon at bounding box center [1252, 705] width 11 height 11
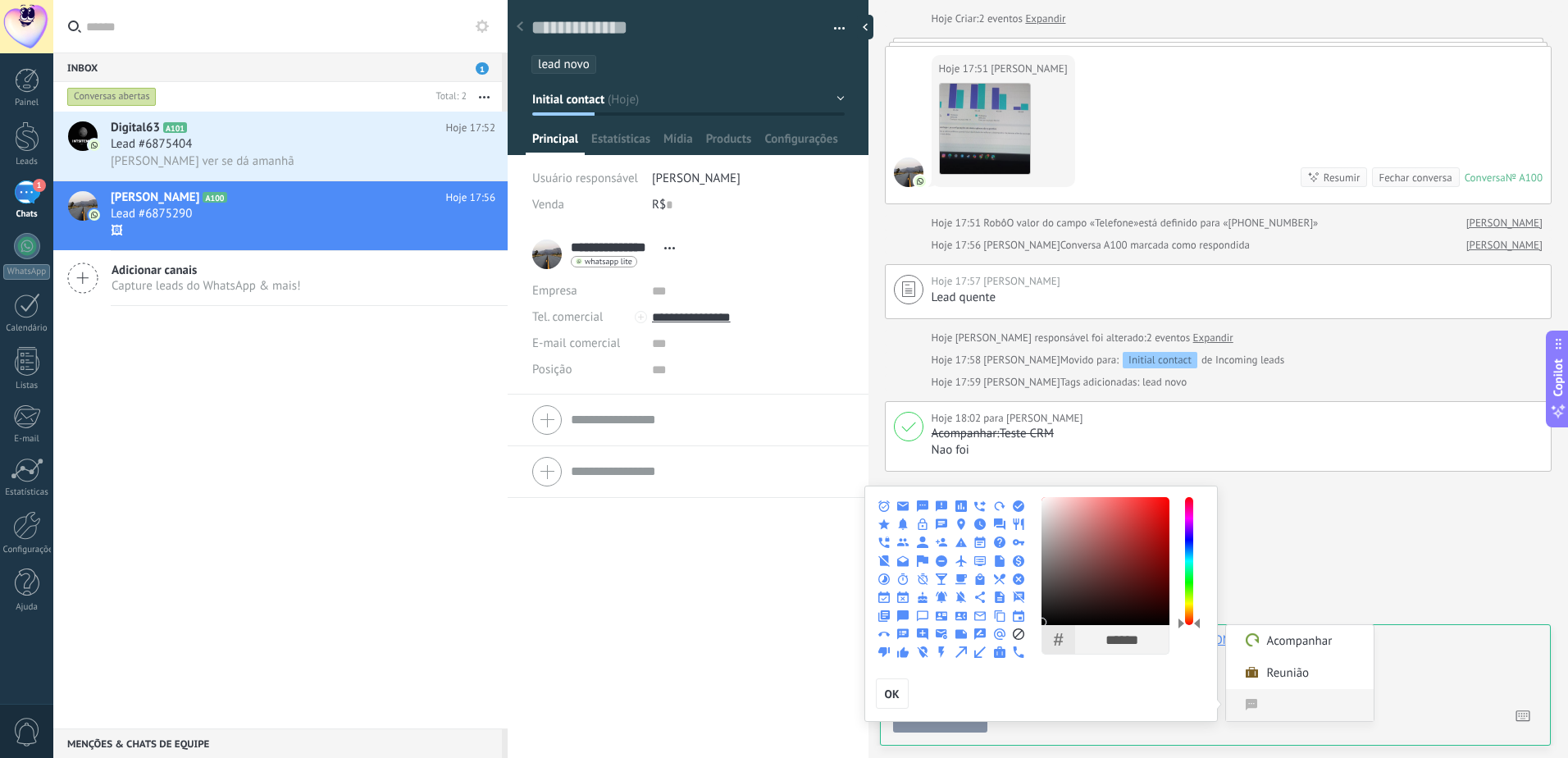
click at [1252, 703] on icon at bounding box center [1252, 705] width 11 height 11
click at [1048, 701] on div "OK" at bounding box center [1043, 693] width 334 height 32
click at [988, 680] on div "OK" at bounding box center [1043, 693] width 334 height 32
click at [1120, 645] on input "******" at bounding box center [1122, 640] width 86 height 29
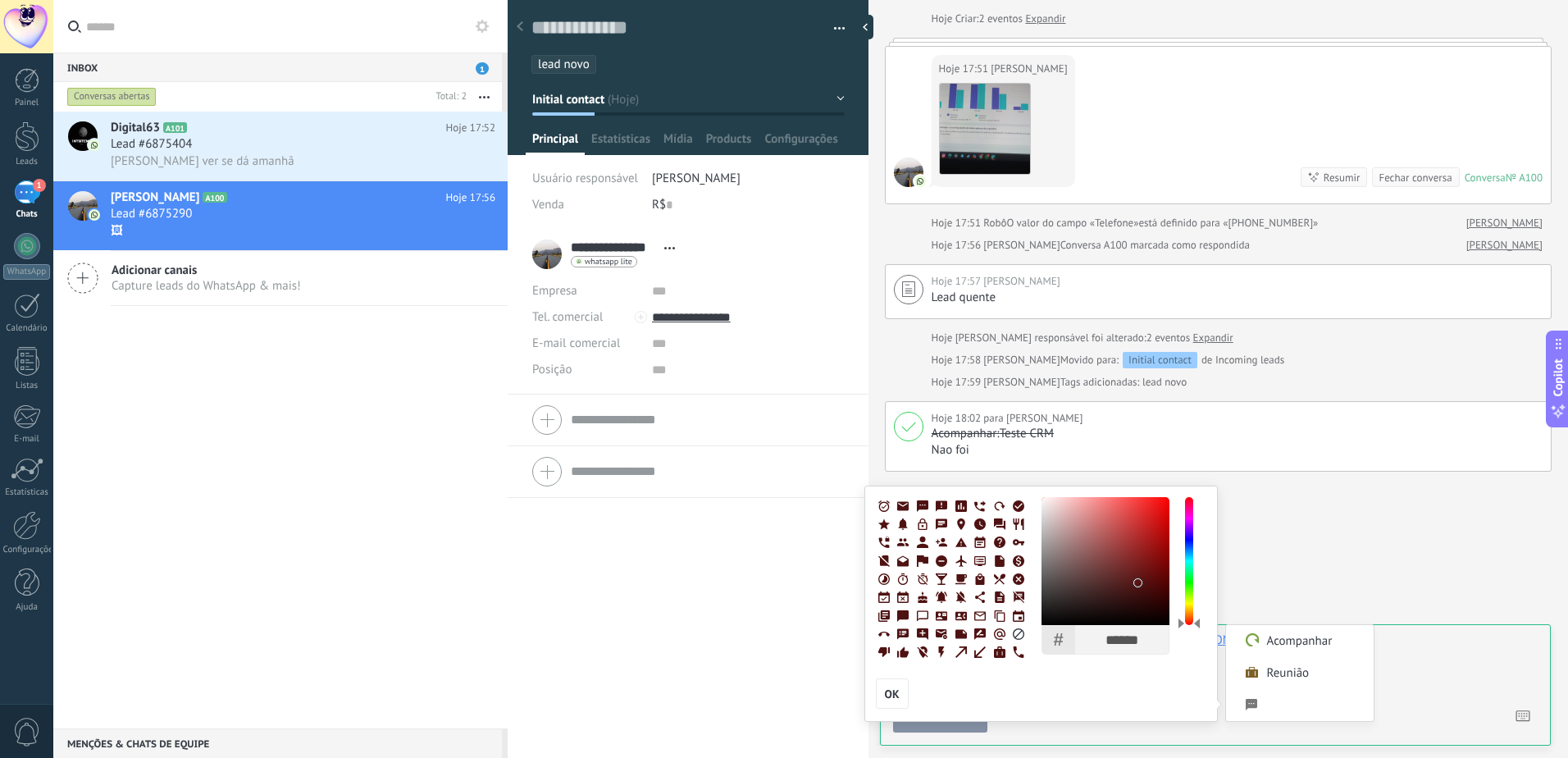
type input "******"
drag, startPoint x: 1121, startPoint y: 607, endPoint x: 1145, endPoint y: 571, distance: 43.3
click at [1145, 571] on div at bounding box center [1106, 560] width 128 height 128
click at [1269, 699] on input "Personalizar" at bounding box center [1315, 704] width 99 height 32
type input "********"
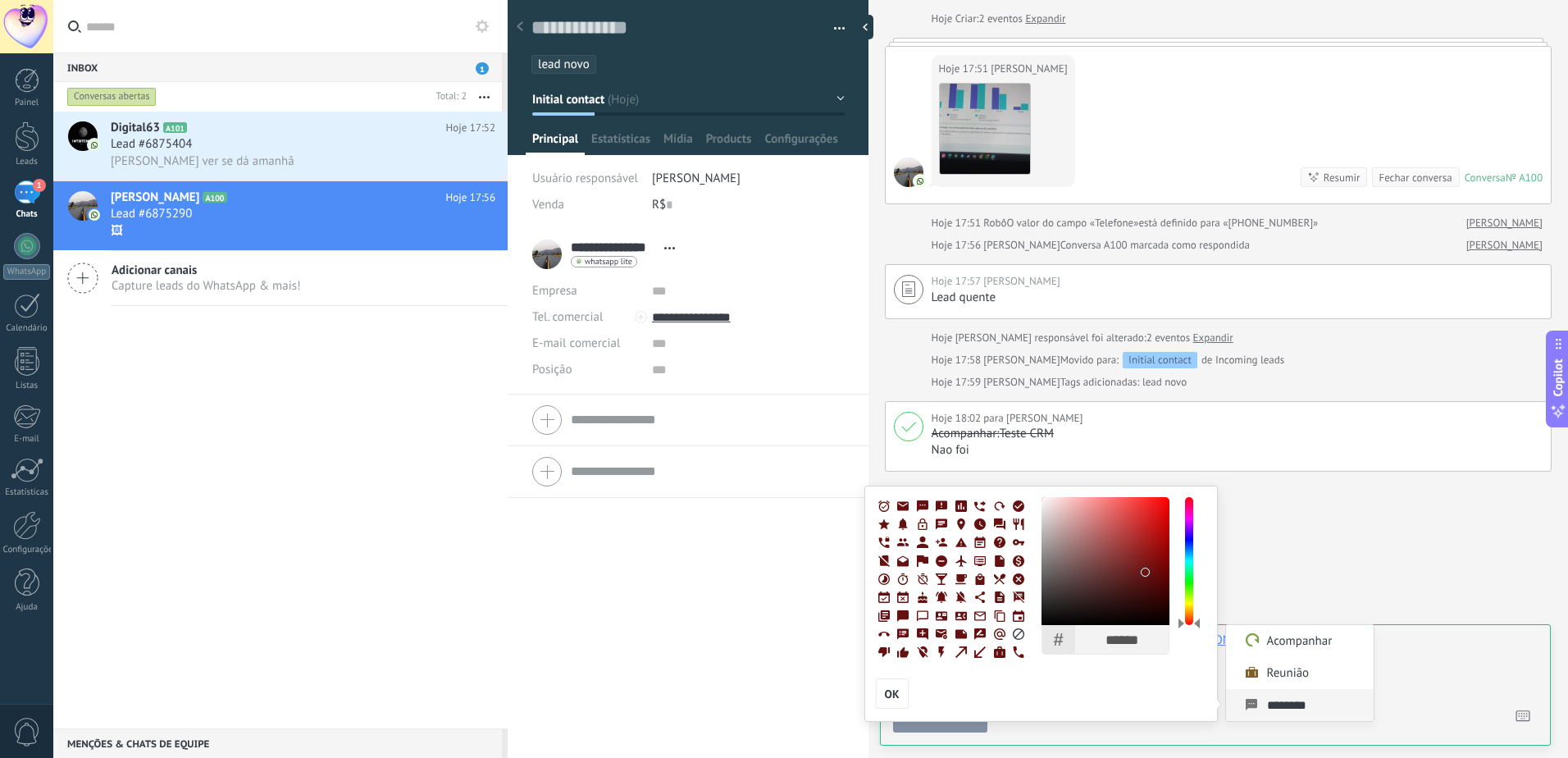
scroll to position [1, 0]
click at [1289, 707] on input "********" at bounding box center [1315, 704] width 99 height 32
click at [1432, 671] on div at bounding box center [784, 379] width 1568 height 758
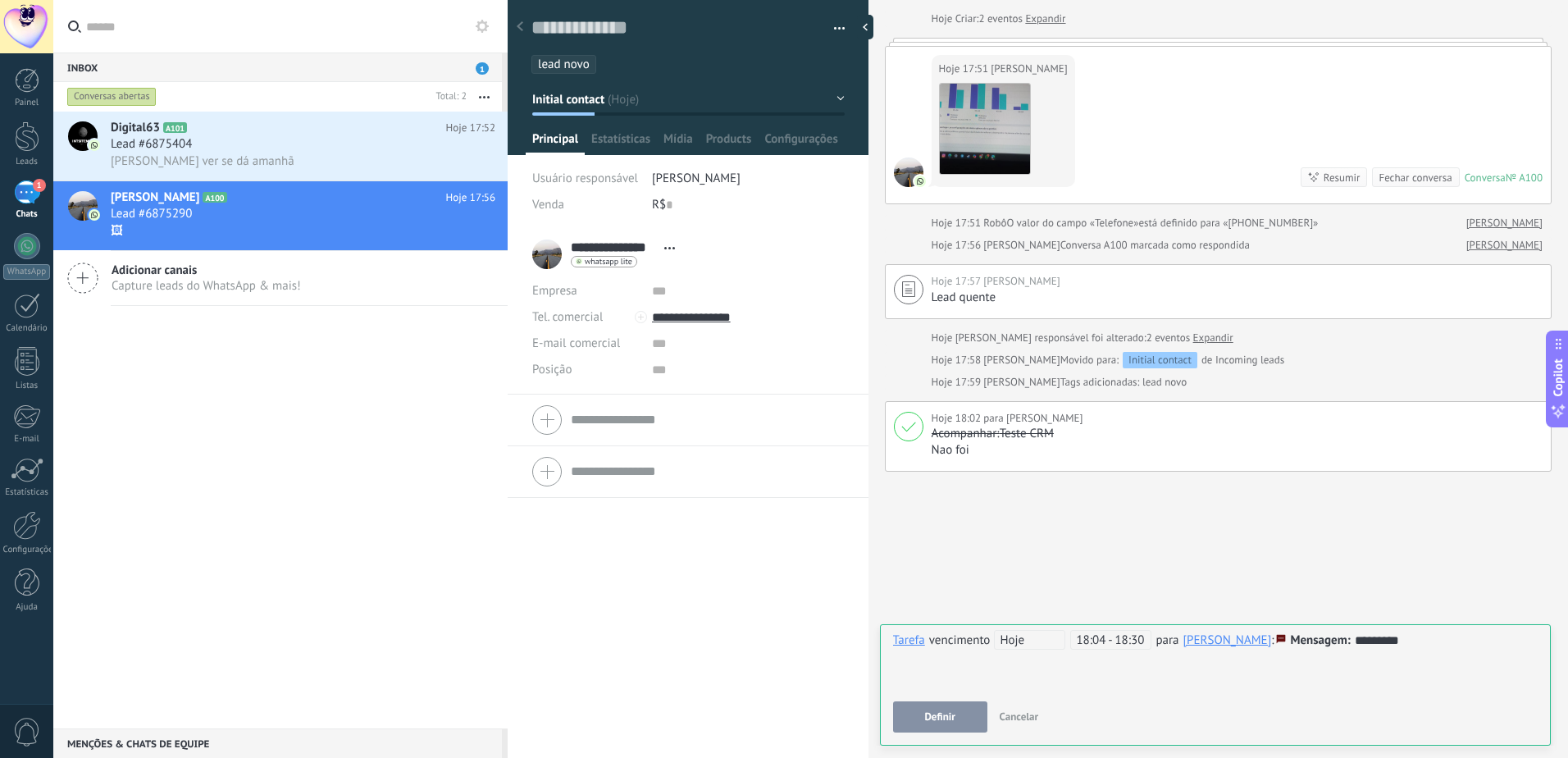
click at [958, 720] on button "Definir" at bounding box center [940, 716] width 95 height 32
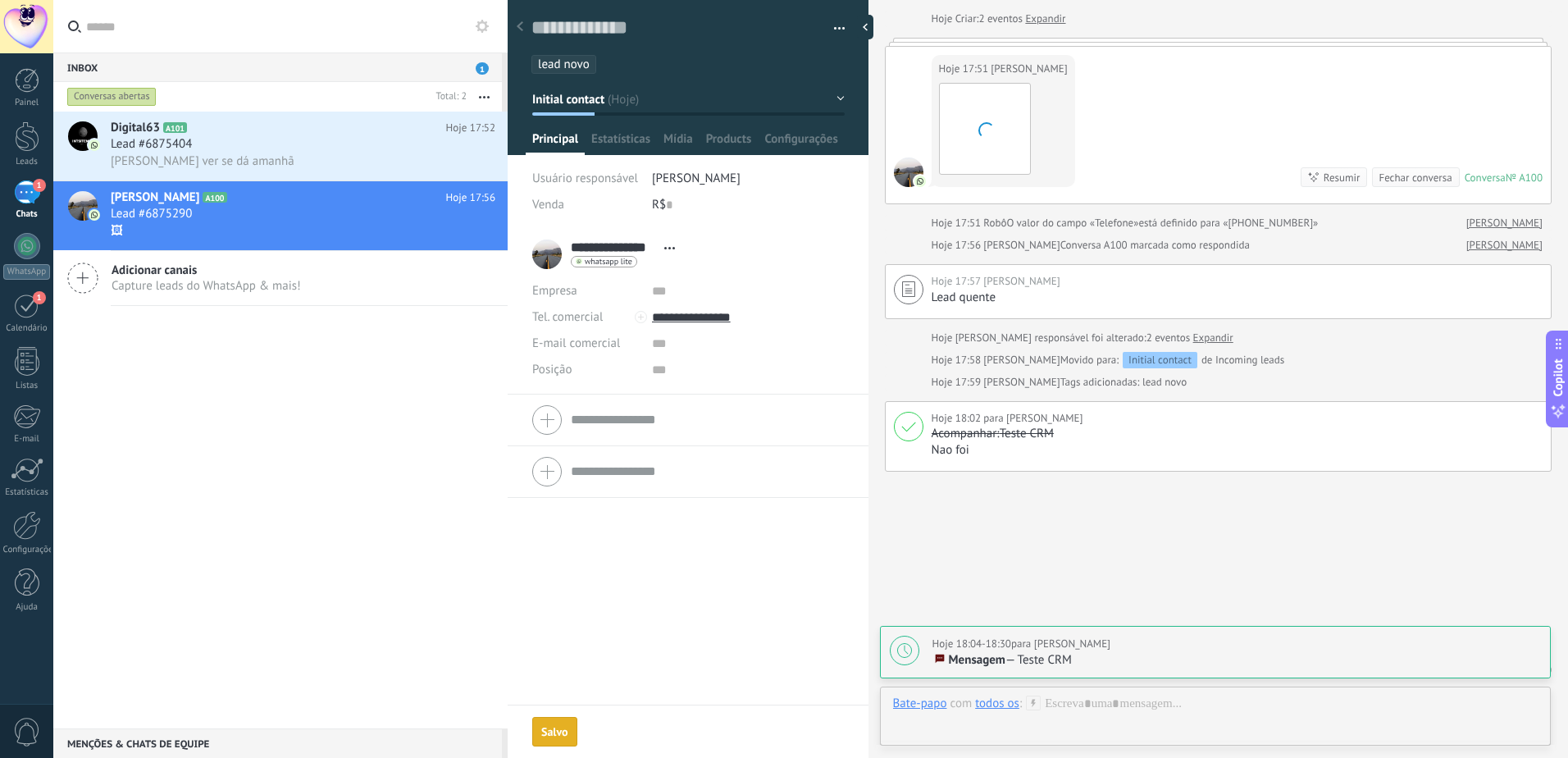
scroll to position [136, 0]
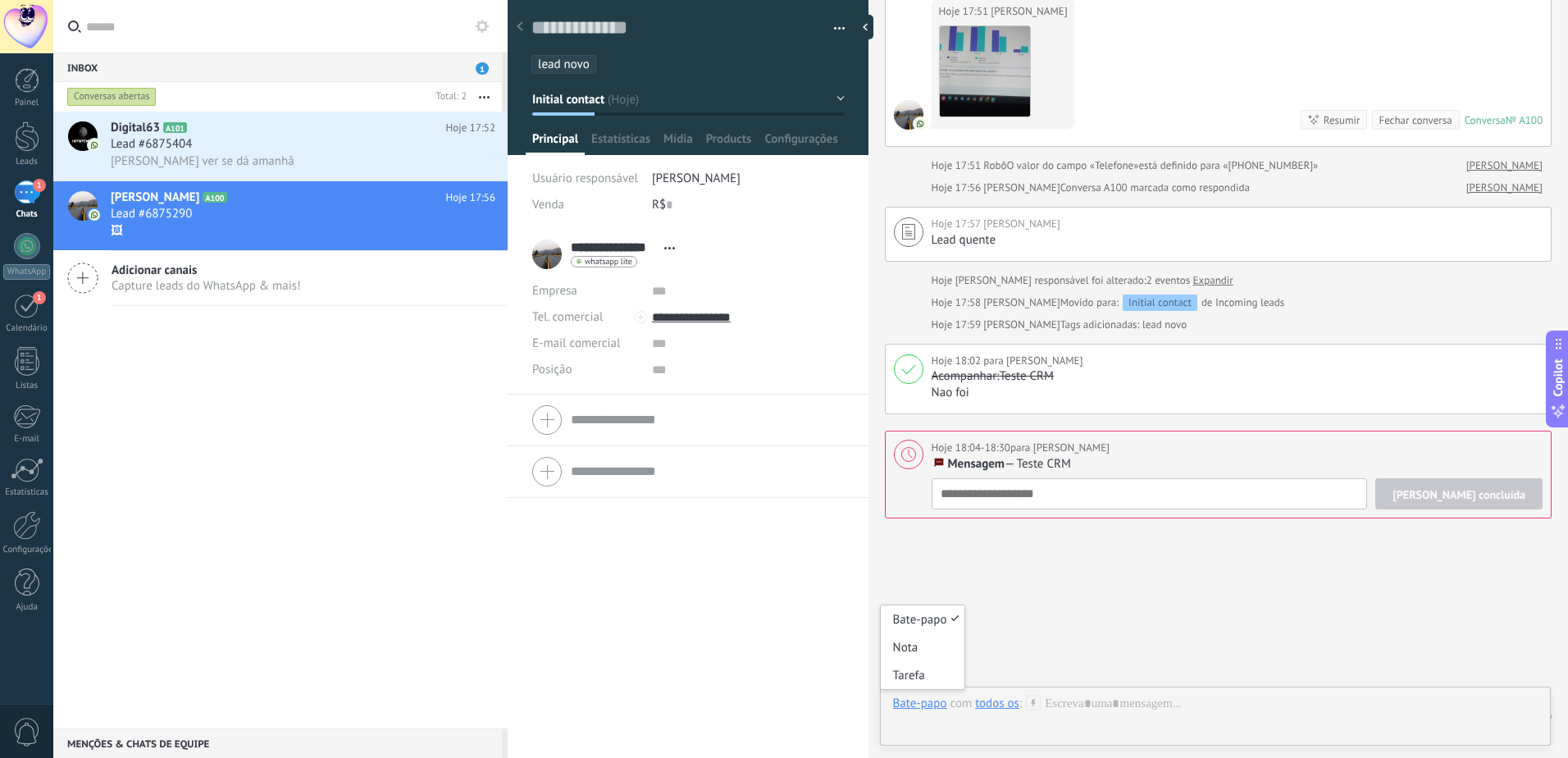
click at [915, 707] on div "Bate-papo" at bounding box center [920, 702] width 54 height 14
click at [1049, 697] on div at bounding box center [1215, 720] width 645 height 50
drag, startPoint x: 1183, startPoint y: 684, endPoint x: 1212, endPoint y: 684, distance: 29.0
click at [1193, 685] on div "*****" at bounding box center [1215, 657] width 645 height 62
drag, startPoint x: 1093, startPoint y: 630, endPoint x: 1043, endPoint y: 630, distance: 50.0
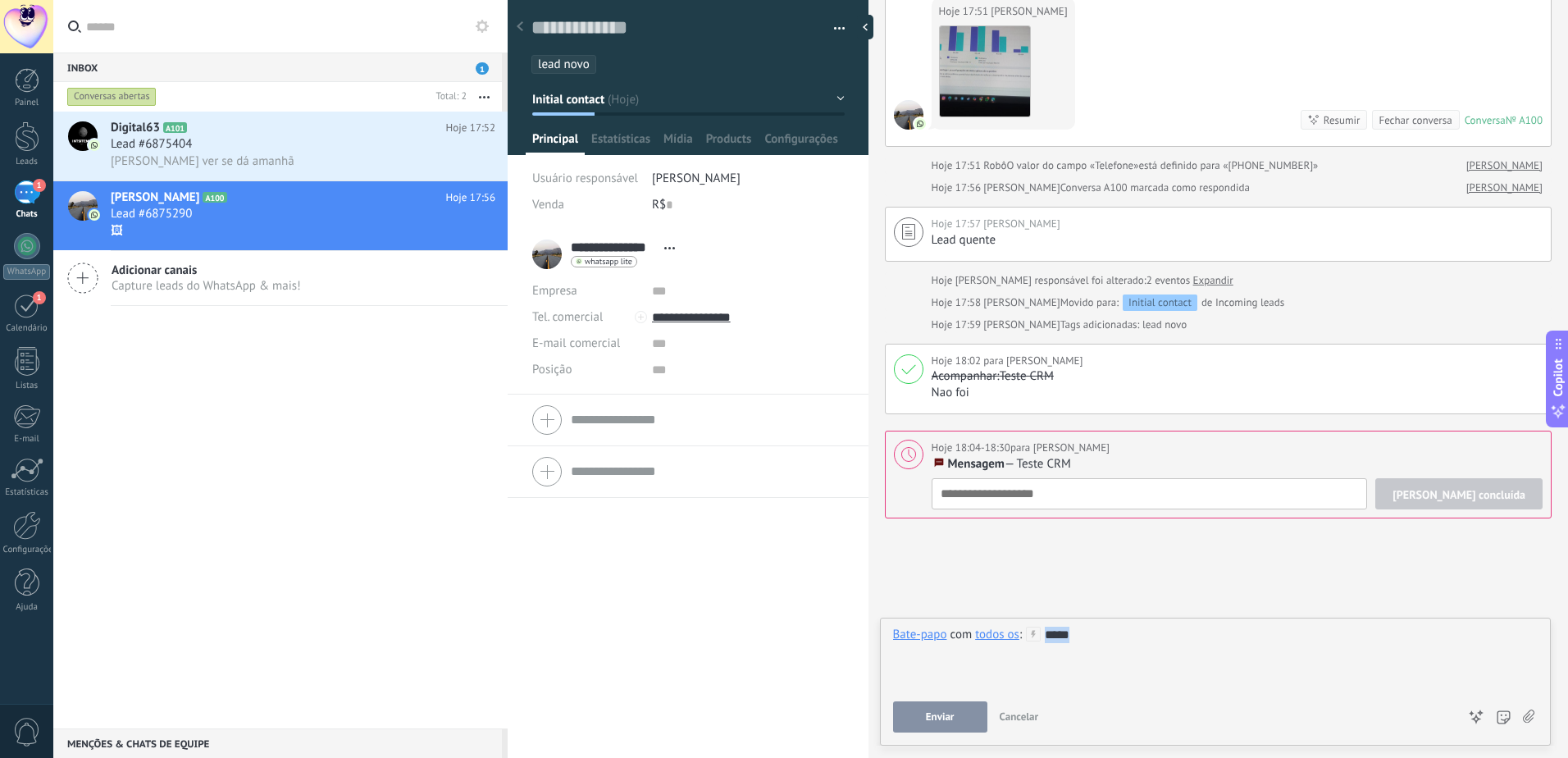
click at [1043, 630] on div "*****" at bounding box center [1215, 657] width 645 height 62
click at [1034, 627] on icon at bounding box center [1032, 633] width 14 height 14
click at [1018, 626] on div "todos os" at bounding box center [997, 633] width 44 height 14
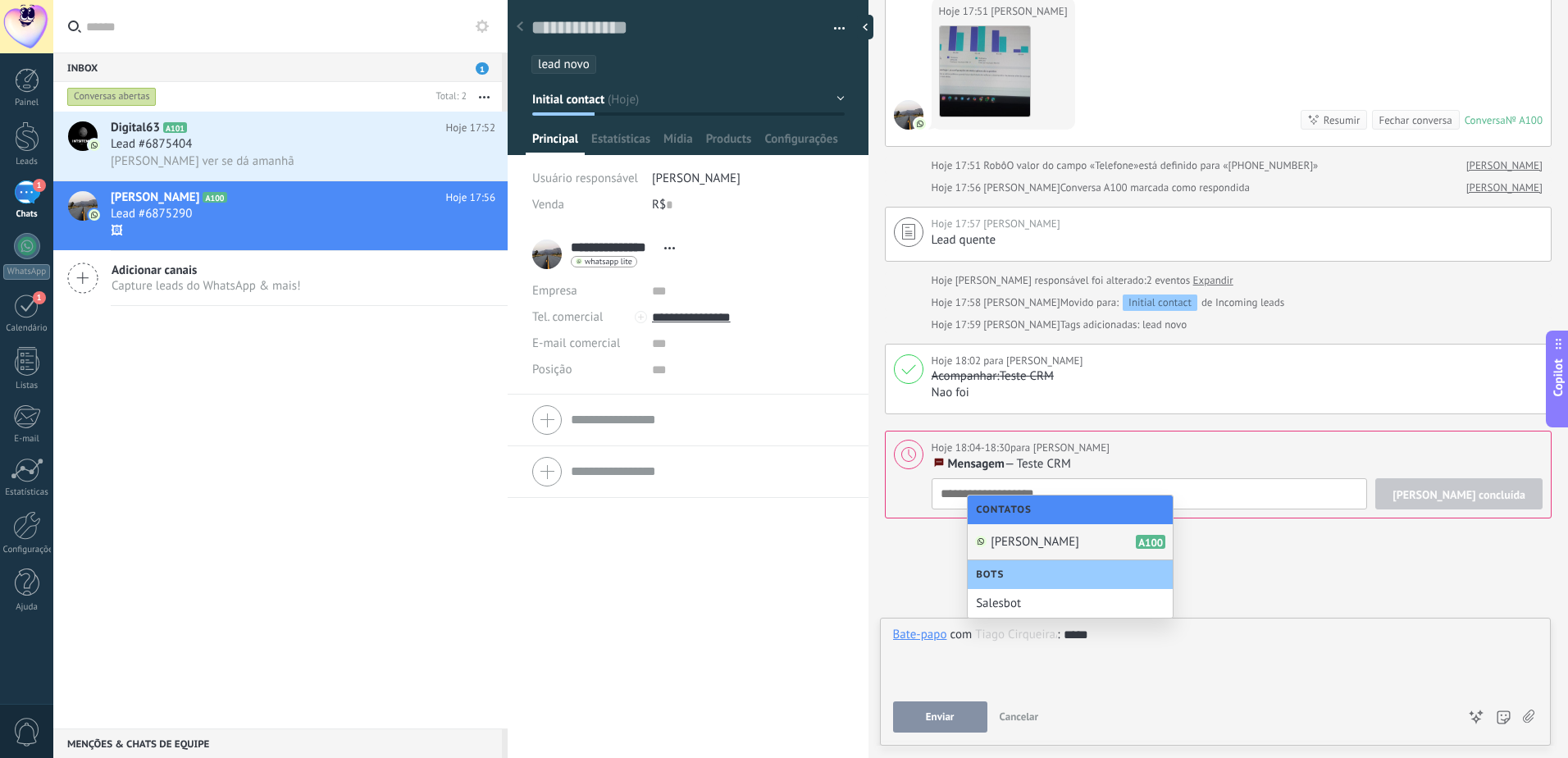
click at [1022, 540] on span "[PERSON_NAME]" at bounding box center [1034, 541] width 89 height 15
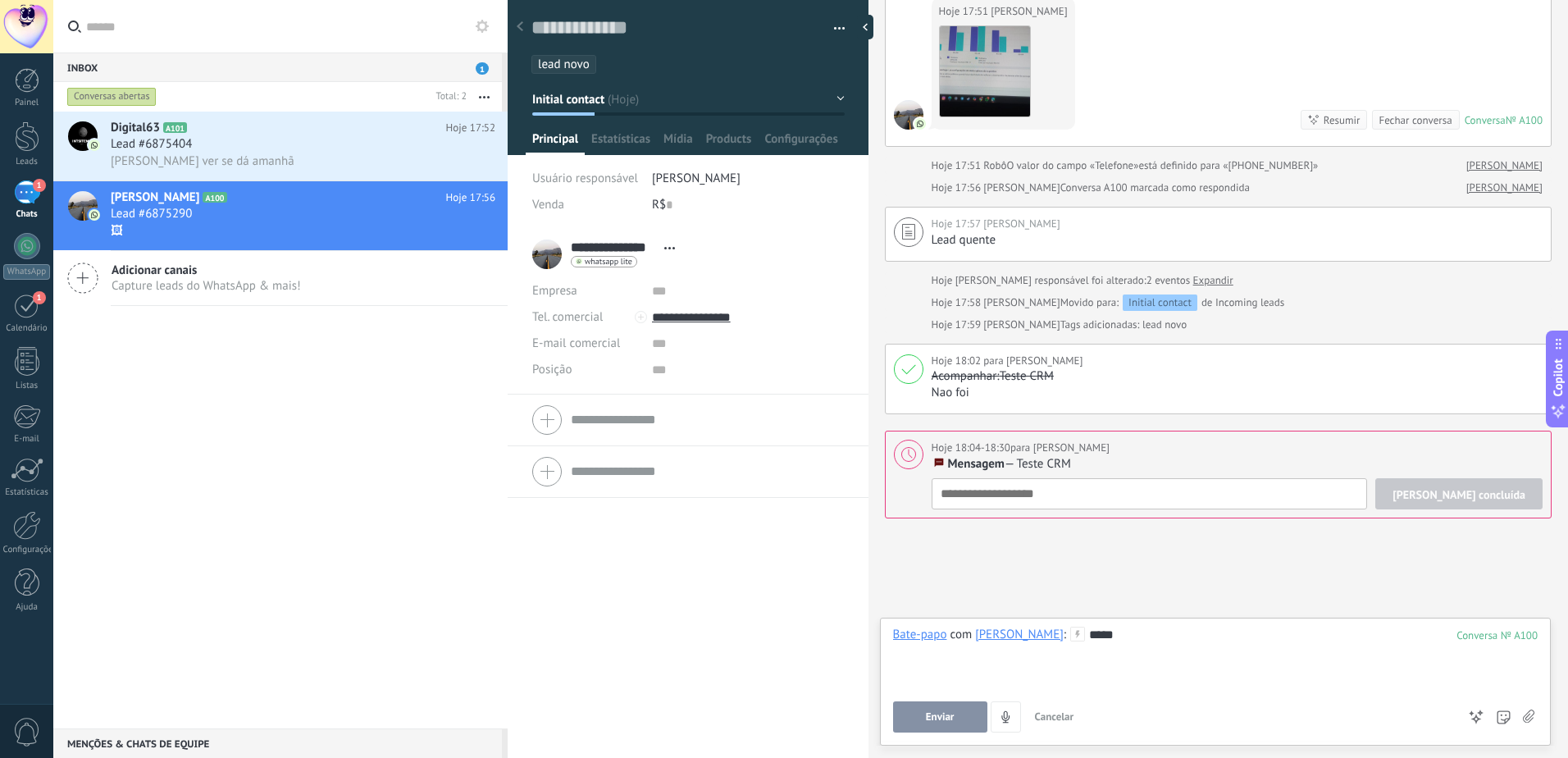
click at [1014, 637] on div "[PERSON_NAME]" at bounding box center [1019, 633] width 89 height 14
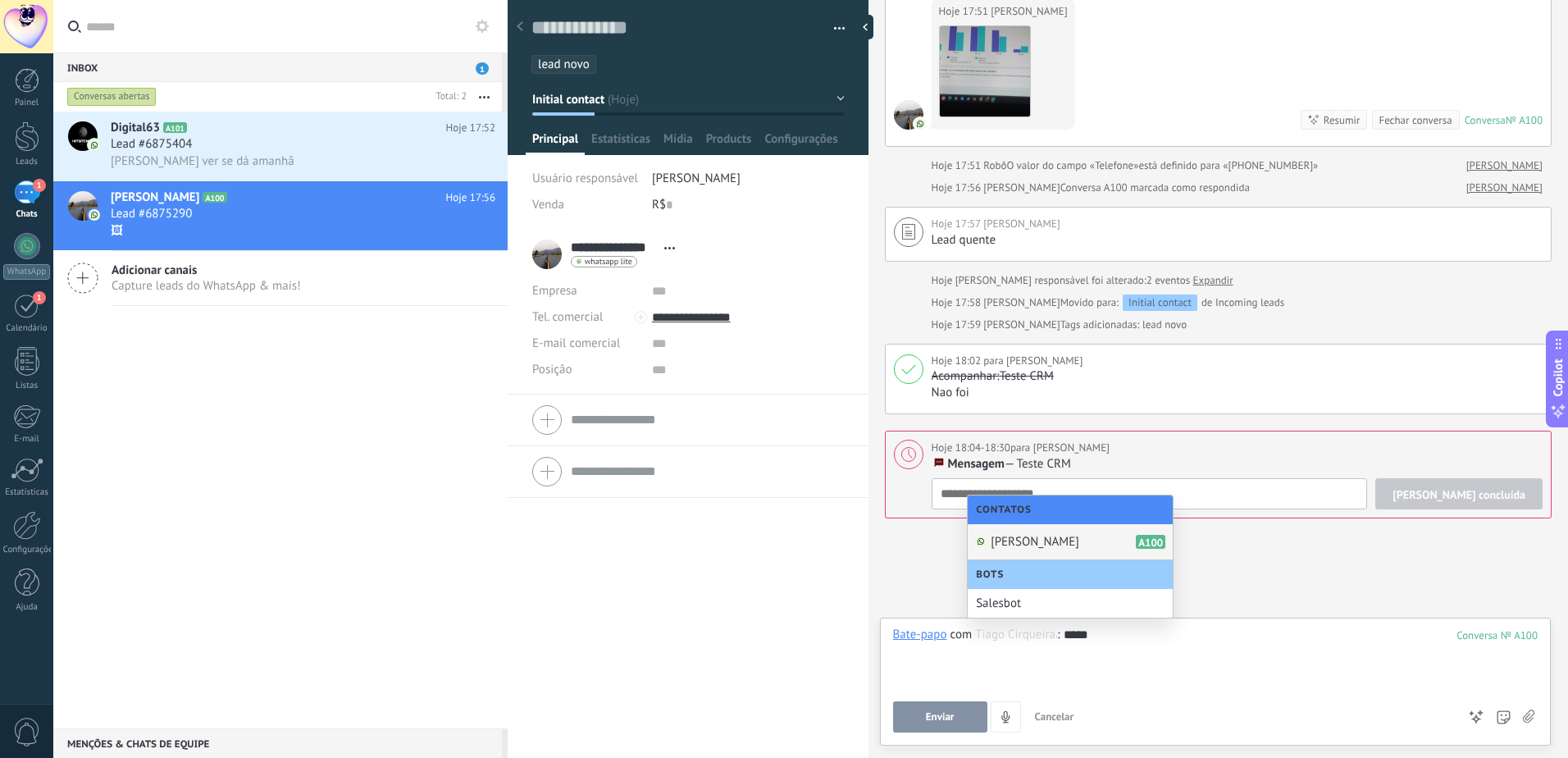
click at [1040, 545] on span "[PERSON_NAME]" at bounding box center [1034, 541] width 89 height 15
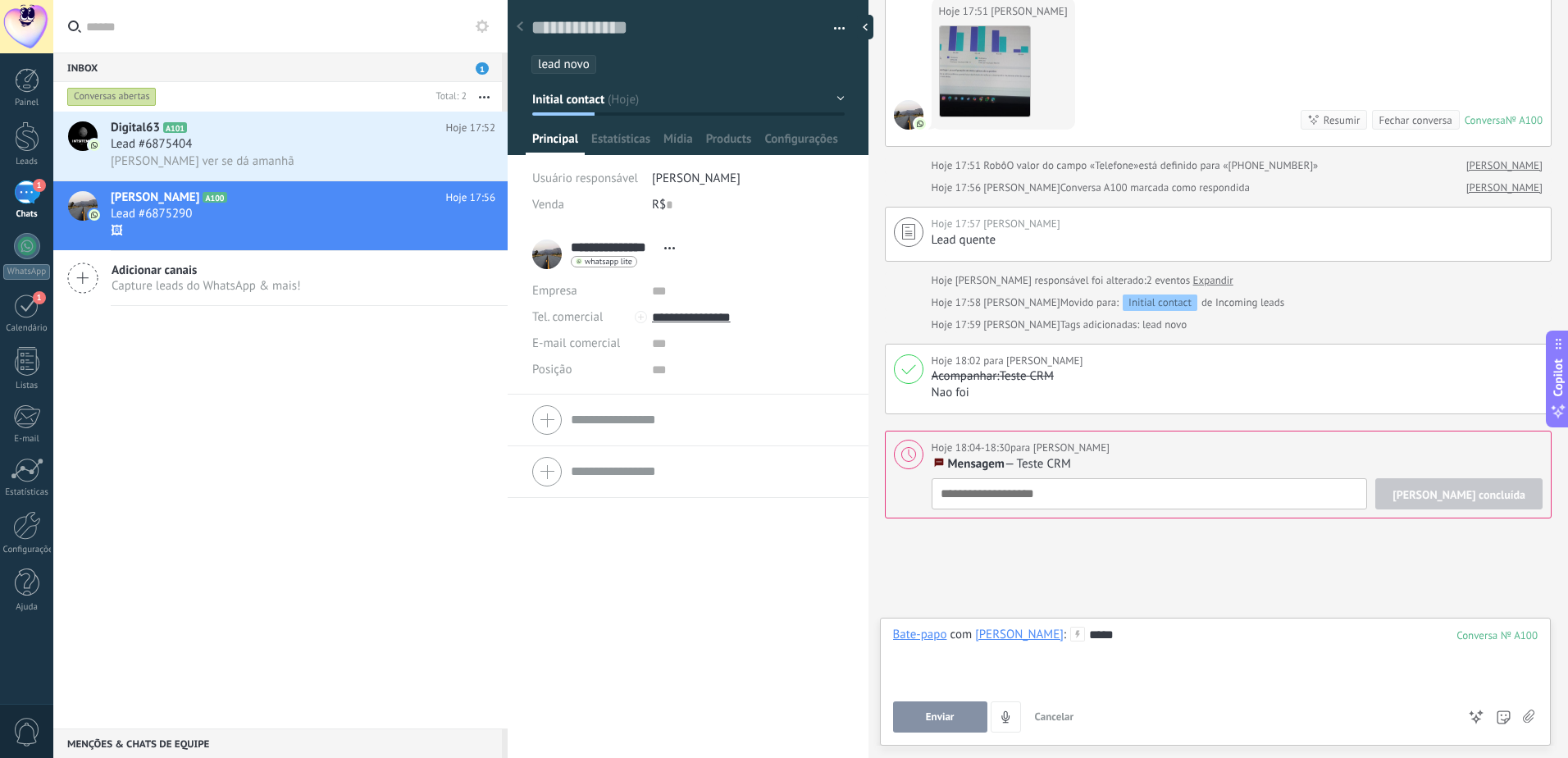
click at [1071, 631] on icon at bounding box center [1077, 633] width 14 height 14
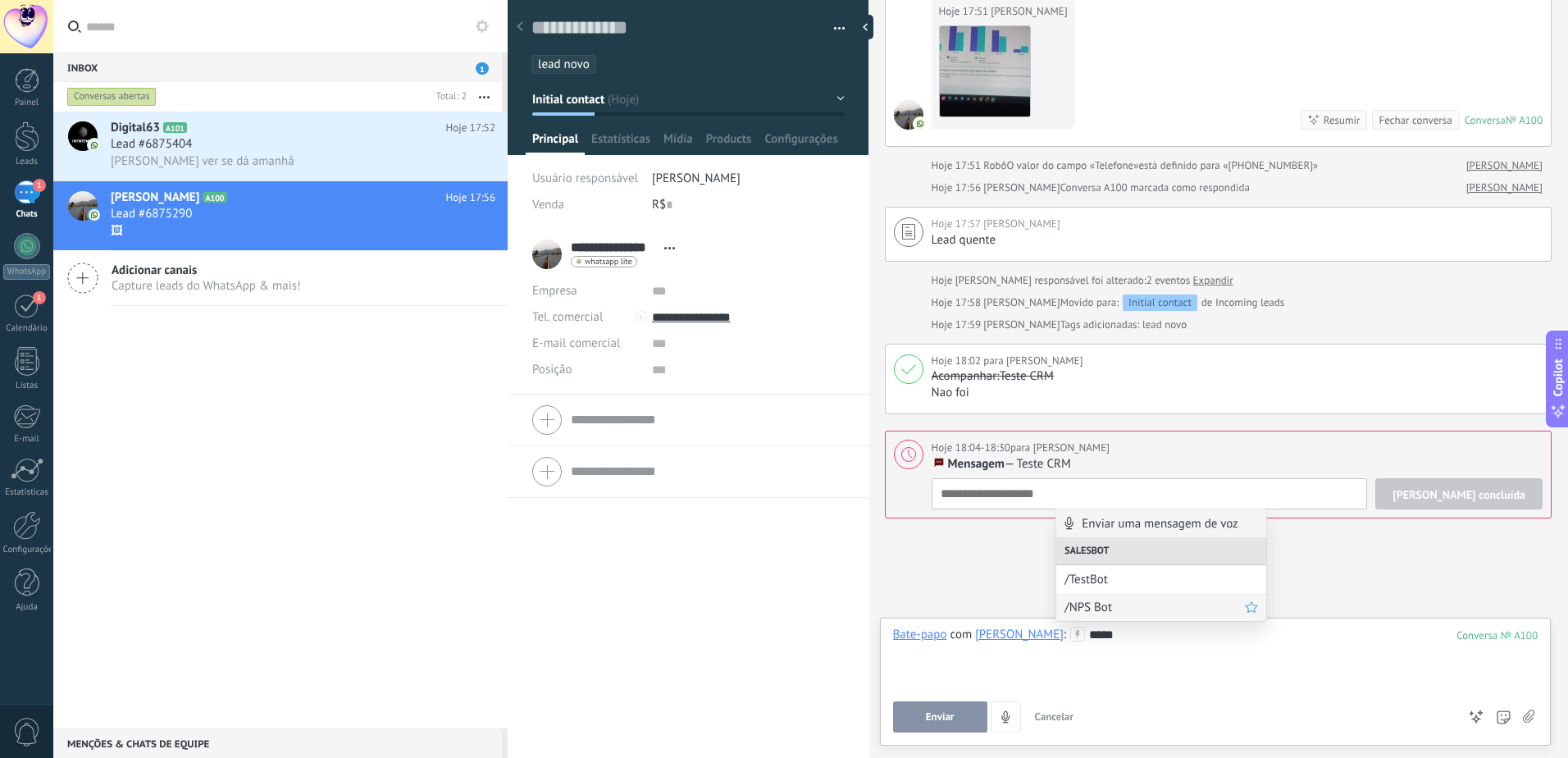
click at [1095, 603] on span "/NPS Bot" at bounding box center [1155, 607] width 180 height 15
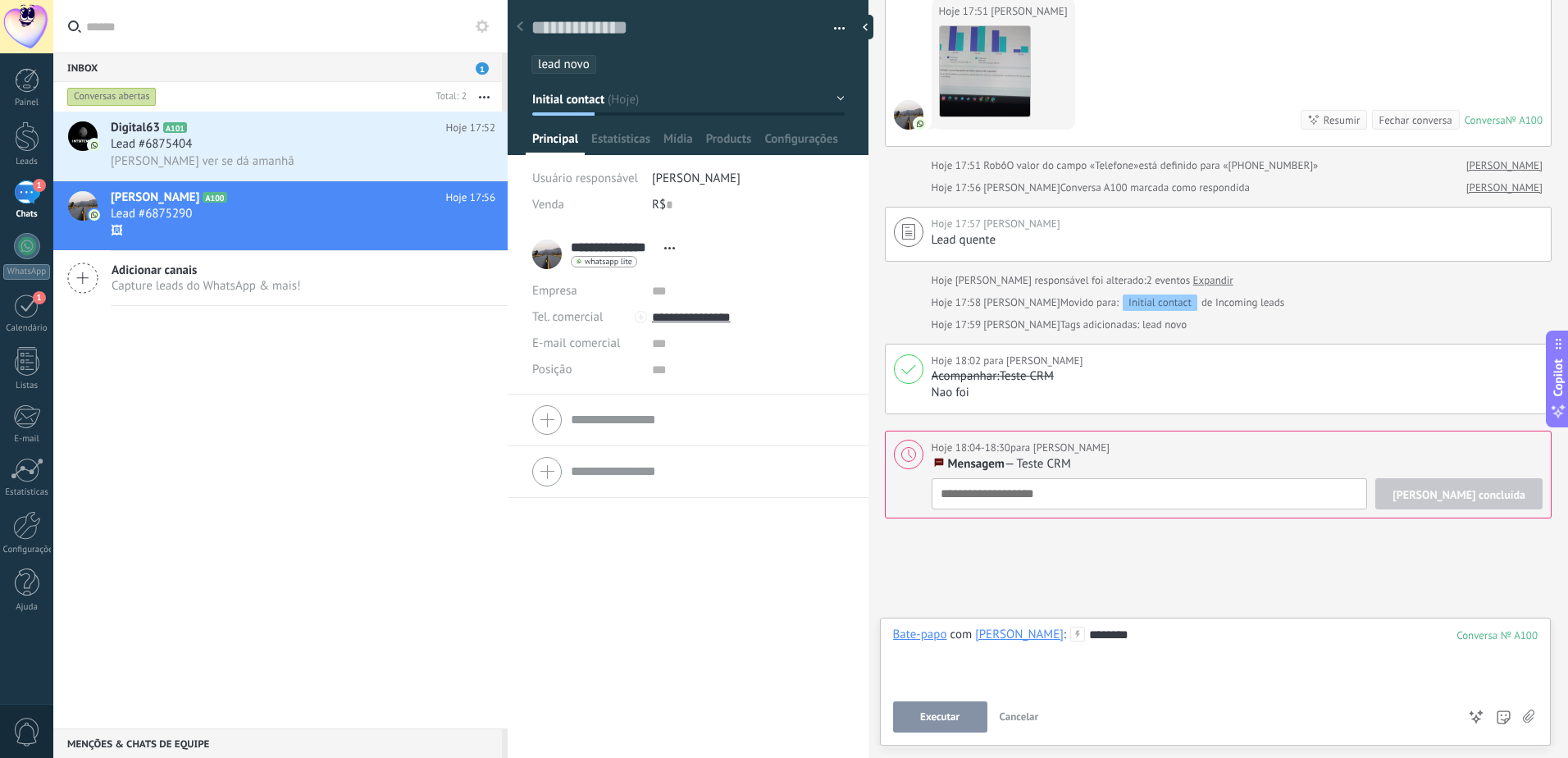
click at [1193, 646] on div "********" at bounding box center [1215, 657] width 645 height 62
click at [1118, 658] on div "Salesbot" at bounding box center [1181, 660] width 210 height 28
click at [1115, 688] on span "/NPS Bot" at bounding box center [1174, 688] width 180 height 15
click at [939, 717] on span "Executar" at bounding box center [940, 717] width 39 height 11
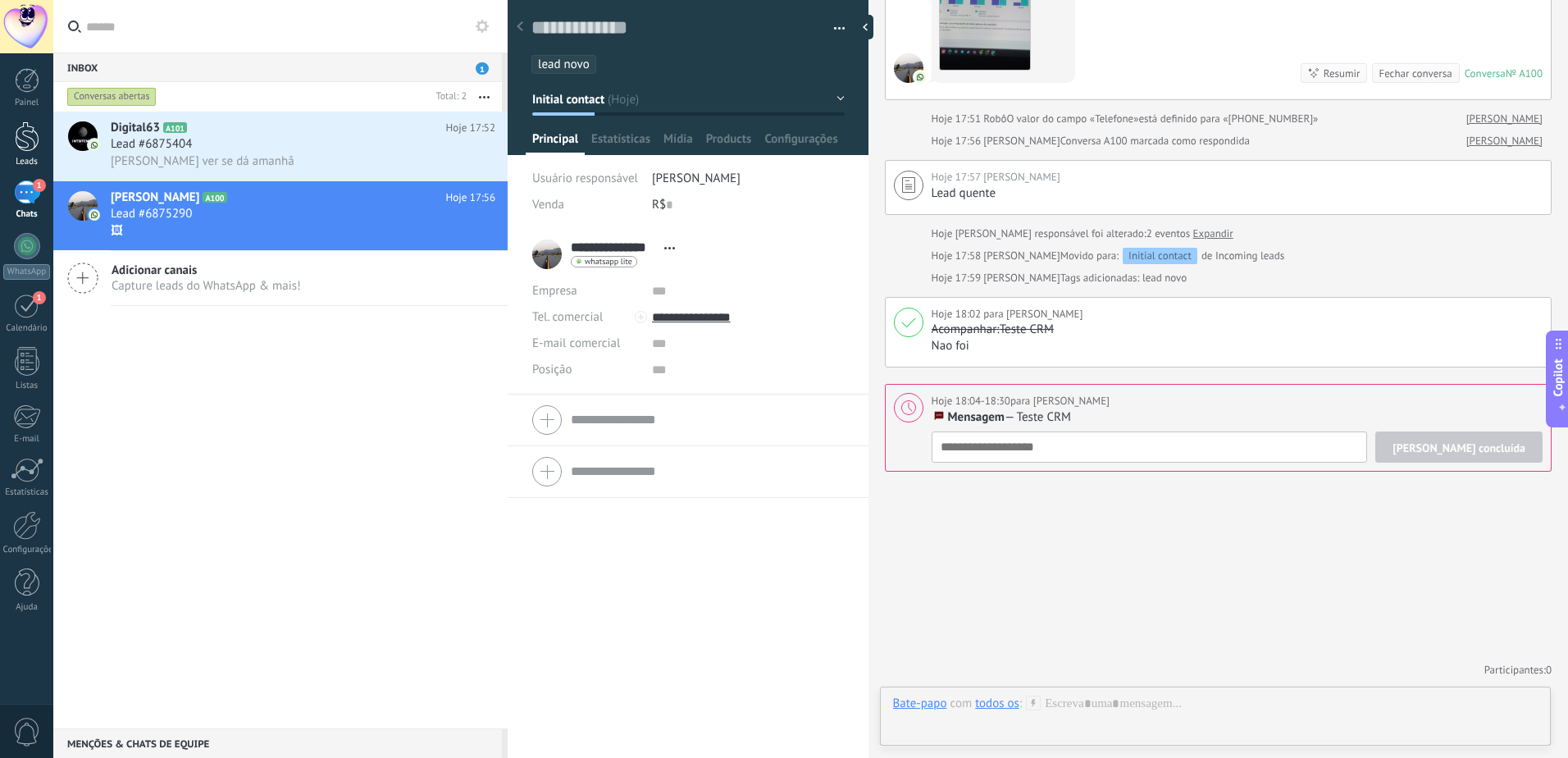
click at [17, 147] on div at bounding box center [27, 137] width 25 height 31
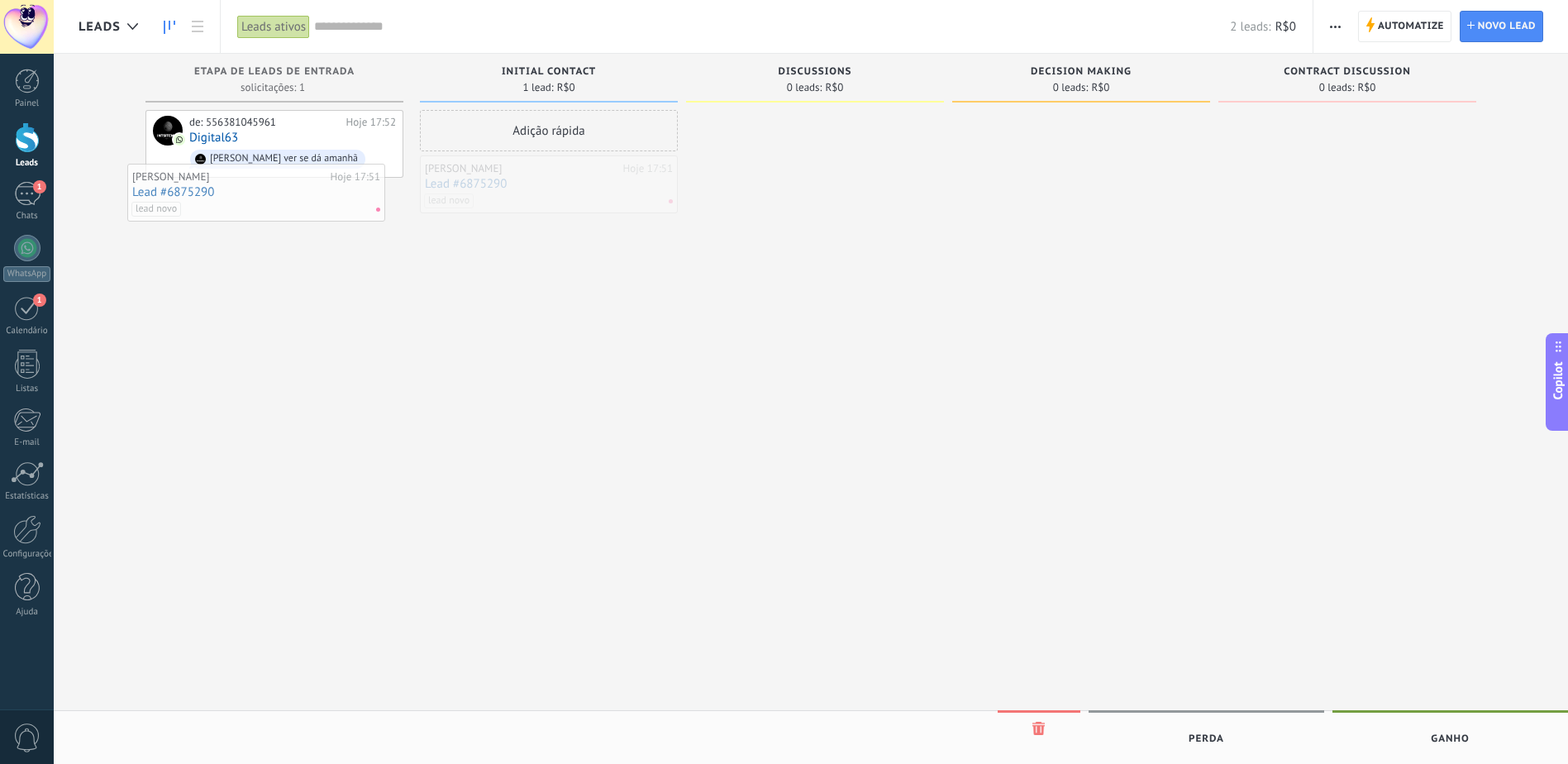
drag, startPoint x: 562, startPoint y: 176, endPoint x: 270, endPoint y: 185, distance: 292.1
click at [574, 135] on div "Adição rápida" at bounding box center [549, 130] width 258 height 41
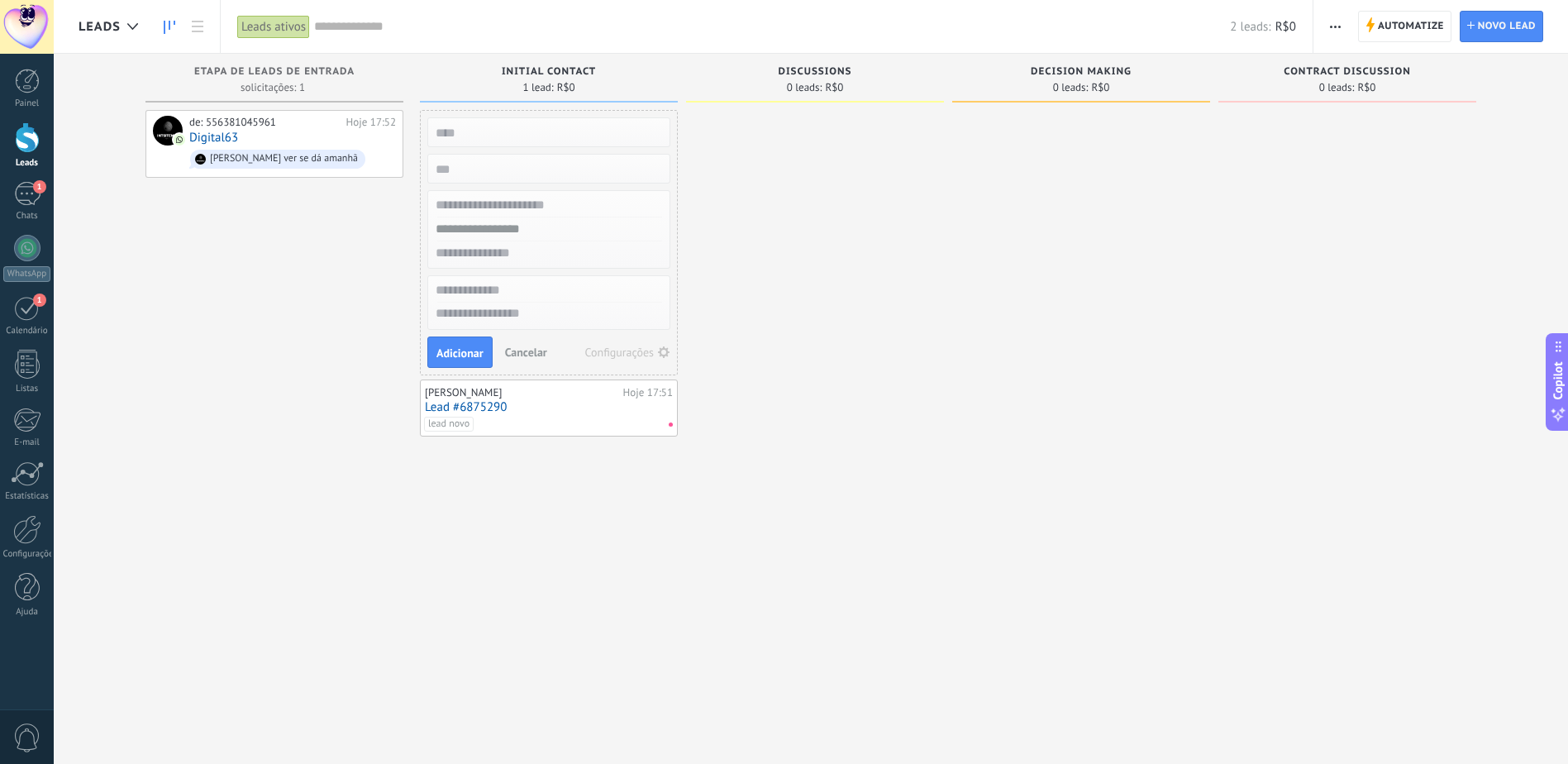
click at [794, 143] on div at bounding box center [815, 383] width 258 height 548
click at [817, 105] on div "Discussions 0 leads: R$0" at bounding box center [815, 82] width 258 height 56
click at [807, 122] on div at bounding box center [815, 383] width 258 height 548
click at [1399, 38] on span "Automatize" at bounding box center [1411, 26] width 66 height 30
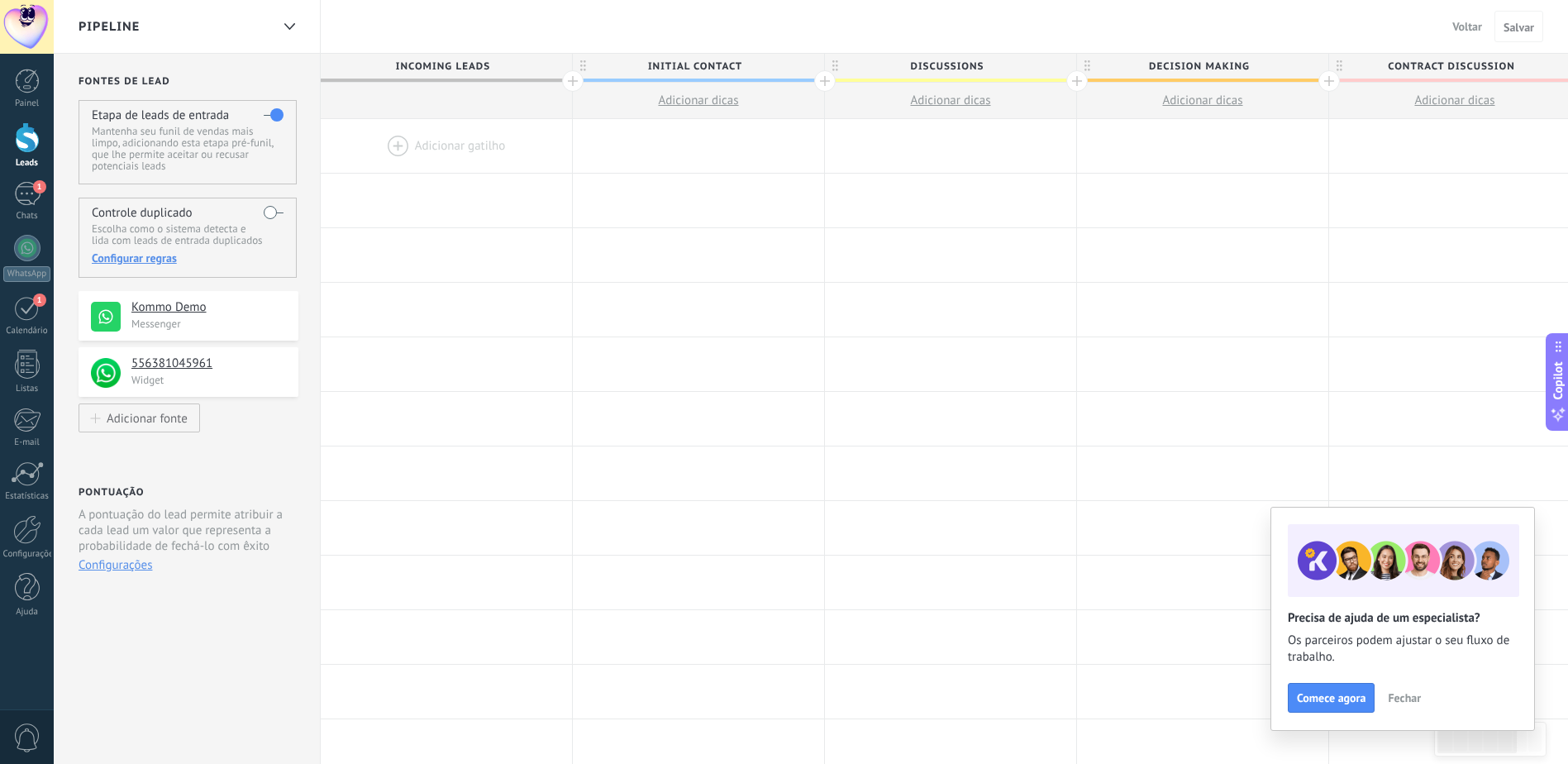
click at [1405, 703] on span "Fechar" at bounding box center [1404, 698] width 33 height 12
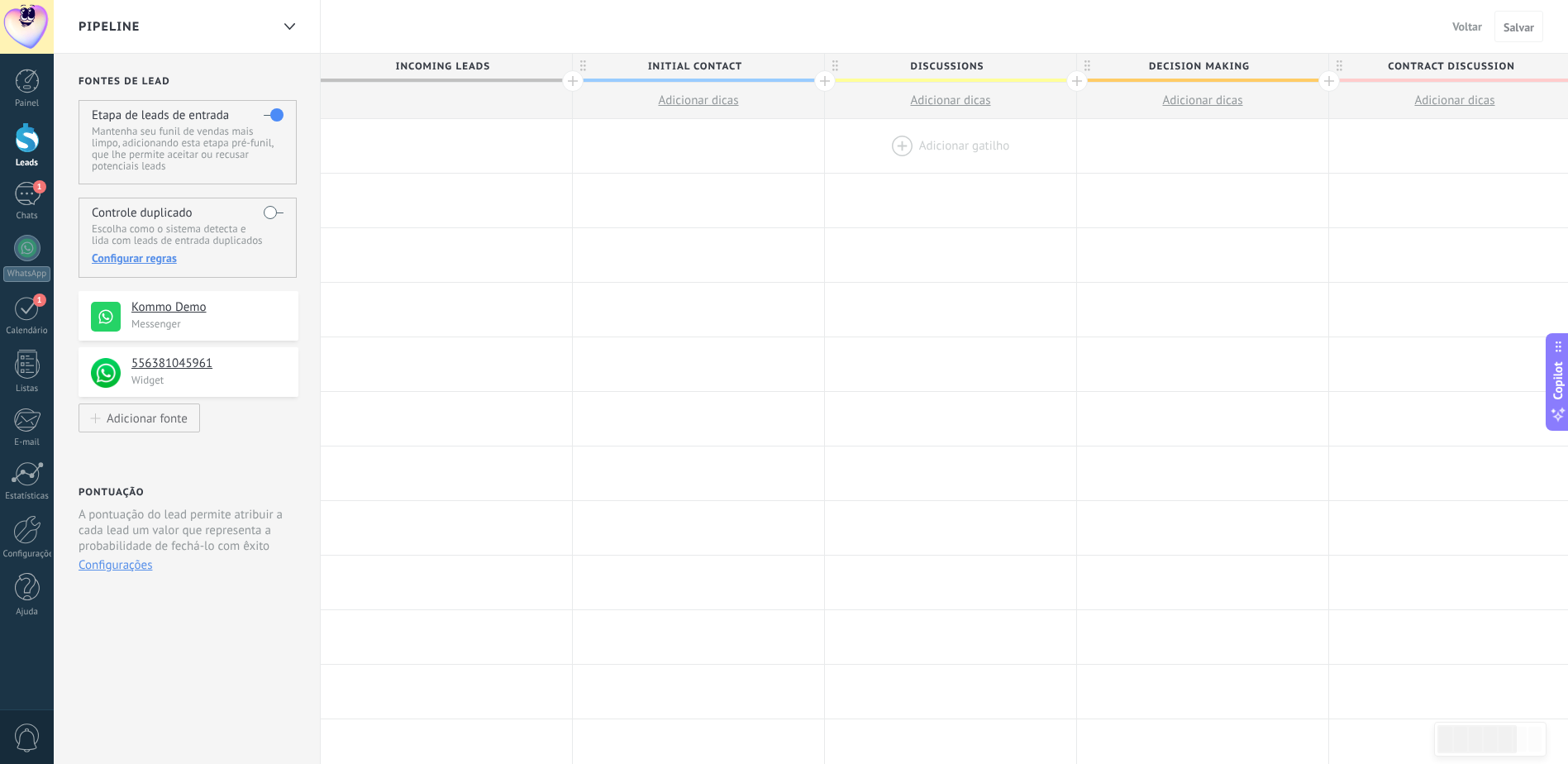
click at [893, 140] on div at bounding box center [950, 146] width 251 height 54
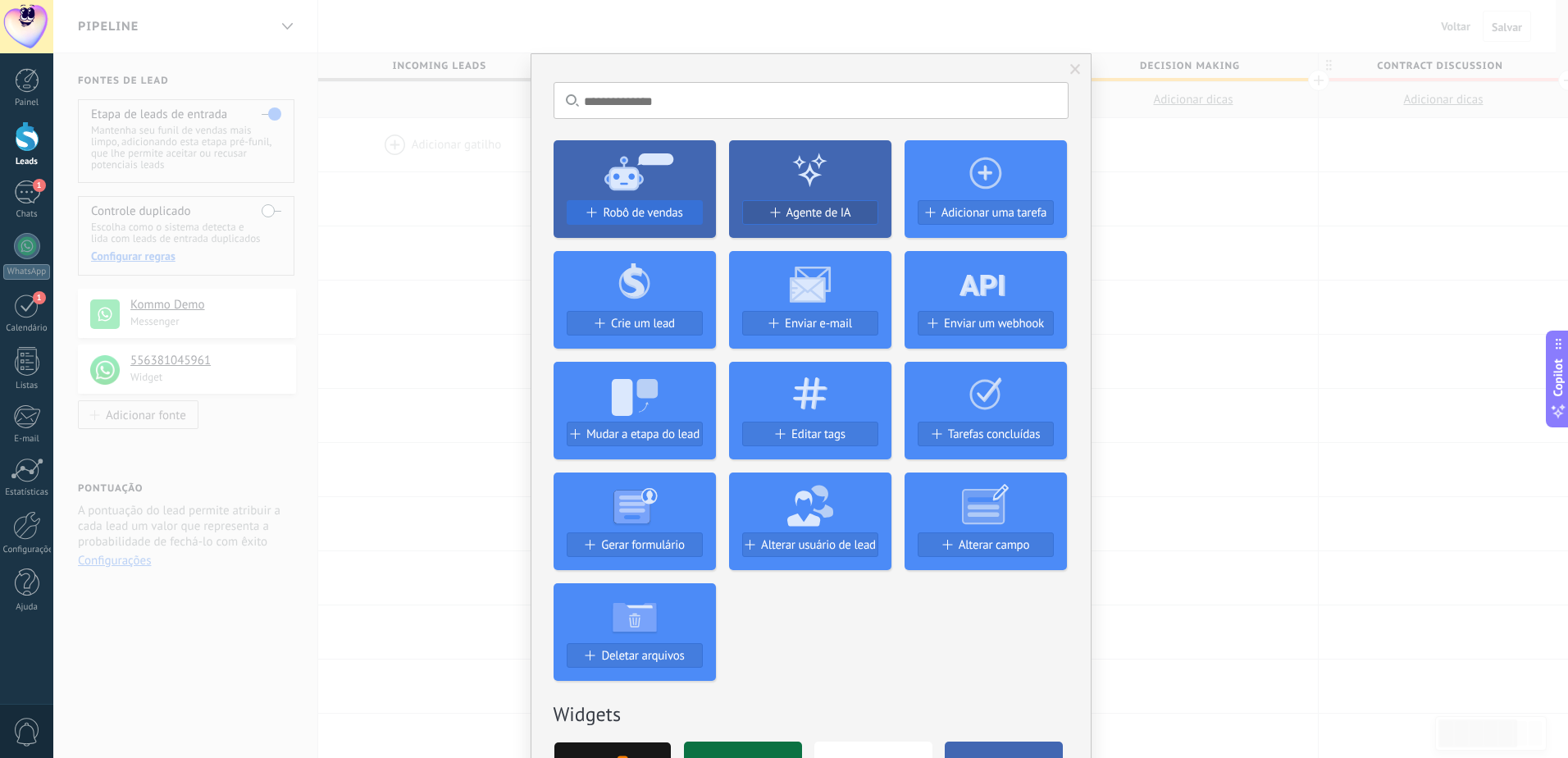
click at [646, 215] on span "Robô de vendas" at bounding box center [642, 213] width 79 height 14
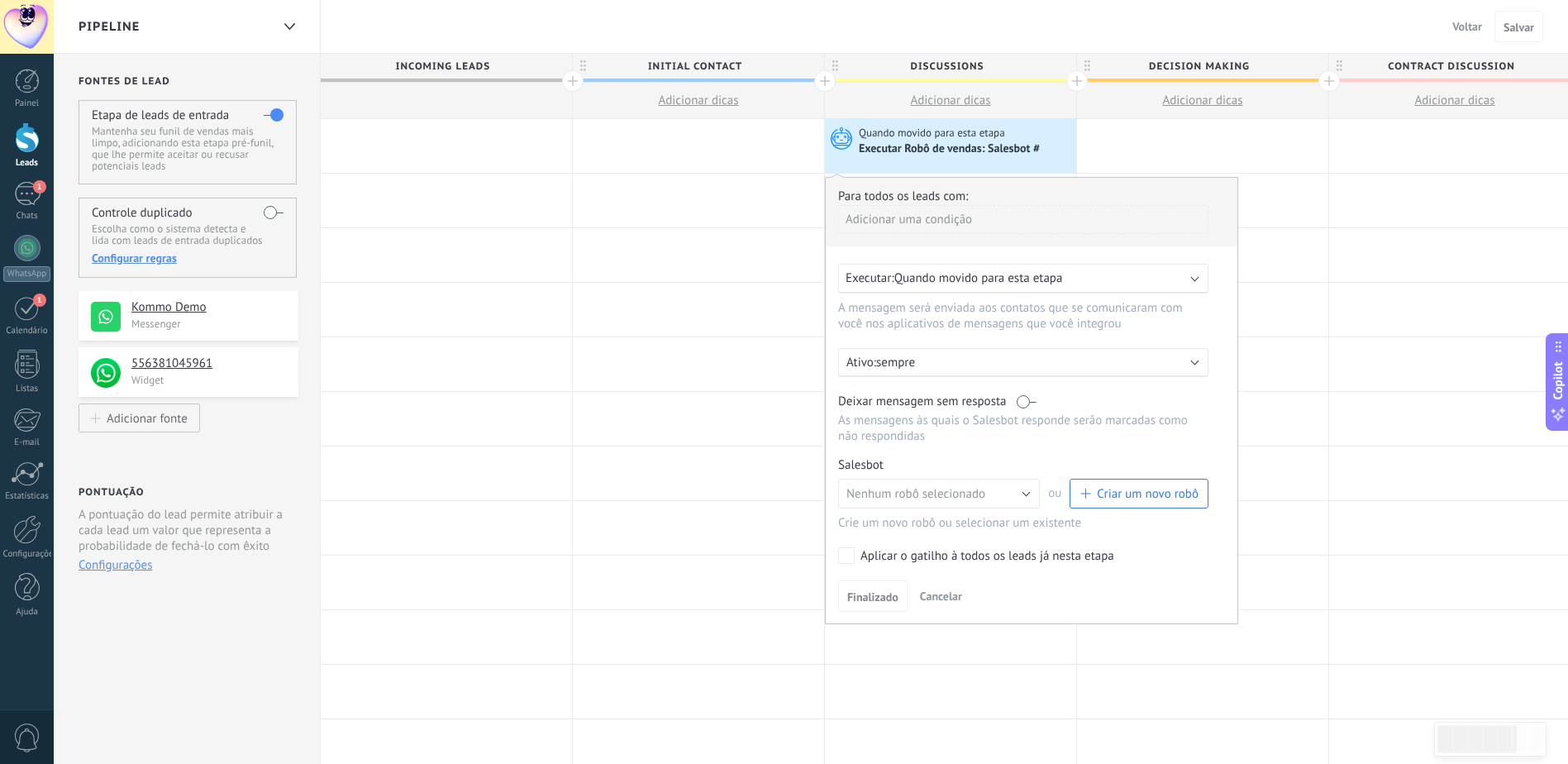
click at [950, 221] on div "Adicionar uma condição" at bounding box center [1023, 219] width 371 height 29
click at [1156, 224] on div at bounding box center [1032, 400] width 412 height 446
click at [1046, 285] on span "Quando movido para esta etapa" at bounding box center [978, 278] width 168 height 15
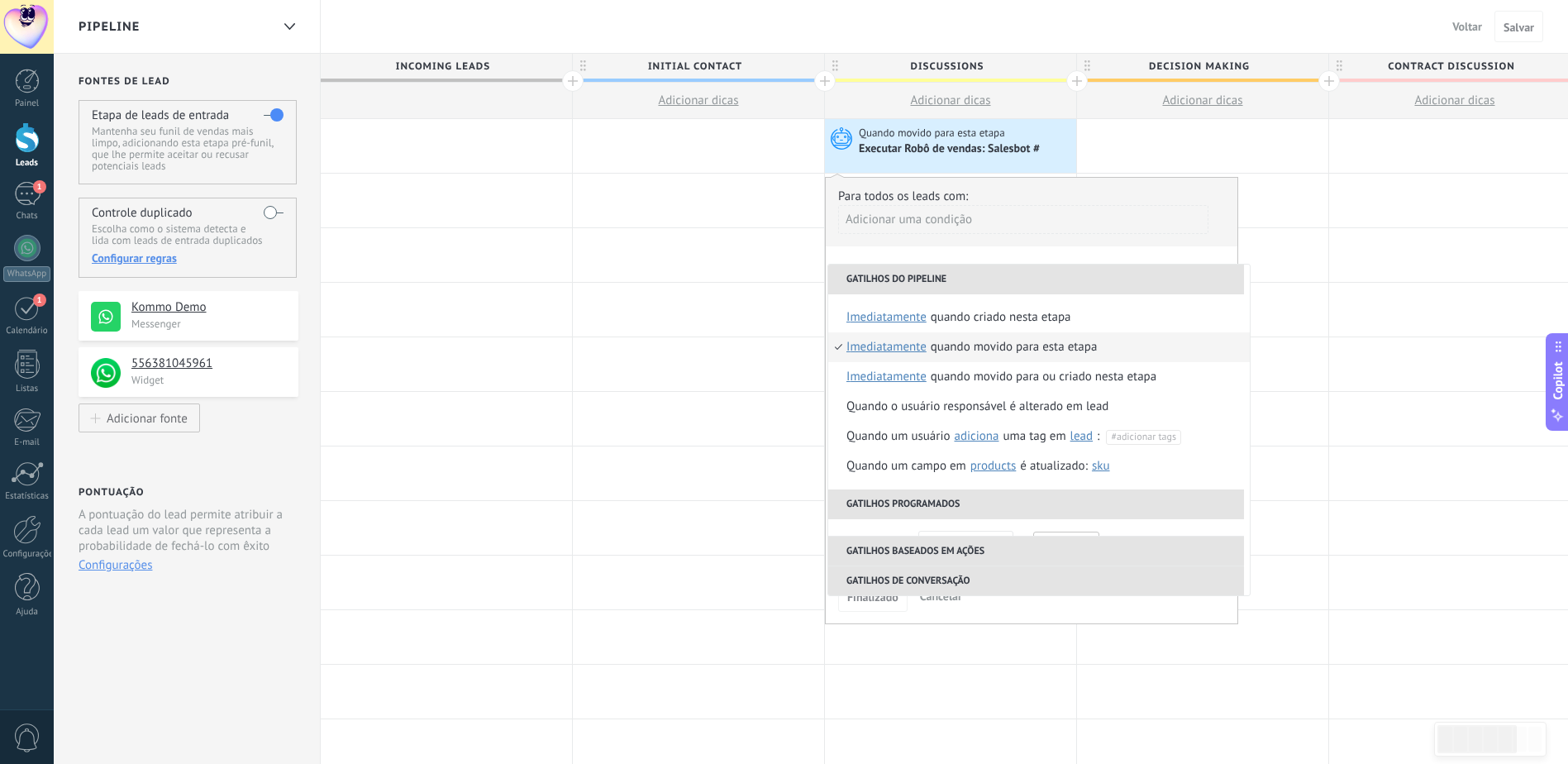
click at [1016, 341] on div "Quando movido para esta etapa" at bounding box center [1014, 346] width 167 height 30
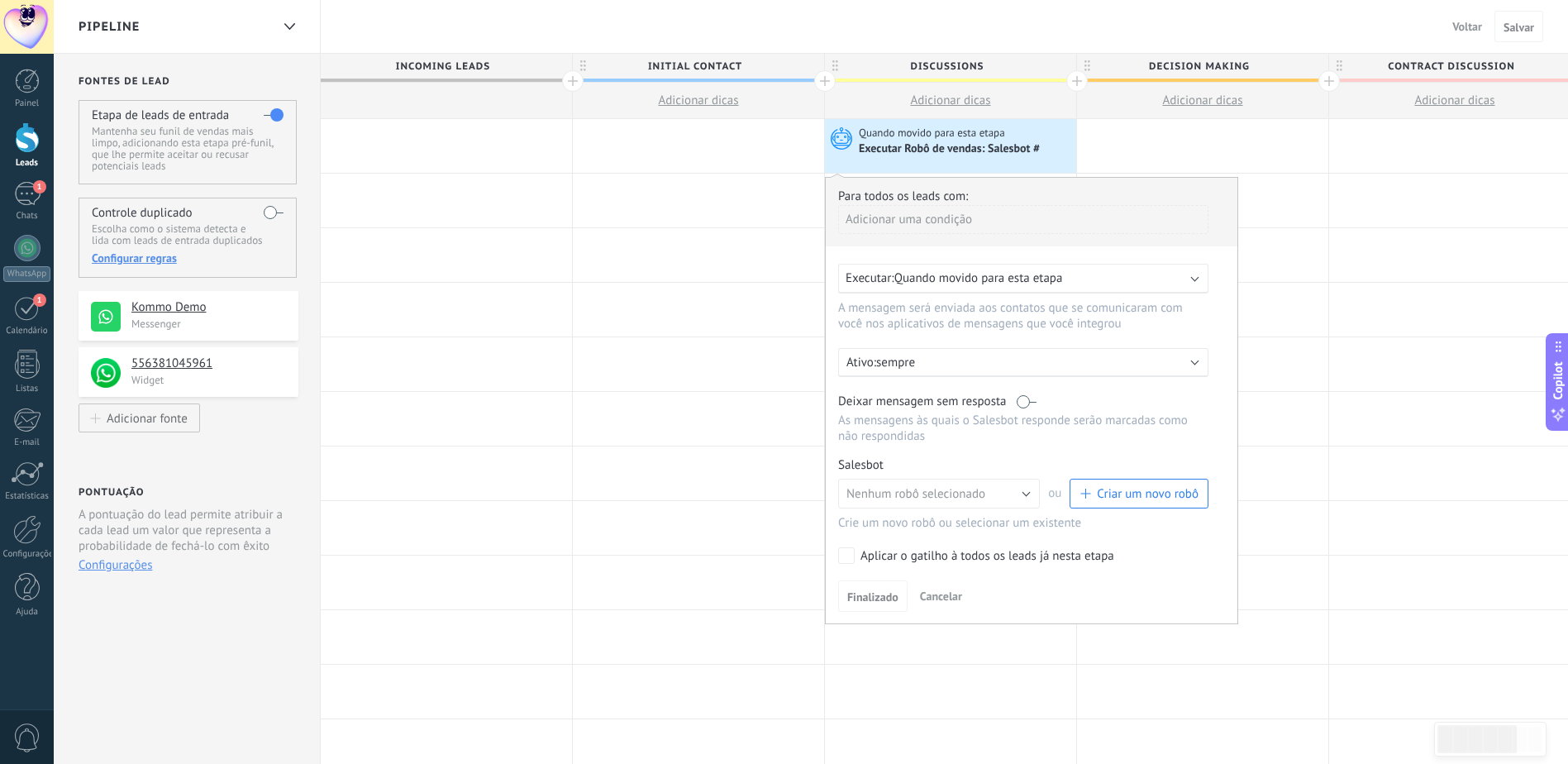
click at [1007, 264] on div "Executar: Quando movido para esta etapa" at bounding box center [1023, 278] width 371 height 30
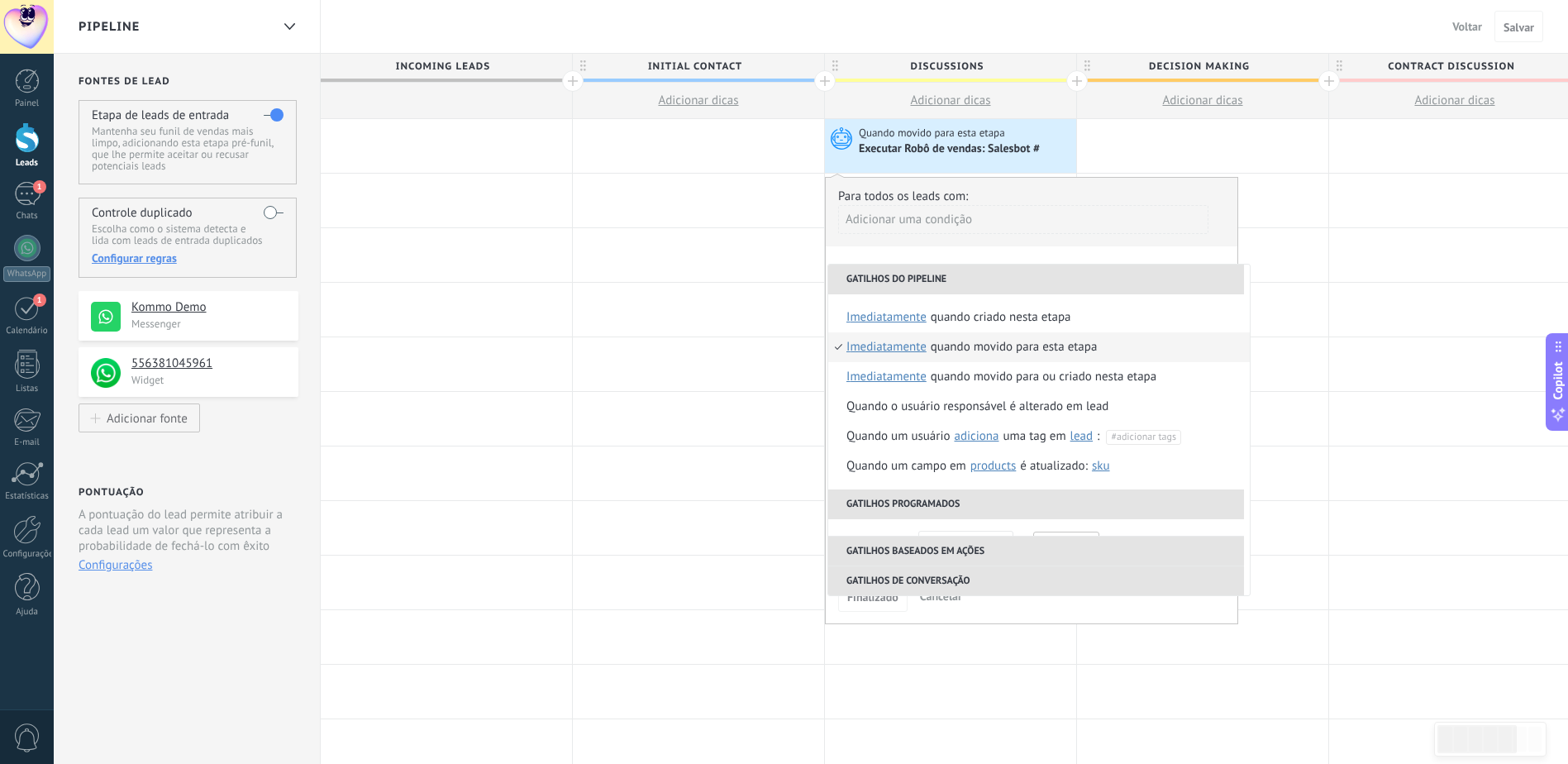
click at [1010, 277] on li "Gatilhos do pipeline" at bounding box center [1037, 279] width 416 height 30
click at [1022, 261] on div "**********" at bounding box center [1031, 400] width 413 height 447
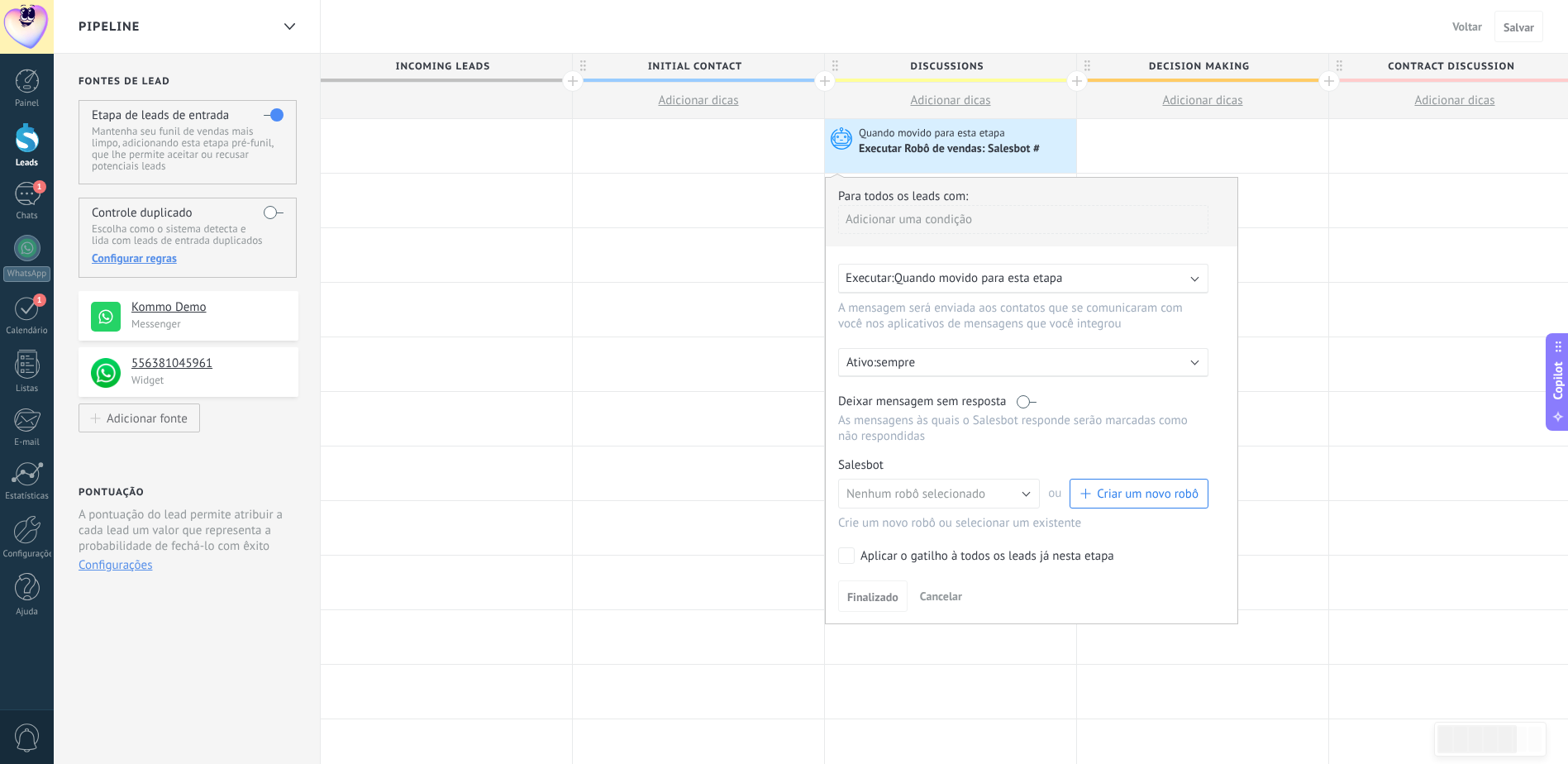
click at [987, 373] on div "Ativo: sempre" at bounding box center [1023, 363] width 371 height 29
click at [947, 330] on div at bounding box center [1032, 400] width 412 height 446
click at [943, 361] on p "sempre" at bounding box center [1020, 362] width 290 height 15
click at [943, 361] on li "sempre" at bounding box center [1018, 362] width 379 height 29
click at [984, 497] on span "Nenhum robô selecionado" at bounding box center [915, 494] width 139 height 15
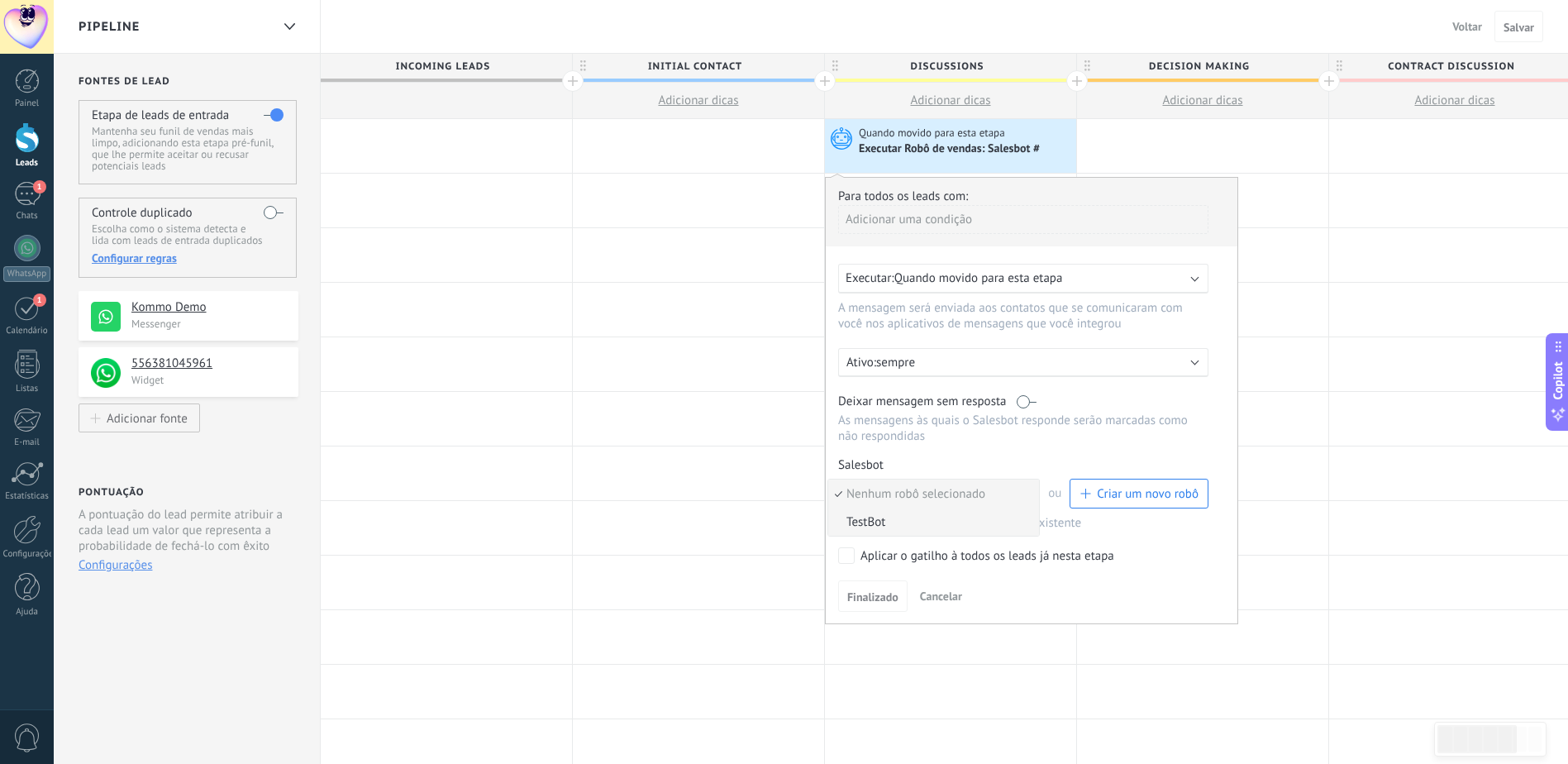
click at [928, 518] on span "TestBot" at bounding box center [932, 522] width 206 height 15
click at [1110, 497] on span "Criar um novo robô" at bounding box center [1148, 494] width 102 height 15
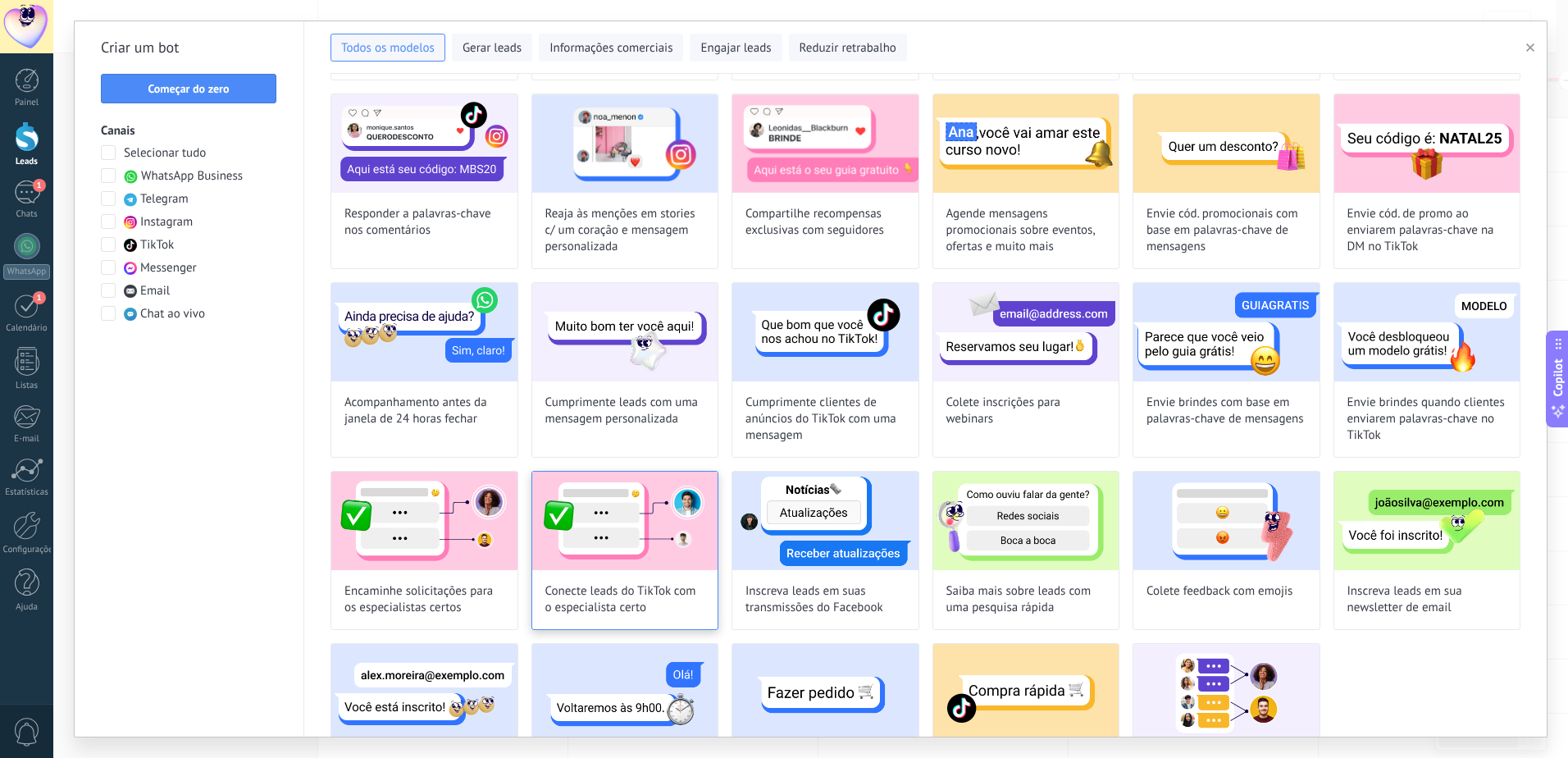
scroll to position [328, 0]
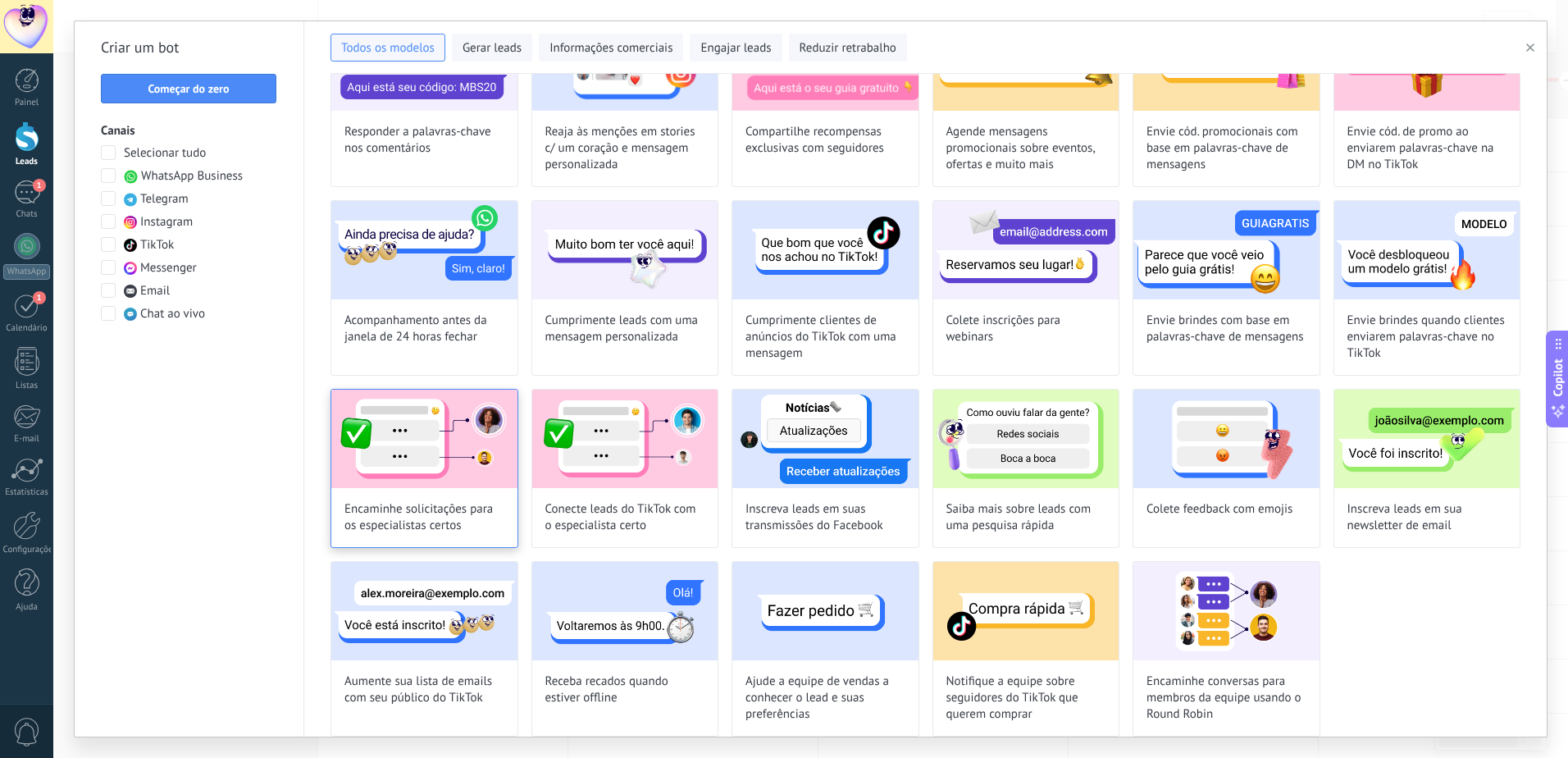
click at [455, 492] on div "Encaminhe solicitações para os especialistas certos" at bounding box center [424, 468] width 188 height 159
type input "**********"
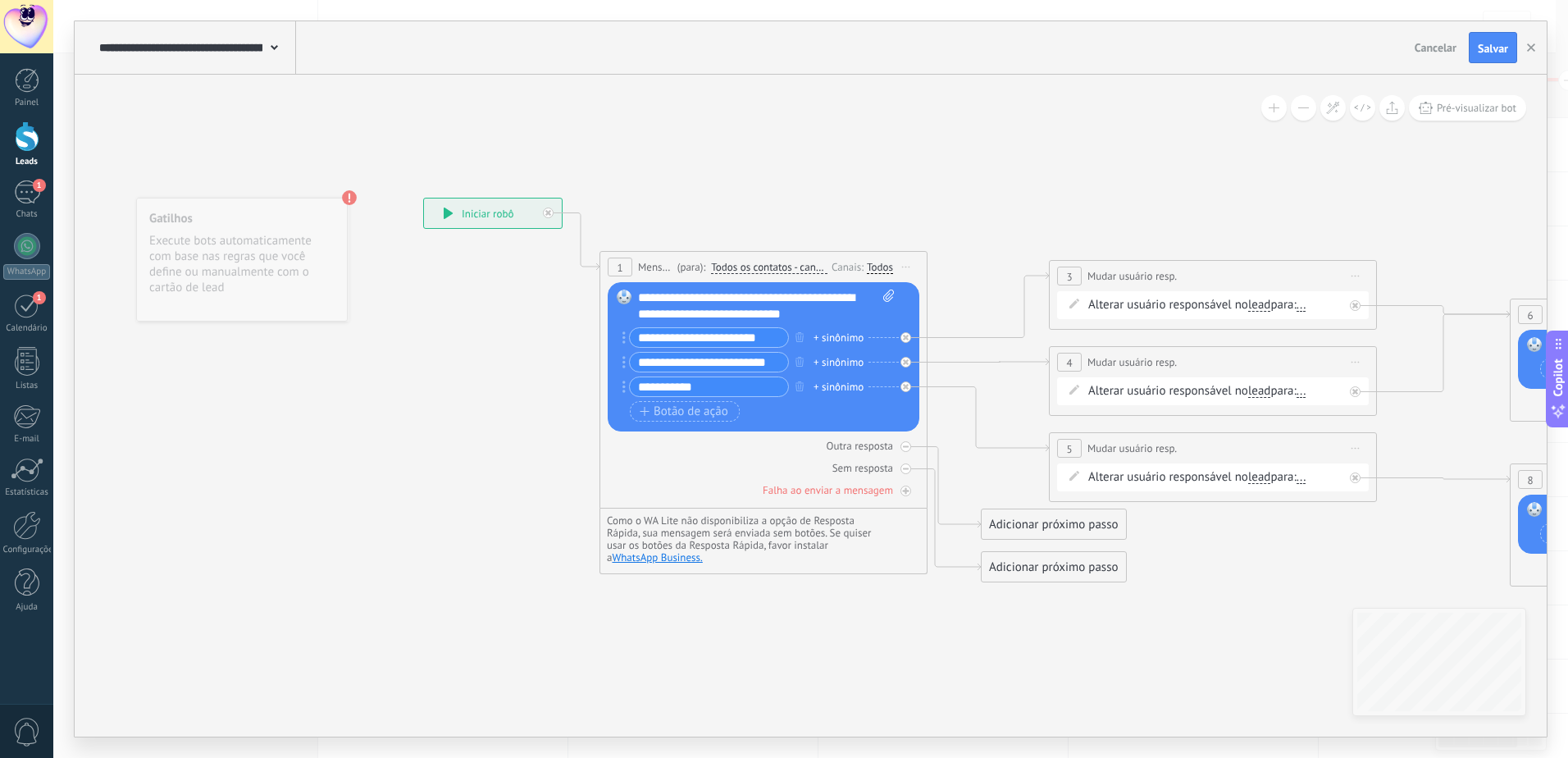
click at [481, 213] on div "**********" at bounding box center [493, 213] width 138 height 30
click at [1118, 307] on div "Alterar usuário responsável no lead main contact all contacts chat contact lead…" at bounding box center [1216, 305] width 255 height 16
click at [1479, 54] on span "Salvar" at bounding box center [1494, 49] width 31 height 11
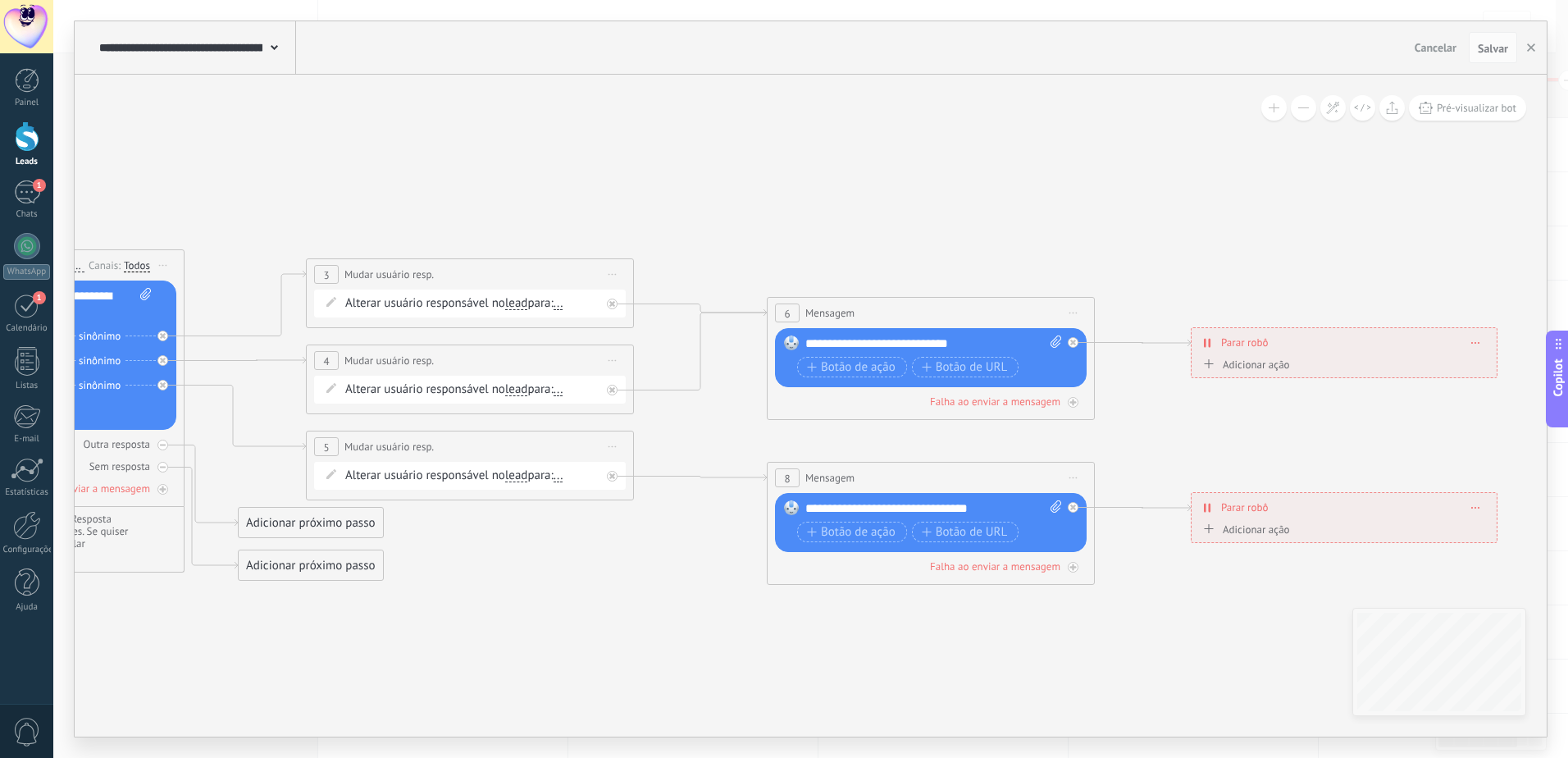
drag, startPoint x: 944, startPoint y: 212, endPoint x: 459, endPoint y: 206, distance: 485.0
click at [459, 206] on icon at bounding box center [589, 390] width 2638 height 1209
click at [877, 368] on span "Botão de ação" at bounding box center [851, 368] width 89 height 13
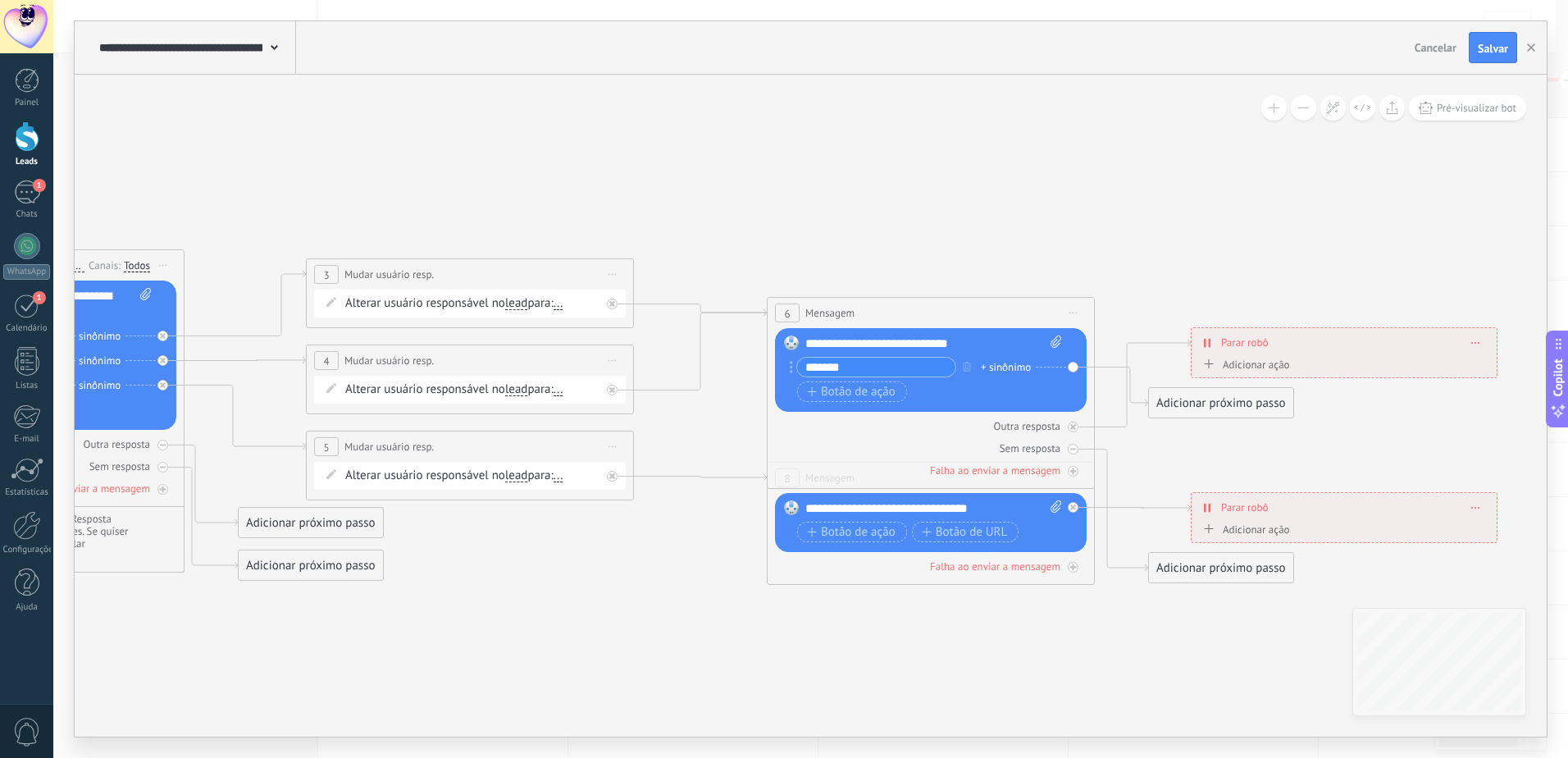
type input "*******"
click at [1002, 231] on icon at bounding box center [589, 390] width 2638 height 1209
click at [1010, 470] on div "Falha ao enviar a mensagem" at bounding box center [995, 470] width 131 height 14
click at [1178, 569] on div "Adicionar próximo passo" at bounding box center [1220, 568] width 144 height 27
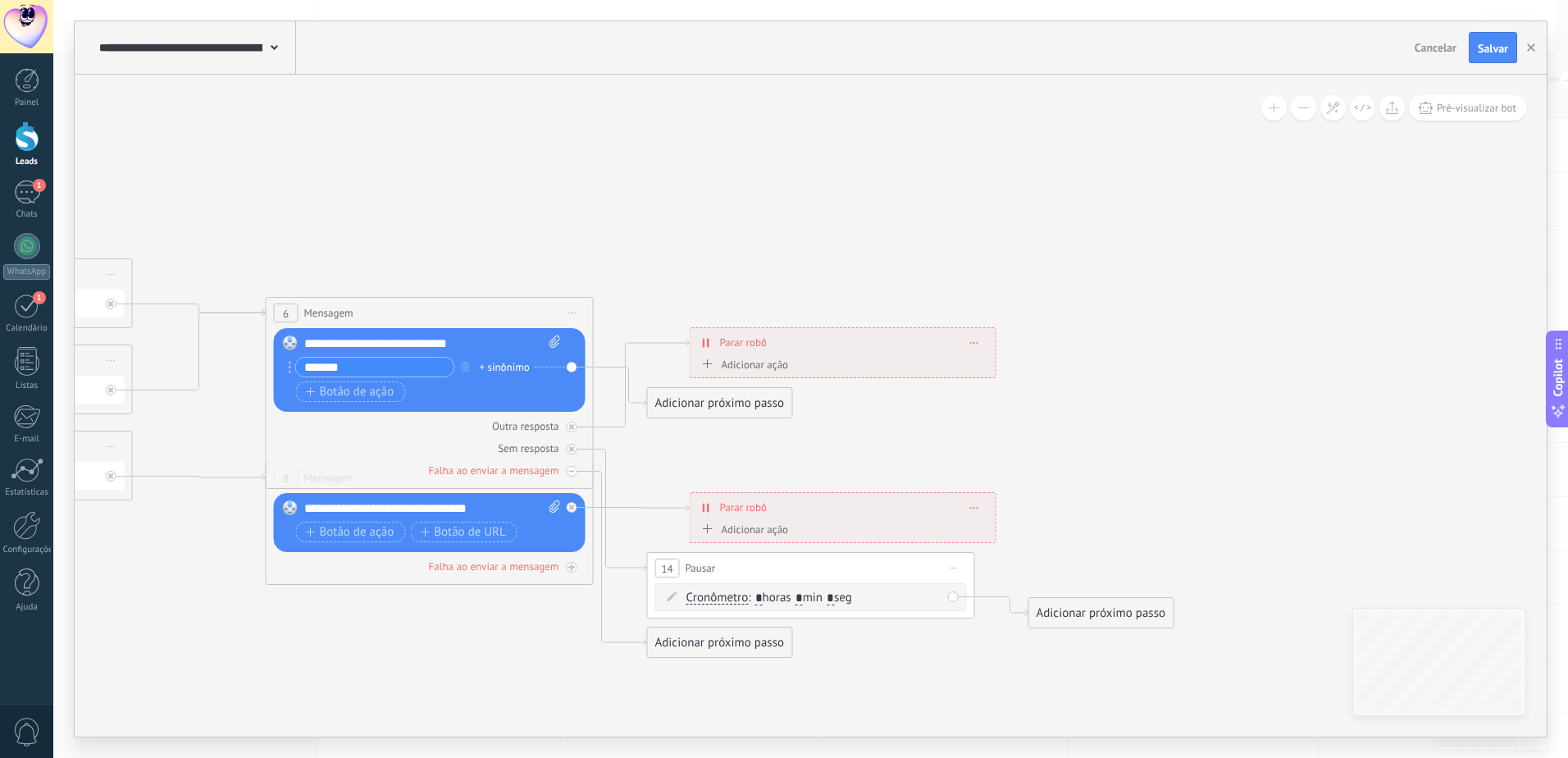
click at [821, 598] on span ": * horas * min * seg" at bounding box center [799, 598] width 104 height 15
drag, startPoint x: 989, startPoint y: 552, endPoint x: 963, endPoint y: 561, distance: 27.5
click at [988, 552] on icon at bounding box center [148, 427] width 2759 height 1281
click at [954, 564] on span "Iniciar pré-visualização aqui [GEOGRAPHIC_DATA] Duplicar Excluir" at bounding box center [952, 567] width 26 height 24
click at [1014, 665] on div "Excluir" at bounding box center [1040, 674] width 188 height 28
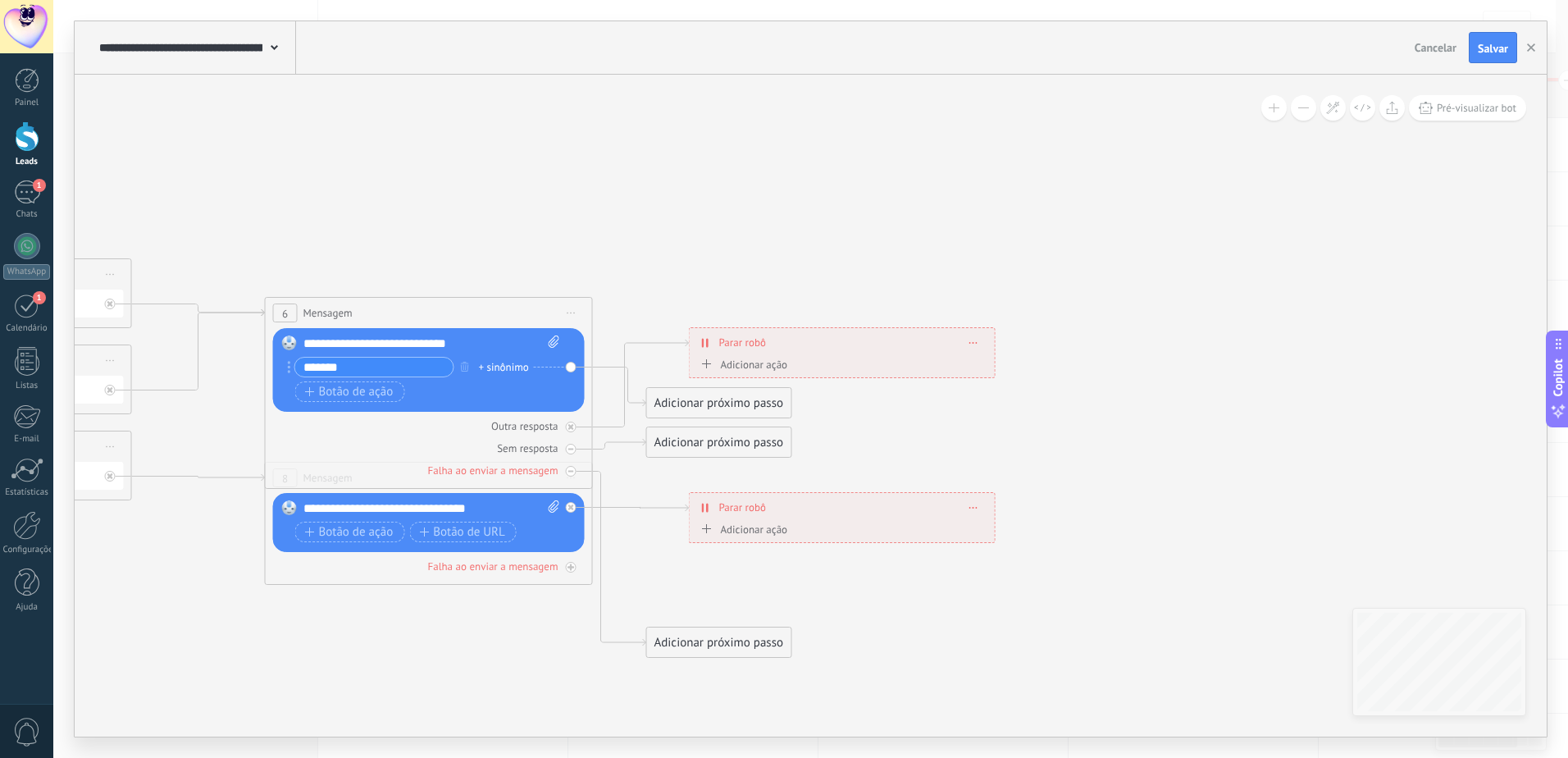
click at [720, 636] on div "Adicionar próximo passo" at bounding box center [719, 642] width 144 height 27
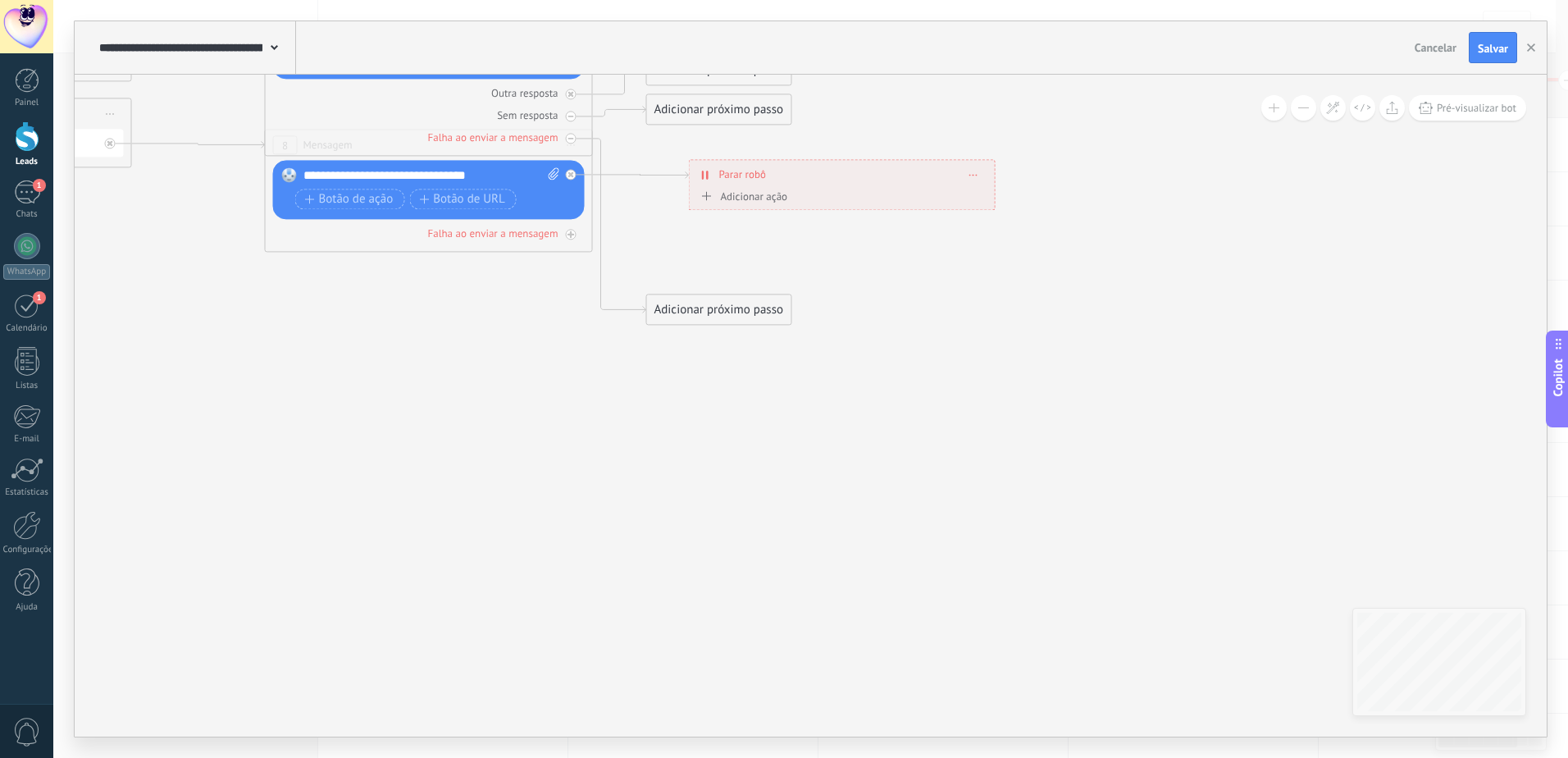
drag, startPoint x: 707, startPoint y: 302, endPoint x: 666, endPoint y: 416, distance: 121.1
click at [666, 416] on icon at bounding box center [87, 94] width 2638 height 1281
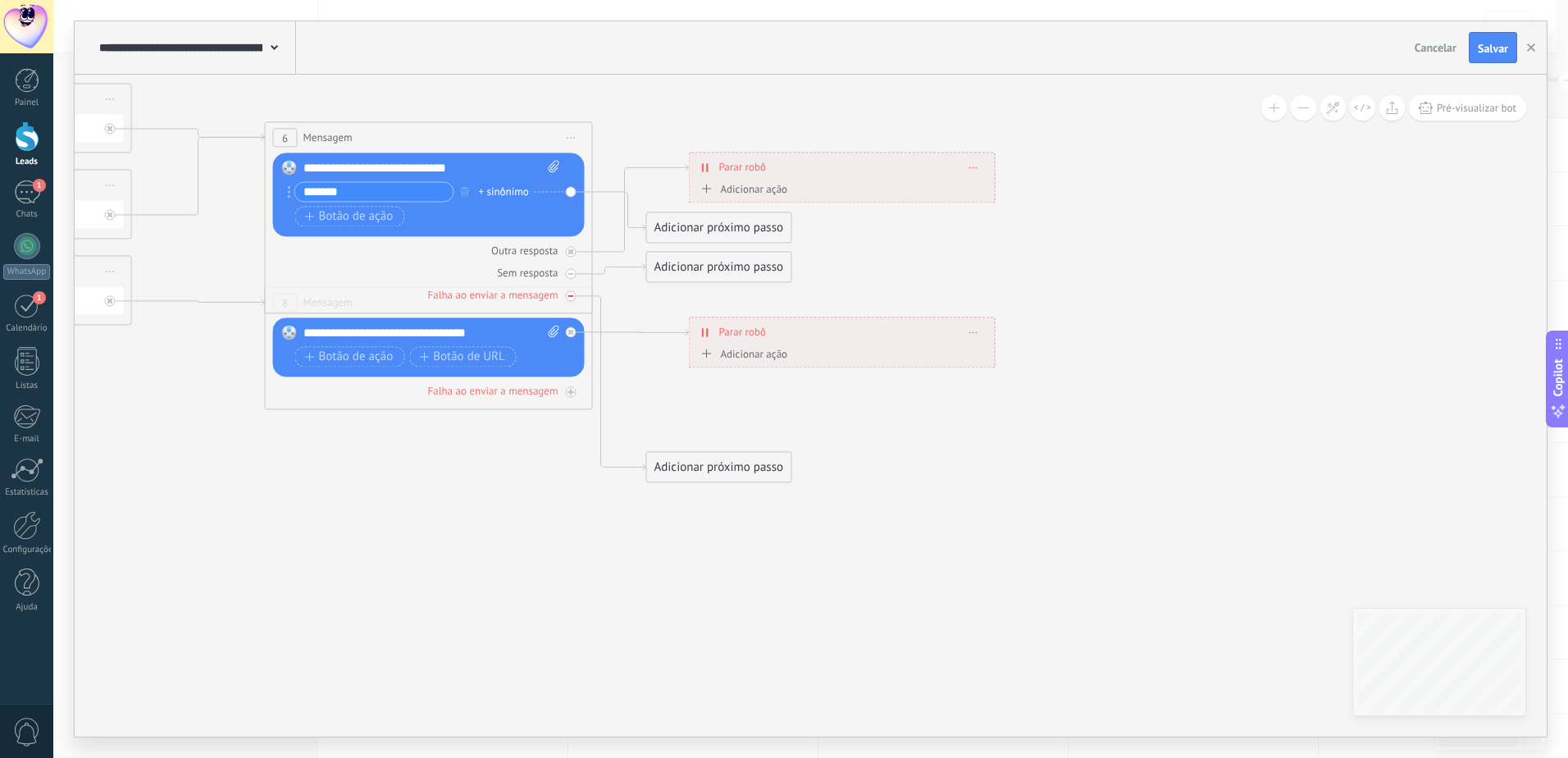
click at [569, 294] on icon at bounding box center [571, 296] width 6 height 6
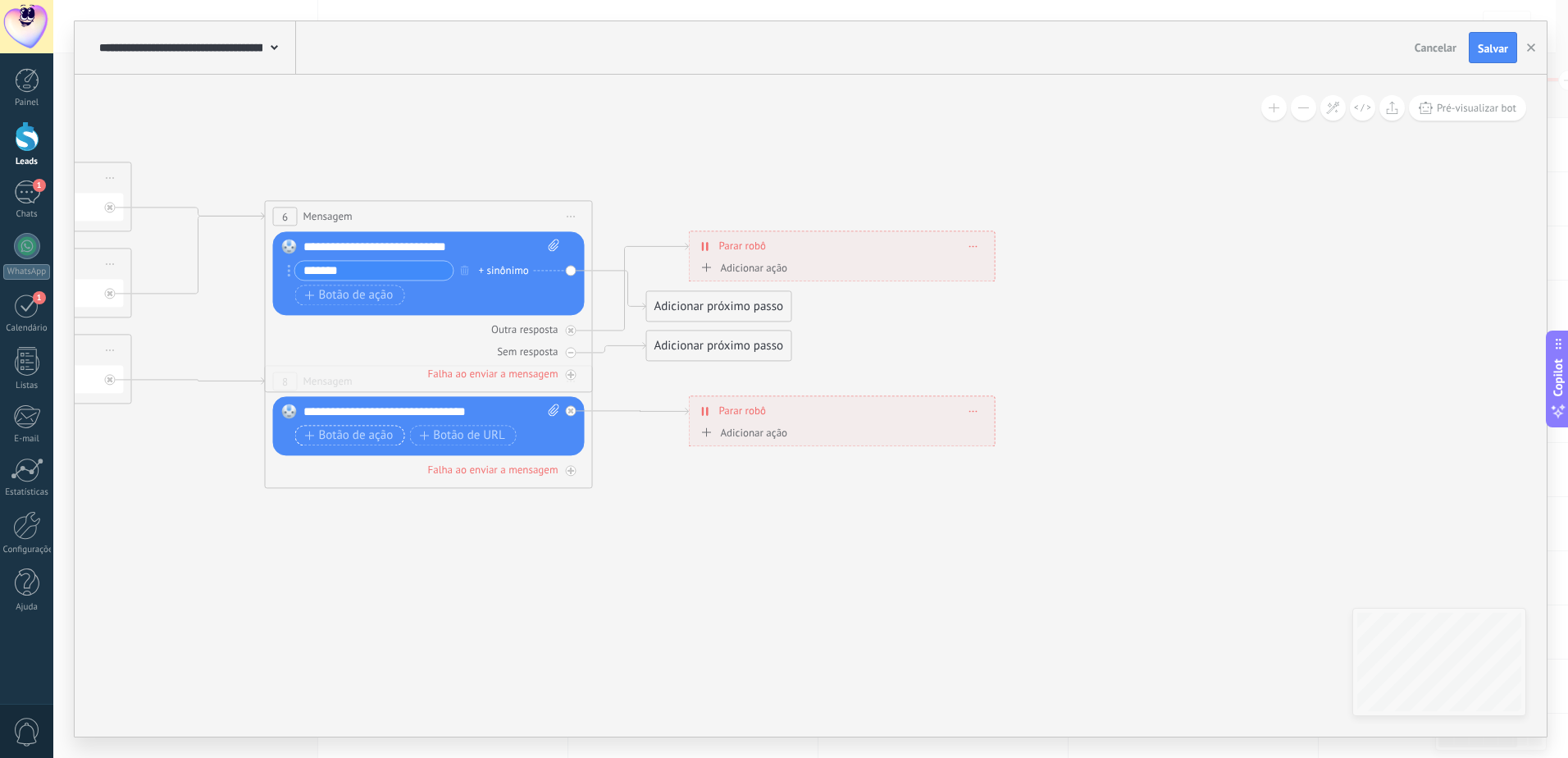
click at [352, 437] on span "Botão de ação" at bounding box center [349, 435] width 89 height 13
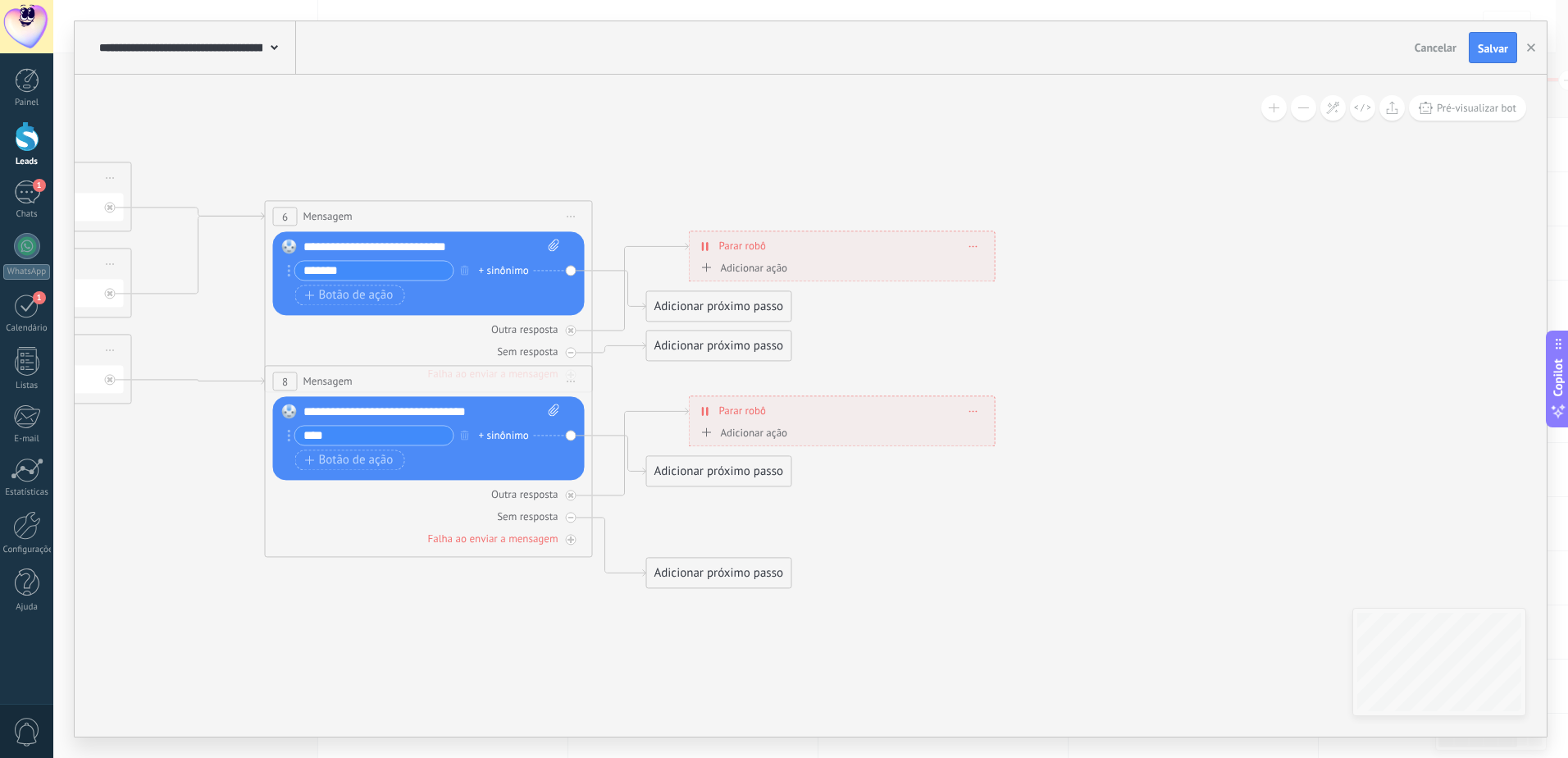
type input "****"
click at [892, 523] on icon at bounding box center [87, 344] width 2638 height 1309
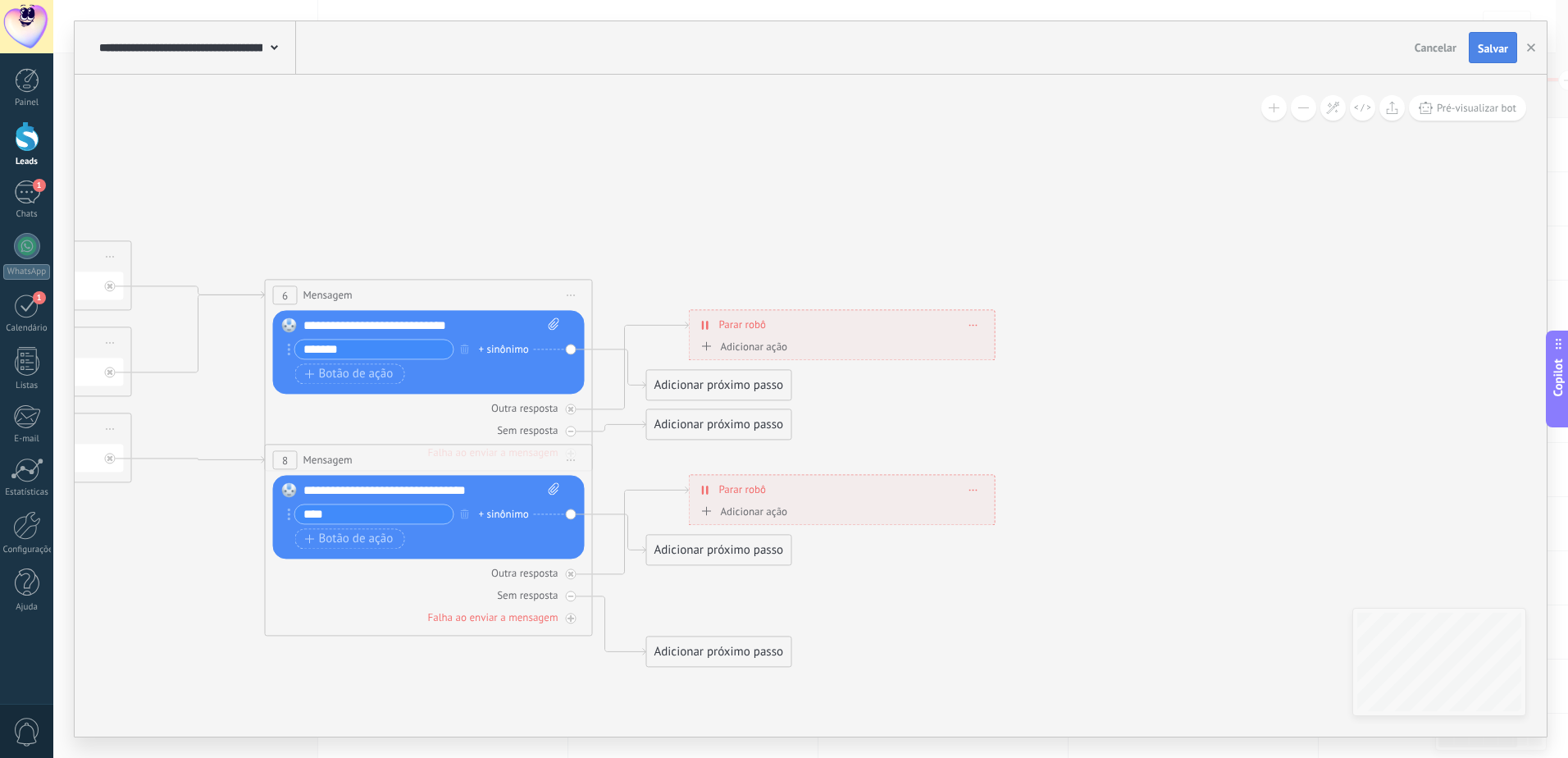
click at [1489, 37] on button "Salvar" at bounding box center [1493, 47] width 49 height 32
click at [700, 324] on div "**********" at bounding box center [841, 325] width 305 height 29
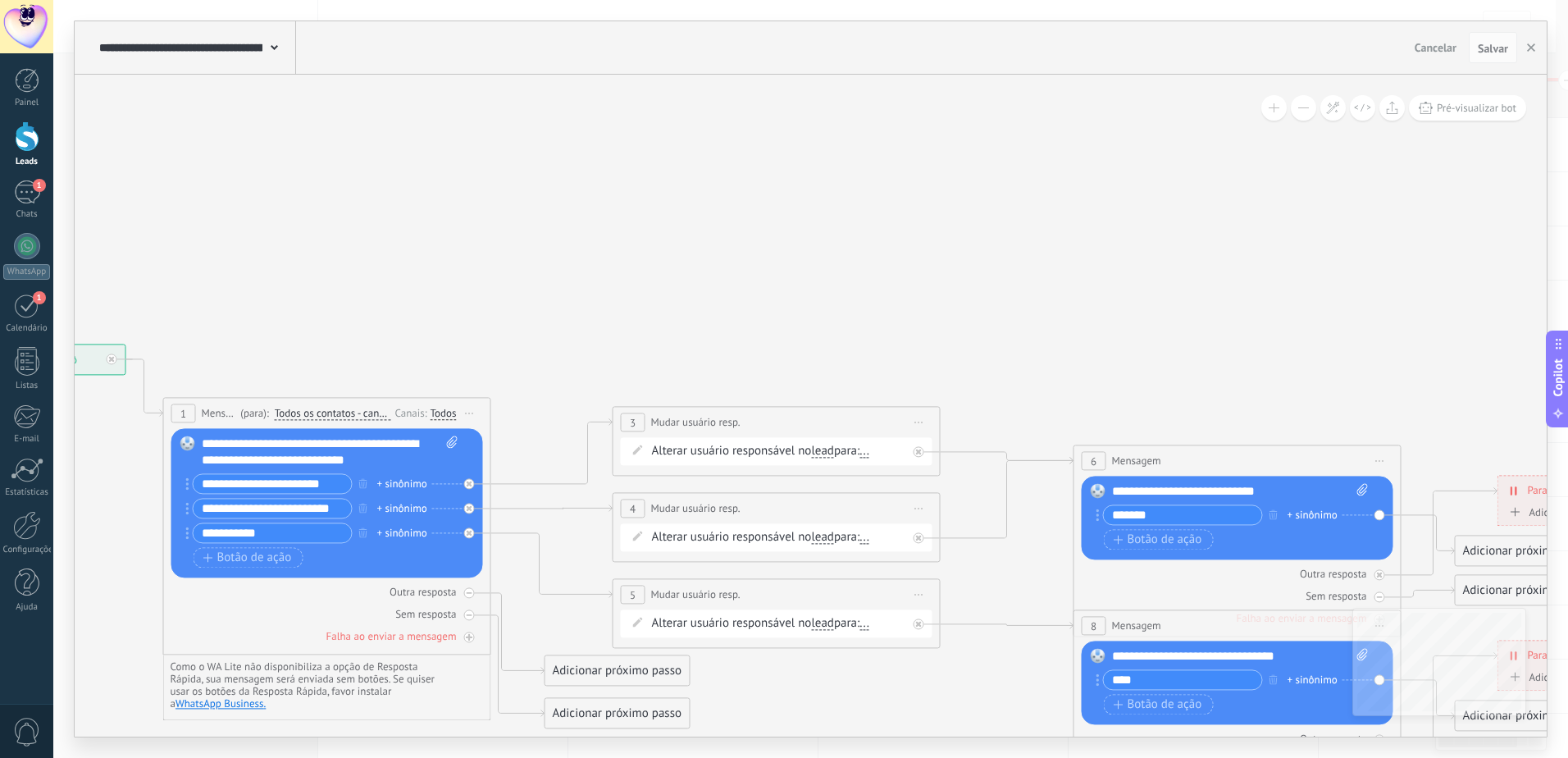
drag, startPoint x: 387, startPoint y: 210, endPoint x: 1271, endPoint y: 392, distance: 902.5
click at [1271, 392] on icon at bounding box center [896, 587] width 2638 height 1309
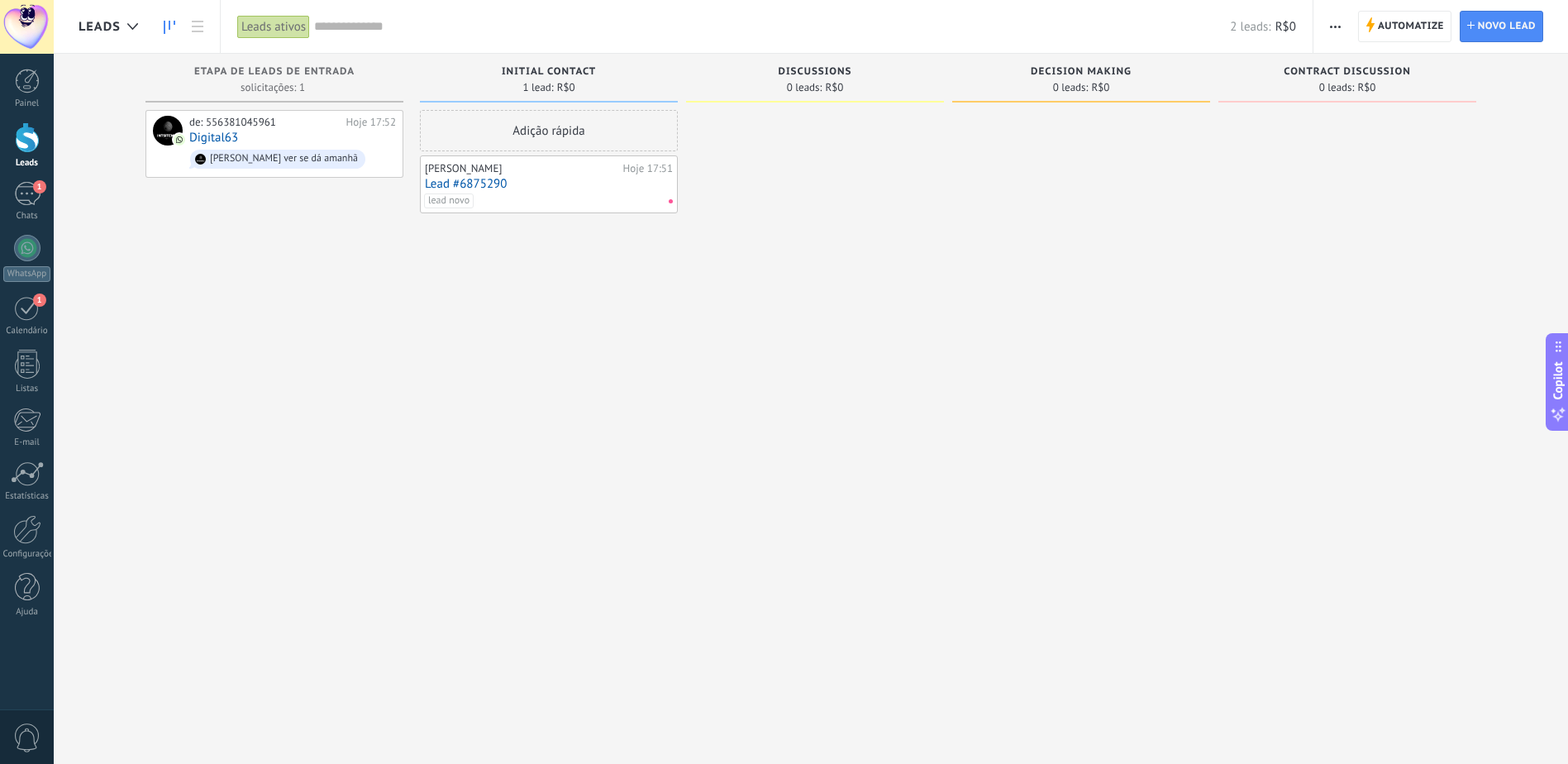
click at [778, 126] on div at bounding box center [815, 383] width 258 height 548
click at [1376, 37] on span "Automatize Automatize" at bounding box center [1404, 26] width 93 height 32
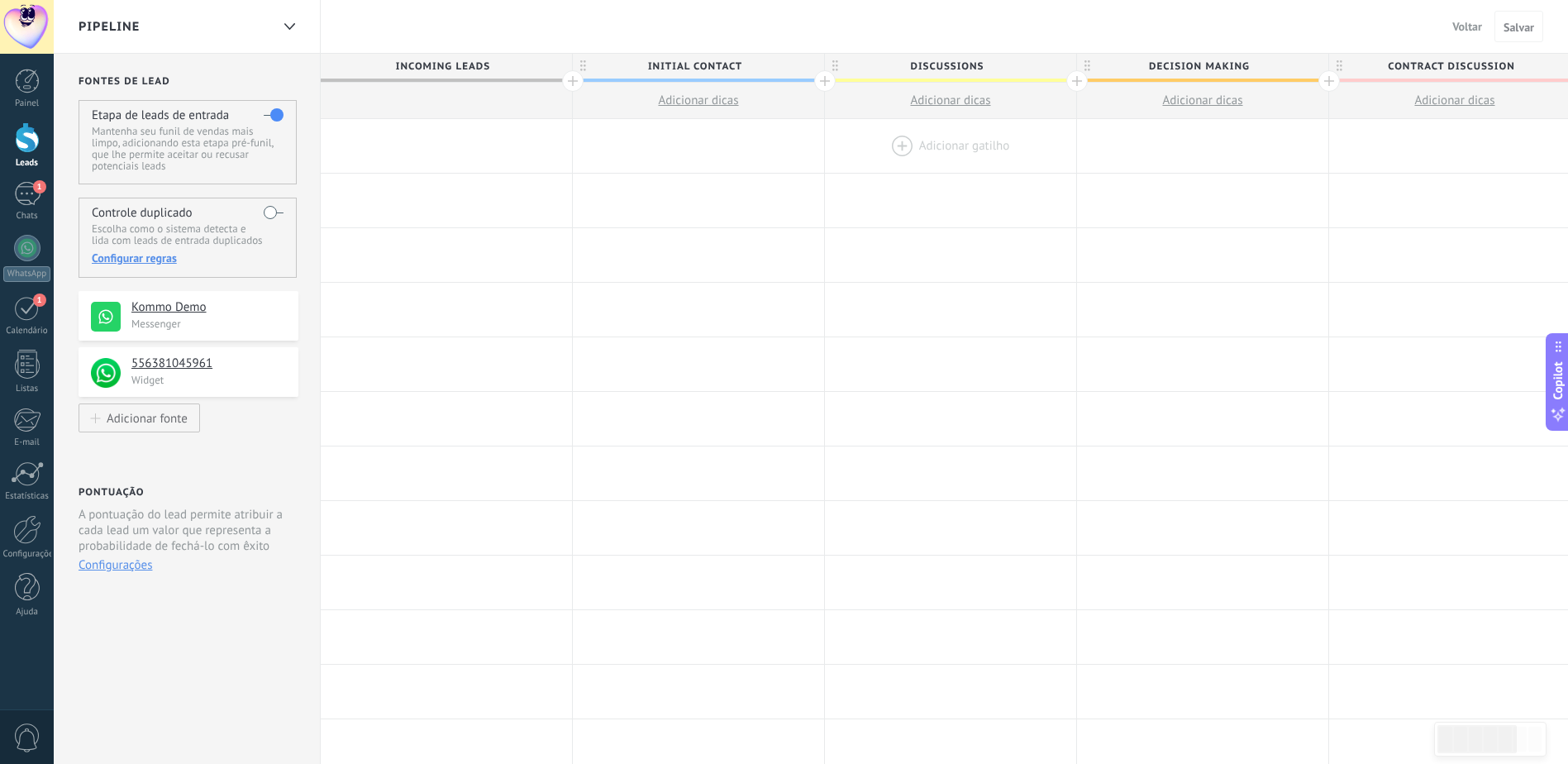
click at [899, 138] on div at bounding box center [950, 146] width 251 height 54
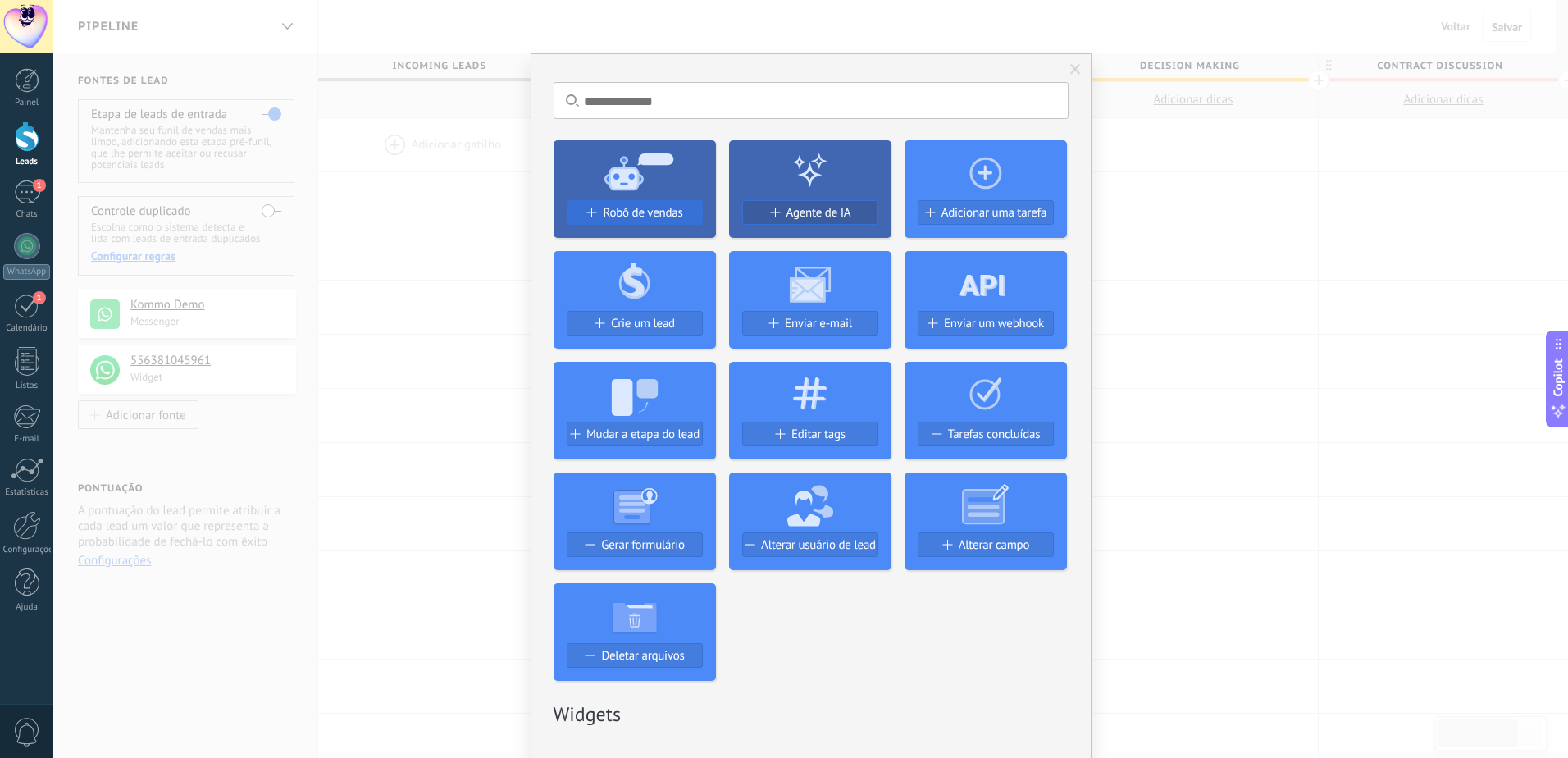
click at [675, 205] on button "Robô de vendas" at bounding box center [634, 213] width 137 height 25
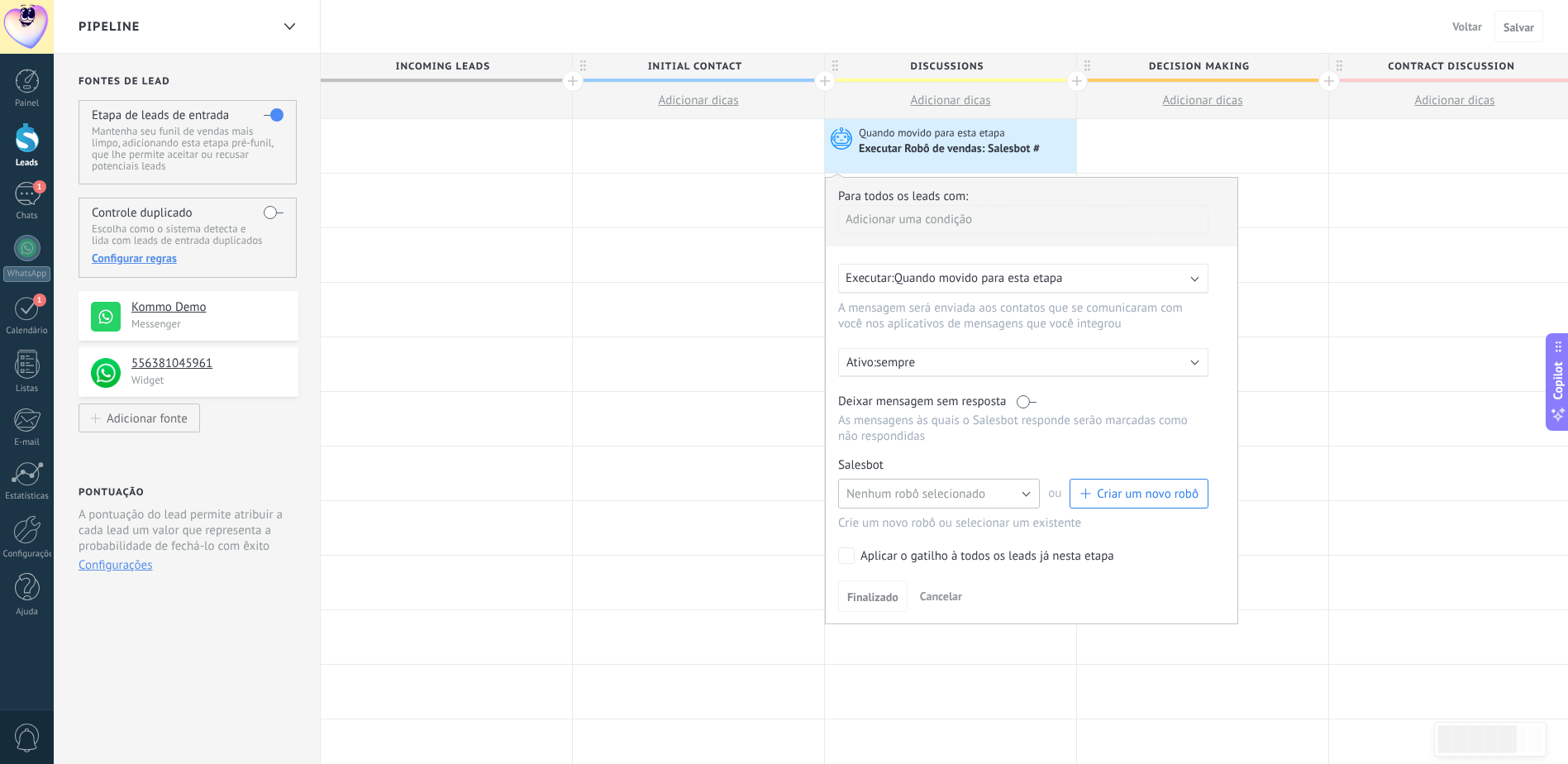
click at [962, 483] on button "Nenhum robô selecionado" at bounding box center [939, 493] width 202 height 30
click at [889, 544] on div "Para todos os leads com: Adicionar uma condição Executar: Quando movido para es…" at bounding box center [1031, 400] width 413 height 447
click at [926, 492] on span "Nenhum robô selecionado" at bounding box center [915, 494] width 139 height 15
click at [893, 526] on span "Encaminhe solicitações para os especialistas certos" at bounding box center [932, 522] width 206 height 15
click at [889, 593] on span "Finalizado" at bounding box center [872, 597] width 51 height 12
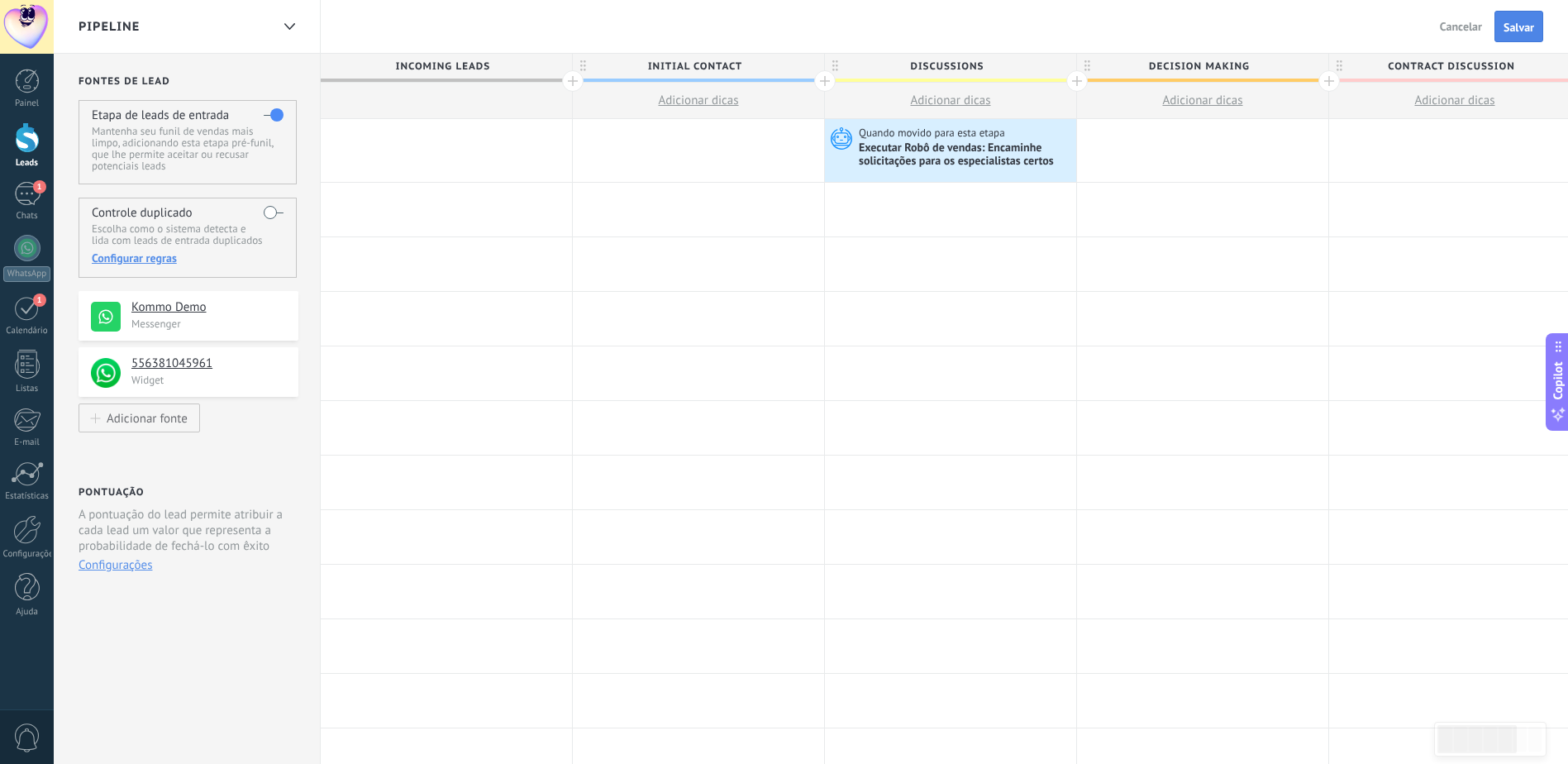
click at [1511, 36] on button "Salvar" at bounding box center [1519, 26] width 49 height 32
click at [14, 146] on div at bounding box center [27, 138] width 25 height 31
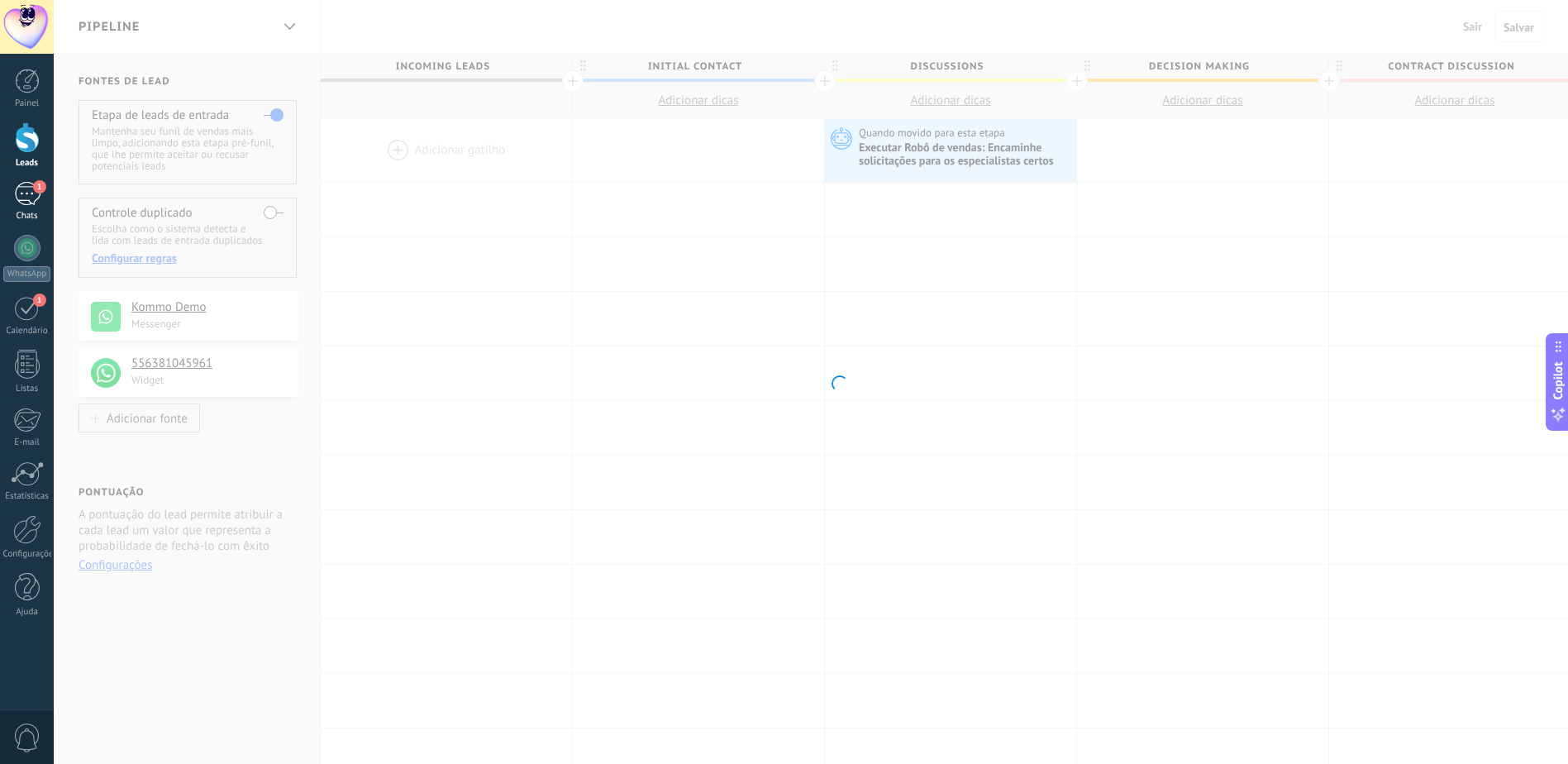
click at [26, 185] on div "1" at bounding box center [27, 193] width 26 height 24
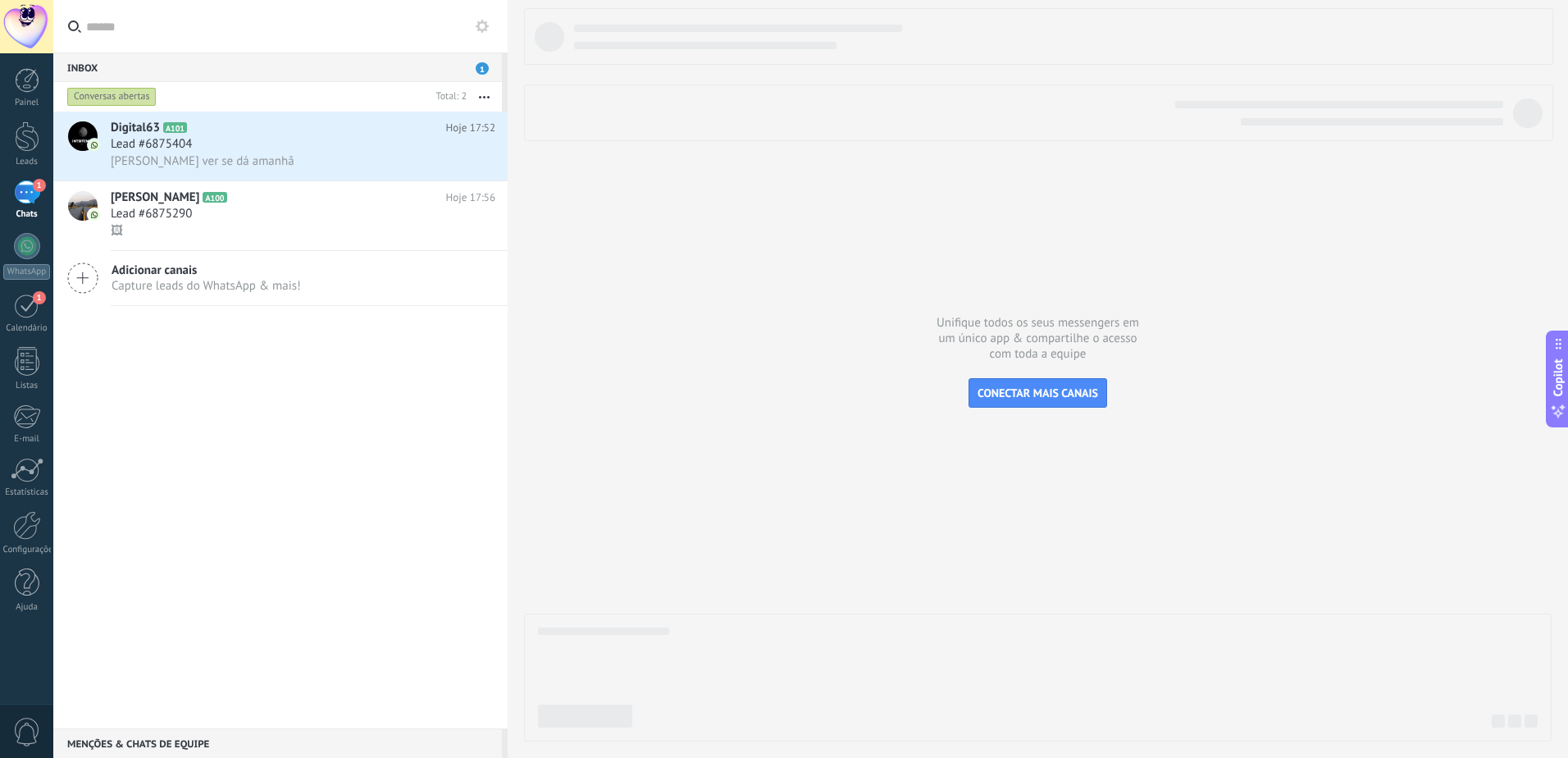
click at [674, 171] on div at bounding box center [1038, 375] width 1028 height 733
click at [210, 172] on div "Digital63 A101 Hoje 17:52 Lead #6875404 [PERSON_NAME] ver se dá amanhã" at bounding box center [309, 146] width 397 height 69
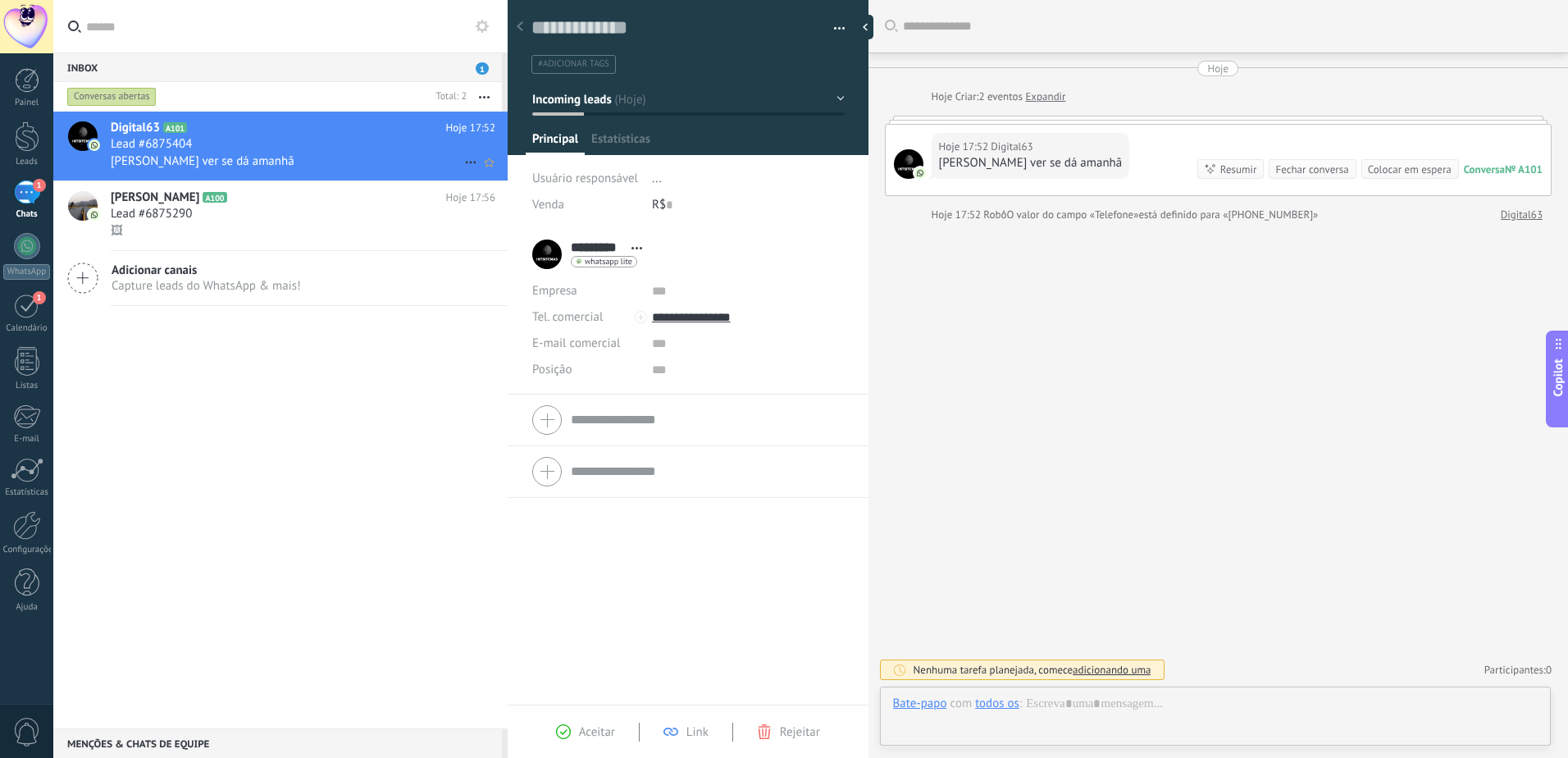
scroll to position [25, 0]
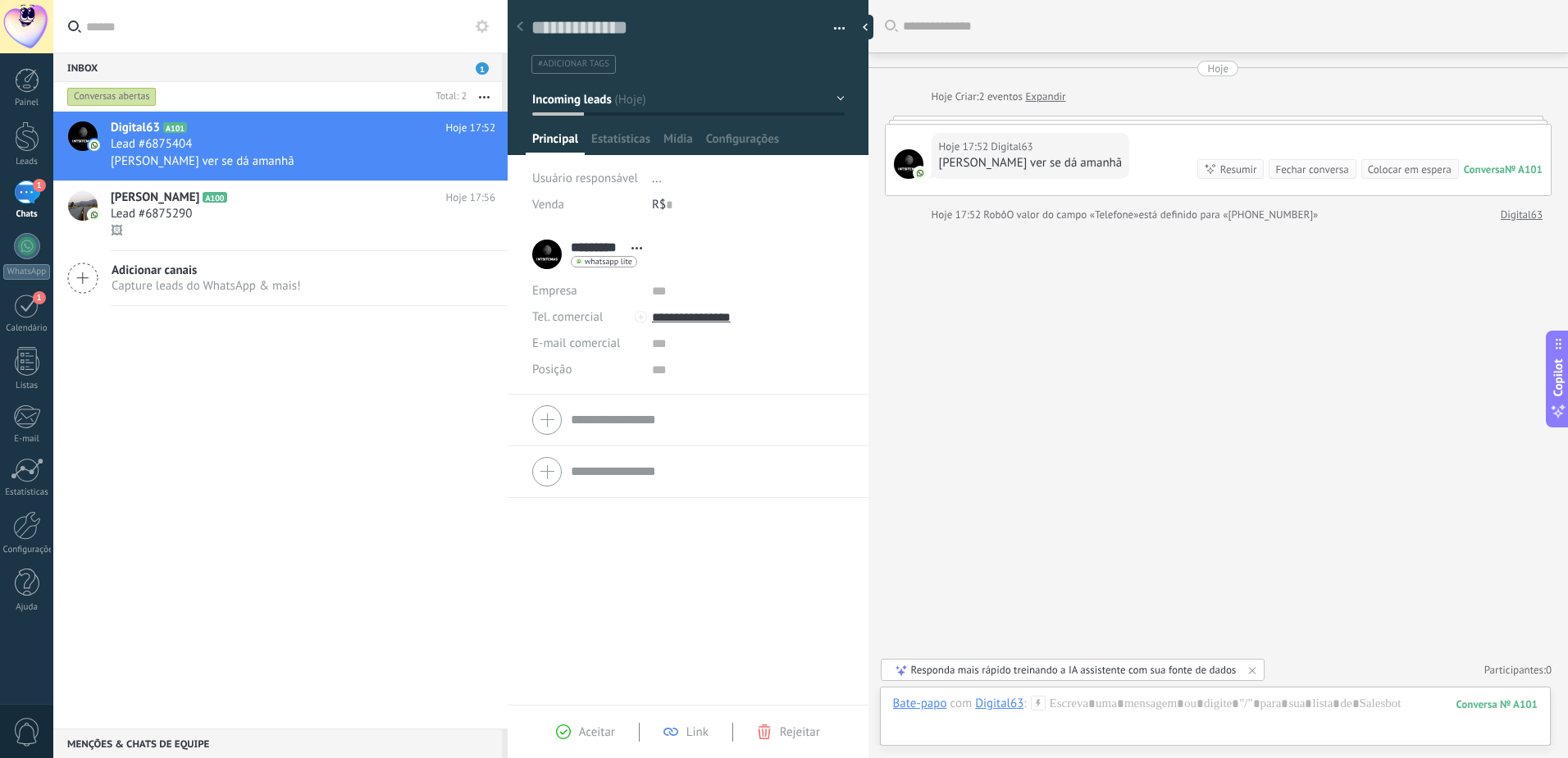
drag, startPoint x: 1146, startPoint y: 135, endPoint x: 1130, endPoint y: 179, distance: 46.8
click at [1130, 179] on div "Hoje 17:52 Digital63 Mano bora ver se dá amanhã Conversa № A101 Conversa № A101…" at bounding box center [1218, 160] width 666 height 71
click at [199, 224] on div "🖼" at bounding box center [303, 231] width 385 height 17
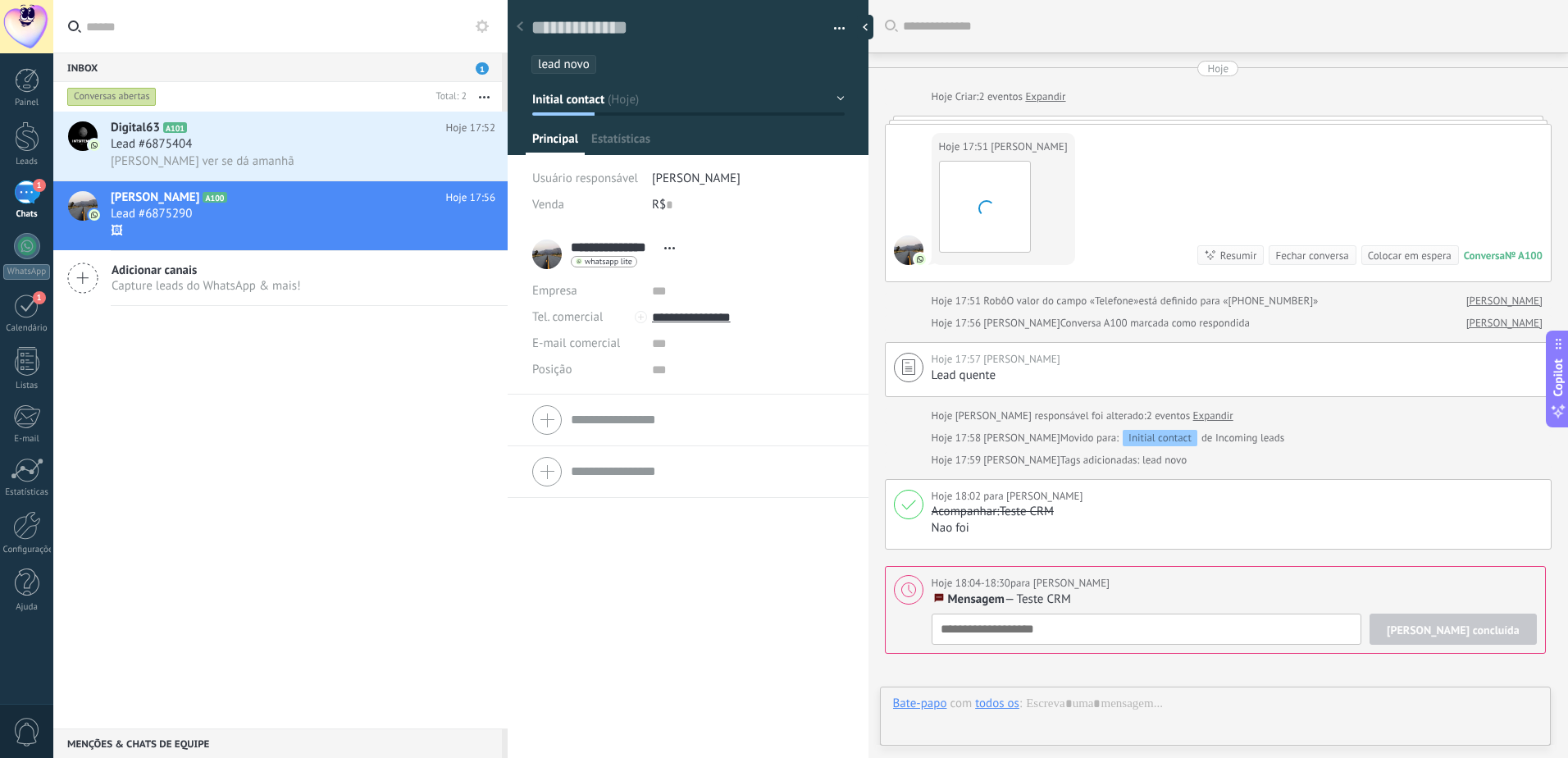
scroll to position [25, 0]
click at [29, 143] on div at bounding box center [27, 137] width 25 height 31
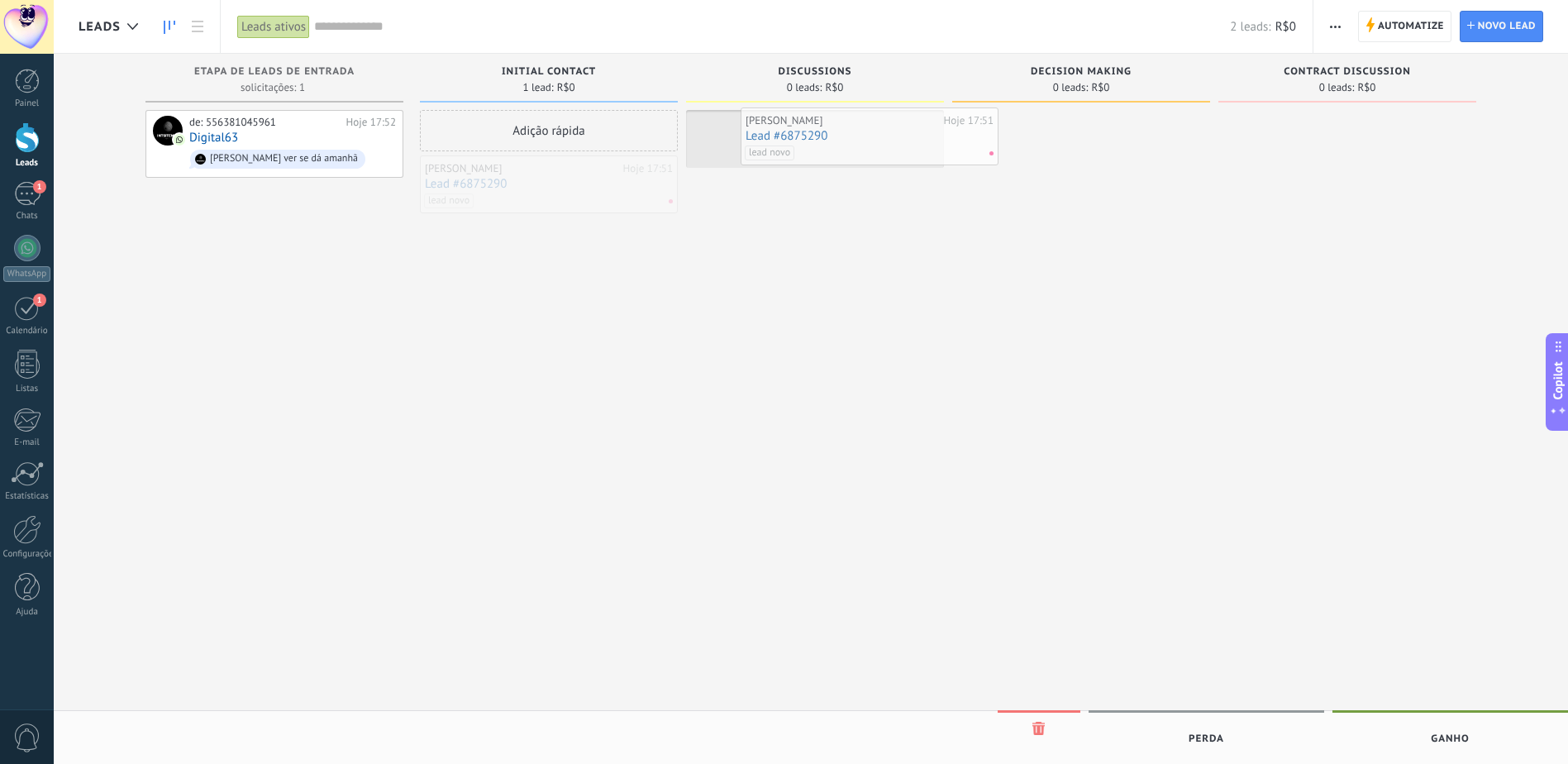
drag, startPoint x: 507, startPoint y: 180, endPoint x: 829, endPoint y: 132, distance: 325.6
drag, startPoint x: 15, startPoint y: 203, endPoint x: 52, endPoint y: 217, distance: 39.6
click at [15, 203] on div "1" at bounding box center [27, 193] width 26 height 24
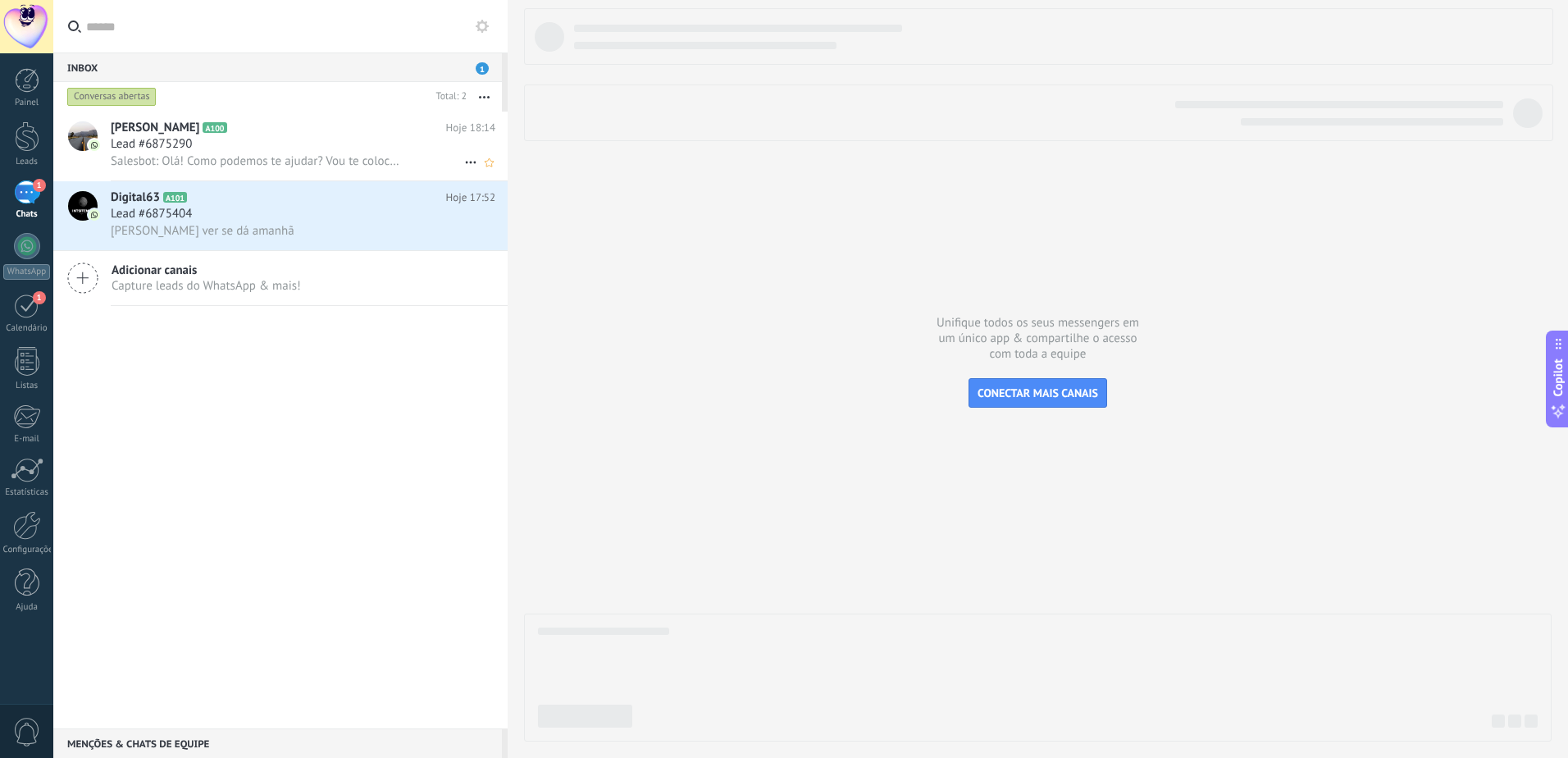
click at [299, 137] on div "Lead #6875290" at bounding box center [303, 144] width 385 height 16
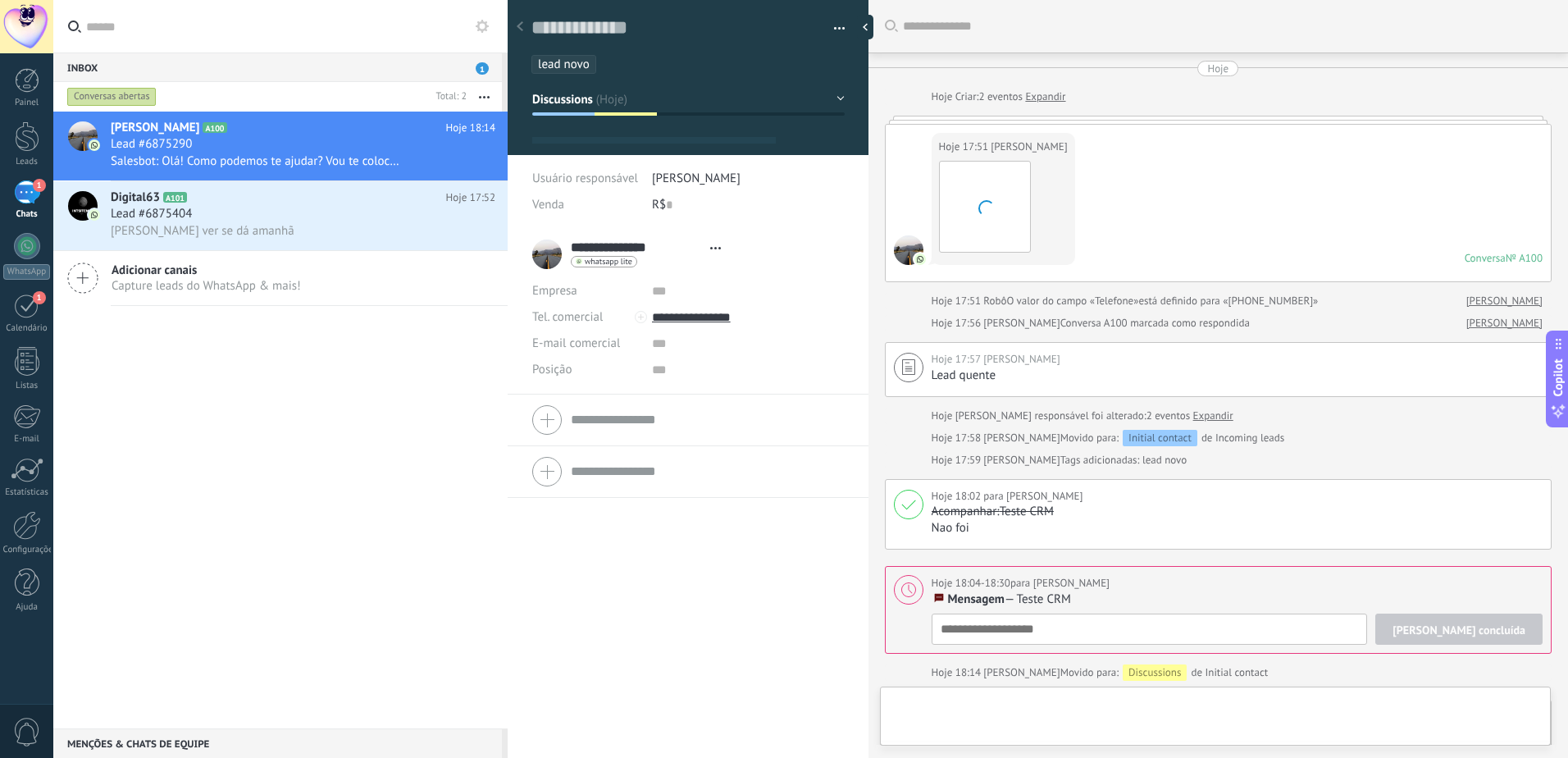
scroll to position [25, 0]
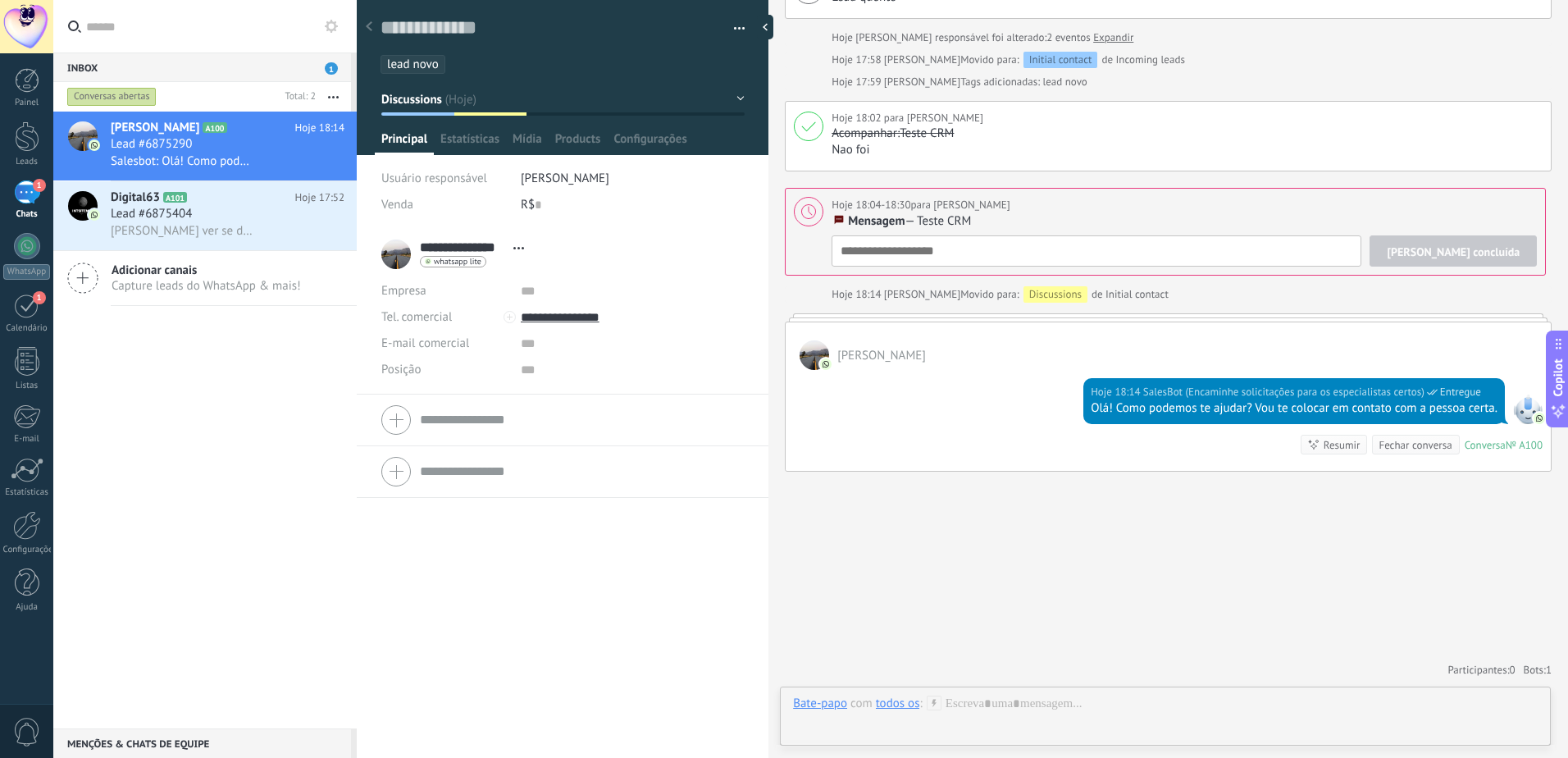
click at [225, 215] on div "Inbox 1 Conversas abertas Total: 2 Silenciar Ações múltiplas Ordenar Mais recen…" at bounding box center [811, 379] width 1515 height 758
click at [181, 400] on div "[PERSON_NAME] A100 Hoje 18:14 Lead #6875290 Salesbot: Olá! Como podemos te ajud…" at bounding box center [205, 420] width 304 height 617
click at [1345, 442] on div "Resumir" at bounding box center [1342, 445] width 37 height 15
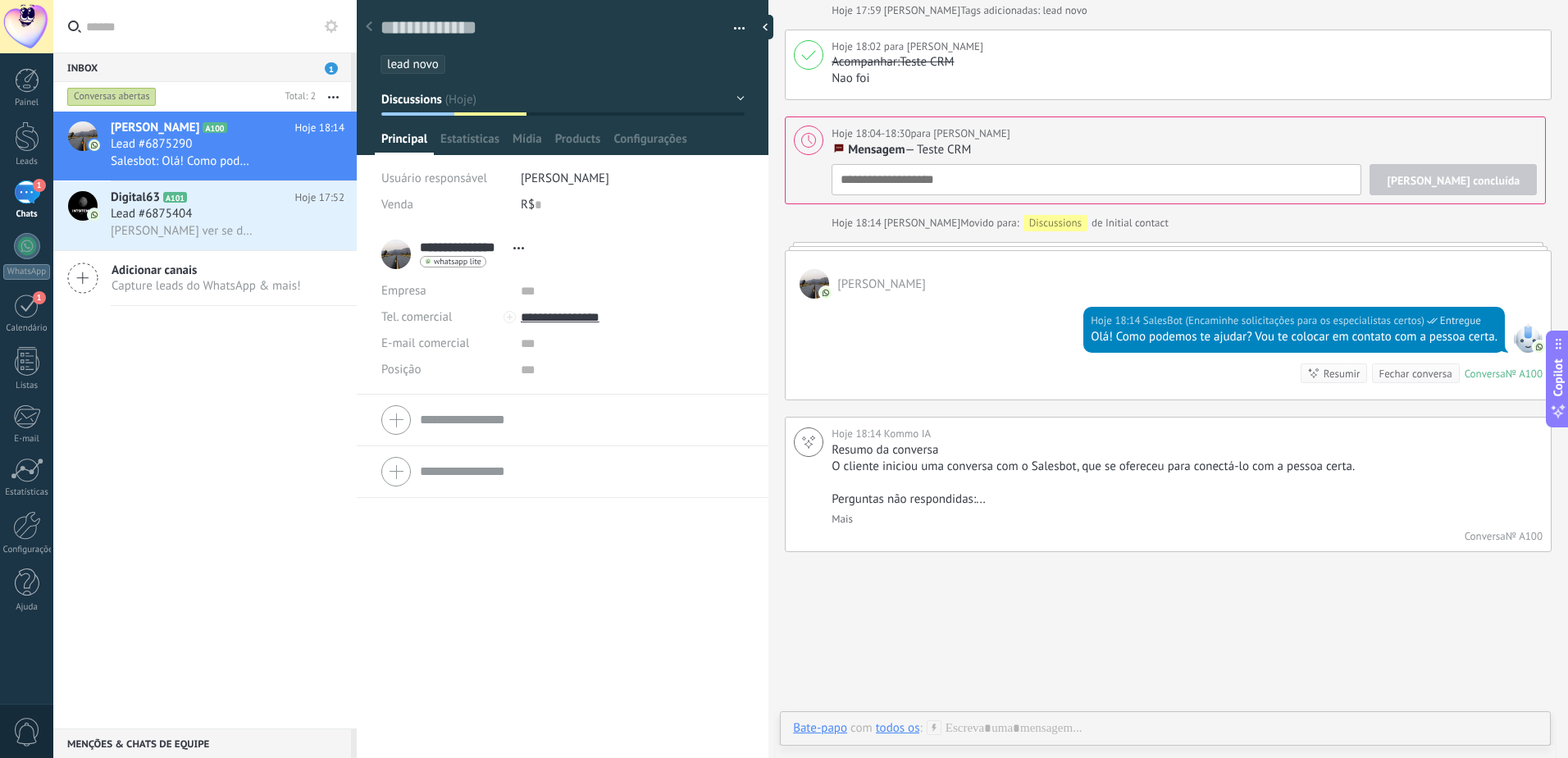
scroll to position [453, 0]
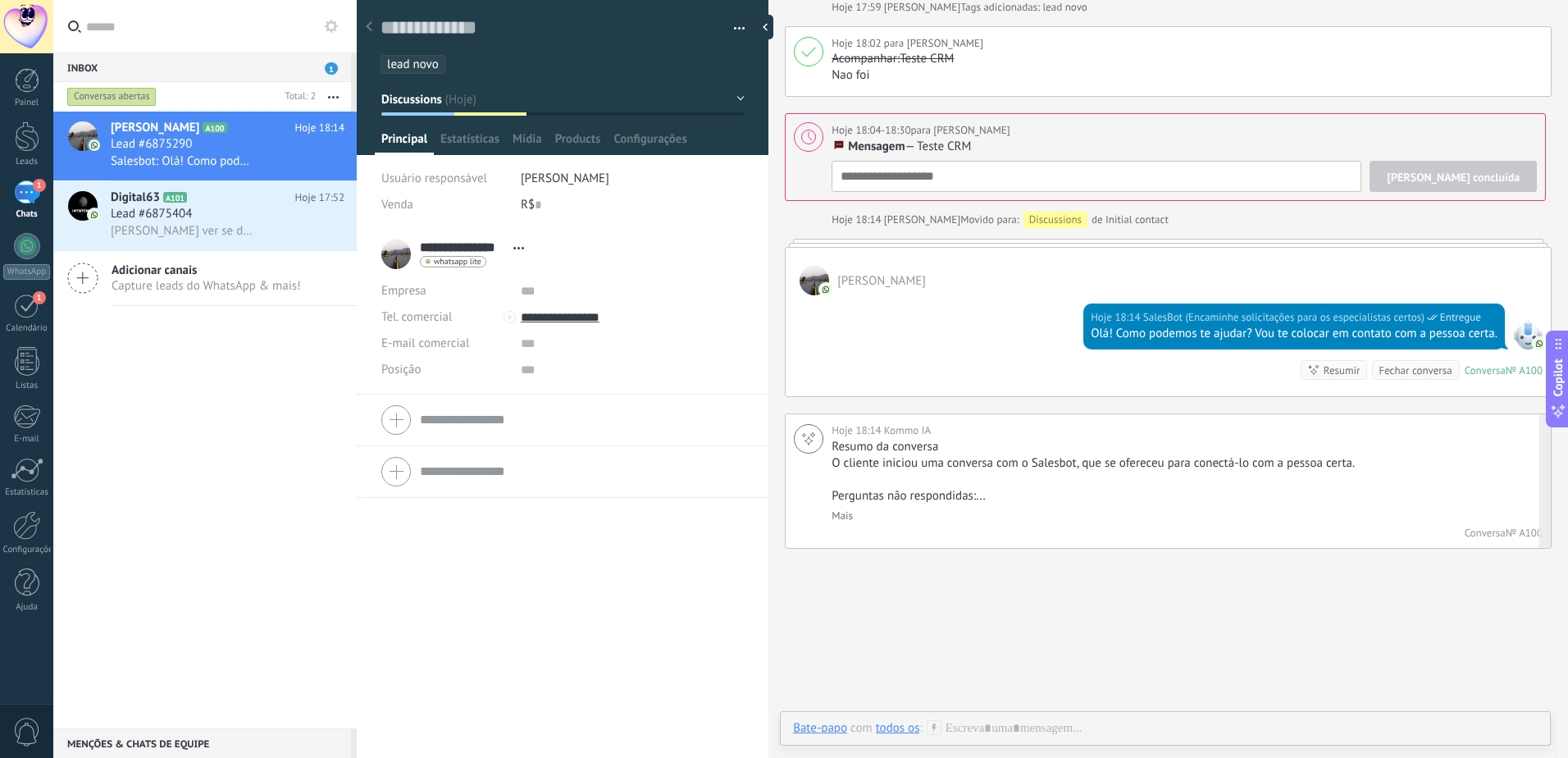
click at [844, 516] on link "Mais" at bounding box center [842, 515] width 21 height 14
click at [1235, 579] on div "Buscar Carregar mais Hoje Hoje Criar: 2 eventos Expandir Hoje 17:51 [PERSON_NAM…" at bounding box center [1168, 200] width 799 height 1304
click at [1486, 407] on div "Hoje Hoje Criar: 2 eventos Expandir Hoje 17:51 [PERSON_NAME] Download Conversa …" at bounding box center [1168, 86] width 767 height 957
click at [1398, 432] on div "Hoje 18:14 Kommo IA" at bounding box center [1187, 430] width 711 height 16
click at [1412, 375] on div "Fechar conversa" at bounding box center [1415, 370] width 73 height 15
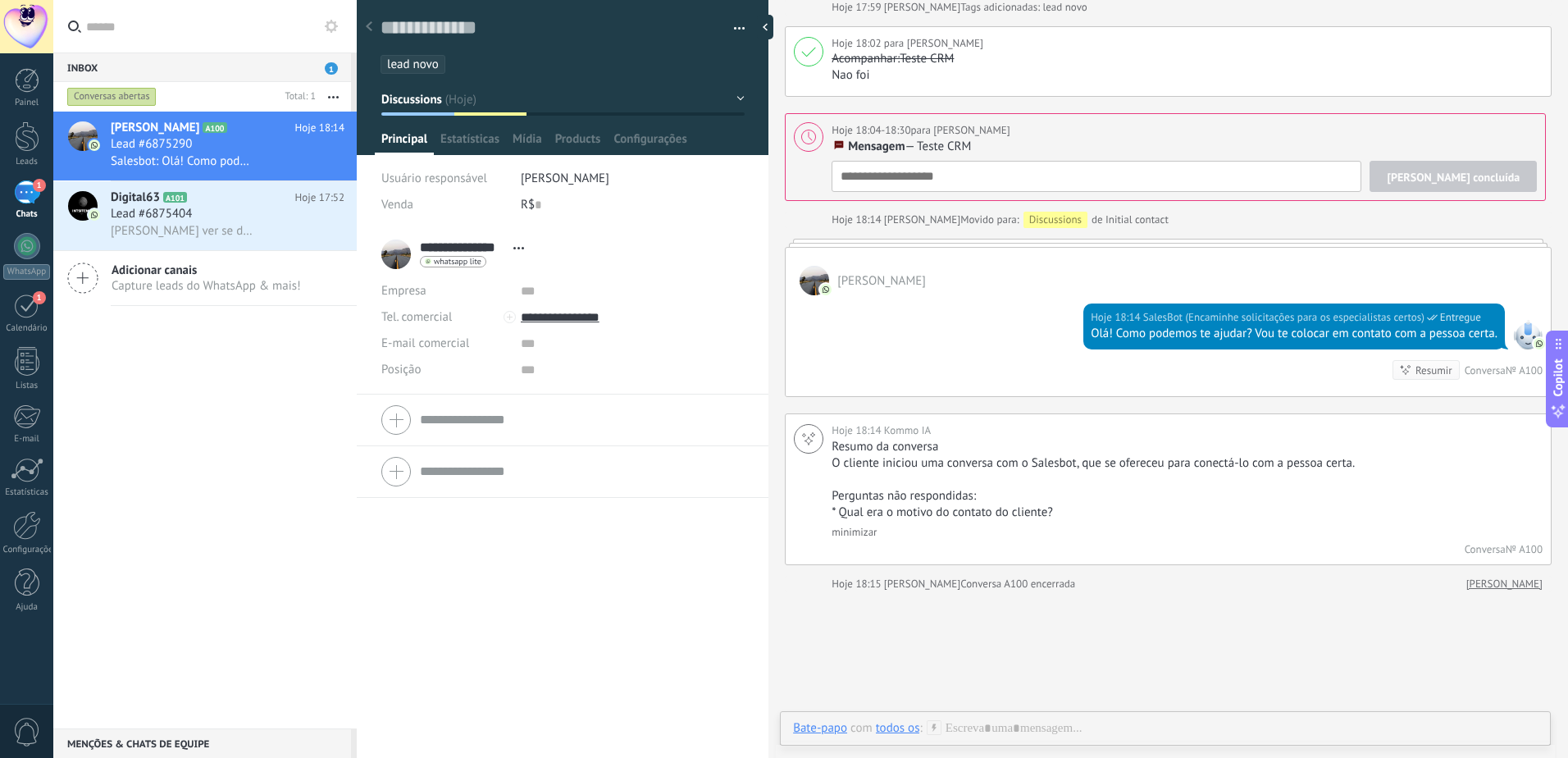
scroll to position [479, 0]
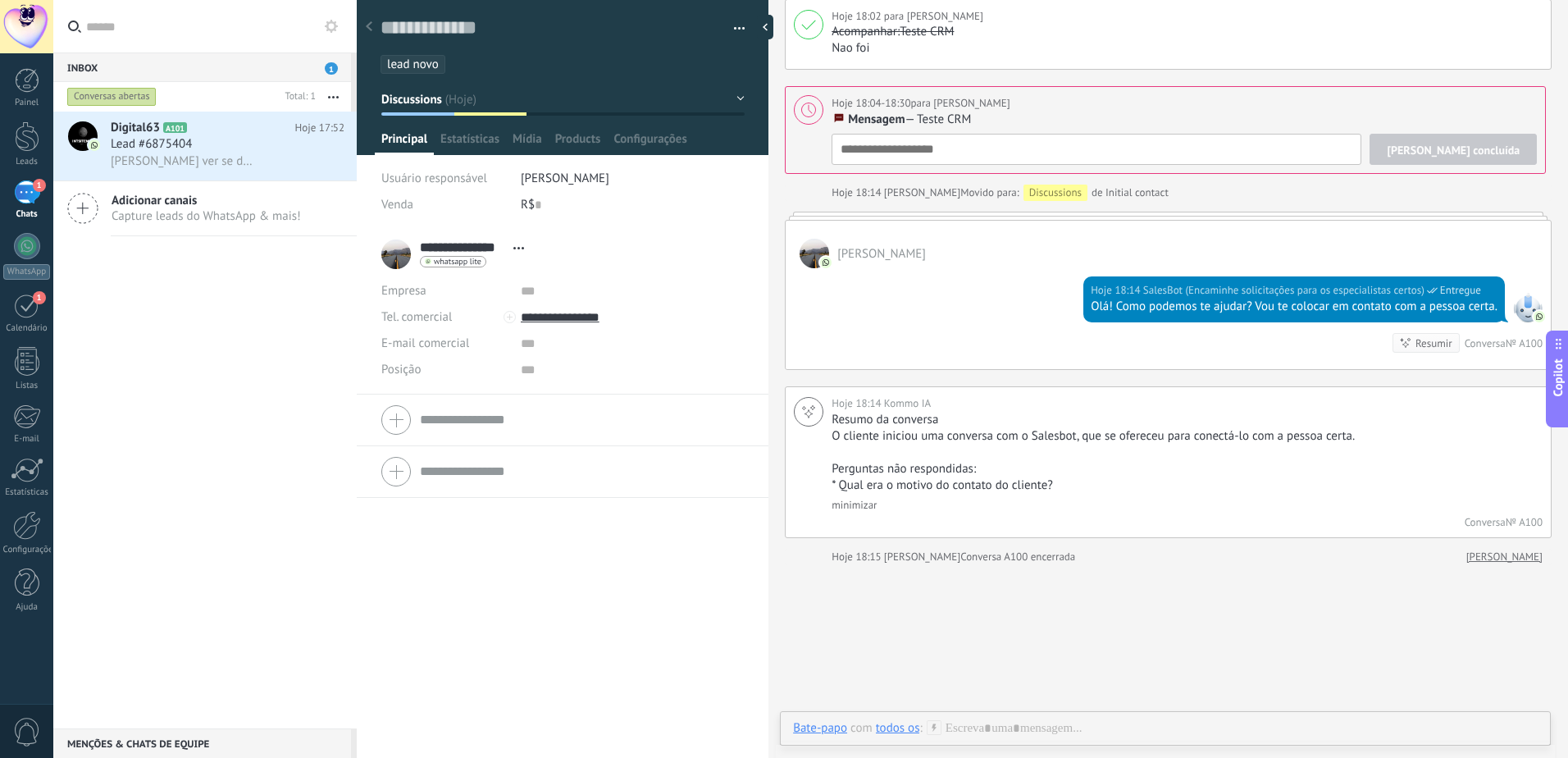
click at [30, 193] on div "1" at bounding box center [27, 192] width 26 height 24
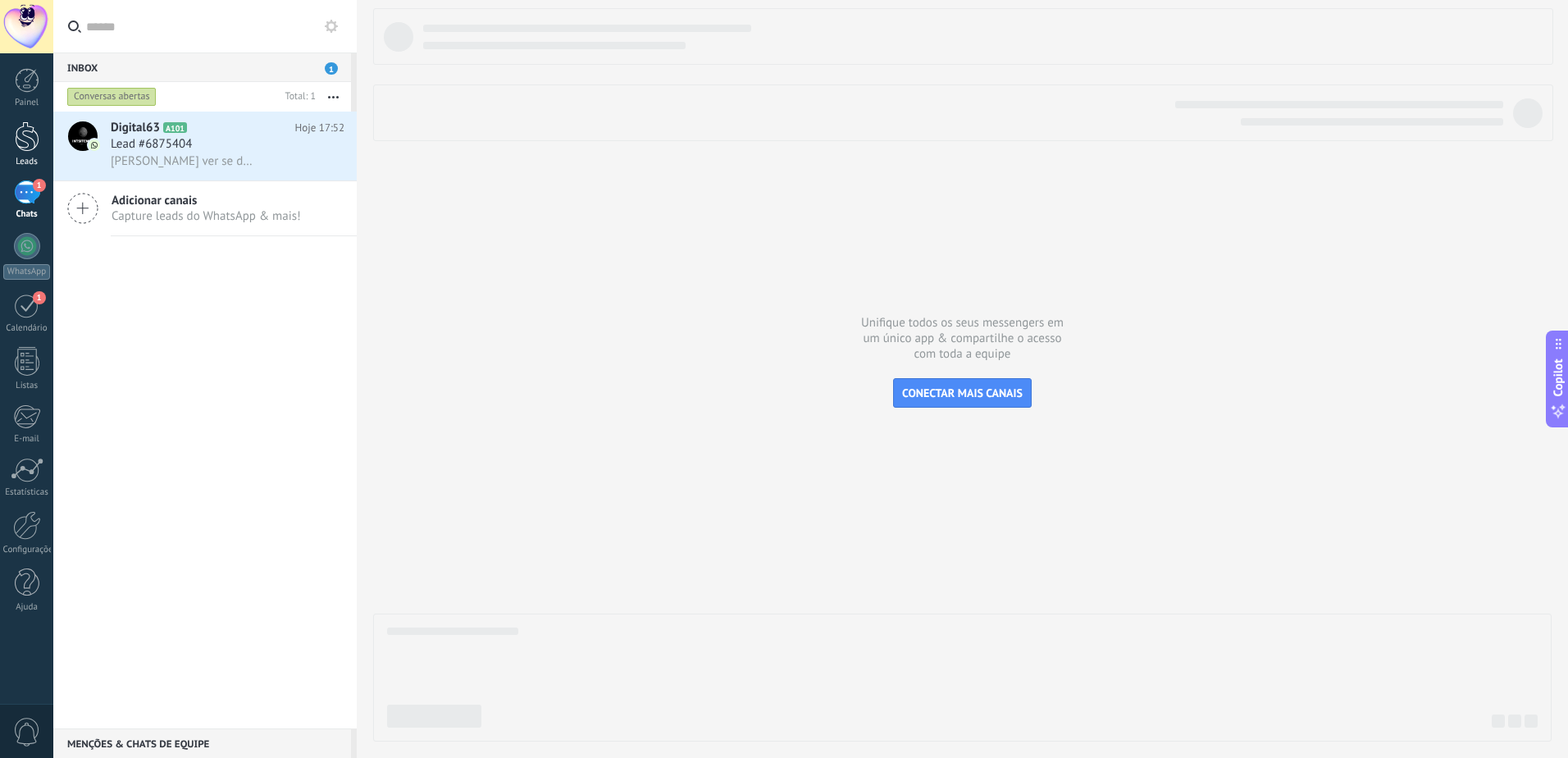
click at [25, 154] on link "Leads" at bounding box center [27, 144] width 53 height 46
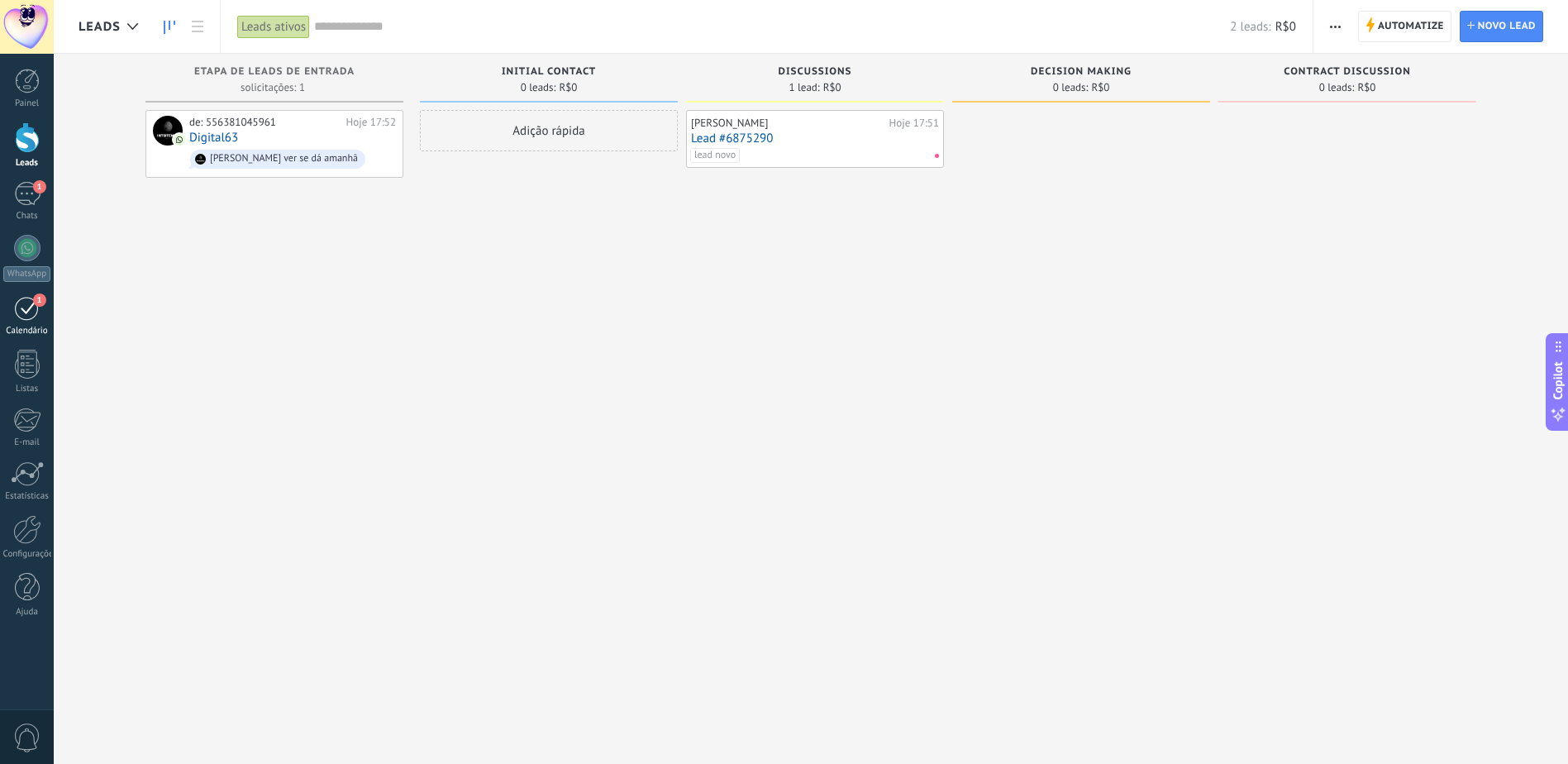
click at [27, 309] on div "1" at bounding box center [27, 308] width 26 height 26
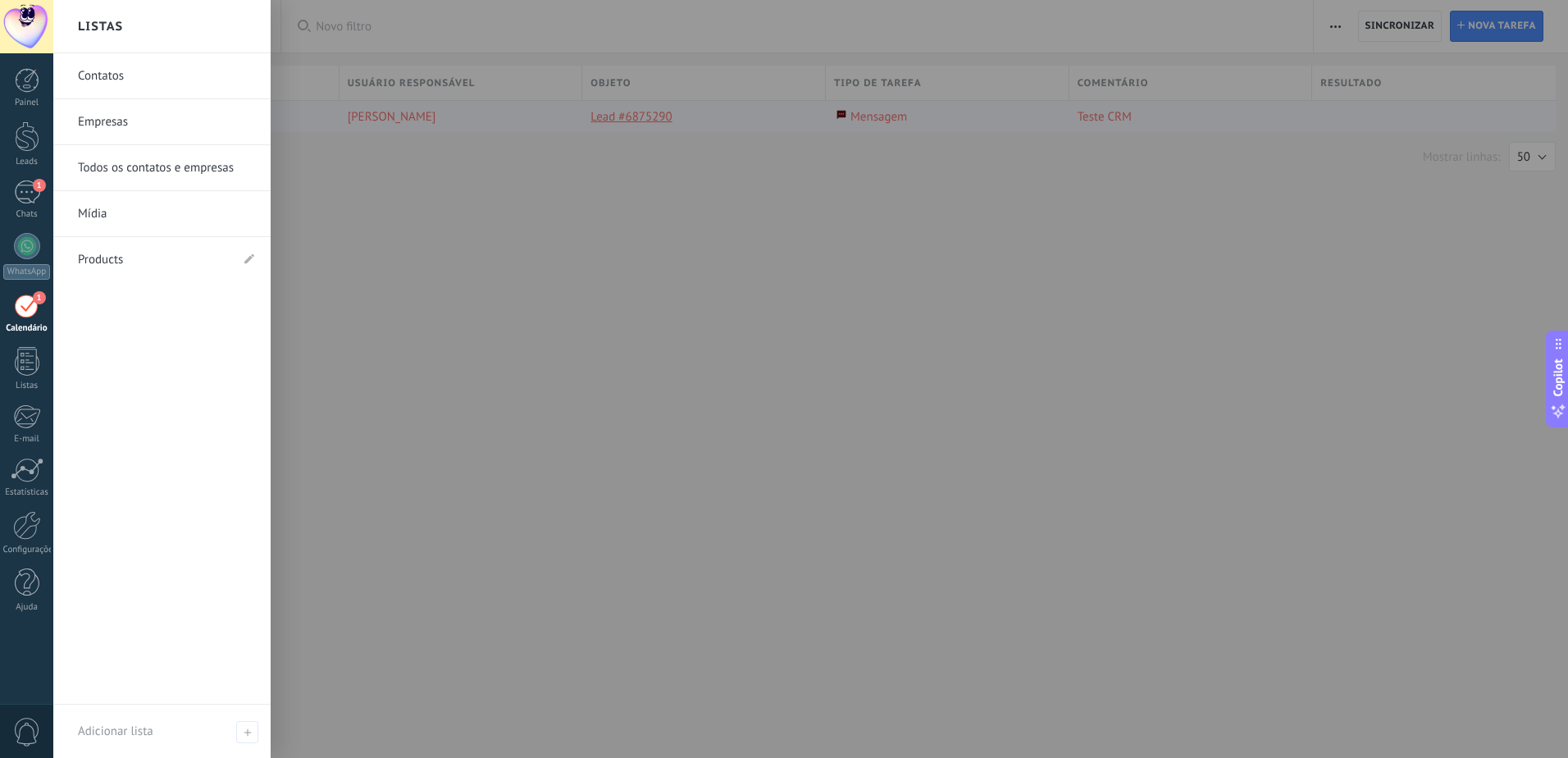
click at [471, 147] on div at bounding box center [837, 379] width 1568 height 758
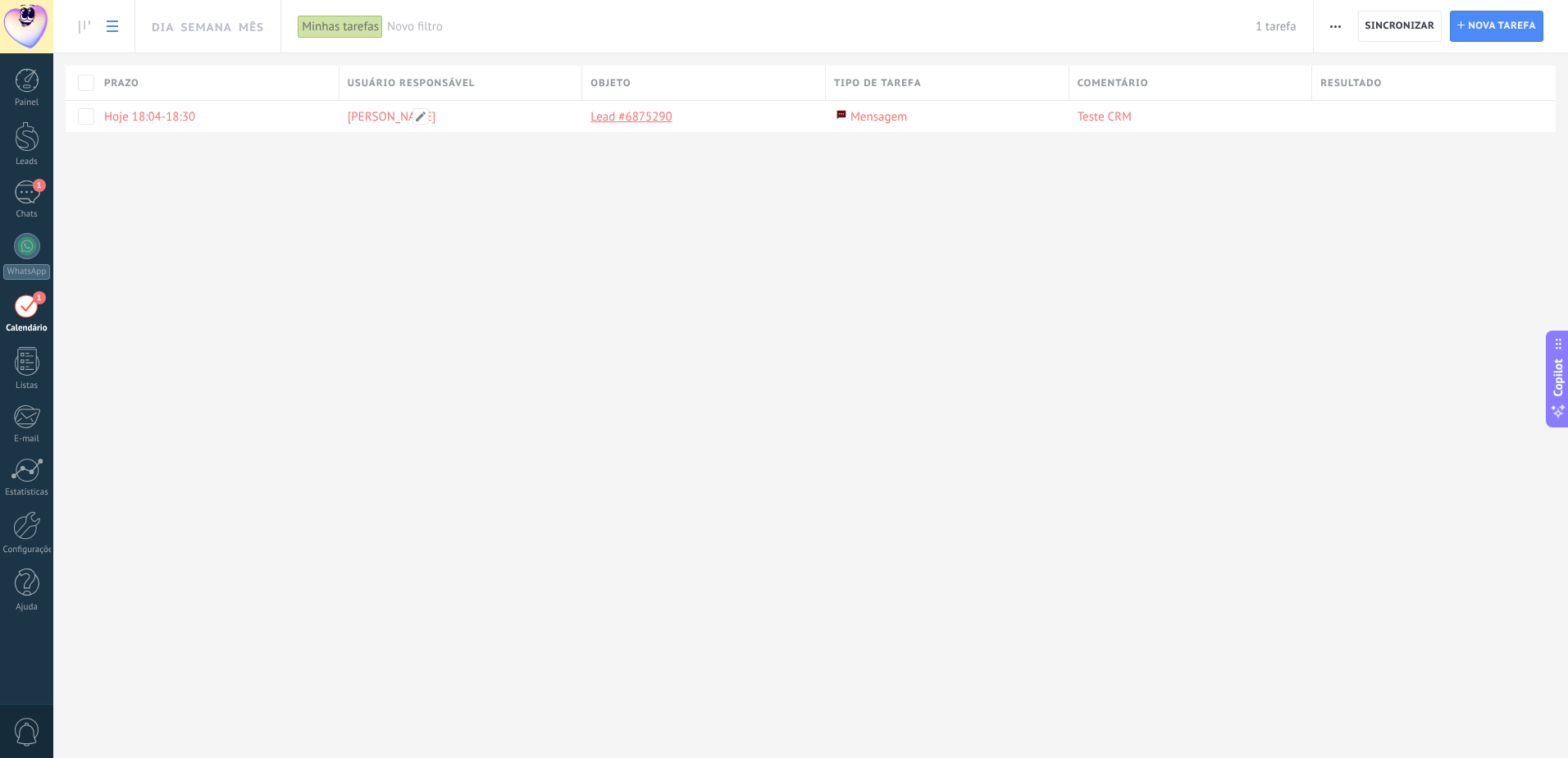
drag, startPoint x: 565, startPoint y: 117, endPoint x: 500, endPoint y: 132, distance: 66.7
click at [500, 132] on div "Dia Semana Mês Imprimir Exportar Gerenciar tipos de tarefas Sincronizar Configu…" at bounding box center [811, 93] width 1515 height 185
click at [497, 127] on div "[PERSON_NAME]" at bounding box center [457, 116] width 235 height 32
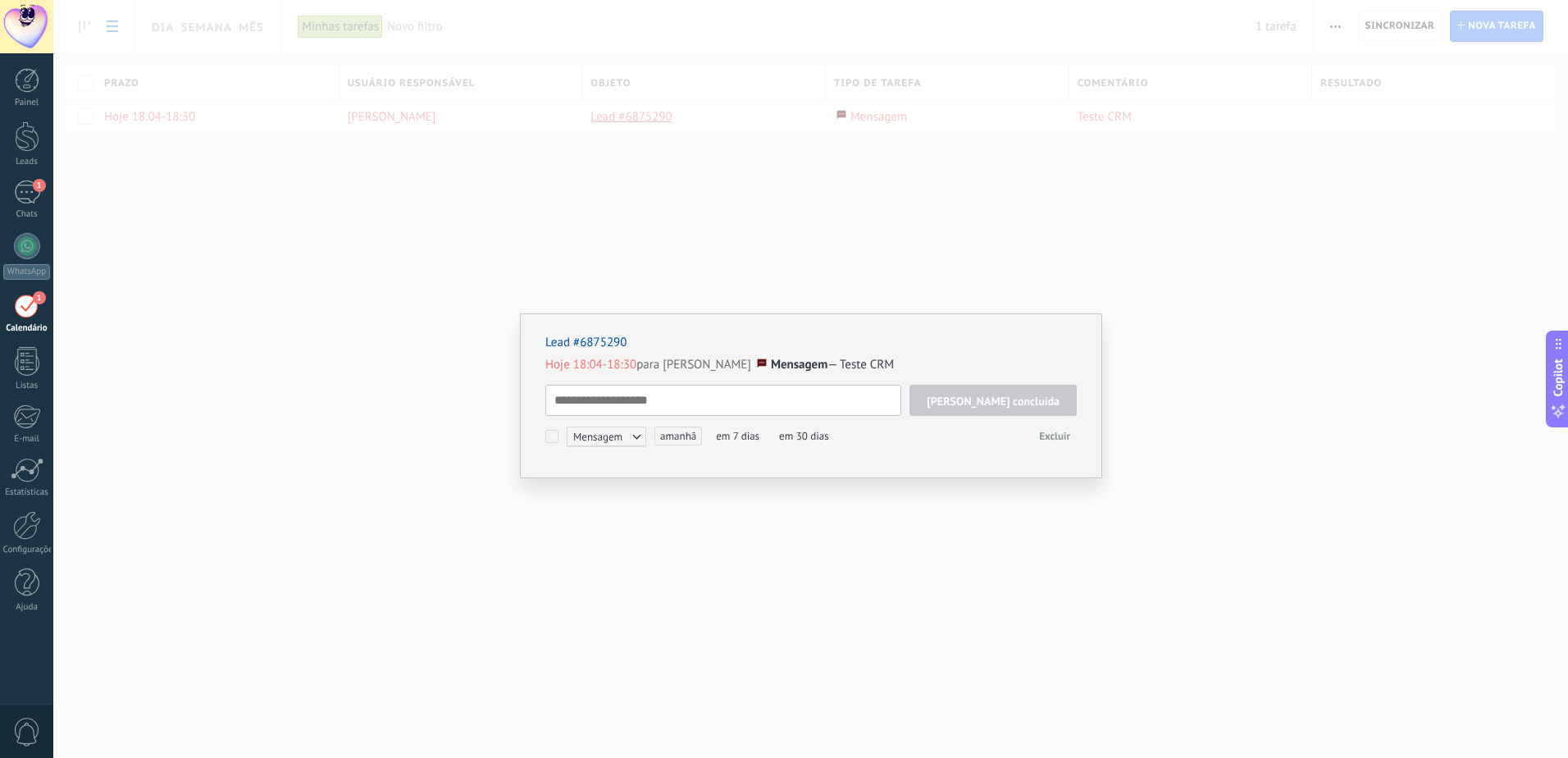
click at [838, 411] on textarea at bounding box center [723, 400] width 356 height 32
click at [1049, 428] on button "Excluir" at bounding box center [1054, 436] width 44 height 25
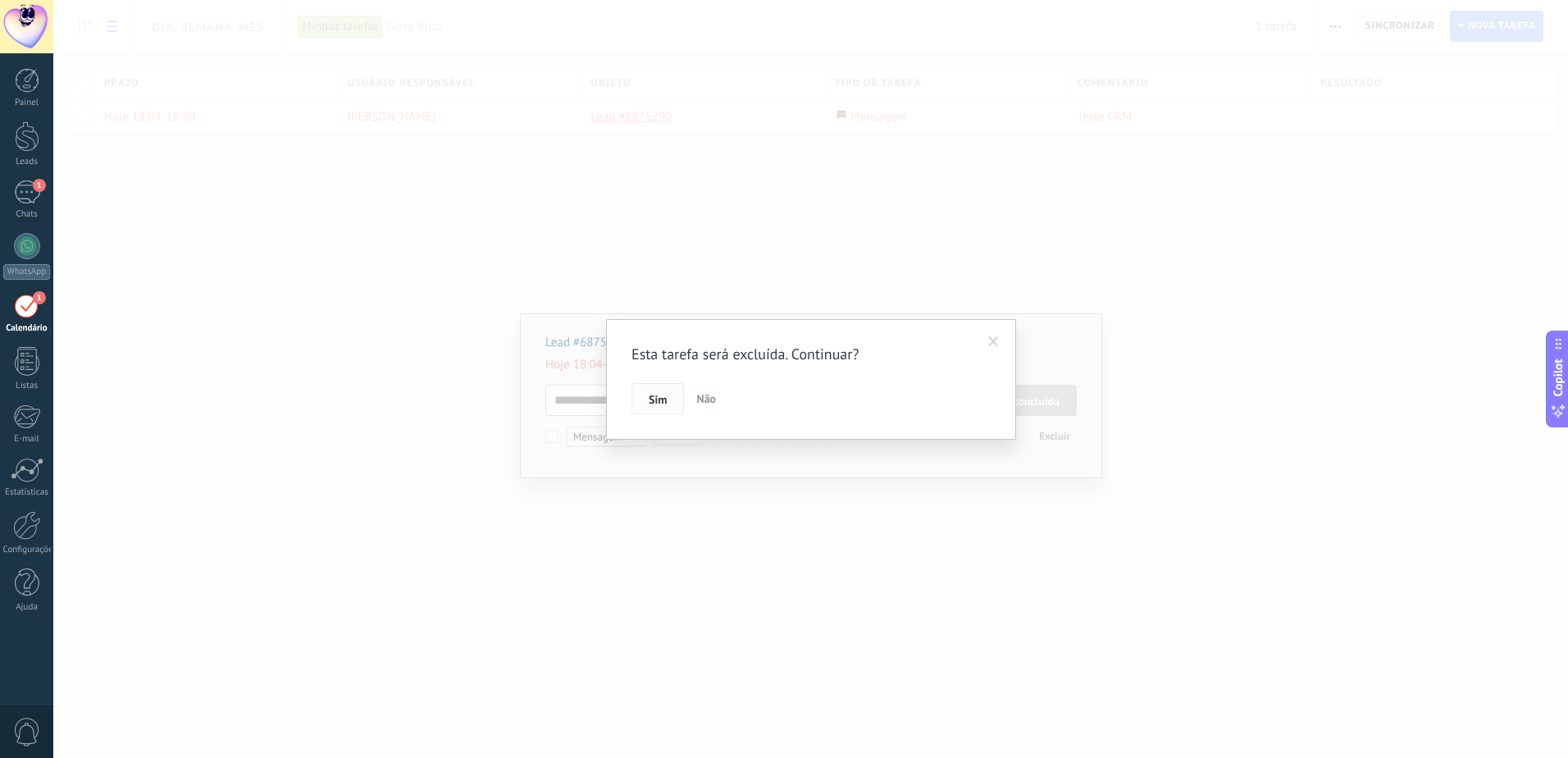
click at [660, 393] on span "Sim" at bounding box center [657, 399] width 18 height 11
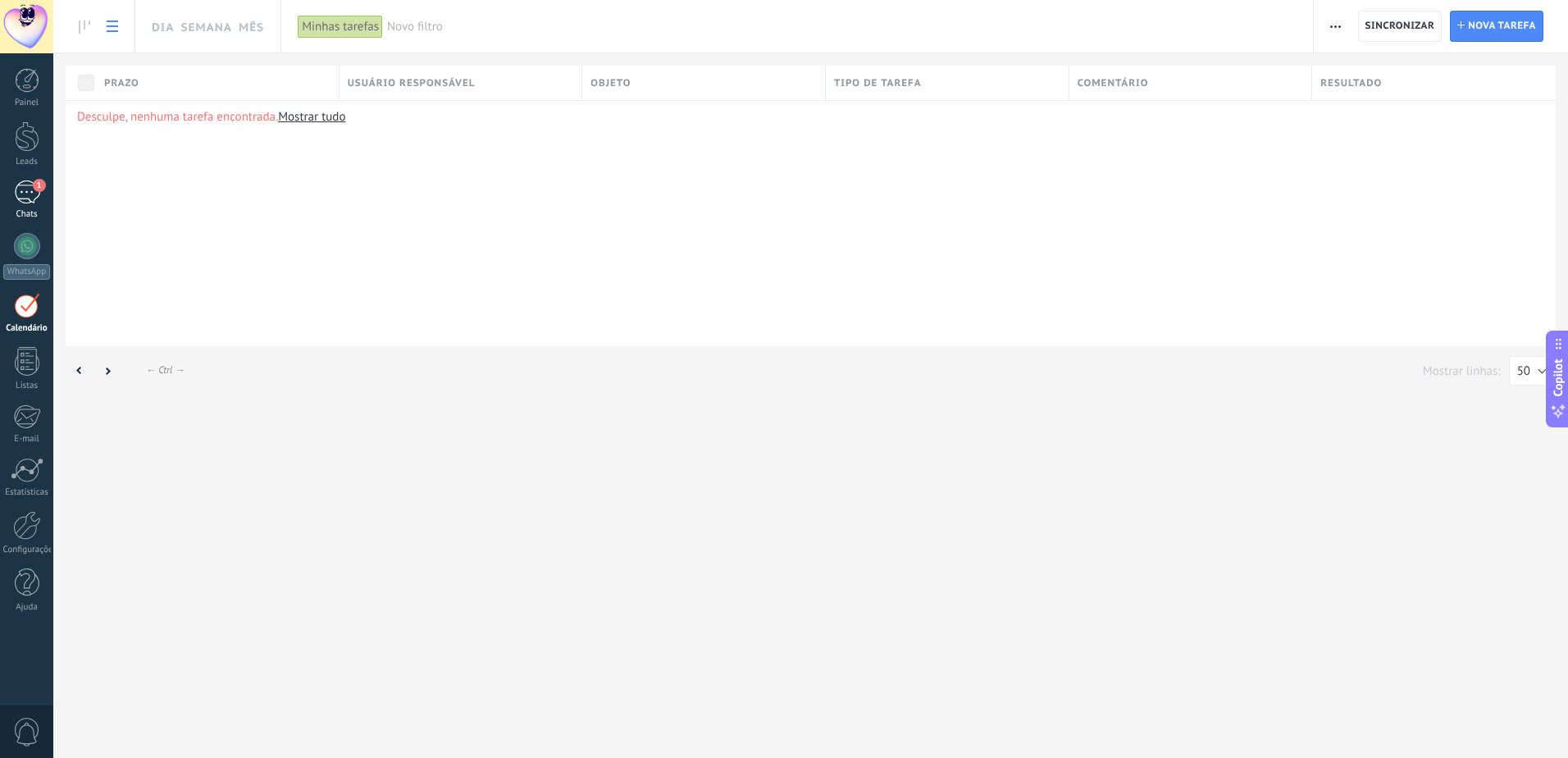
click at [26, 189] on div "1" at bounding box center [27, 192] width 26 height 24
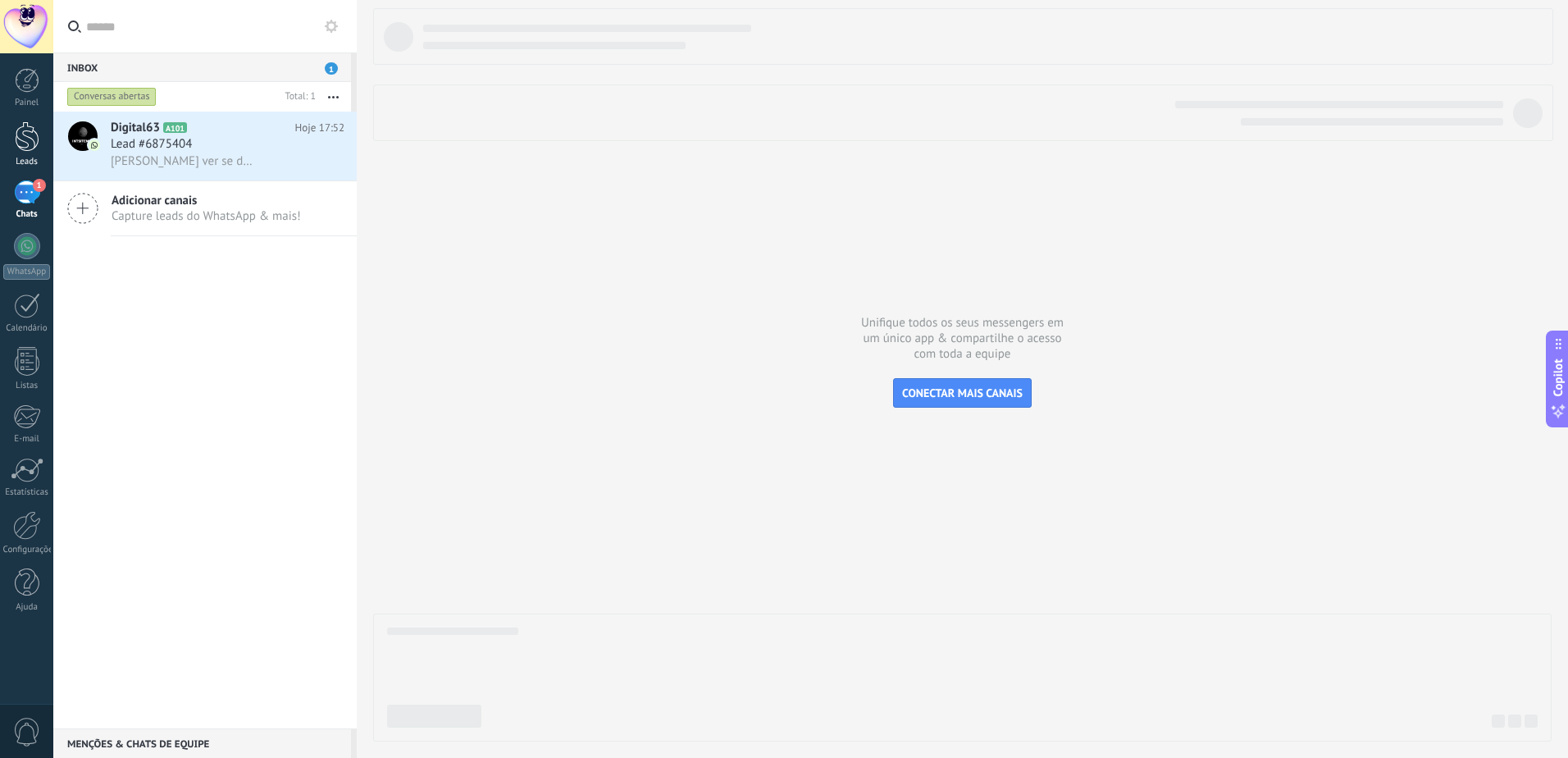
click at [16, 141] on div at bounding box center [27, 137] width 25 height 31
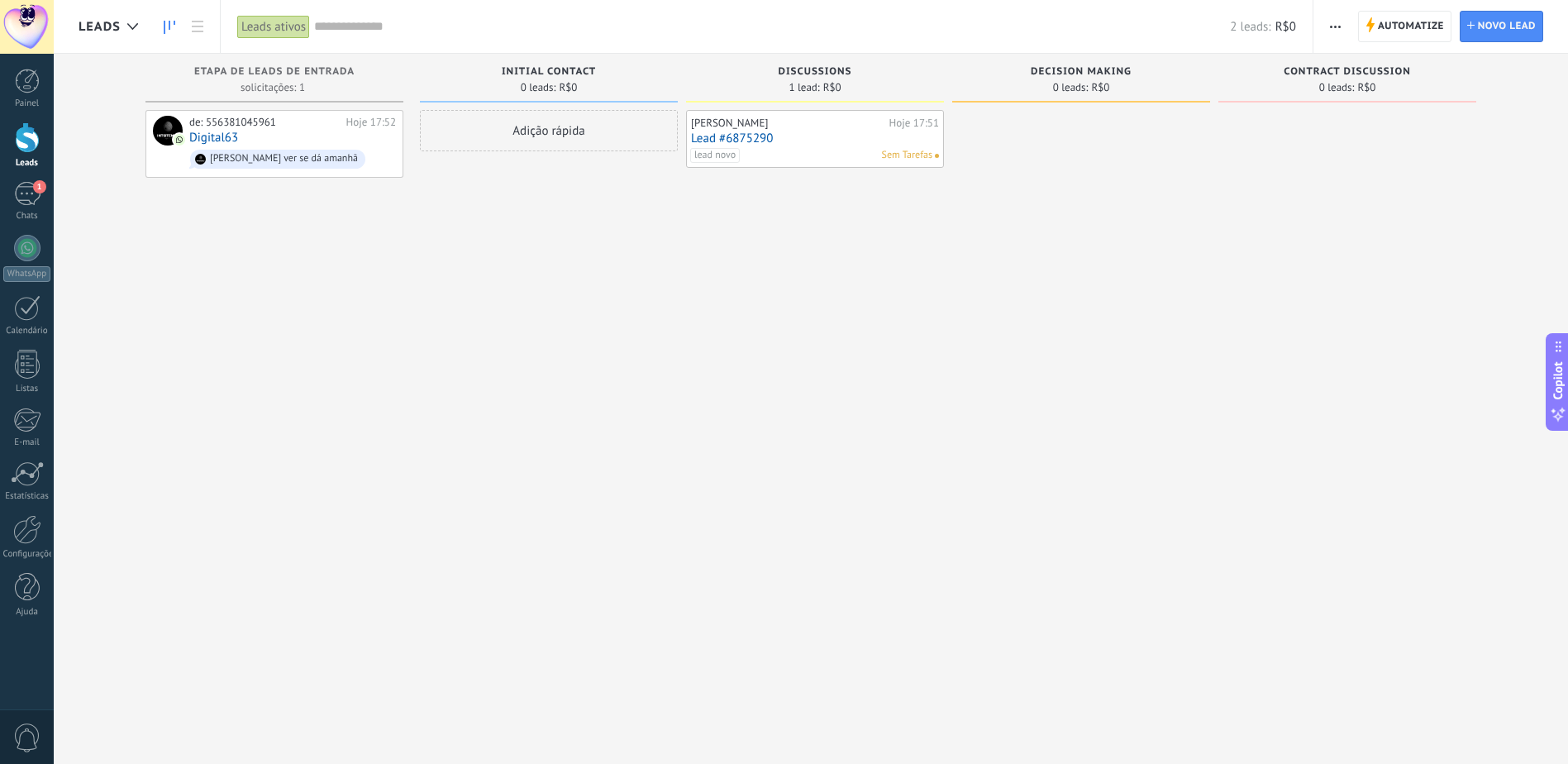
click at [697, 128] on div "[PERSON_NAME]" at bounding box center [788, 123] width 194 height 13
click at [759, 135] on link "Lead #6875290" at bounding box center [815, 139] width 248 height 14
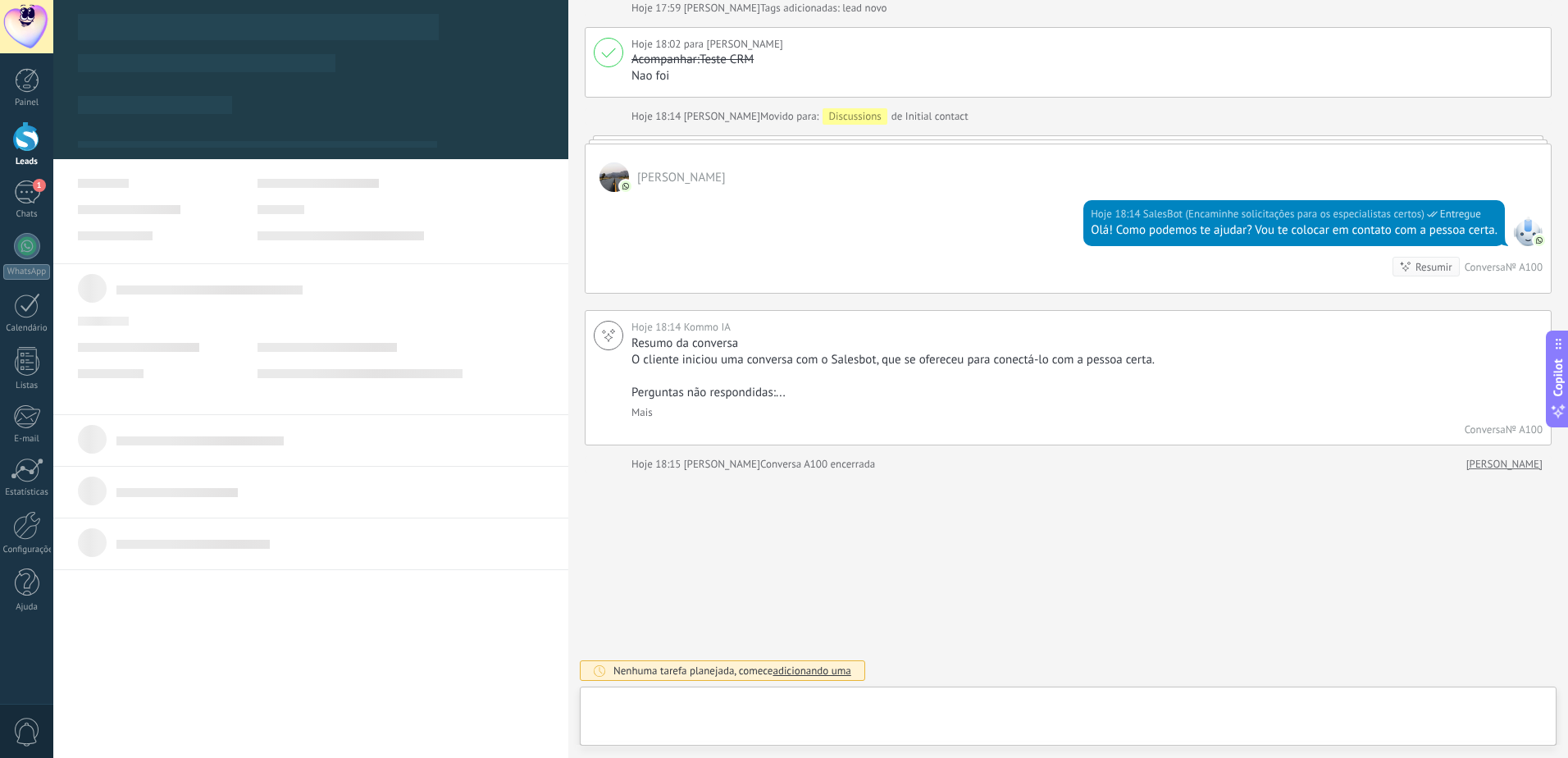
scroll to position [25, 0]
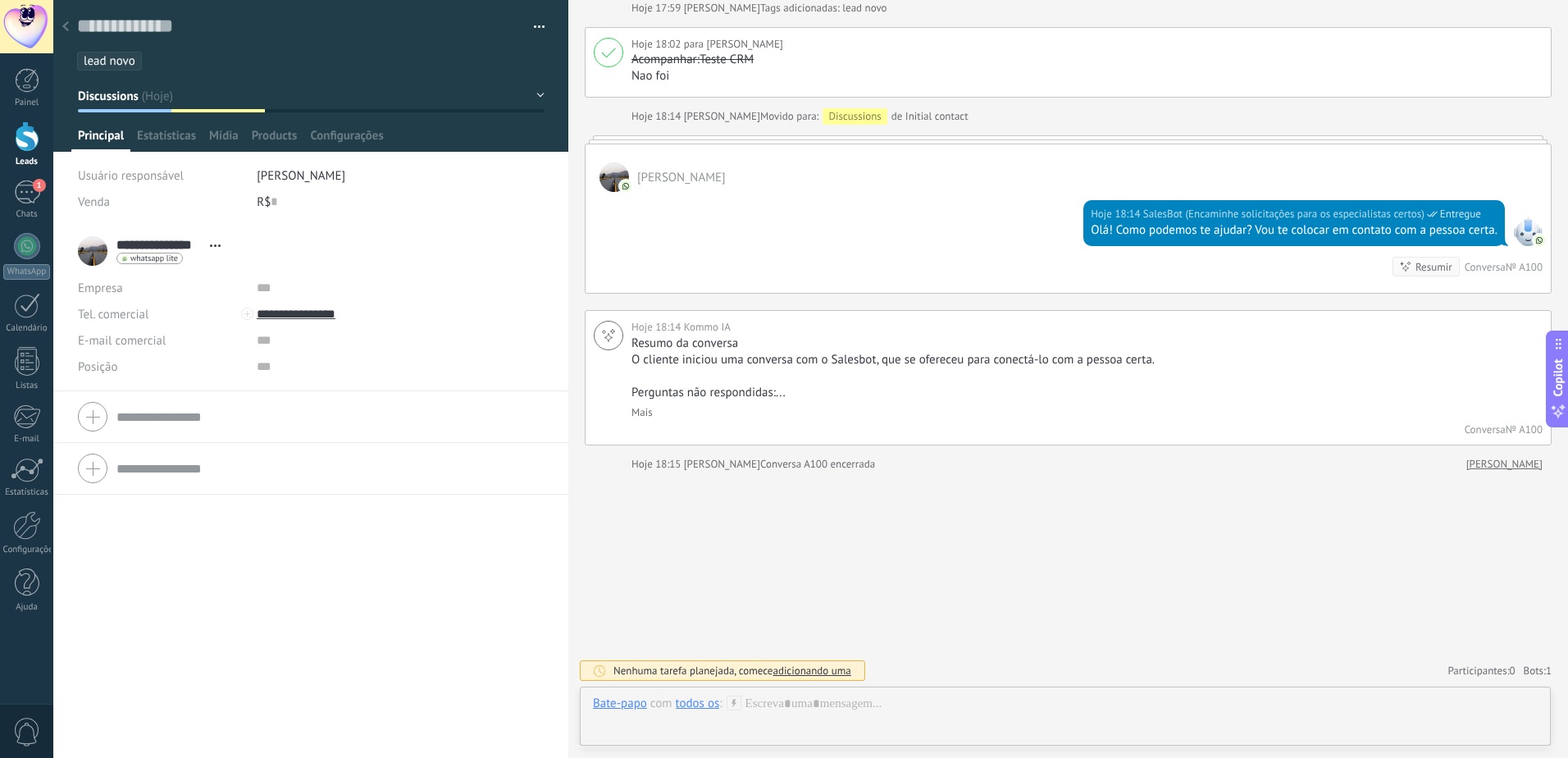
click at [1495, 465] on link "[PERSON_NAME]" at bounding box center [1505, 464] width 76 height 16
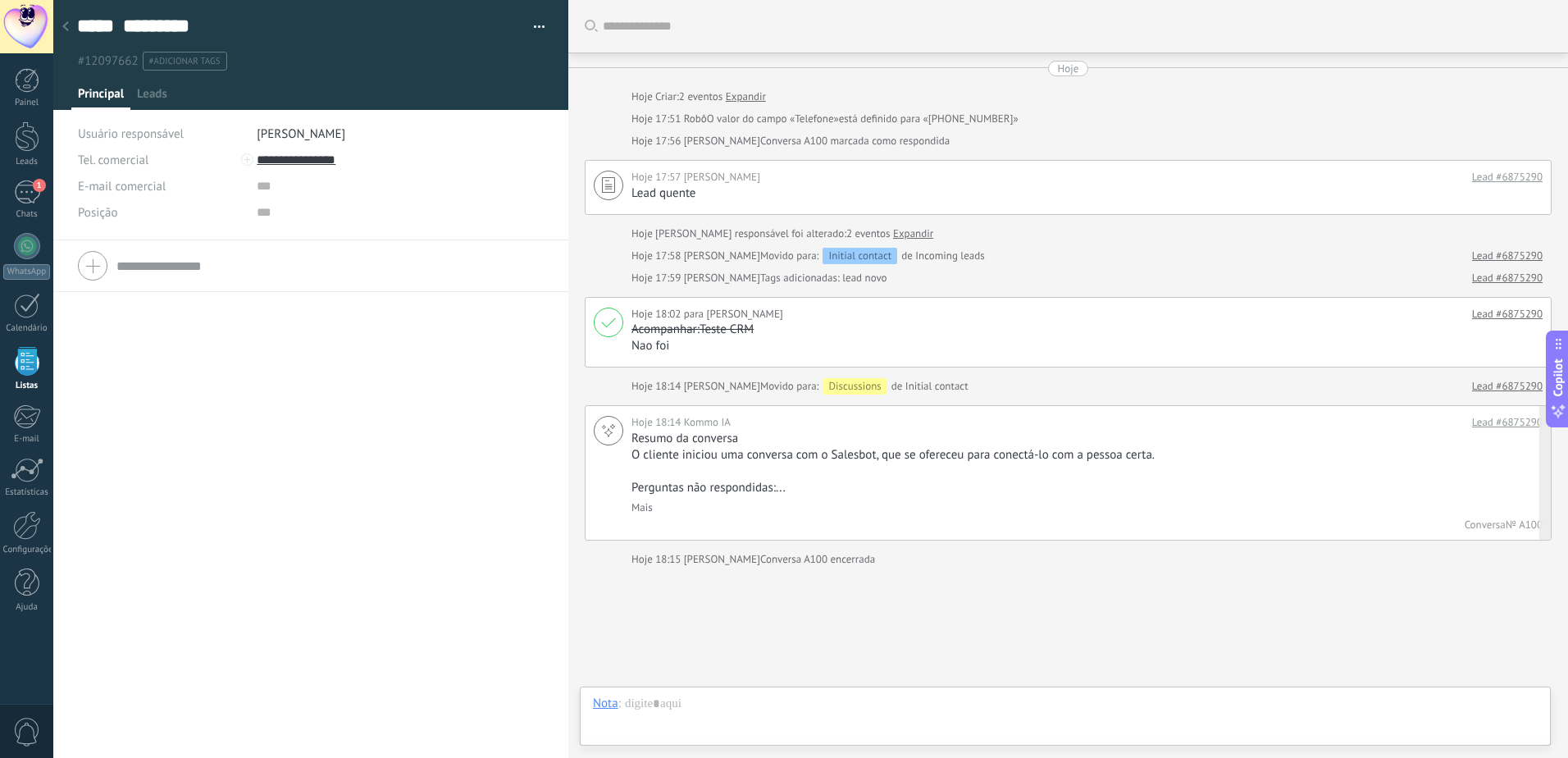
scroll to position [95, 0]
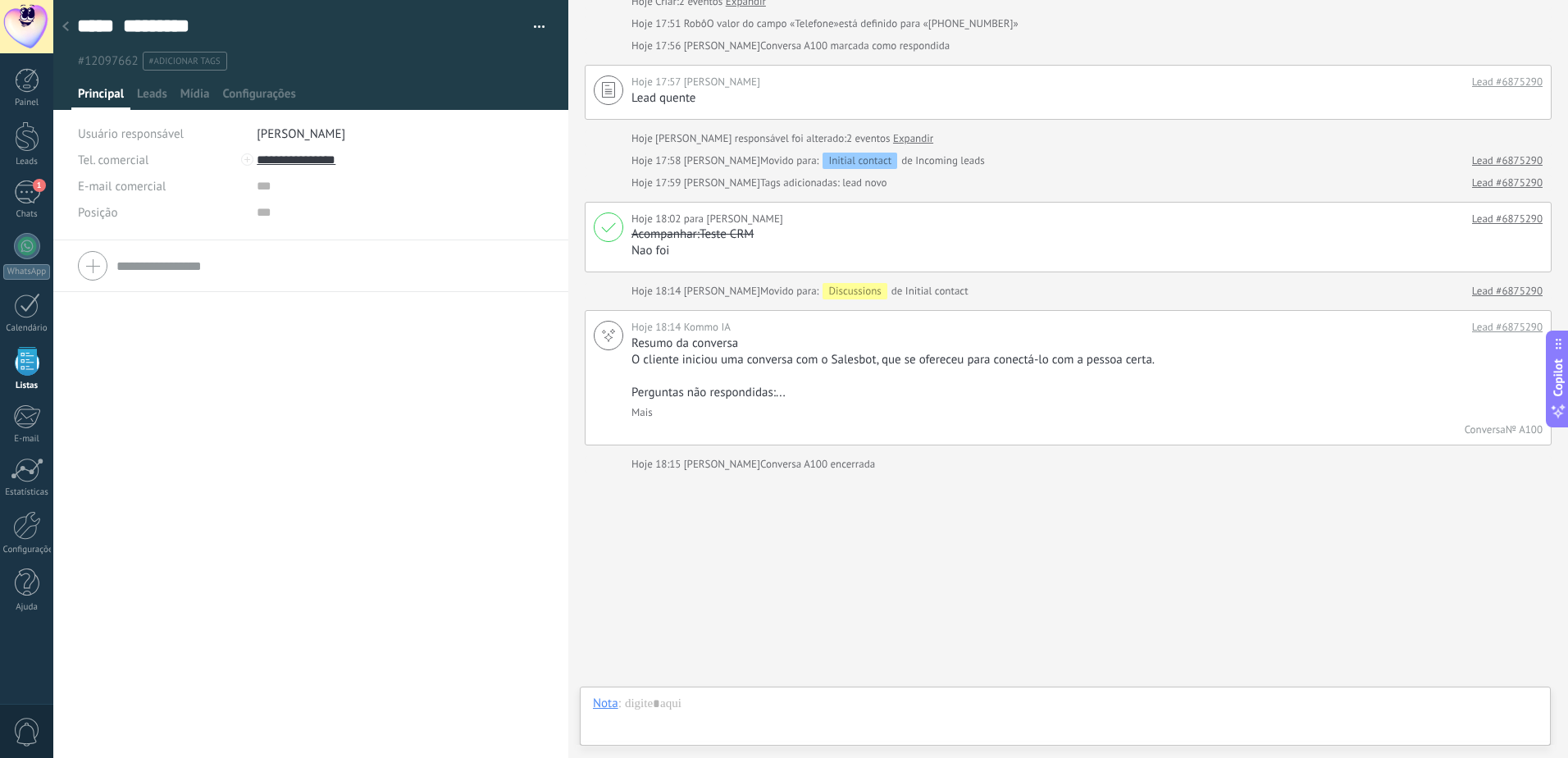
click at [617, 705] on div "Nota" at bounding box center [605, 702] width 26 height 14
click at [620, 668] on div "Tarefa" at bounding box center [611, 674] width 62 height 28
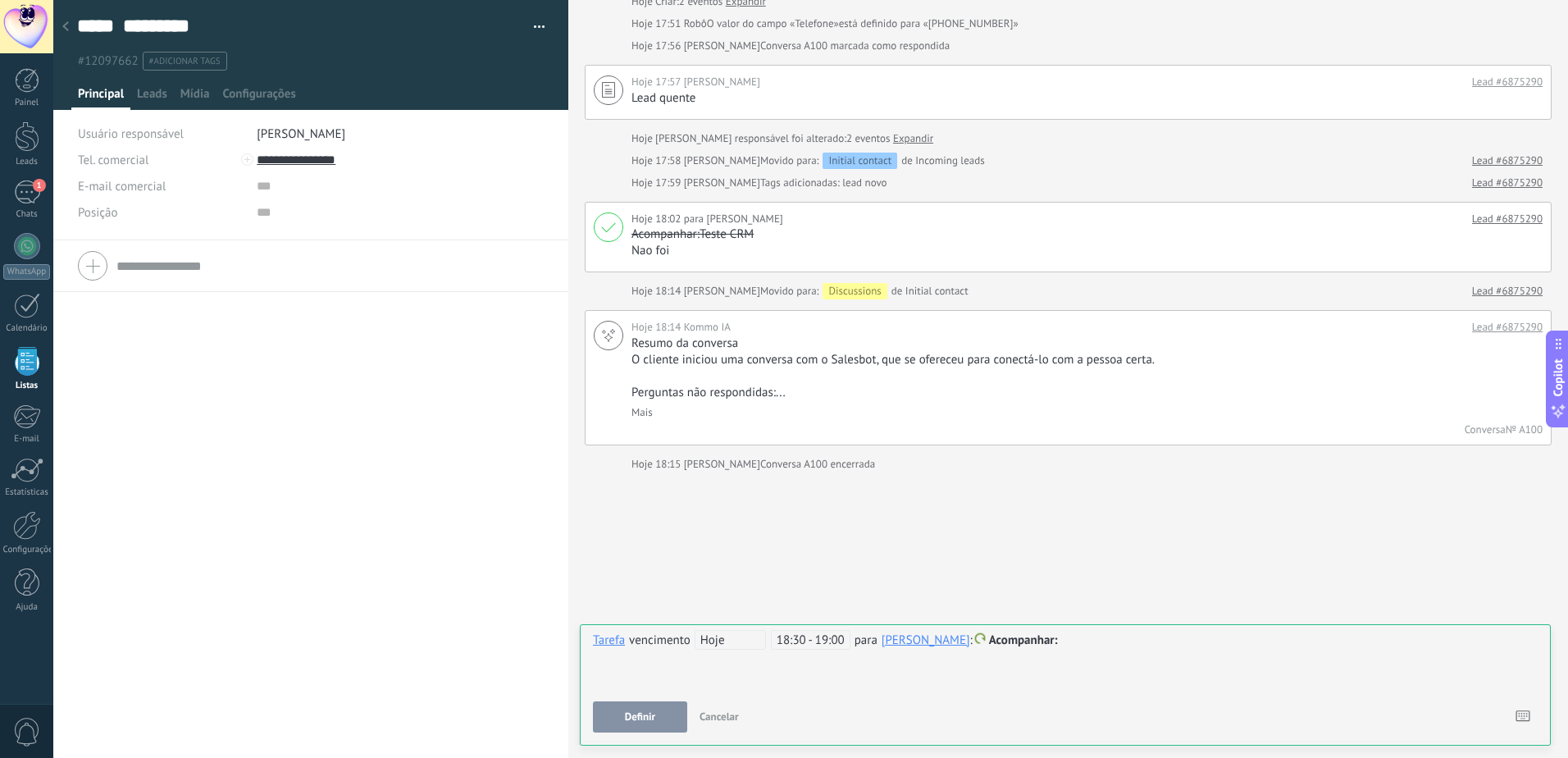
click at [974, 635] on span at bounding box center [979, 639] width 11 height 11
click at [1014, 613] on label "Mensagem" at bounding box center [998, 608] width 148 height 32
click at [1039, 428] on div "Resumo da conversa O cliente iniciou uma conversa com o Salesbot, que se oferec…" at bounding box center [1085, 390] width 907 height 109
click at [1078, 508] on div "Buscar Carregar mais Hoje Hoje Criar: 2 eventos Expandir Hoje 17:51 Robô O valo…" at bounding box center [1068, 331] width 1000 height 853
click at [74, 17] on div at bounding box center [66, 27] width 23 height 32
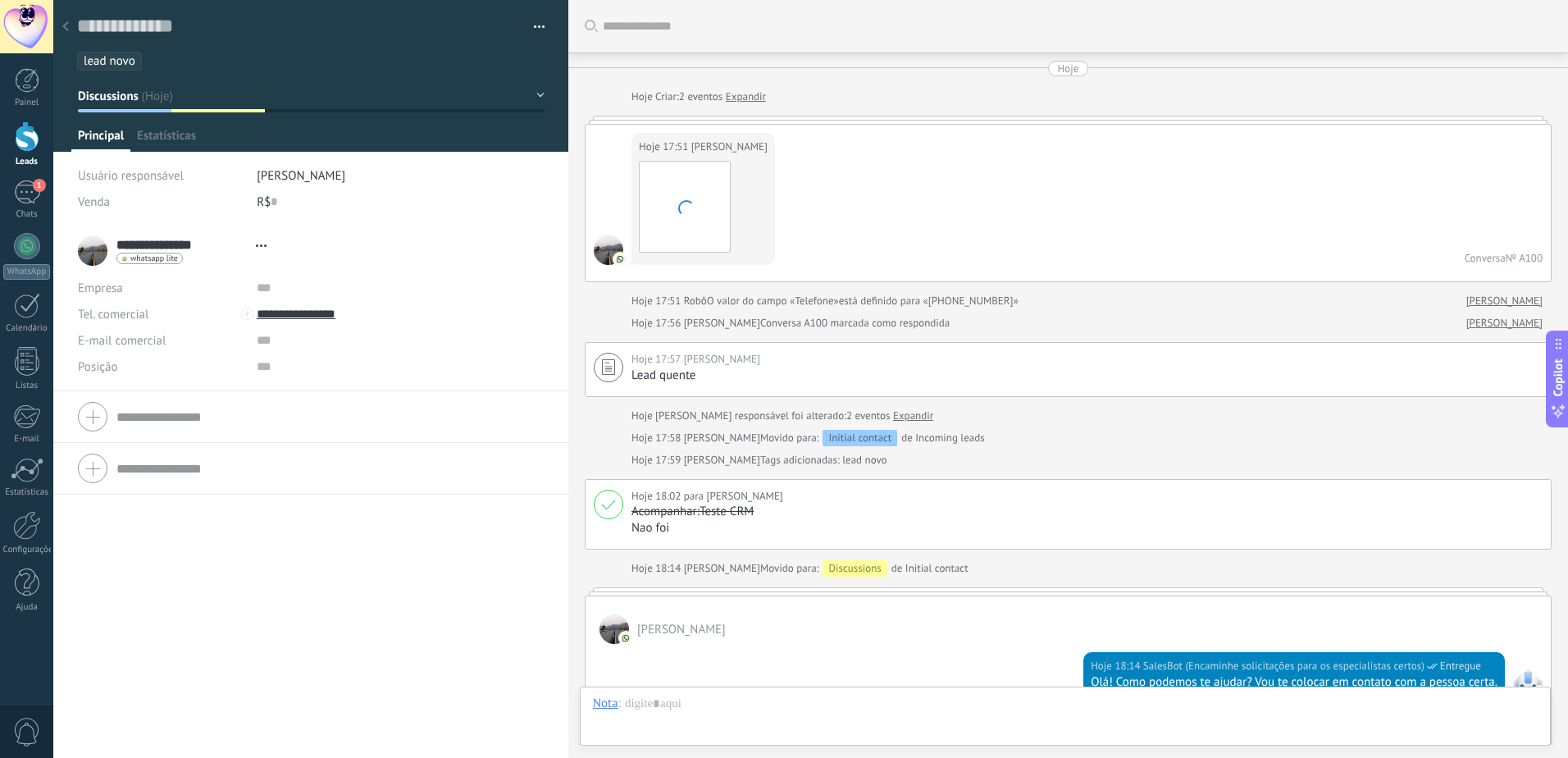
type textarea "**********"
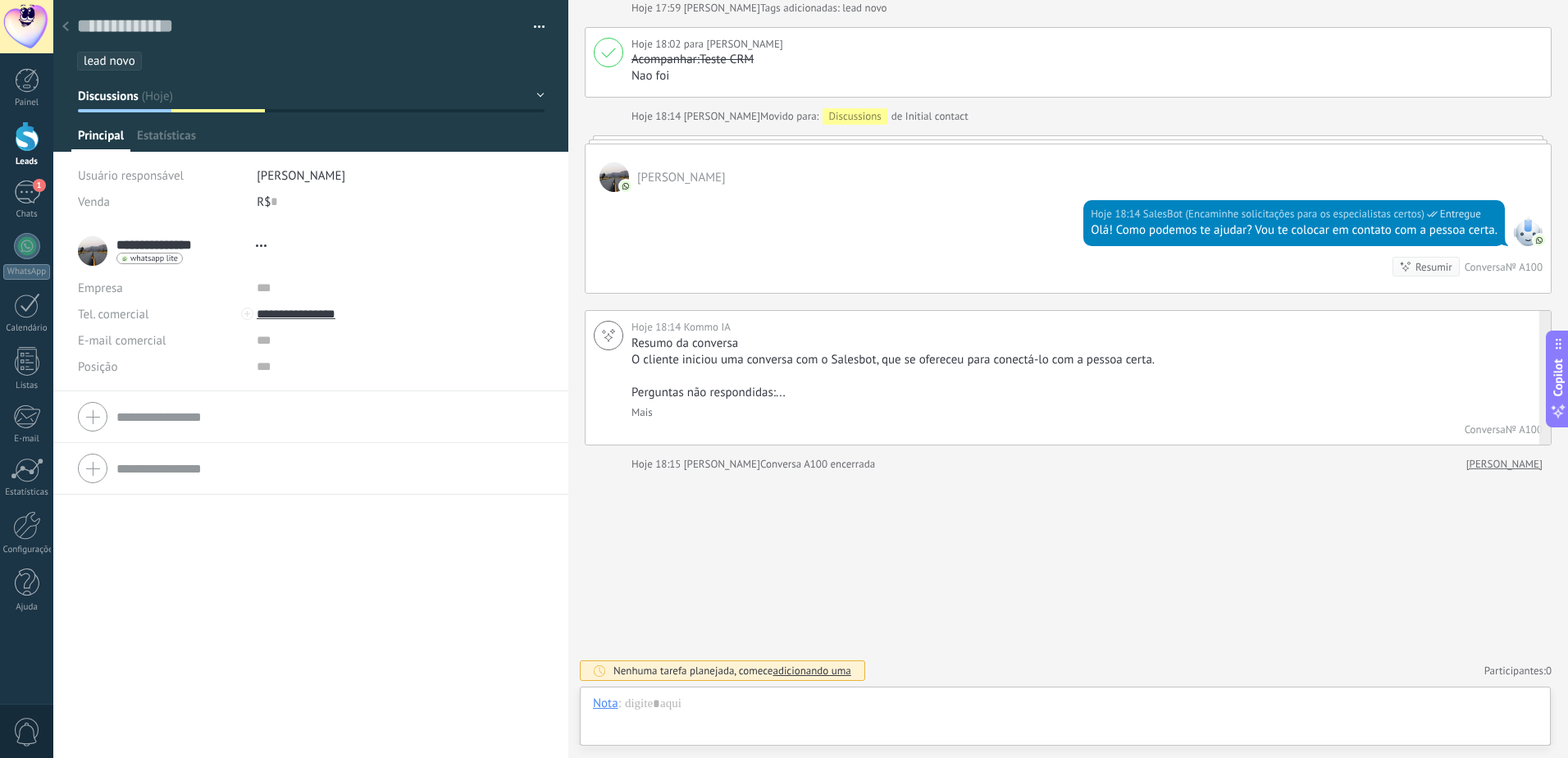
scroll to position [25, 0]
click at [597, 707] on div "Nota" at bounding box center [605, 702] width 26 height 14
click at [625, 625] on div "Bate-papo" at bounding box center [623, 619] width 84 height 28
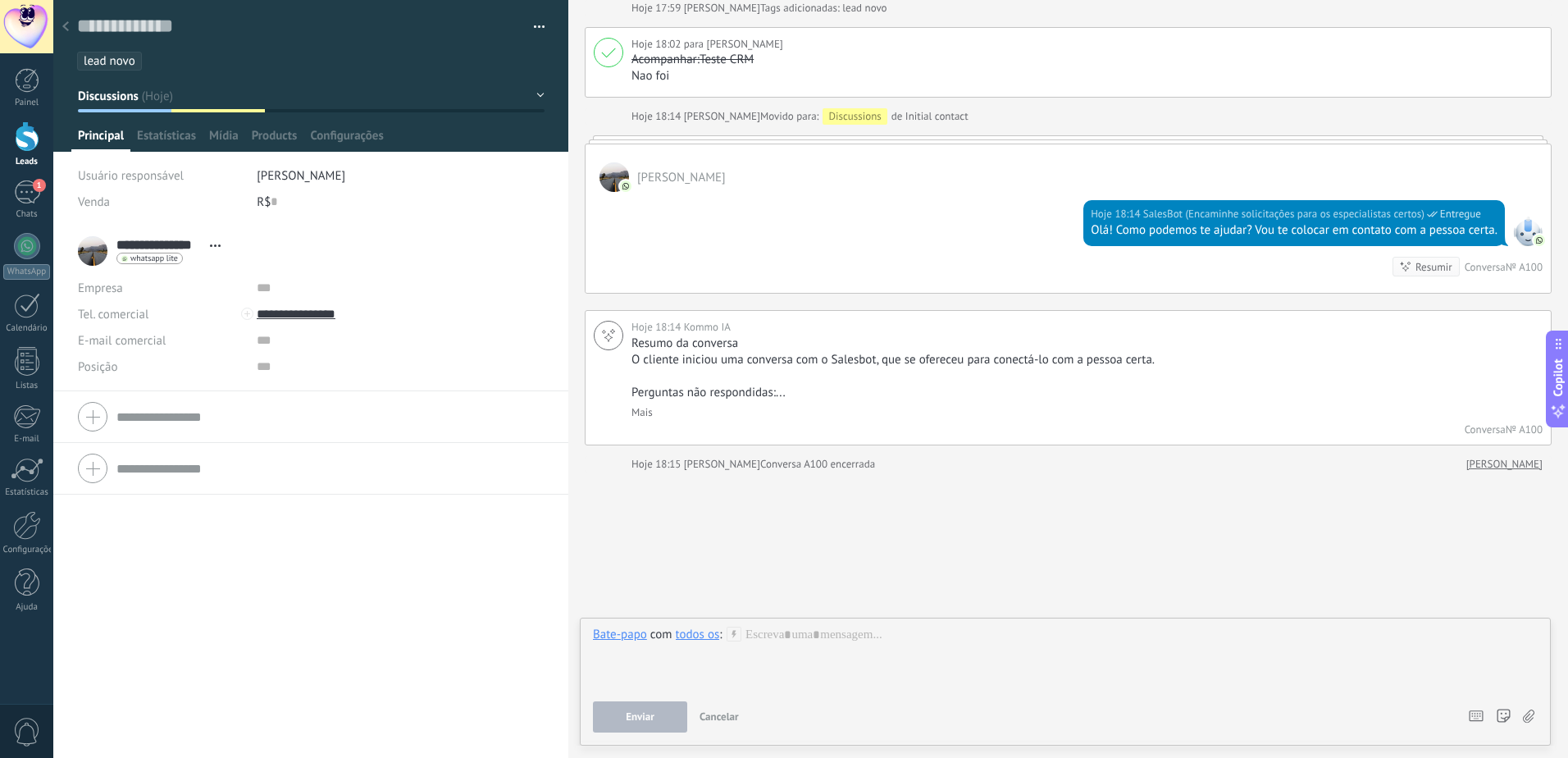
click at [749, 647] on div at bounding box center [1065, 657] width 944 height 62
click at [698, 633] on div "todos os" at bounding box center [698, 633] width 44 height 14
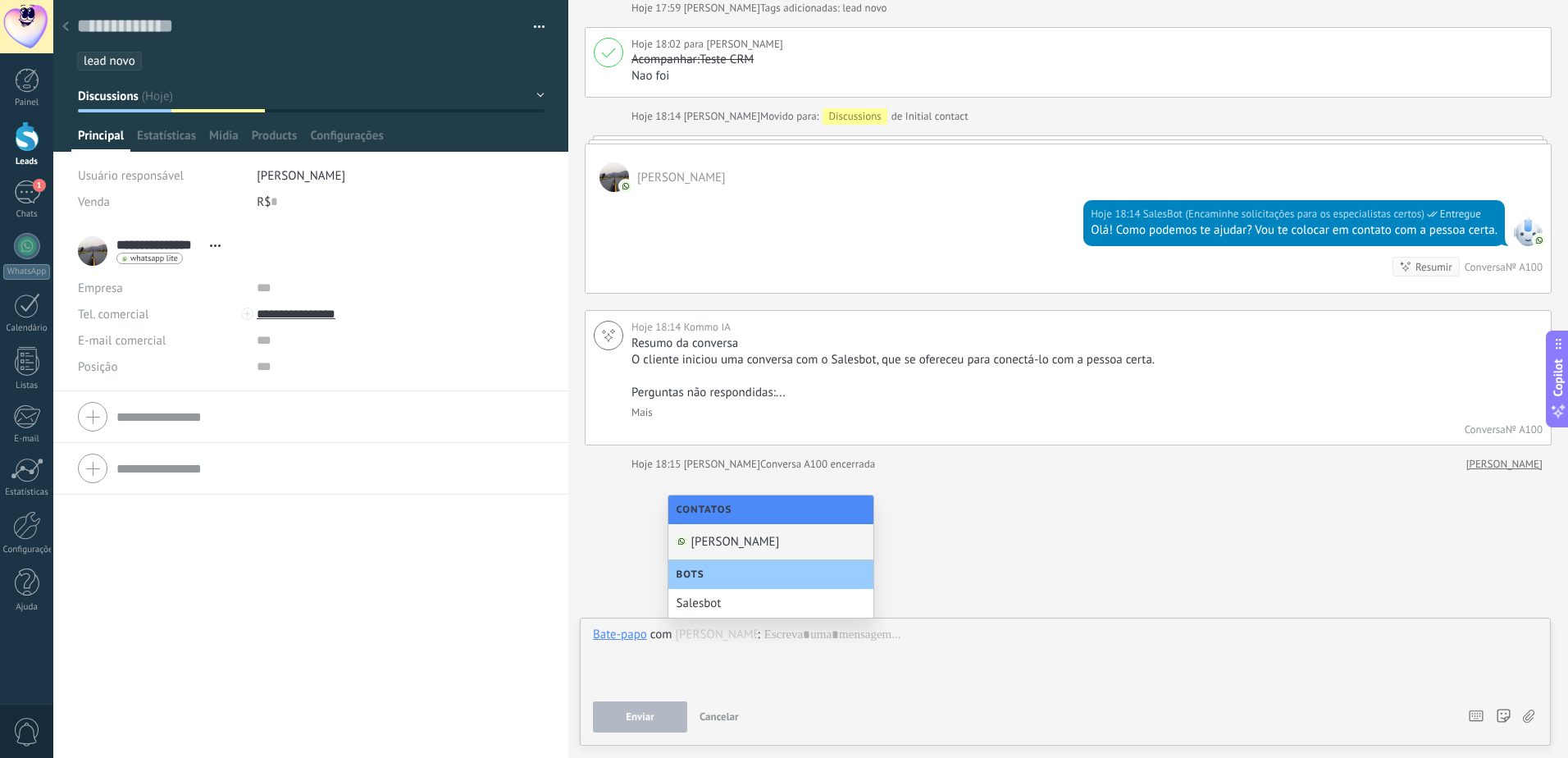
click at [746, 543] on div "[PERSON_NAME]" at bounding box center [771, 542] width 205 height 36
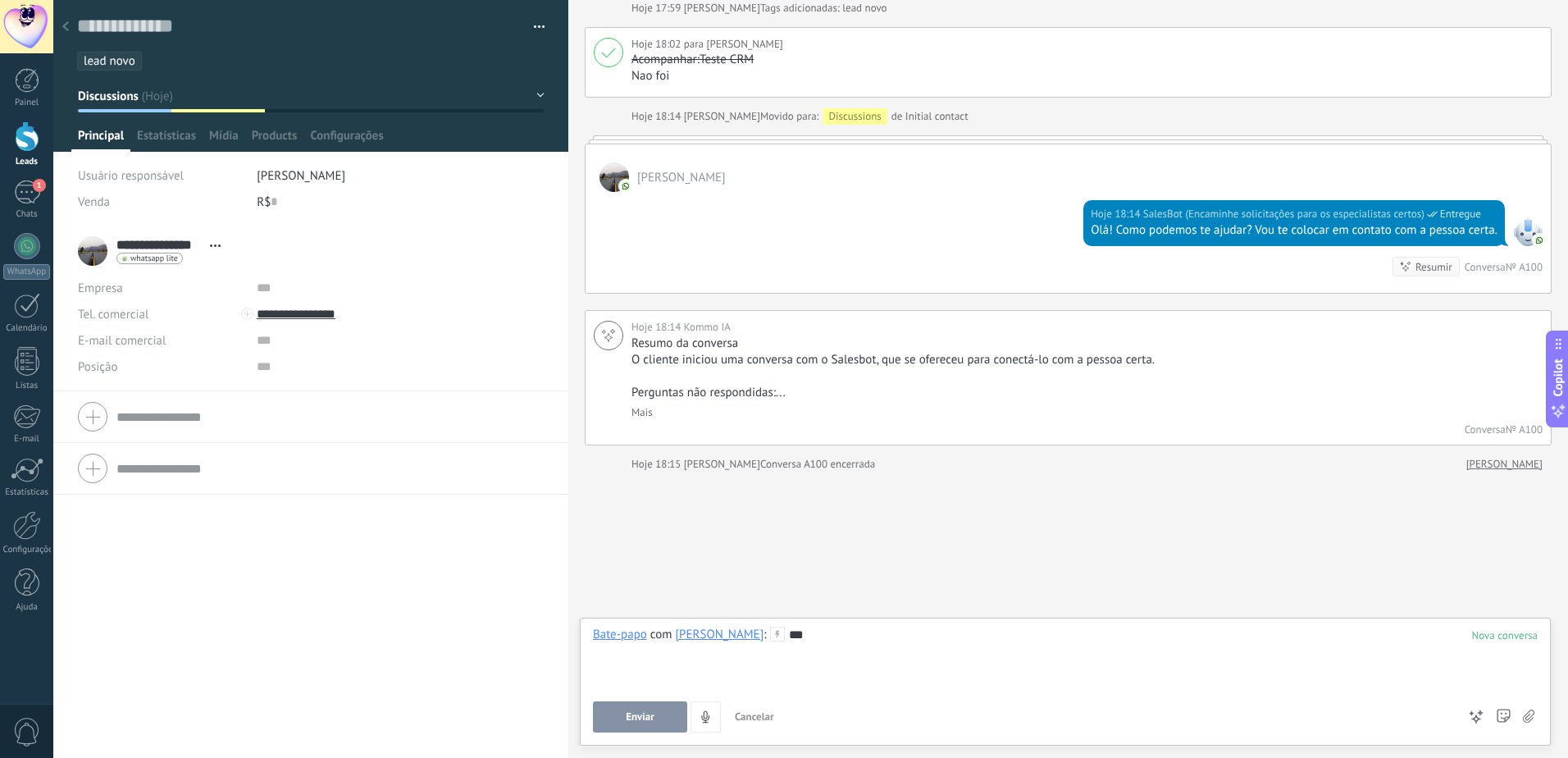
click at [636, 719] on span "Enviar" at bounding box center [640, 717] width 29 height 11
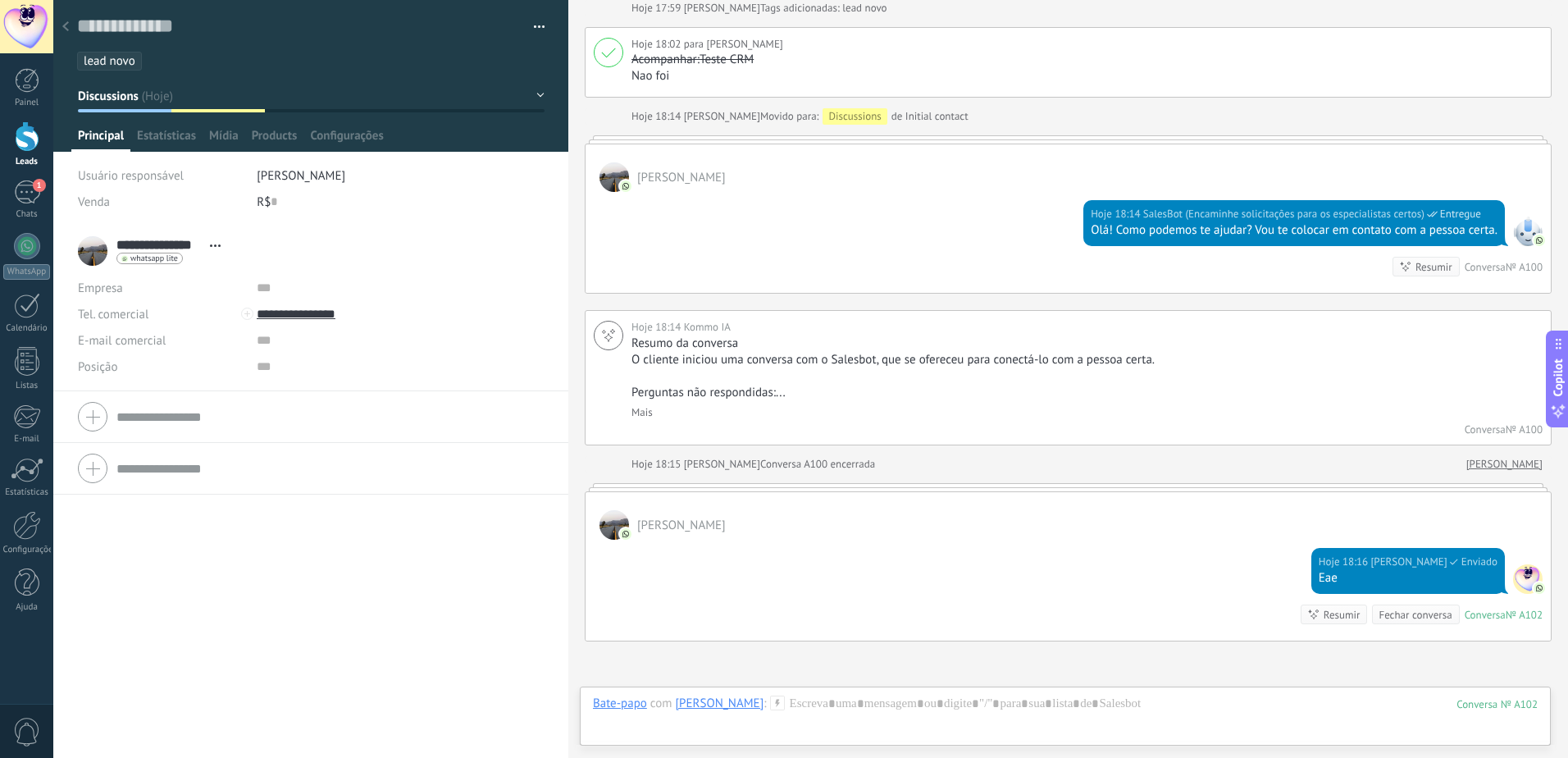
scroll to position [621, 0]
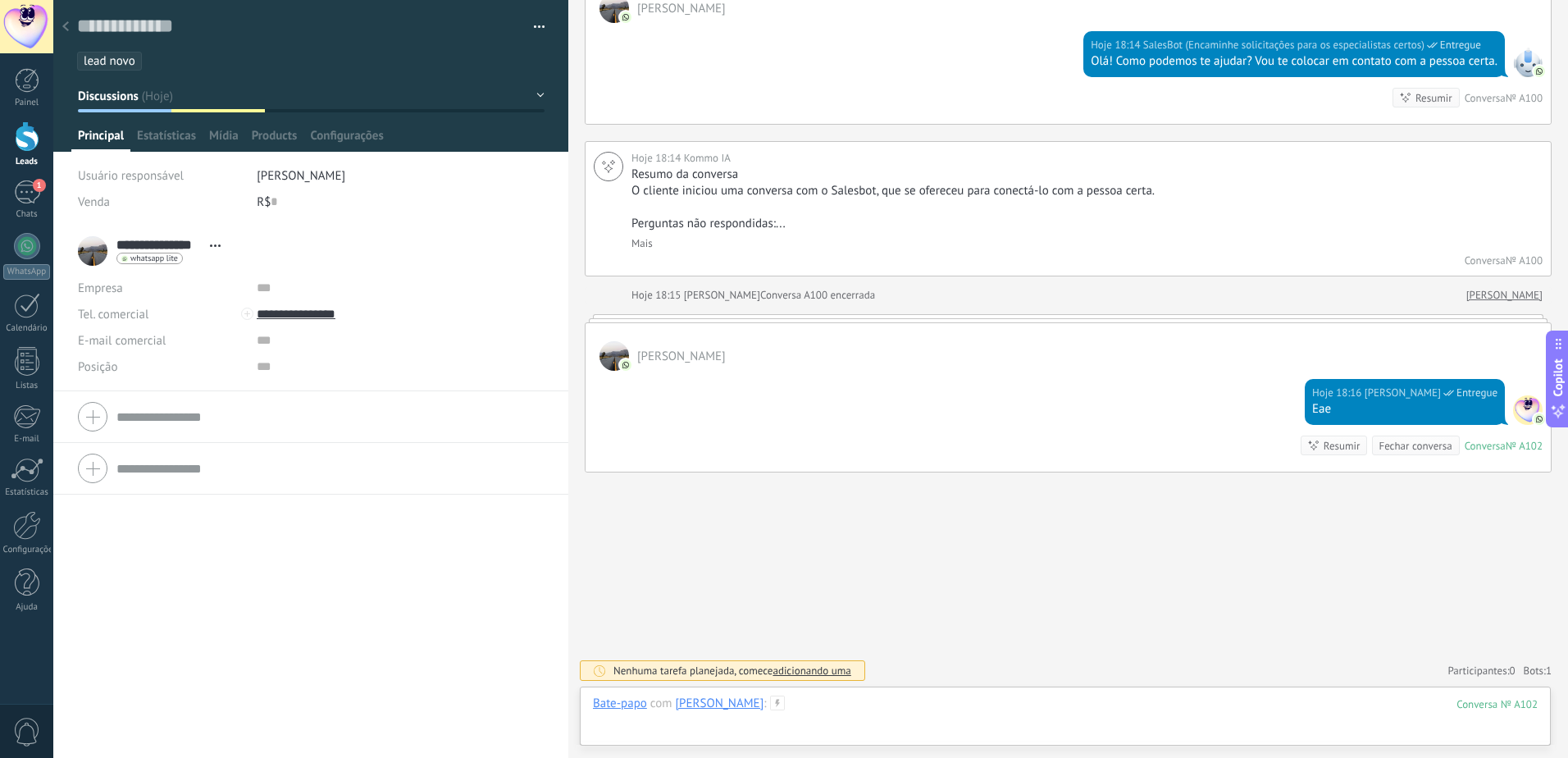
click at [853, 715] on div at bounding box center [1065, 720] width 944 height 50
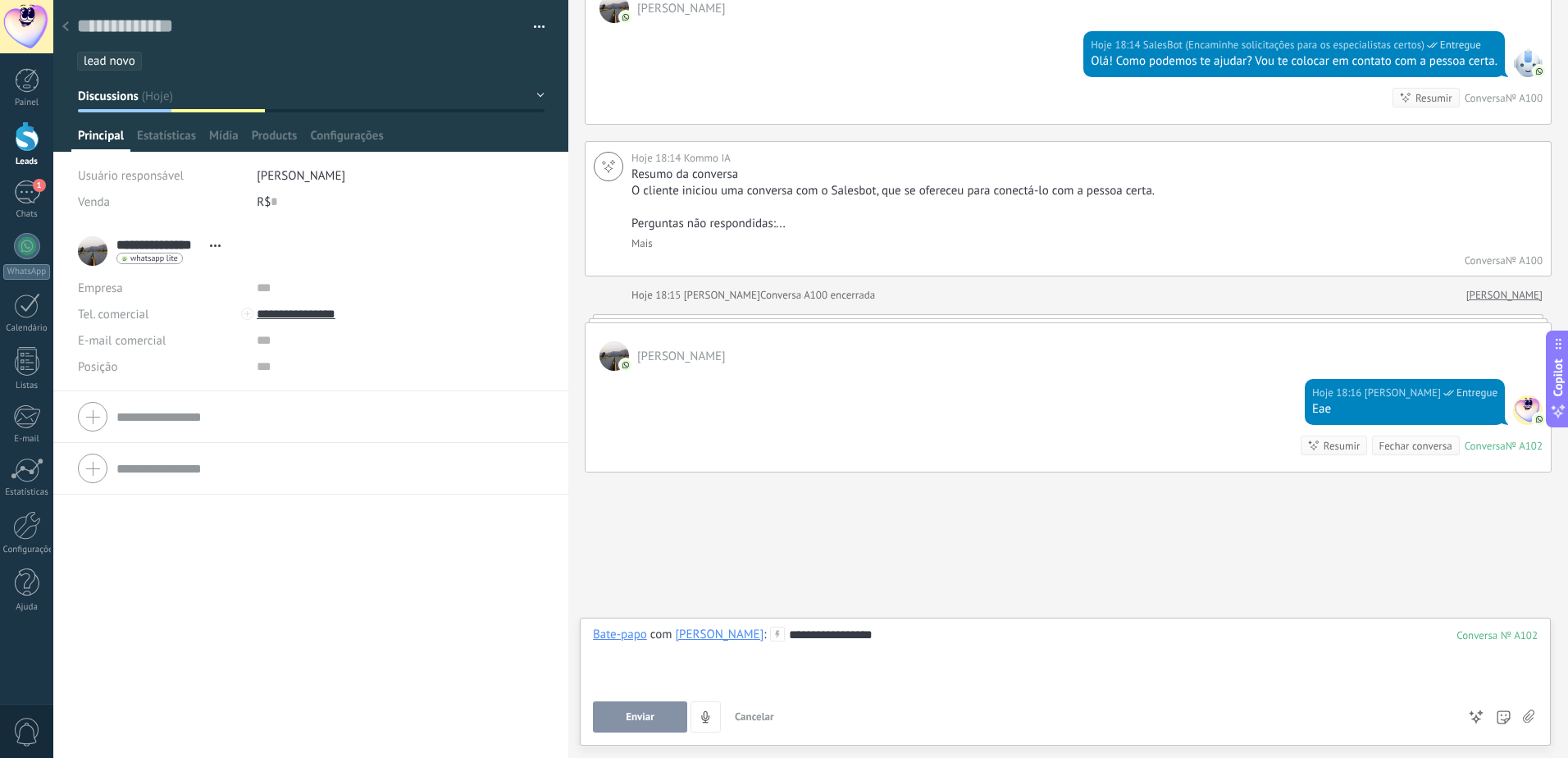
click at [618, 738] on div "**********" at bounding box center [1065, 682] width 971 height 128
click at [643, 703] on button "Enviar" at bounding box center [640, 716] width 95 height 32
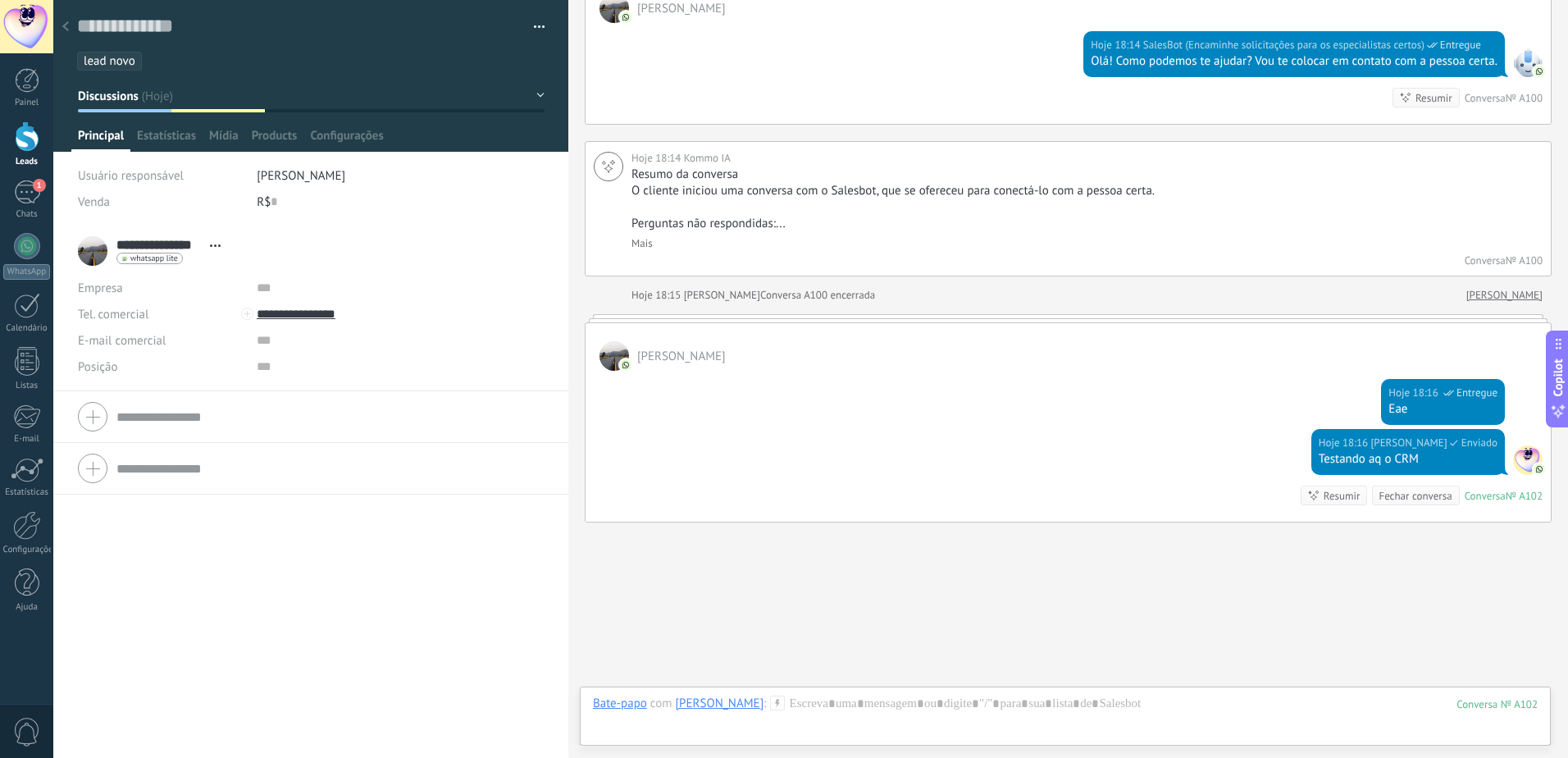
scroll to position [671, 0]
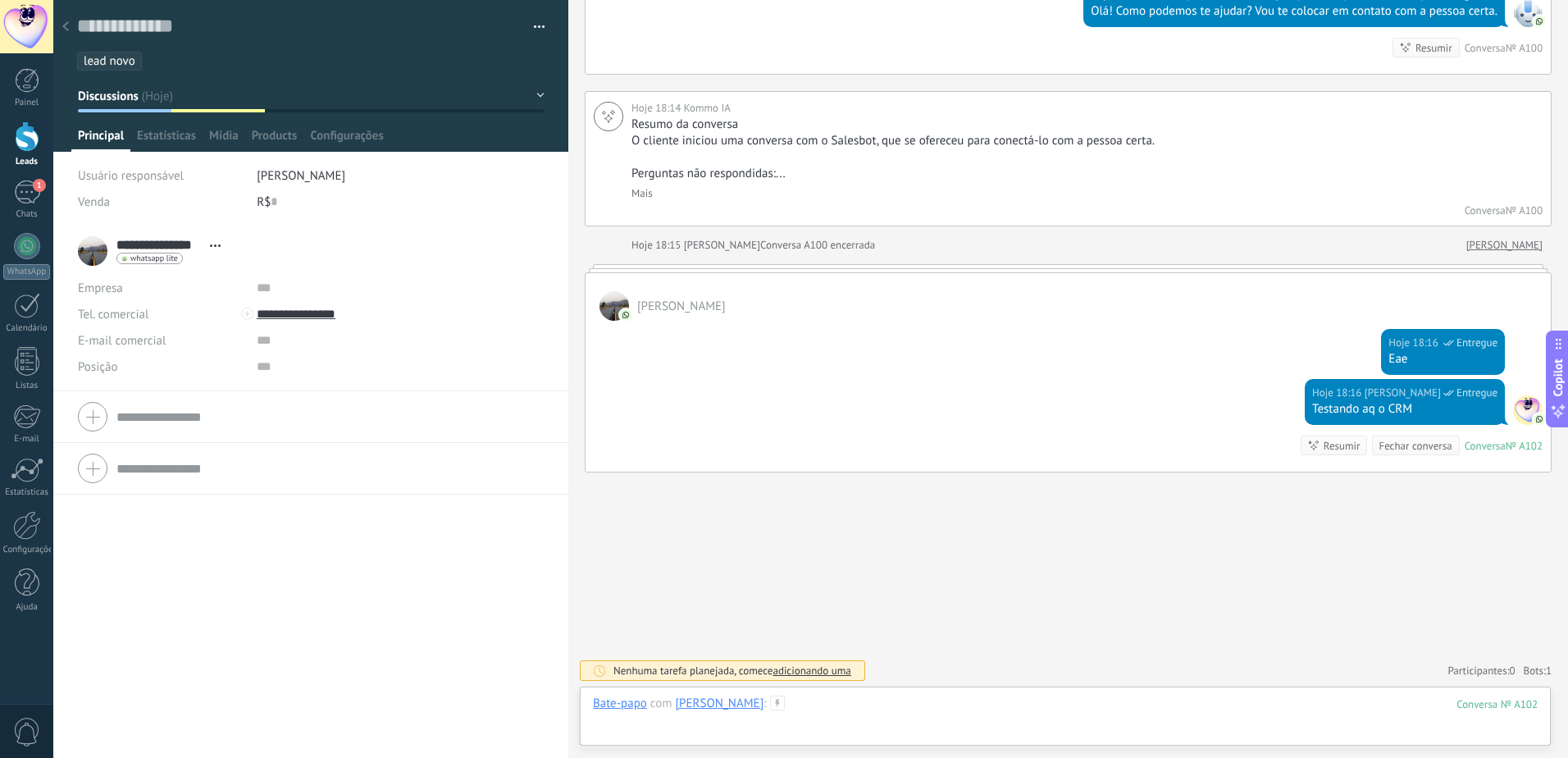
click at [822, 704] on div at bounding box center [1065, 720] width 944 height 50
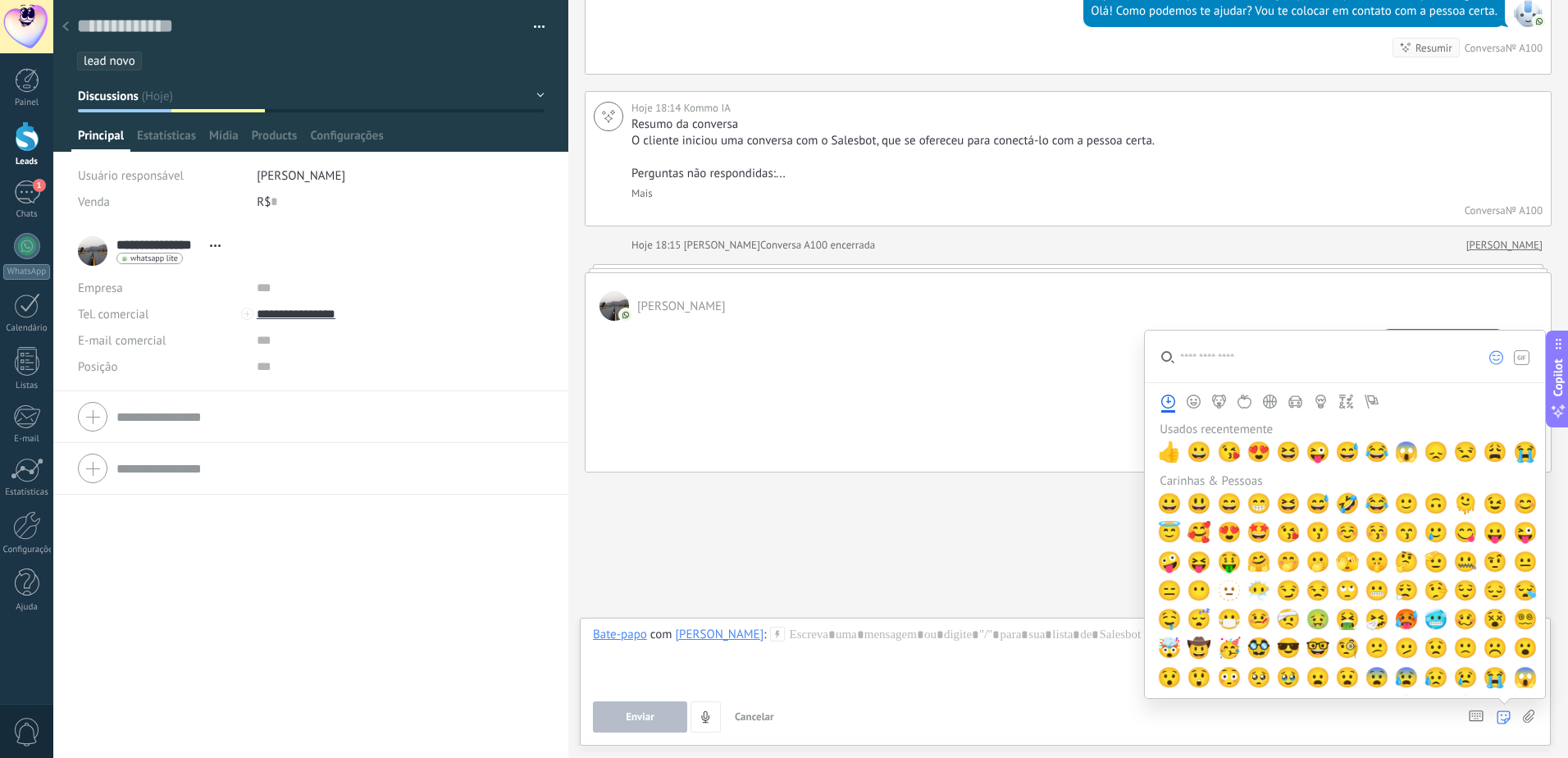
click at [1509, 711] on use at bounding box center [1503, 717] width 13 height 13
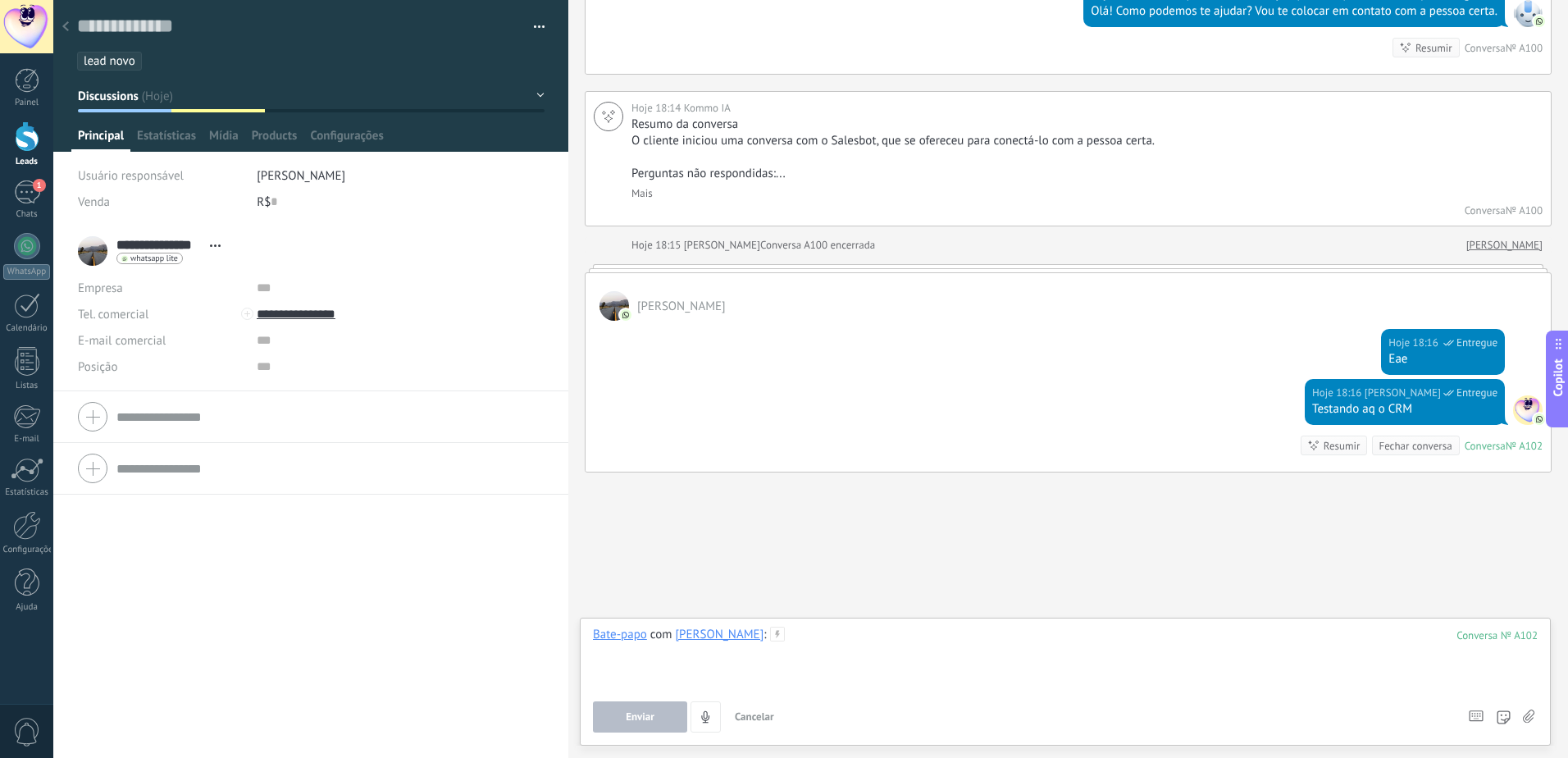
click at [901, 648] on div at bounding box center [1065, 657] width 944 height 62
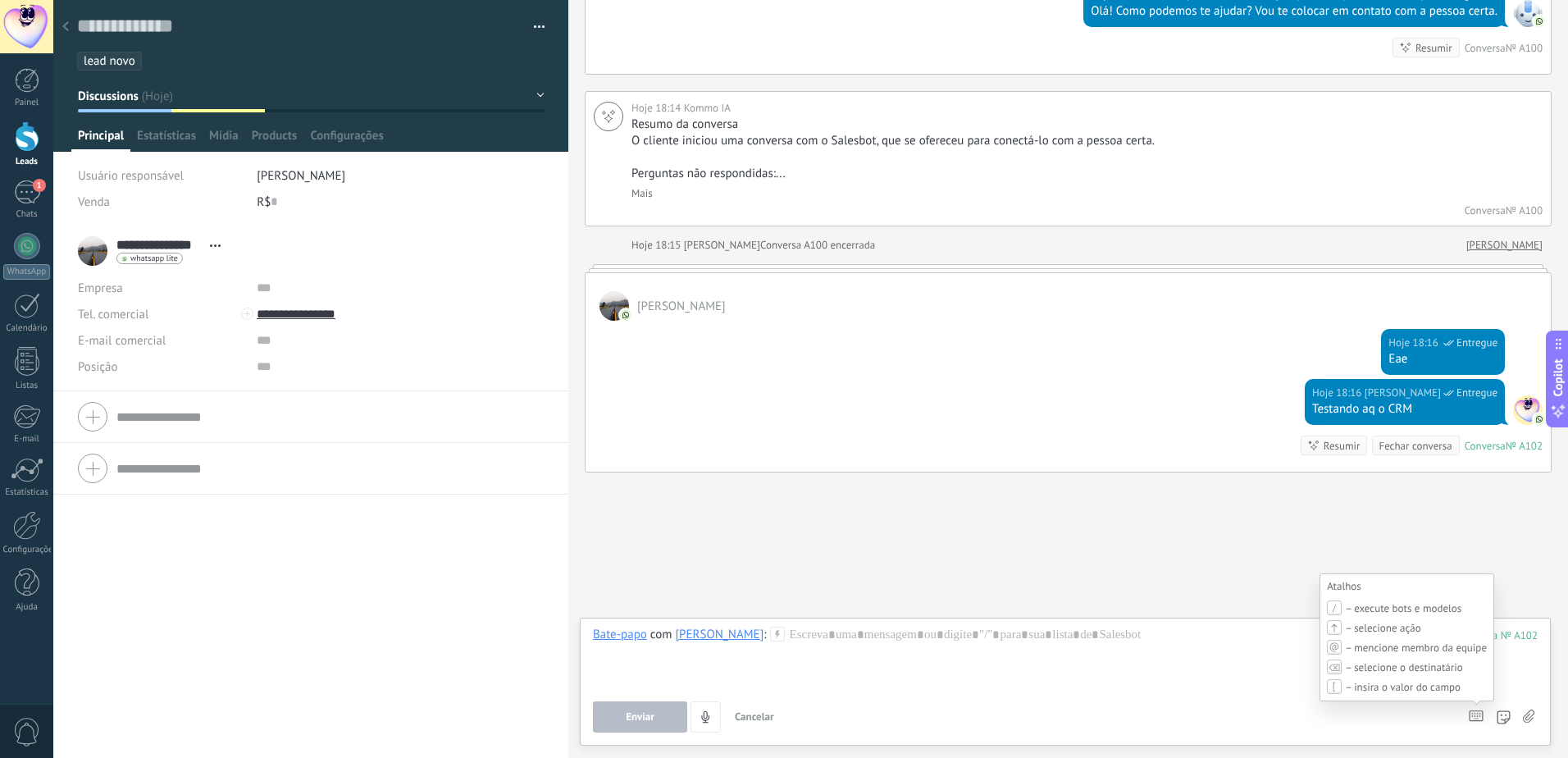
click at [1479, 712] on icon at bounding box center [1475, 716] width 14 height 11
click at [1472, 717] on icon at bounding box center [1475, 716] width 14 height 11
click at [956, 700] on div "Bate-papo com [PERSON_NAME] : 102 Enviar Cancelar Rastrear cliques em links ? R…" at bounding box center [1065, 679] width 944 height 106
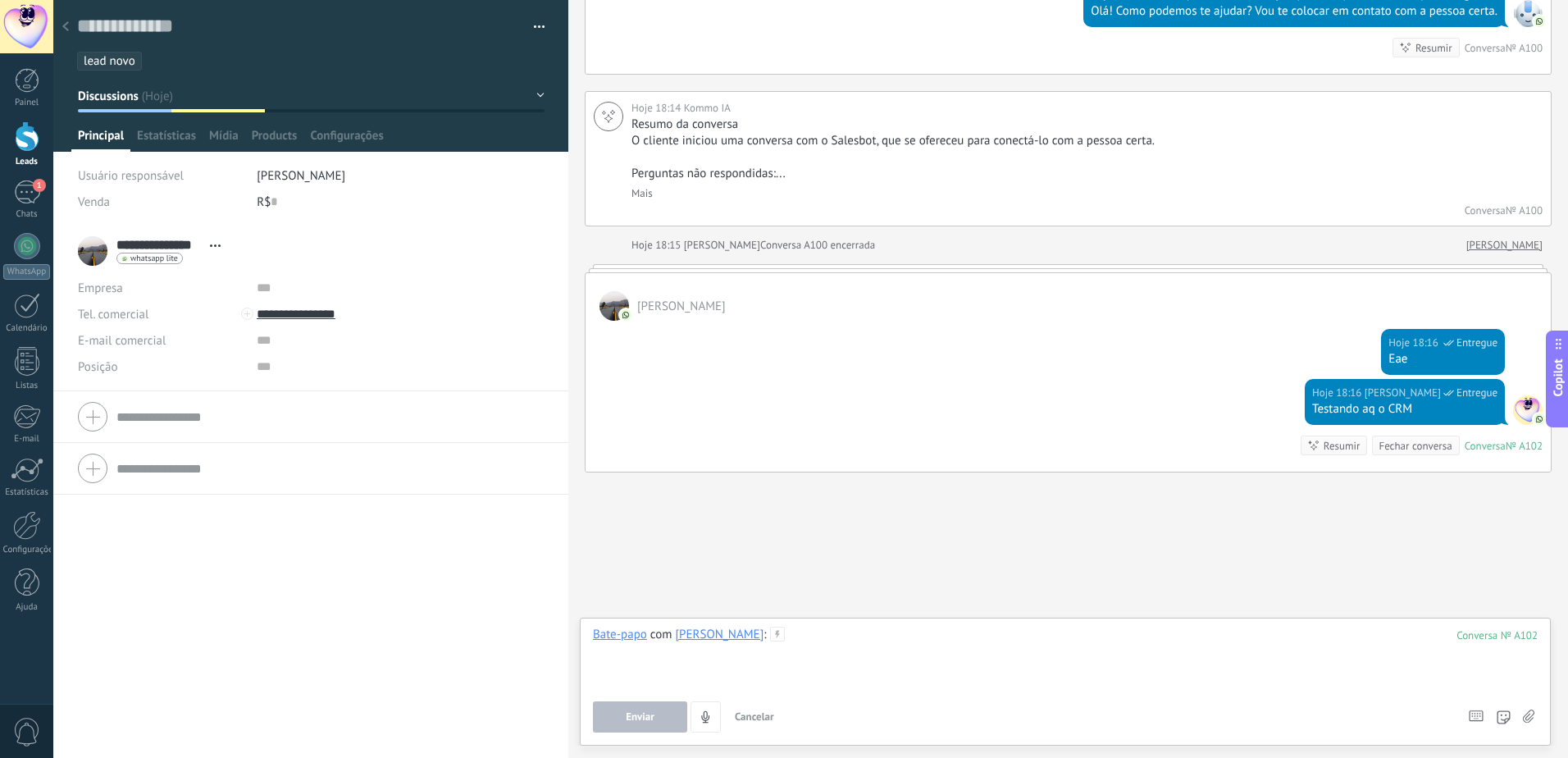
click at [811, 645] on div at bounding box center [1065, 657] width 944 height 62
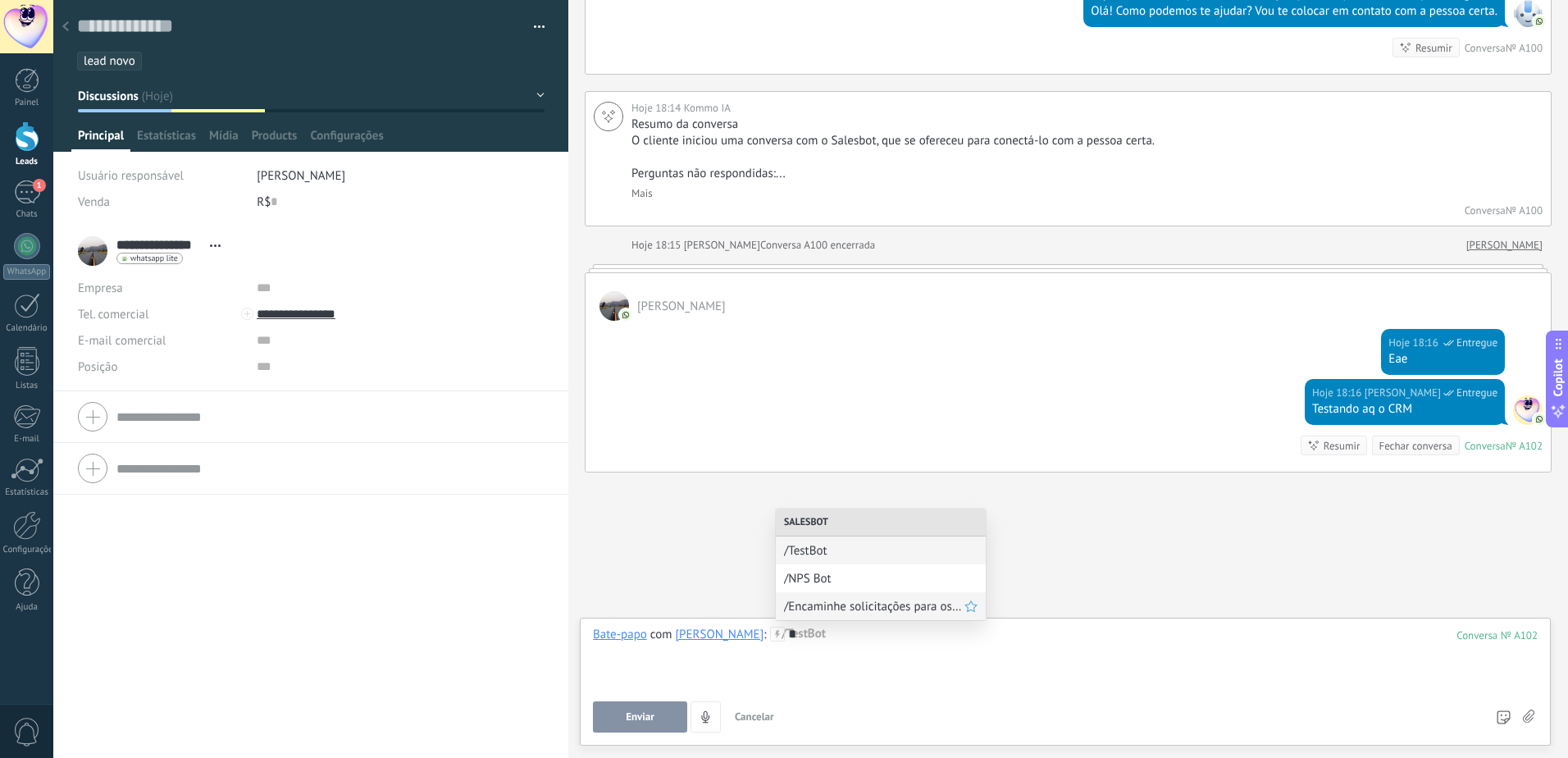
click at [841, 600] on span "/Encaminhe solicitações para os especialistas certos" at bounding box center [874, 606] width 180 height 15
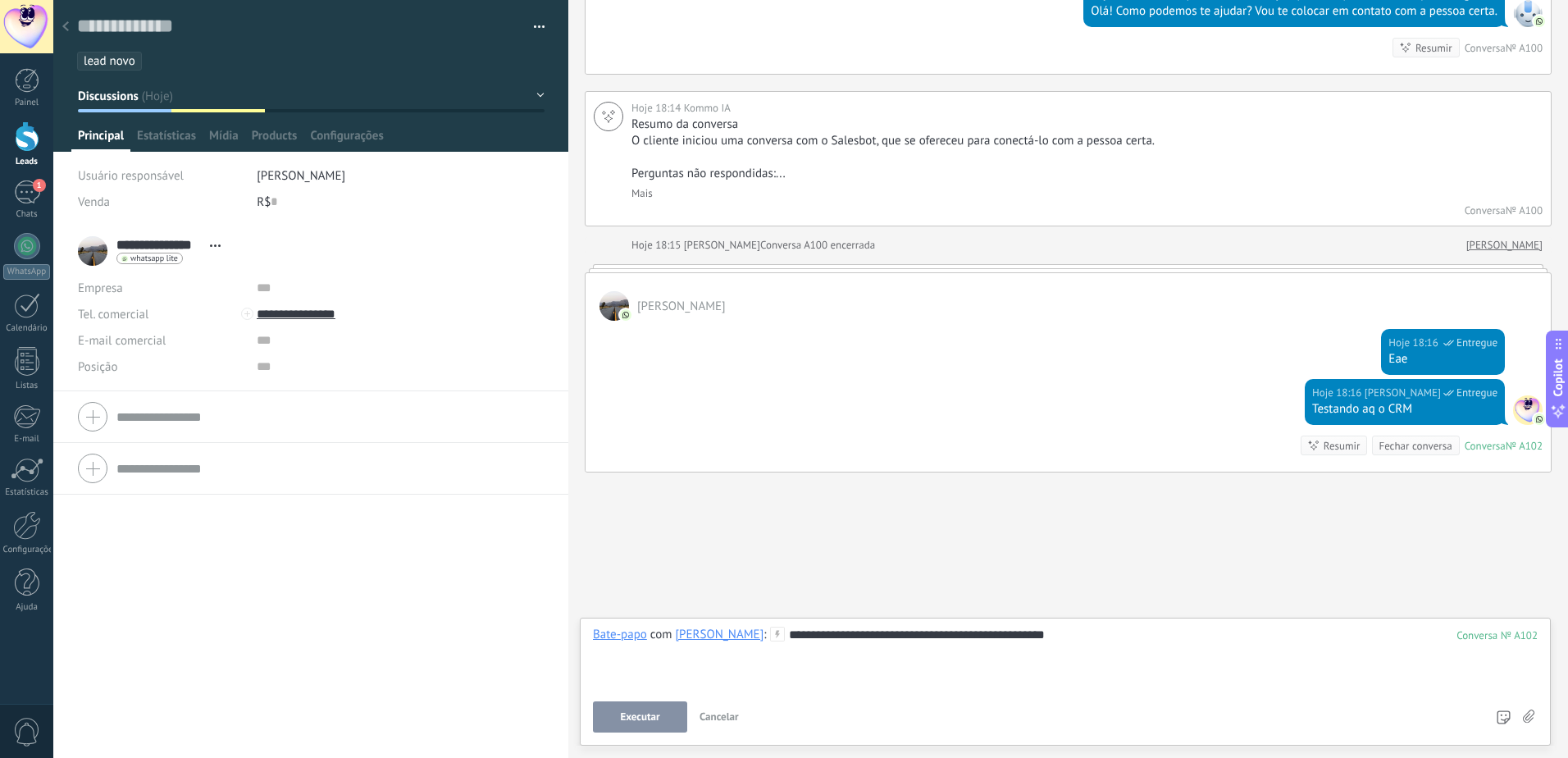
click at [656, 711] on span "Executar" at bounding box center [639, 717] width 39 height 11
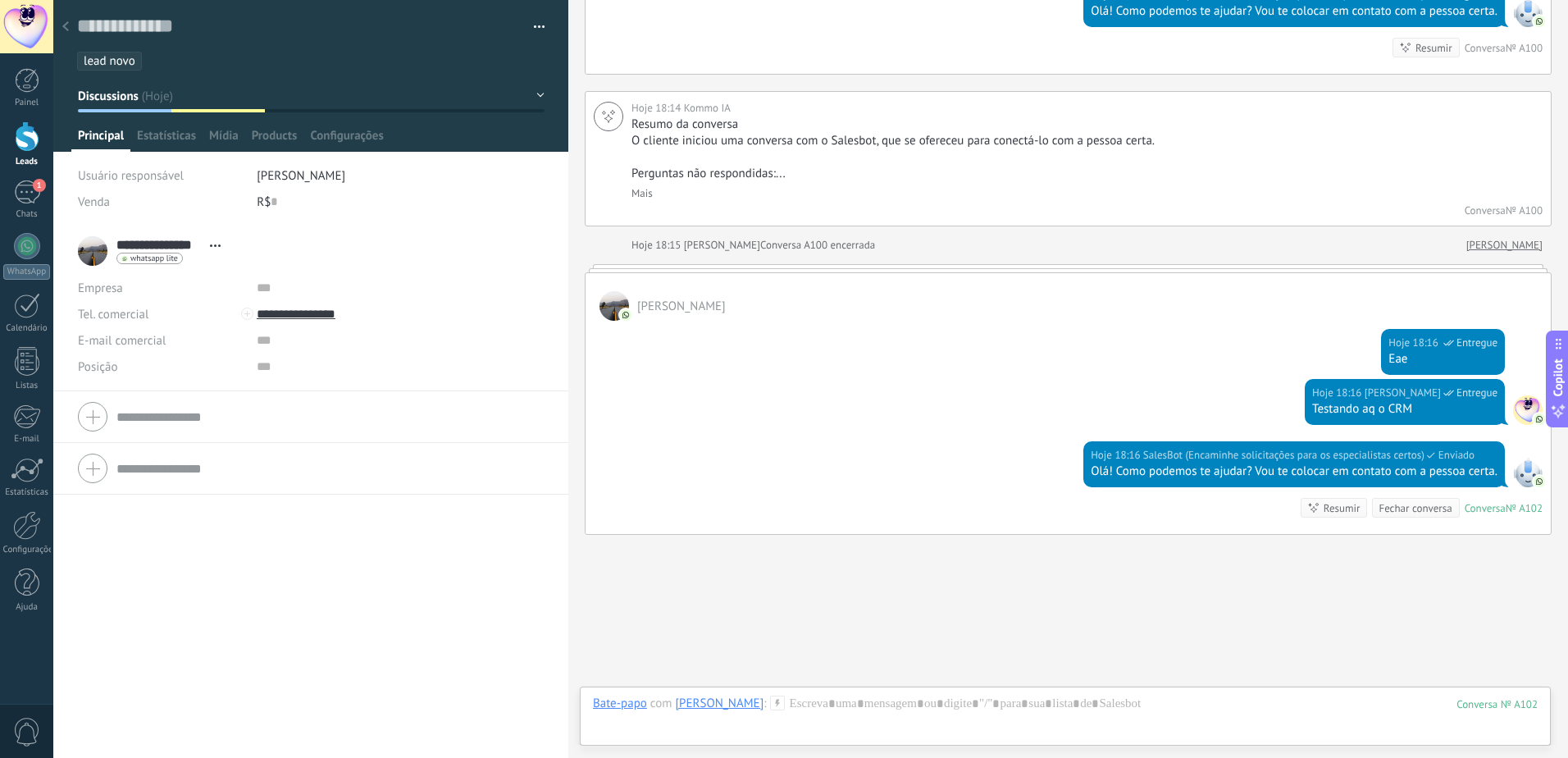
scroll to position [733, 0]
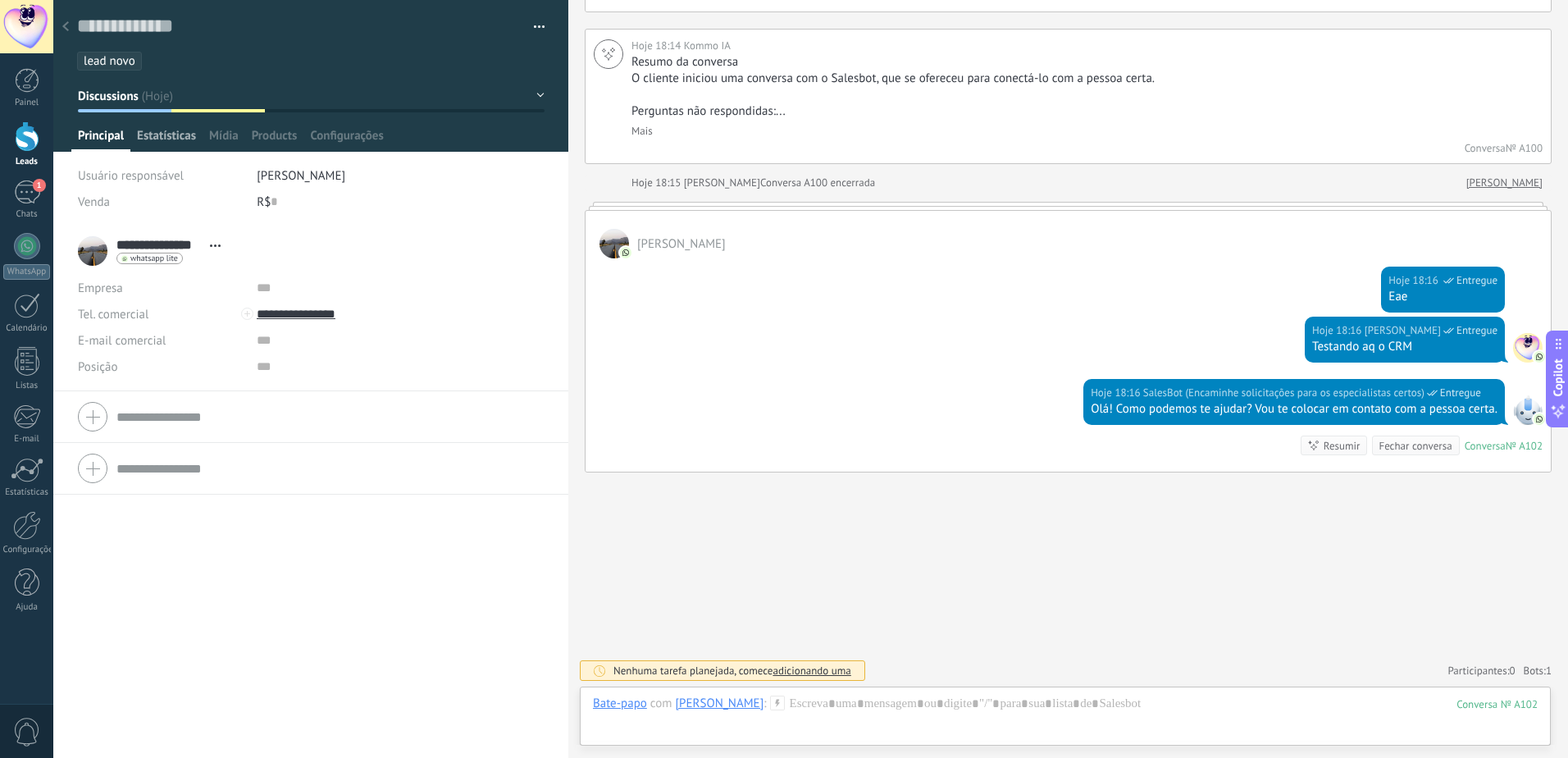
click at [172, 137] on span "Estatísticas" at bounding box center [166, 139] width 59 height 24
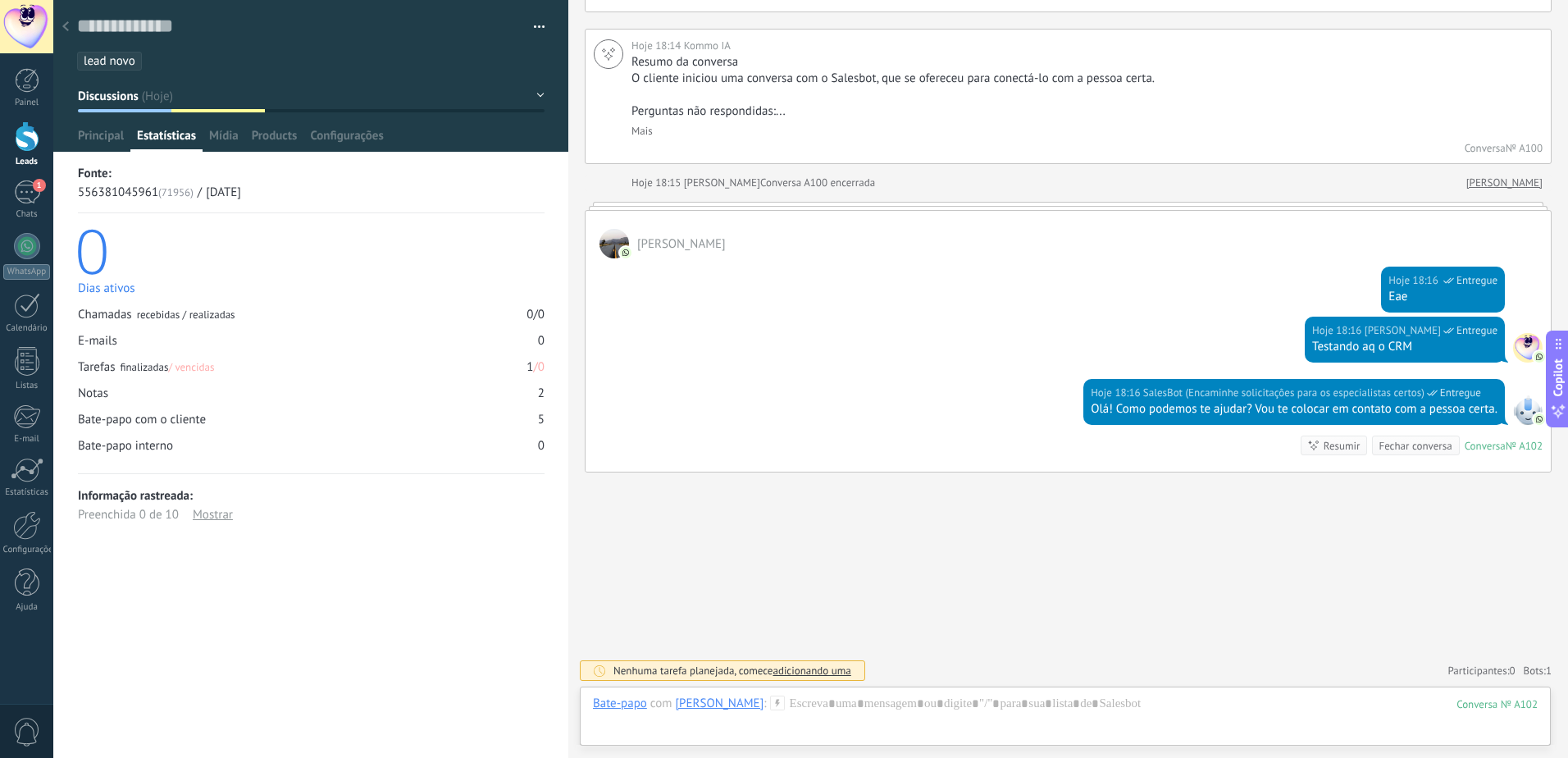
click at [229, 127] on div at bounding box center [311, 75] width 516 height 152
click at [225, 134] on span "Mídia" at bounding box center [223, 139] width 30 height 24
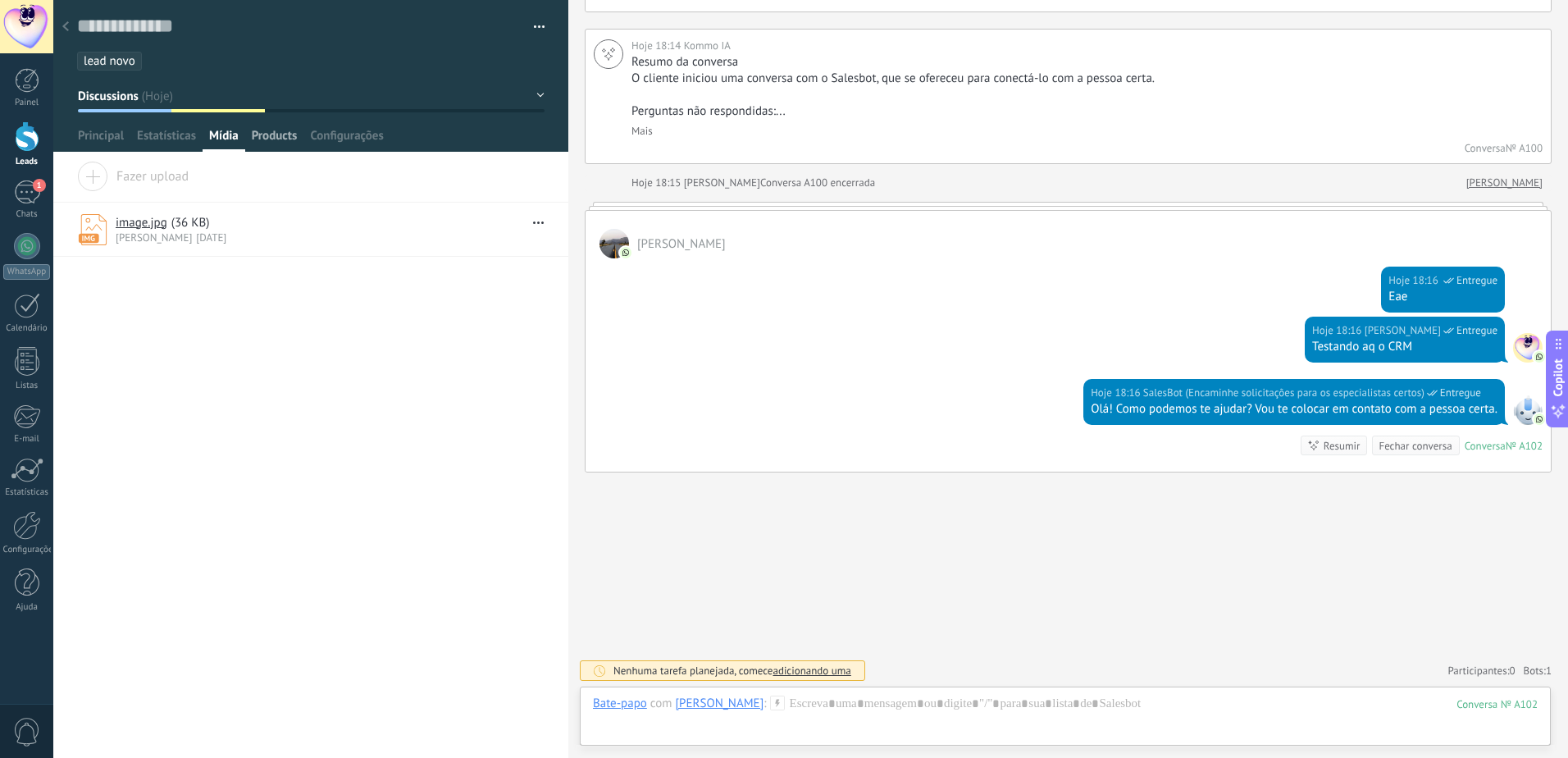
click at [284, 142] on span "Products" at bounding box center [275, 139] width 46 height 24
click at [110, 140] on span "Principal" at bounding box center [101, 139] width 46 height 24
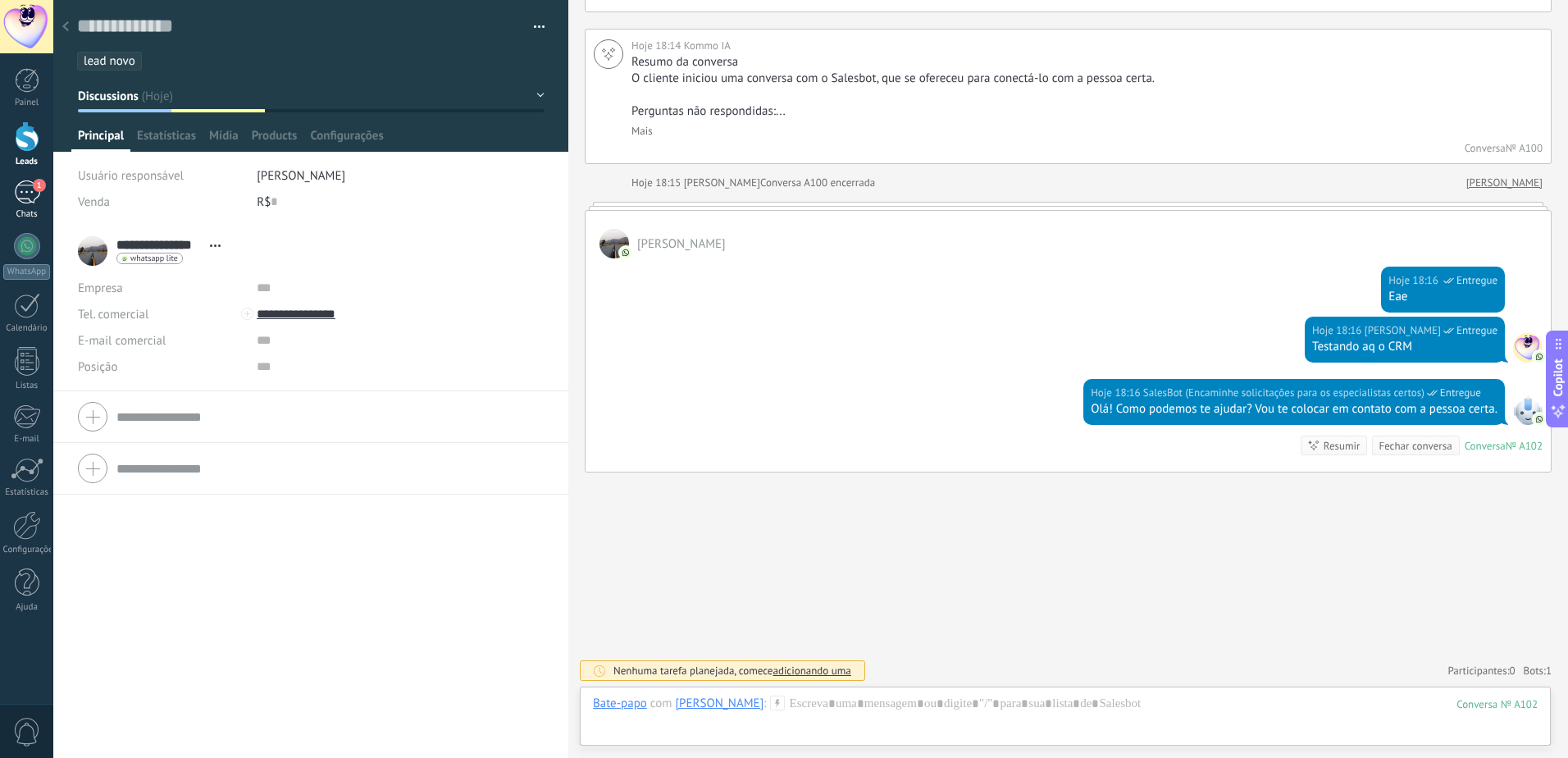
click at [12, 180] on link "1 Chats" at bounding box center [27, 200] width 53 height 39
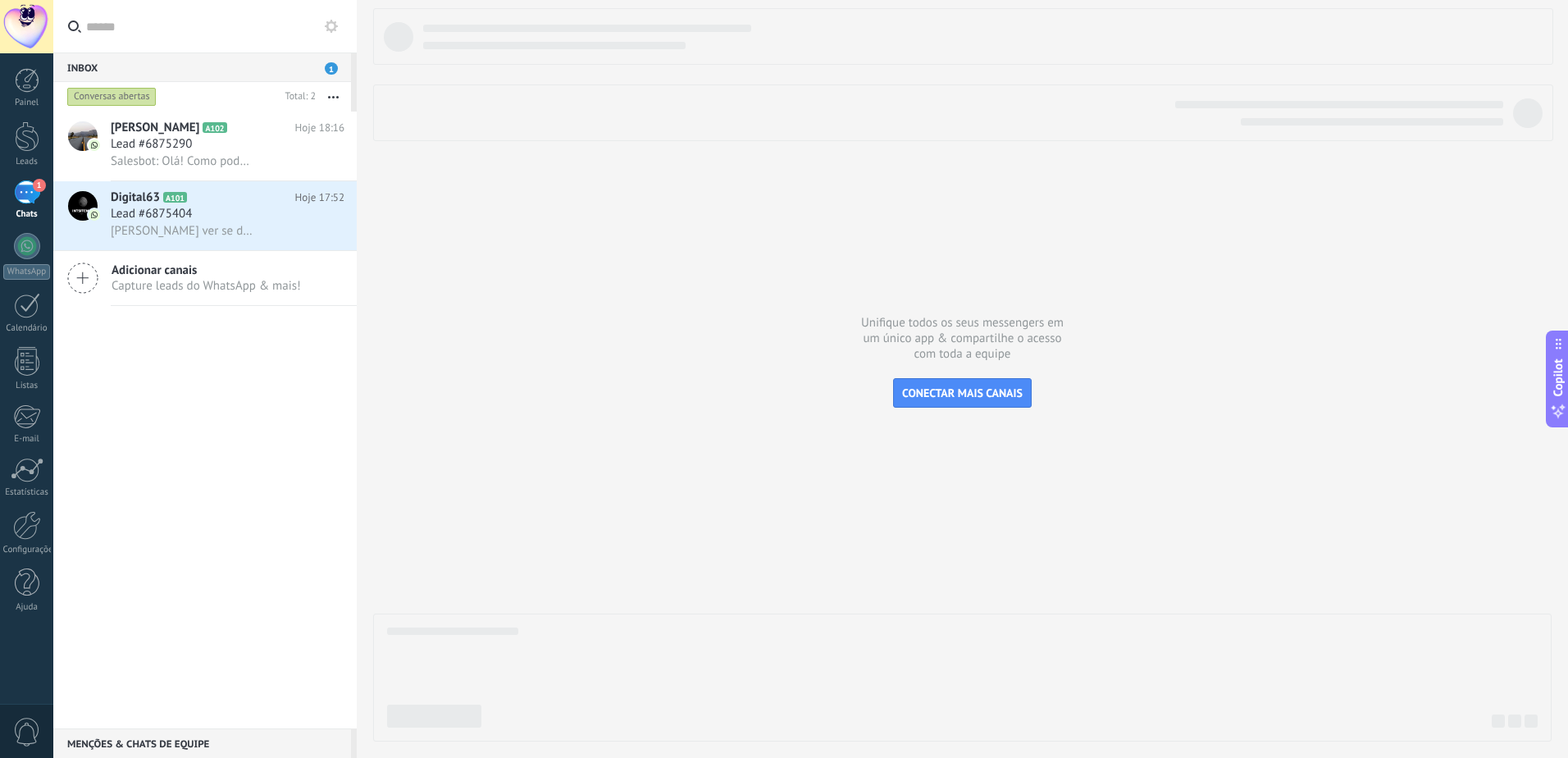
click at [248, 60] on div "Inbox 1" at bounding box center [202, 67] width 298 height 30
click at [23, 11] on div at bounding box center [27, 27] width 53 height 53
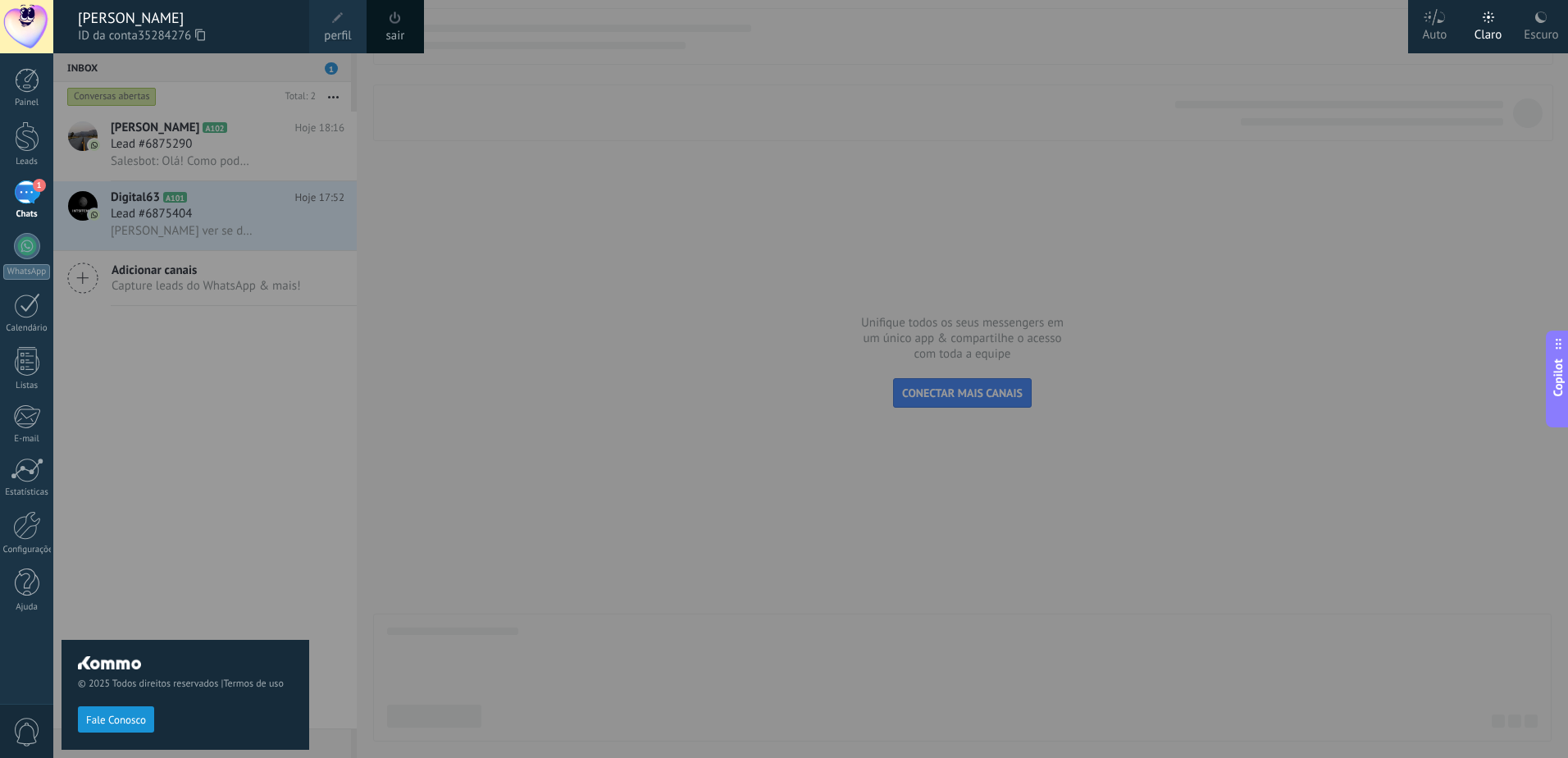
click at [426, 142] on div at bounding box center [837, 379] width 1568 height 758
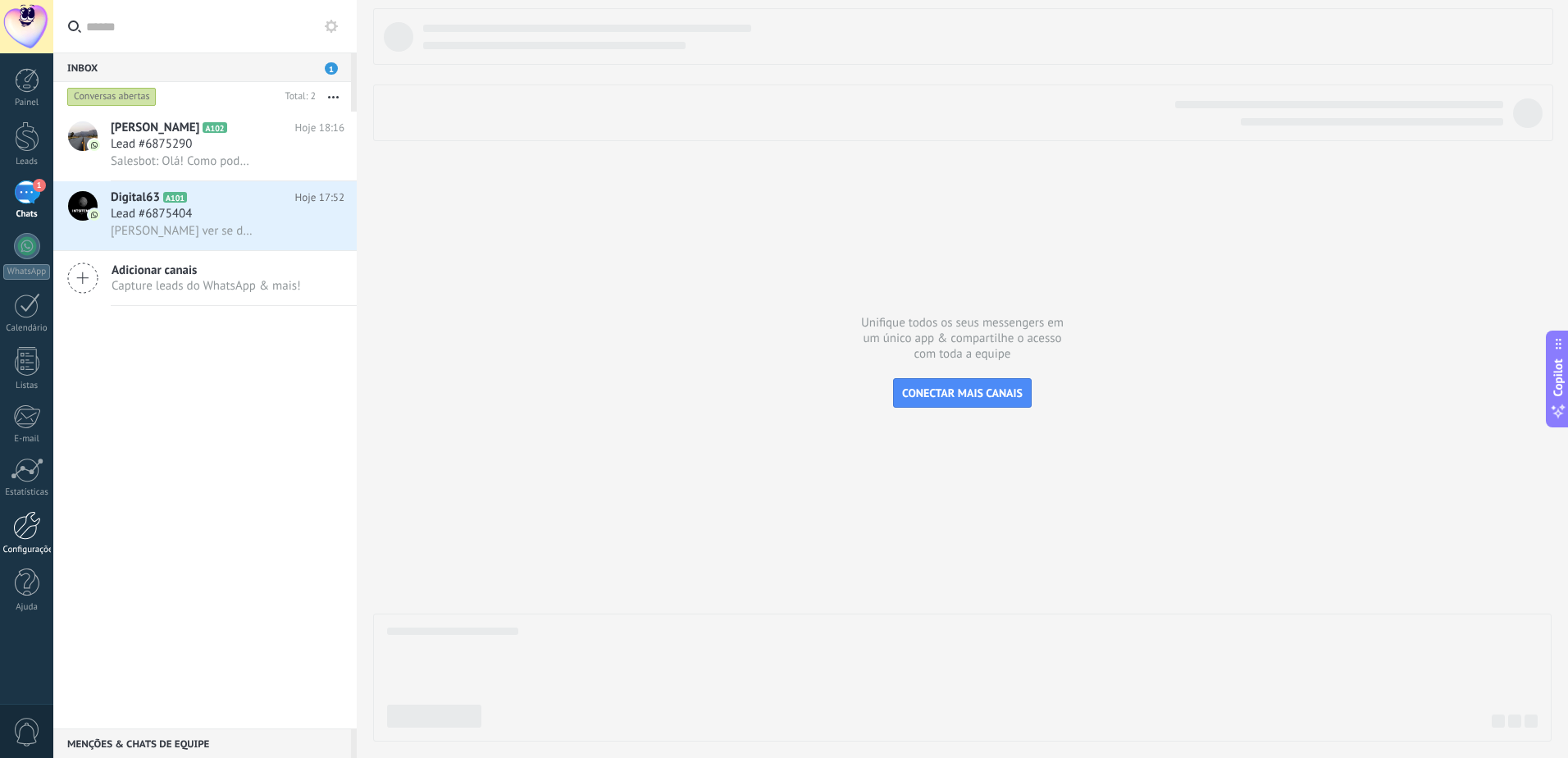
click at [33, 536] on div at bounding box center [27, 525] width 28 height 29
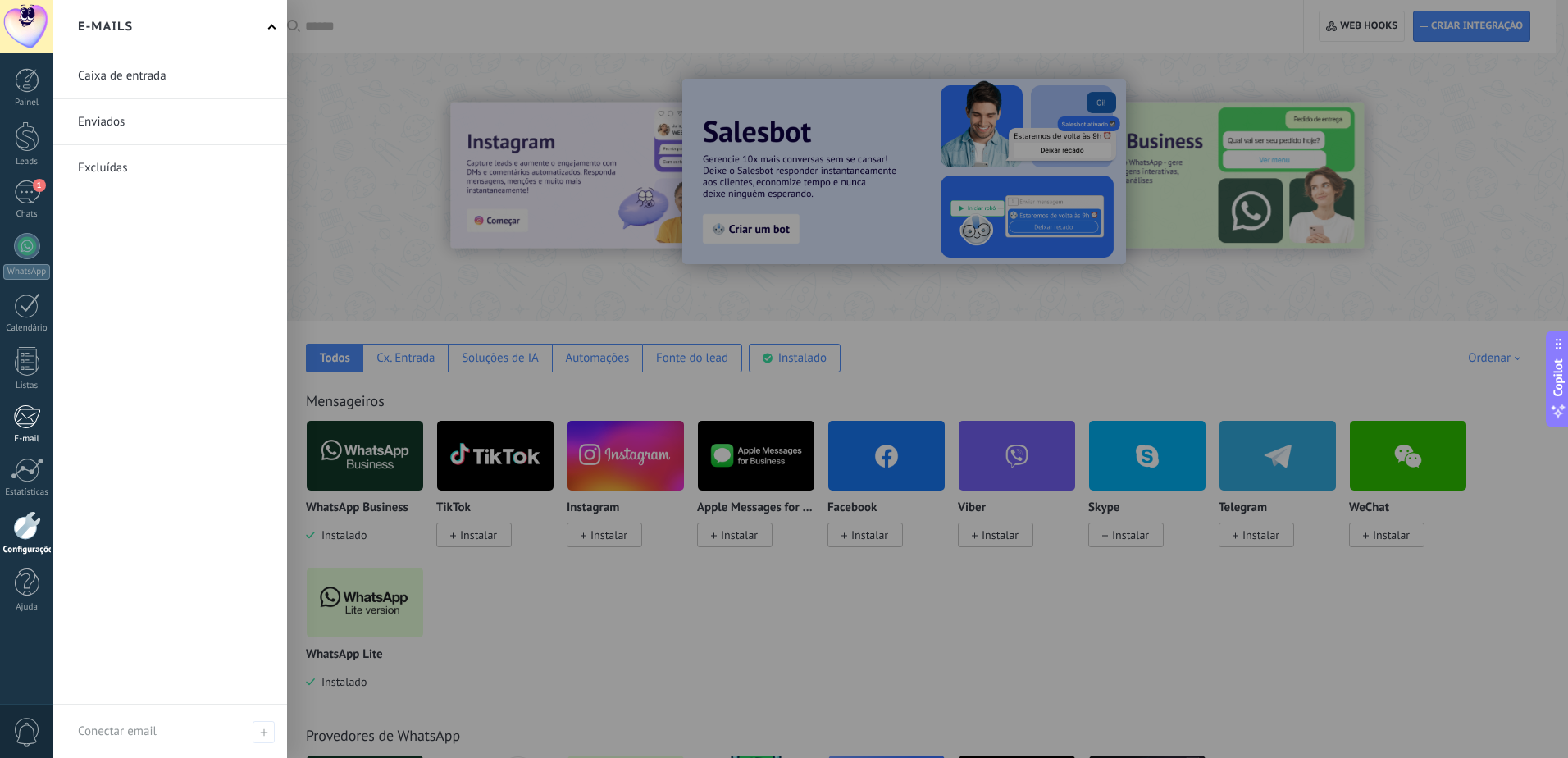
click at [24, 414] on div at bounding box center [27, 416] width 27 height 25
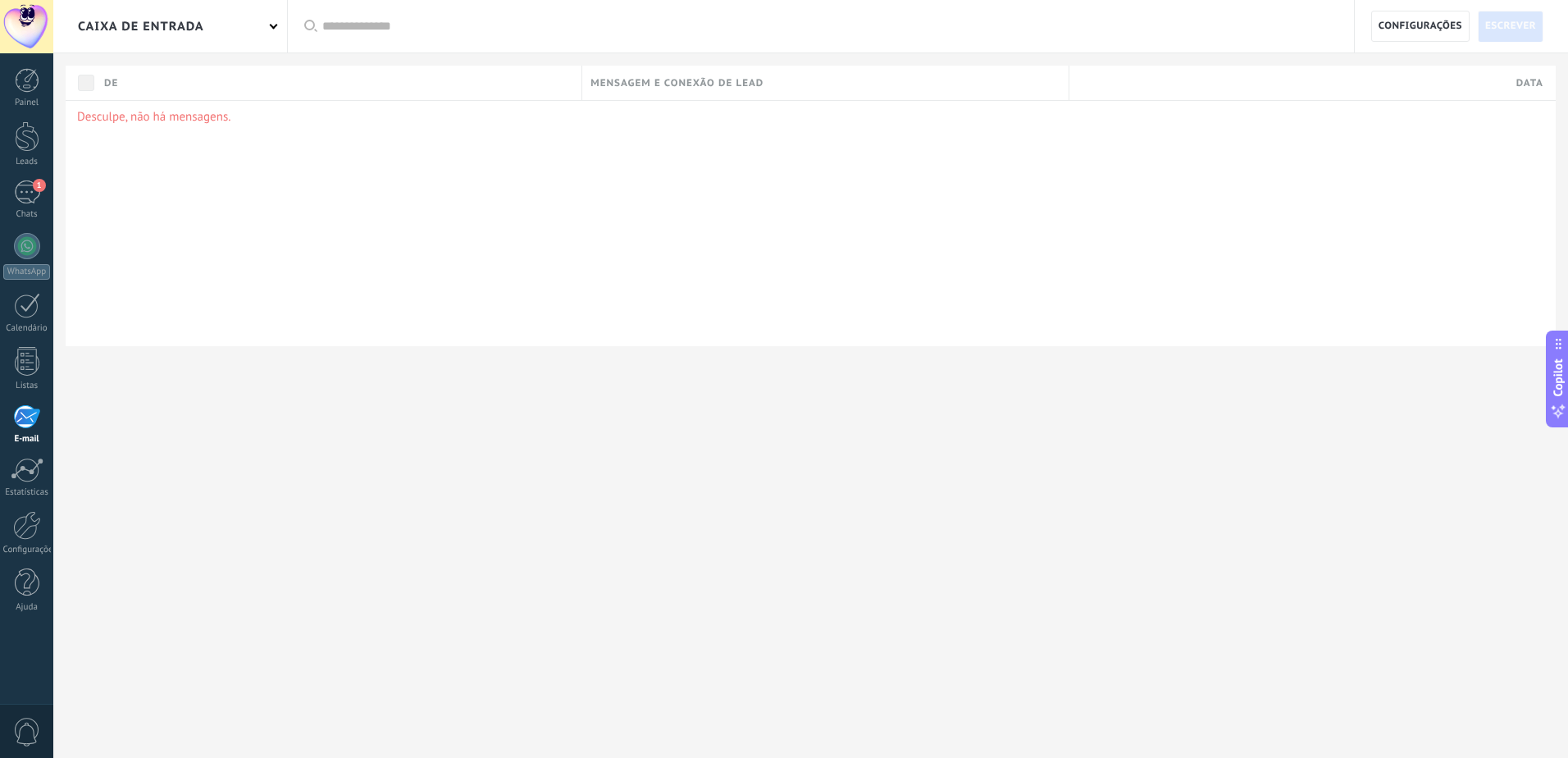
click at [278, 5] on div "Caixa de entrada" at bounding box center [170, 26] width 234 height 53
